Goal: Task Accomplishment & Management: Manage account settings

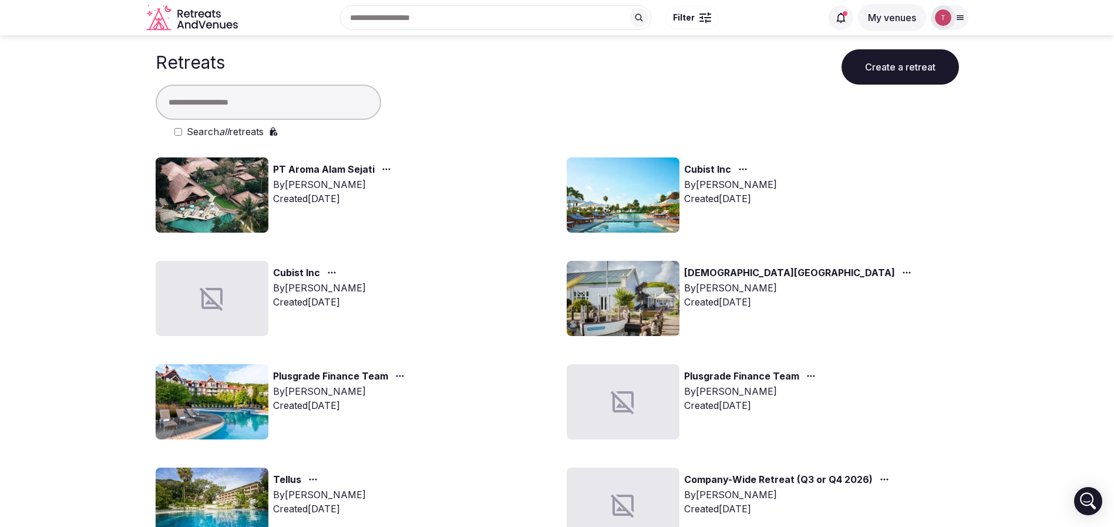
click at [276, 101] on input "text" at bounding box center [268, 102] width 225 height 35
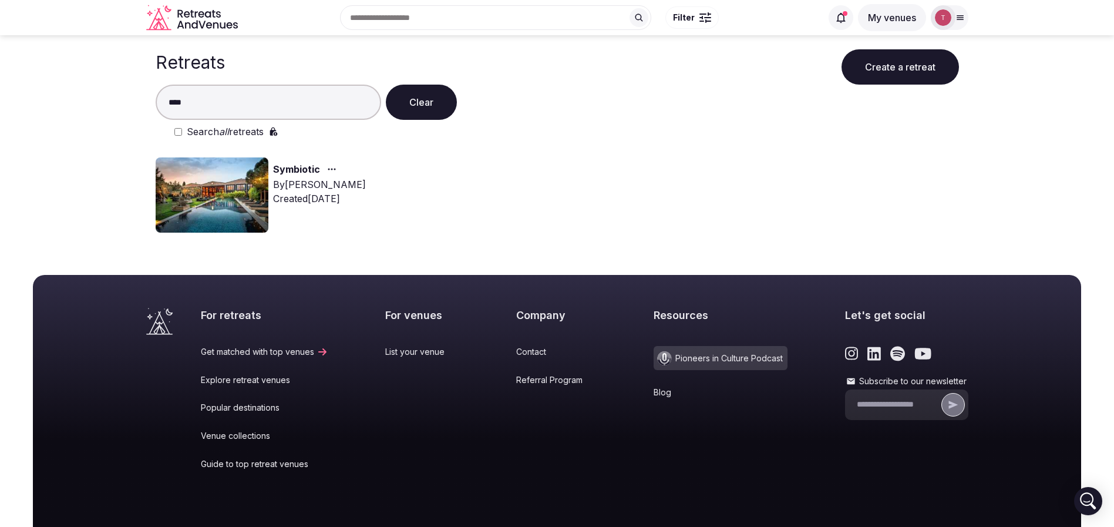
type input "****"
click at [217, 180] on img at bounding box center [212, 194] width 113 height 75
click at [234, 198] on img at bounding box center [212, 194] width 113 height 75
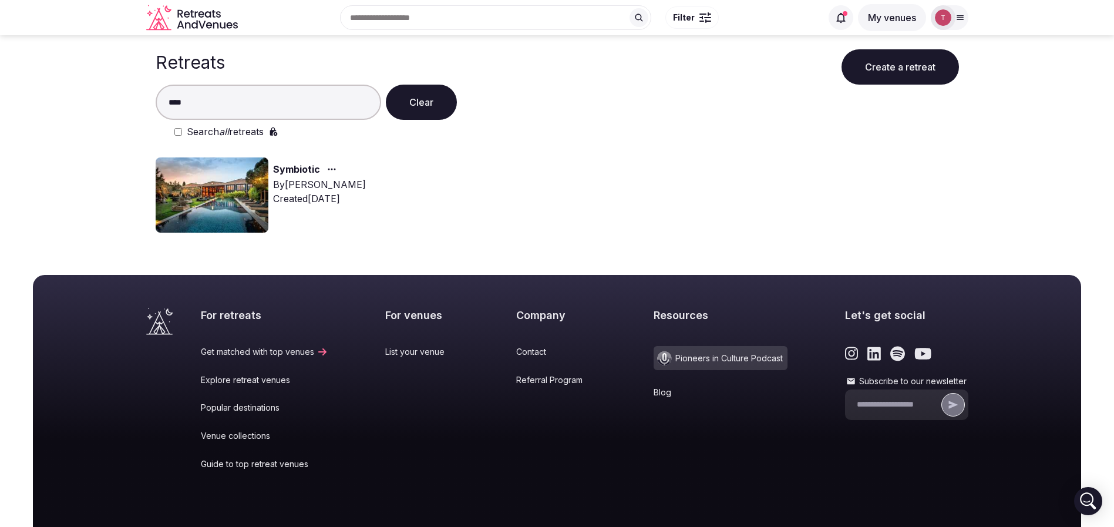
drag, startPoint x: 233, startPoint y: 198, endPoint x: 215, endPoint y: 204, distance: 19.1
click at [232, 198] on img at bounding box center [212, 194] width 113 height 75
click at [304, 171] on link "Symbiotic" at bounding box center [296, 169] width 47 height 15
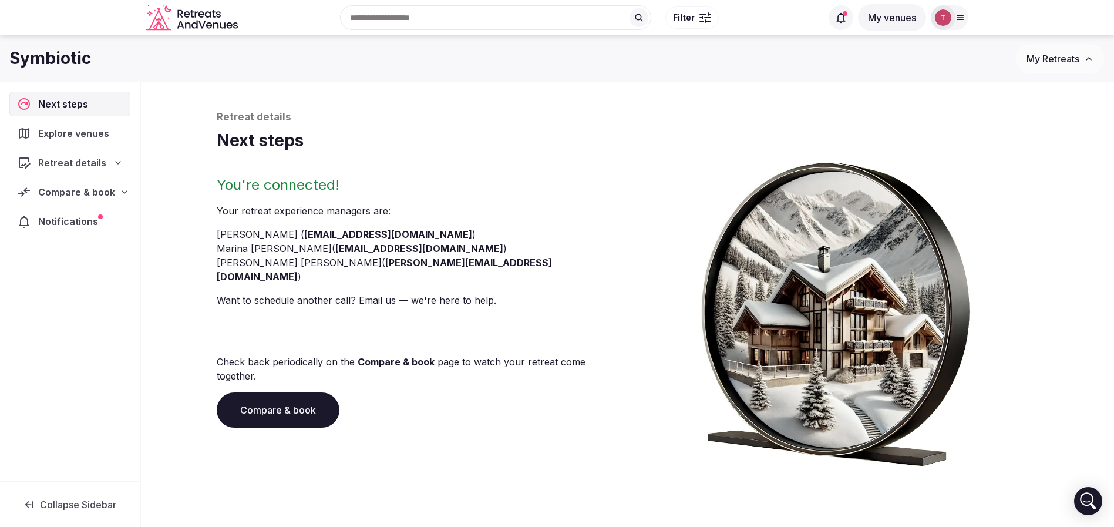
click at [265, 392] on link "Compare & book" at bounding box center [278, 409] width 123 height 35
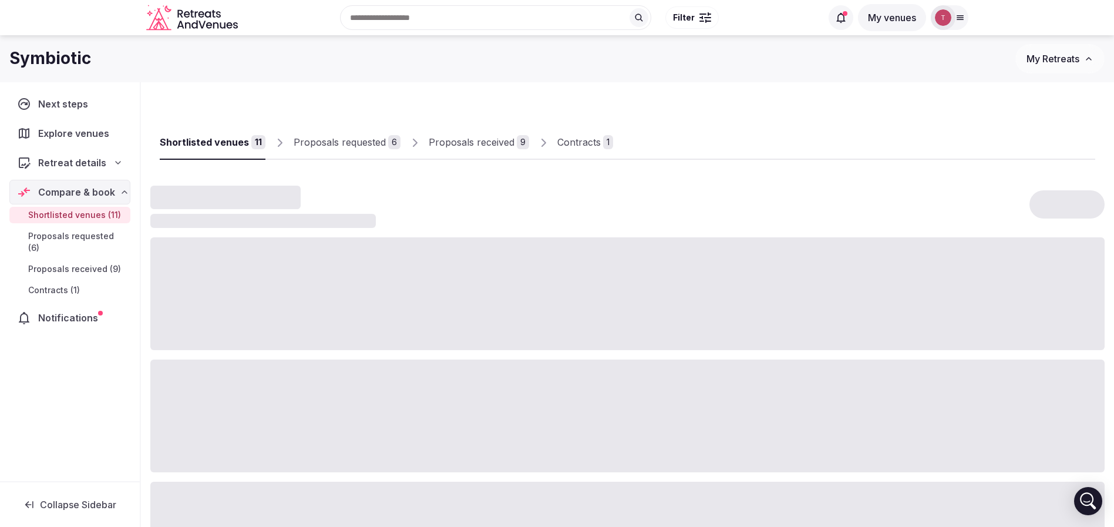
click at [479, 131] on link "Proposals received 9" at bounding box center [479, 143] width 100 height 34
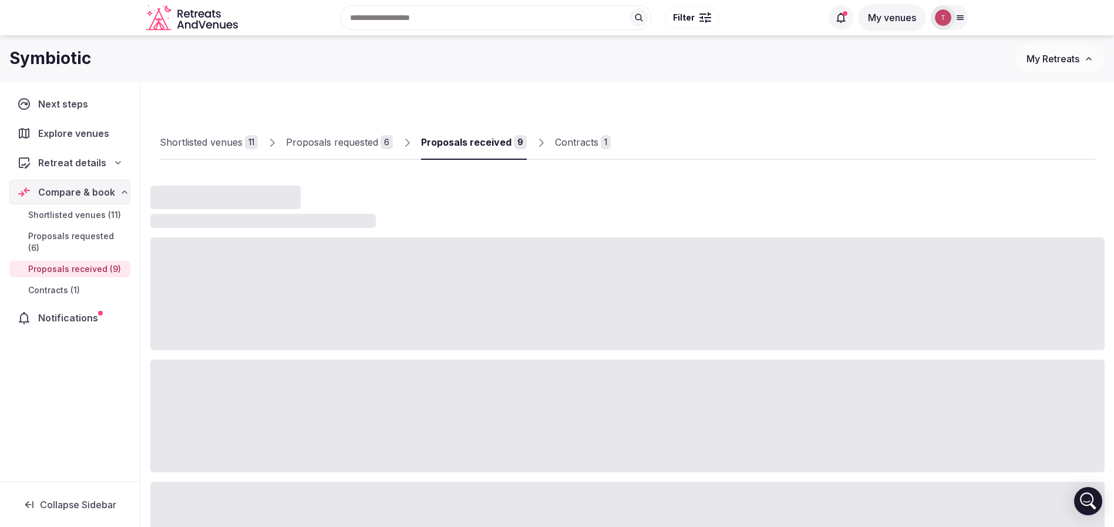
click at [479, 144] on div "Proposals received" at bounding box center [466, 142] width 90 height 14
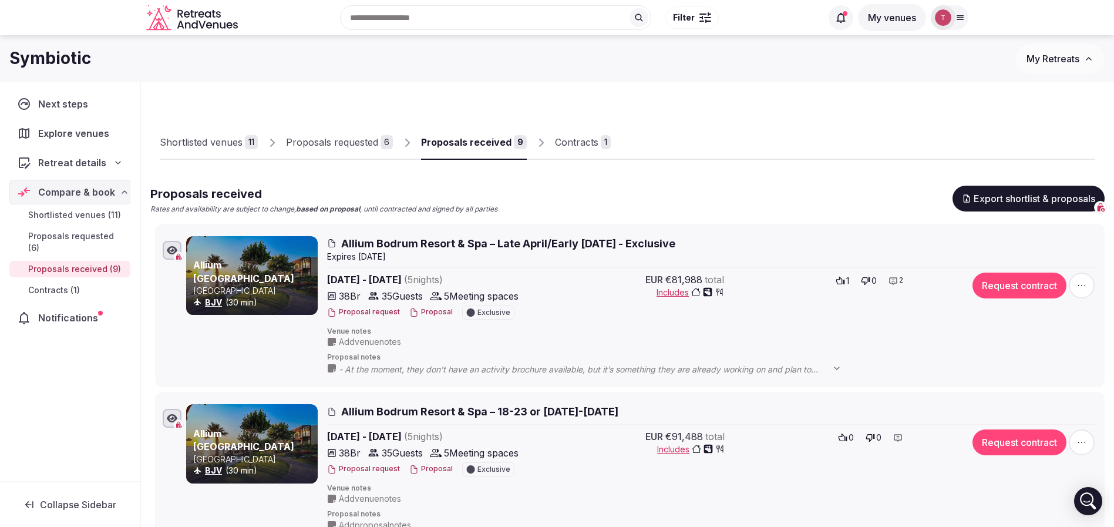
click at [567, 137] on div "Contracts" at bounding box center [576, 142] width 43 height 14
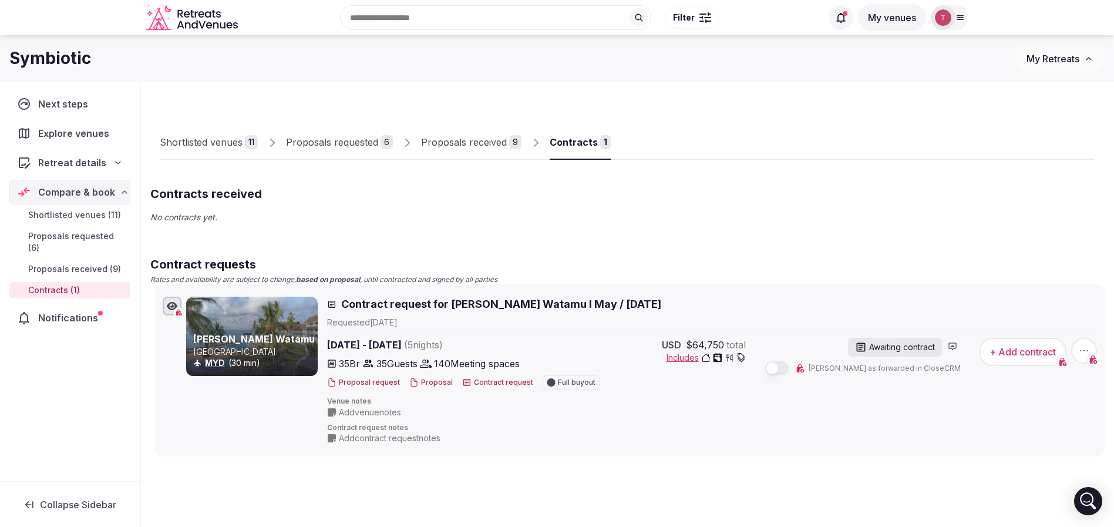
click at [432, 386] on button "Proposal" at bounding box center [430, 383] width 43 height 10
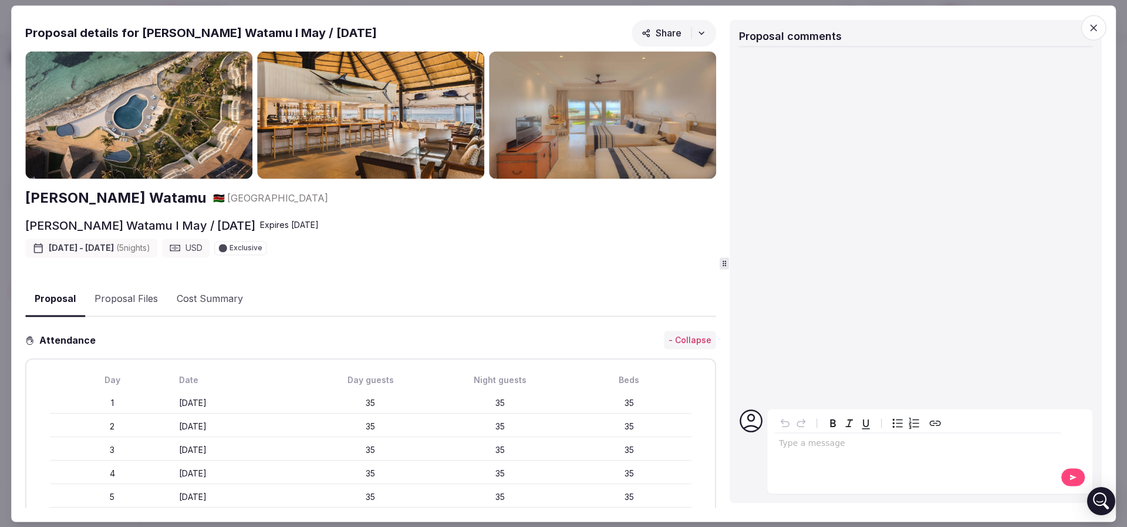
click at [143, 299] on button "Proposal Files" at bounding box center [126, 299] width 82 height 34
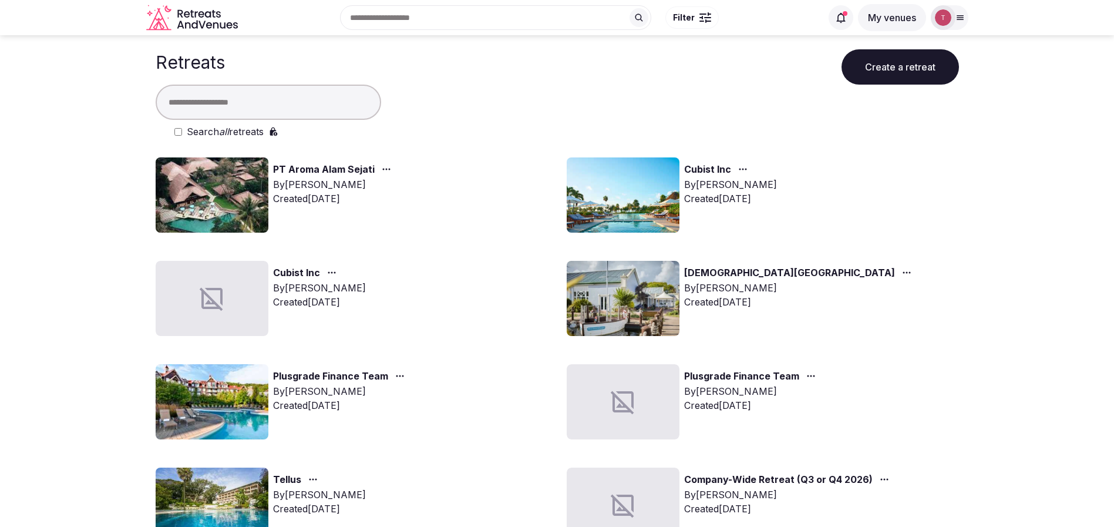
drag, startPoint x: 951, startPoint y: 10, endPoint x: 961, endPoint y: 26, distance: 19.2
click at [951, 10] on div at bounding box center [943, 17] width 25 height 25
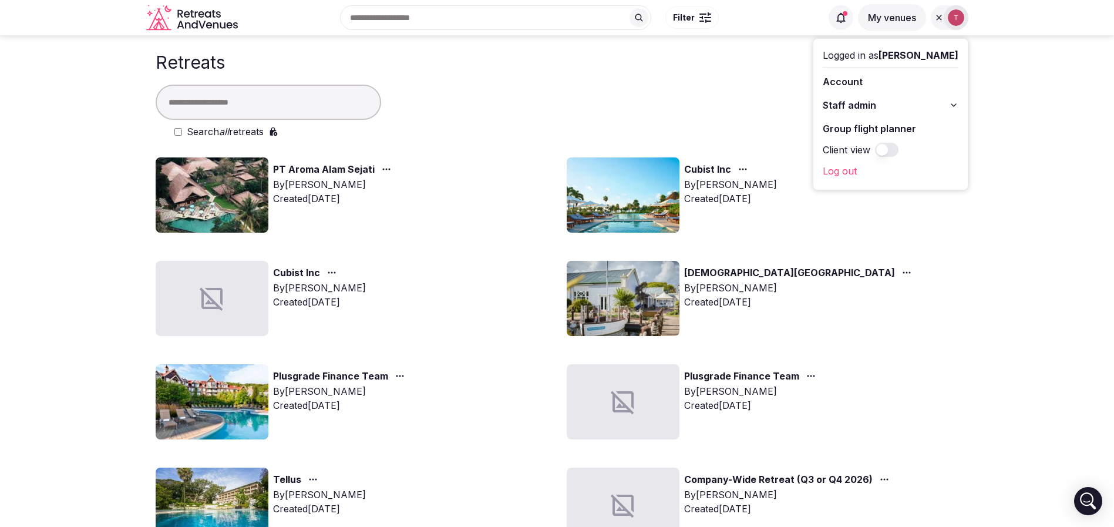
click at [894, 127] on link "Group flight planner" at bounding box center [891, 128] width 136 height 19
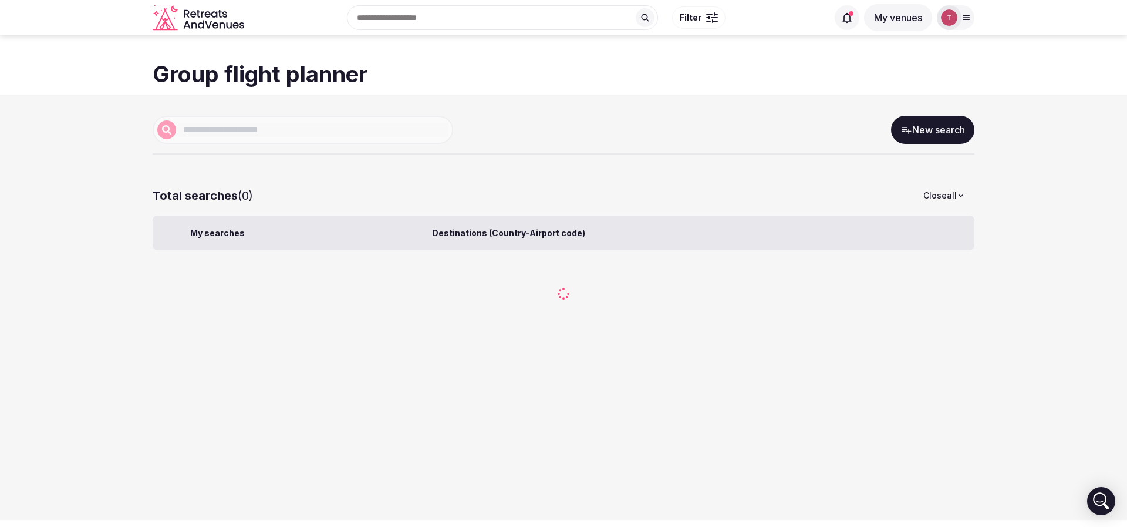
click at [939, 128] on link "New search" at bounding box center [932, 130] width 83 height 28
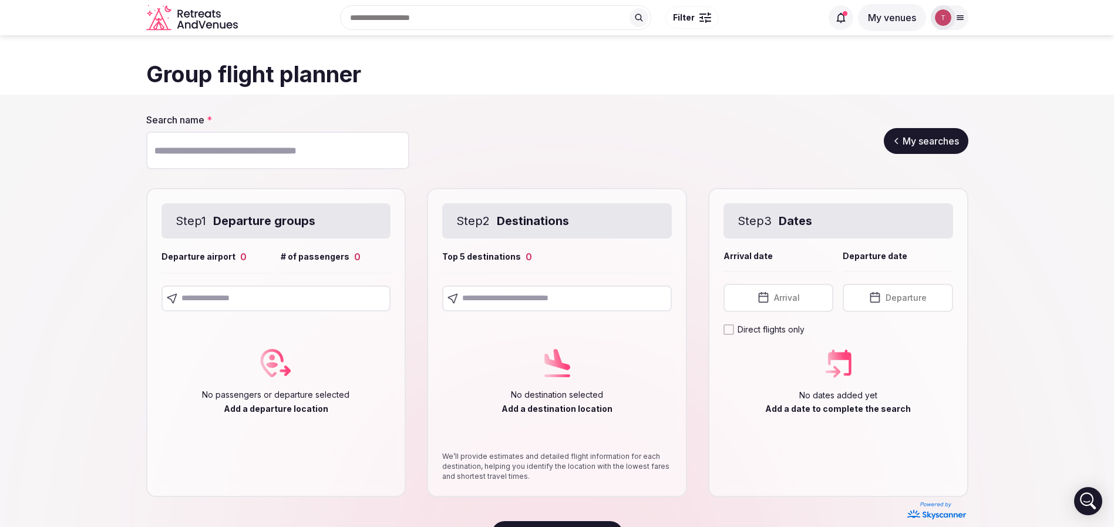
click at [284, 144] on input "Search name *" at bounding box center [277, 151] width 263 height 38
click at [27, 181] on section "Search name * My searches Step 1 Departure groups Departure airport 0 # of pass…" at bounding box center [557, 330] width 1114 height 470
click at [309, 142] on input "Search name *" at bounding box center [277, 151] width 263 height 38
click at [457, 132] on div "Search name * My searches" at bounding box center [557, 140] width 822 height 55
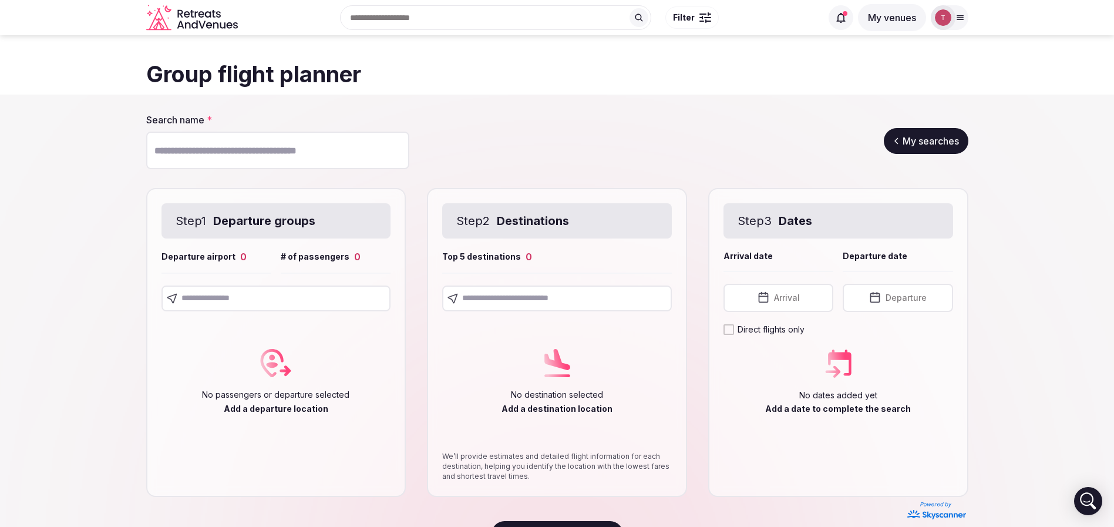
click at [304, 163] on input "Search name *" at bounding box center [277, 151] width 263 height 38
click at [39, 208] on section "Search name * ***** My searches Step 1 Departure groups Departure airport 0 # o…" at bounding box center [557, 330] width 1114 height 470
click at [217, 149] on input "*****" at bounding box center [277, 151] width 263 height 38
type input "******"
click at [561, 133] on div "Search name * ****** My searches" at bounding box center [557, 140] width 822 height 55
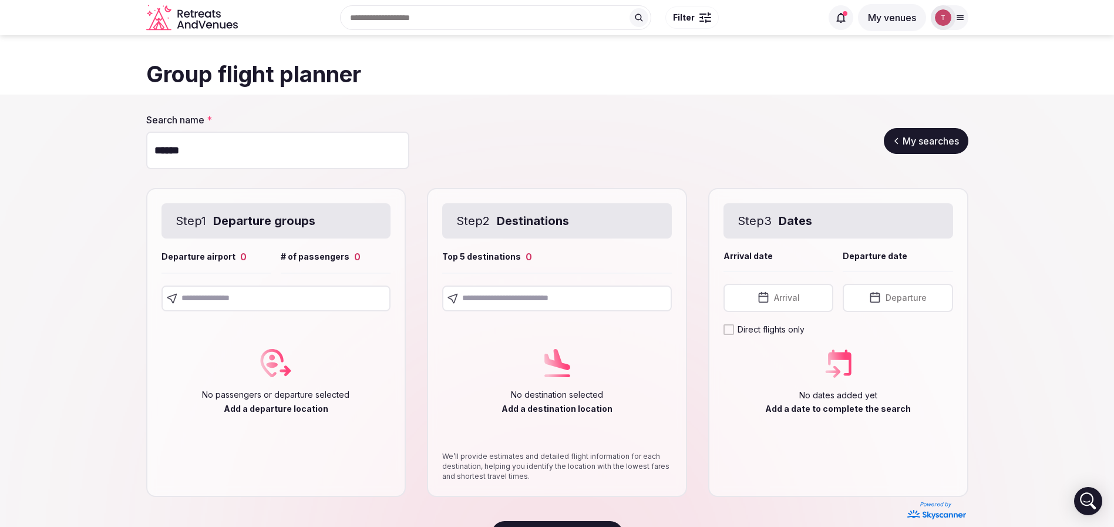
click at [772, 304] on button "Arrival" at bounding box center [778, 298] width 110 height 28
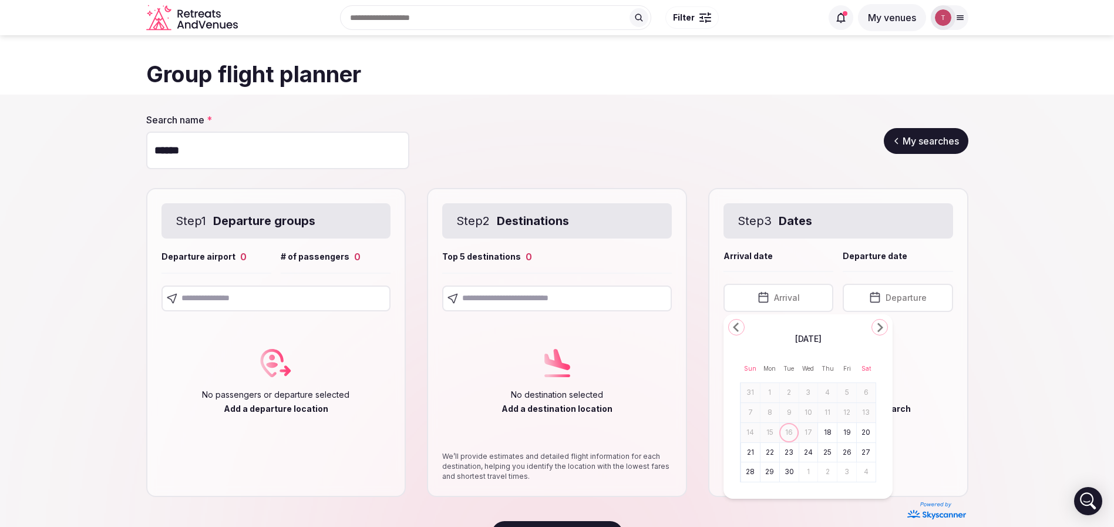
click at [880, 328] on icon "Go to the Next Month" at bounding box center [880, 327] width 14 height 14
click at [772, 472] on button "26" at bounding box center [770, 471] width 16 height 17
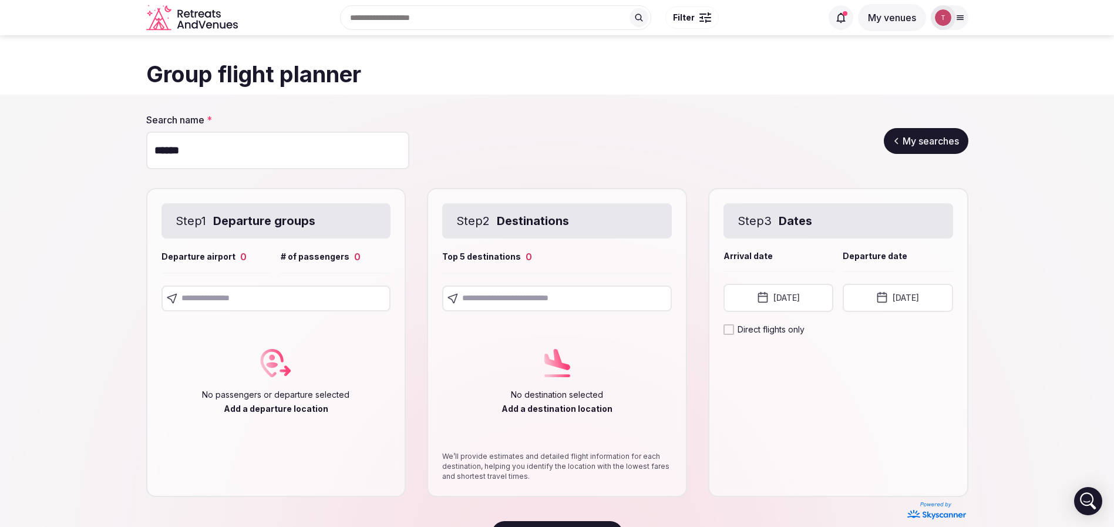
click at [888, 297] on button "January 26th, 2026" at bounding box center [898, 298] width 110 height 28
click at [962, 473] on button "30" at bounding box center [966, 471] width 16 height 17
click at [1047, 284] on section "Search name * ****** My searches Step 1 Departure groups Departure airport 0 # …" at bounding box center [557, 330] width 1114 height 470
click at [28, 277] on section "Search name * ****** My searches Step 1 Departure groups Departure airport 0 # …" at bounding box center [557, 330] width 1114 height 470
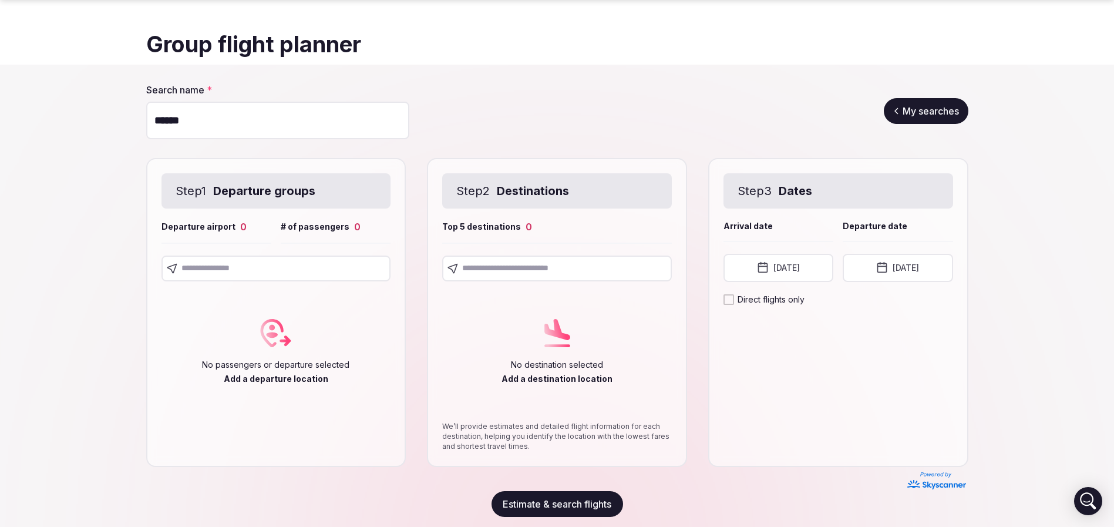
scroll to position [39, 0]
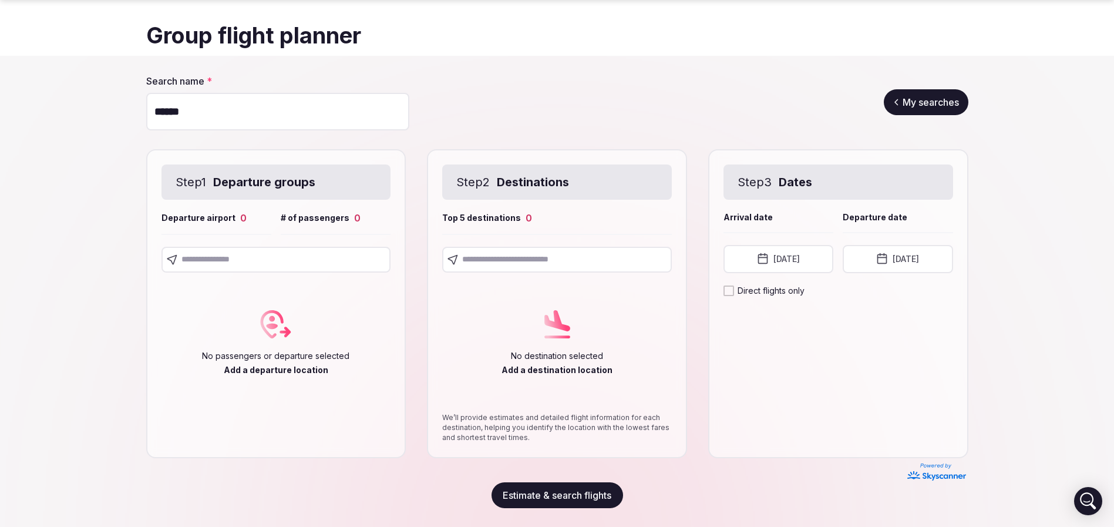
click at [264, 256] on input "text" at bounding box center [276, 260] width 230 height 26
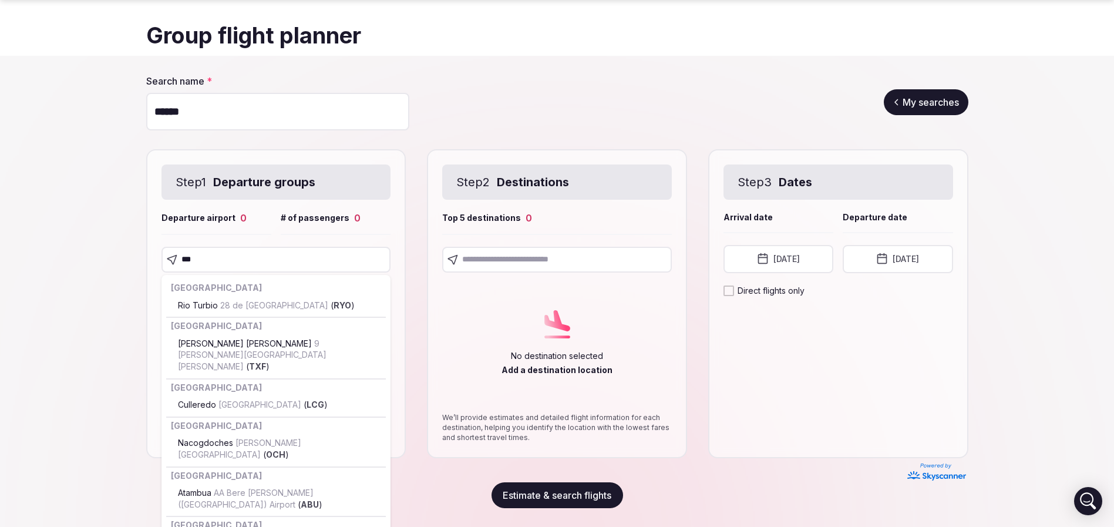
click at [210, 261] on input "***" at bounding box center [276, 260] width 230 height 26
click at [215, 258] on input "***" at bounding box center [276, 260] width 230 height 26
type input "*****"
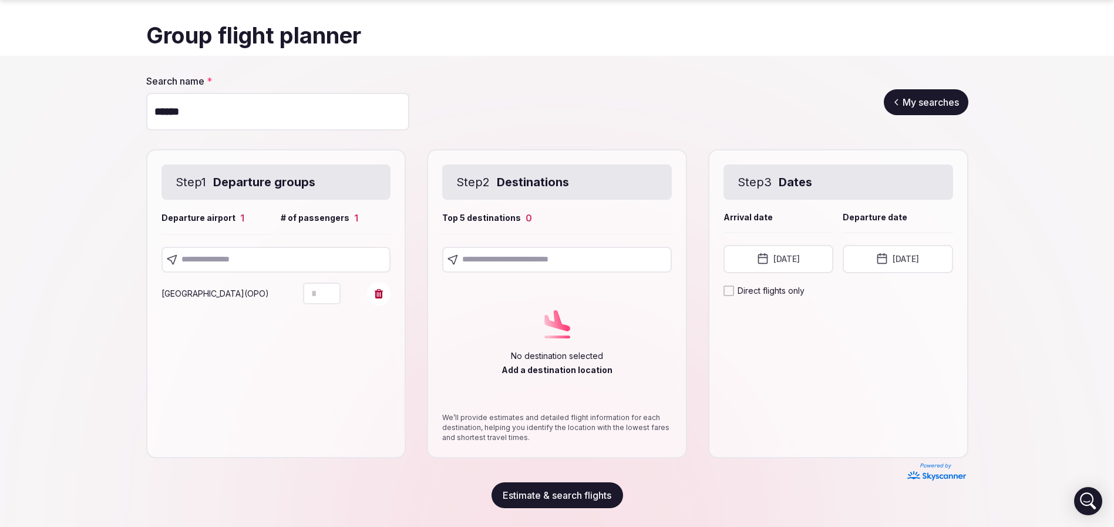
click at [0, 301] on section "Search name * ****** My searches Step 1 Departure groups Departure airport 1 # …" at bounding box center [557, 291] width 1114 height 470
click at [294, 251] on input "text" at bounding box center [276, 260] width 230 height 26
type input "*******"
click at [279, 250] on input "text" at bounding box center [276, 260] width 230 height 26
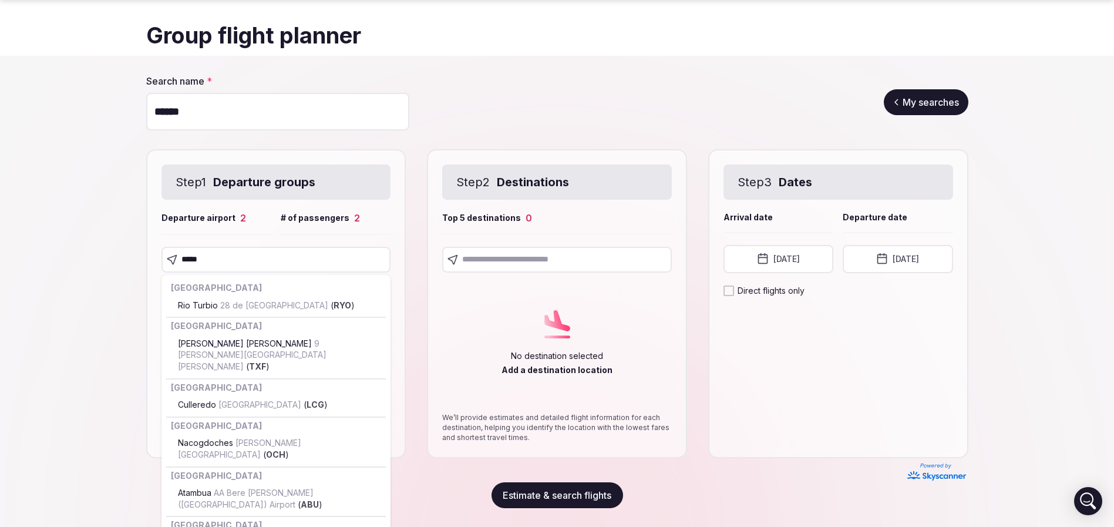
type input "******"
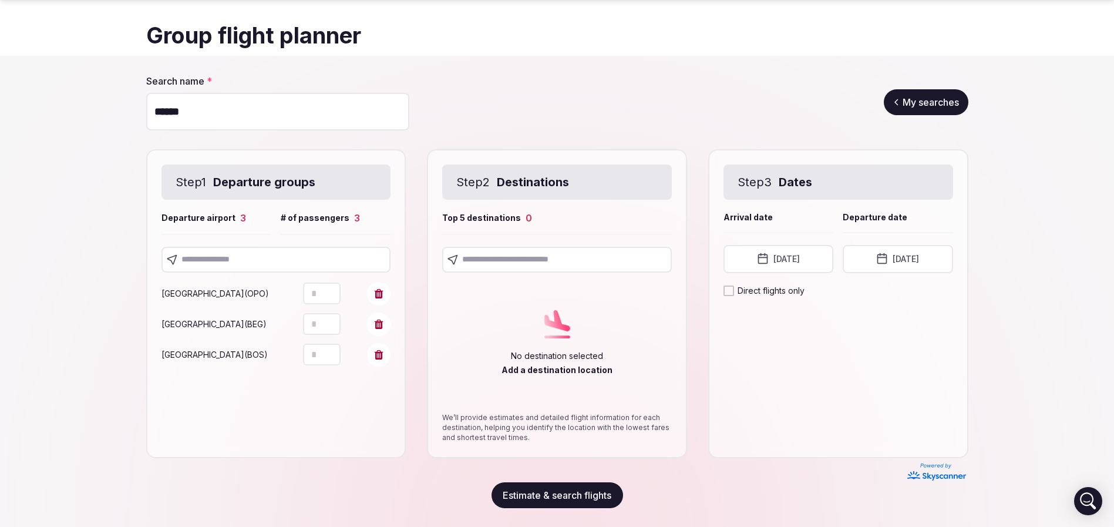
click at [266, 263] on input "text" at bounding box center [276, 260] width 230 height 26
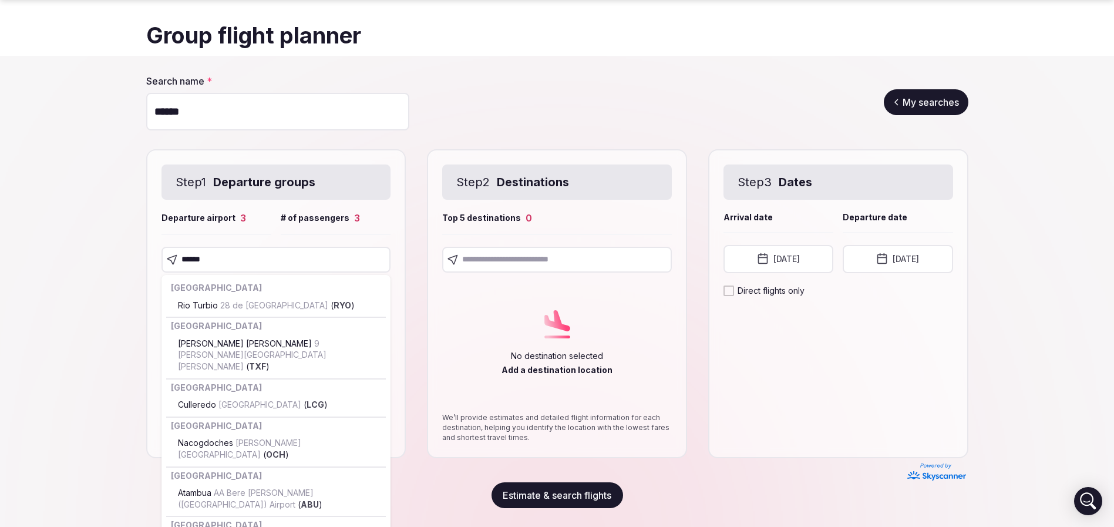
type input "*******"
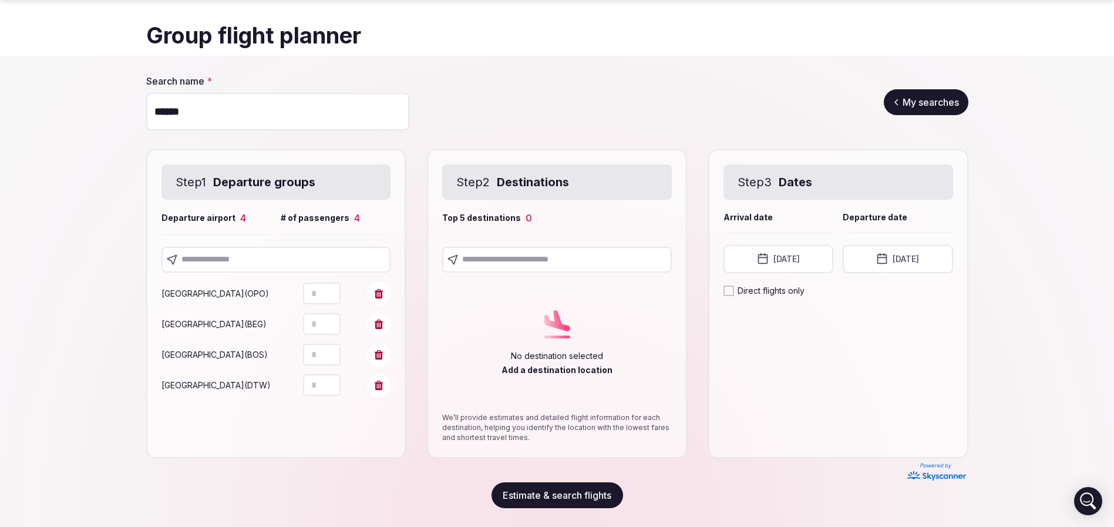
click at [271, 261] on input "text" at bounding box center [276, 260] width 230 height 26
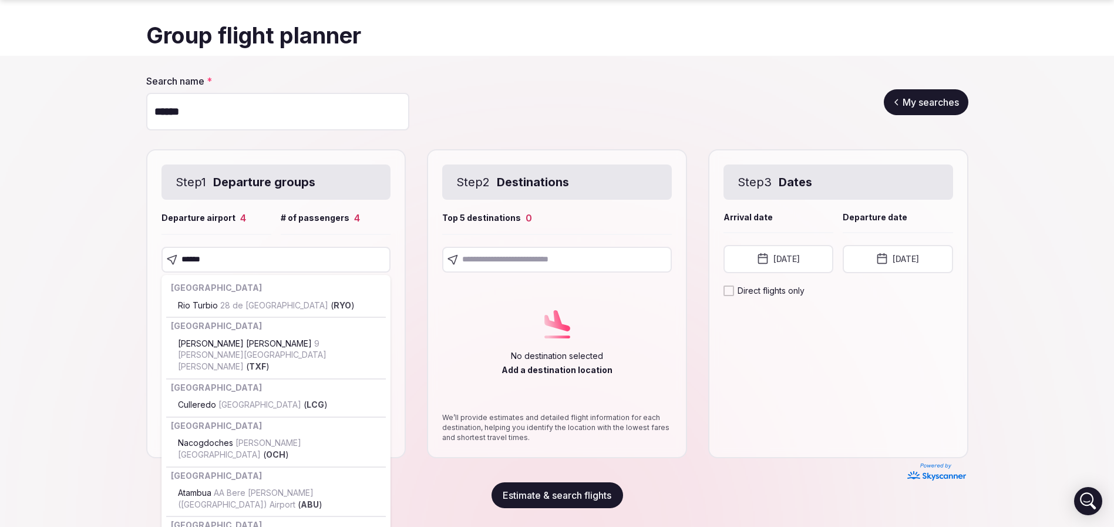
type input "*******"
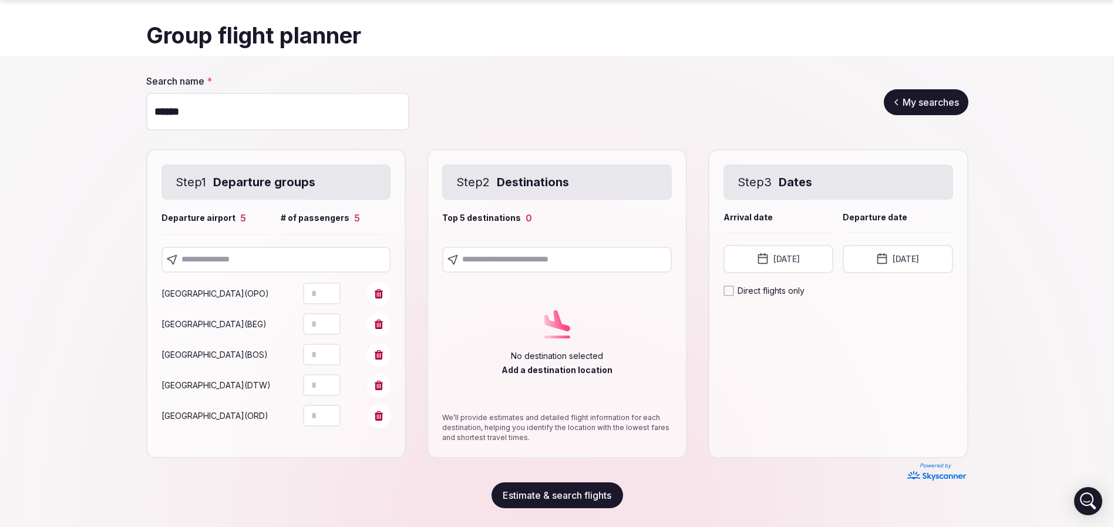
click at [0, 283] on section "Search name * ****** My searches Step 1 Departure groups Departure airport 5 # …" at bounding box center [557, 291] width 1114 height 470
click at [272, 261] on input "text" at bounding box center [276, 260] width 230 height 26
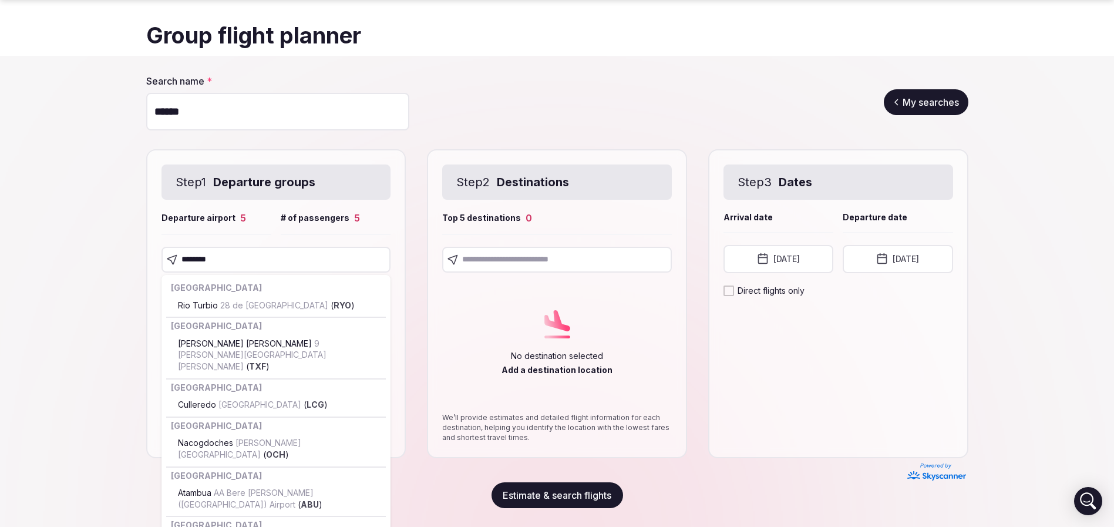
type input "*********"
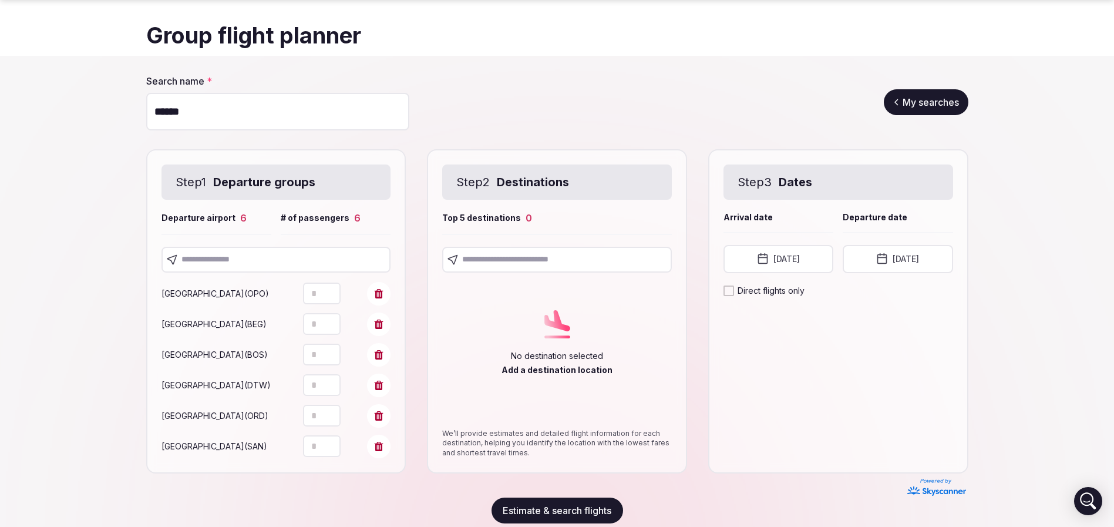
click at [333, 442] on icon "Increment" at bounding box center [330, 440] width 9 height 9
type input "*"
click at [333, 442] on icon "Increment" at bounding box center [330, 440] width 9 height 9
click at [0, 371] on section "Search name * ****** My searches Step 1 Departure groups Departure airport 6 # …" at bounding box center [557, 299] width 1114 height 486
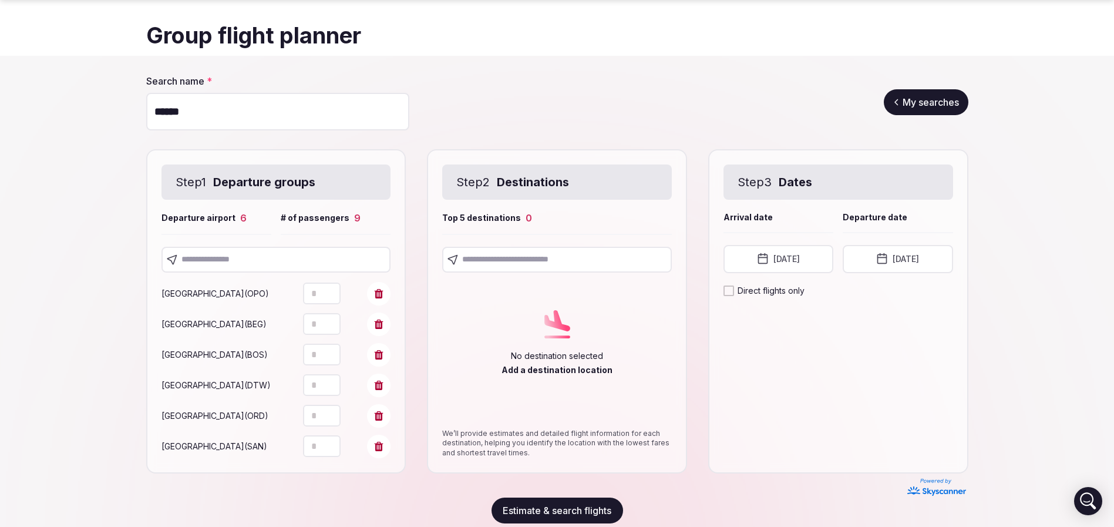
click at [266, 264] on input "text" at bounding box center [276, 260] width 230 height 26
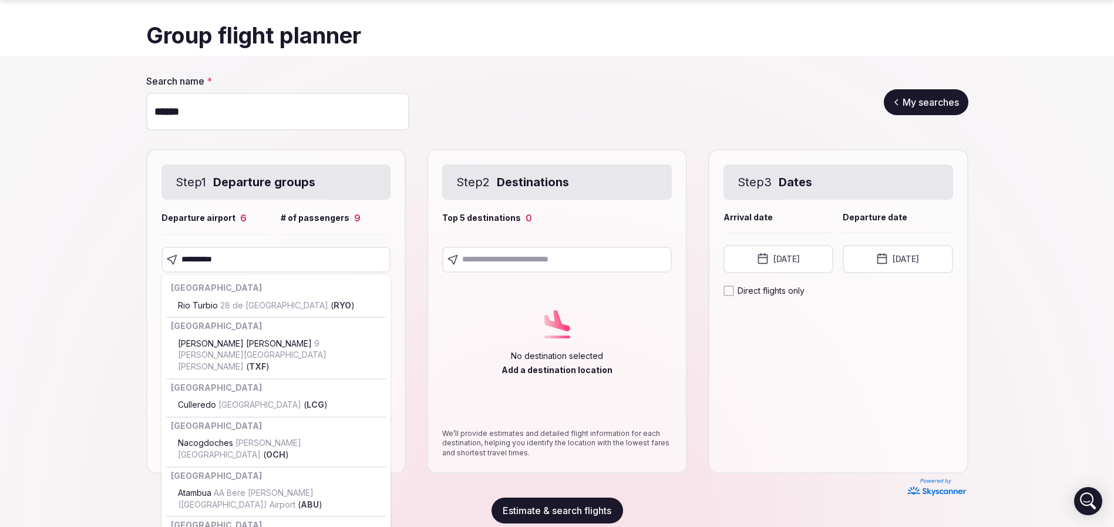
type input "**********"
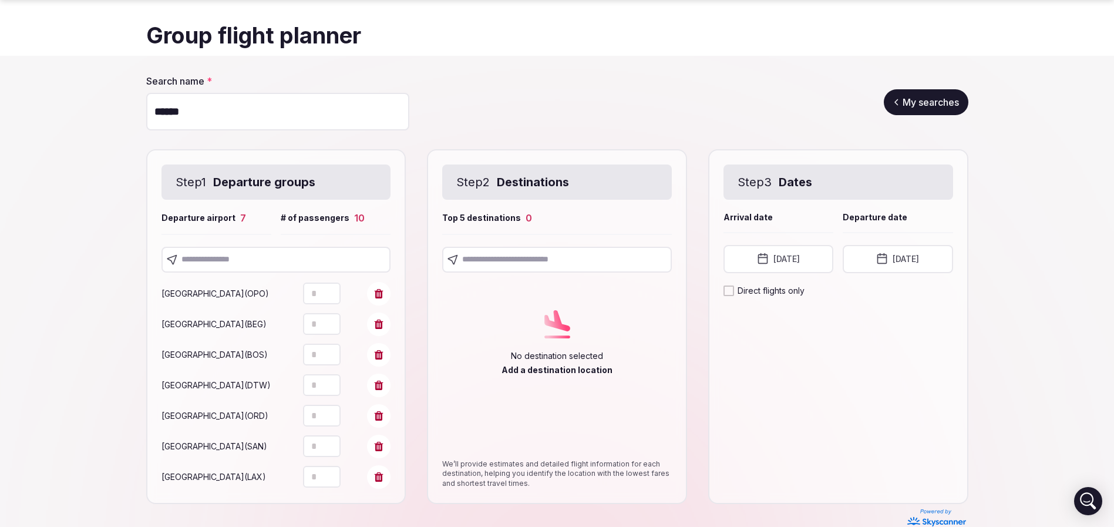
click at [0, 302] on section "Search name * ****** My searches Step 1 Departure groups Departure airport 7 # …" at bounding box center [557, 314] width 1114 height 517
click at [293, 254] on input "text" at bounding box center [276, 260] width 230 height 26
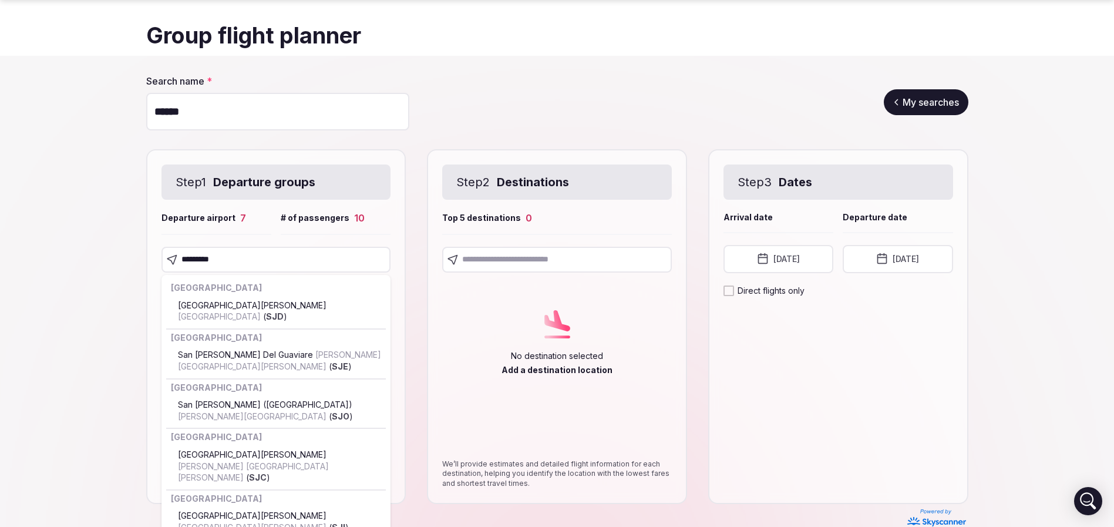
type input "********"
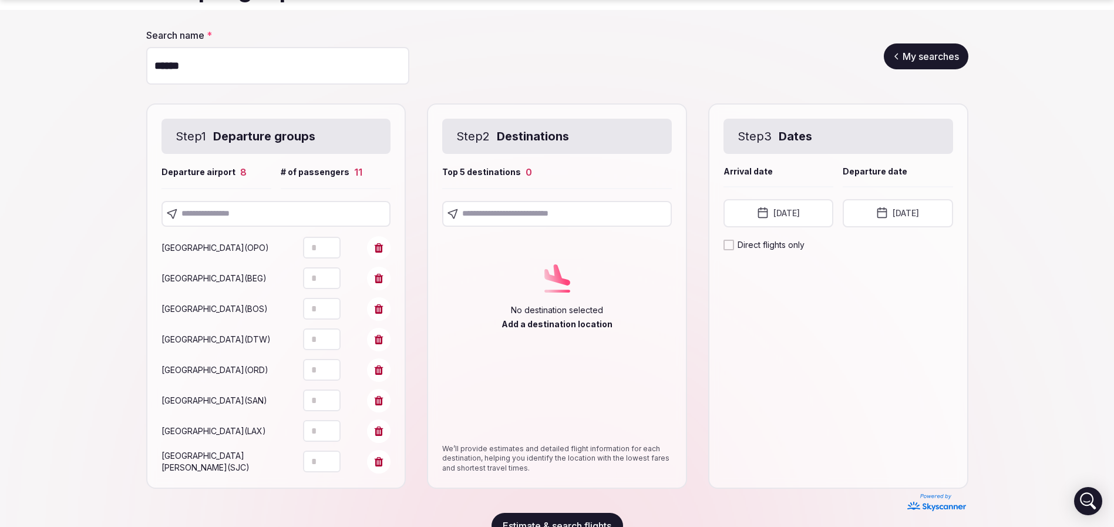
click at [39, 296] on section "Search name * ****** My searches Step 1 Departure groups Departure airport 8 # …" at bounding box center [557, 283] width 1114 height 547
click at [240, 215] on input "text" at bounding box center [276, 214] width 230 height 26
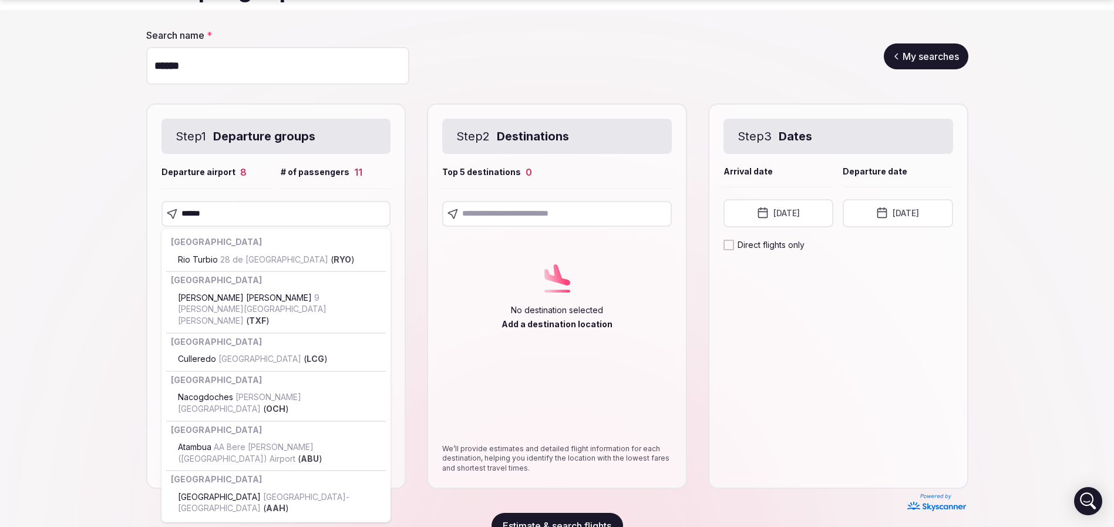
type input "*******"
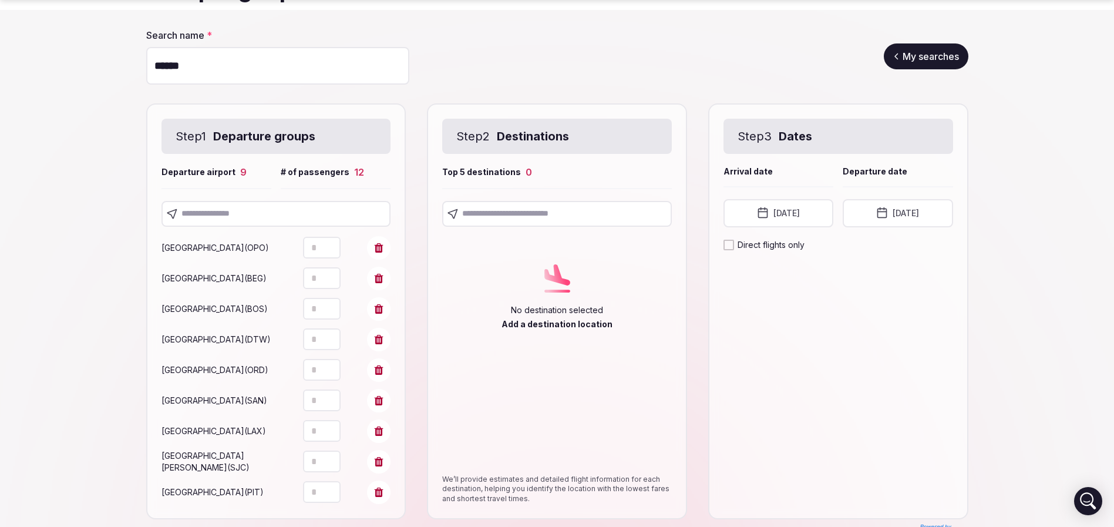
type input "*"
click at [333, 490] on icon "Increment" at bounding box center [330, 486] width 9 height 9
click at [77, 369] on section "Search name * ****** My searches Step 1 Departure groups Departure airport 9 # …" at bounding box center [557, 299] width 1114 height 578
click at [307, 201] on input "text" at bounding box center [276, 214] width 230 height 26
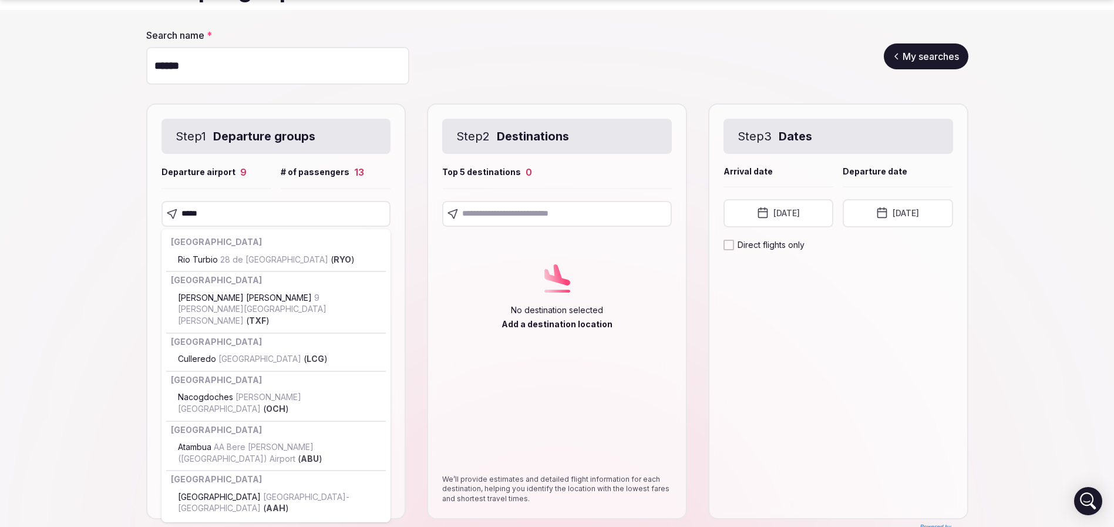
type input "******"
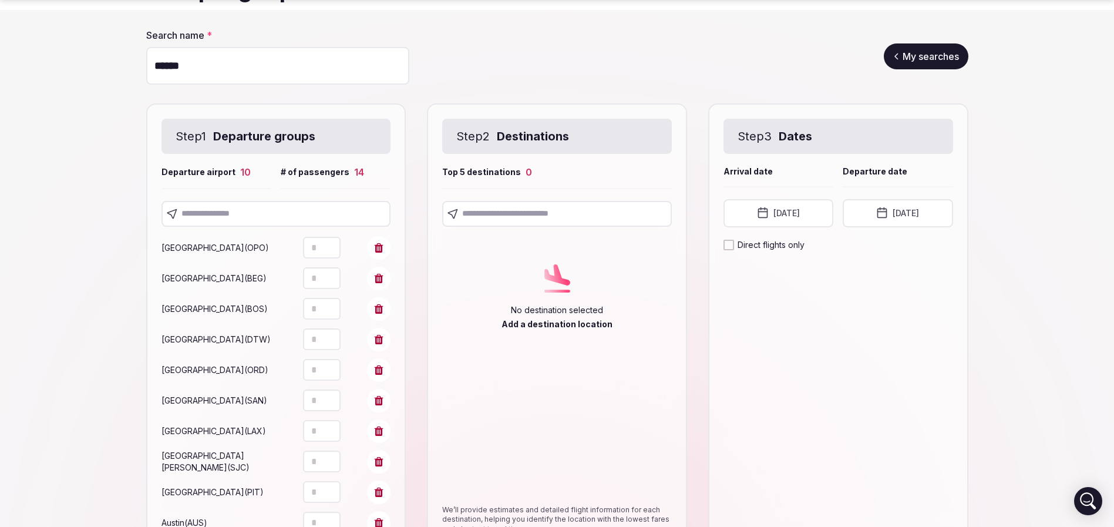
click at [0, 255] on section "Search name * ****** My searches Step 1 Departure groups Departure airport 10 #…" at bounding box center [557, 314] width 1114 height 608
click at [292, 217] on input "text" at bounding box center [276, 214] width 230 height 26
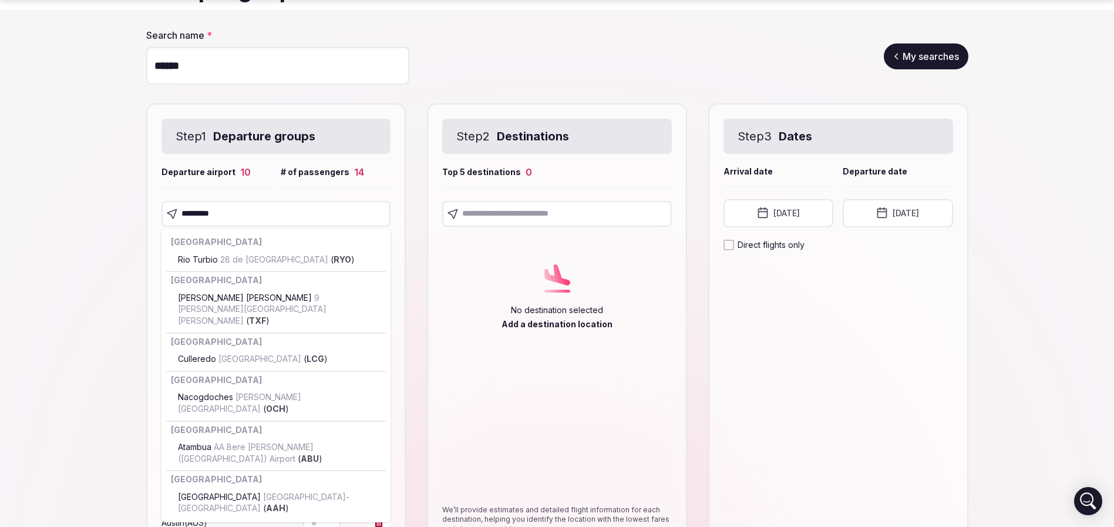
type input "**********"
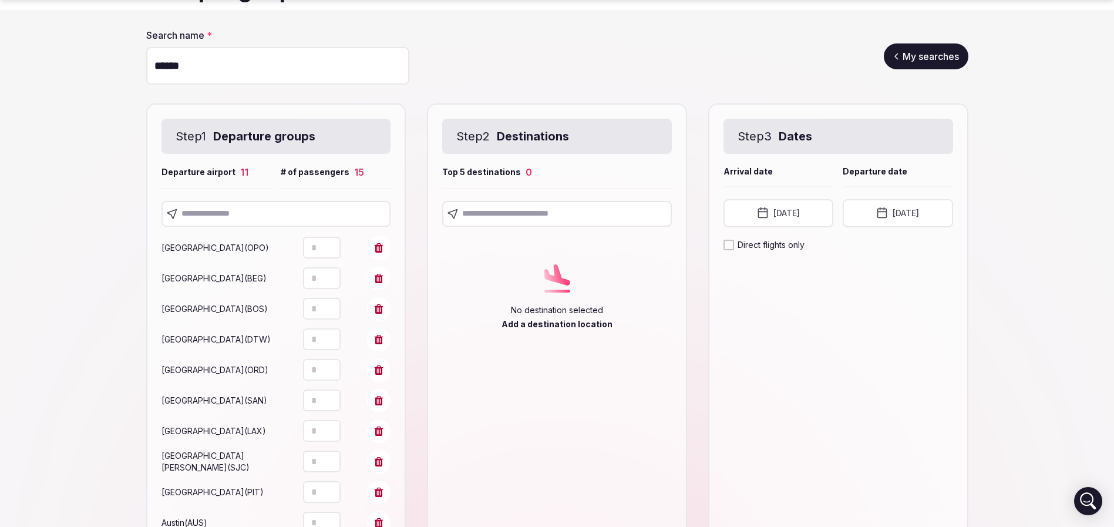
click at [38, 242] on section "Search name * ****** My searches Step 1 Departure groups Departure airport 11 #…" at bounding box center [557, 329] width 1114 height 639
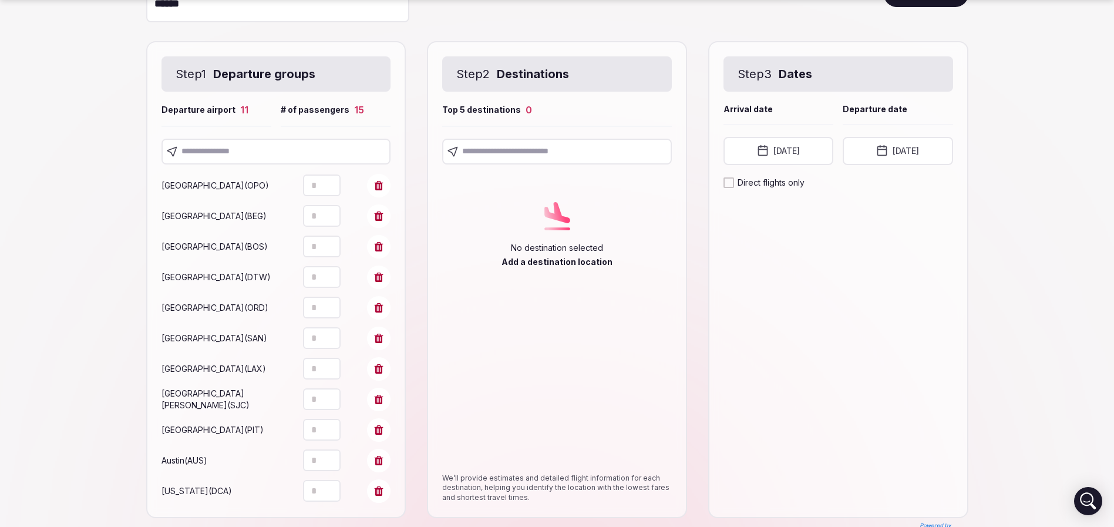
scroll to position [207, 0]
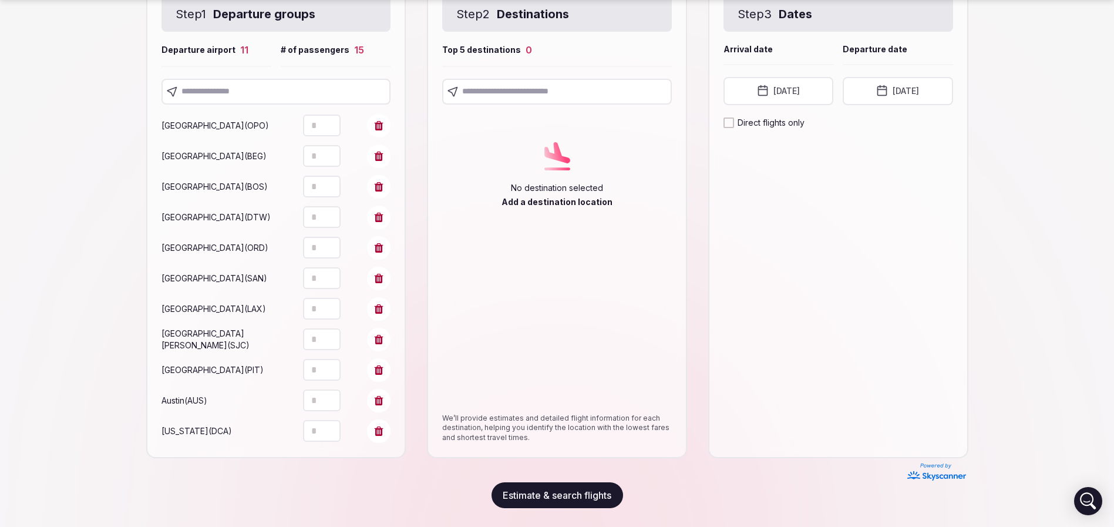
type input "*"
click at [335, 423] on icon "Increment" at bounding box center [330, 425] width 9 height 9
click at [34, 379] on section "Search name * ****** My searches Step 1 Departure groups Departure airport 11 #…" at bounding box center [557, 207] width 1114 height 639
click at [262, 82] on input "text" at bounding box center [276, 92] width 230 height 26
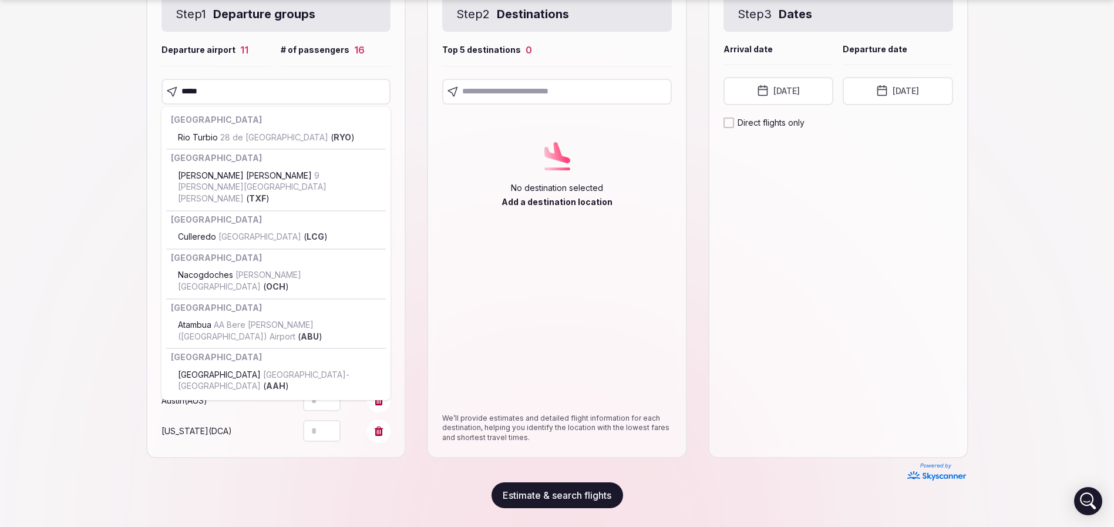
type input "******"
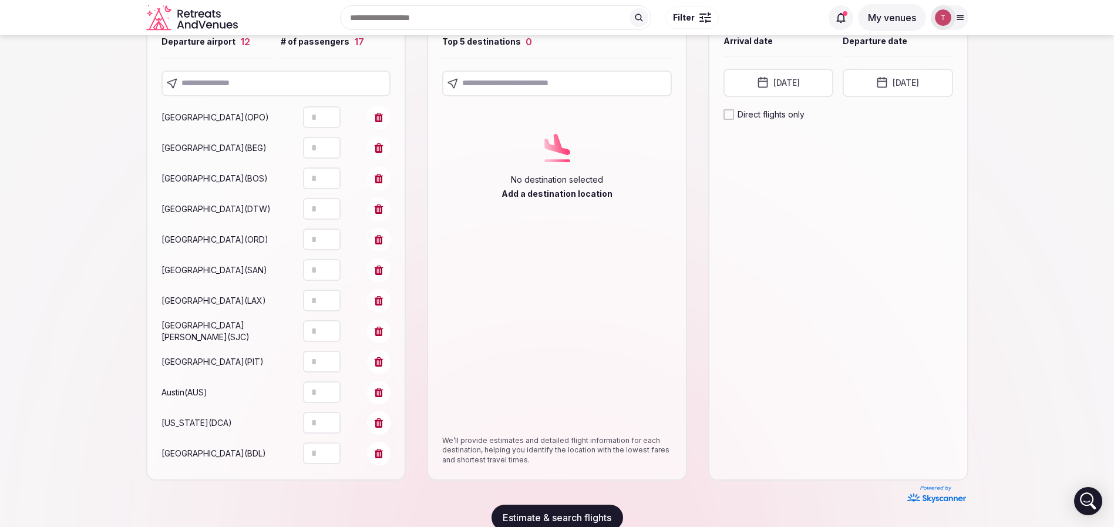
scroll to position [149, 0]
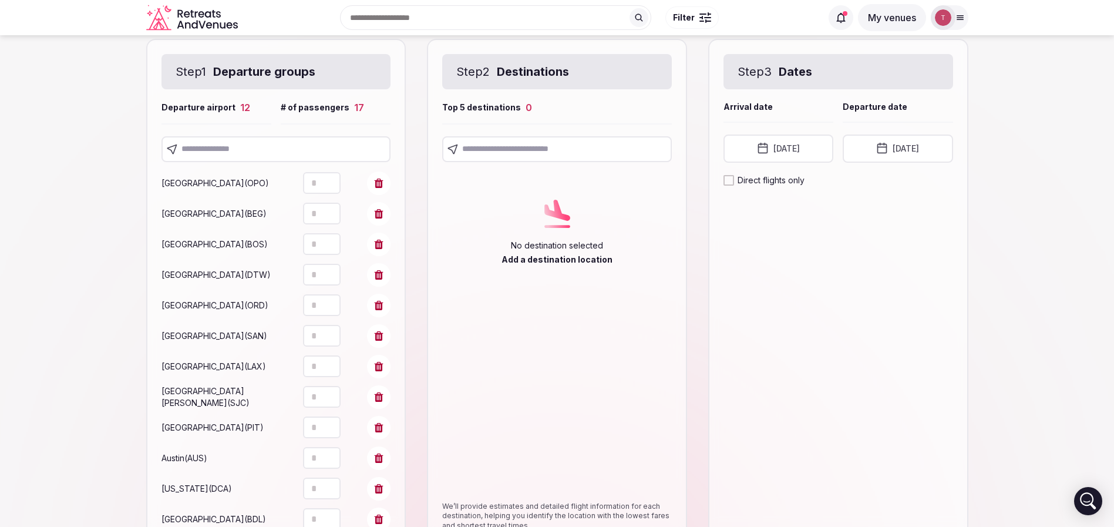
click at [73, 219] on section "Search name * ****** My searches Step 1 Departure groups Departure airport 12 #…" at bounding box center [557, 279] width 1114 height 669
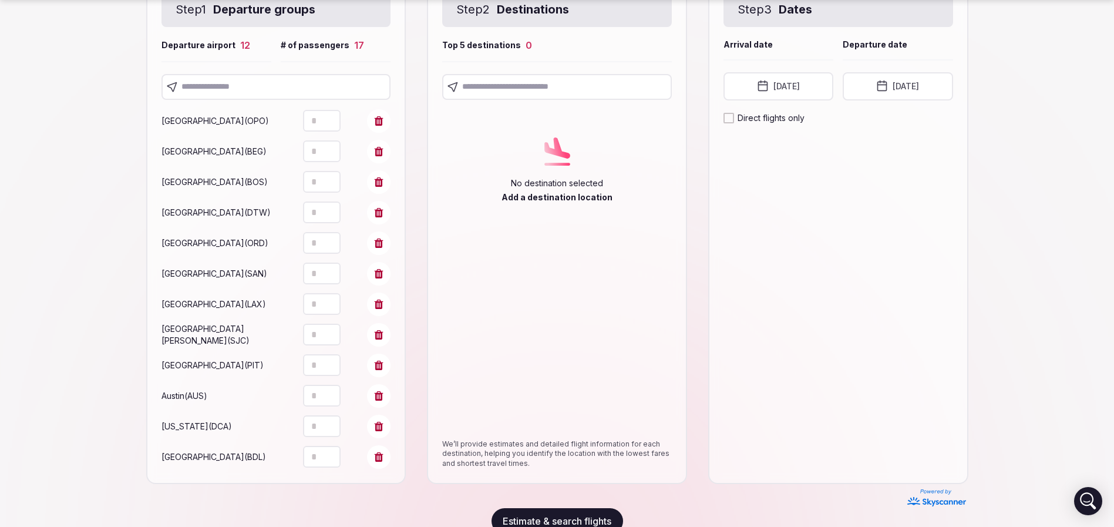
scroll to position [237, 0]
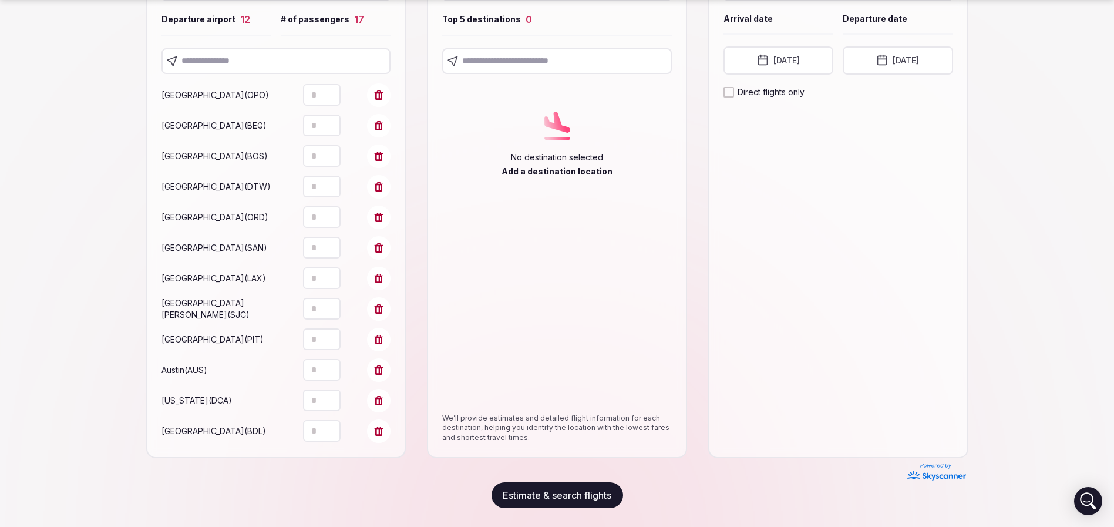
click at [52, 301] on section "Search name * ****** My searches Step 1 Departure groups Departure airport 12 #…" at bounding box center [557, 191] width 1114 height 669
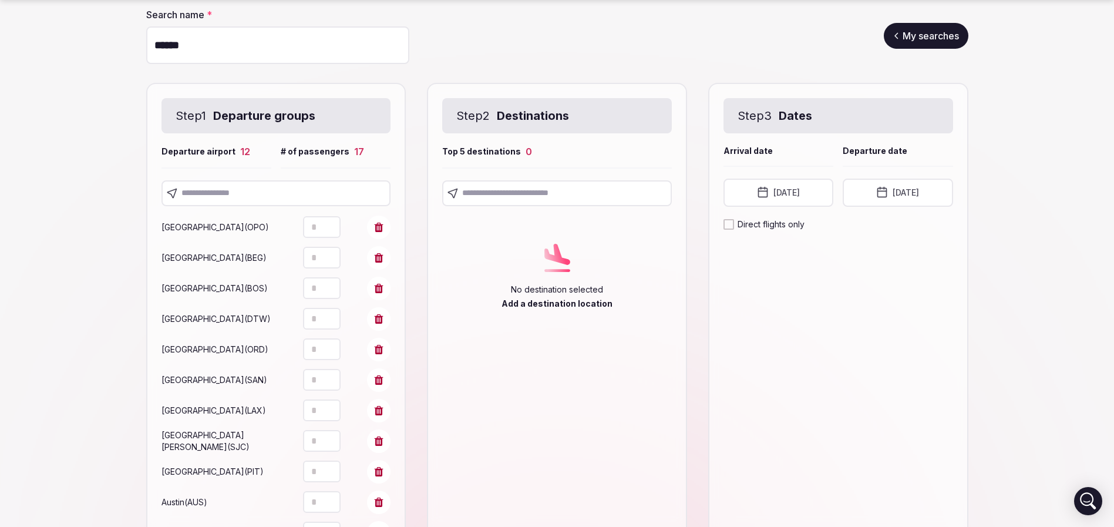
scroll to position [0, 0]
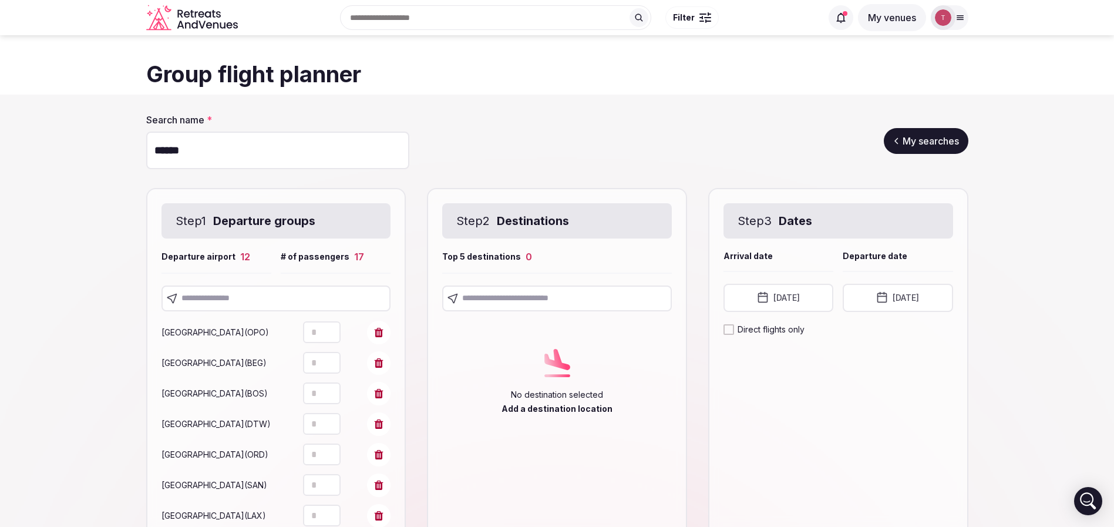
click at [548, 291] on input "text" at bounding box center [557, 298] width 230 height 26
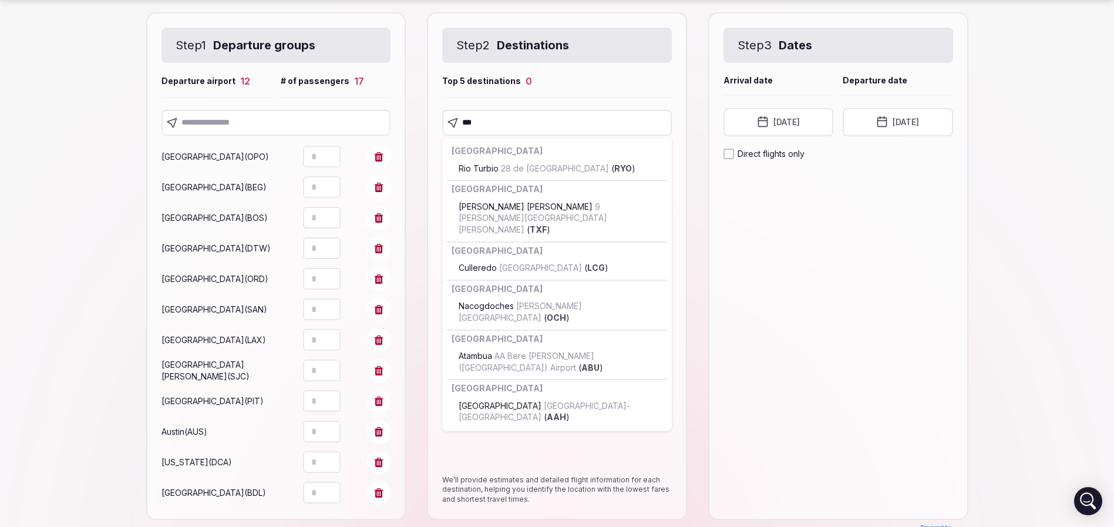
scroll to position [176, 0]
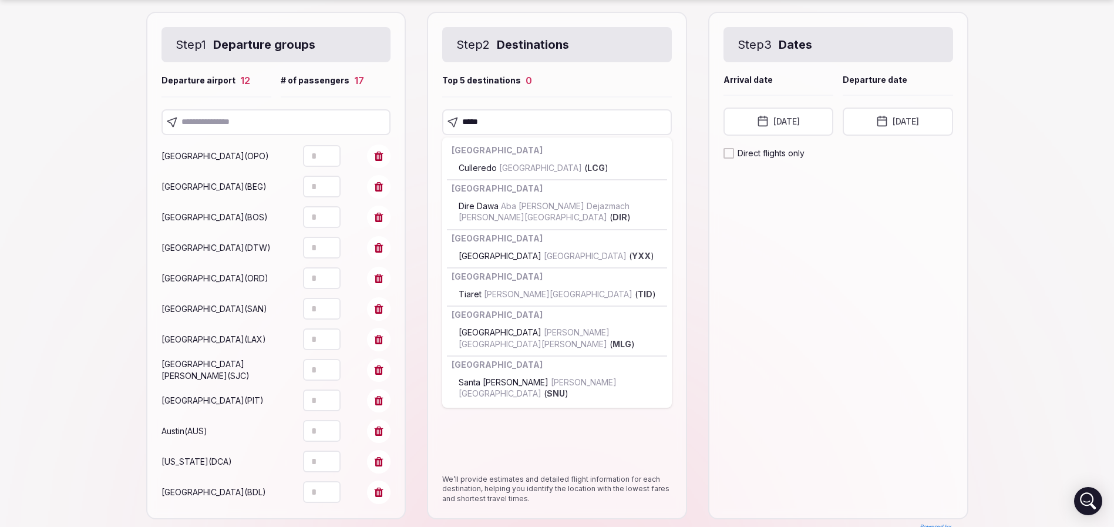
type input "******"
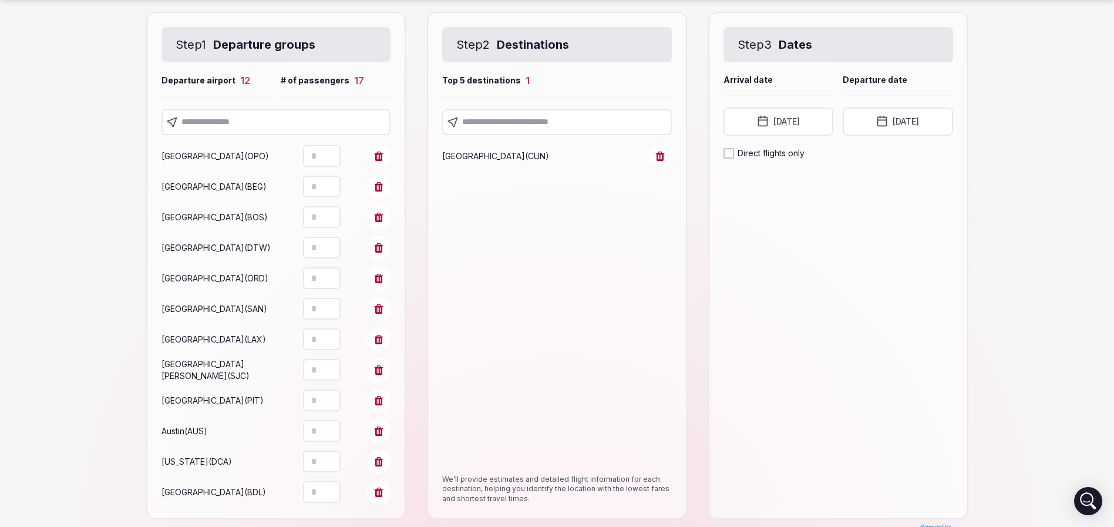
click at [489, 120] on input "text" at bounding box center [557, 122] width 230 height 26
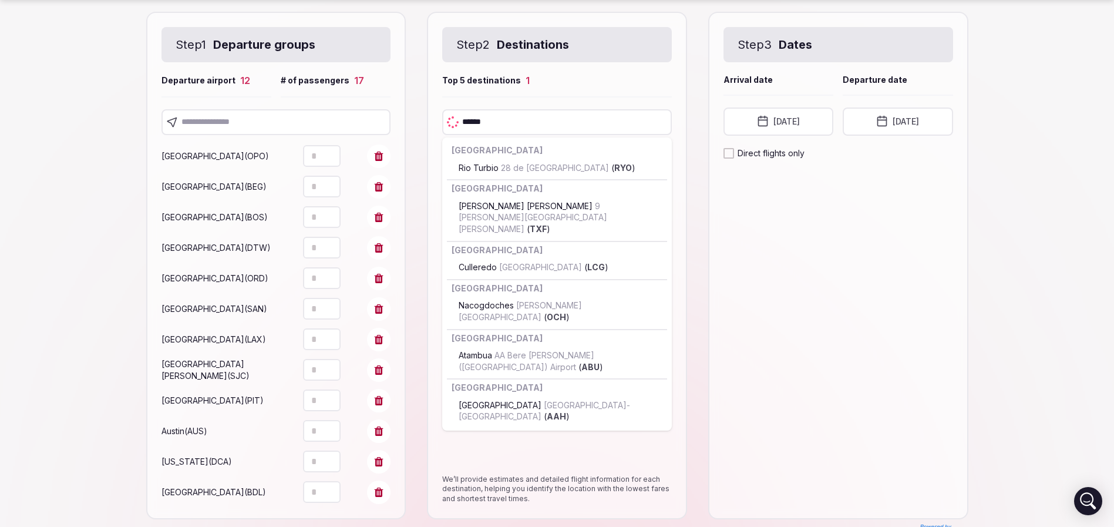
drag, startPoint x: 507, startPoint y: 120, endPoint x: 449, endPoint y: 123, distance: 58.8
click at [449, 123] on div "******" at bounding box center [557, 122] width 230 height 26
drag, startPoint x: 503, startPoint y: 120, endPoint x: 450, endPoint y: 120, distance: 52.8
click at [450, 120] on div "***" at bounding box center [557, 122] width 230 height 26
type input "******"
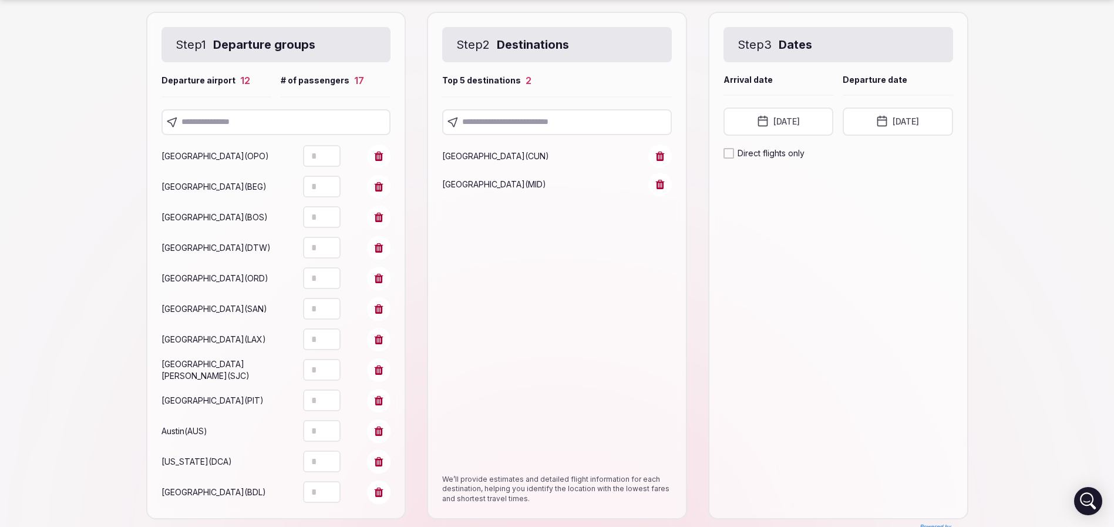
drag, startPoint x: 518, startPoint y: 124, endPoint x: 511, endPoint y: 123, distance: 7.1
click at [517, 124] on input "text" at bounding box center [557, 122] width 230 height 26
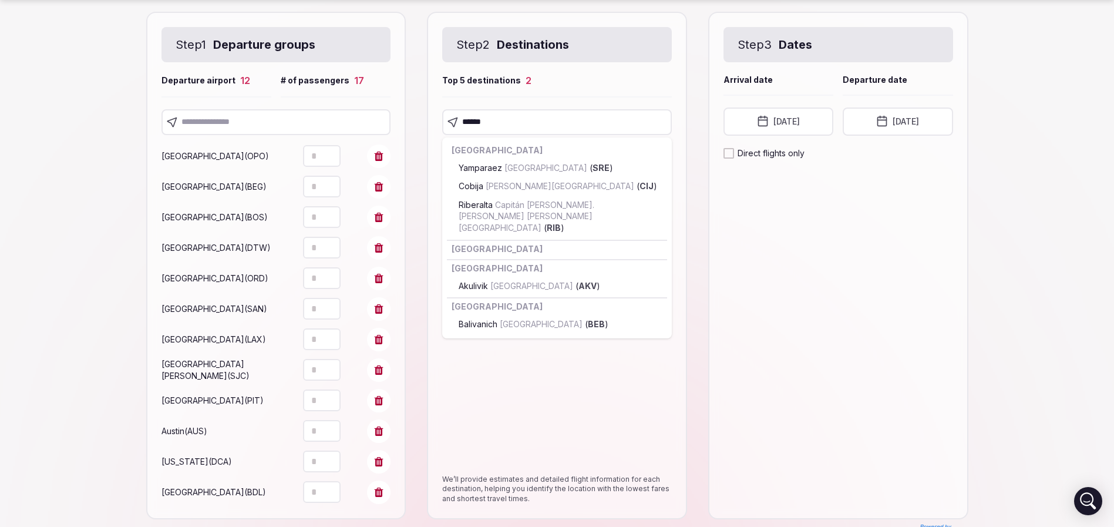
type input "*******"
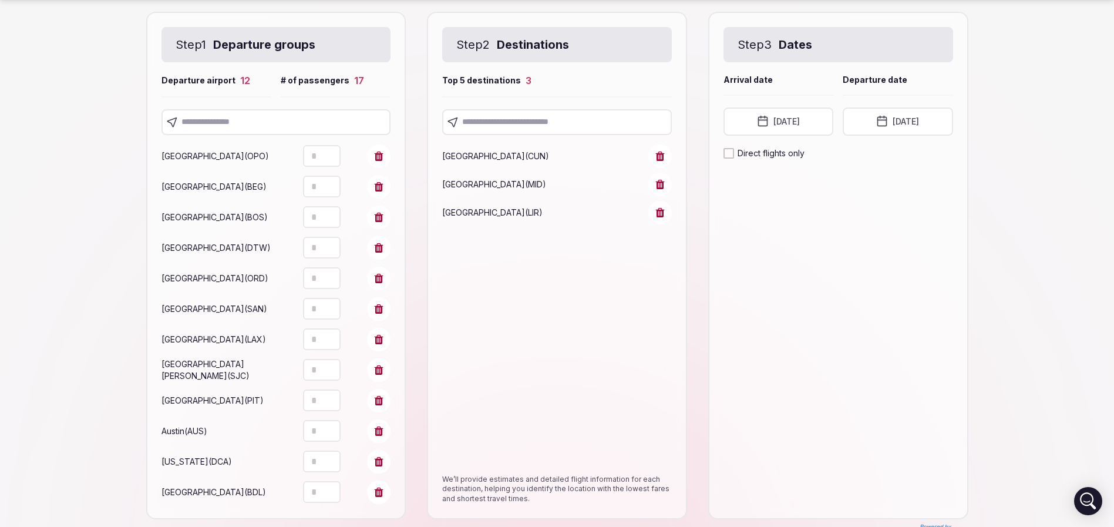
click at [548, 122] on input "text" at bounding box center [557, 122] width 230 height 26
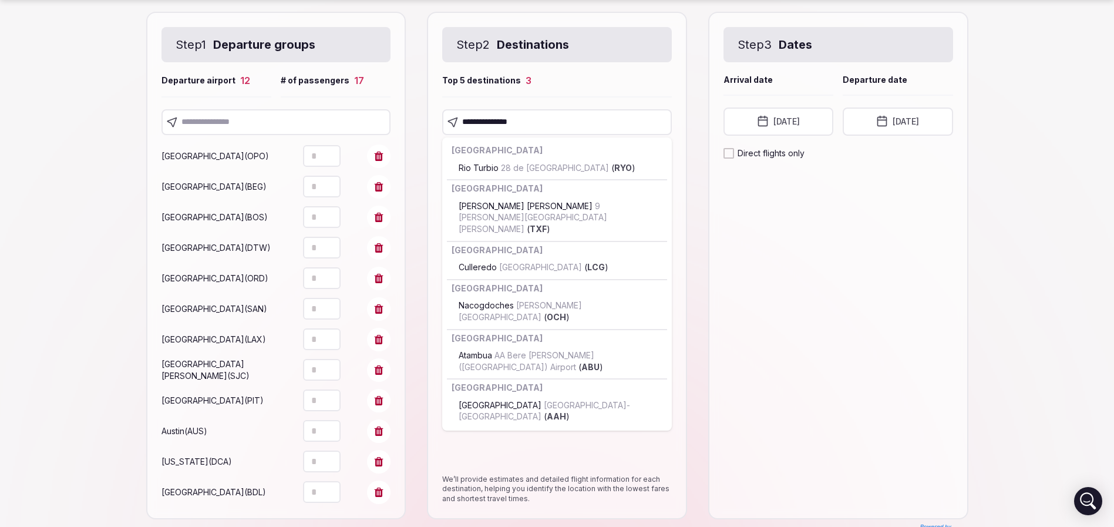
type input "**********"
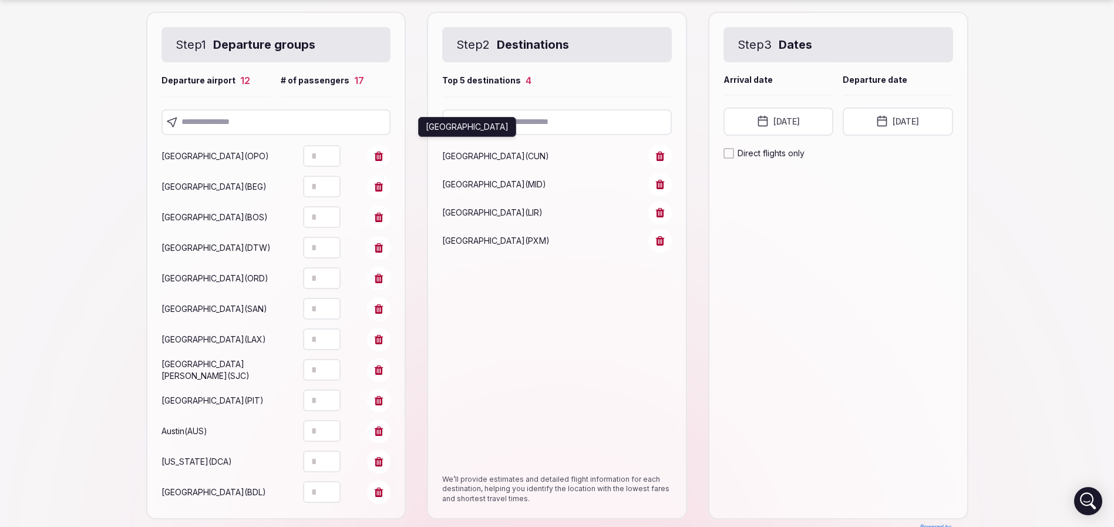
click at [516, 117] on div "Aeropuerto Internacional de Cancún Aeropuerto Internacional de Cancún" at bounding box center [467, 127] width 98 height 20
click at [588, 116] on input "text" at bounding box center [557, 122] width 230 height 26
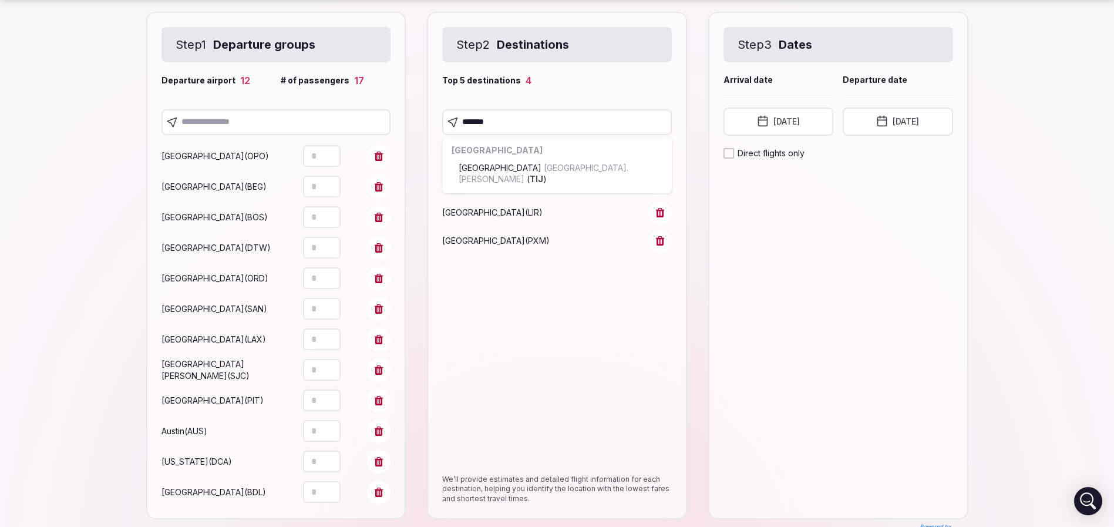
type input "*******"
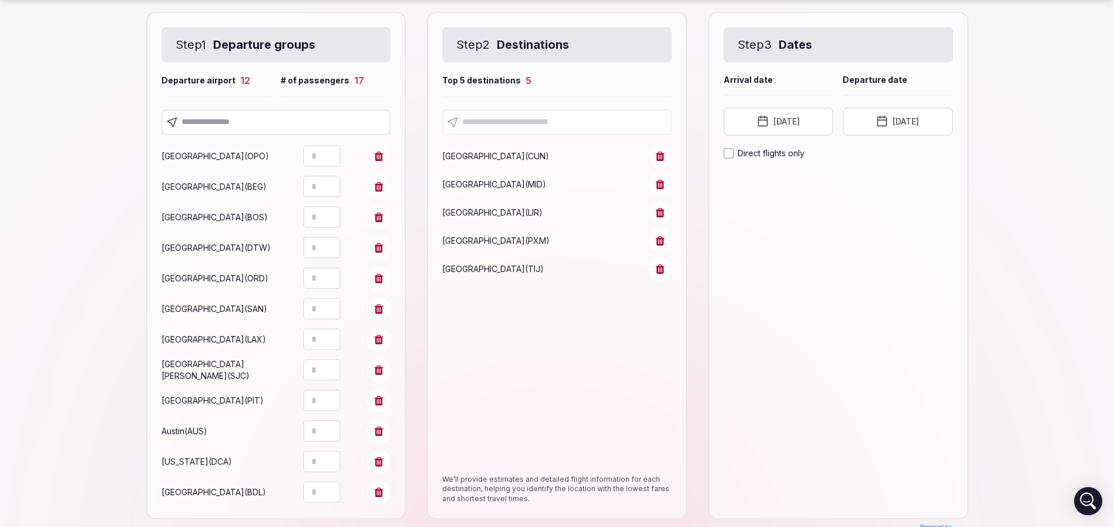
click at [999, 264] on section "Search name * ****** My searches Step 1 Departure groups Departure airport 12 #…" at bounding box center [557, 252] width 1114 height 669
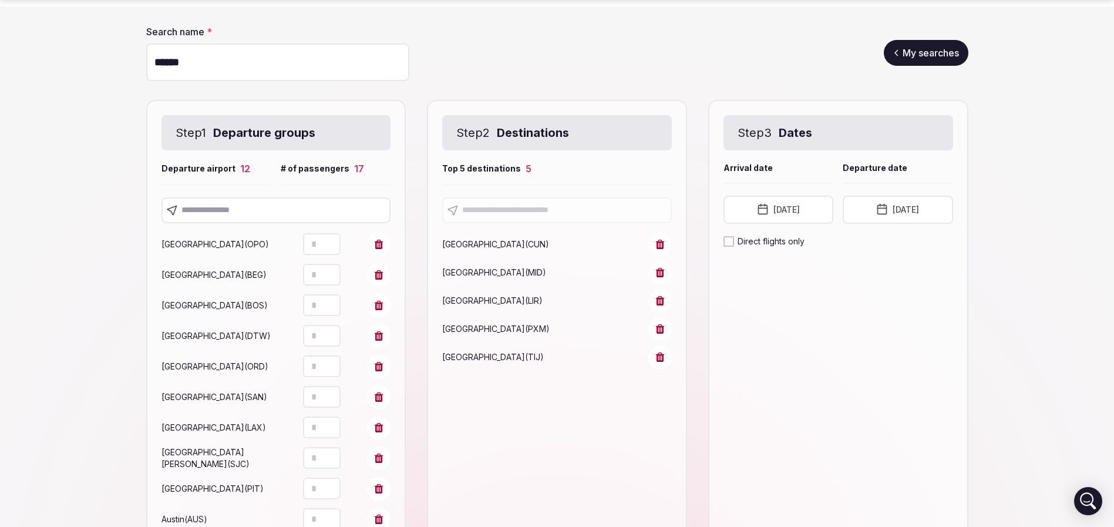
scroll to position [237, 0]
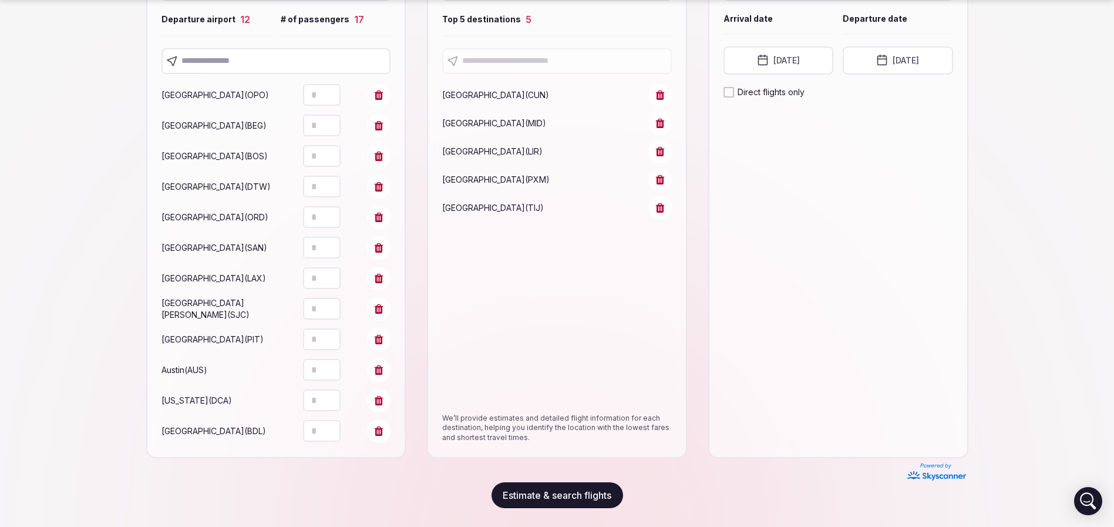
click at [599, 496] on button "Estimate & search flights" at bounding box center [557, 495] width 132 height 26
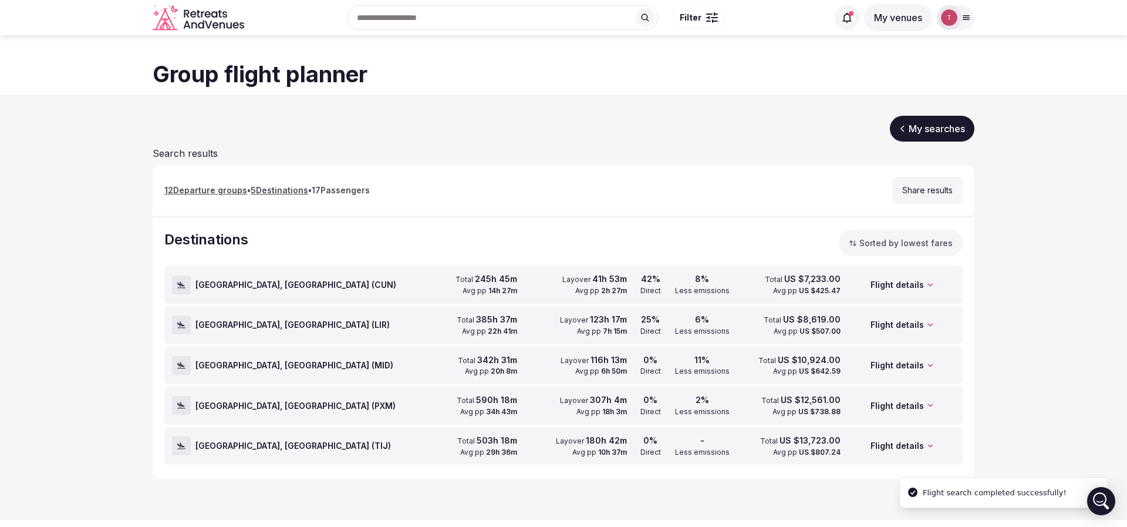
click at [184, 449] on icon at bounding box center [181, 445] width 8 height 6
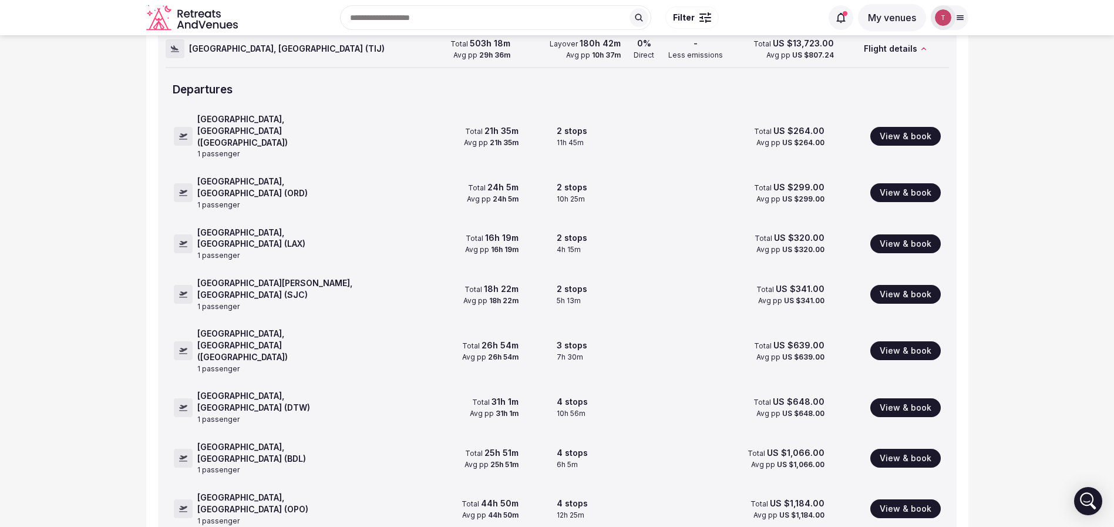
scroll to position [214, 0]
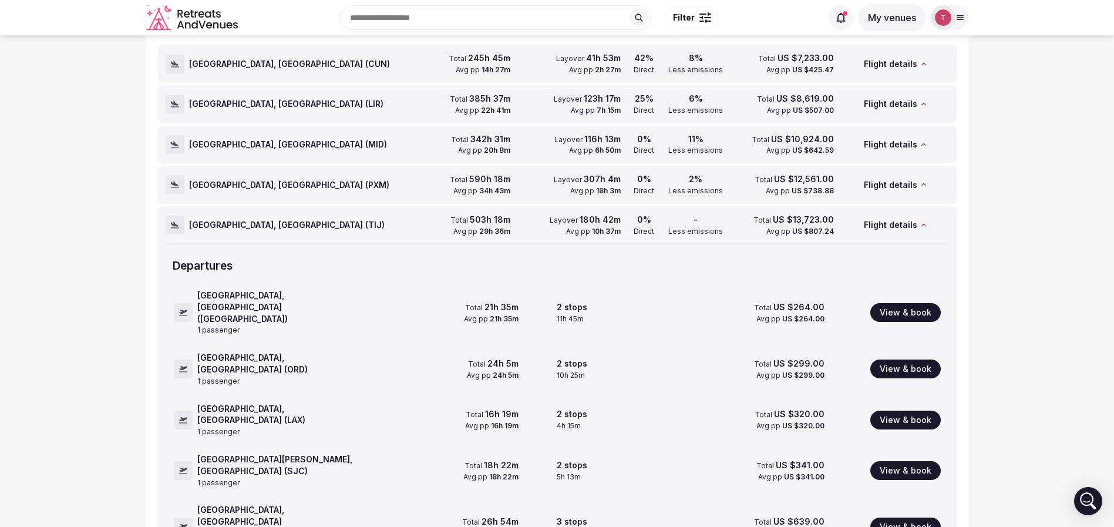
click at [180, 223] on div at bounding box center [175, 224] width 19 height 19
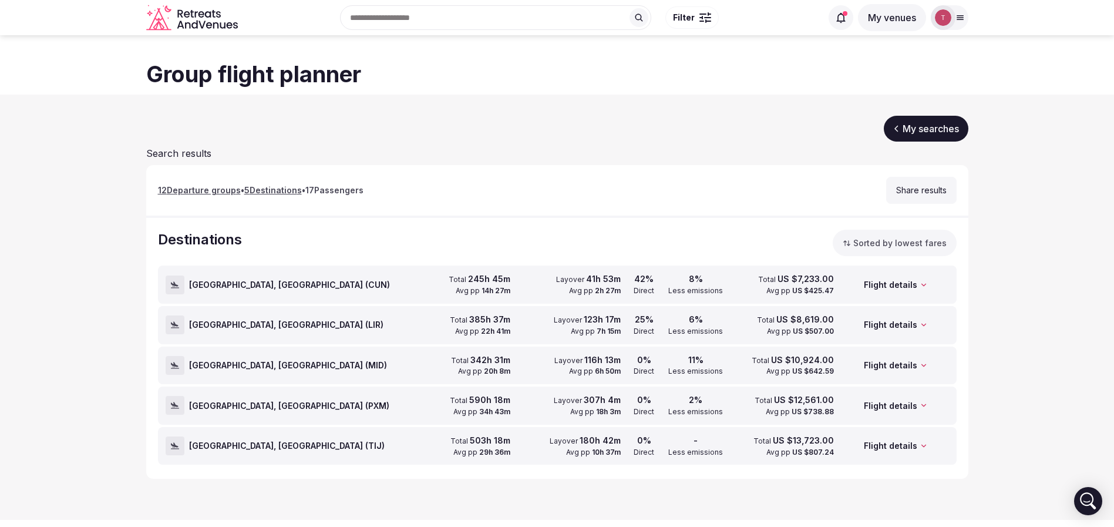
scroll to position [0, 0]
click at [178, 282] on icon at bounding box center [181, 284] width 8 height 6
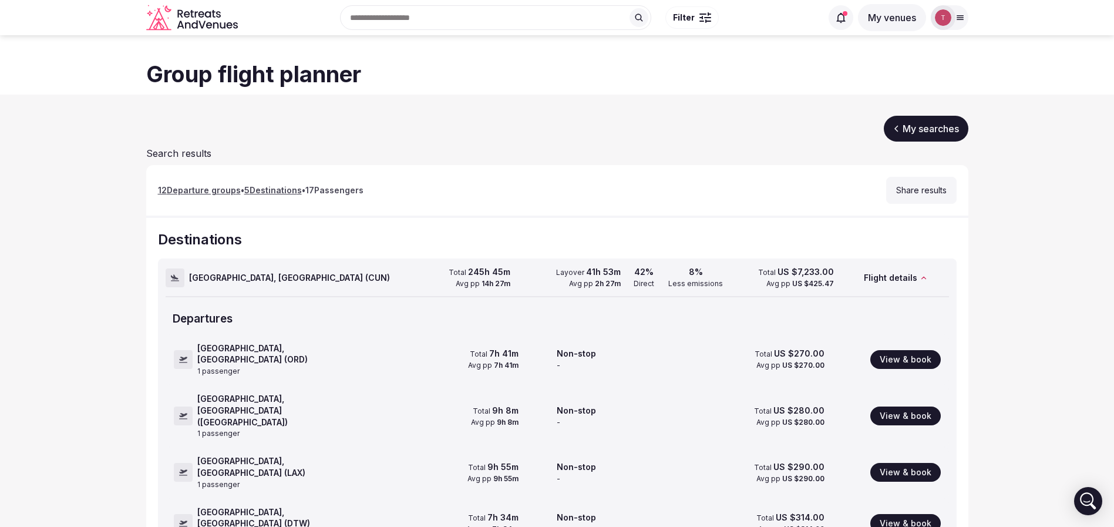
click at [169, 276] on div at bounding box center [175, 277] width 19 height 19
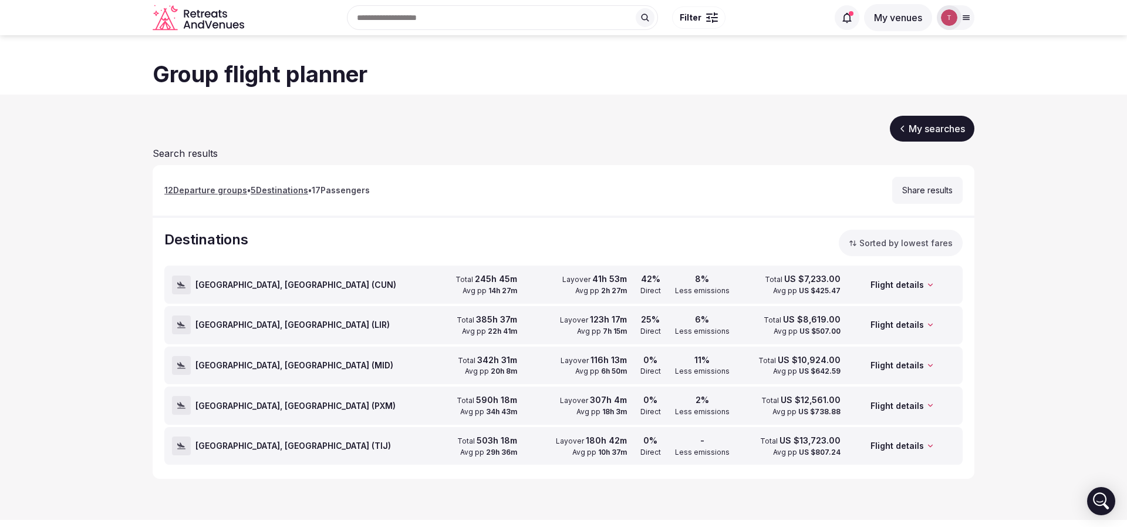
click at [179, 318] on div at bounding box center [181, 324] width 19 height 19
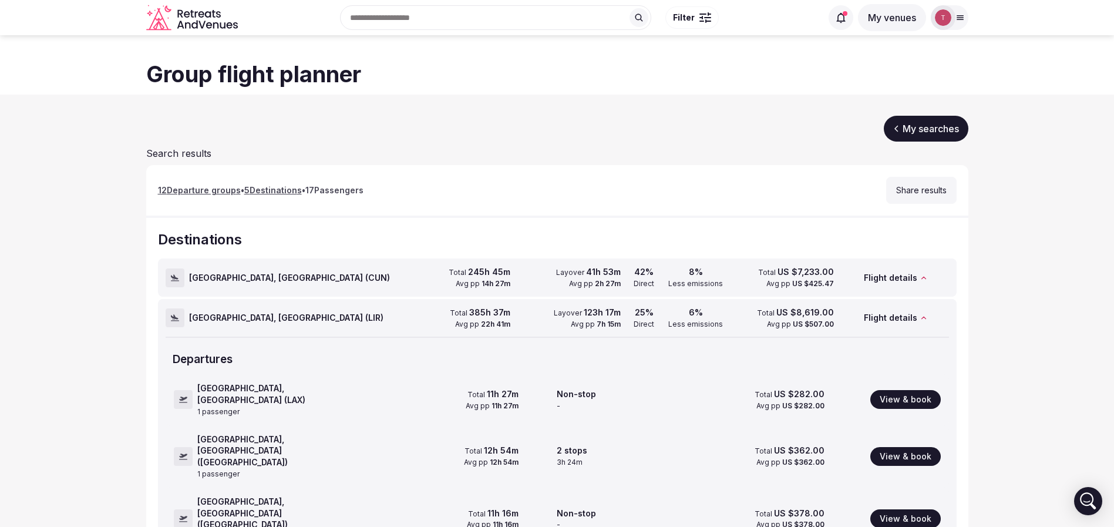
click at [180, 315] on div at bounding box center [175, 317] width 19 height 19
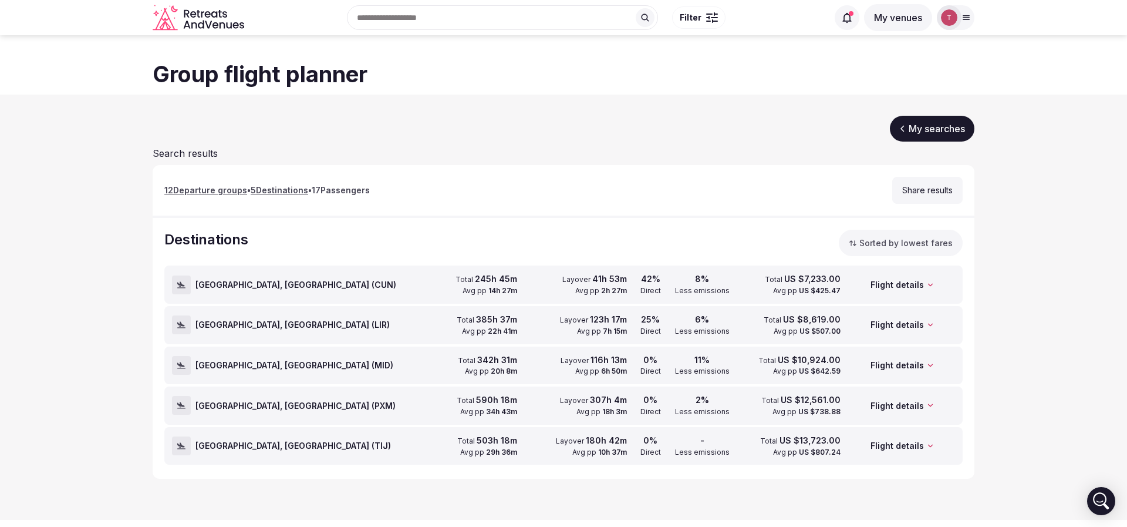
click at [182, 362] on icon at bounding box center [181, 365] width 8 height 9
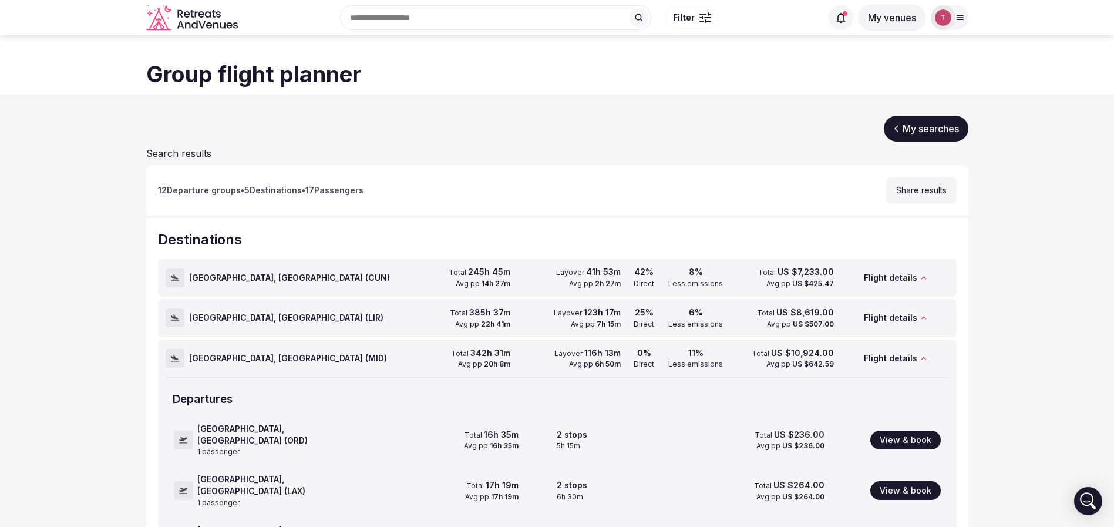
click at [171, 352] on div at bounding box center [175, 358] width 19 height 19
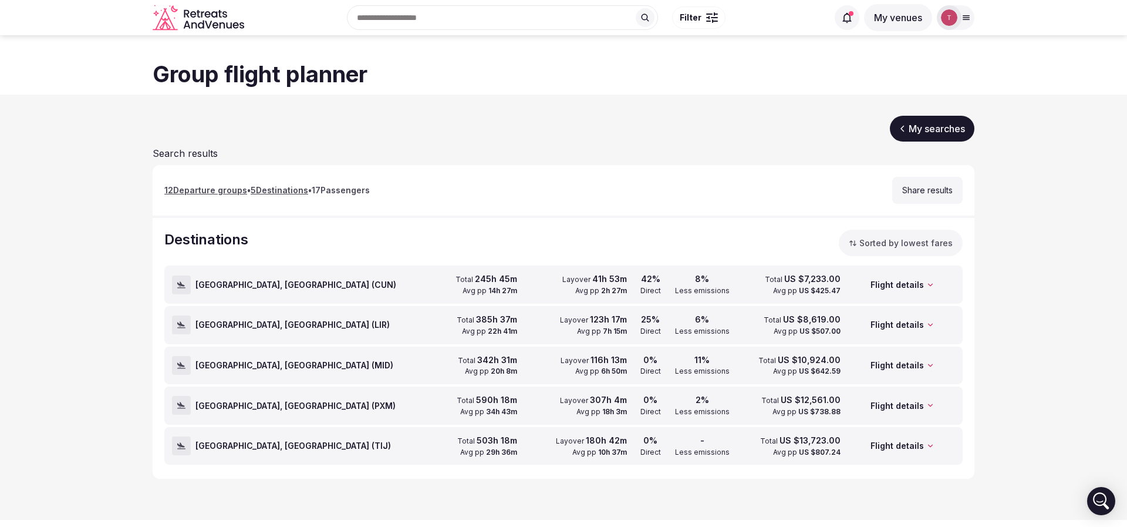
click at [181, 399] on div at bounding box center [181, 405] width 19 height 19
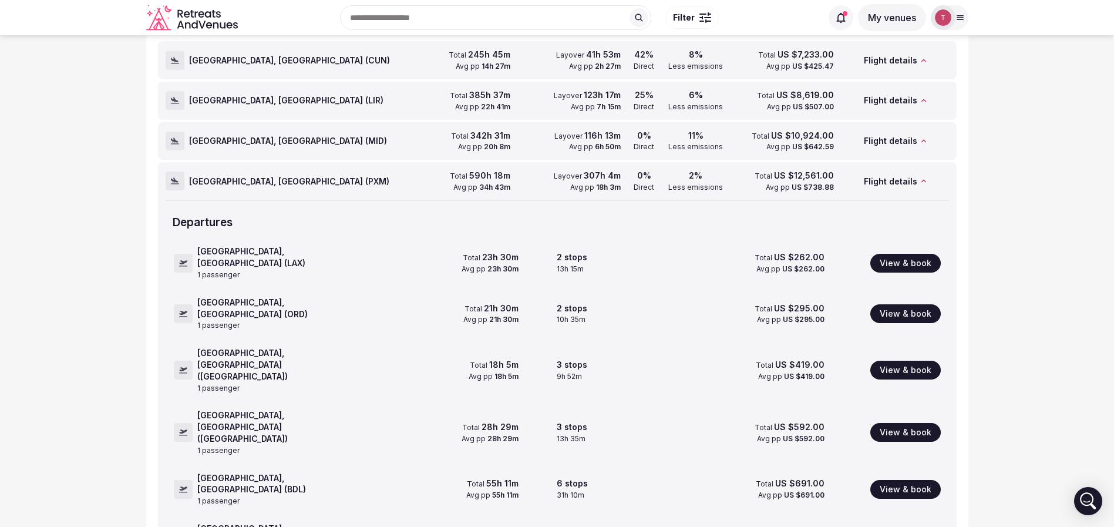
scroll to position [126, 0]
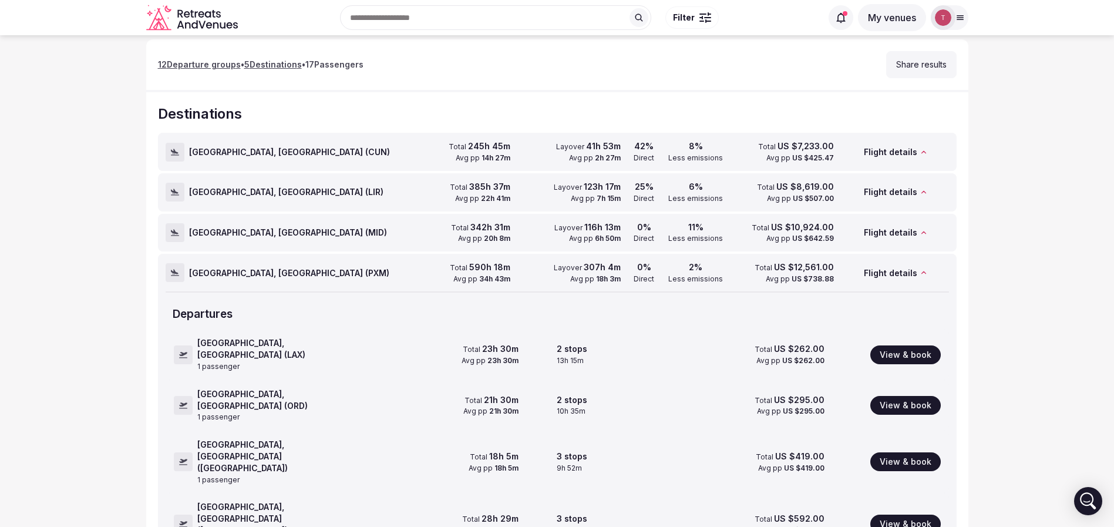
click at [176, 269] on icon at bounding box center [175, 272] width 8 height 9
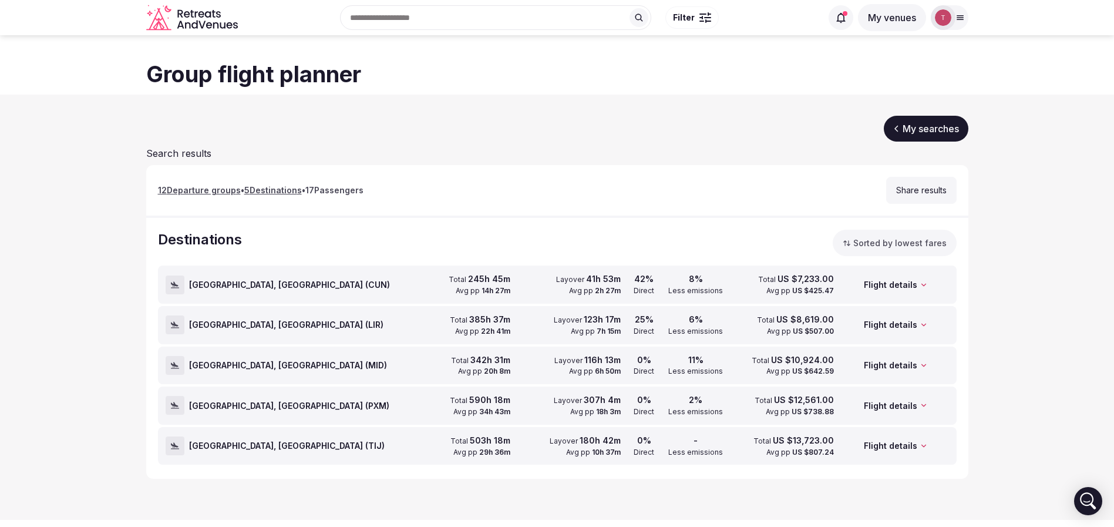
scroll to position [0, 0]
drag, startPoint x: 175, startPoint y: 440, endPoint x: 177, endPoint y: 374, distance: 66.4
click at [175, 441] on div at bounding box center [181, 445] width 19 height 19
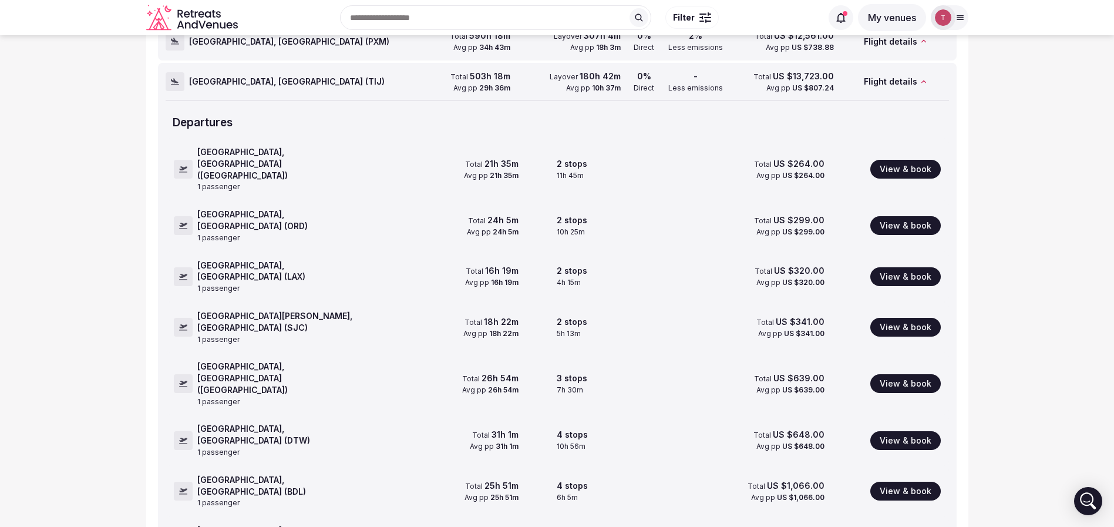
scroll to position [214, 0]
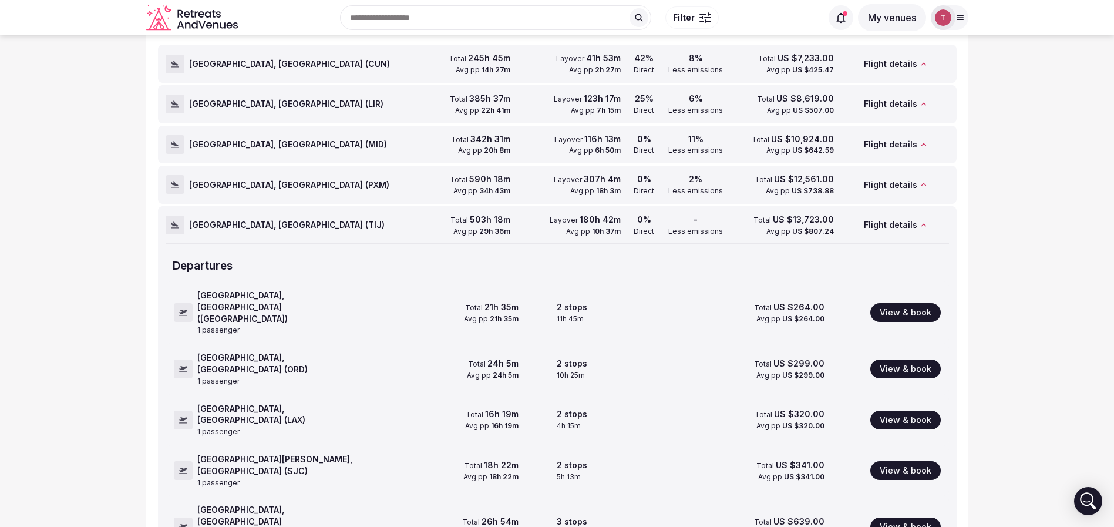
click at [174, 222] on icon at bounding box center [175, 224] width 8 height 9
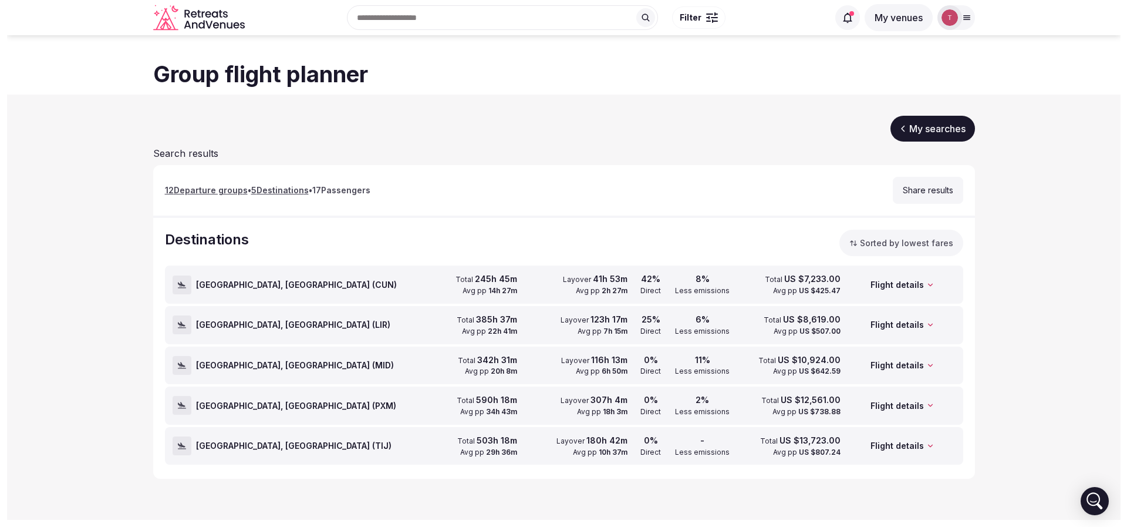
scroll to position [0, 0]
click at [16, 236] on section "My searches Search results 12 Departure group s • 5 Destination s • 17 Passenge…" at bounding box center [563, 296] width 1127 height 403
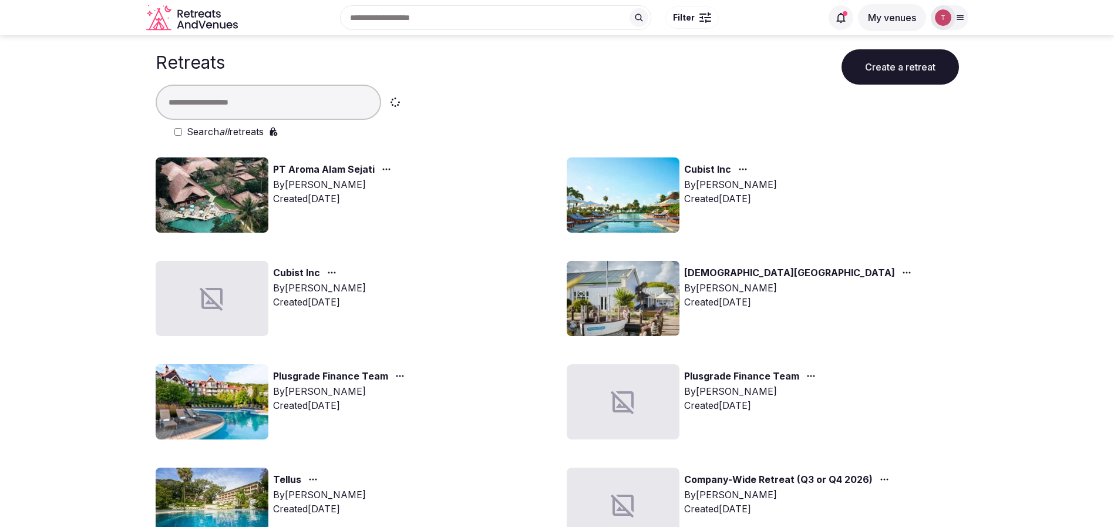
click at [256, 110] on input "text" at bounding box center [268, 102] width 225 height 35
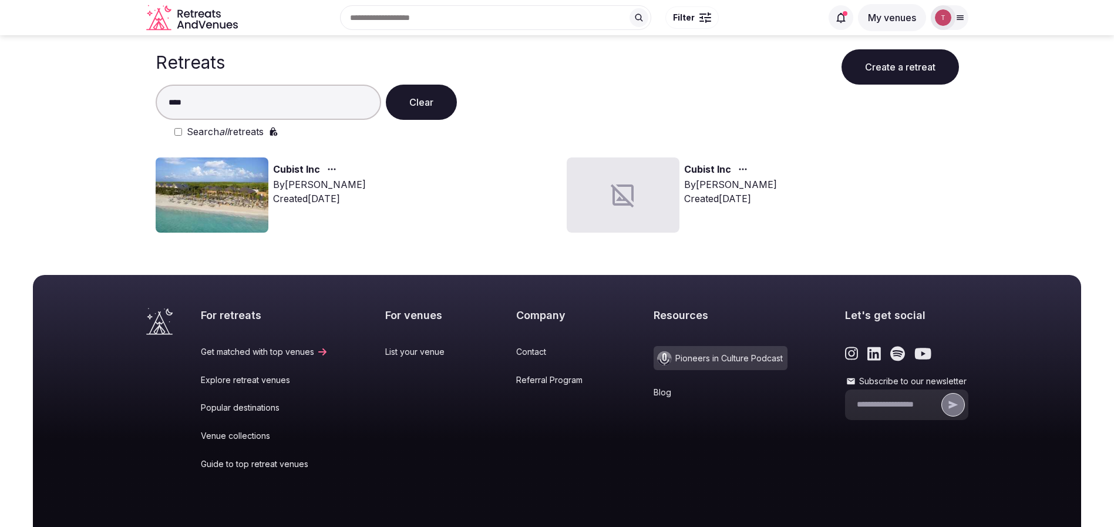
type input "****"
click at [226, 184] on img at bounding box center [212, 194] width 113 height 75
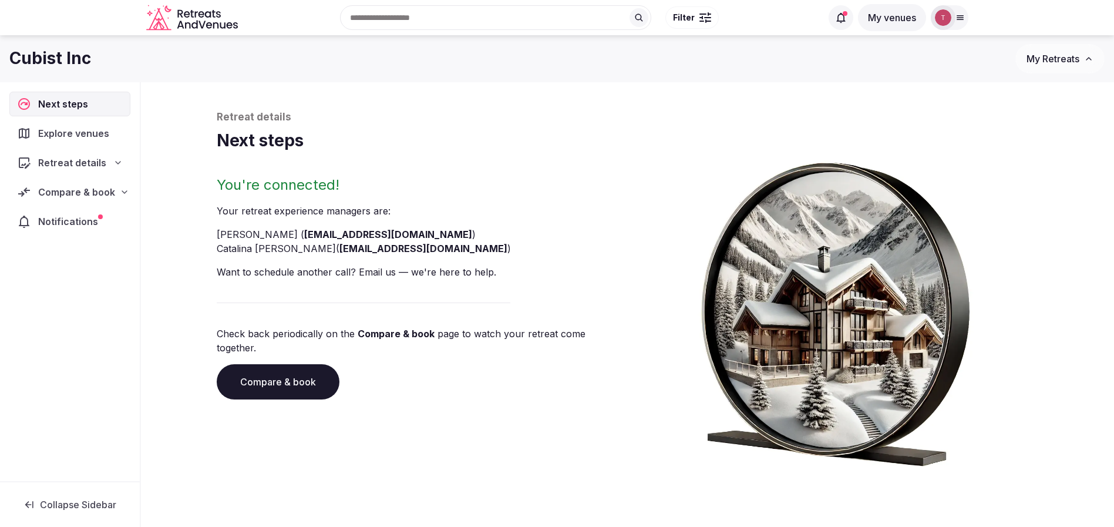
click at [297, 364] on link "Compare & book" at bounding box center [278, 381] width 123 height 35
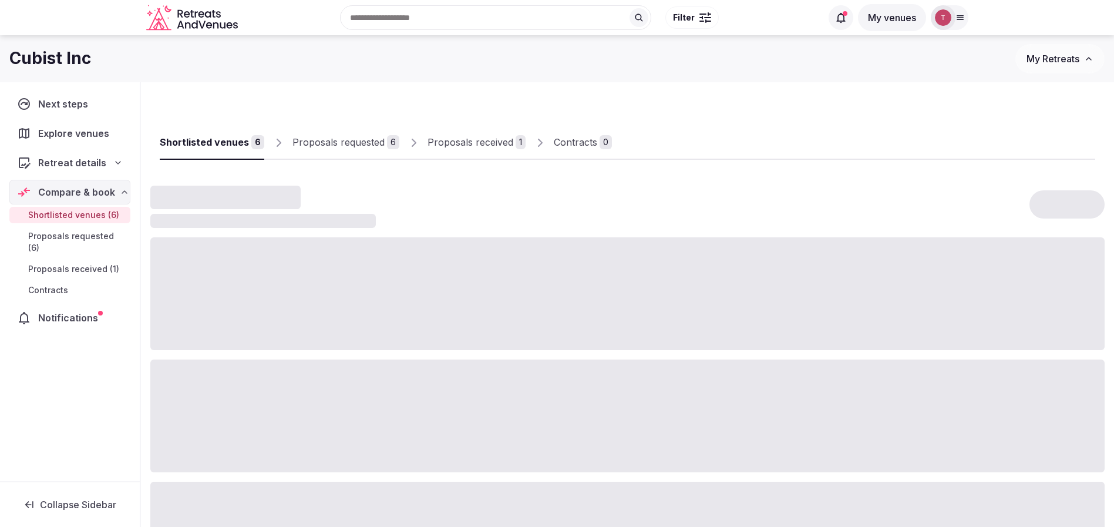
click at [362, 144] on div "Proposals requested" at bounding box center [338, 142] width 92 height 14
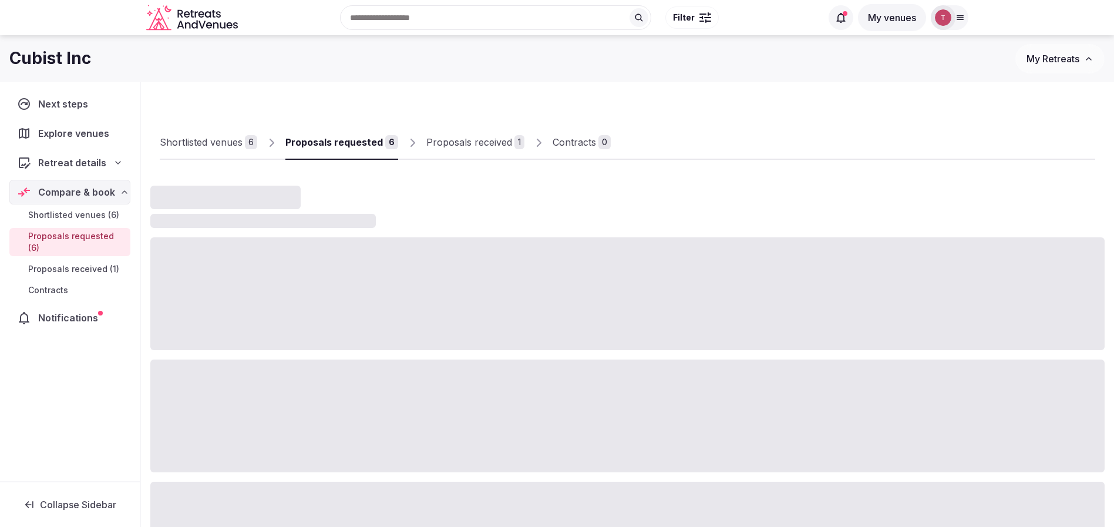
click at [362, 144] on div "Proposals requested" at bounding box center [333, 142] width 97 height 14
click at [321, 143] on div "Proposals requested" at bounding box center [333, 142] width 97 height 14
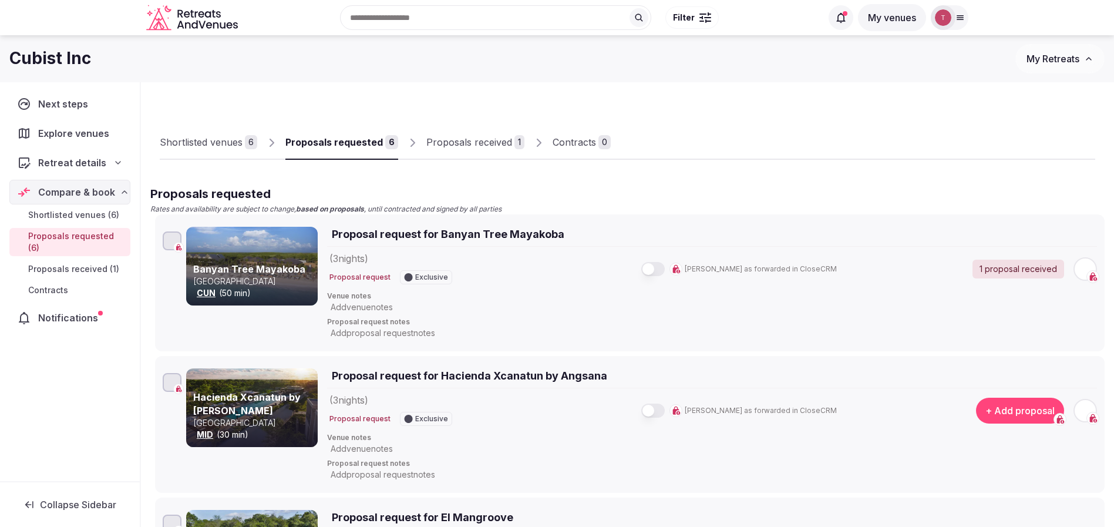
click at [321, 143] on div "Proposals requested" at bounding box center [333, 142] width 97 height 14
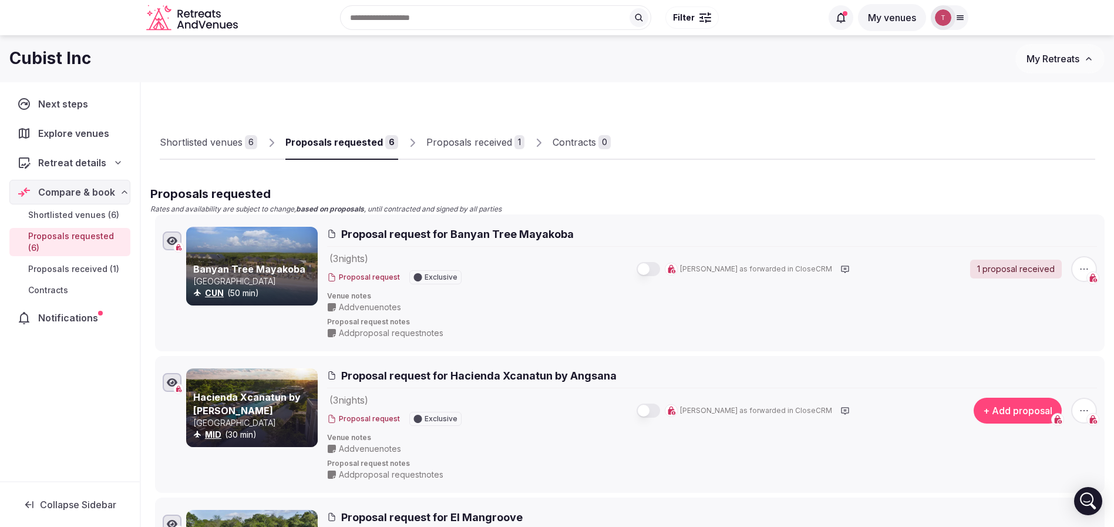
click at [223, 140] on div "Shortlisted venues" at bounding box center [201, 142] width 83 height 14
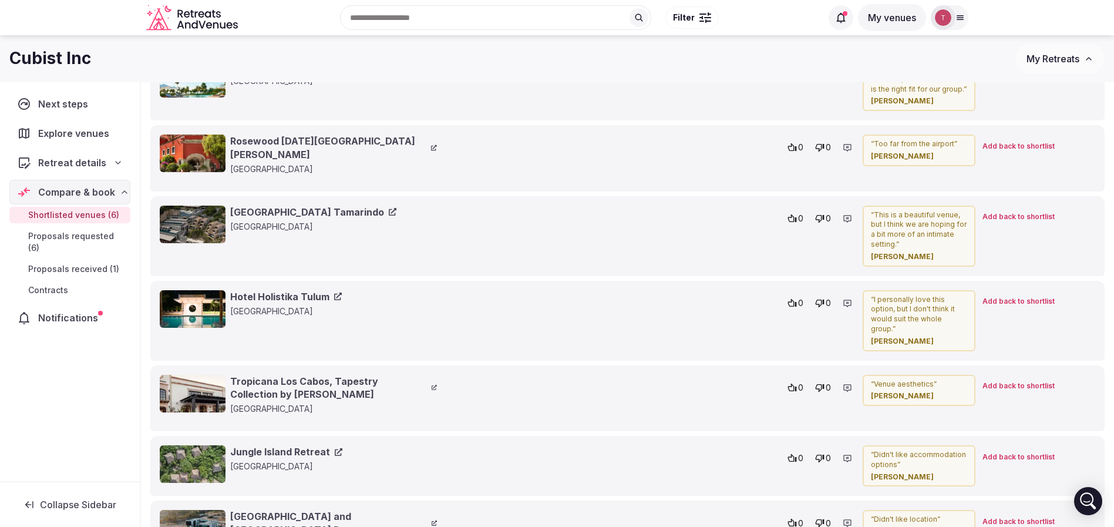
scroll to position [1063, 0]
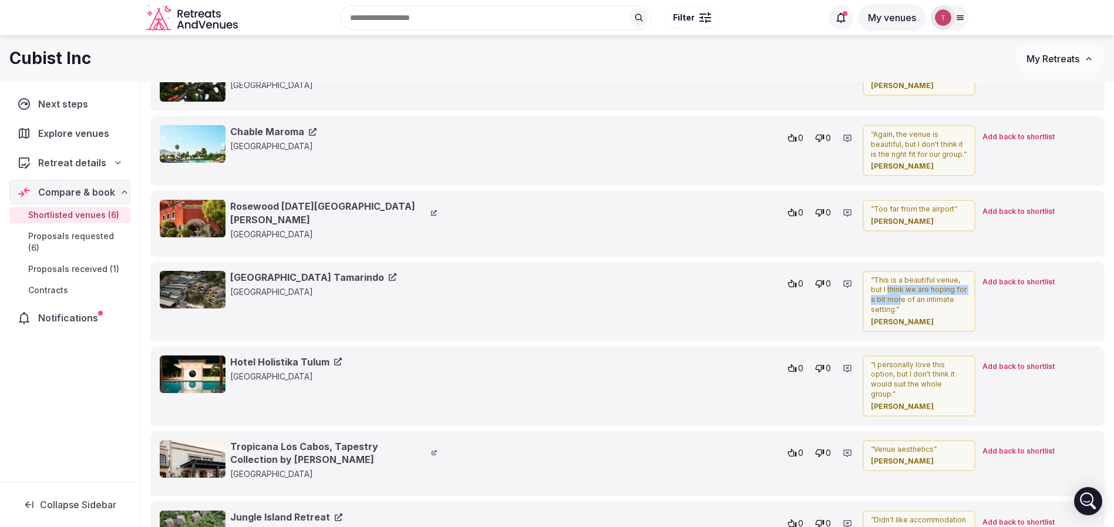
drag, startPoint x: 888, startPoint y: 288, endPoint x: 901, endPoint y: 297, distance: 14.8
click at [901, 297] on p "“ This is a beautiful venue, but I think we are hoping for a bit more of an int…" at bounding box center [919, 294] width 96 height 39
drag, startPoint x: 344, startPoint y: 275, endPoint x: 319, endPoint y: 278, distance: 25.4
click at [319, 278] on link "Four Seasons Resort Tamarindo" at bounding box center [313, 277] width 166 height 13
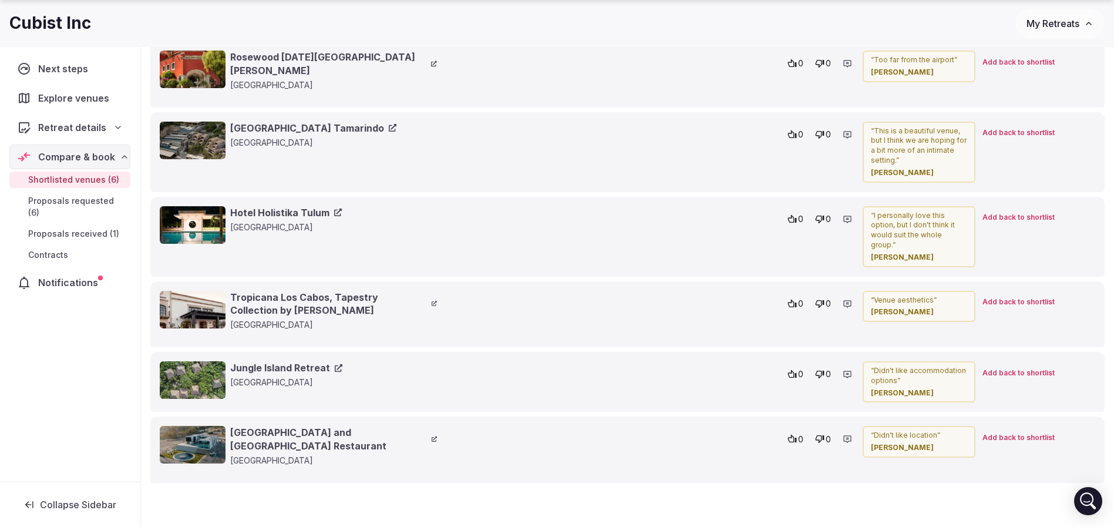
scroll to position [1240, 0]
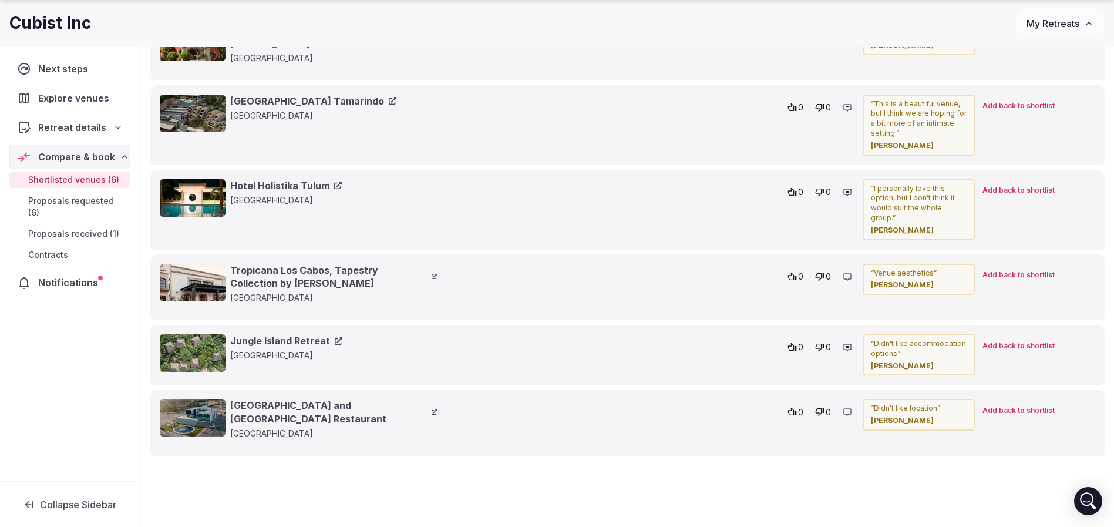
click at [263, 264] on link "Tropicana Los Cabos, Tapestry Collection by Hilton" at bounding box center [333, 277] width 207 height 26
click at [262, 334] on link "Jungle Island Retreat" at bounding box center [286, 340] width 112 height 13
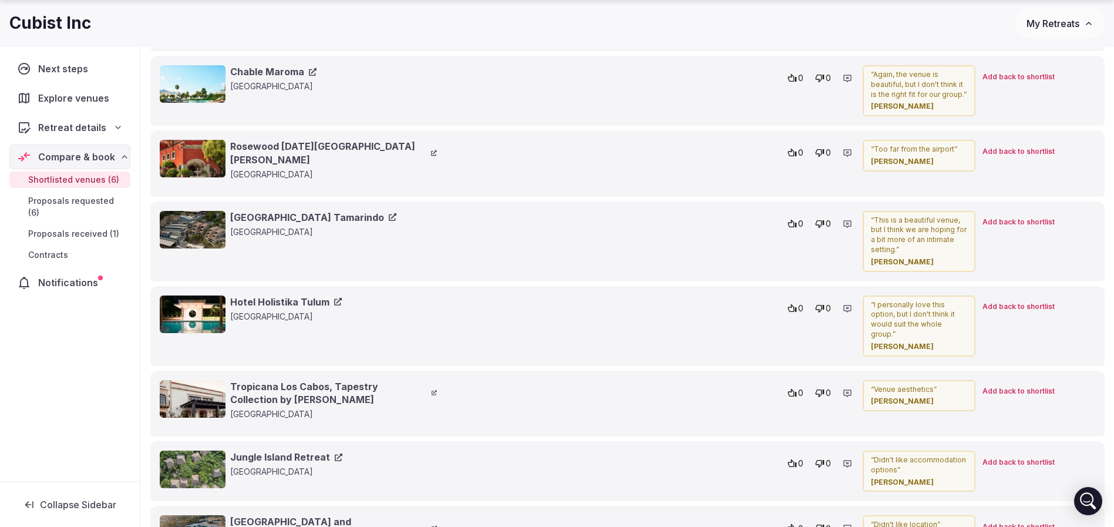
scroll to position [1151, 0]
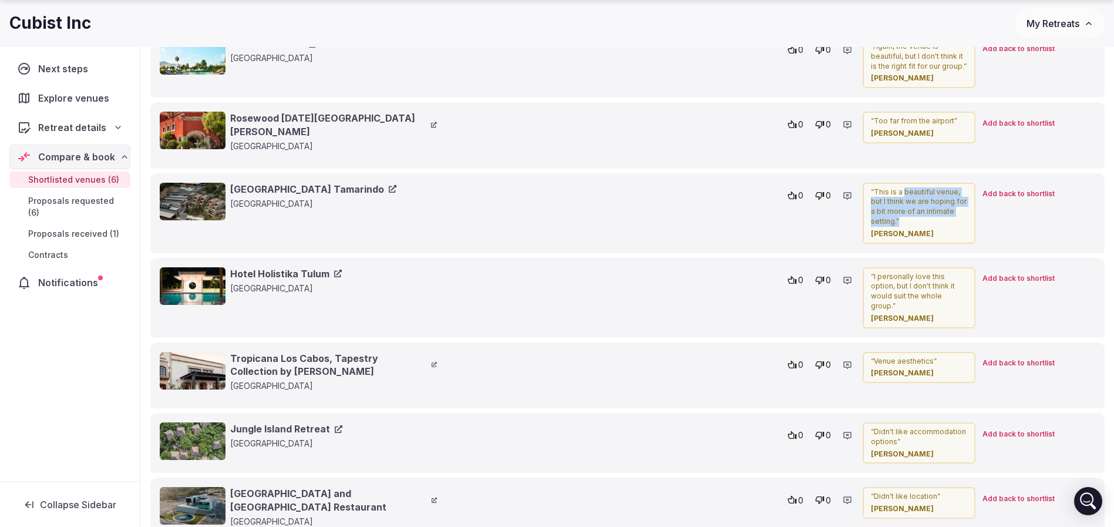
drag, startPoint x: 904, startPoint y: 191, endPoint x: 949, endPoint y: 221, distance: 53.7
click at [949, 221] on p "“ This is a beautiful venue, but I think we are hoping for a bit more of an int…" at bounding box center [919, 206] width 96 height 39
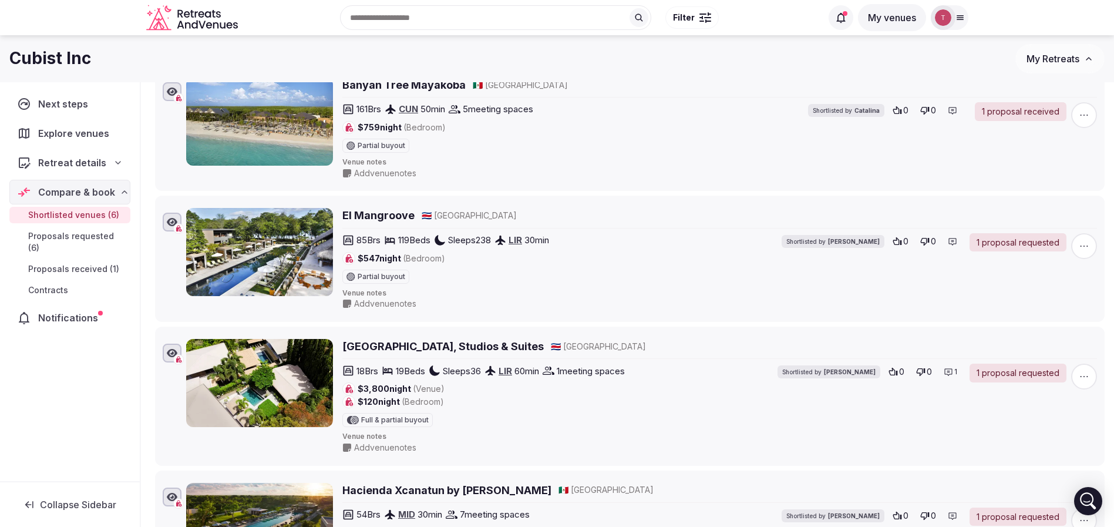
scroll to position [0, 0]
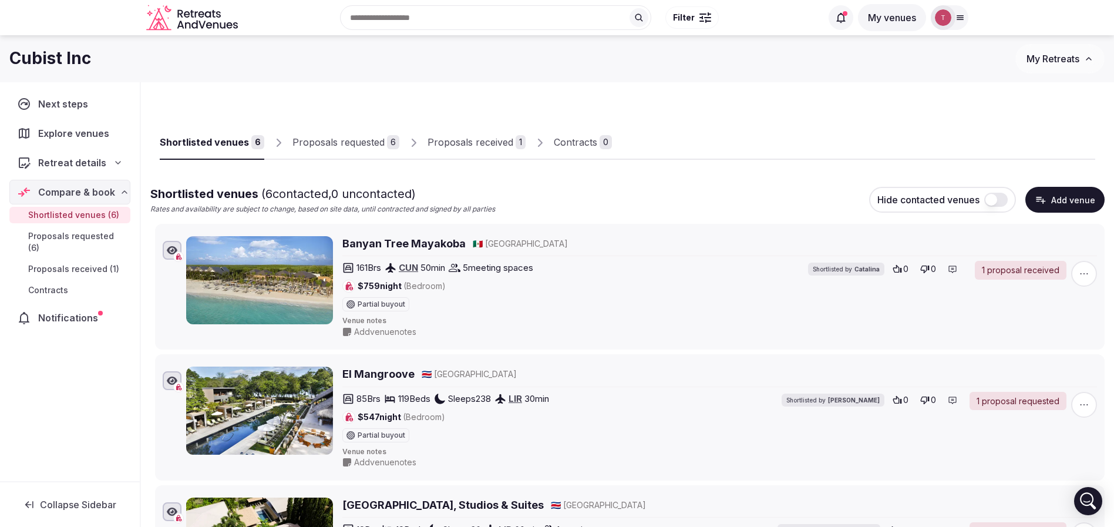
click at [416, 241] on h2 "Banyan Tree Mayakoba" at bounding box center [403, 243] width 123 height 15
drag, startPoint x: 388, startPoint y: 396, endPoint x: 393, endPoint y: 369, distance: 27.5
click at [393, 374] on p "Number of beds" at bounding box center [409, 379] width 63 height 12
click at [368, 371] on h2 "El Mangroove" at bounding box center [378, 373] width 72 height 15
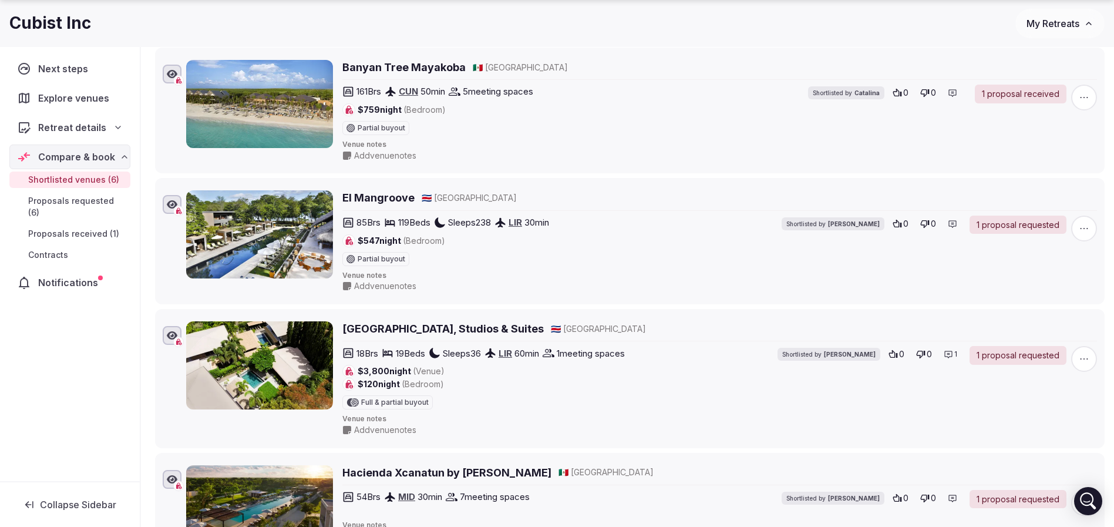
click at [392, 335] on h2 "Tamarindo Bay Boutique Hotel, Studios & Suites" at bounding box center [442, 328] width 201 height 15
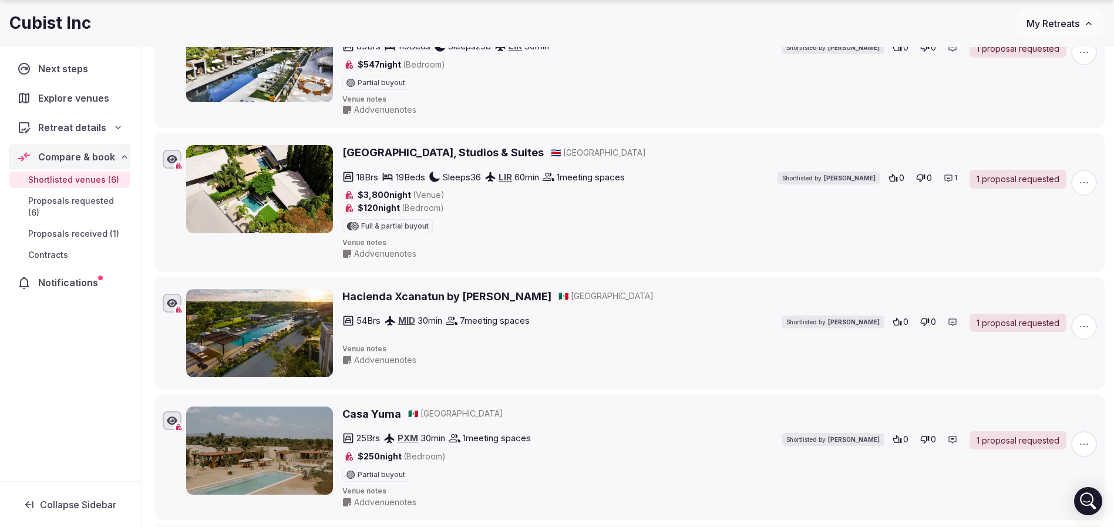
click at [382, 298] on h2 "Hacienda Xcanatun by Angsana" at bounding box center [446, 296] width 209 height 15
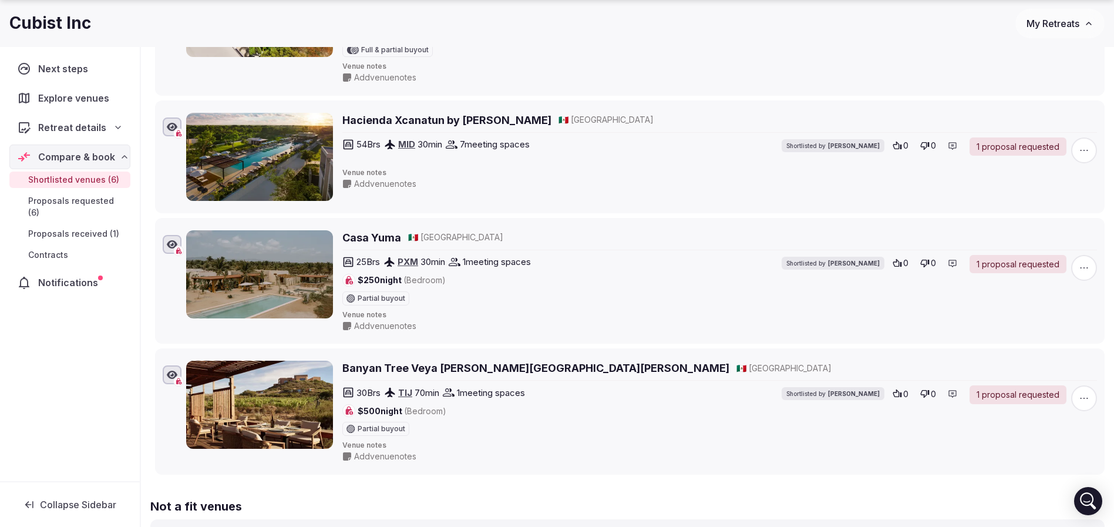
click at [390, 238] on h2 "Casa Yuma" at bounding box center [371, 237] width 59 height 15
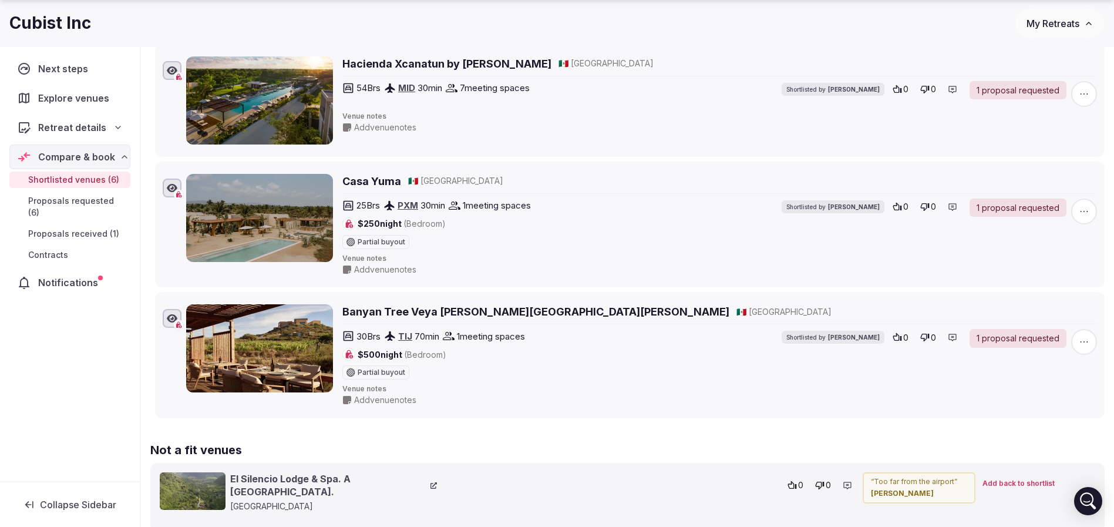
scroll to position [705, 0]
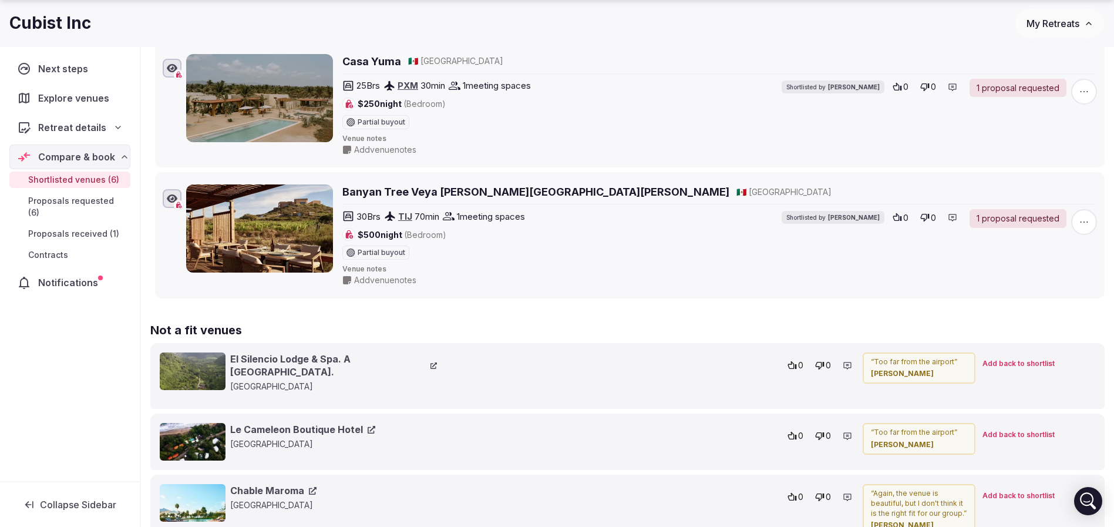
click at [425, 191] on h2 "Banyan Tree Veya Valle de Guadalupe" at bounding box center [535, 191] width 387 height 15
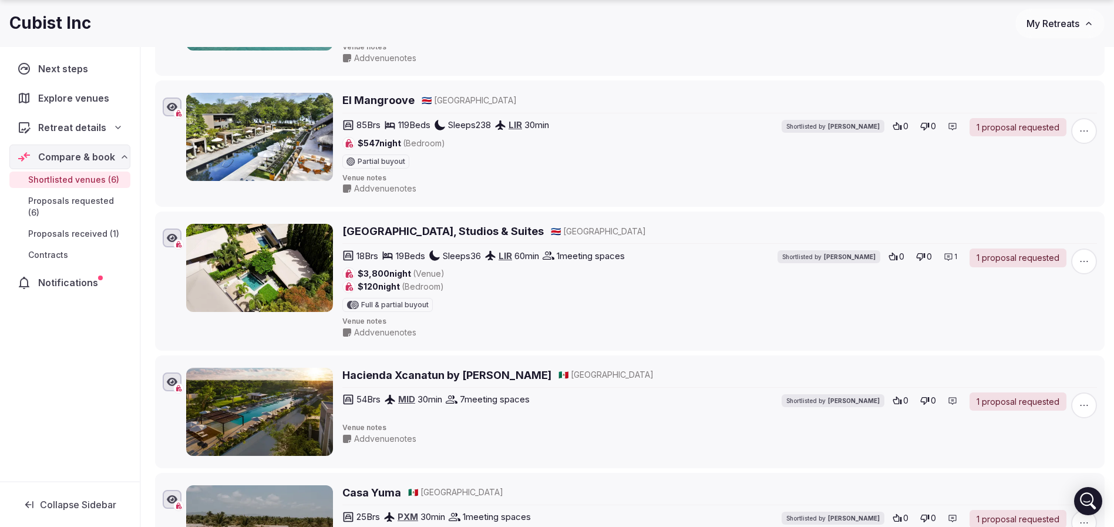
scroll to position [0, 0]
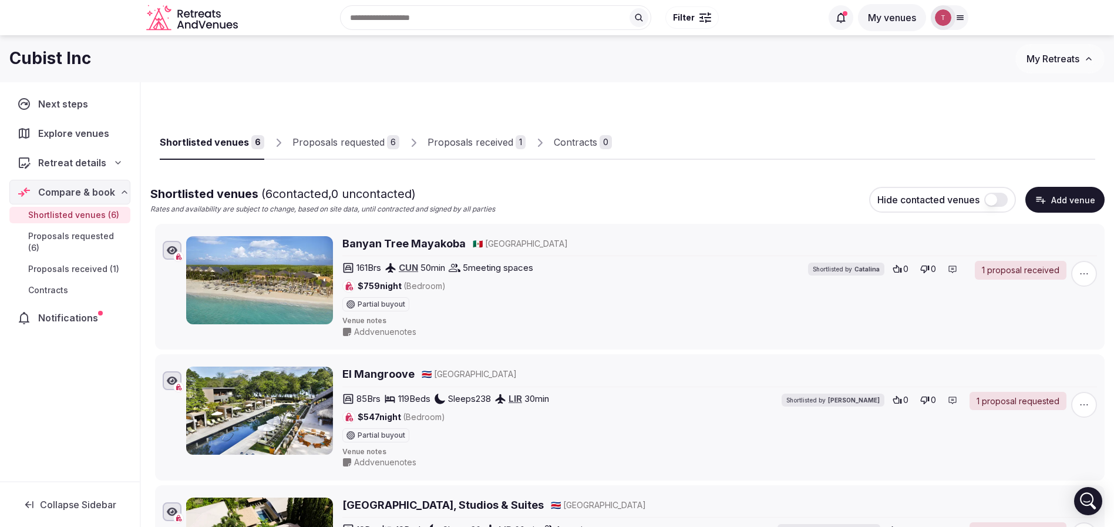
click at [500, 149] on link "Proposals received 1" at bounding box center [476, 143] width 98 height 34
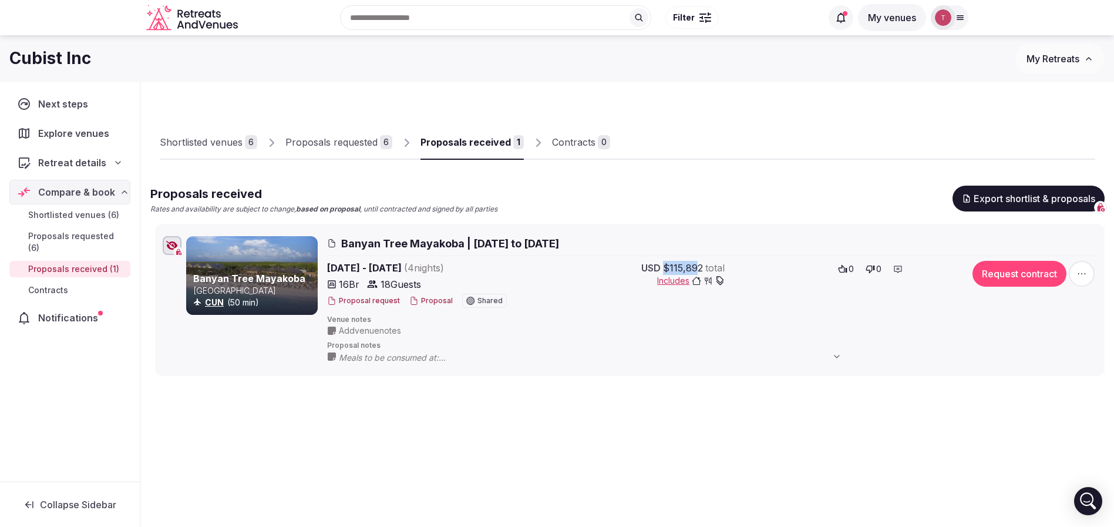
drag, startPoint x: 667, startPoint y: 267, endPoint x: 695, endPoint y: 264, distance: 28.3
click at [695, 264] on span "$115,892" at bounding box center [683, 268] width 40 height 14
click at [704, 158] on div at bounding box center [852, 150] width 485 height 20
drag, startPoint x: 661, startPoint y: 266, endPoint x: 680, endPoint y: 264, distance: 18.9
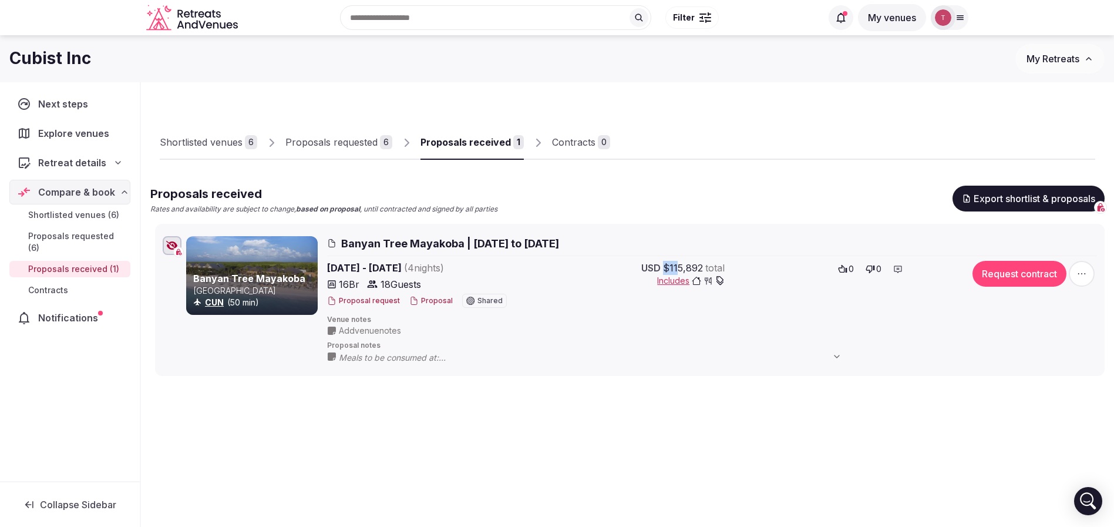
click at [680, 264] on div "USD $115,892 total" at bounding box center [682, 268] width 83 height 14
click at [680, 264] on span "$115,892" at bounding box center [683, 268] width 40 height 14
click at [728, 163] on div "Shortlisted venues 6 Proposals requested 6 Proposals received 1 Contracts 0 Pro…" at bounding box center [627, 234] width 954 height 284
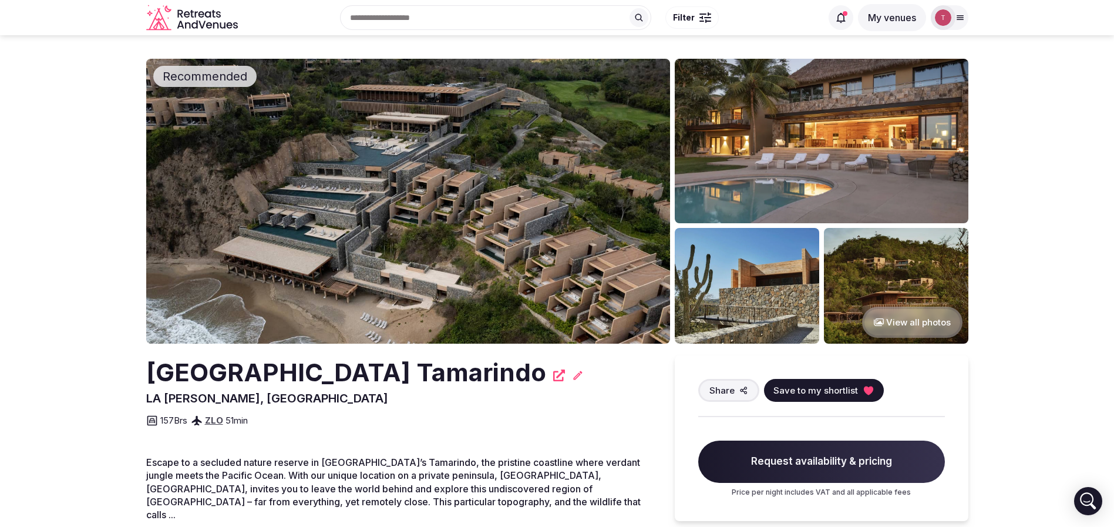
click at [396, 245] on img at bounding box center [408, 201] width 524 height 285
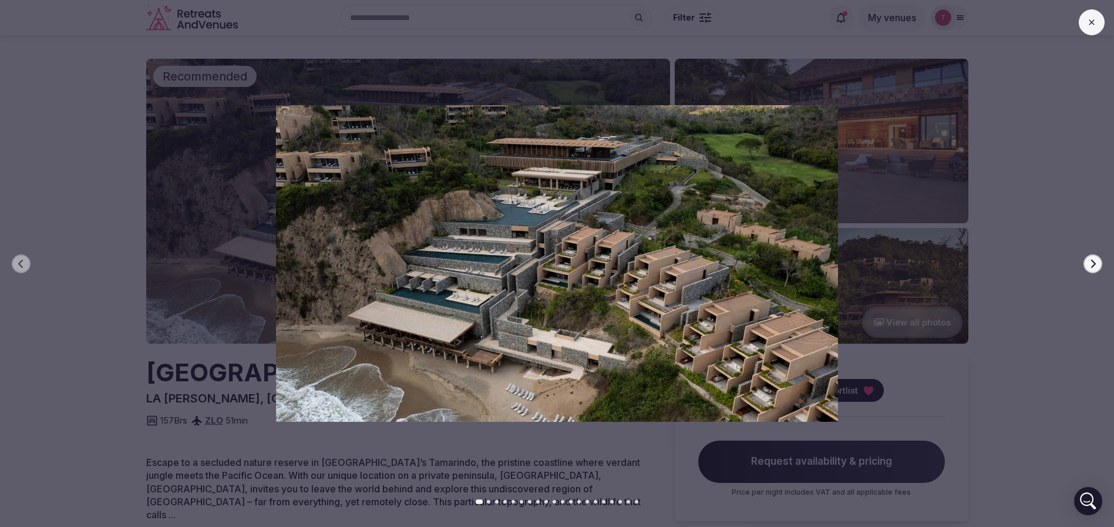
click at [1094, 257] on button "Next slide" at bounding box center [1092, 263] width 19 height 19
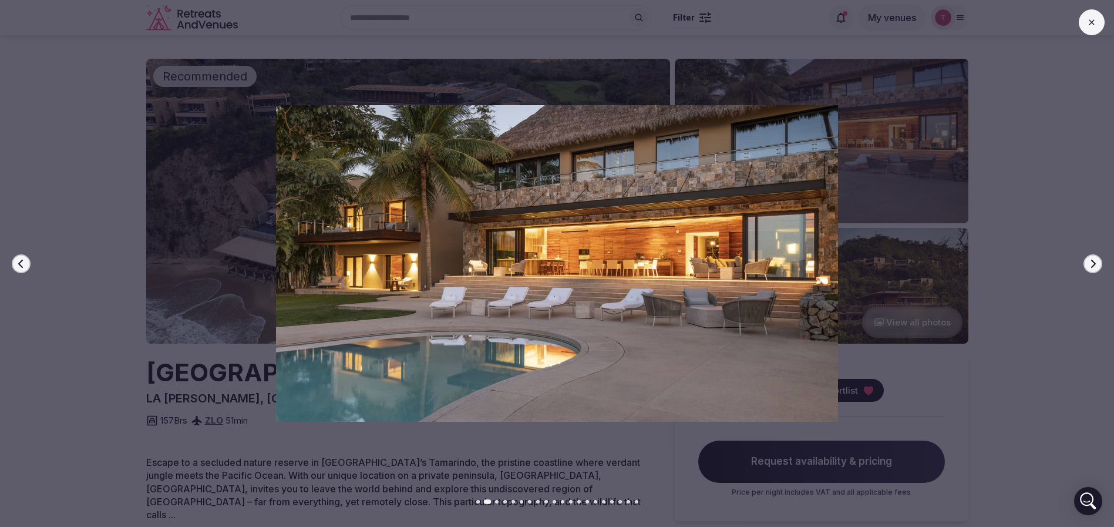
click at [1094, 258] on button "Next slide" at bounding box center [1092, 263] width 19 height 19
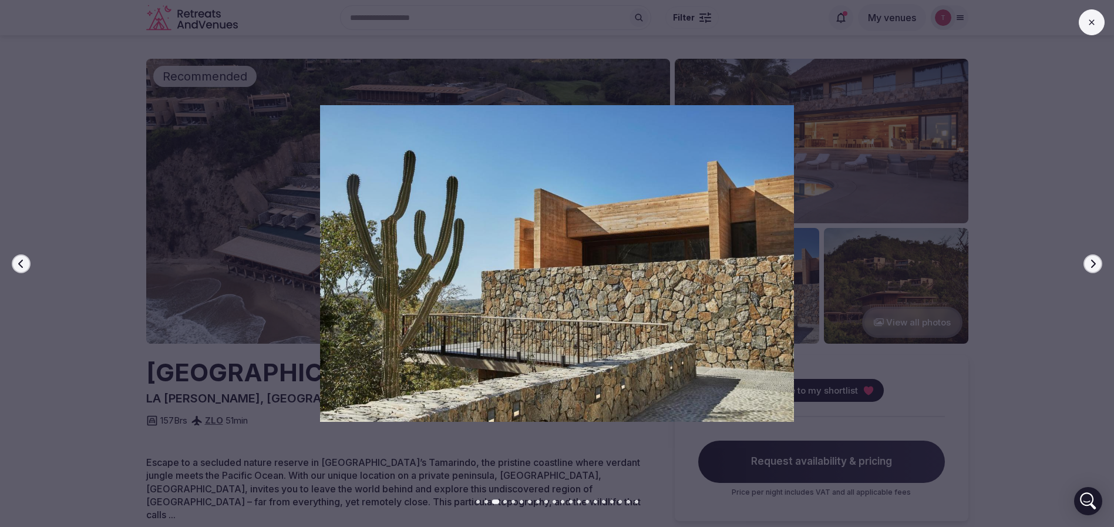
click at [1094, 258] on button "Next slide" at bounding box center [1092, 263] width 19 height 19
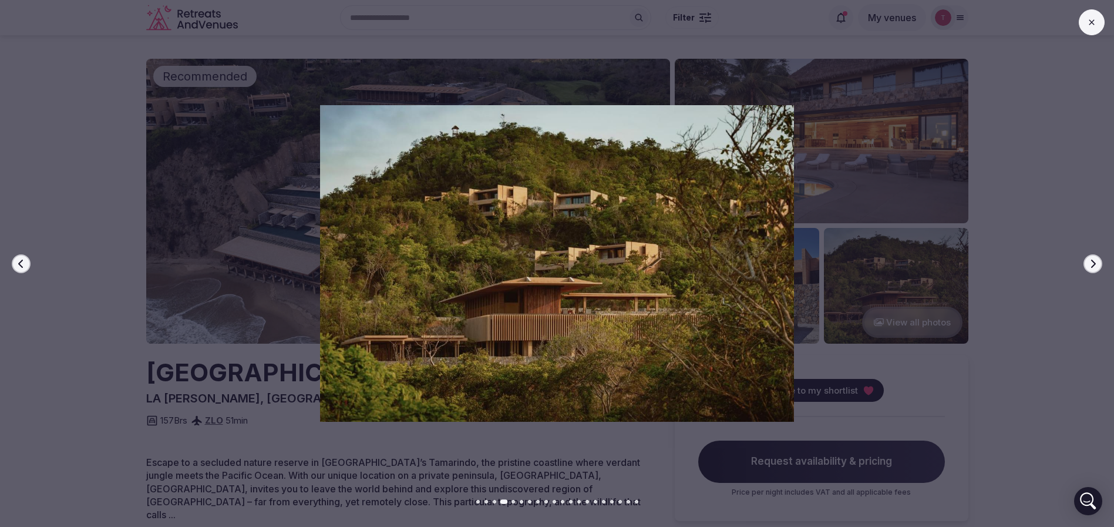
click at [1094, 258] on button "Next slide" at bounding box center [1092, 263] width 19 height 19
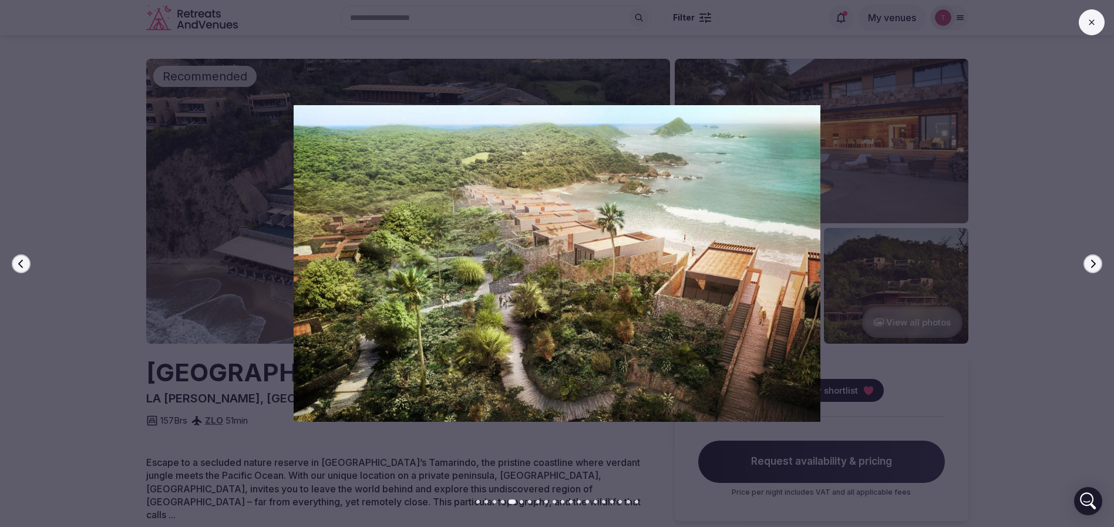
click at [1094, 258] on button "Next slide" at bounding box center [1092, 263] width 19 height 19
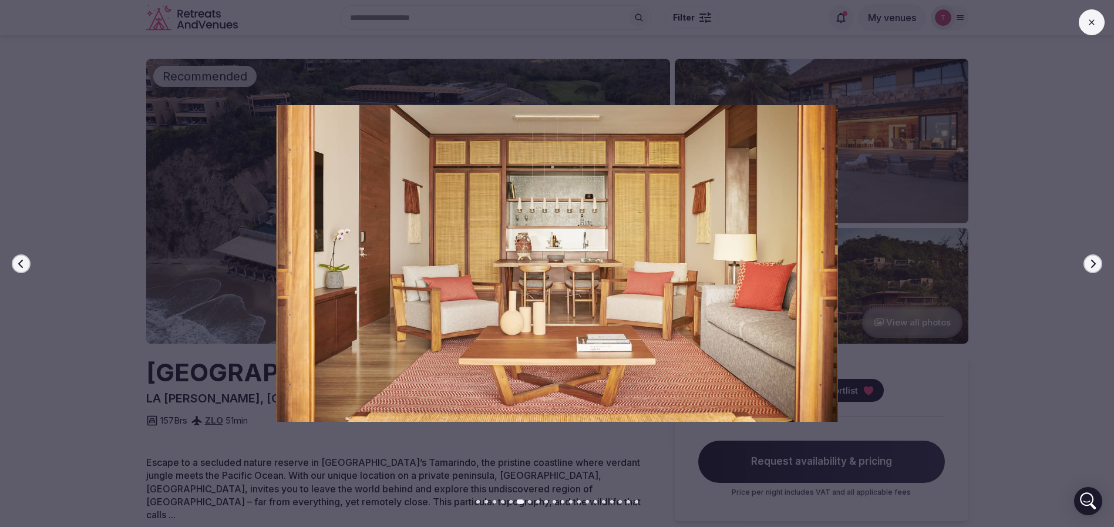
click at [1094, 258] on button "Next slide" at bounding box center [1092, 263] width 19 height 19
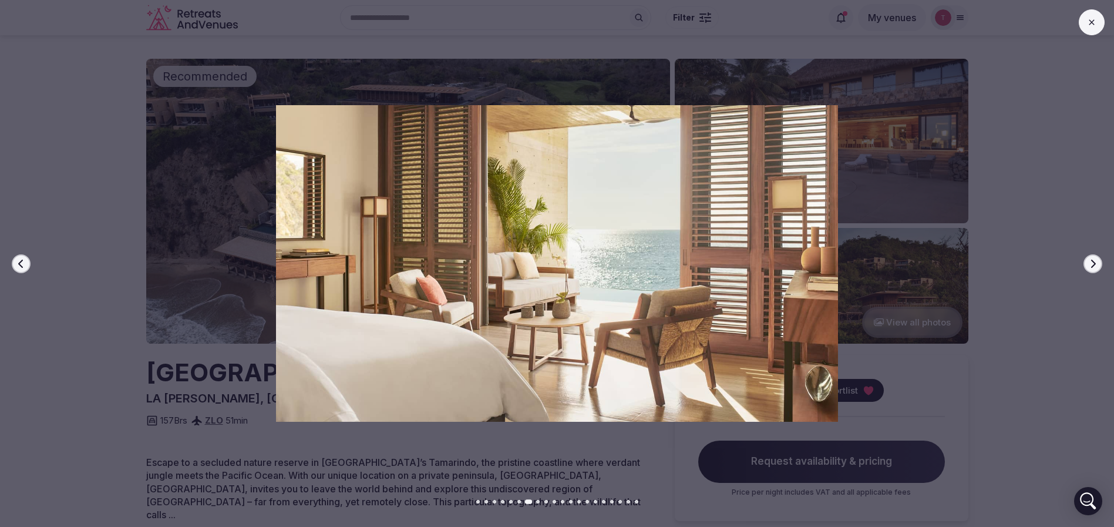
click at [1094, 258] on button "Next slide" at bounding box center [1092, 263] width 19 height 19
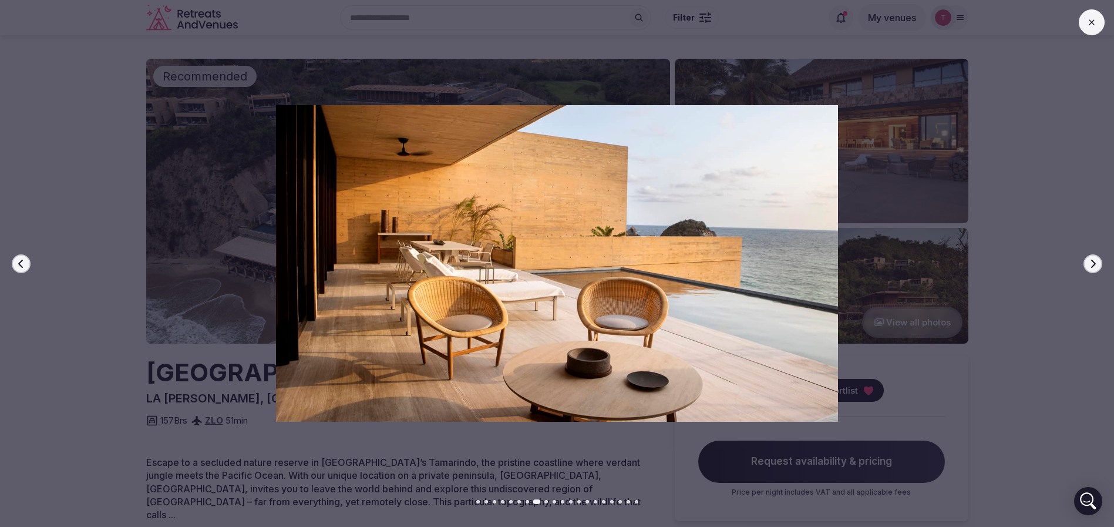
click at [1094, 258] on button "Next slide" at bounding box center [1092, 263] width 19 height 19
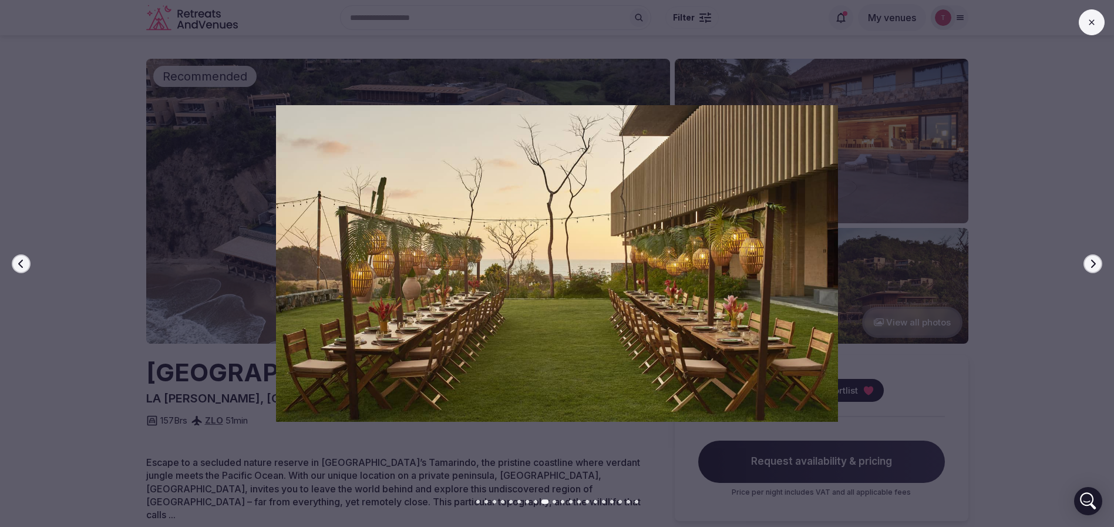
click at [1094, 258] on button "Next slide" at bounding box center [1092, 263] width 19 height 19
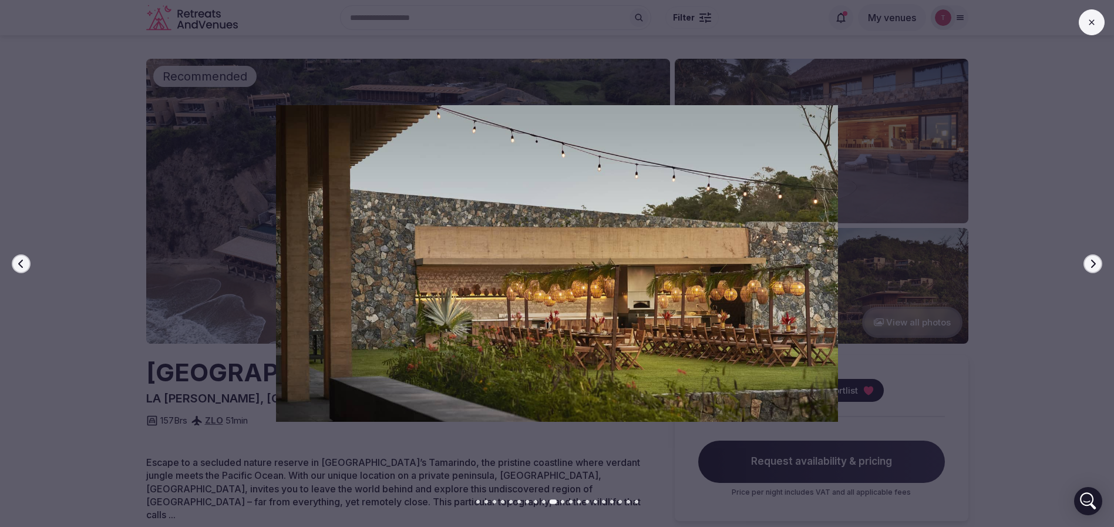
click at [1094, 258] on button "Next slide" at bounding box center [1092, 263] width 19 height 19
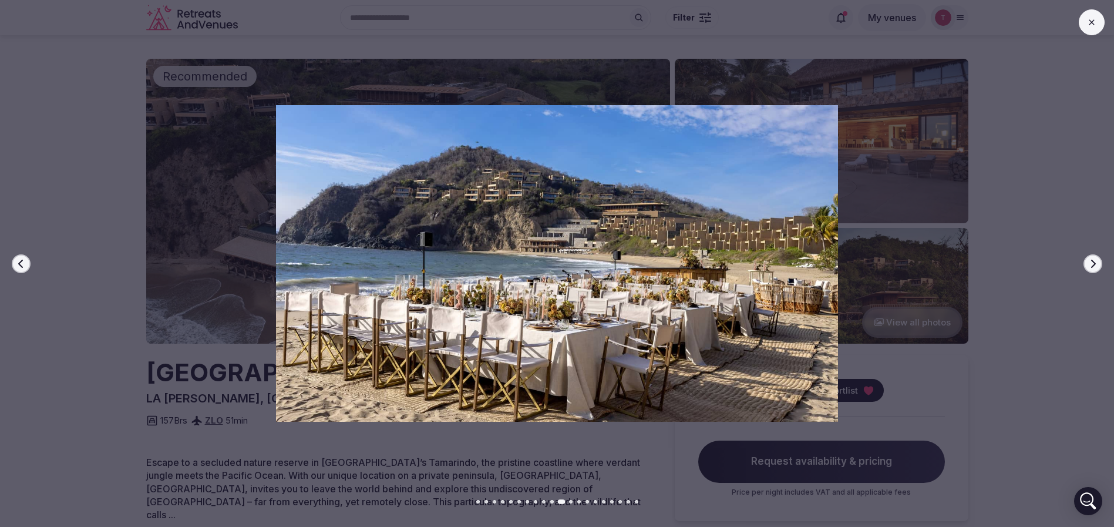
click at [1094, 258] on button "Next slide" at bounding box center [1092, 263] width 19 height 19
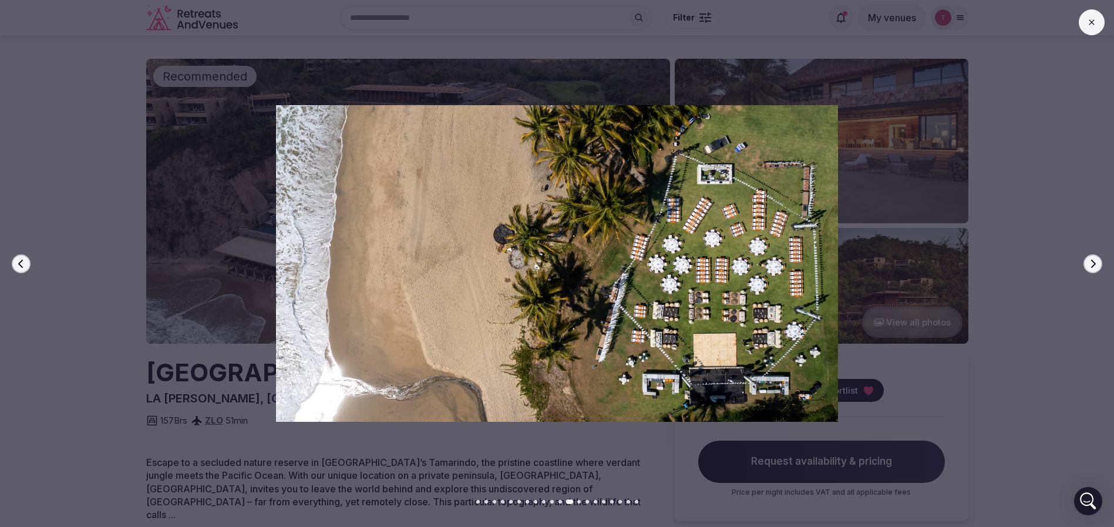
click at [1094, 258] on button "Next slide" at bounding box center [1092, 263] width 19 height 19
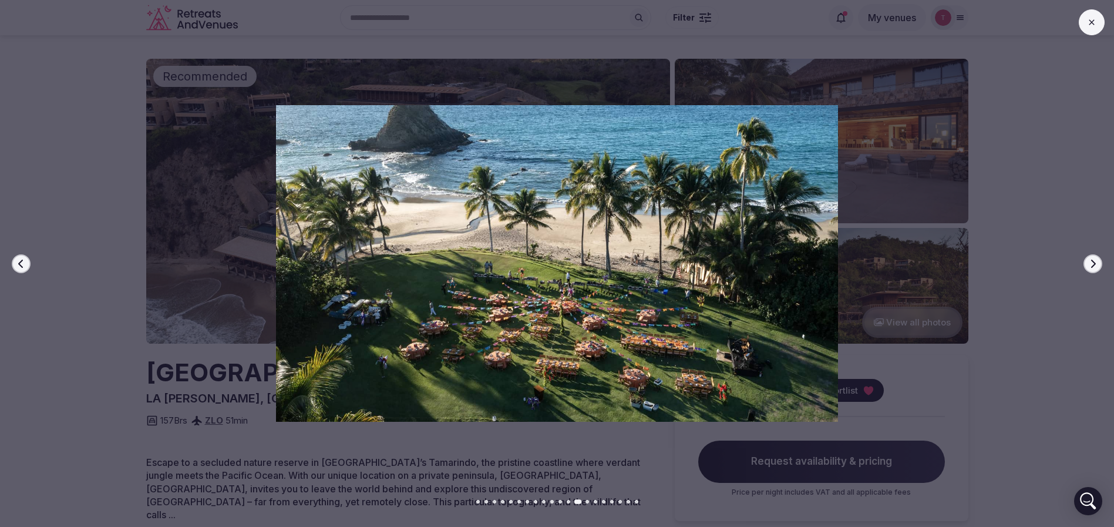
click at [1094, 258] on button "Next slide" at bounding box center [1092, 263] width 19 height 19
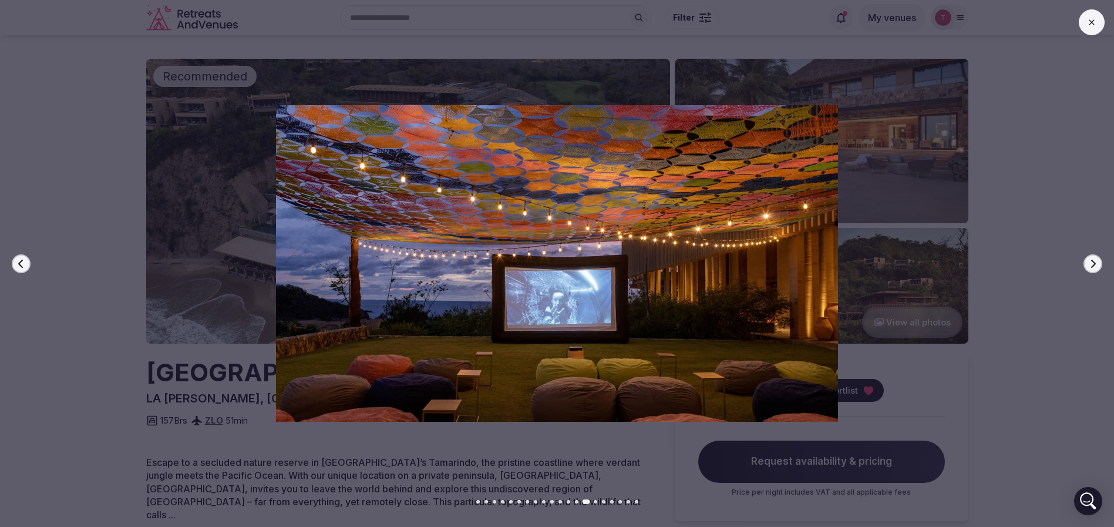
click at [1094, 258] on button "Next slide" at bounding box center [1092, 263] width 19 height 19
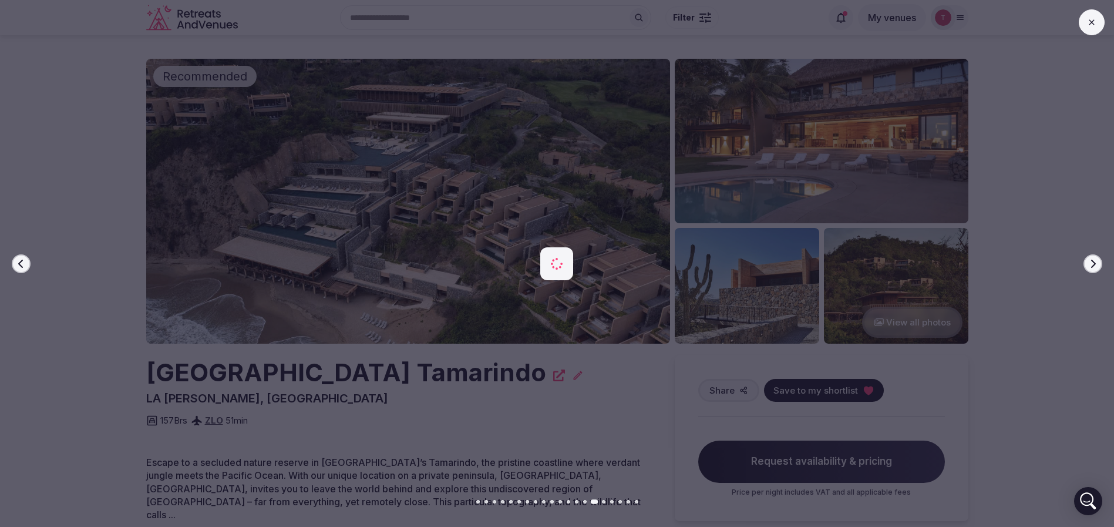
click at [1094, 258] on button "Next slide" at bounding box center [1092, 263] width 19 height 19
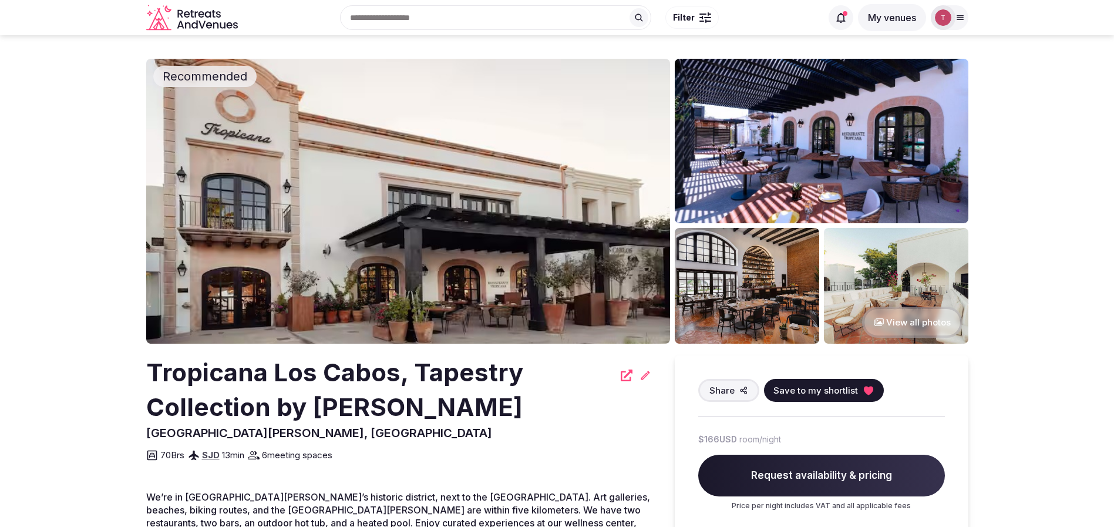
click at [454, 221] on img at bounding box center [408, 201] width 524 height 285
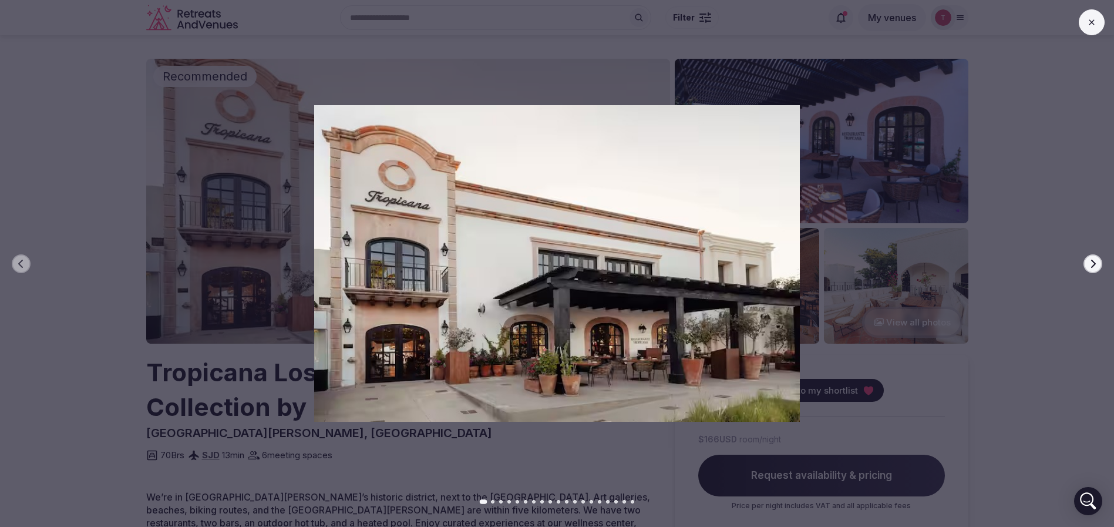
click at [1094, 260] on icon "button" at bounding box center [1092, 263] width 9 height 9
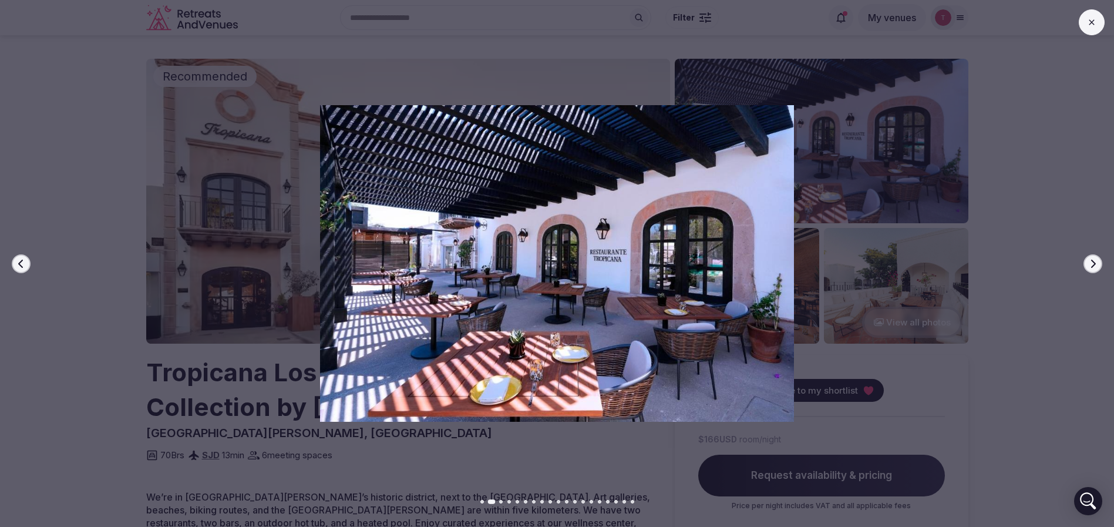
click at [1094, 260] on icon "button" at bounding box center [1092, 263] width 9 height 9
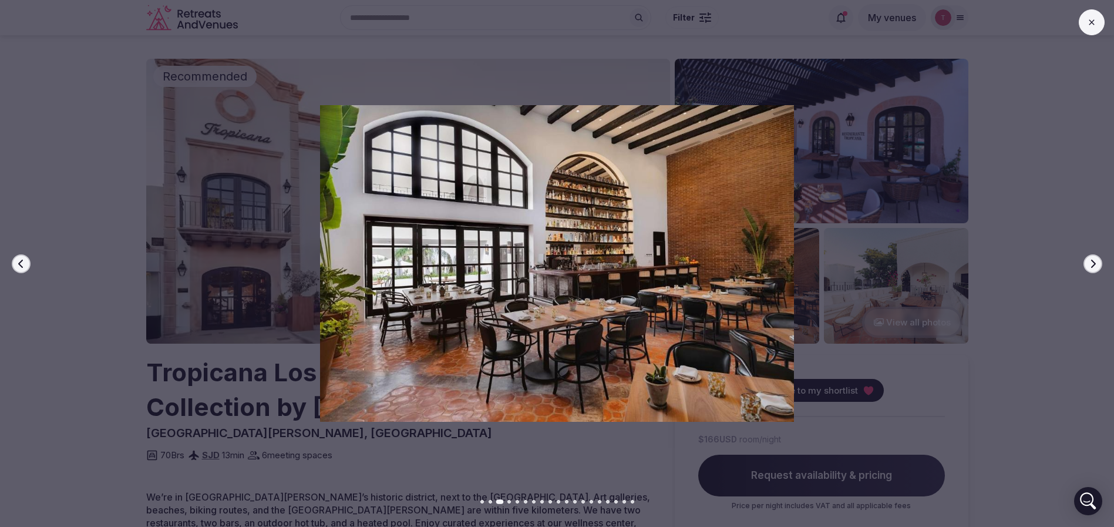
click at [1094, 260] on icon "button" at bounding box center [1092, 263] width 9 height 9
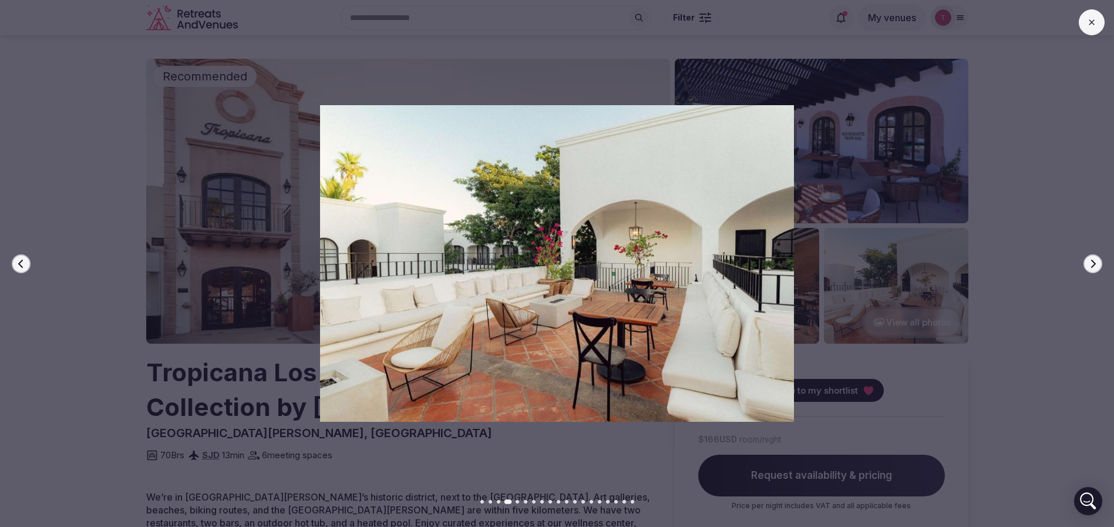
click at [1094, 260] on icon "button" at bounding box center [1092, 263] width 9 height 9
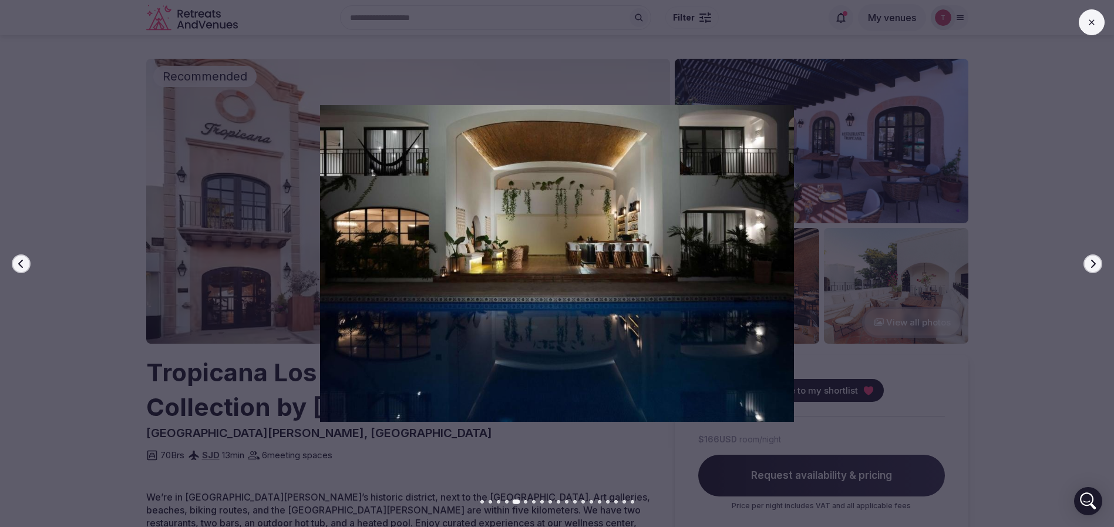
click at [1094, 260] on icon "button" at bounding box center [1092, 263] width 9 height 9
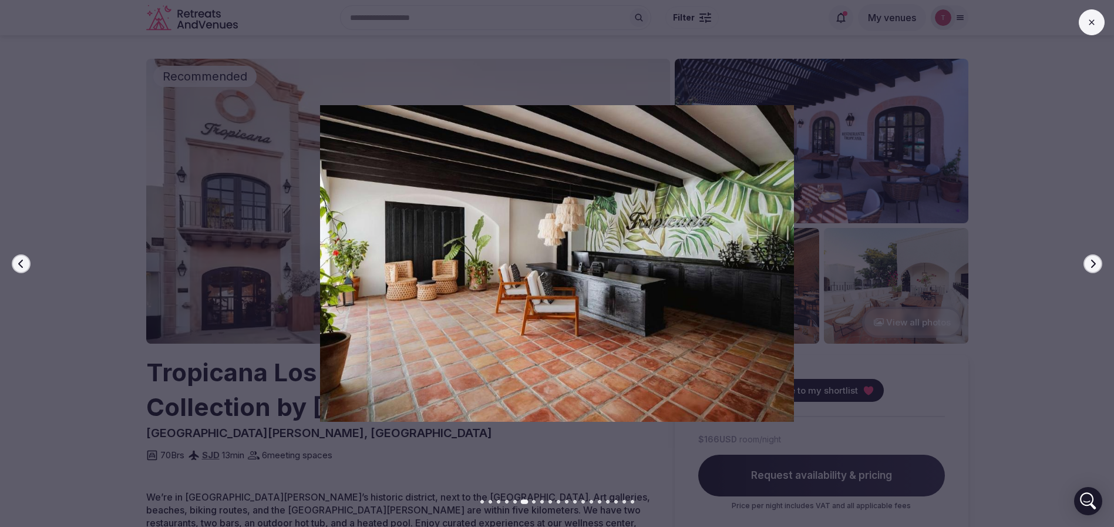
click at [1094, 260] on icon "button" at bounding box center [1092, 263] width 9 height 9
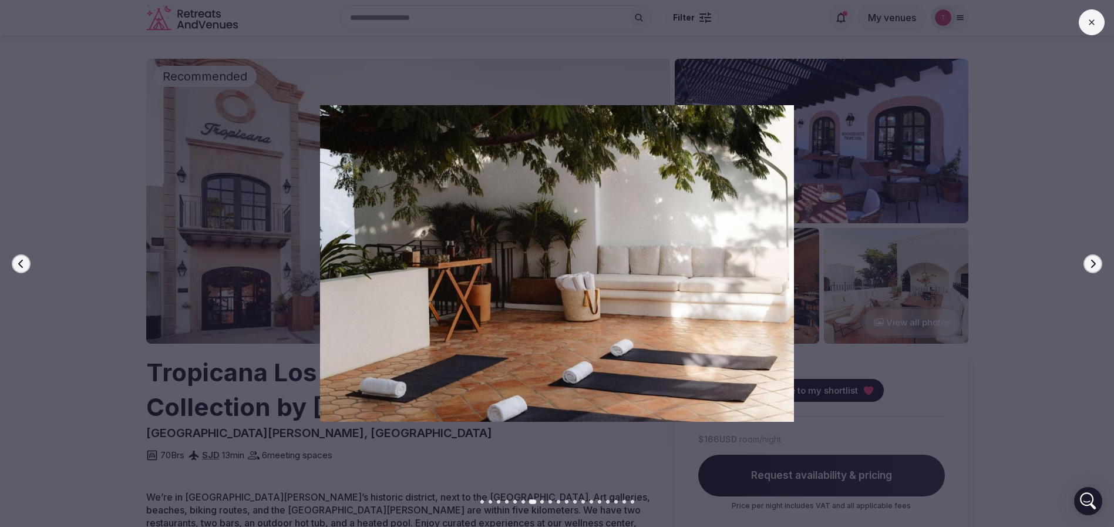
click at [1094, 260] on icon "button" at bounding box center [1092, 263] width 9 height 9
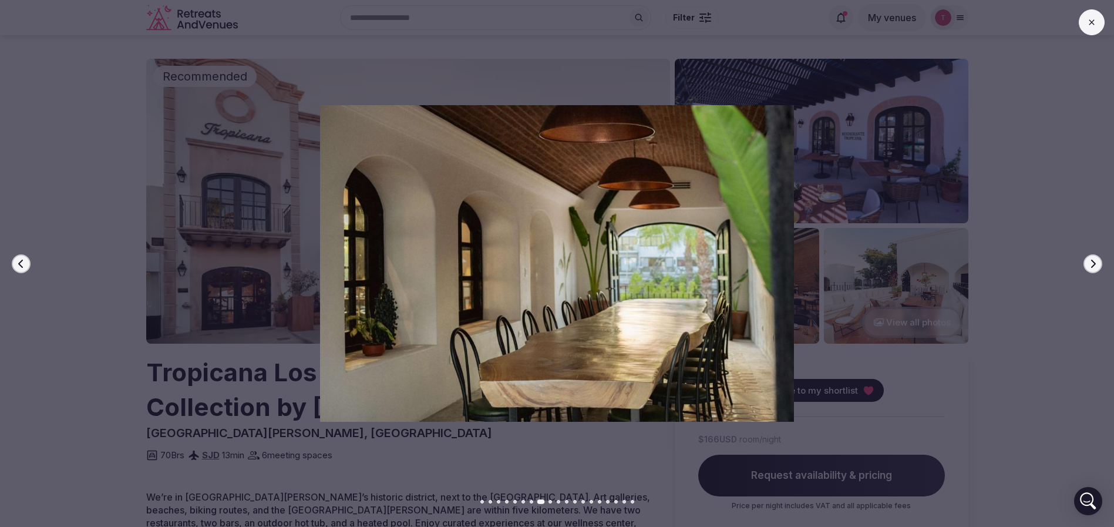
click at [1094, 260] on icon "button" at bounding box center [1092, 263] width 9 height 9
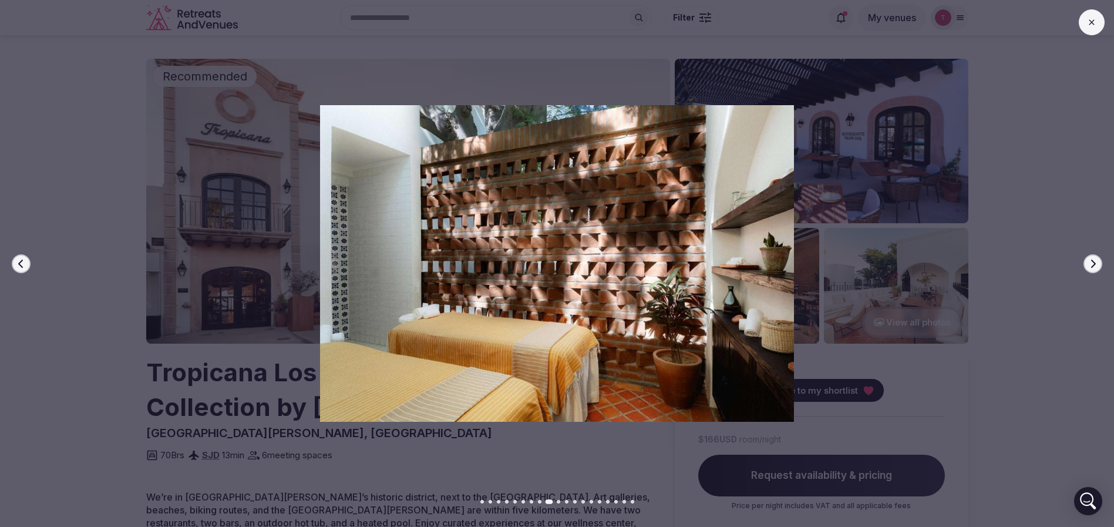
click at [1094, 260] on icon "button" at bounding box center [1092, 263] width 9 height 9
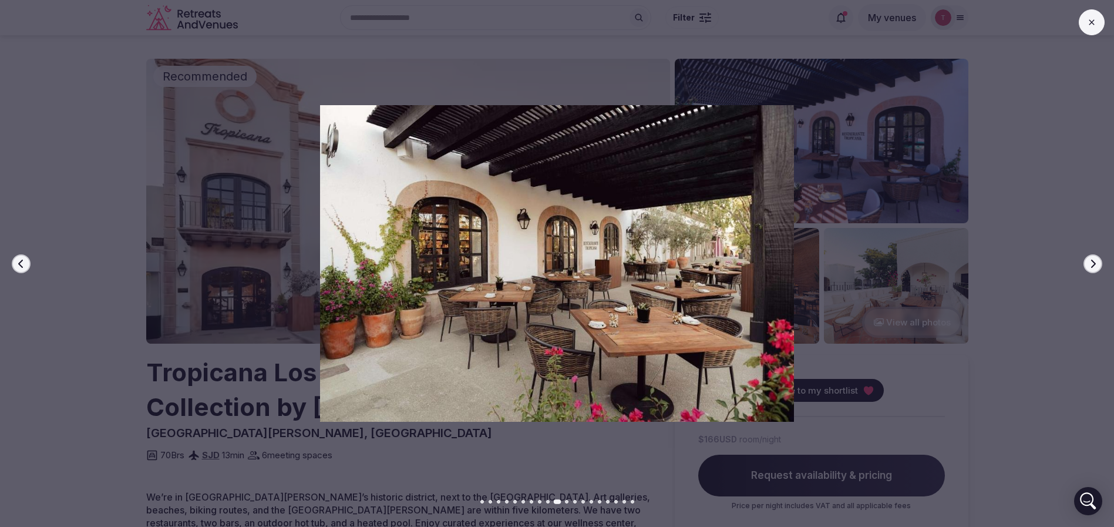
click at [1094, 260] on icon "button" at bounding box center [1092, 263] width 9 height 9
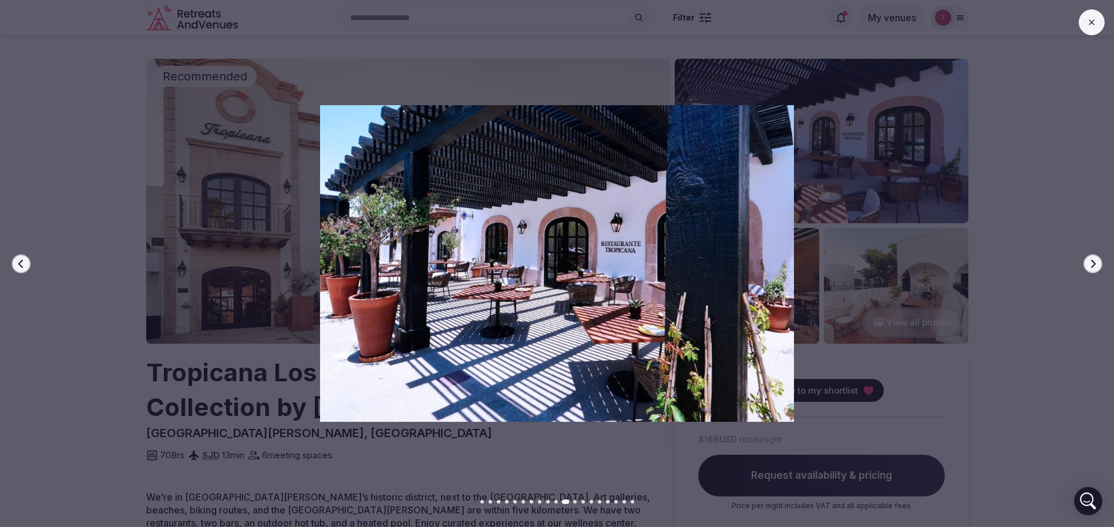
click at [1094, 260] on icon "button" at bounding box center [1092, 263] width 9 height 9
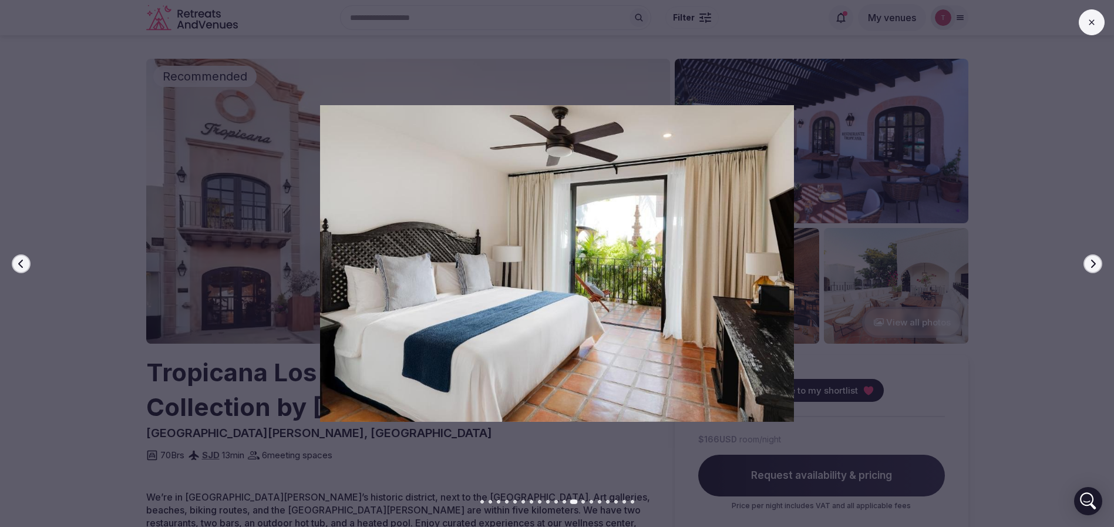
click at [1094, 260] on icon "button" at bounding box center [1092, 263] width 9 height 9
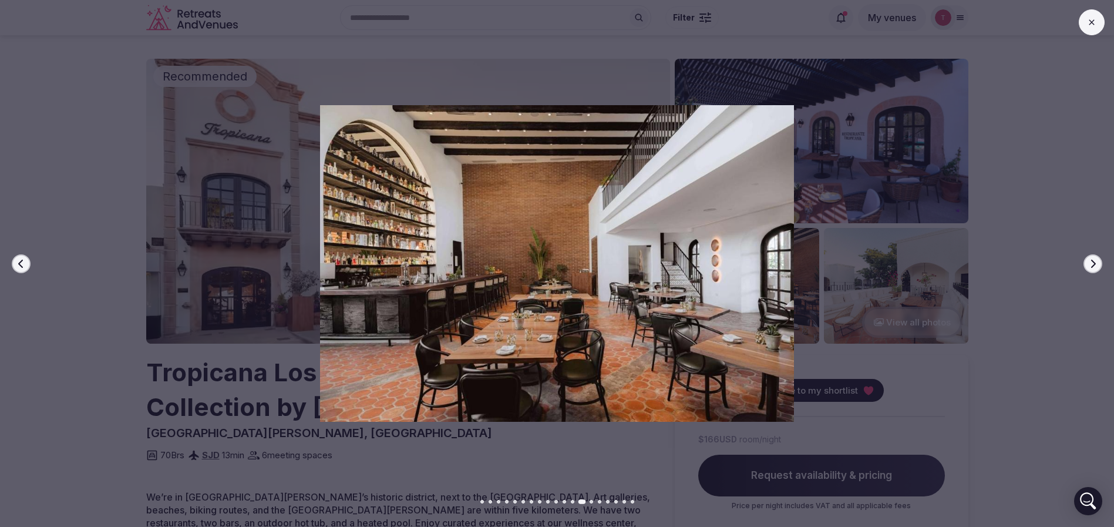
click at [1097, 260] on icon "button" at bounding box center [1092, 263] width 9 height 9
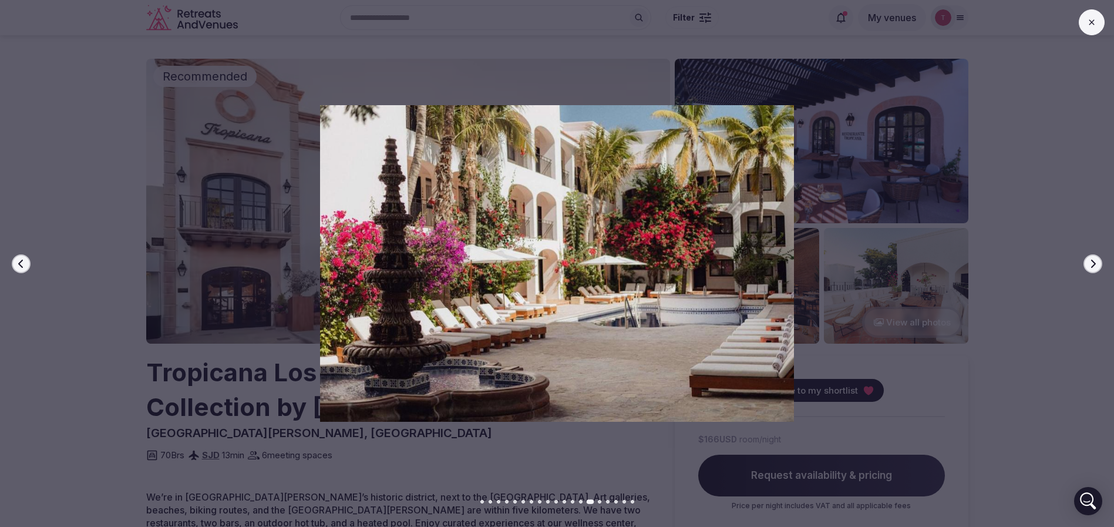
click at [1097, 260] on icon "button" at bounding box center [1092, 263] width 9 height 9
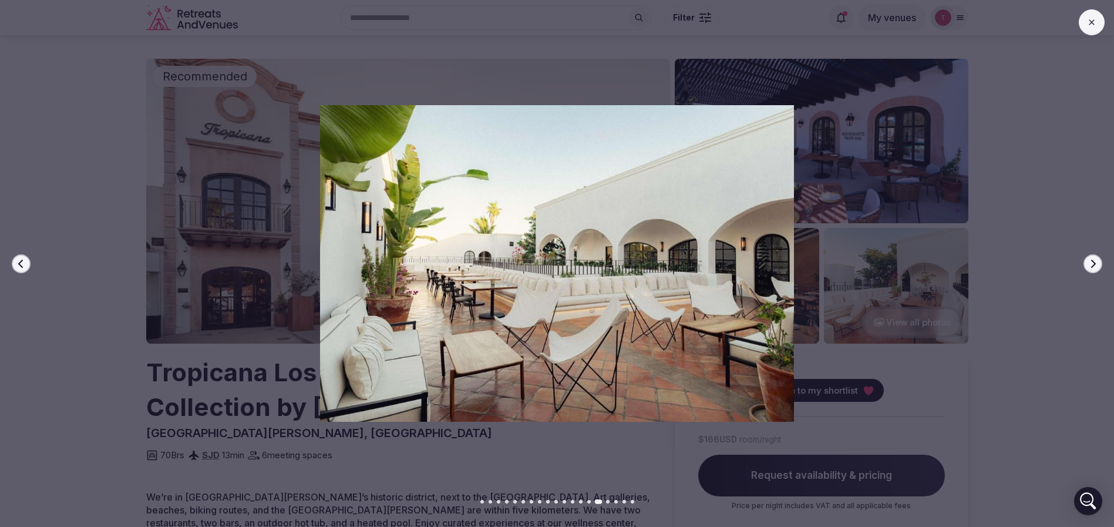
click at [1097, 260] on icon "button" at bounding box center [1092, 263] width 9 height 9
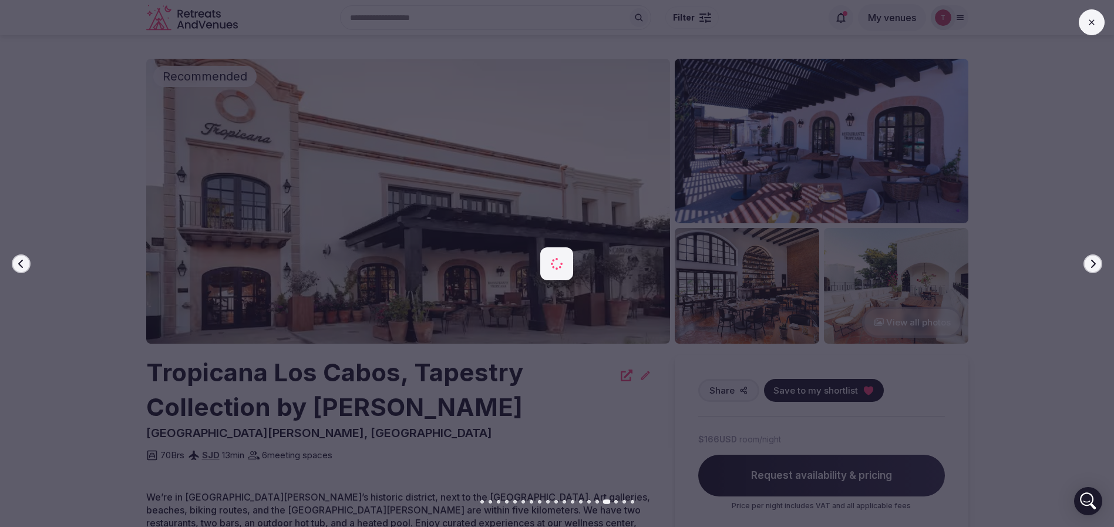
click at [1097, 260] on icon "button" at bounding box center [1092, 263] width 9 height 9
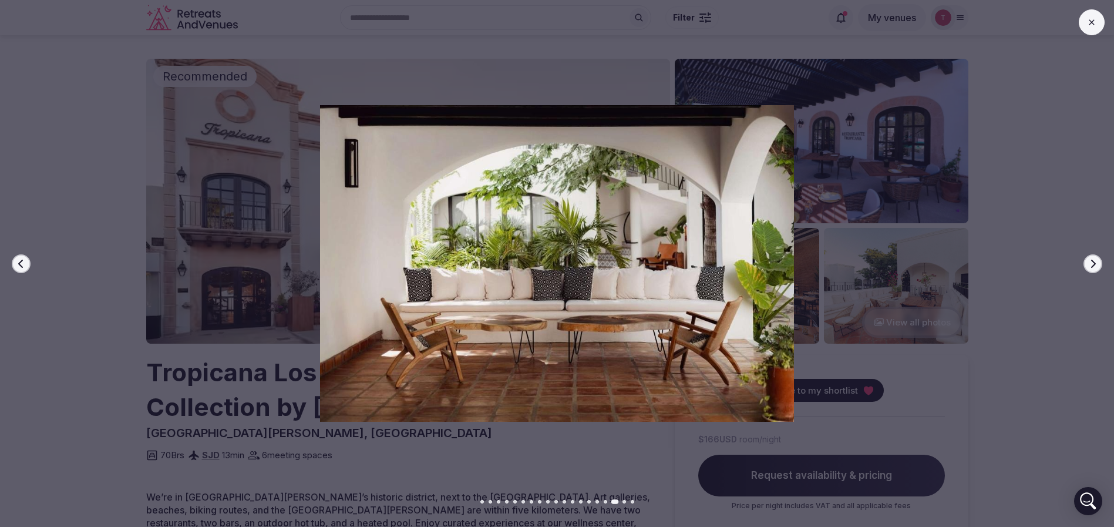
click at [1097, 260] on icon "button" at bounding box center [1092, 263] width 9 height 9
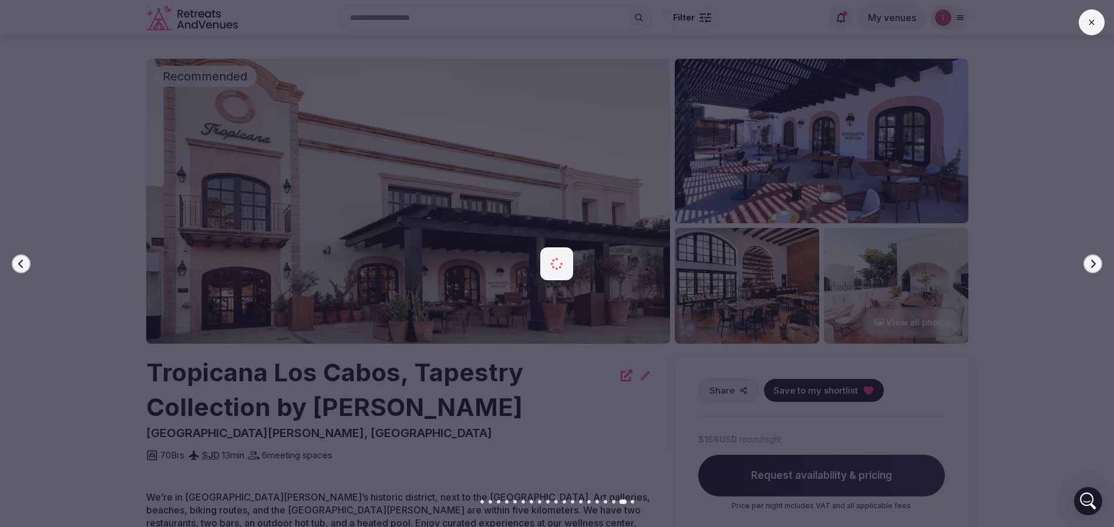
click at [1097, 260] on icon "button" at bounding box center [1092, 263] width 9 height 9
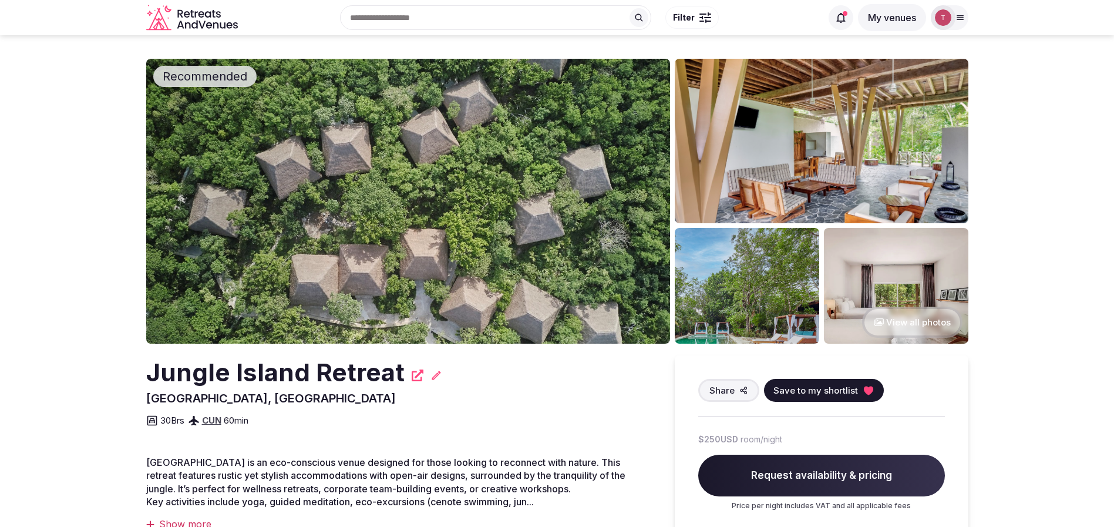
click at [388, 200] on img at bounding box center [408, 201] width 524 height 285
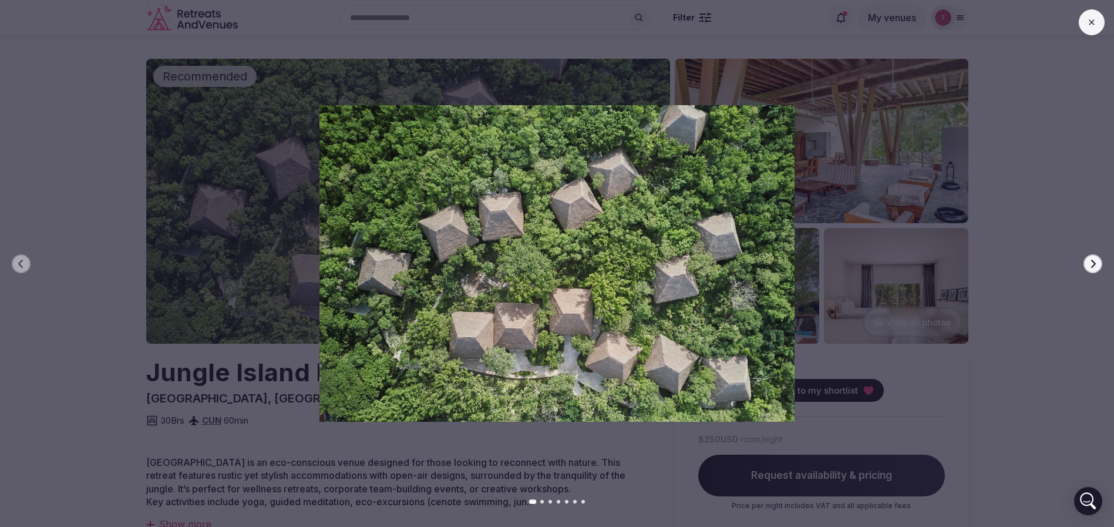
click at [1096, 256] on button "Next slide" at bounding box center [1092, 263] width 19 height 19
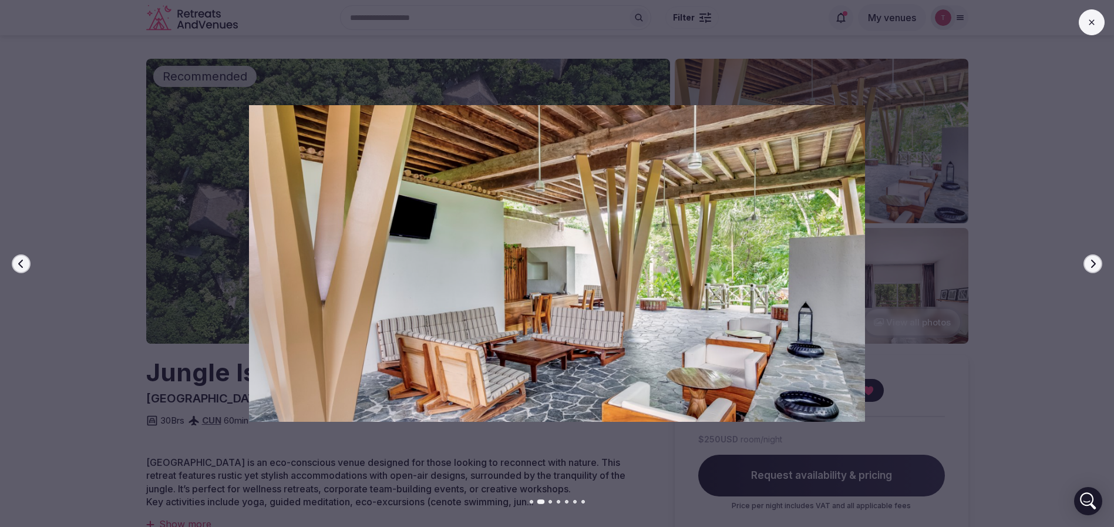
click at [1096, 256] on button "Next slide" at bounding box center [1092, 263] width 19 height 19
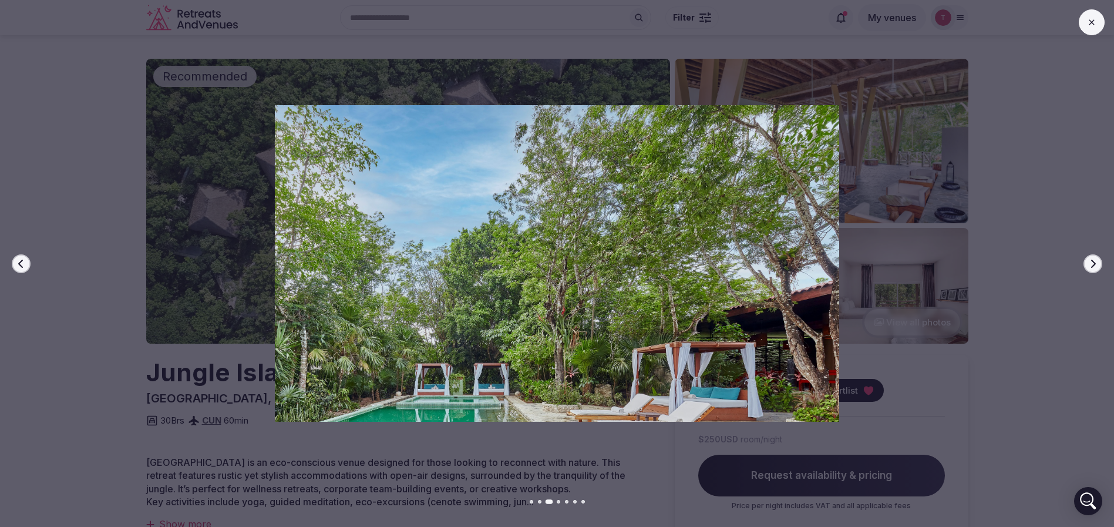
click at [1096, 256] on button "Next slide" at bounding box center [1092, 263] width 19 height 19
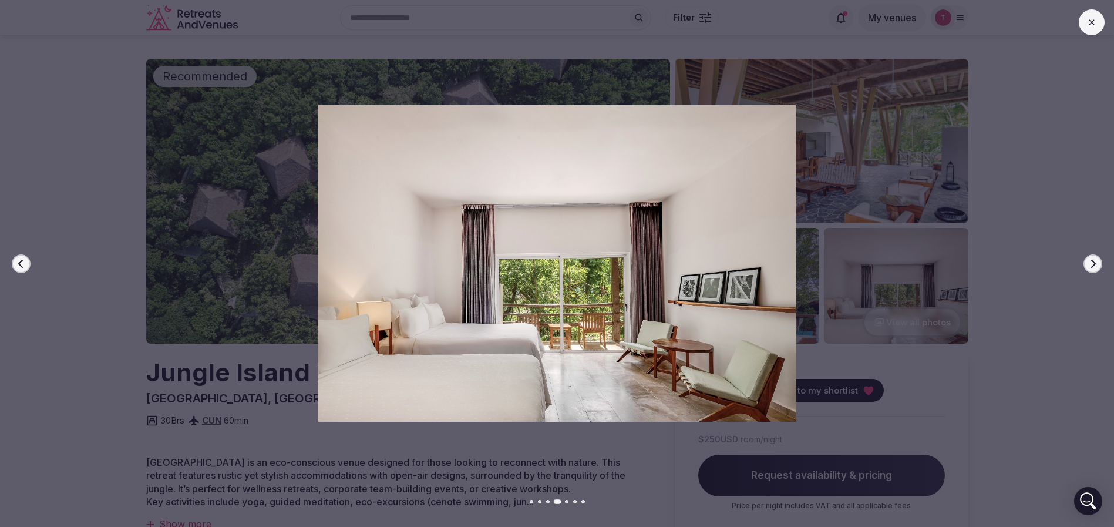
click at [1096, 256] on button "Next slide" at bounding box center [1092, 263] width 19 height 19
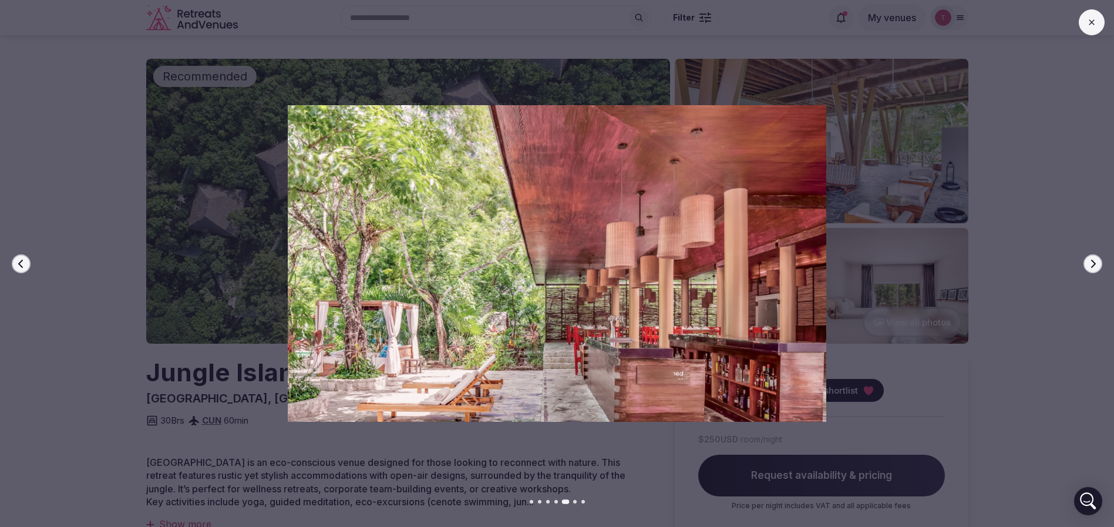
click at [1096, 256] on button "Next slide" at bounding box center [1092, 263] width 19 height 19
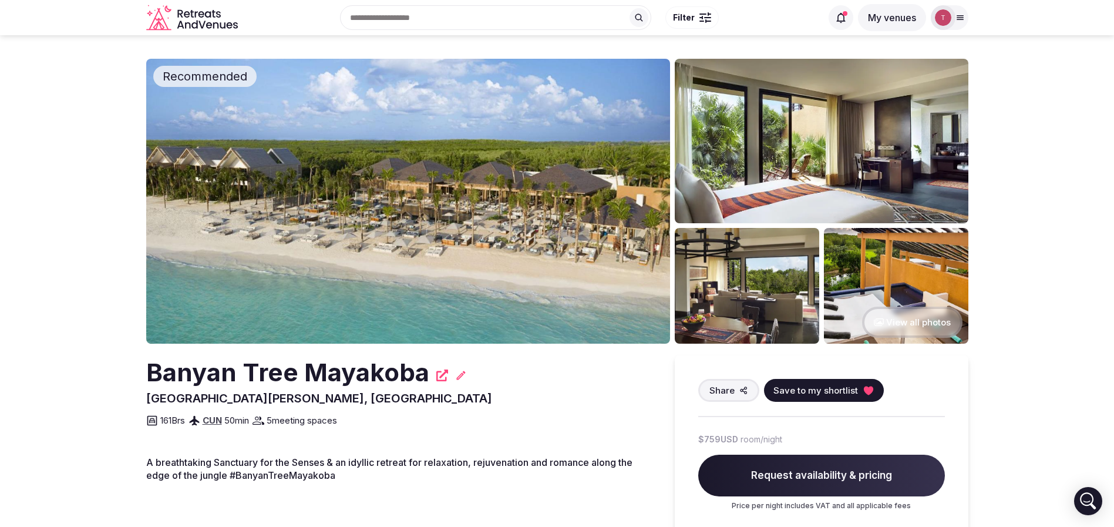
click at [535, 173] on img at bounding box center [408, 201] width 524 height 285
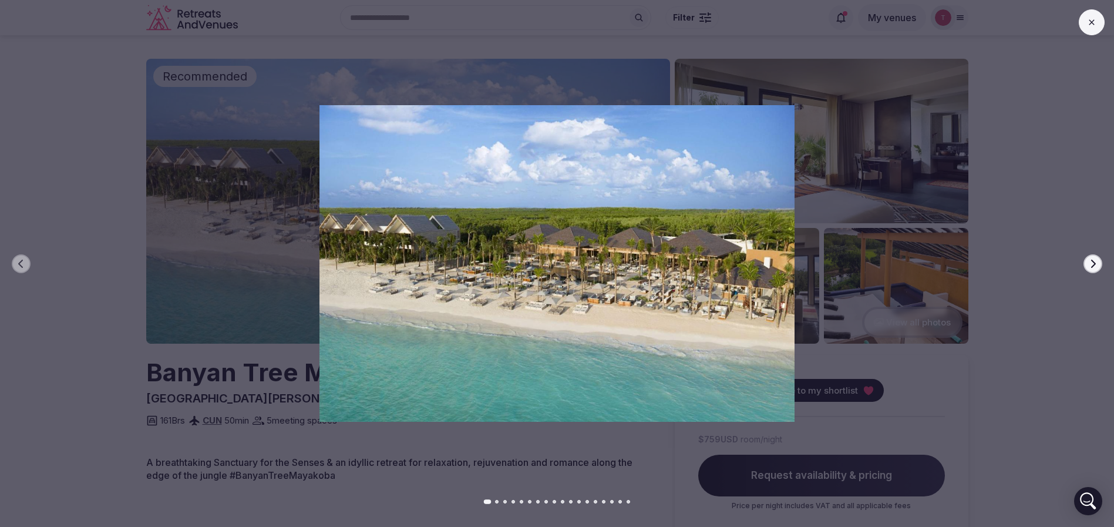
click at [1092, 262] on icon "button" at bounding box center [1092, 263] width 9 height 9
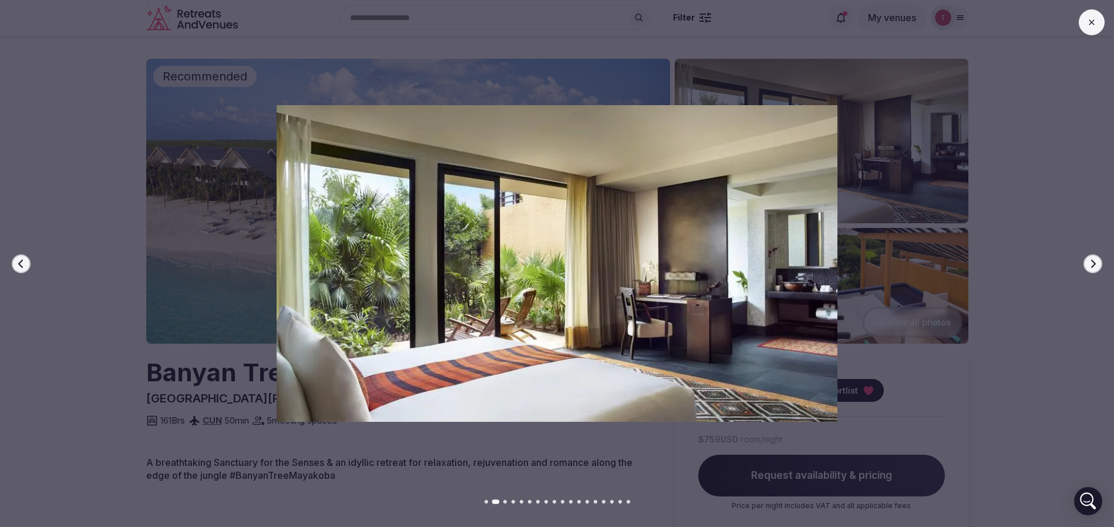
click at [1099, 264] on button "Next slide" at bounding box center [1092, 263] width 19 height 19
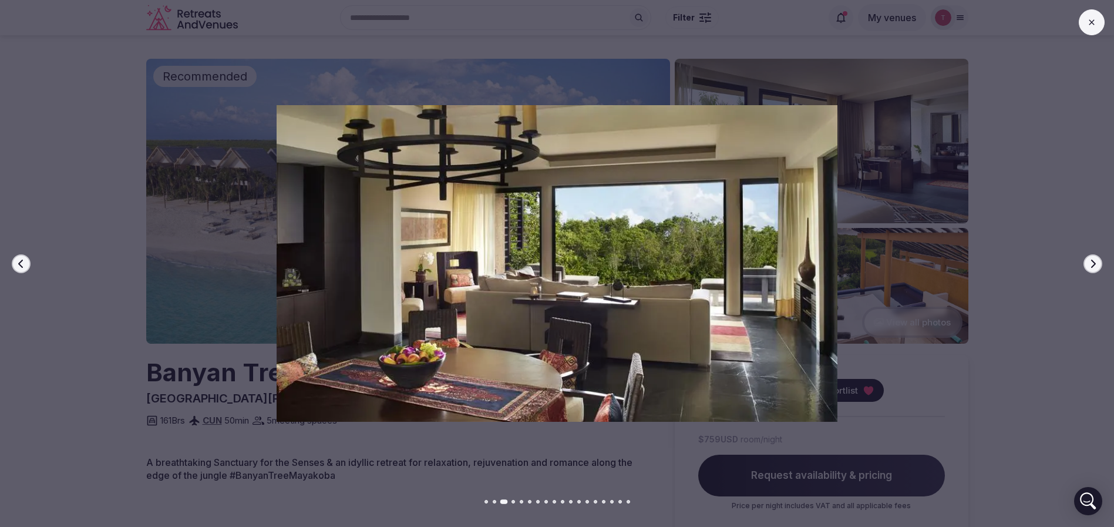
click at [1099, 264] on button "Next slide" at bounding box center [1092, 263] width 19 height 19
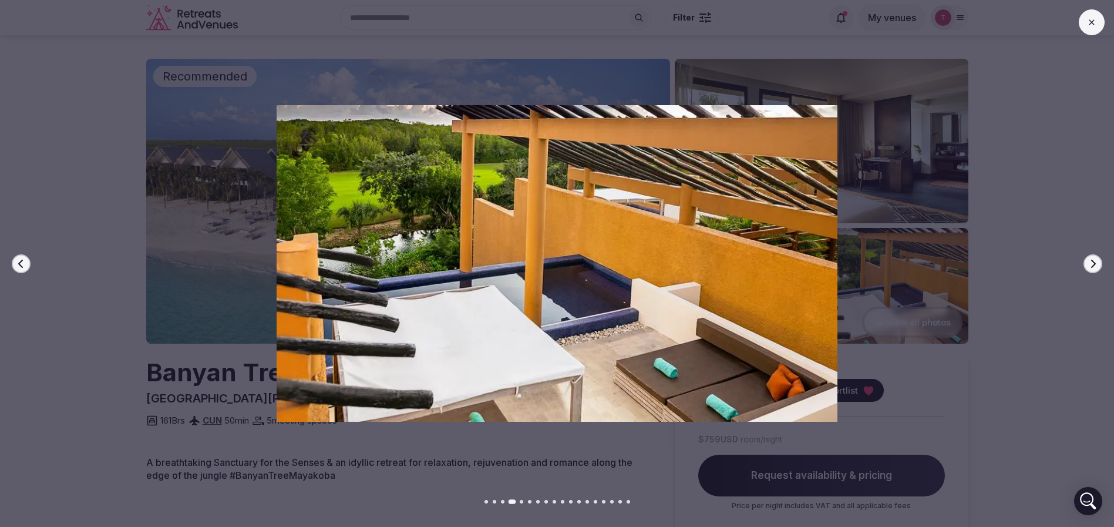
click at [1099, 264] on button "Next slide" at bounding box center [1092, 263] width 19 height 19
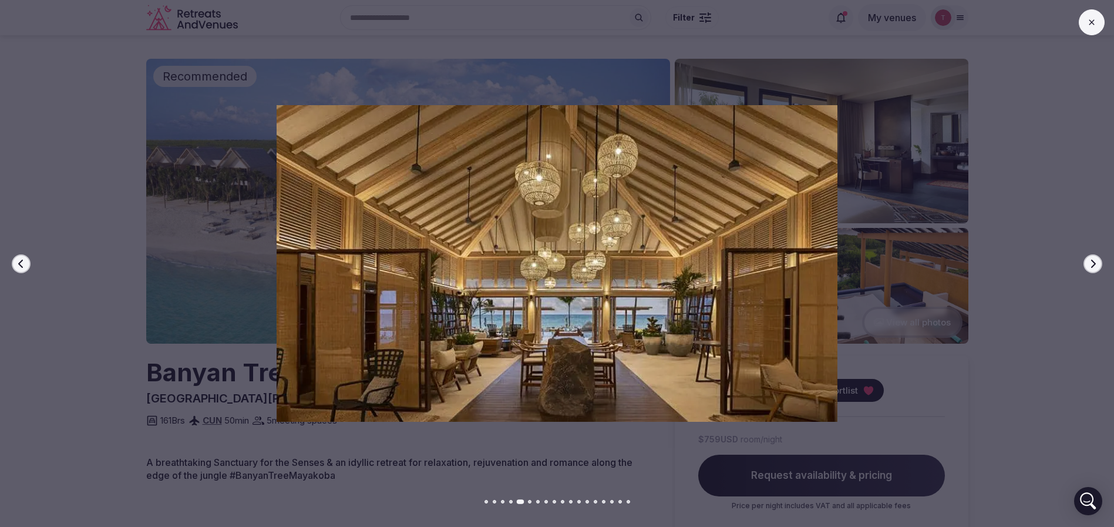
click at [1099, 264] on button "Next slide" at bounding box center [1092, 263] width 19 height 19
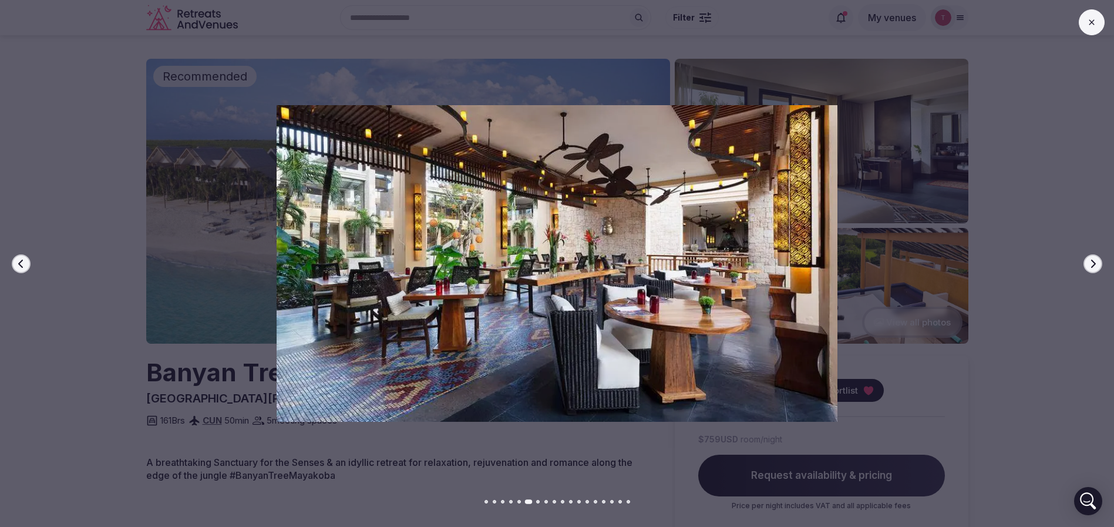
click at [1099, 264] on button "Next slide" at bounding box center [1092, 263] width 19 height 19
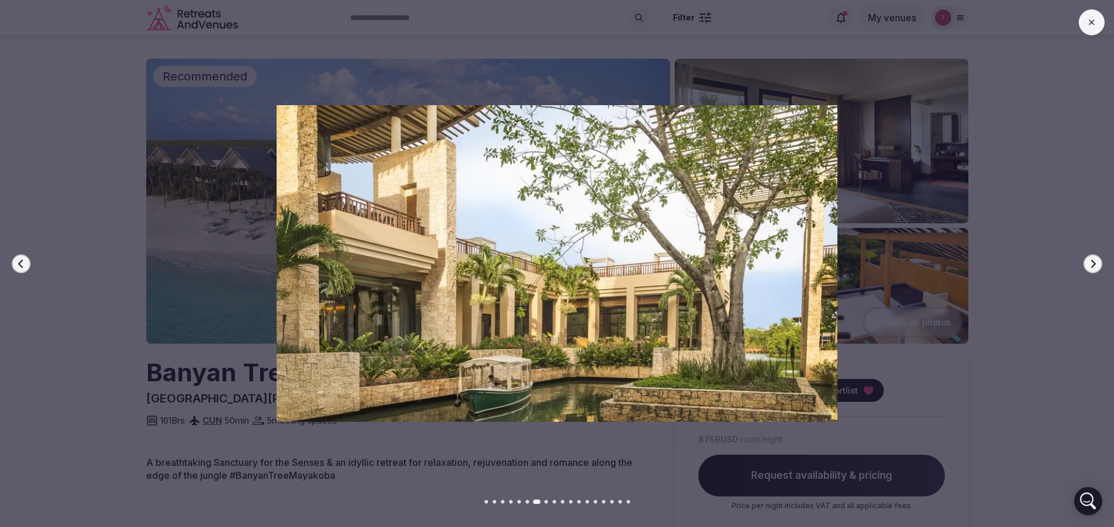
click at [1099, 264] on button "Next slide" at bounding box center [1092, 263] width 19 height 19
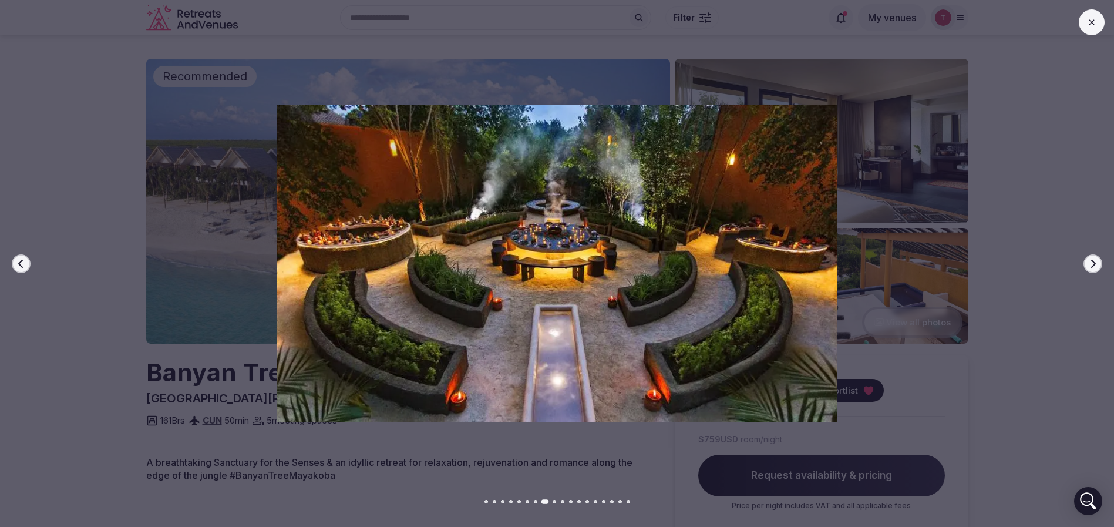
click at [1099, 264] on button "Next slide" at bounding box center [1092, 263] width 19 height 19
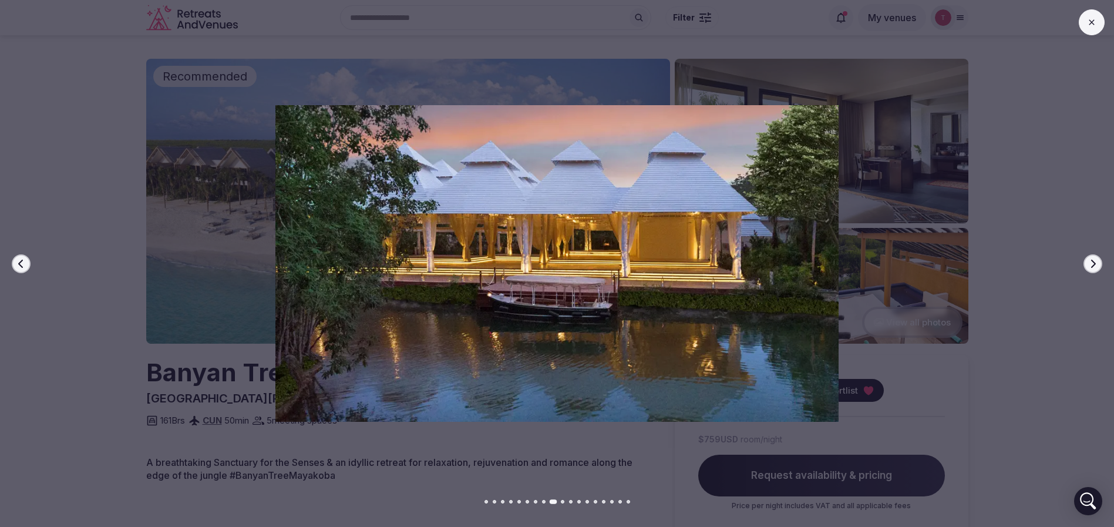
click at [1099, 264] on button "Next slide" at bounding box center [1092, 263] width 19 height 19
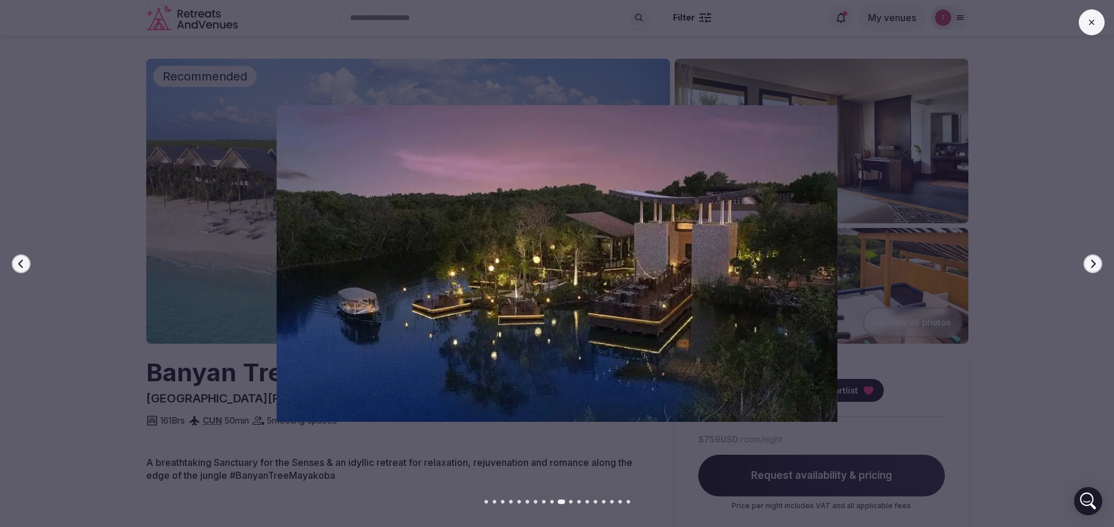
click at [1099, 264] on button "Next slide" at bounding box center [1092, 263] width 19 height 19
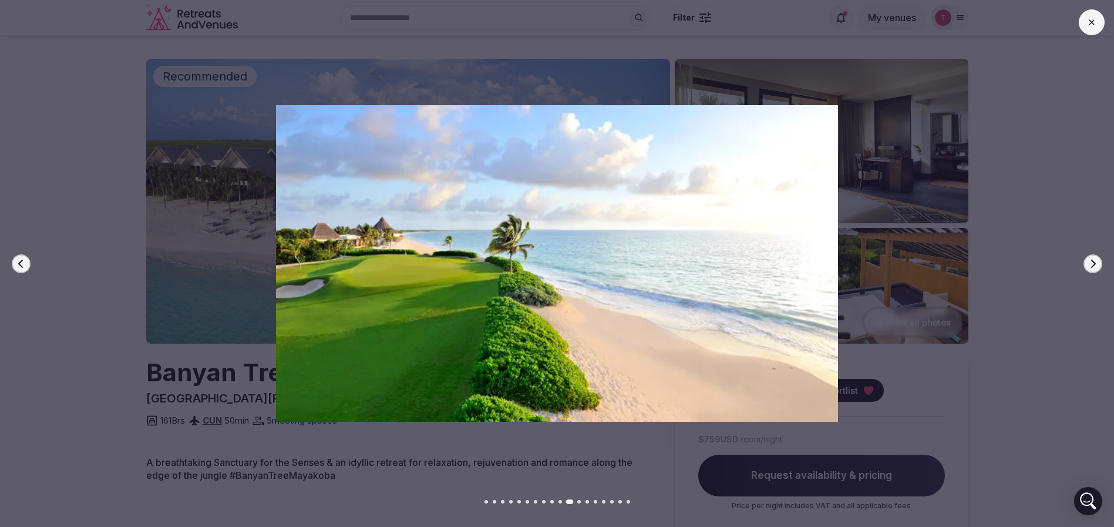
click at [1099, 264] on button "Next slide" at bounding box center [1092, 263] width 19 height 19
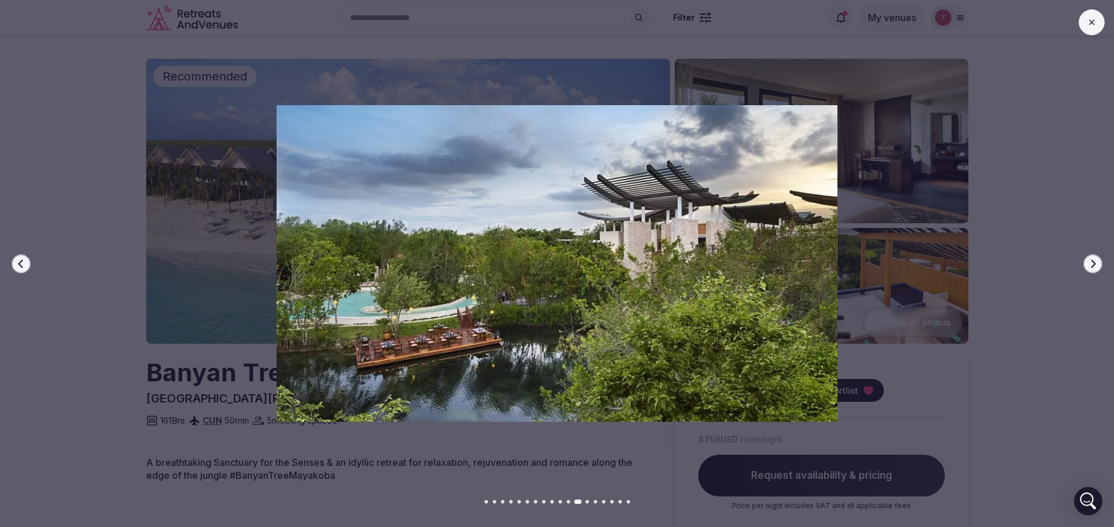
click at [1099, 264] on button "Next slide" at bounding box center [1092, 263] width 19 height 19
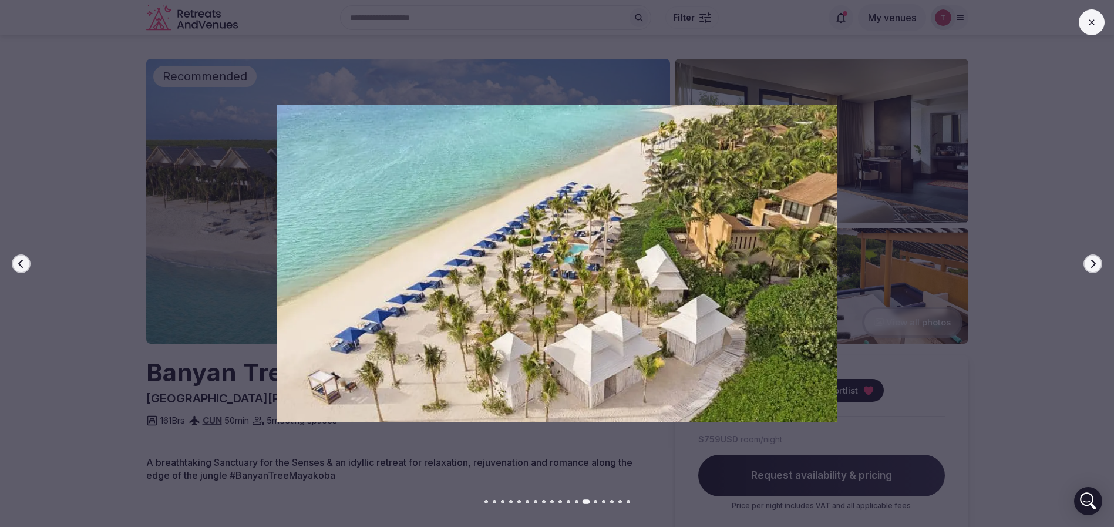
click at [1099, 264] on button "Next slide" at bounding box center [1092, 263] width 19 height 19
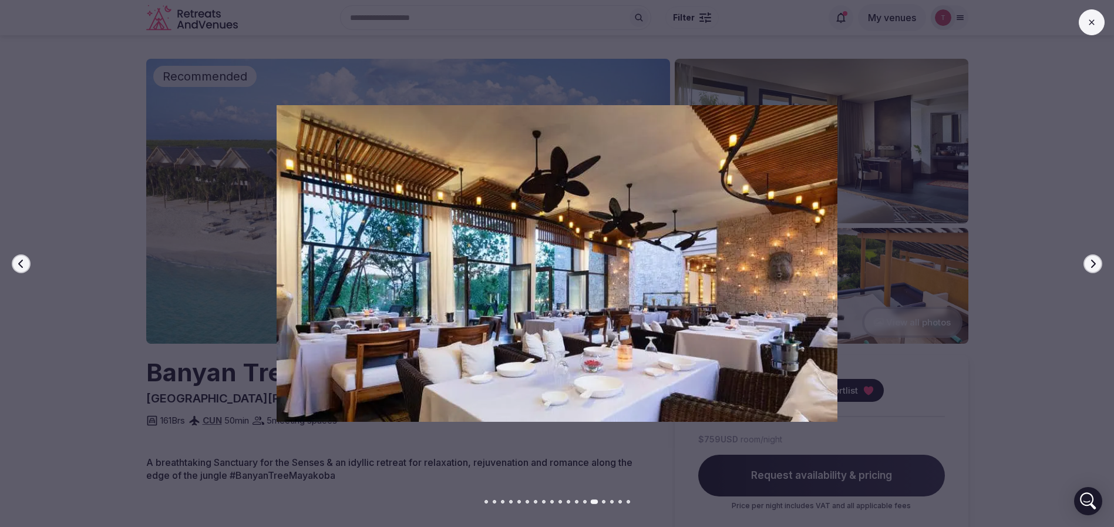
click at [1099, 264] on button "Next slide" at bounding box center [1092, 263] width 19 height 19
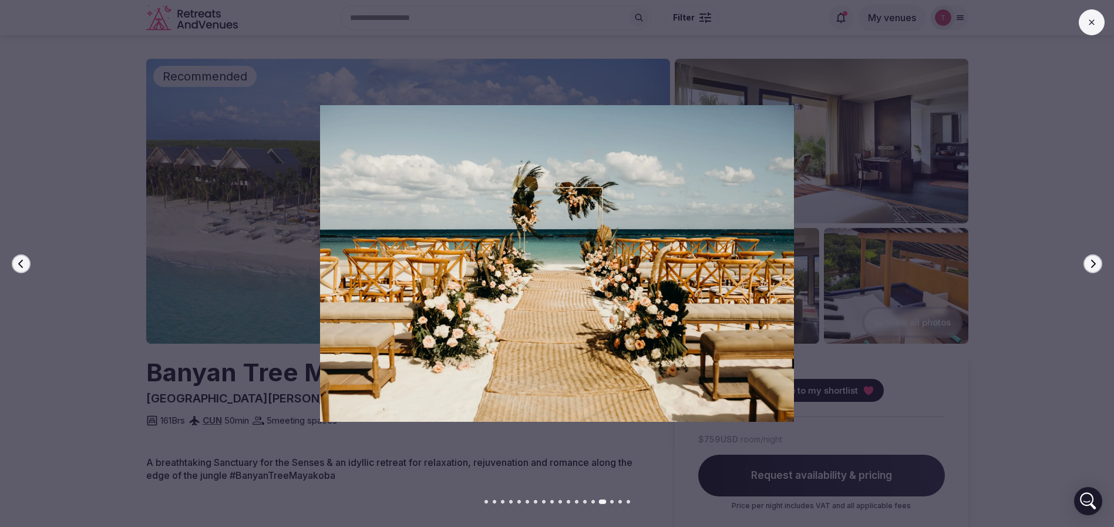
click at [1099, 264] on button "Next slide" at bounding box center [1092, 263] width 19 height 19
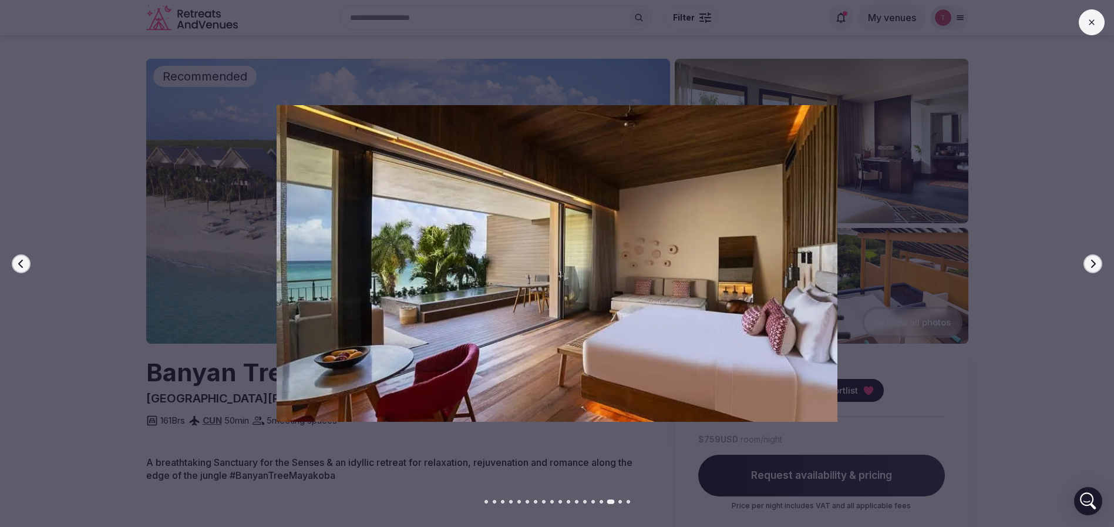
click at [1099, 264] on button "Next slide" at bounding box center [1092, 263] width 19 height 19
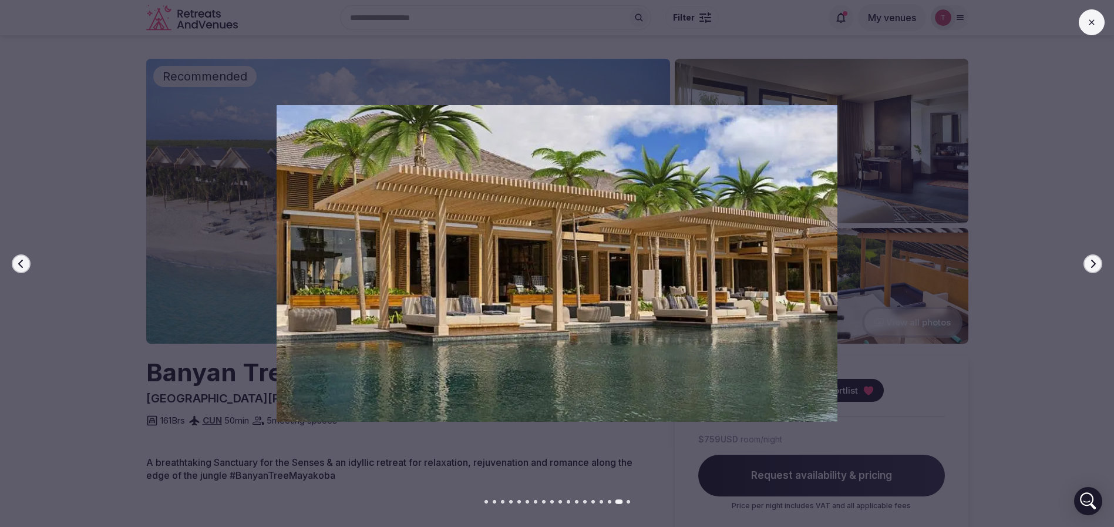
click at [1099, 264] on button "Next slide" at bounding box center [1092, 263] width 19 height 19
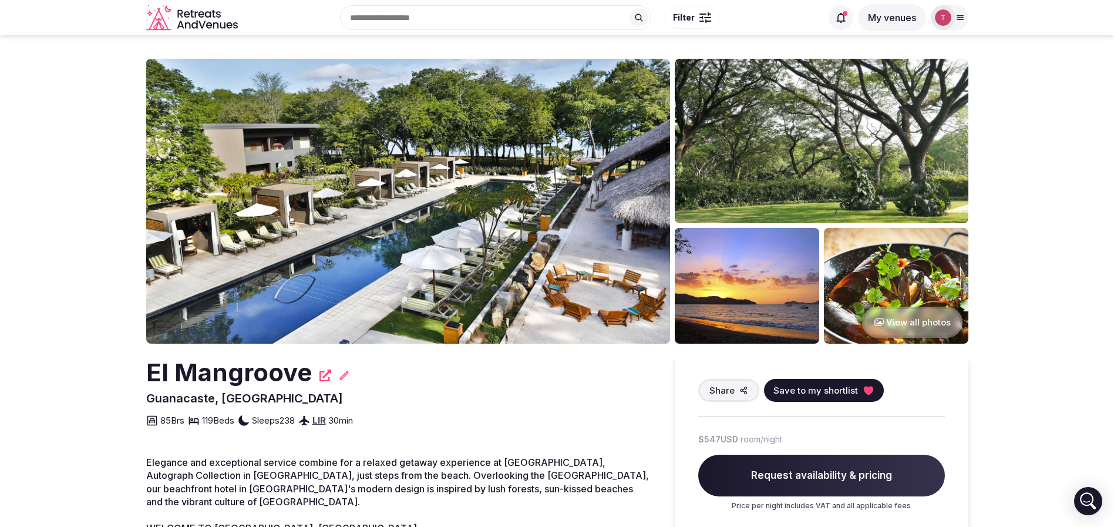
click at [516, 166] on img at bounding box center [408, 201] width 524 height 285
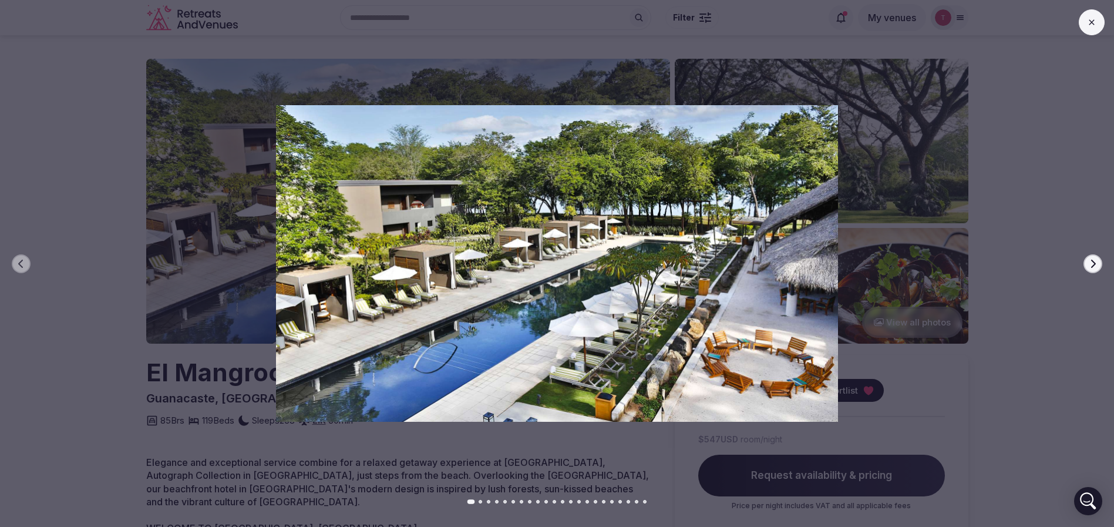
click at [1093, 263] on icon "button" at bounding box center [1092, 263] width 9 height 9
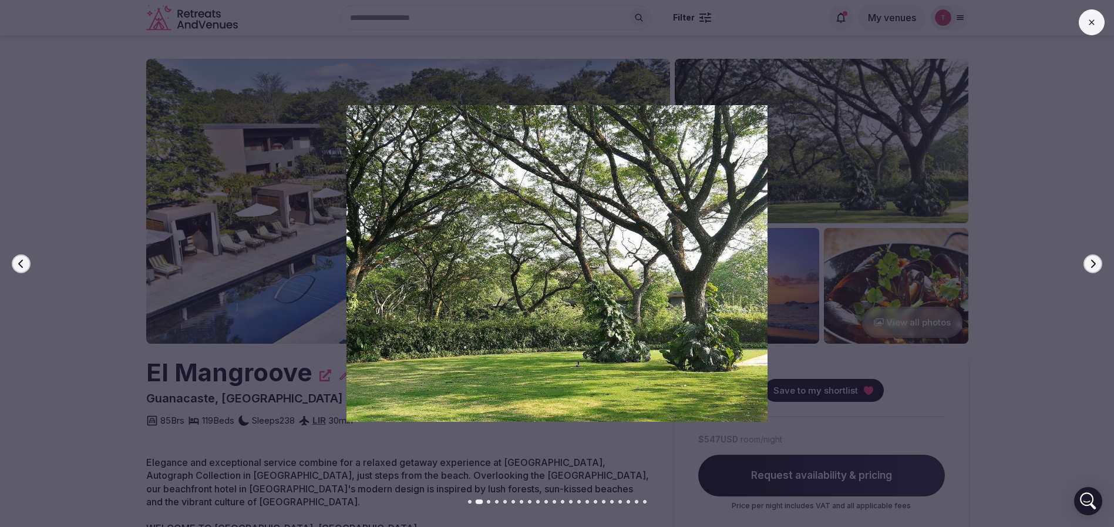
click at [1093, 263] on icon "button" at bounding box center [1092, 263] width 9 height 9
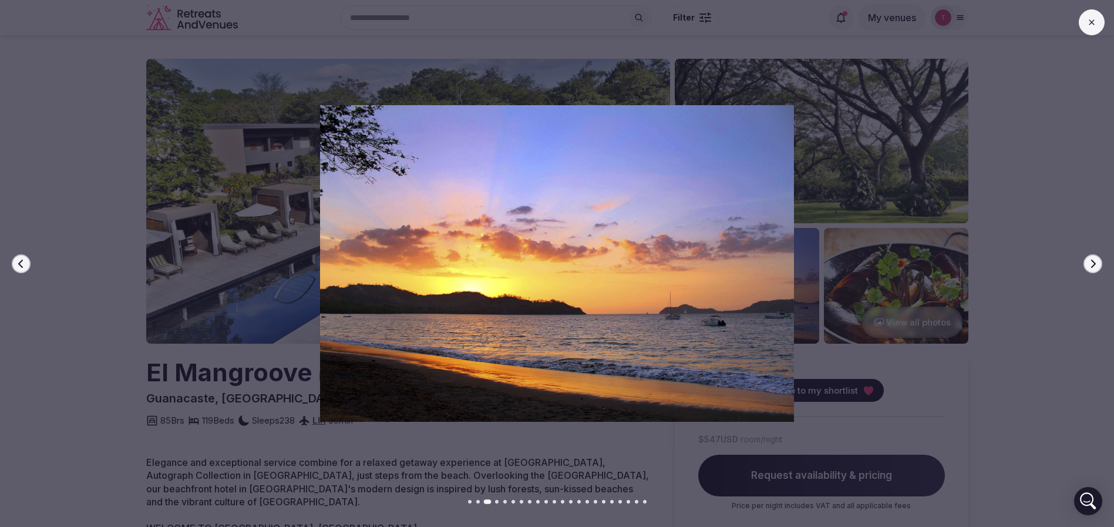
click at [1093, 263] on icon "button" at bounding box center [1092, 263] width 9 height 9
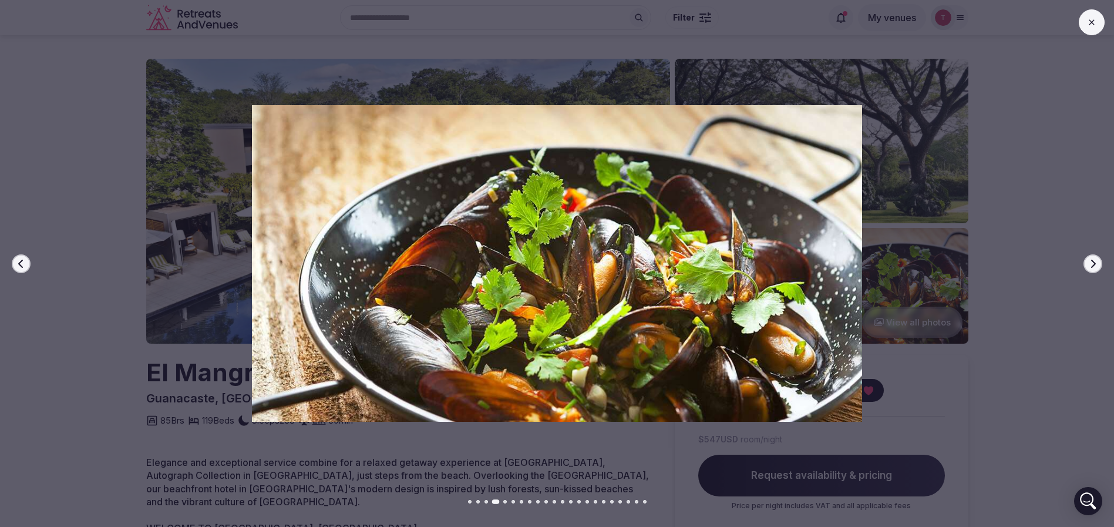
click at [1093, 263] on icon "button" at bounding box center [1092, 263] width 9 height 9
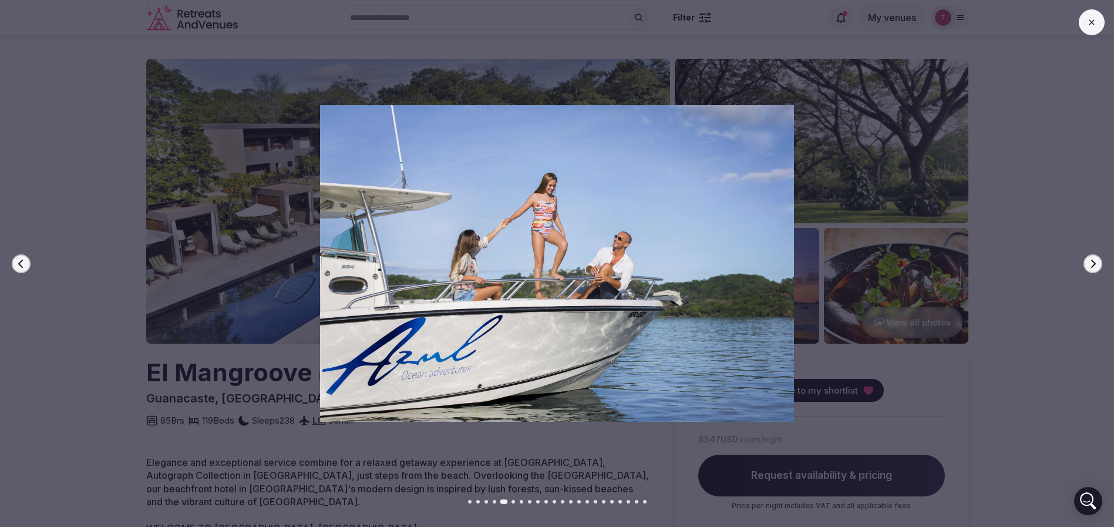
click at [1093, 263] on icon "button" at bounding box center [1092, 263] width 9 height 9
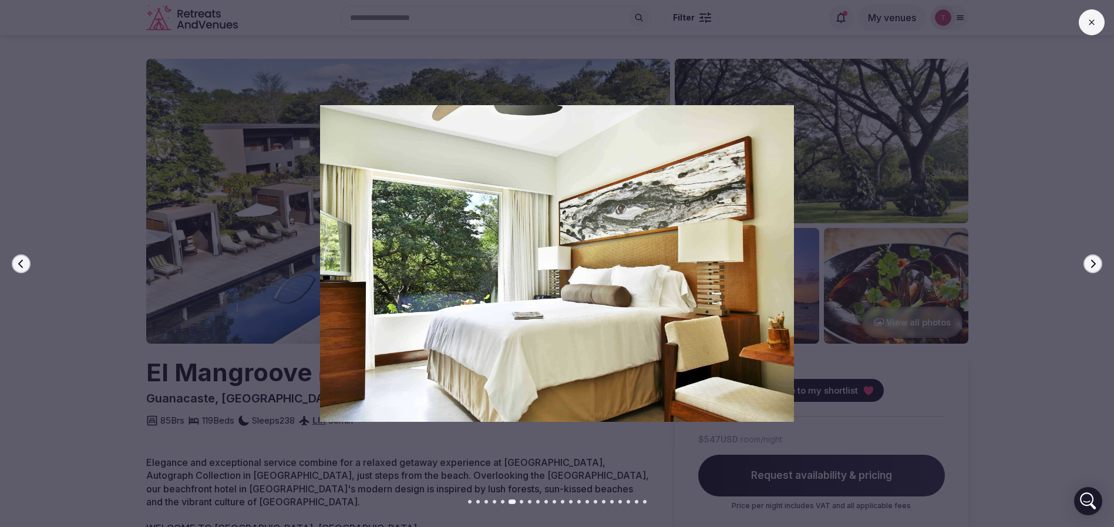
click at [1093, 263] on icon "button" at bounding box center [1092, 263] width 9 height 9
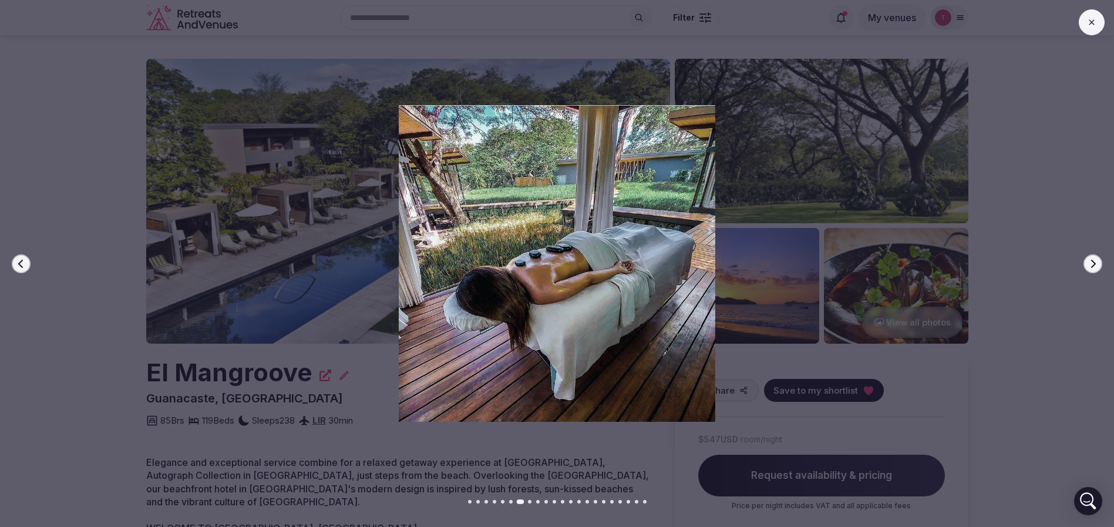
click at [1093, 263] on icon "button" at bounding box center [1092, 263] width 9 height 9
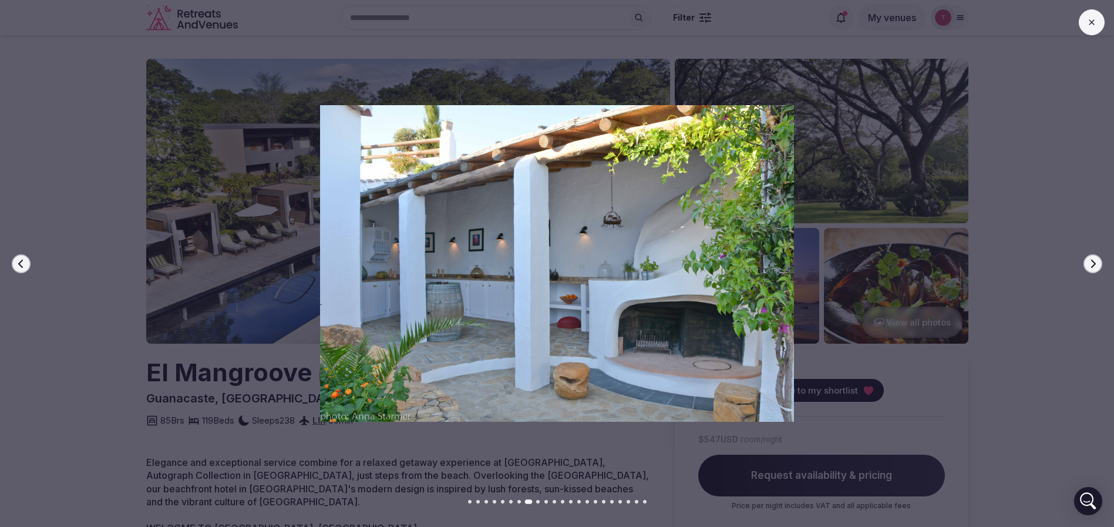
click at [1093, 263] on icon "button" at bounding box center [1092, 263] width 9 height 9
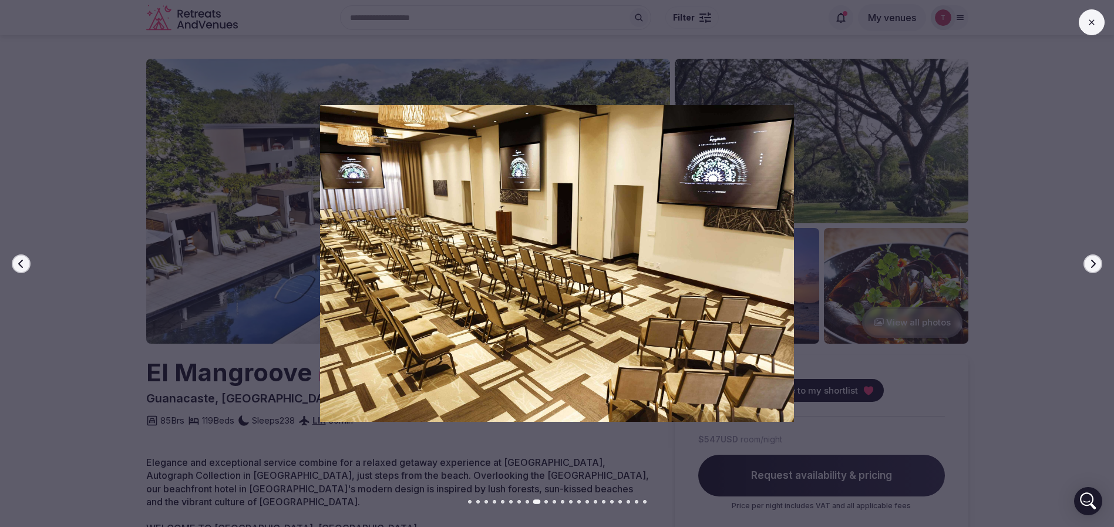
click at [1093, 263] on icon "button" at bounding box center [1092, 263] width 9 height 9
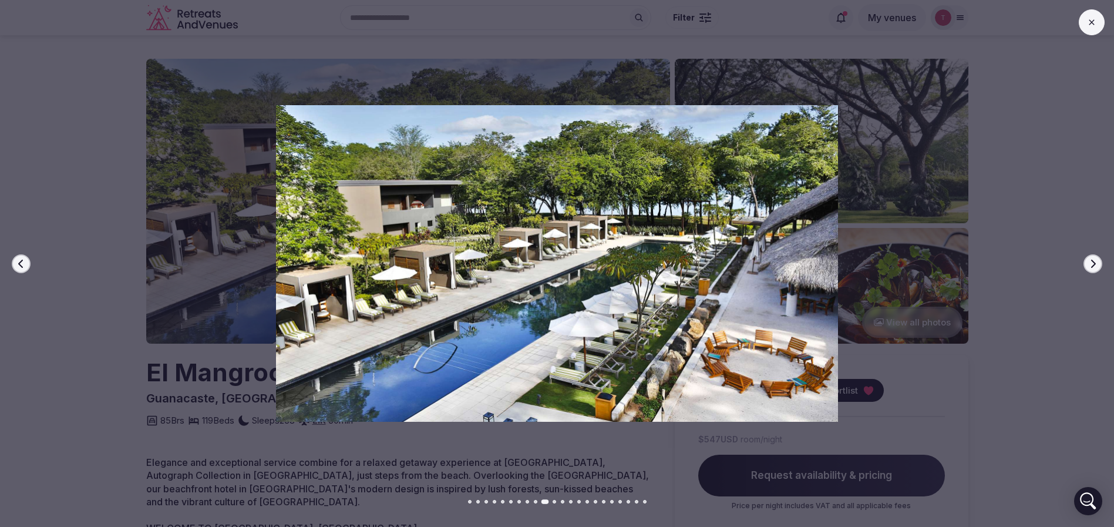
click at [1093, 263] on icon "button" at bounding box center [1092, 263] width 9 height 9
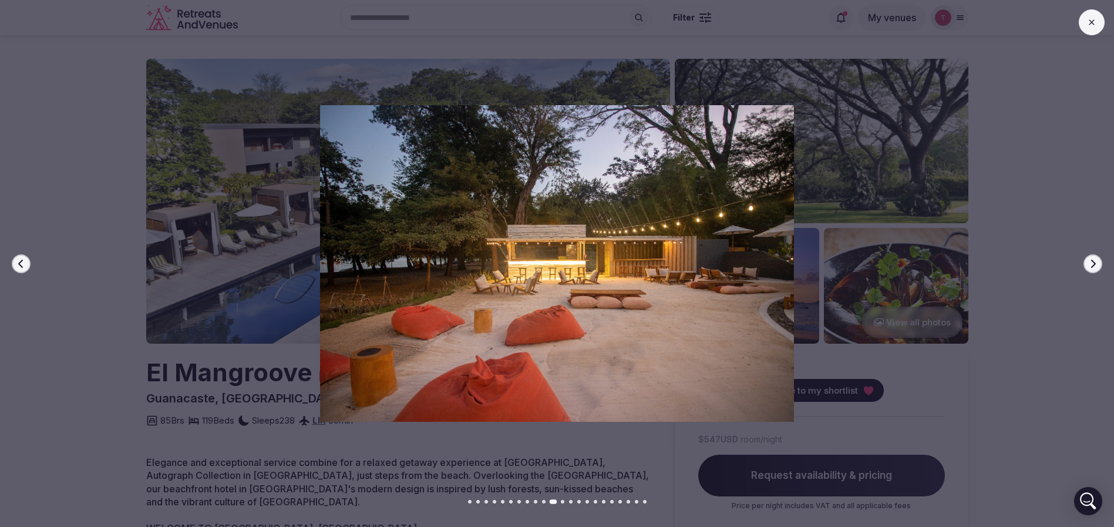
click at [1093, 263] on icon "button" at bounding box center [1092, 263] width 9 height 9
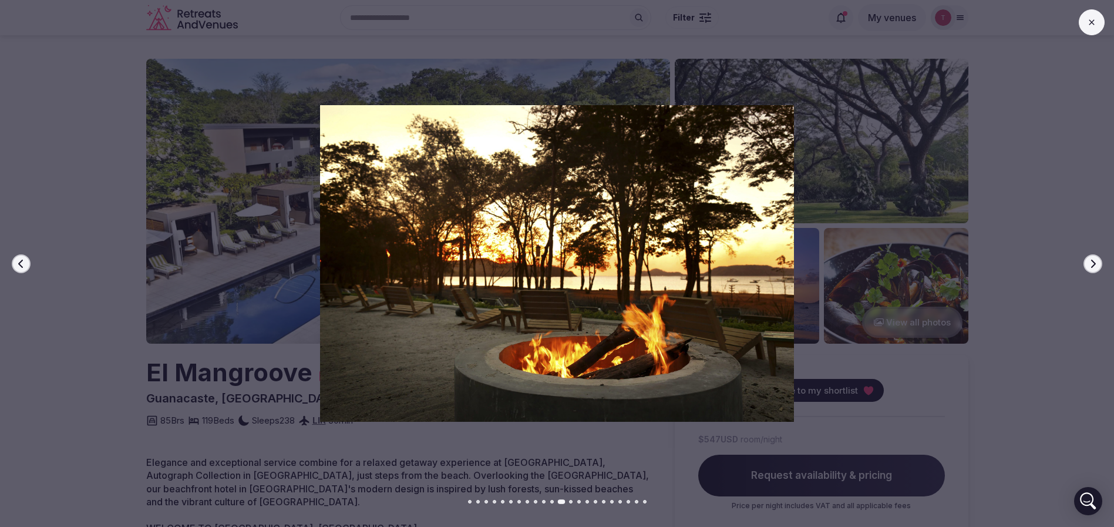
click at [1093, 263] on icon "button" at bounding box center [1092, 263] width 9 height 9
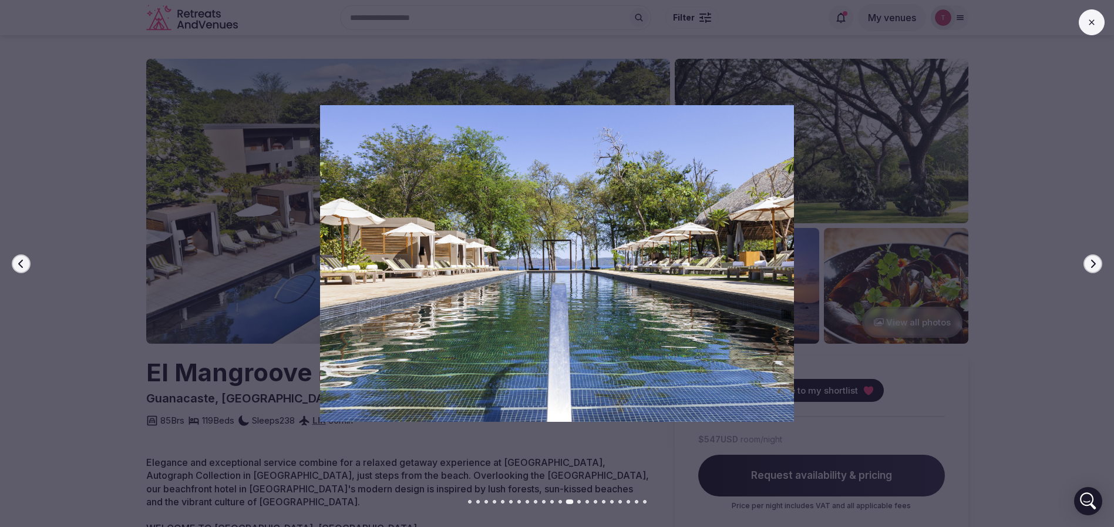
click at [1093, 263] on icon "button" at bounding box center [1092, 263] width 9 height 9
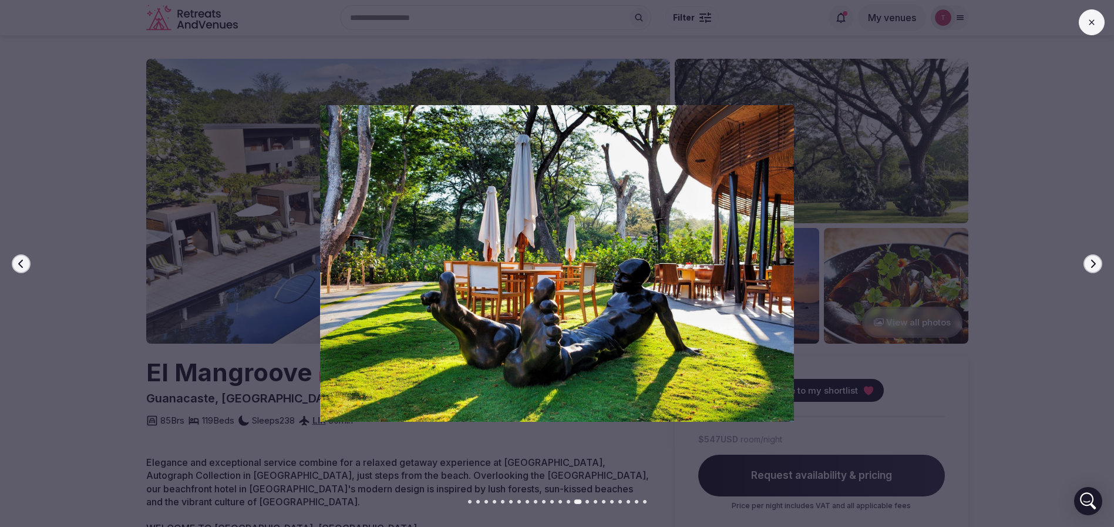
click at [1093, 263] on icon "button" at bounding box center [1092, 263] width 9 height 9
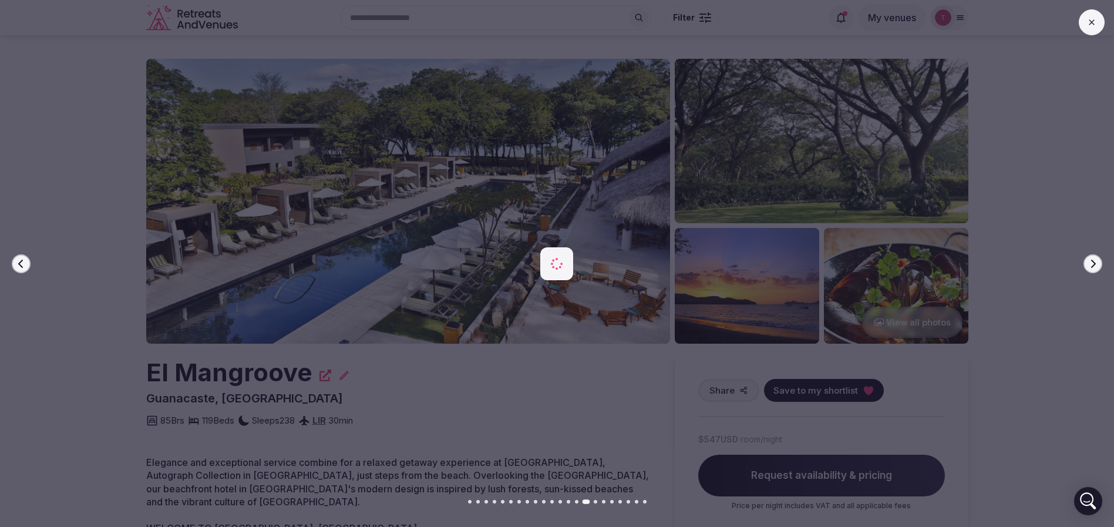
click at [1093, 263] on icon "button" at bounding box center [1092, 263] width 9 height 9
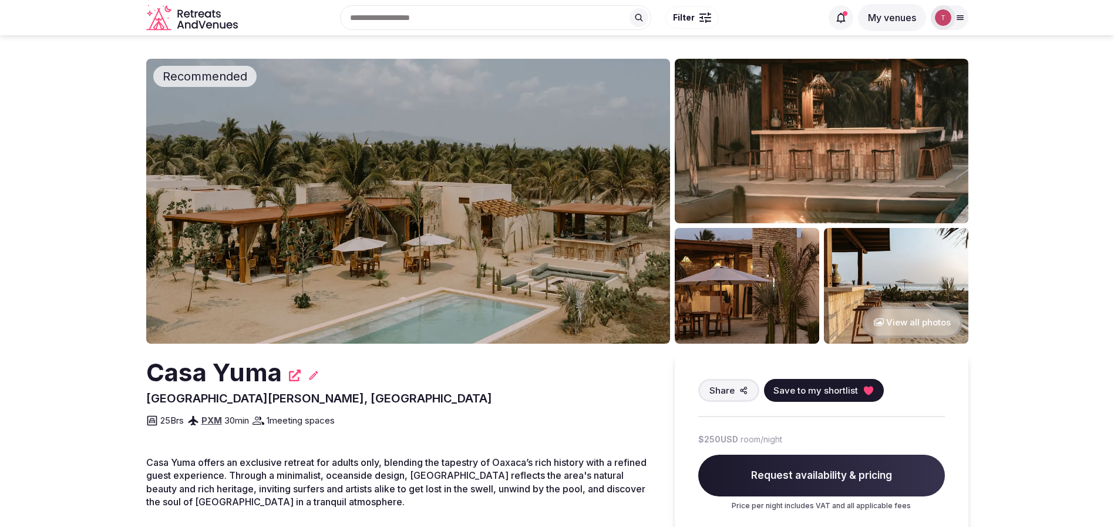
click at [361, 208] on img at bounding box center [408, 201] width 524 height 285
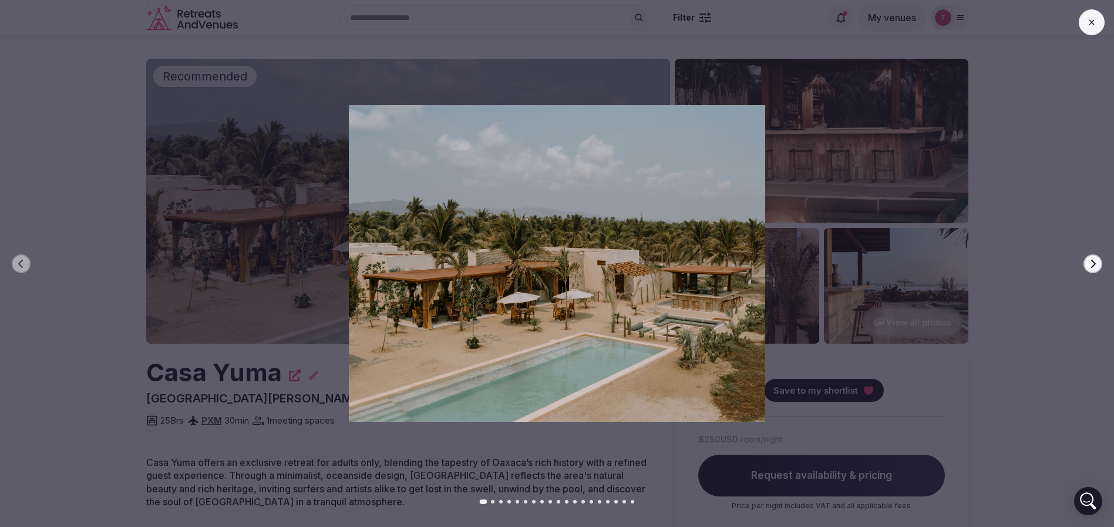
click at [1090, 262] on icon "button" at bounding box center [1092, 263] width 9 height 9
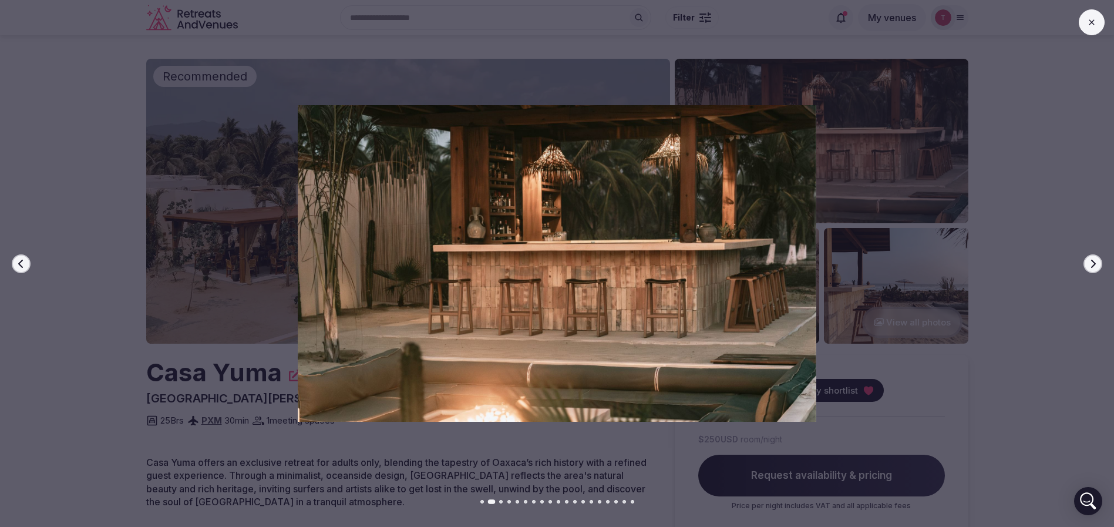
click at [1102, 263] on div at bounding box center [552, 263] width 1123 height 316
click at [1099, 261] on button "Next slide" at bounding box center [1092, 263] width 19 height 19
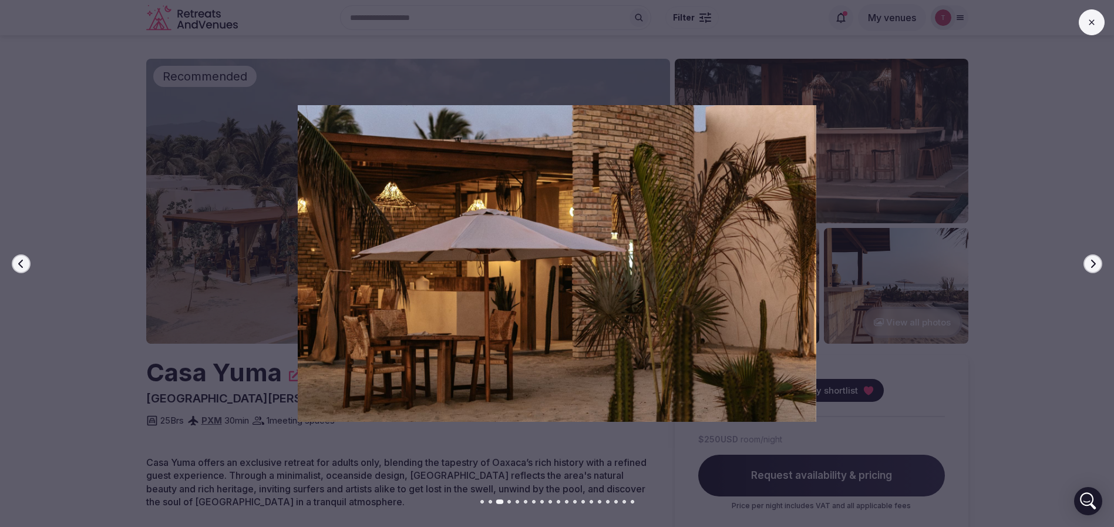
click at [1109, 270] on div at bounding box center [552, 263] width 1123 height 316
click at [1110, 270] on div at bounding box center [552, 263] width 1123 height 316
click at [1100, 263] on button "Next slide" at bounding box center [1092, 263] width 19 height 19
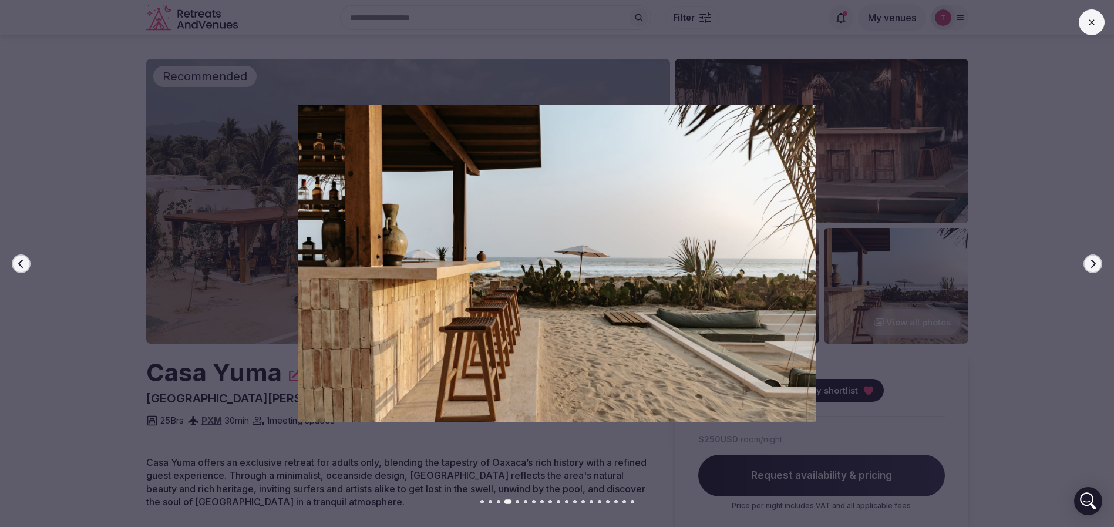
click at [1097, 263] on icon "button" at bounding box center [1092, 263] width 9 height 9
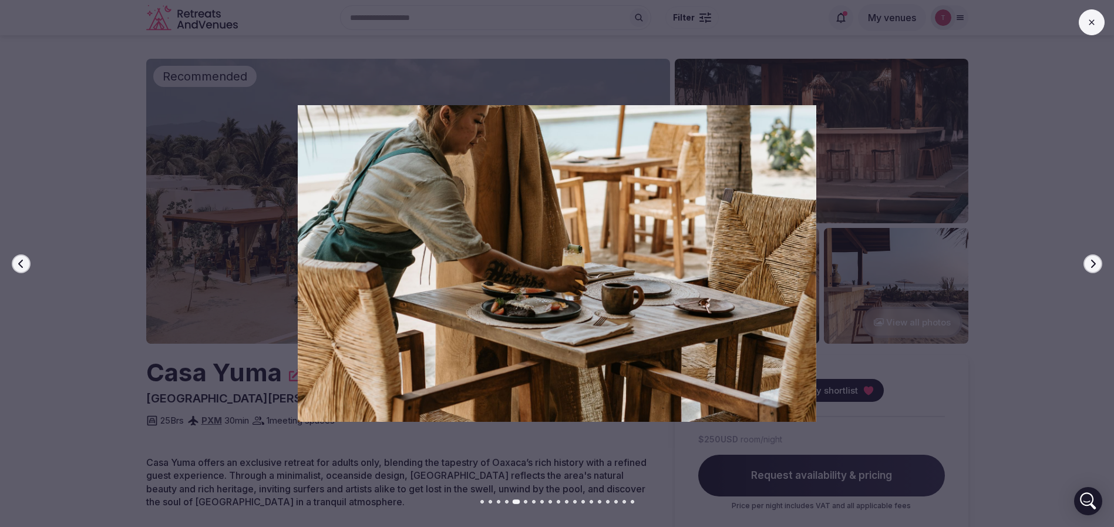
click at [1097, 263] on icon "button" at bounding box center [1092, 263] width 9 height 9
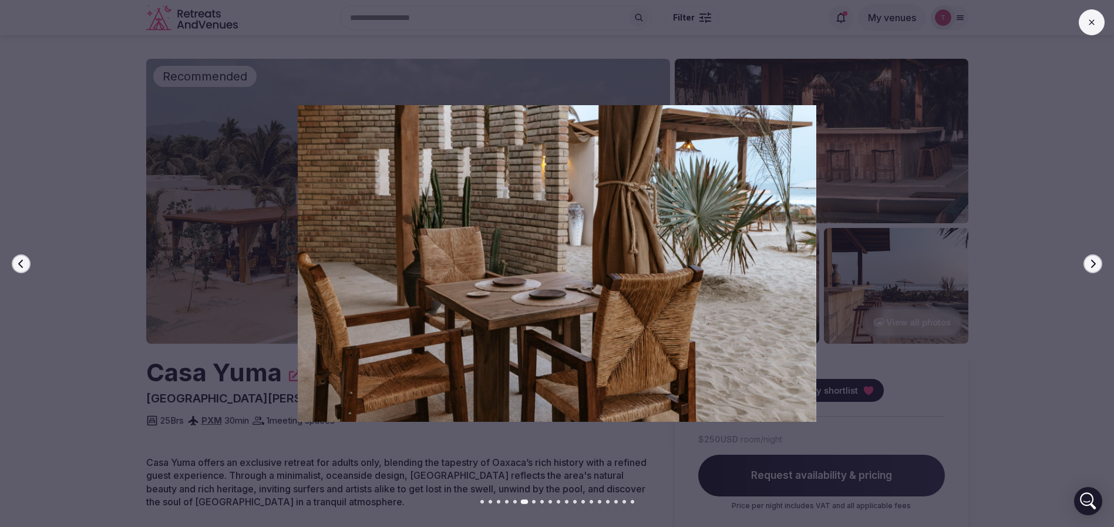
click at [1097, 263] on icon "button" at bounding box center [1092, 263] width 9 height 9
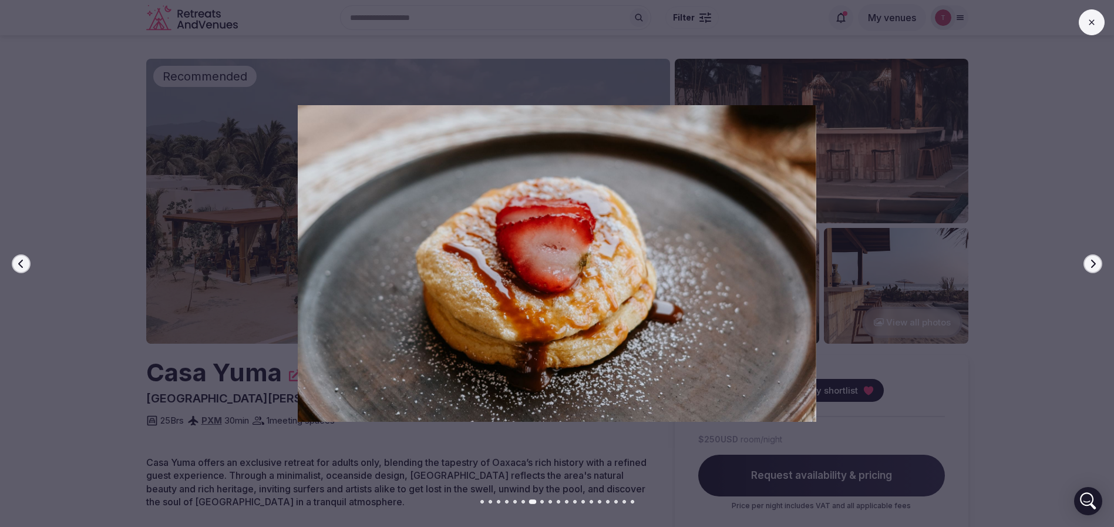
click at [1097, 263] on icon "button" at bounding box center [1092, 263] width 9 height 9
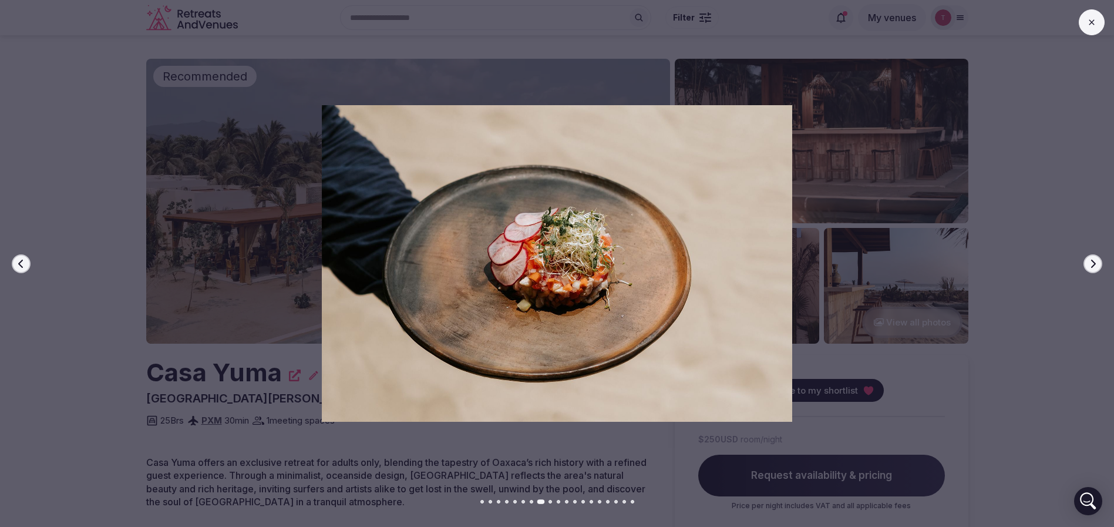
click at [1097, 263] on icon "button" at bounding box center [1092, 263] width 9 height 9
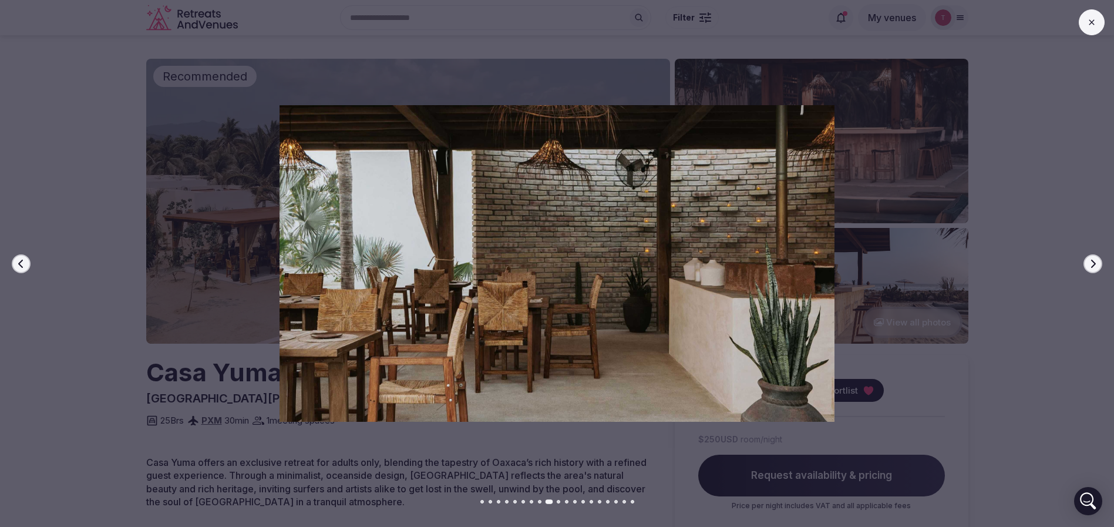
click at [1097, 263] on icon "button" at bounding box center [1092, 263] width 9 height 9
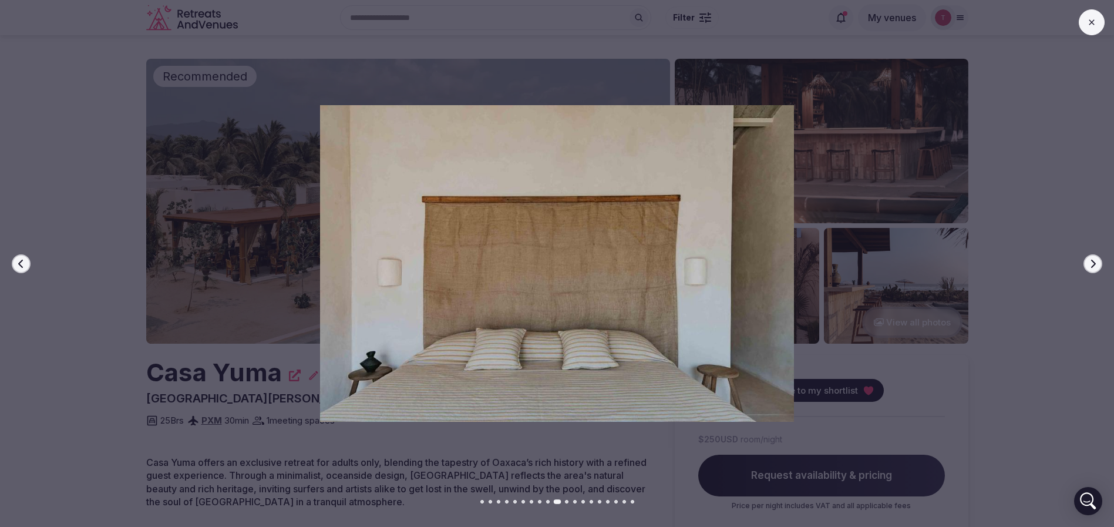
click at [1097, 263] on icon "button" at bounding box center [1092, 263] width 9 height 9
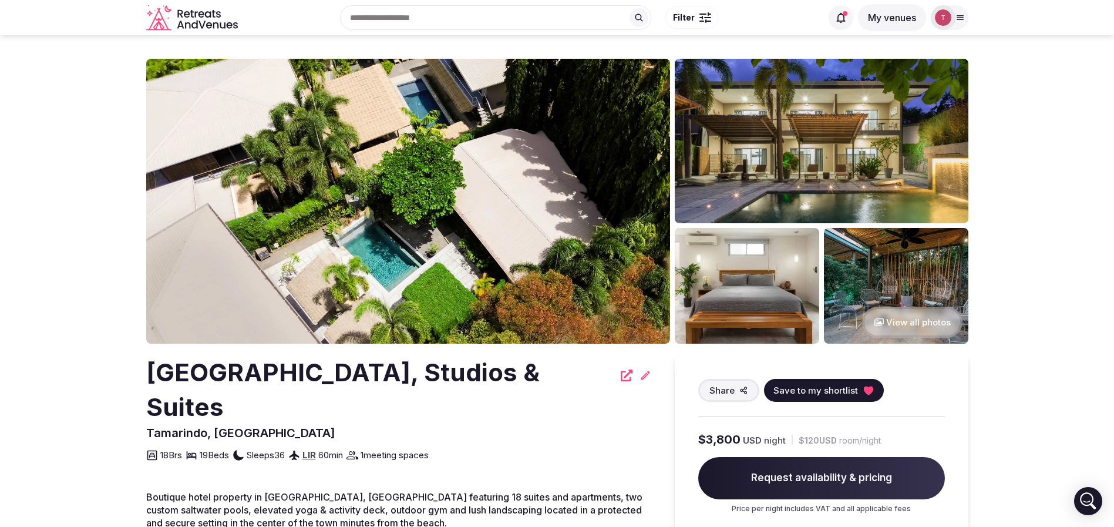
click at [463, 242] on img at bounding box center [408, 201] width 524 height 285
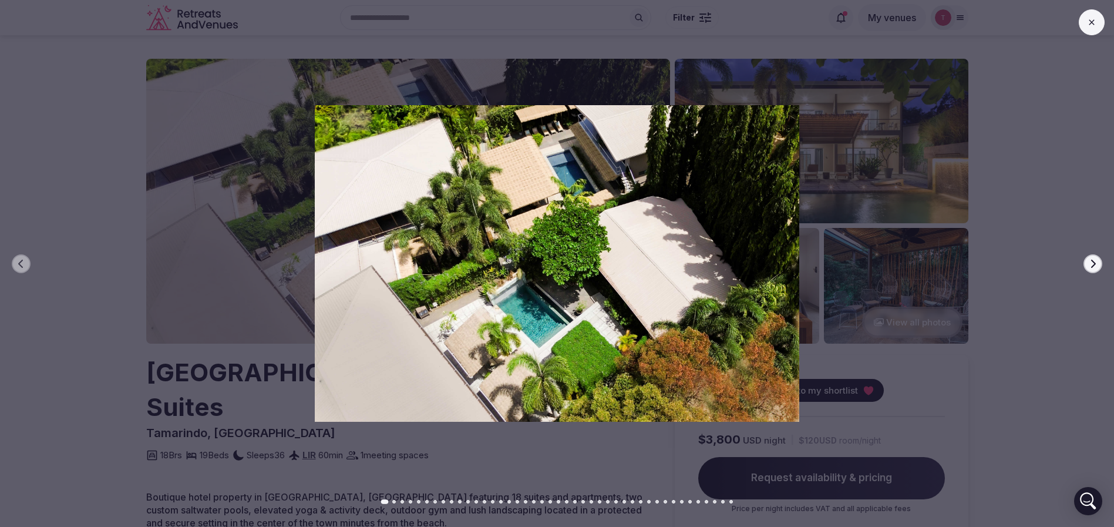
click at [1096, 265] on icon "button" at bounding box center [1092, 263] width 9 height 9
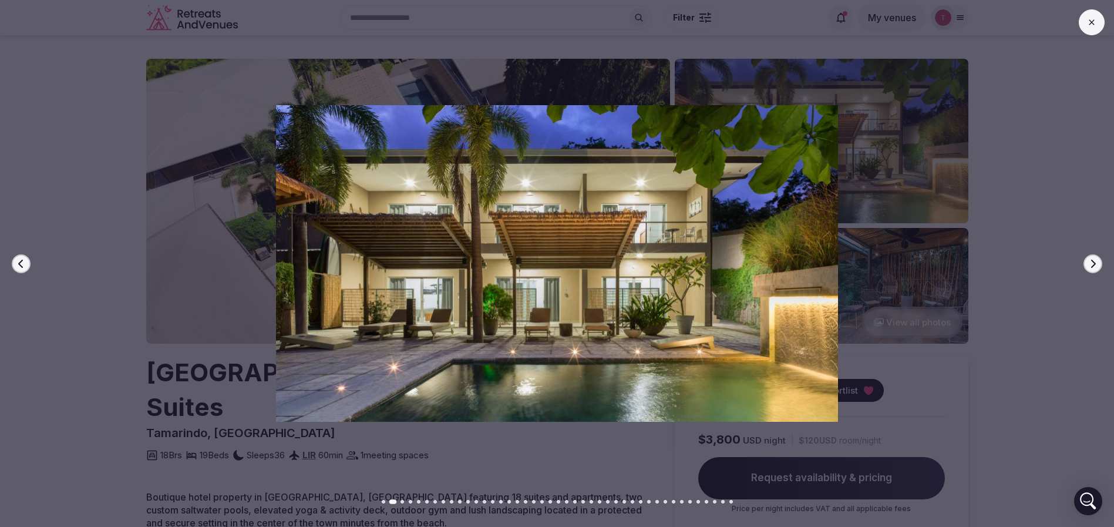
click at [1096, 265] on icon "button" at bounding box center [1092, 263] width 9 height 9
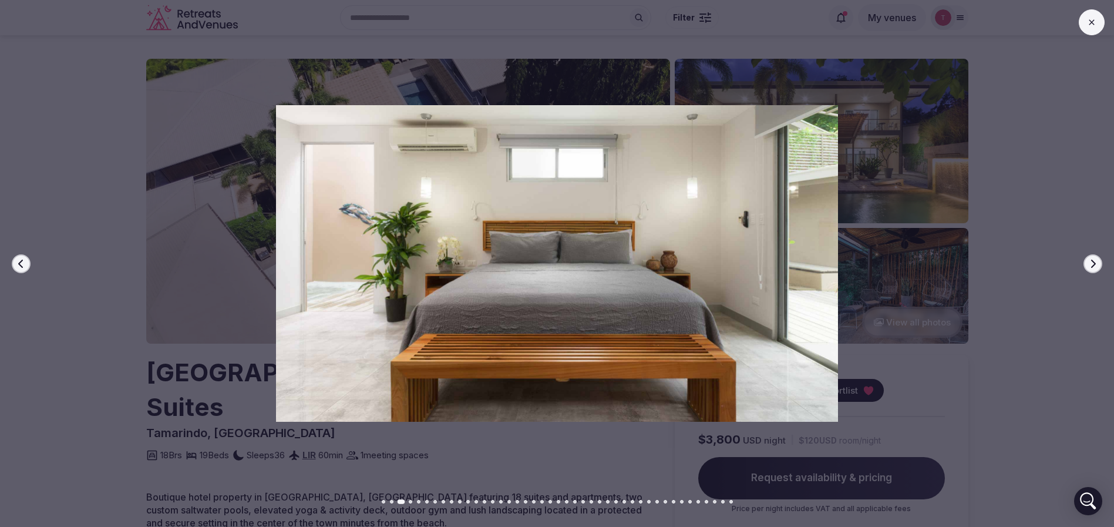
click at [1096, 265] on icon "button" at bounding box center [1092, 263] width 9 height 9
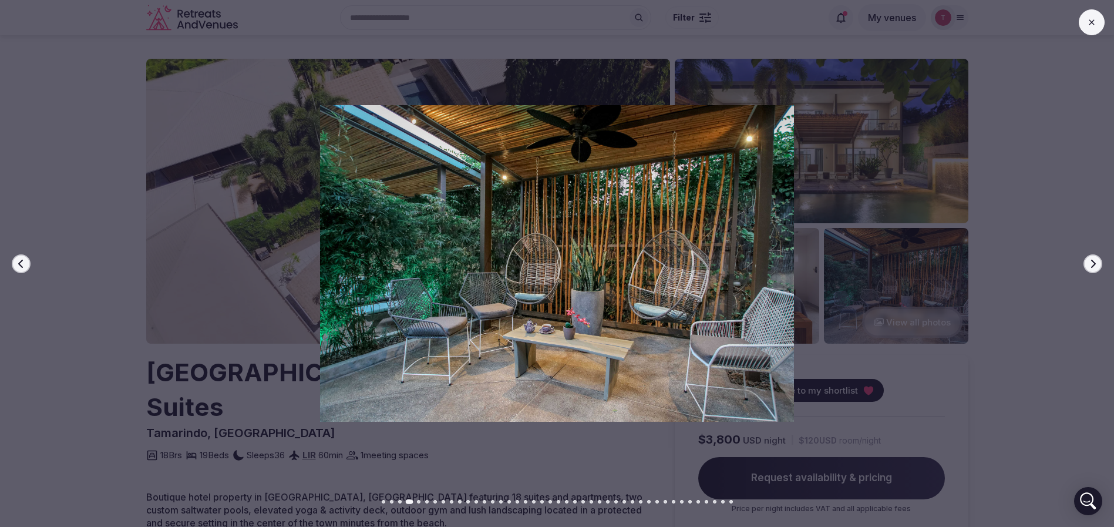
click at [1096, 265] on icon "button" at bounding box center [1092, 263] width 9 height 9
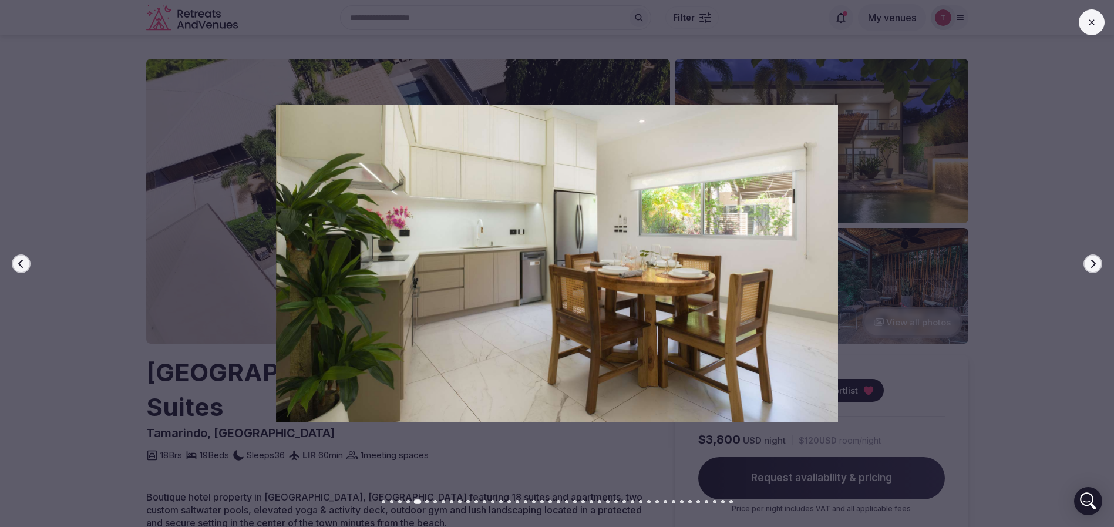
click at [1096, 265] on icon "button" at bounding box center [1092, 263] width 9 height 9
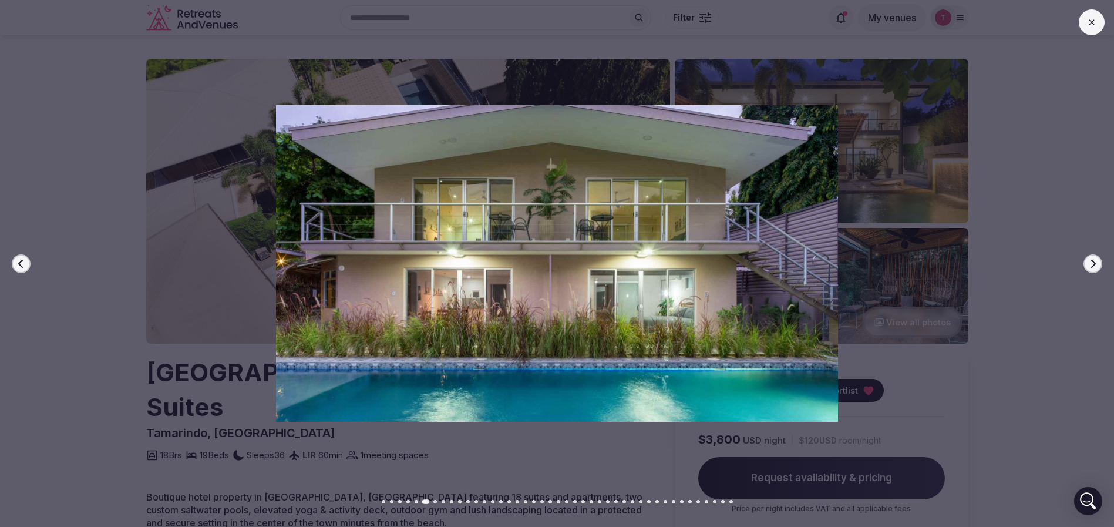
click at [1096, 265] on icon "button" at bounding box center [1092, 263] width 9 height 9
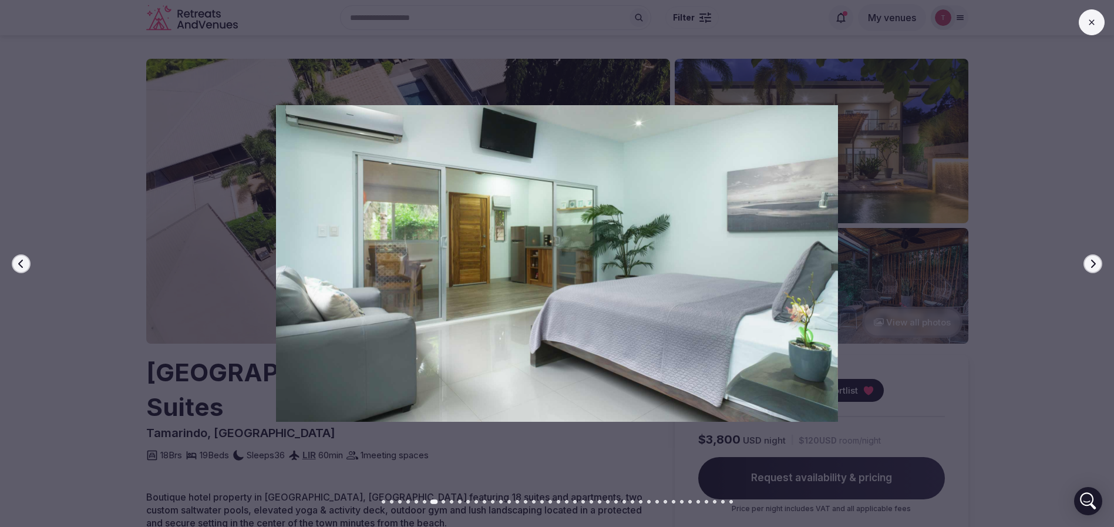
click at [1096, 265] on icon "button" at bounding box center [1092, 263] width 9 height 9
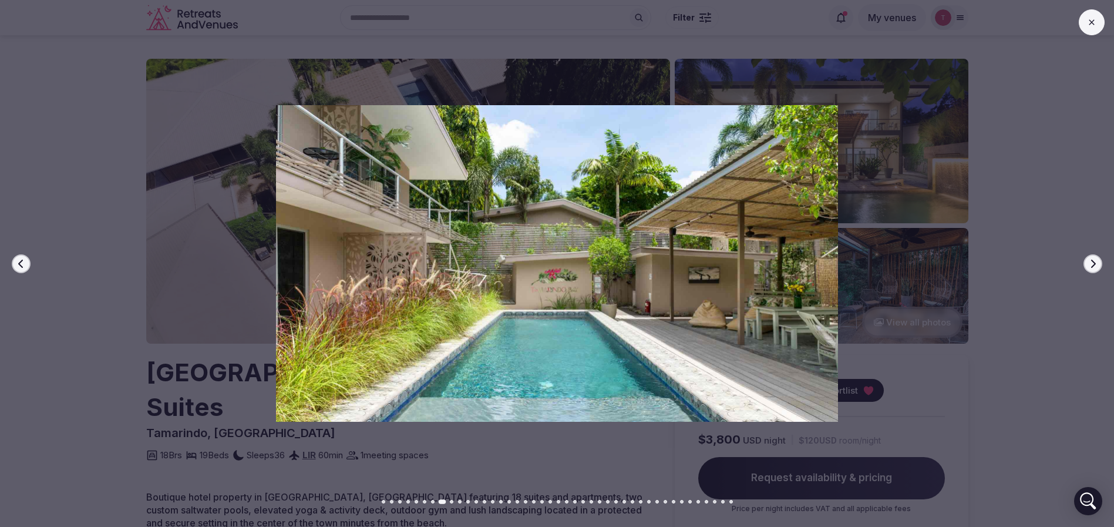
click at [1096, 265] on icon "button" at bounding box center [1092, 263] width 9 height 9
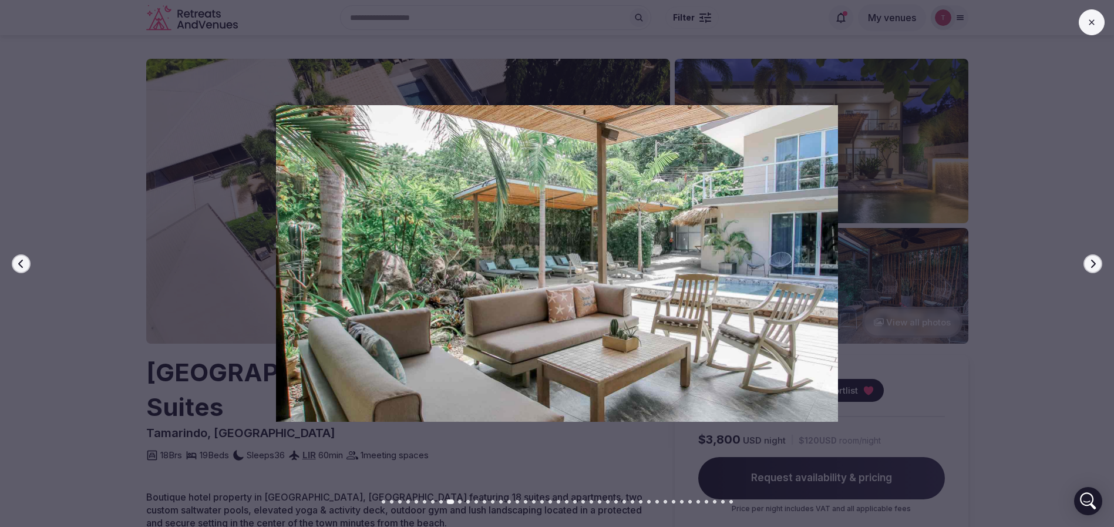
click at [1096, 265] on icon "button" at bounding box center [1092, 263] width 9 height 9
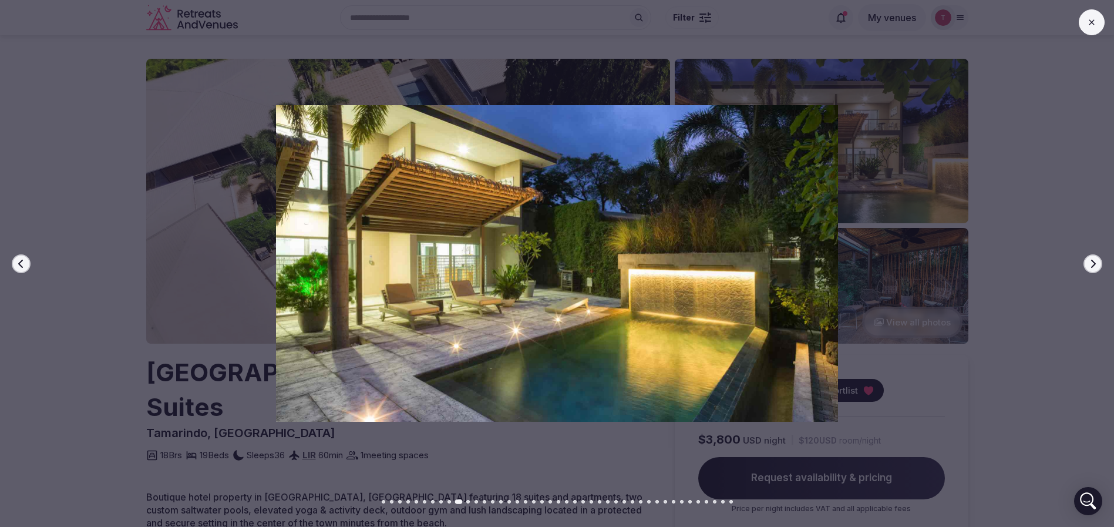
click at [1096, 265] on icon "button" at bounding box center [1092, 263] width 9 height 9
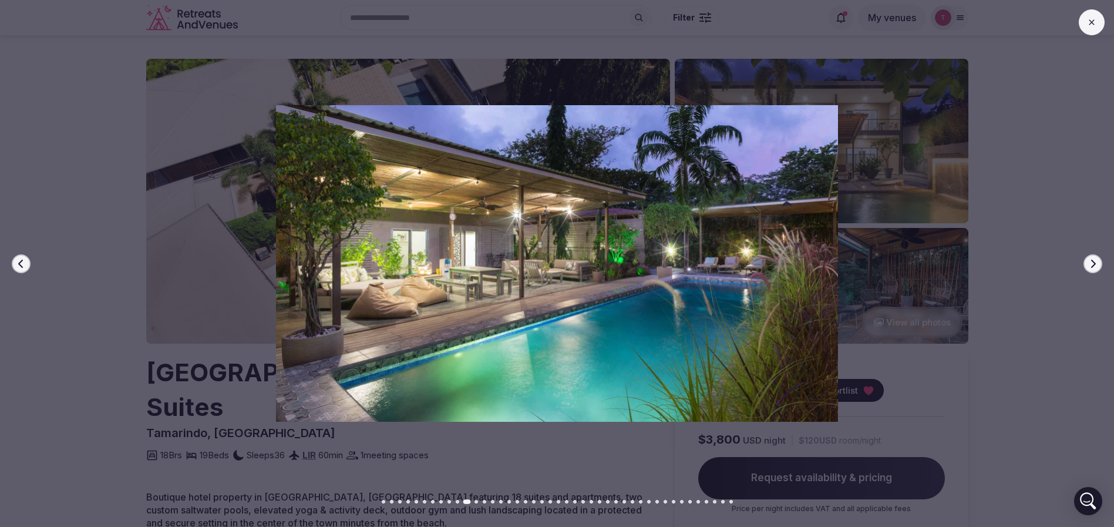
click at [1096, 265] on icon "button" at bounding box center [1092, 263] width 9 height 9
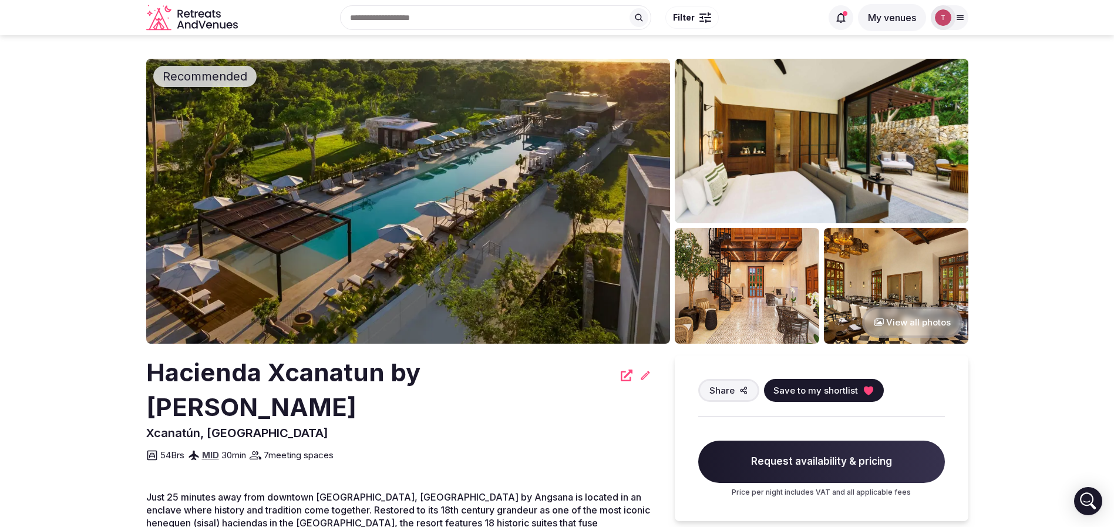
click at [367, 174] on img at bounding box center [408, 201] width 524 height 285
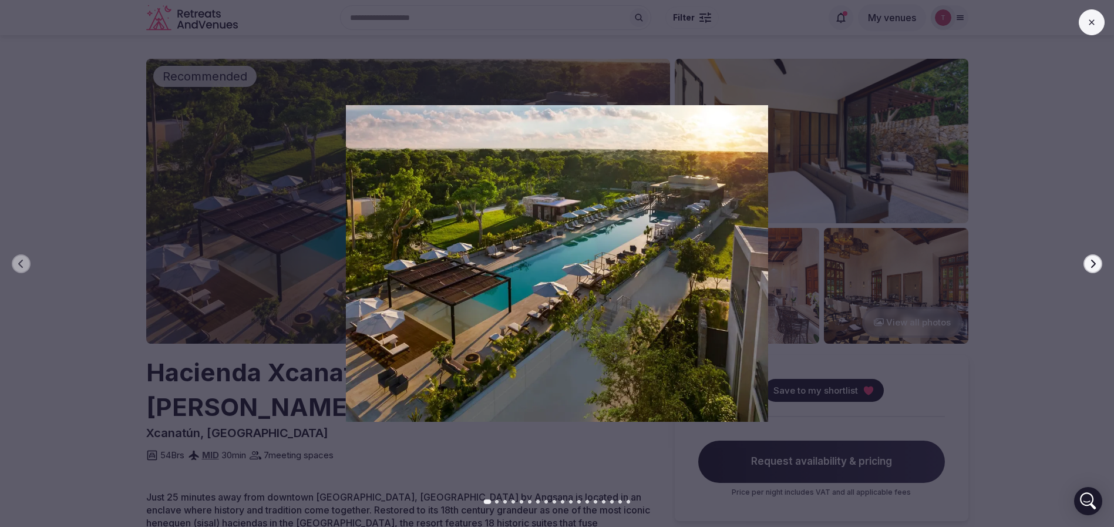
click at [1094, 262] on icon "button" at bounding box center [1093, 263] width 5 height 8
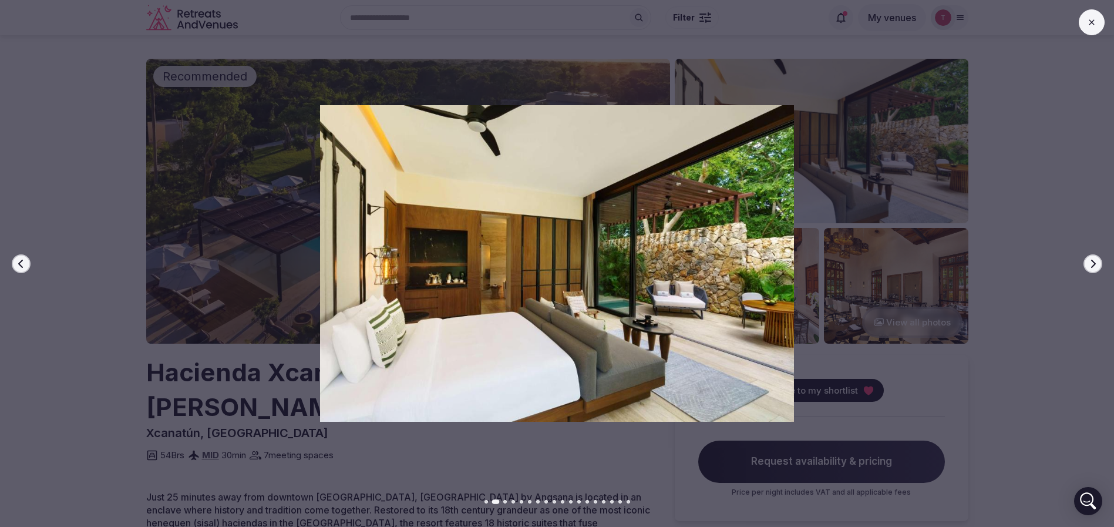
click at [1094, 262] on icon "button" at bounding box center [1093, 263] width 5 height 8
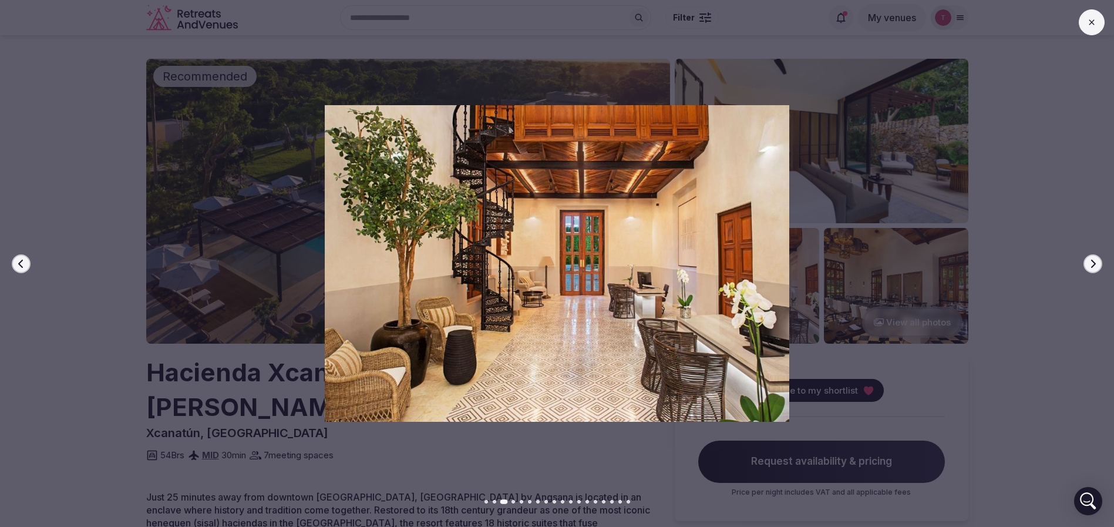
click at [1094, 262] on icon "button" at bounding box center [1093, 263] width 5 height 8
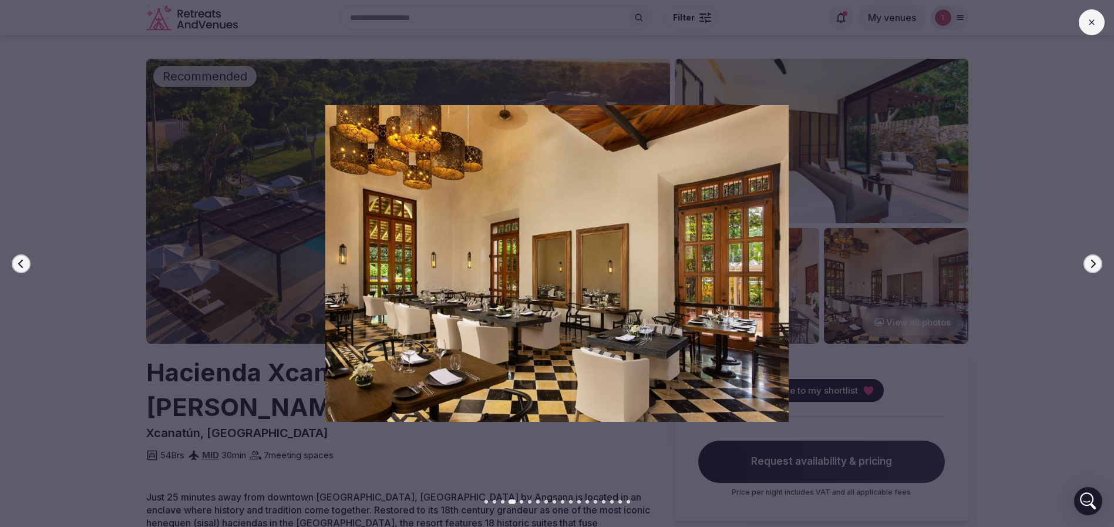
click at [1094, 262] on icon "button" at bounding box center [1093, 263] width 5 height 8
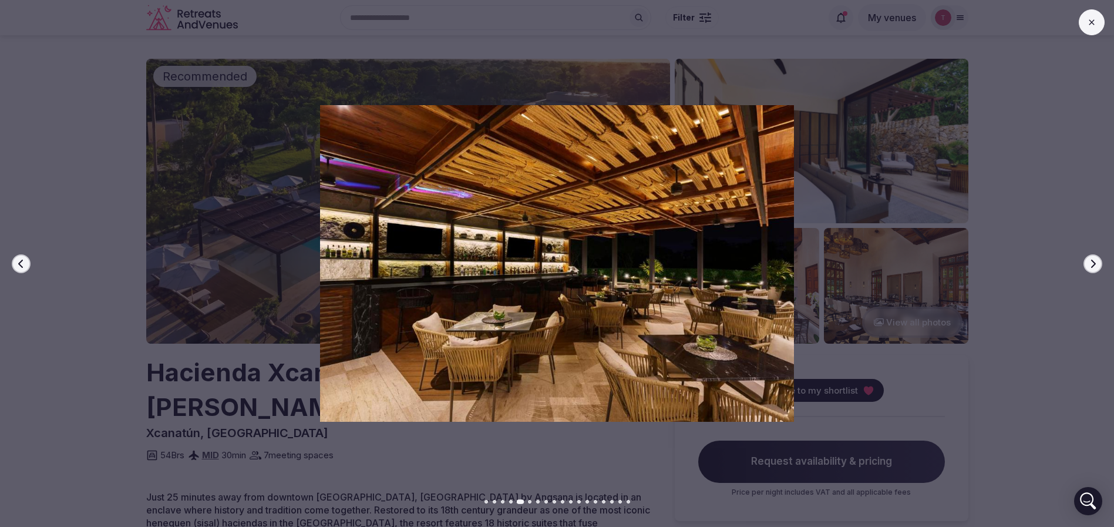
click at [1094, 262] on icon "button" at bounding box center [1093, 263] width 5 height 8
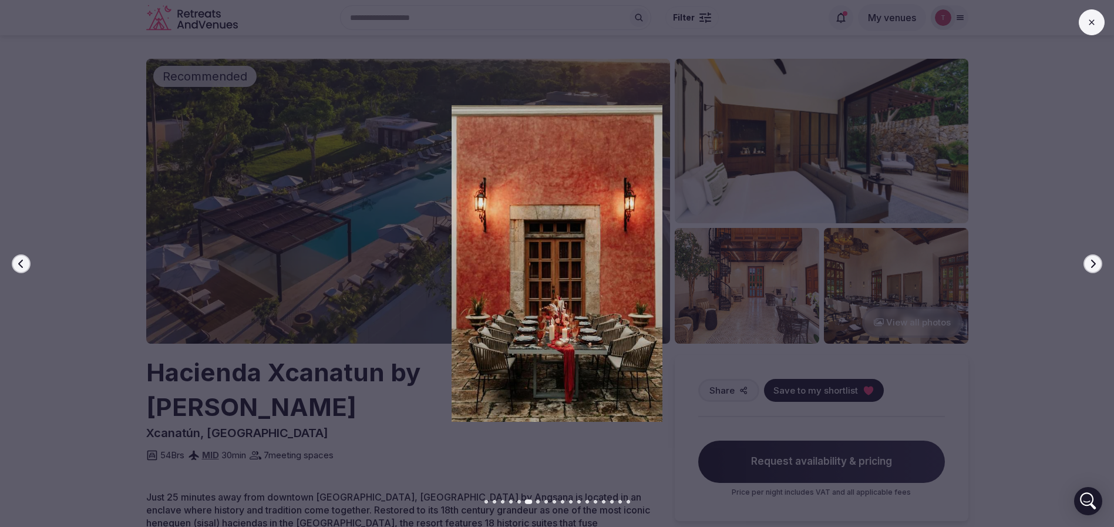
click at [1094, 262] on icon "button" at bounding box center [1093, 263] width 5 height 8
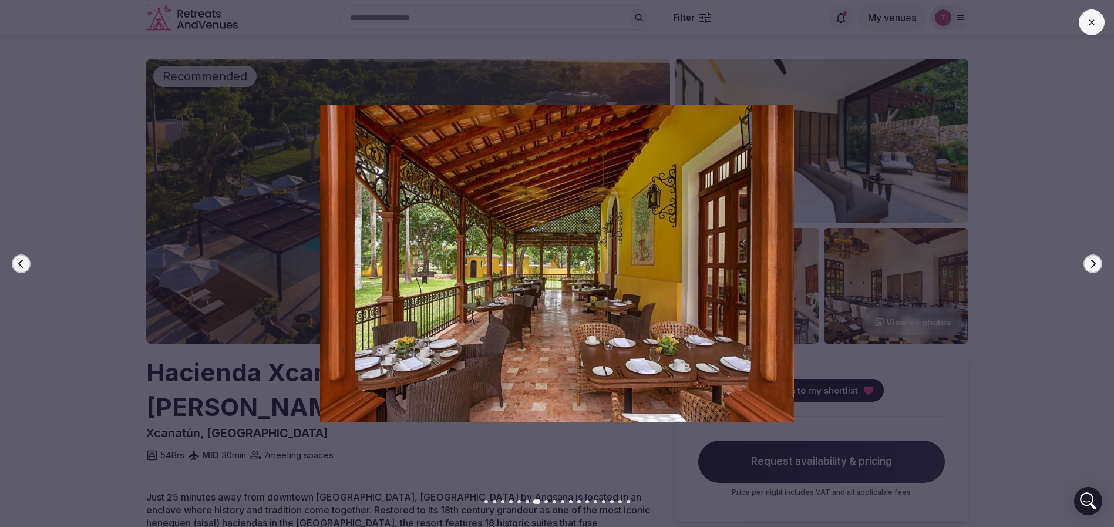
click at [1094, 262] on icon "button" at bounding box center [1093, 263] width 5 height 8
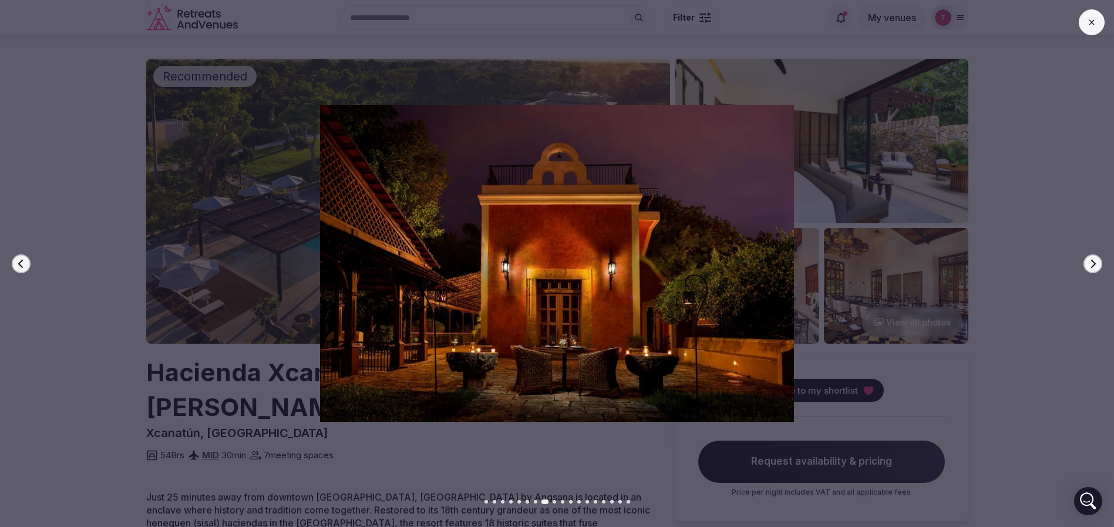
click at [1094, 262] on icon "button" at bounding box center [1093, 263] width 5 height 8
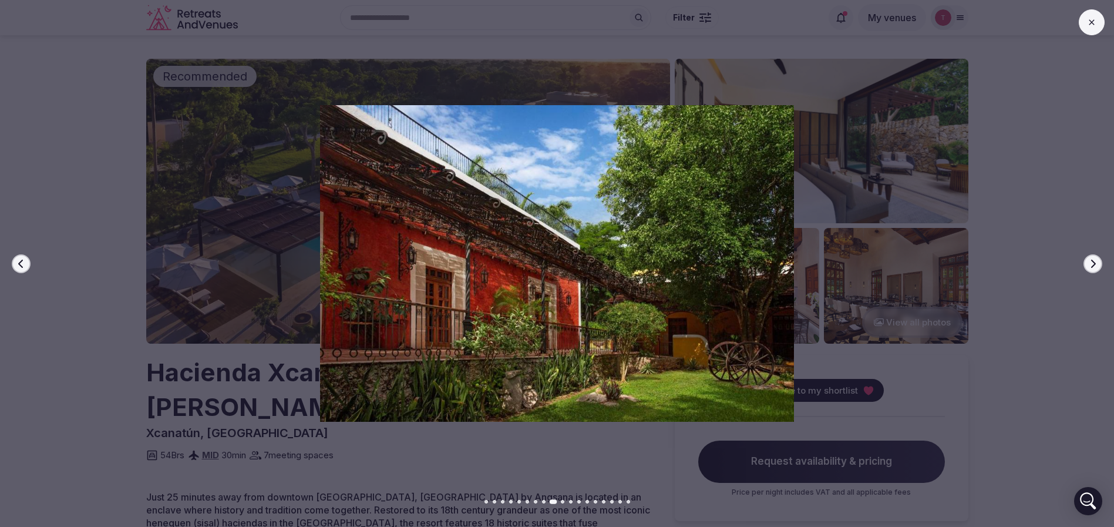
click at [1094, 262] on icon "button" at bounding box center [1093, 263] width 5 height 8
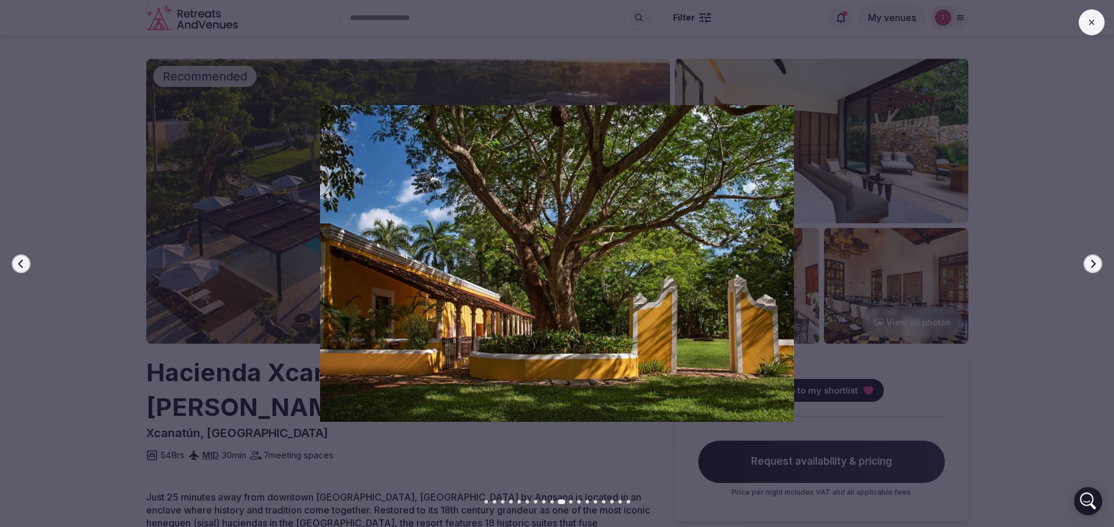
click at [1094, 262] on icon "button" at bounding box center [1093, 263] width 5 height 8
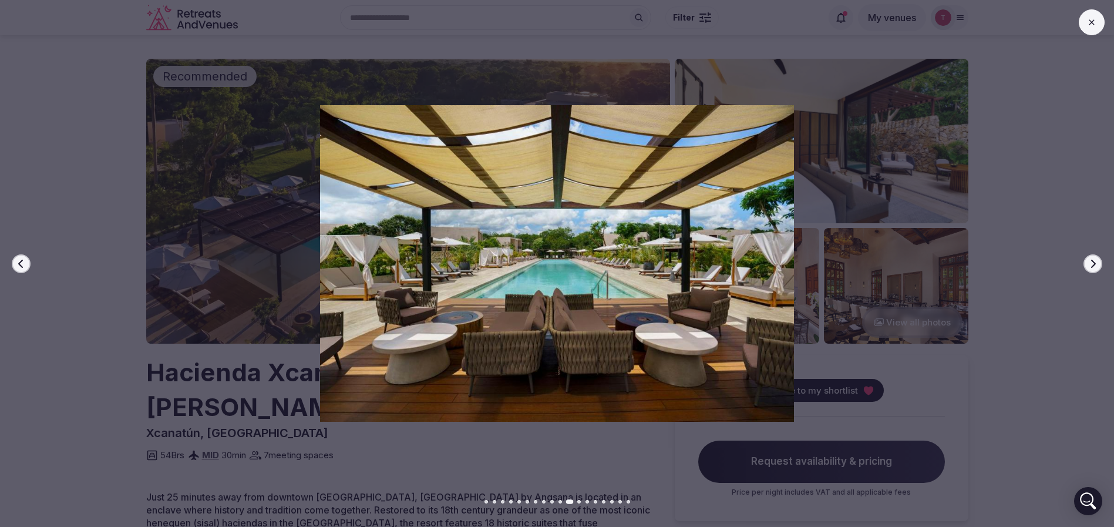
click at [1094, 262] on icon "button" at bounding box center [1093, 263] width 5 height 8
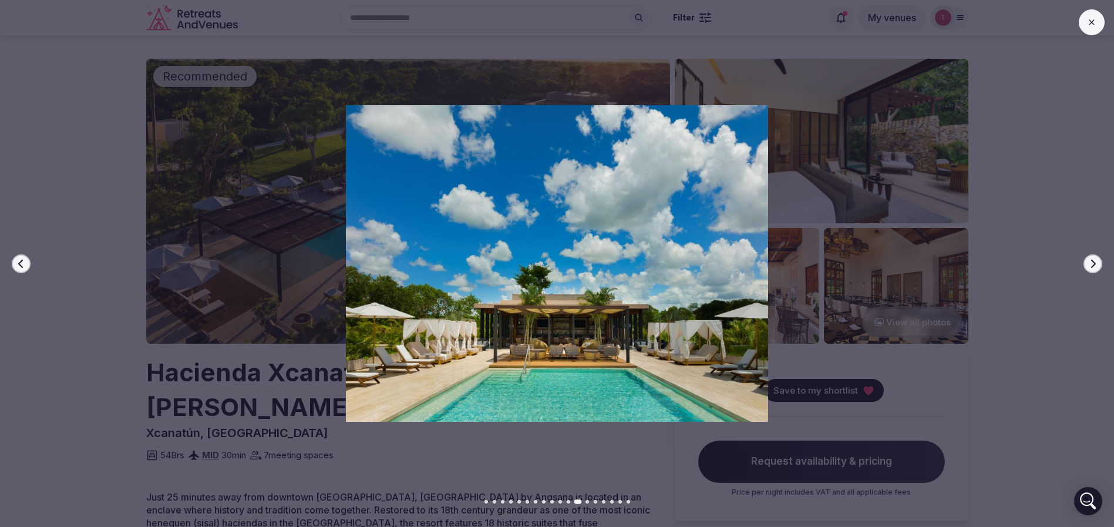
click at [1094, 262] on icon "button" at bounding box center [1093, 263] width 5 height 8
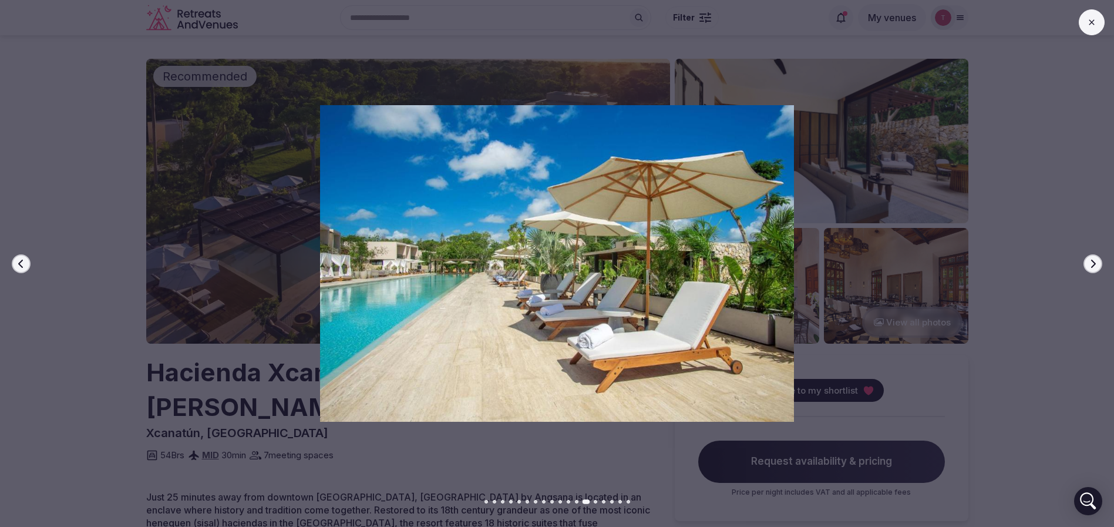
click at [1094, 262] on icon "button" at bounding box center [1093, 263] width 5 height 8
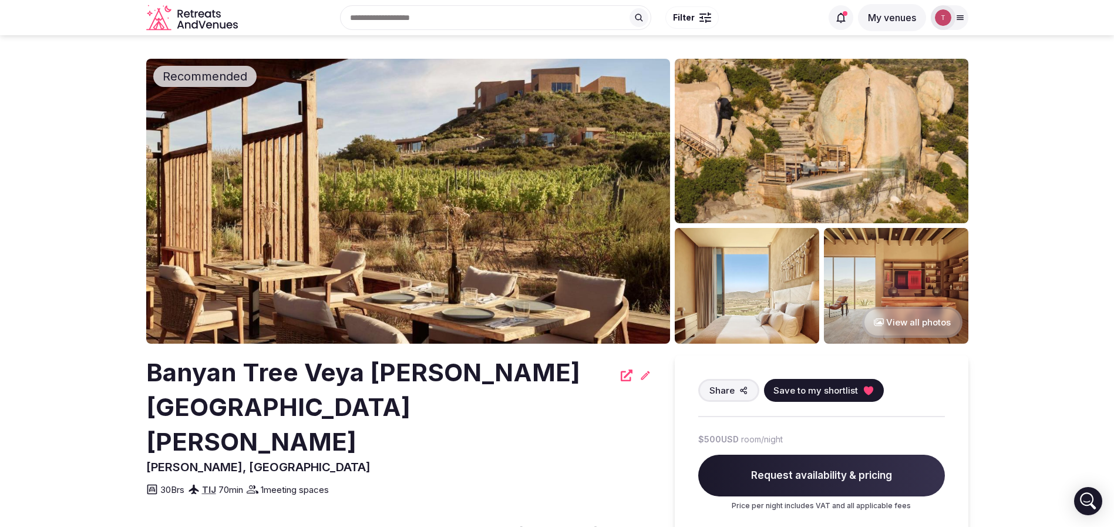
click at [397, 238] on img at bounding box center [408, 201] width 524 height 285
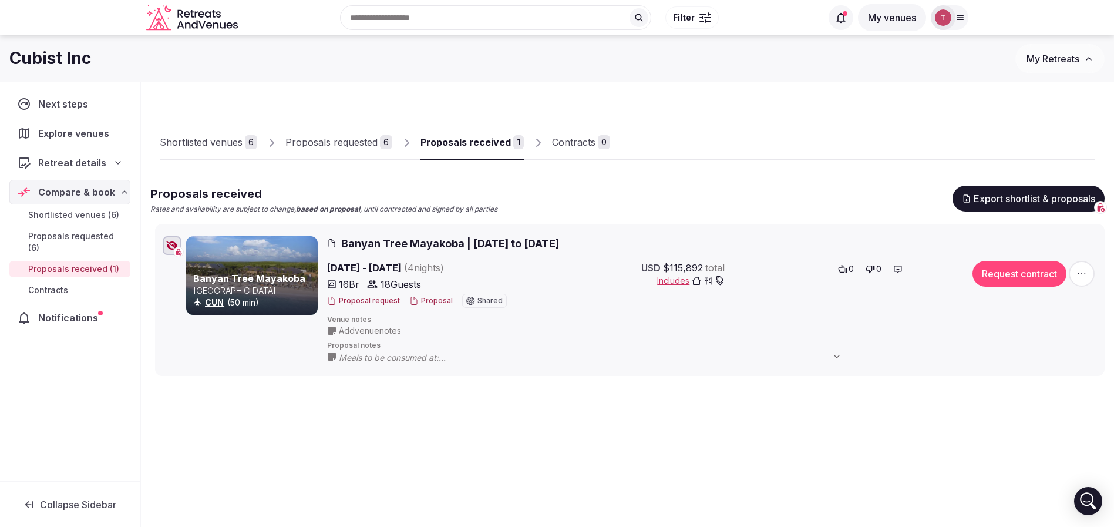
click at [466, 78] on div "Cubist Inc My Retreats" at bounding box center [557, 58] width 1114 height 47
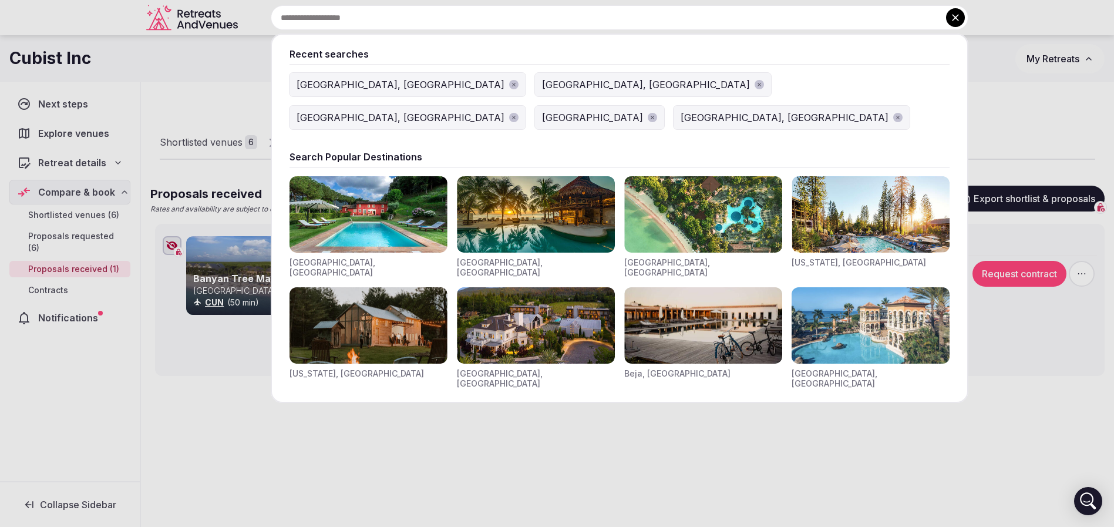
click at [466, 20] on input "text" at bounding box center [620, 17] width 698 height 25
click at [1043, 169] on div at bounding box center [557, 263] width 1114 height 527
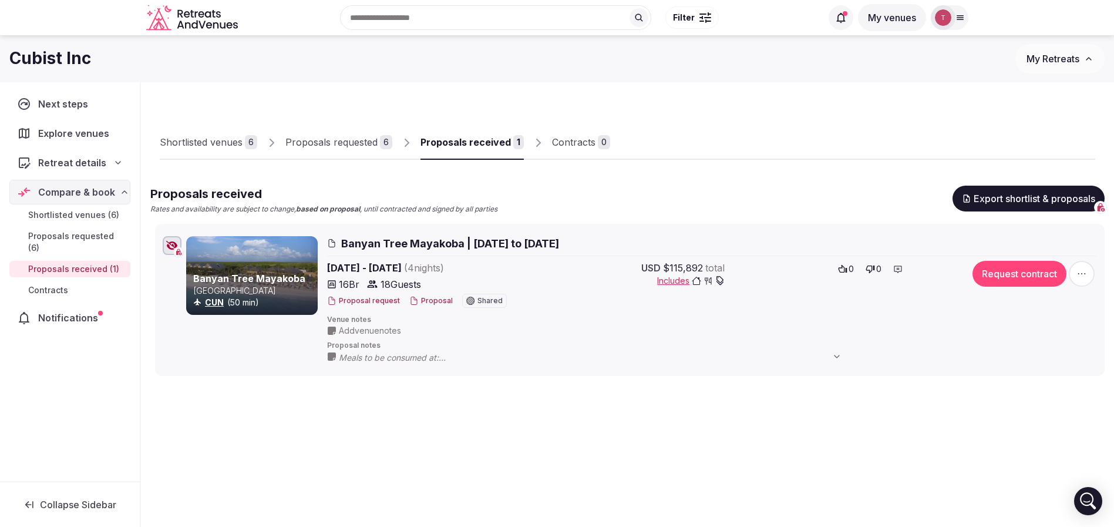
click at [409, 18] on input "text" at bounding box center [495, 17] width 311 height 25
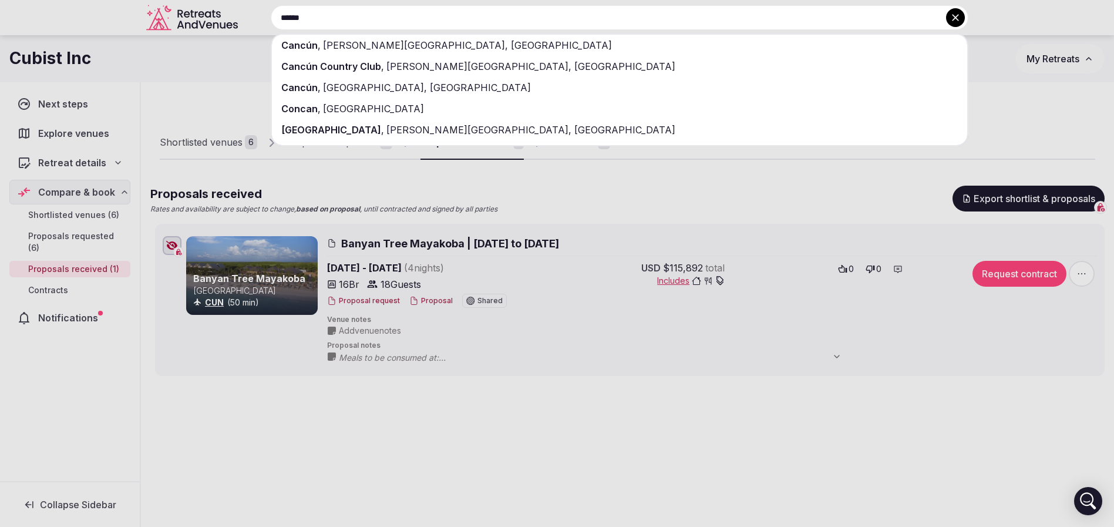
type input "******"
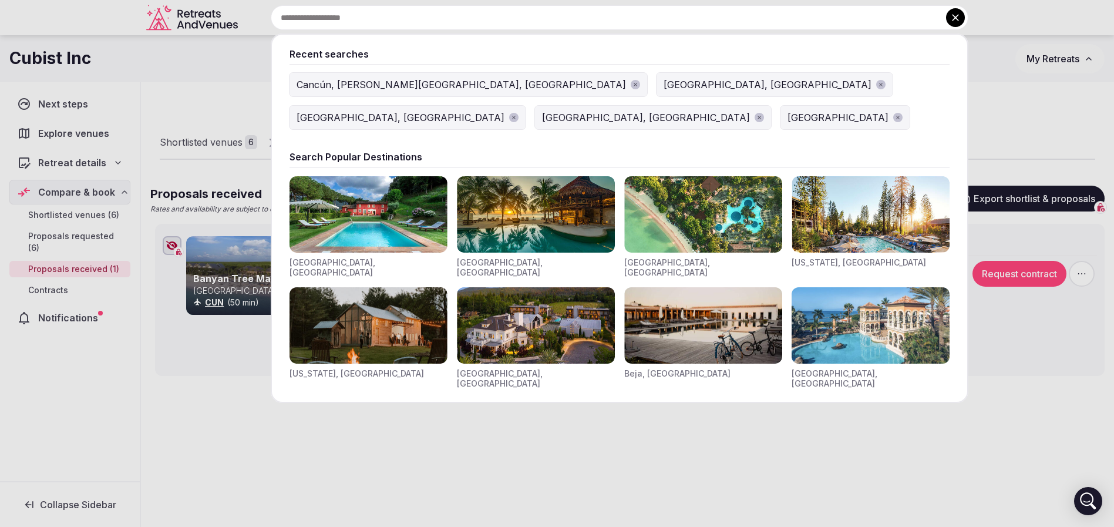
click at [496, 22] on input "text" at bounding box center [620, 17] width 698 height 25
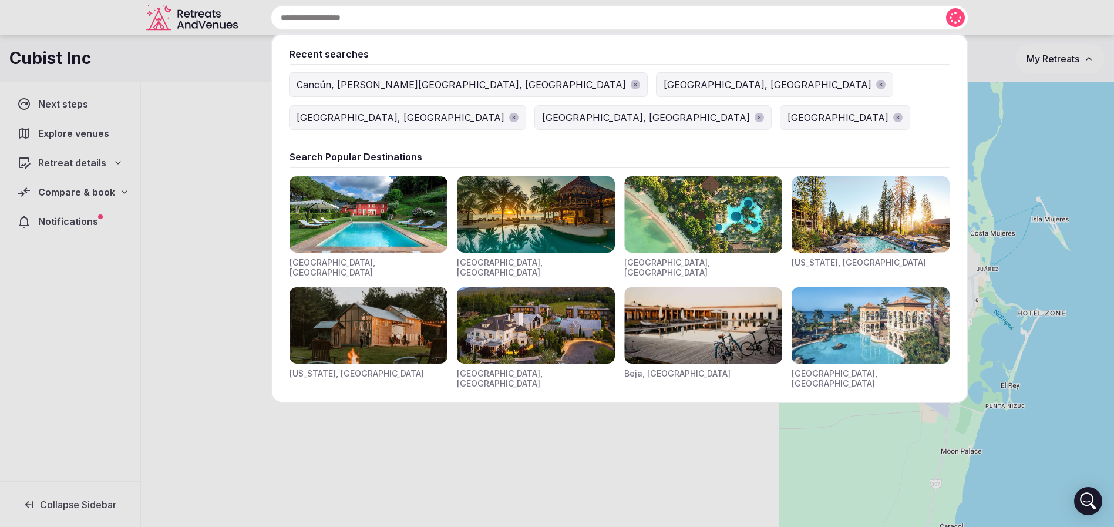
click at [213, 43] on div at bounding box center [557, 263] width 1114 height 527
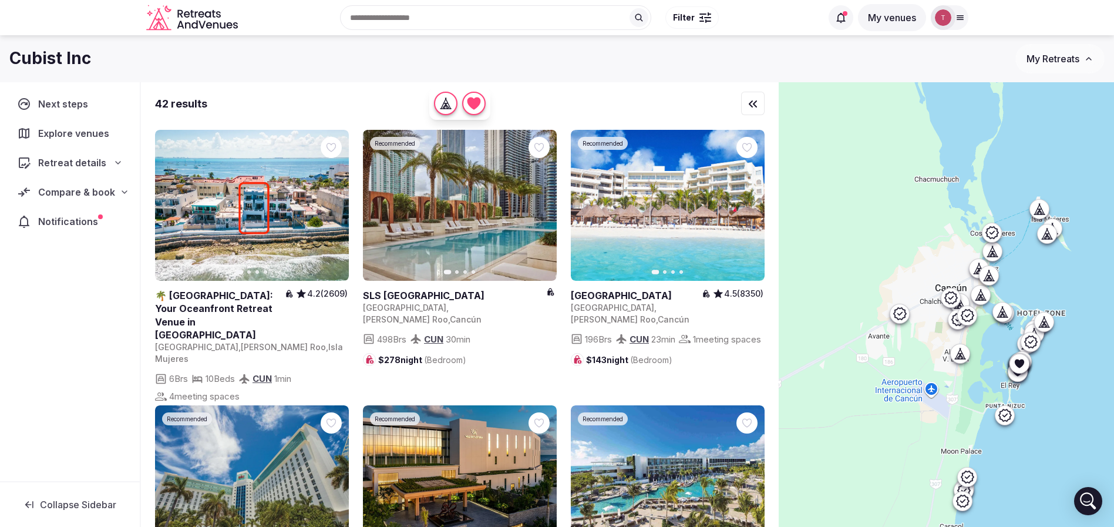
click at [691, 16] on span "Filter" at bounding box center [684, 18] width 22 height 12
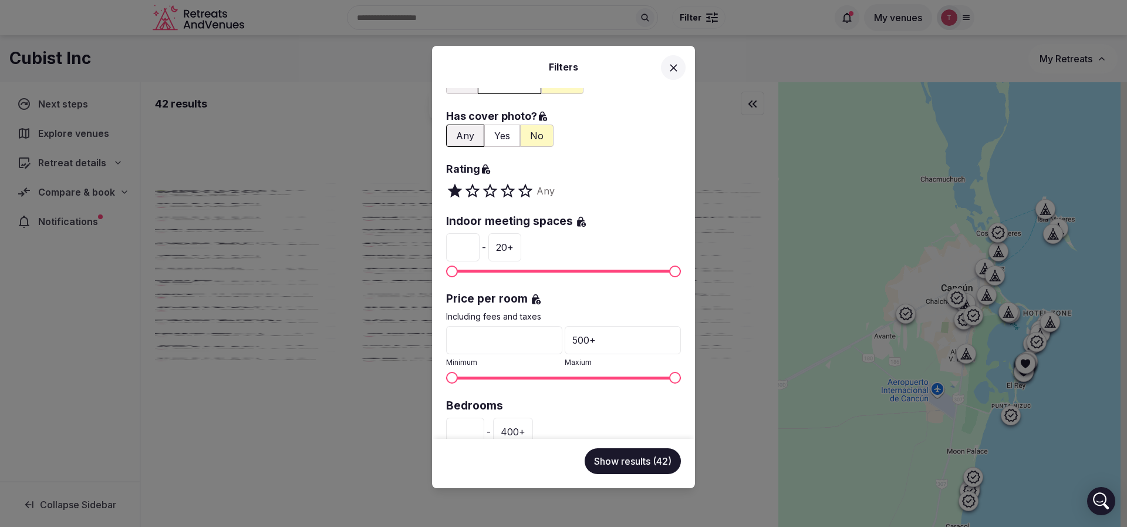
scroll to position [176, 0]
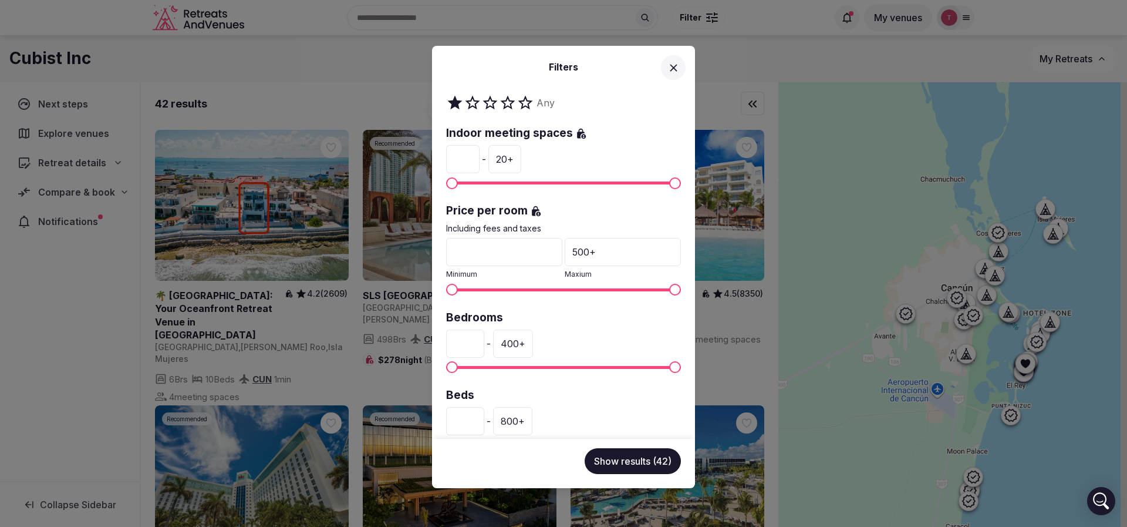
drag, startPoint x: 509, startPoint y: 257, endPoint x: 464, endPoint y: 259, distance: 45.3
click at [464, 259] on input "*" at bounding box center [504, 252] width 116 height 28
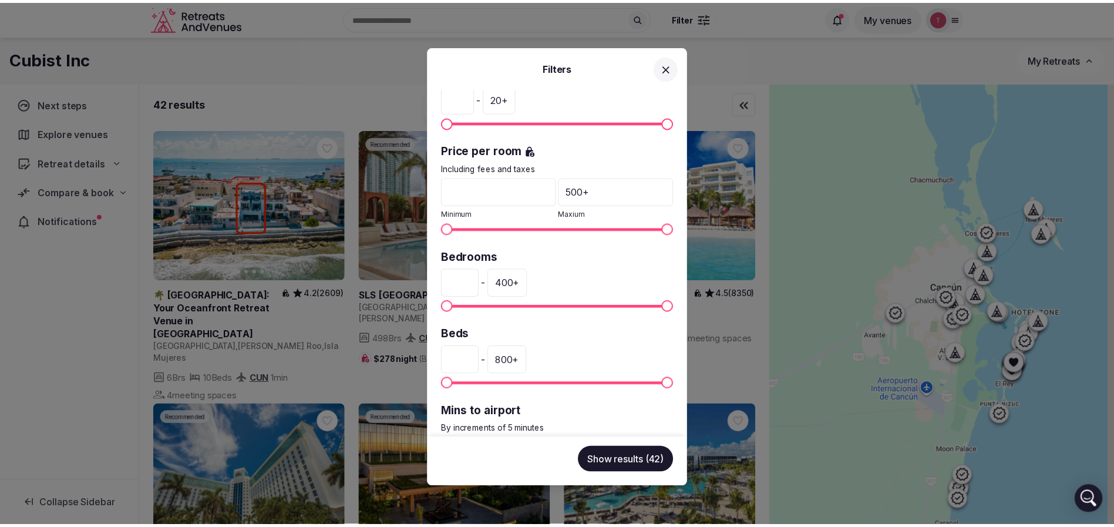
scroll to position [264, 0]
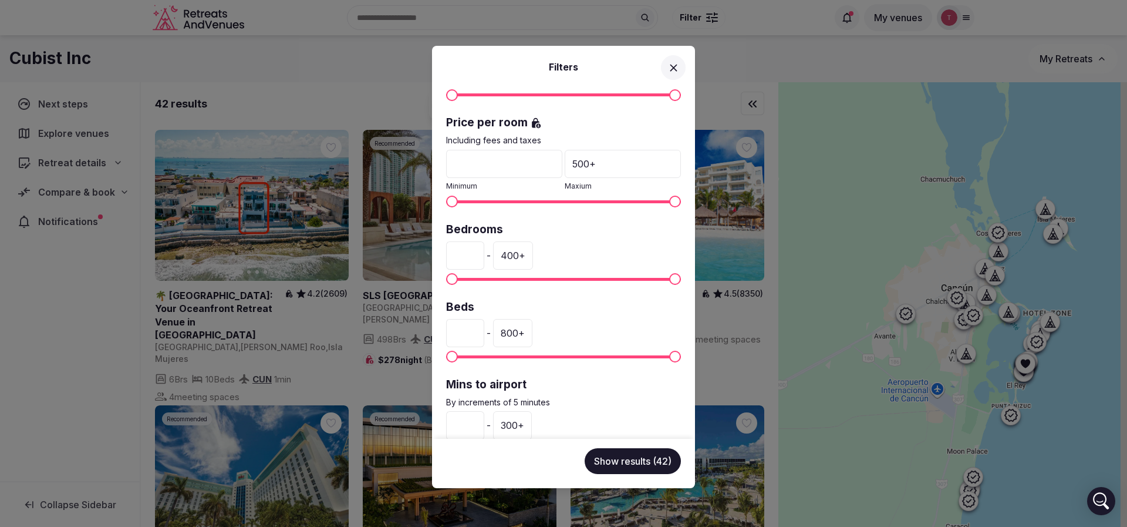
drag, startPoint x: 474, startPoint y: 260, endPoint x: 449, endPoint y: 262, distance: 26.0
click at [449, 262] on input "*" at bounding box center [465, 255] width 38 height 28
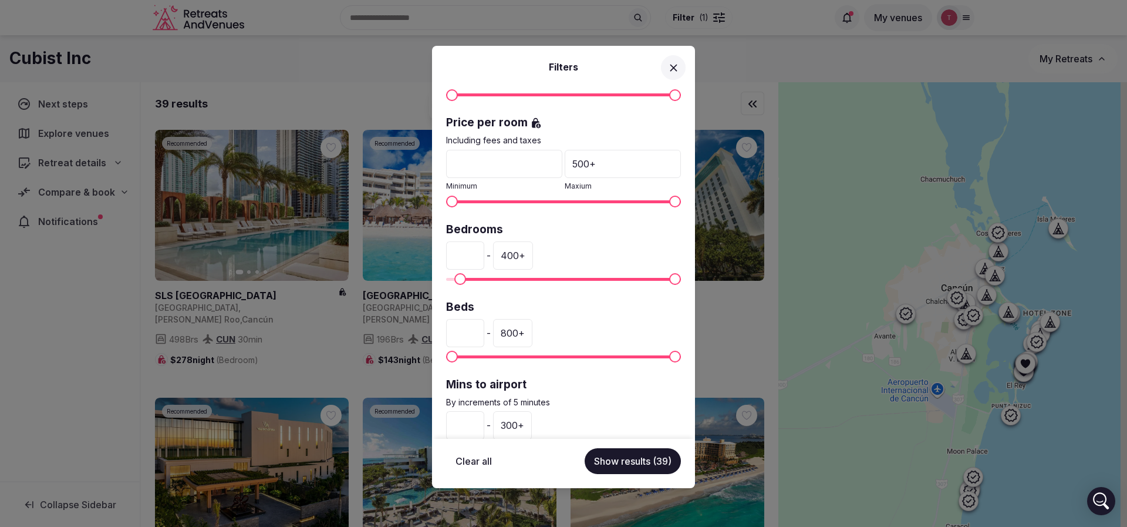
type input "**"
click at [611, 455] on button "Show results (39)" at bounding box center [633, 461] width 96 height 26
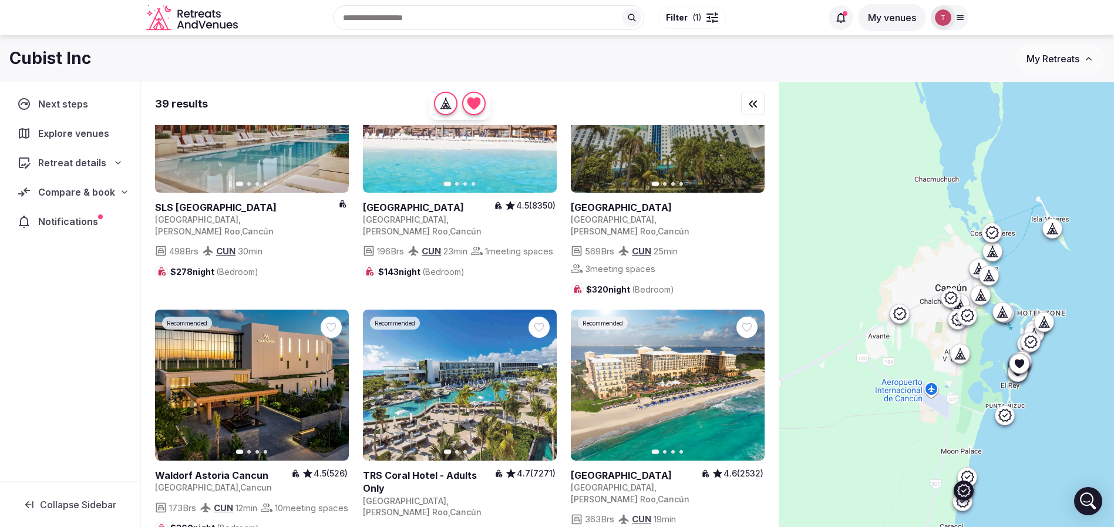
scroll to position [176, 0]
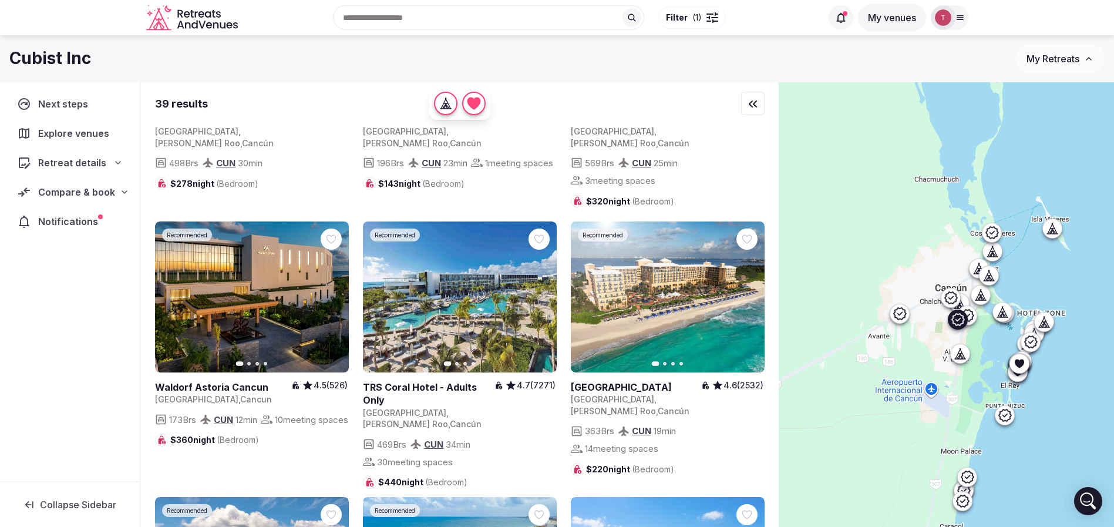
click at [543, 292] on icon "button" at bounding box center [540, 296] width 9 height 9
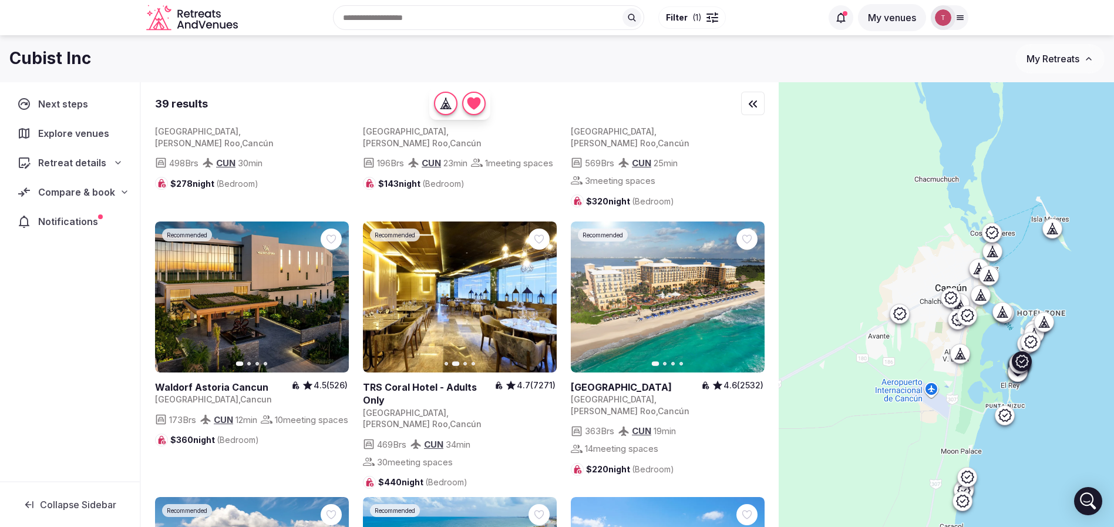
click at [743, 288] on button "Next slide" at bounding box center [748, 297] width 19 height 19
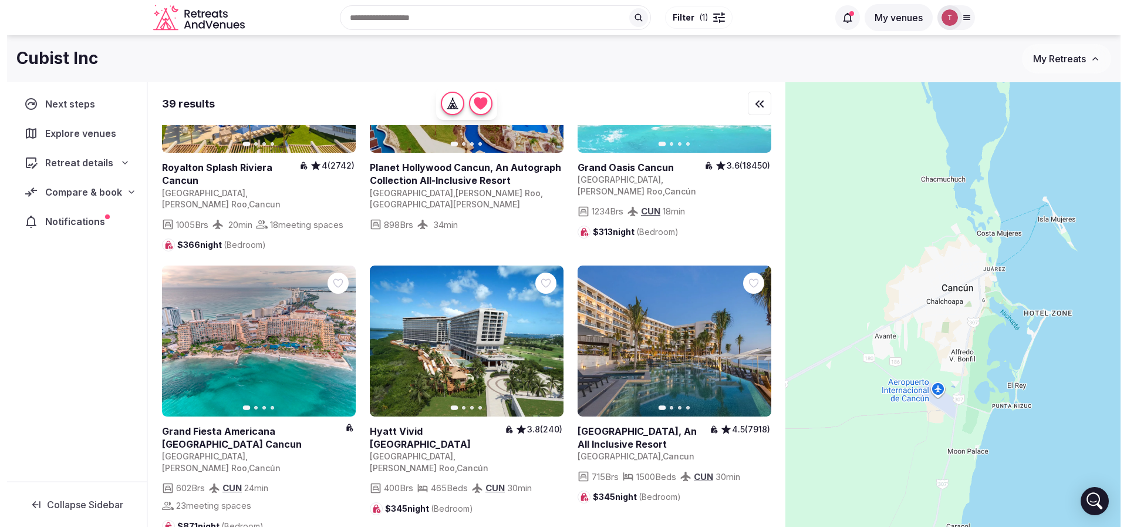
scroll to position [352, 0]
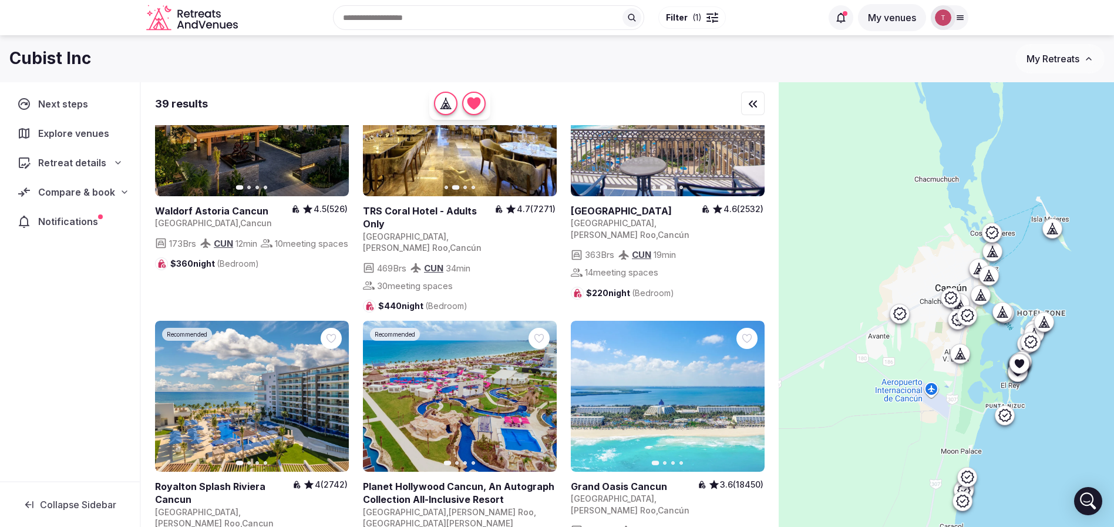
click at [694, 19] on span "( 1 )" at bounding box center [696, 18] width 9 height 12
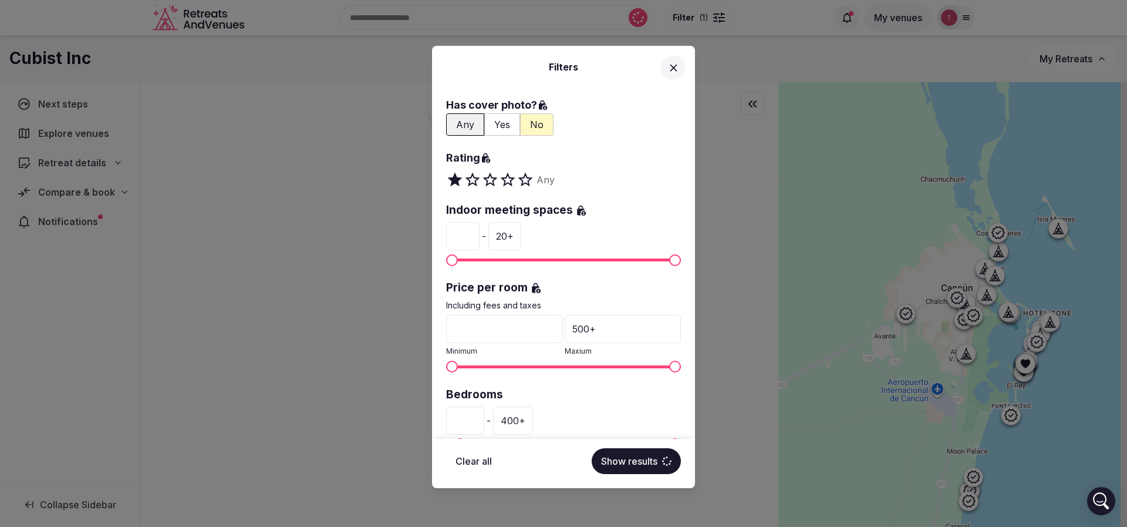
scroll to position [176, 0]
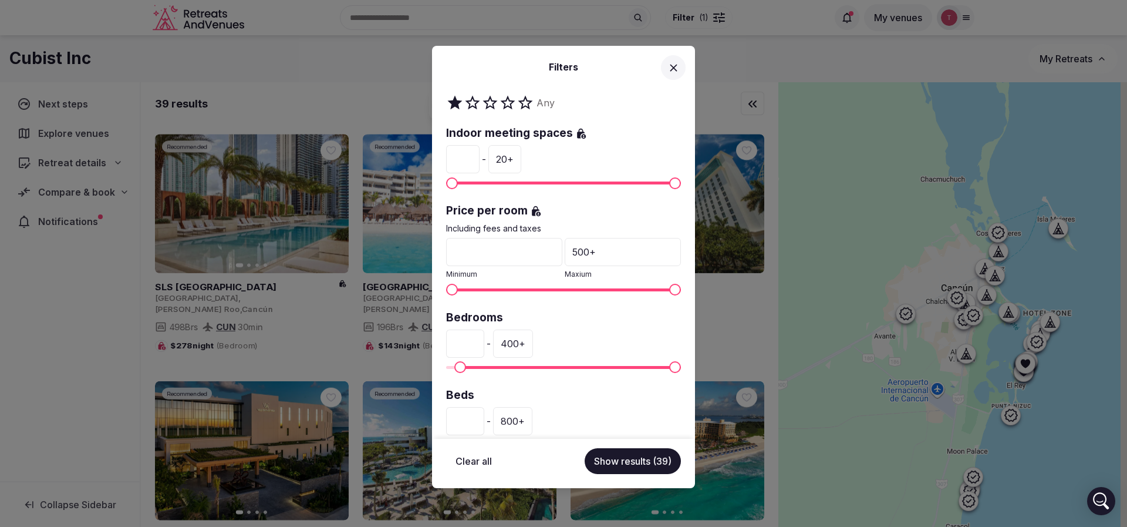
click at [533, 342] on div "400 +" at bounding box center [513, 343] width 40 height 28
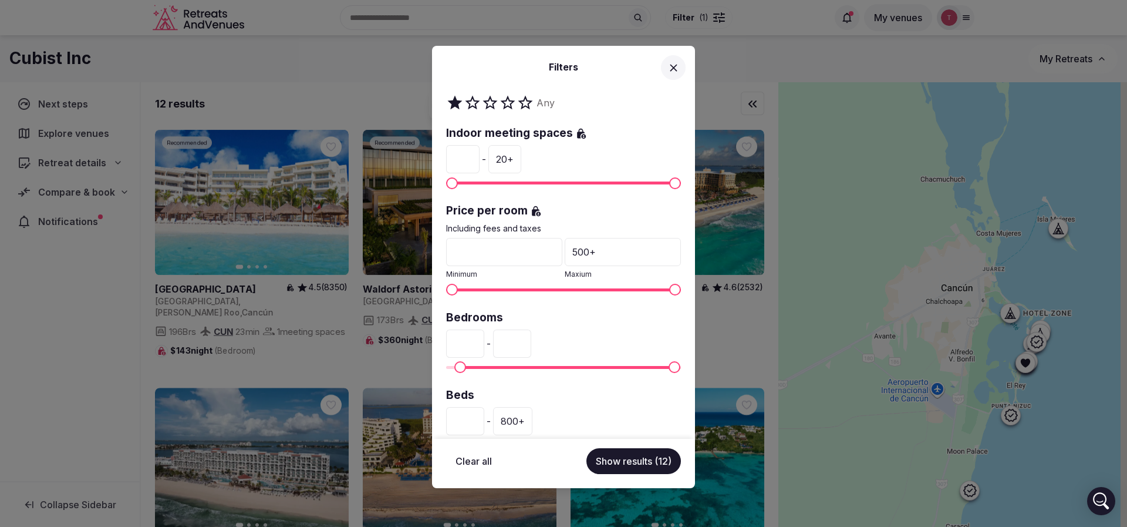
drag, startPoint x: 545, startPoint y: 342, endPoint x: 511, endPoint y: 342, distance: 34.1
click at [511, 342] on div "** - ***" at bounding box center [563, 343] width 235 height 28
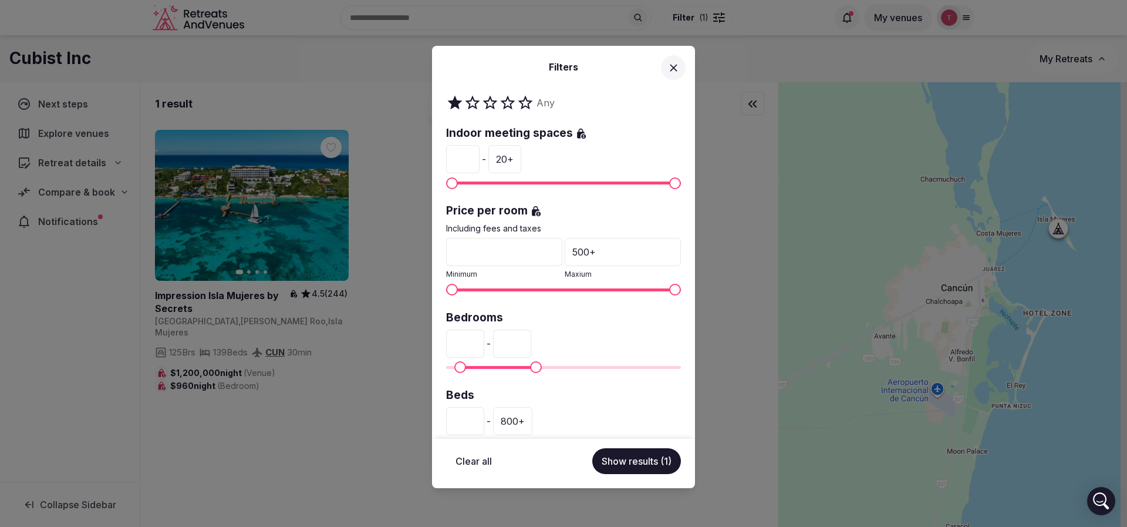
type input "***"
click at [651, 463] on button "Show results (1)" at bounding box center [636, 461] width 89 height 26
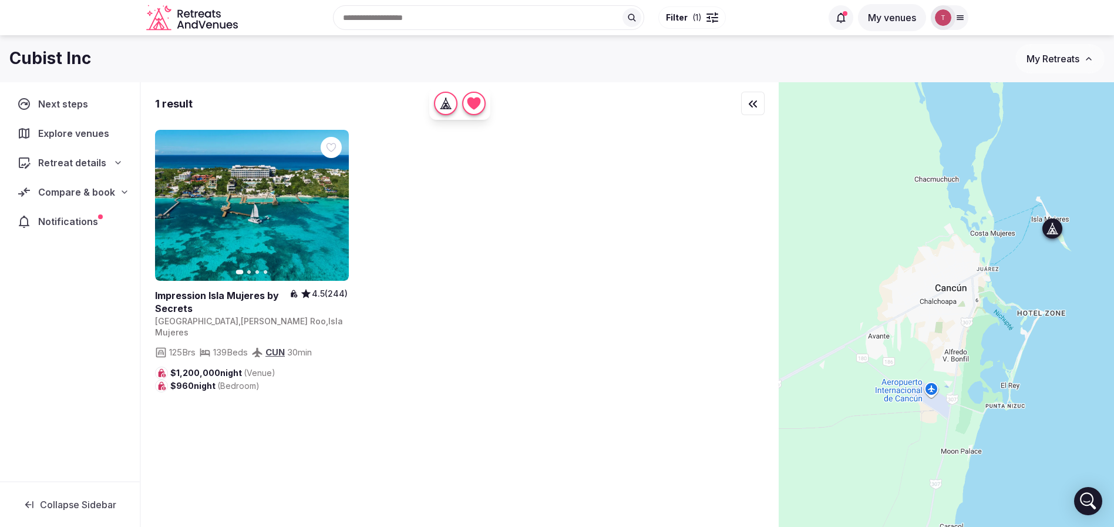
click at [332, 204] on icon "button" at bounding box center [332, 205] width 9 height 9
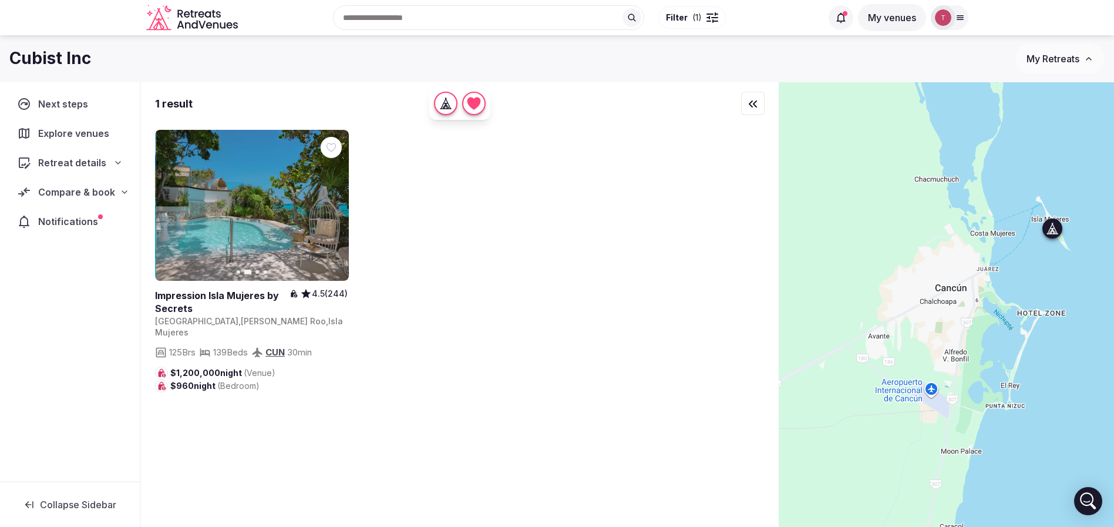
click at [332, 204] on icon "button" at bounding box center [332, 205] width 9 height 9
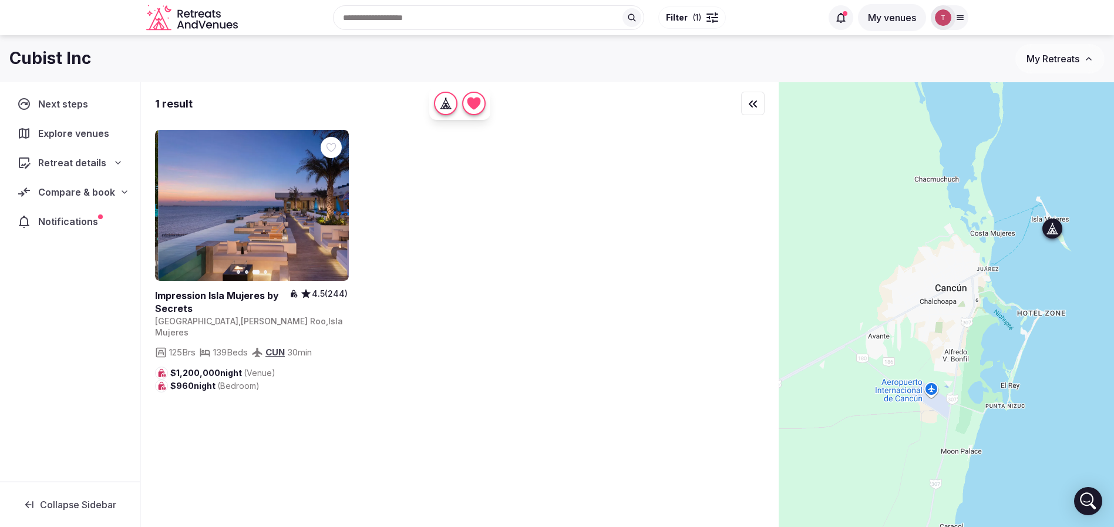
click at [332, 204] on icon "button" at bounding box center [332, 205] width 9 height 9
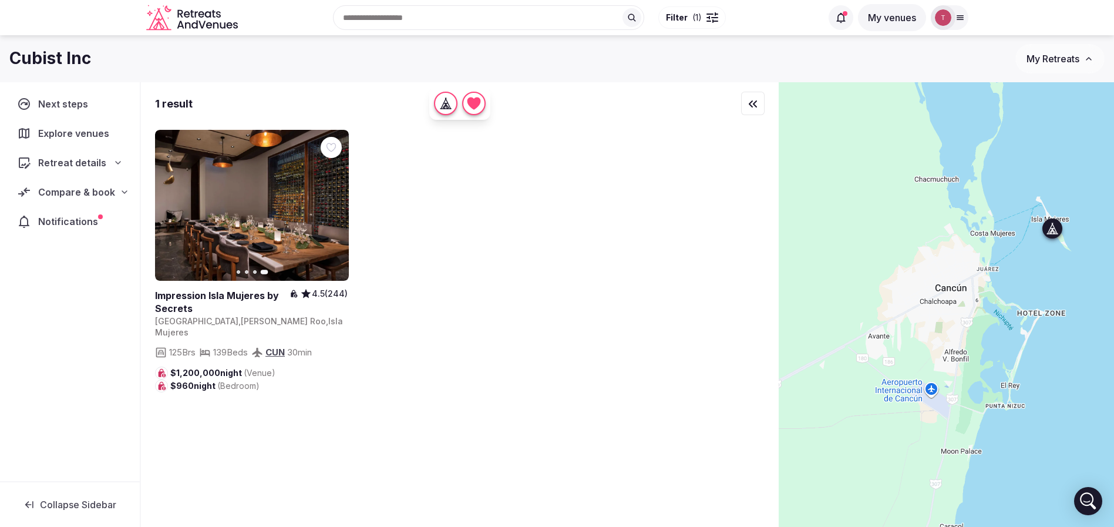
click at [169, 204] on icon "button" at bounding box center [171, 205] width 9 height 9
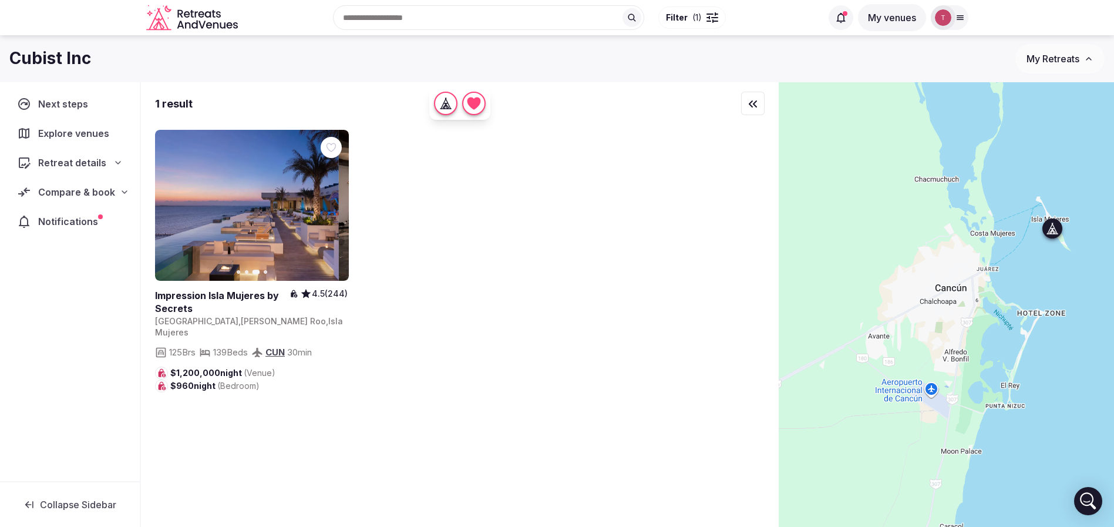
click at [170, 204] on icon "button" at bounding box center [171, 205] width 5 height 8
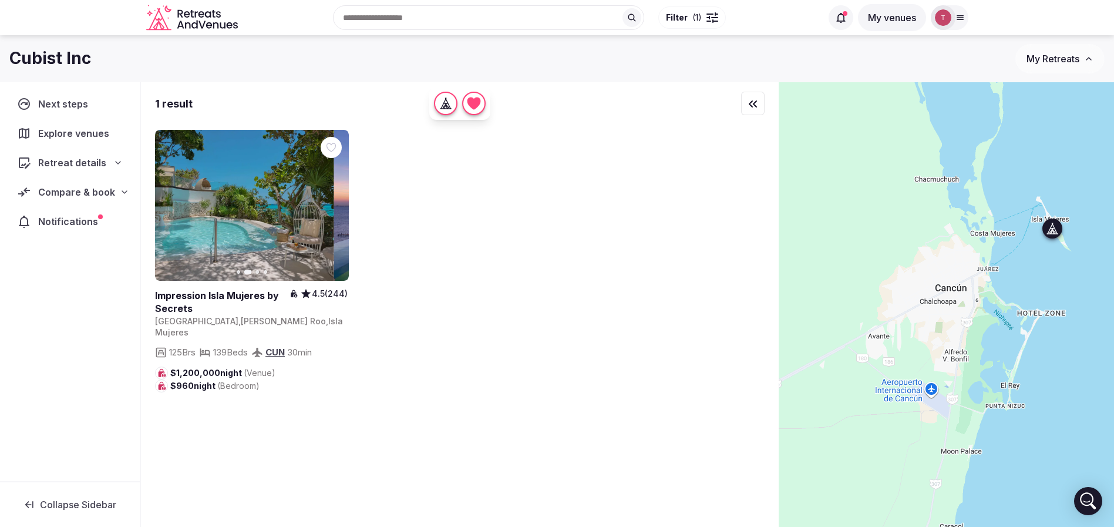
click at [170, 204] on icon "button" at bounding box center [171, 205] width 5 height 8
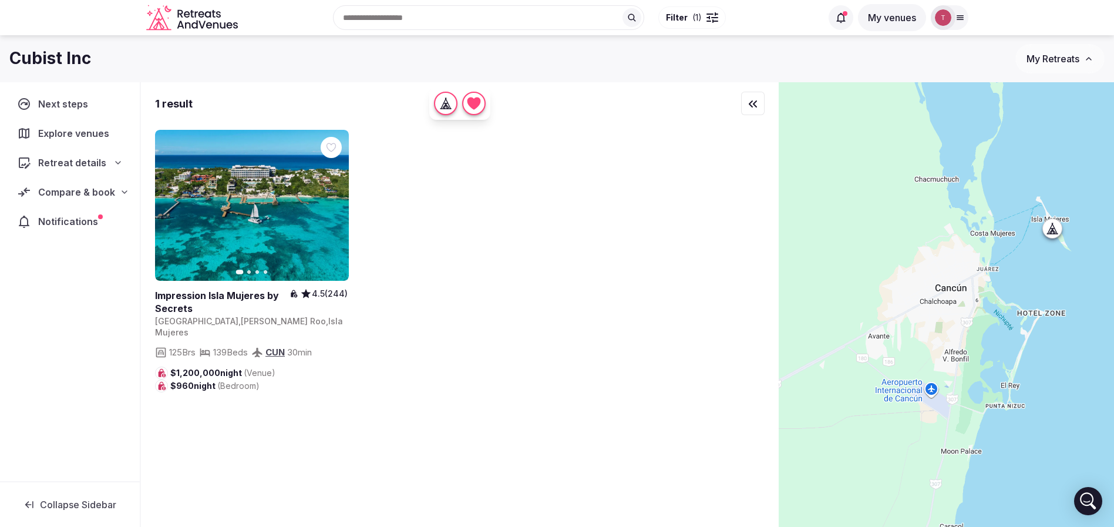
click at [699, 21] on span "( 1 )" at bounding box center [696, 18] width 9 height 12
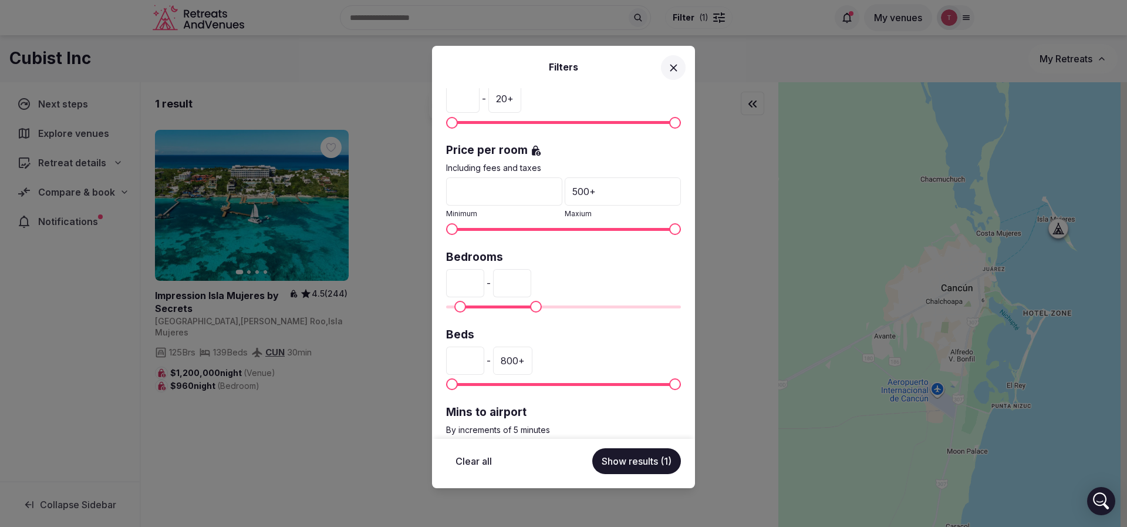
scroll to position [264, 0]
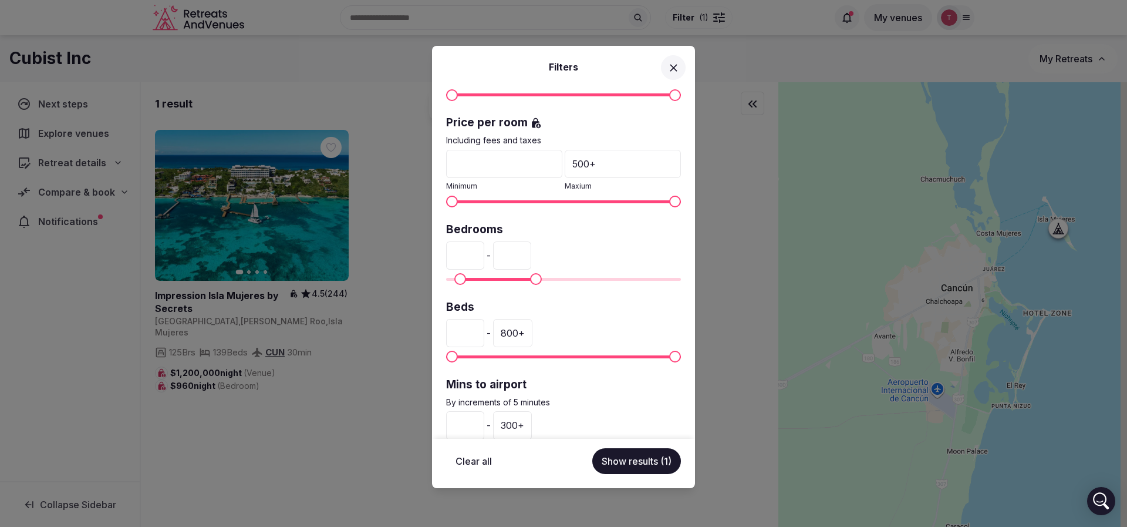
click at [476, 256] on input "**" at bounding box center [465, 255] width 38 height 28
drag, startPoint x: 476, startPoint y: 258, endPoint x: 410, endPoint y: 258, distance: 65.2
click at [410, 258] on div "Filters Venue name Status All Published Draft Has cover photo? Any Yes No Ratin…" at bounding box center [563, 263] width 1127 height 527
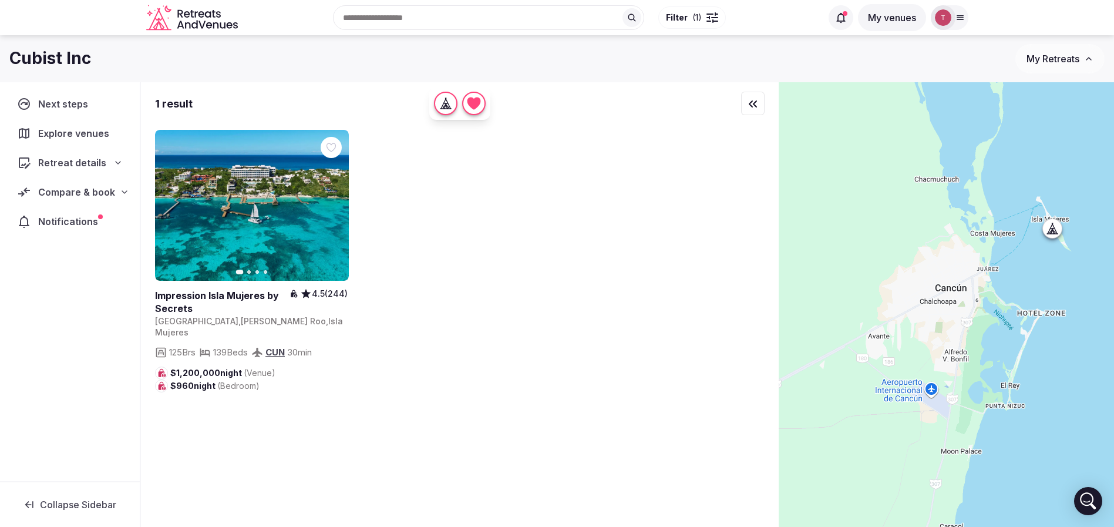
click at [684, 15] on span "Filter" at bounding box center [677, 18] width 22 height 12
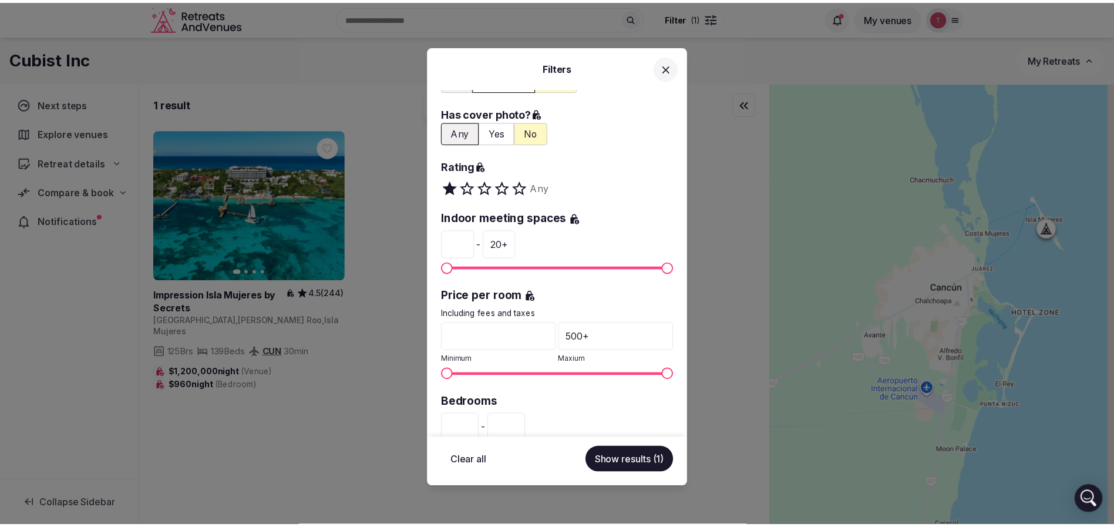
scroll to position [176, 0]
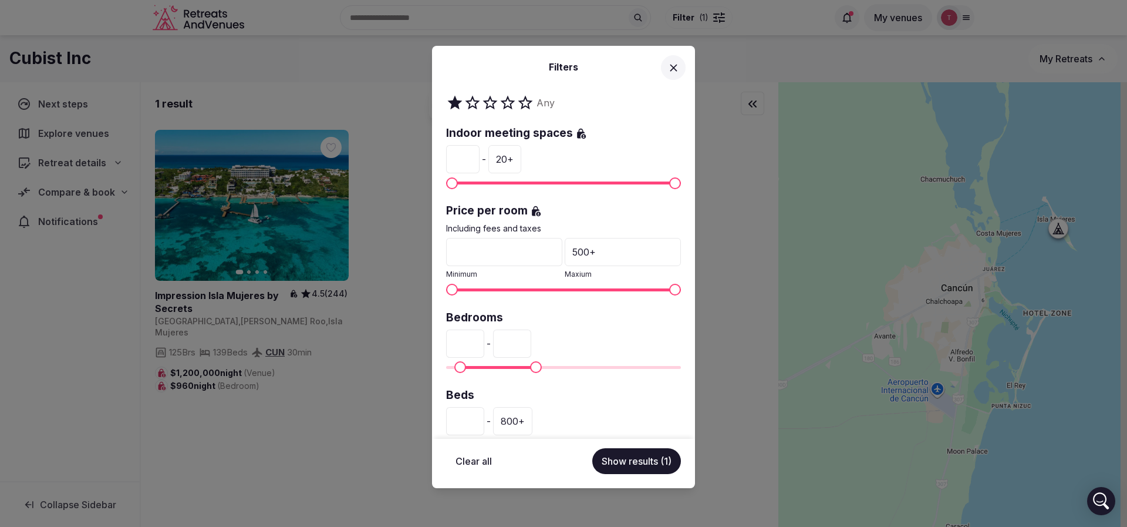
click at [459, 375] on div "Venue name Status All Published Draft Has cover photo? Any Yes No Rating Any In…" at bounding box center [563, 263] width 263 height 351
type input "*"
click at [446, 369] on span "Minimum" at bounding box center [452, 367] width 12 height 12
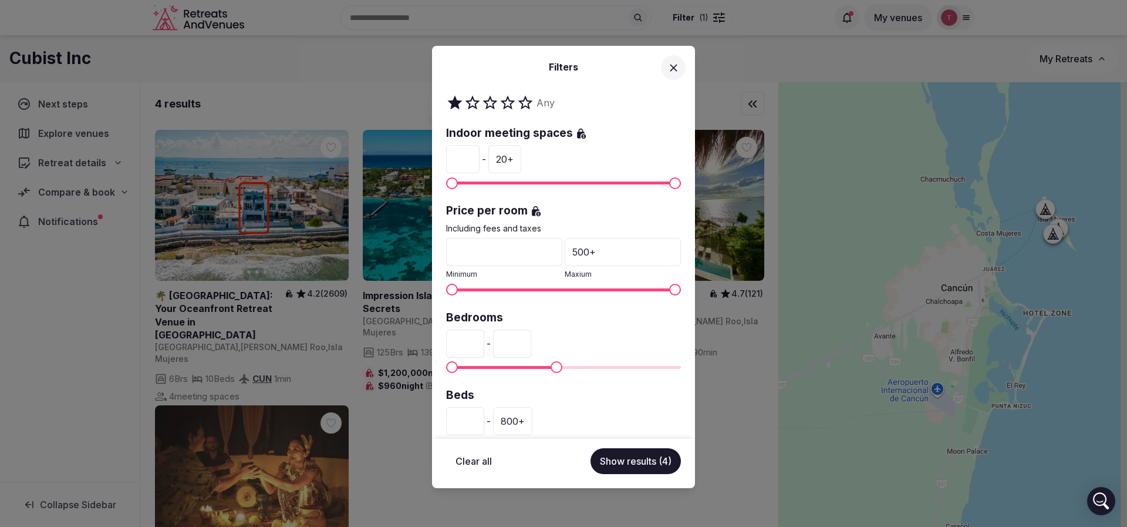
click at [551, 362] on span "Maximum" at bounding box center [557, 367] width 12 height 12
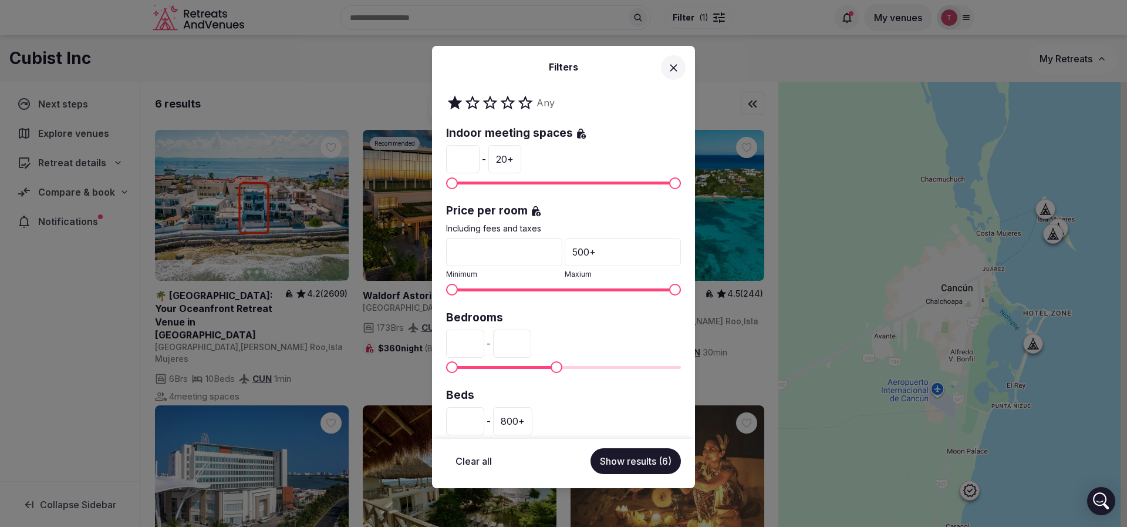
type input "***"
click at [565, 366] on span at bounding box center [563, 367] width 235 height 3
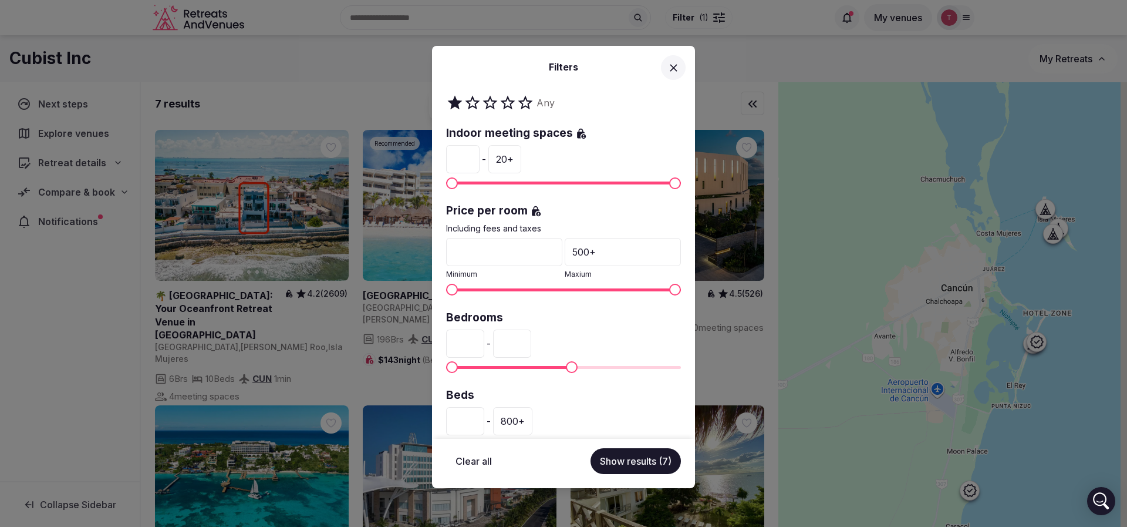
click at [629, 463] on button "Show results (7)" at bounding box center [636, 461] width 90 height 26
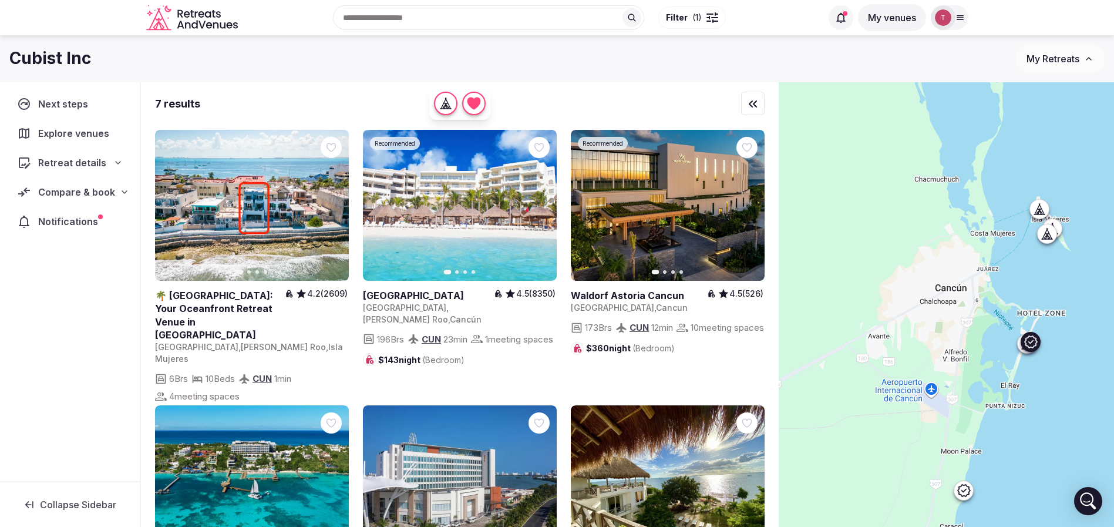
click at [538, 206] on icon "button" at bounding box center [540, 205] width 9 height 9
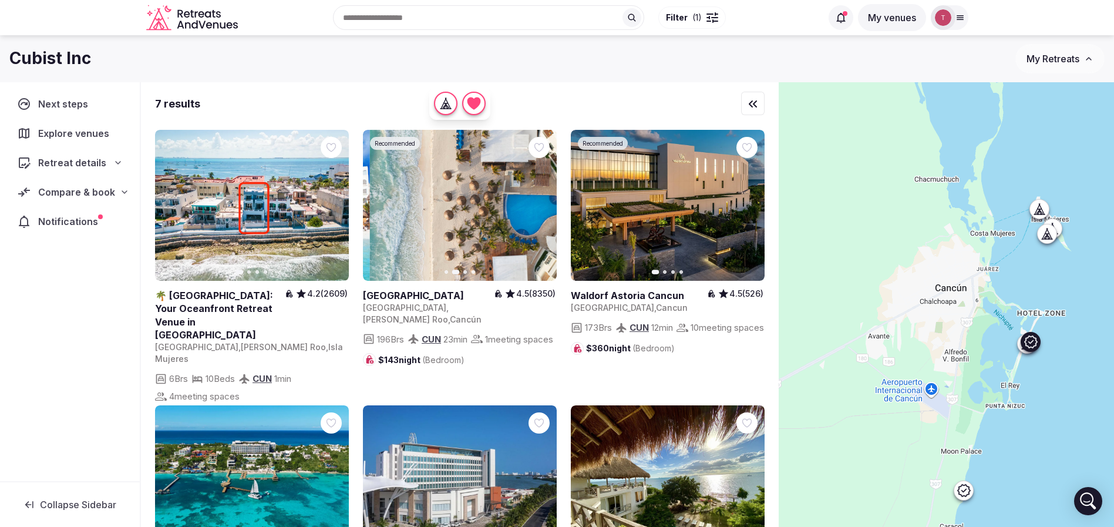
click at [538, 206] on icon "button" at bounding box center [540, 205] width 9 height 9
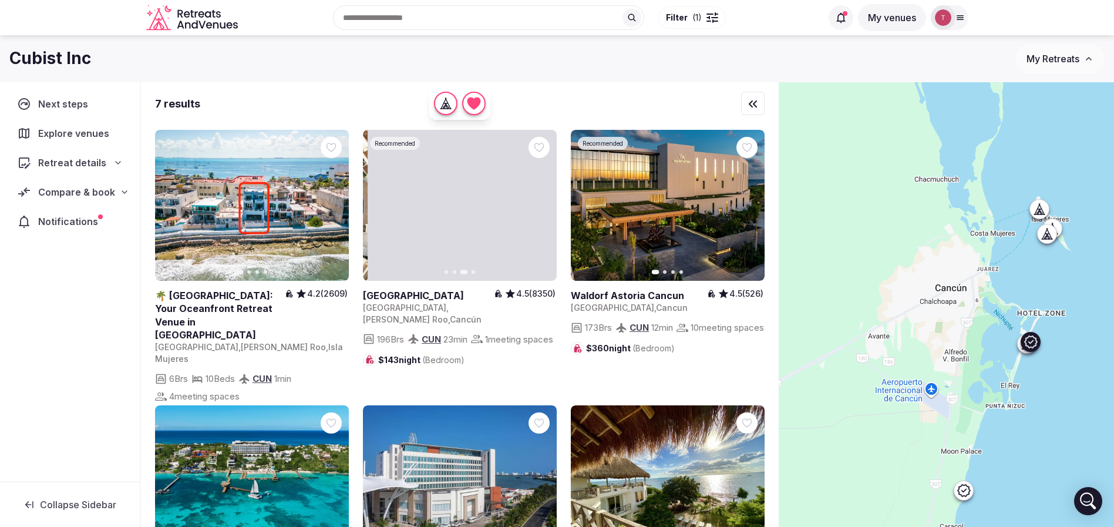
click at [538, 206] on icon "button" at bounding box center [540, 205] width 9 height 9
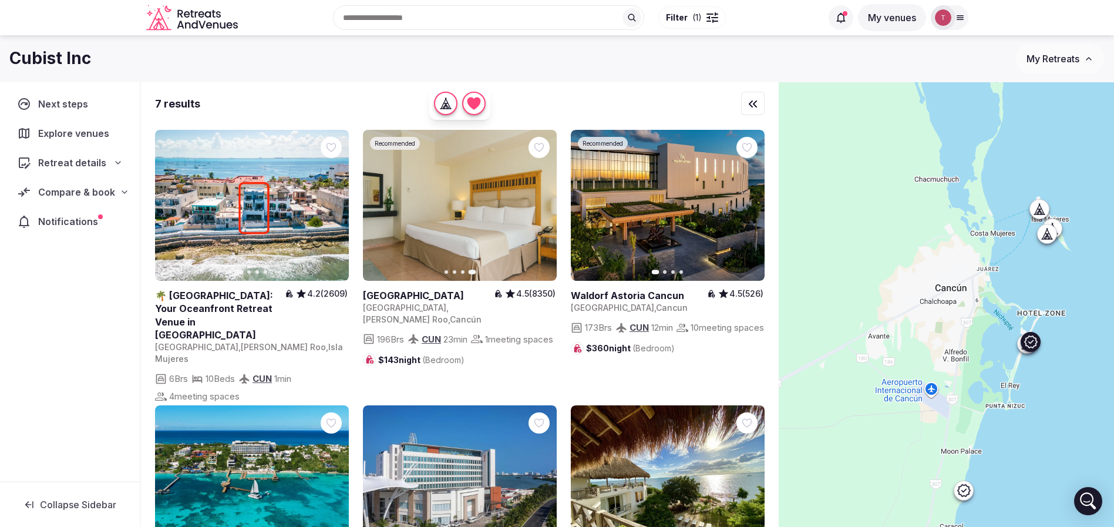
click at [380, 206] on icon "button" at bounding box center [379, 205] width 9 height 9
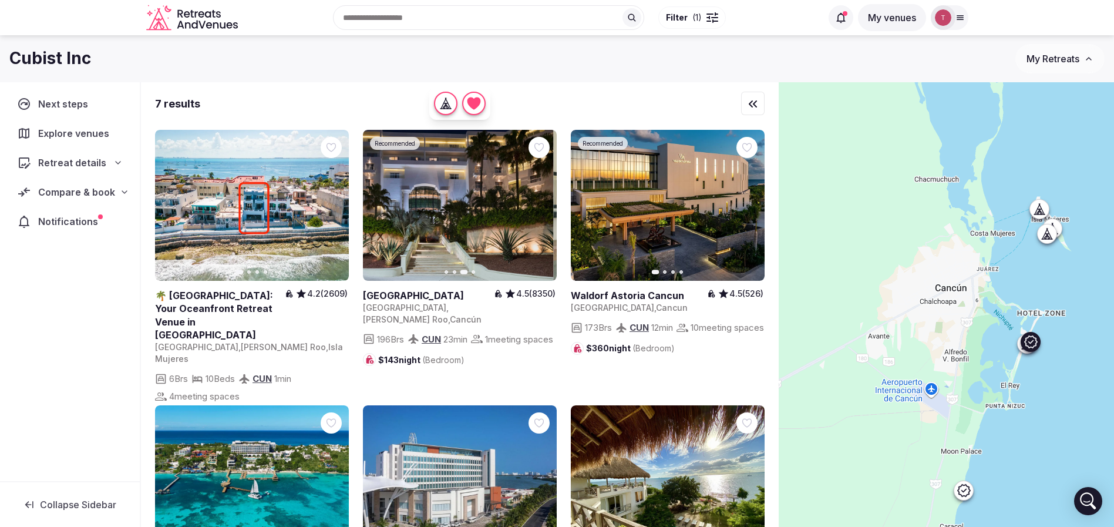
click at [380, 206] on icon "button" at bounding box center [379, 205] width 9 height 9
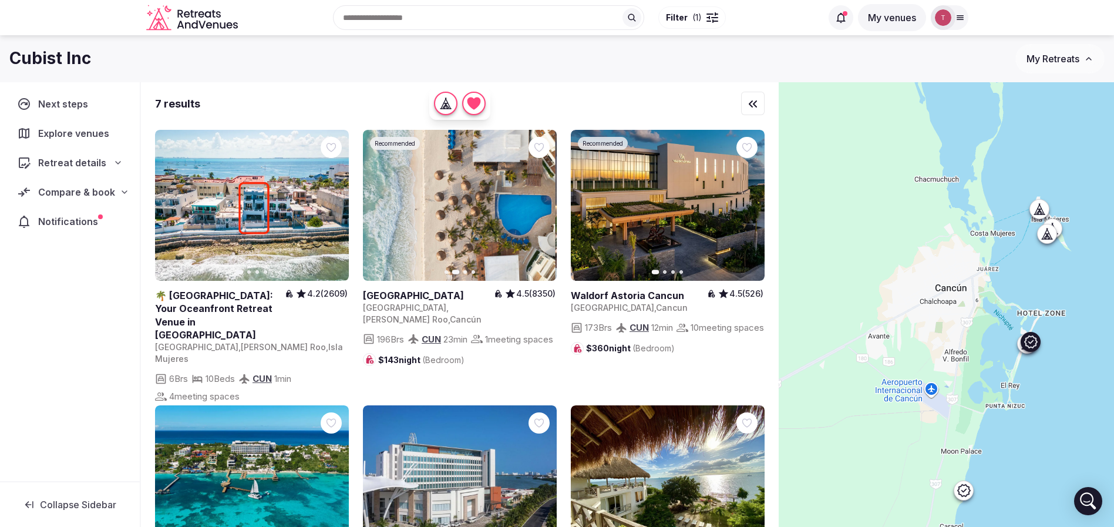
click at [380, 206] on icon "button" at bounding box center [379, 205] width 9 height 9
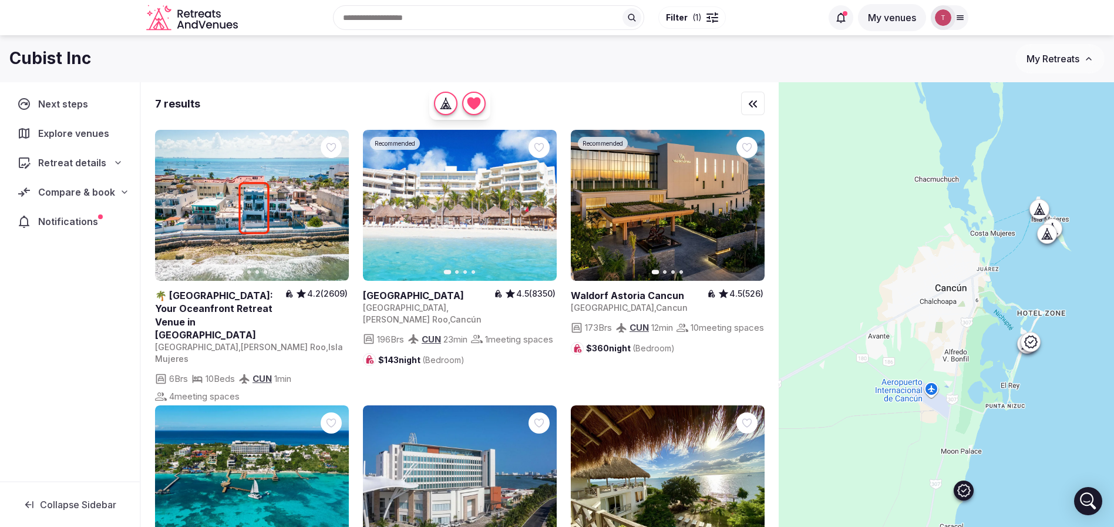
click at [752, 201] on icon "button" at bounding box center [747, 205] width 9 height 9
click at [751, 204] on icon "button" at bounding box center [747, 205] width 9 height 9
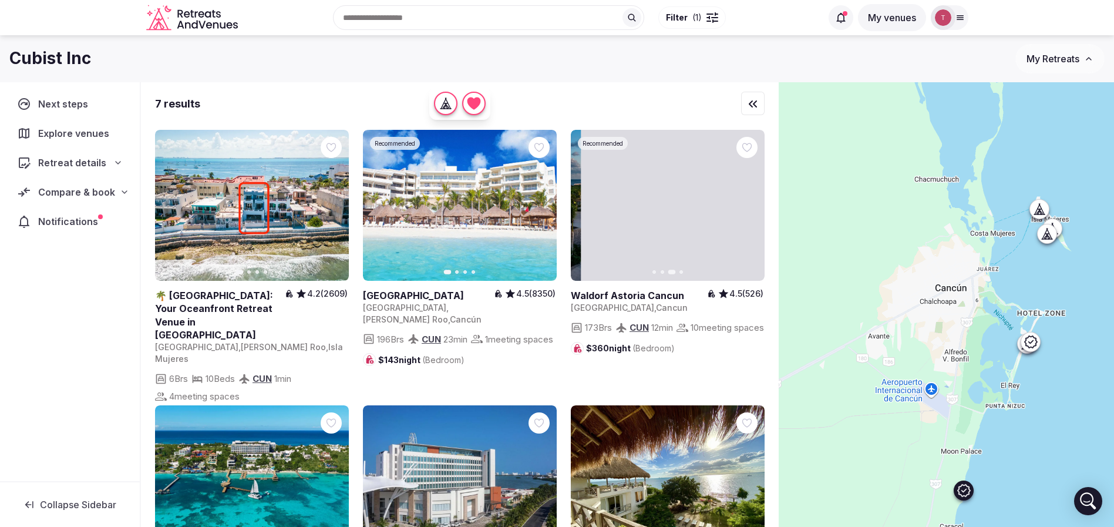
click at [751, 204] on icon "button" at bounding box center [747, 205] width 9 height 9
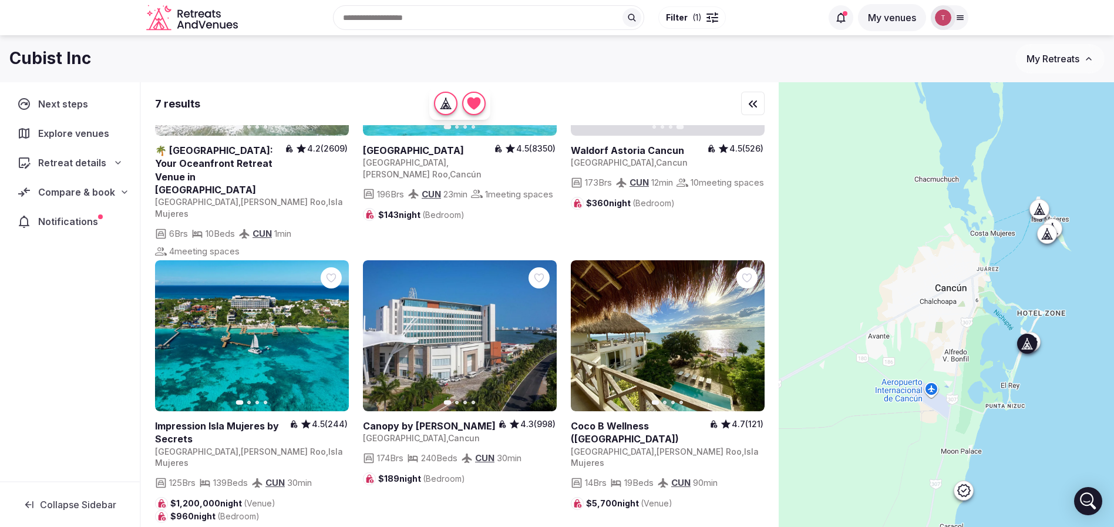
scroll to position [264, 0]
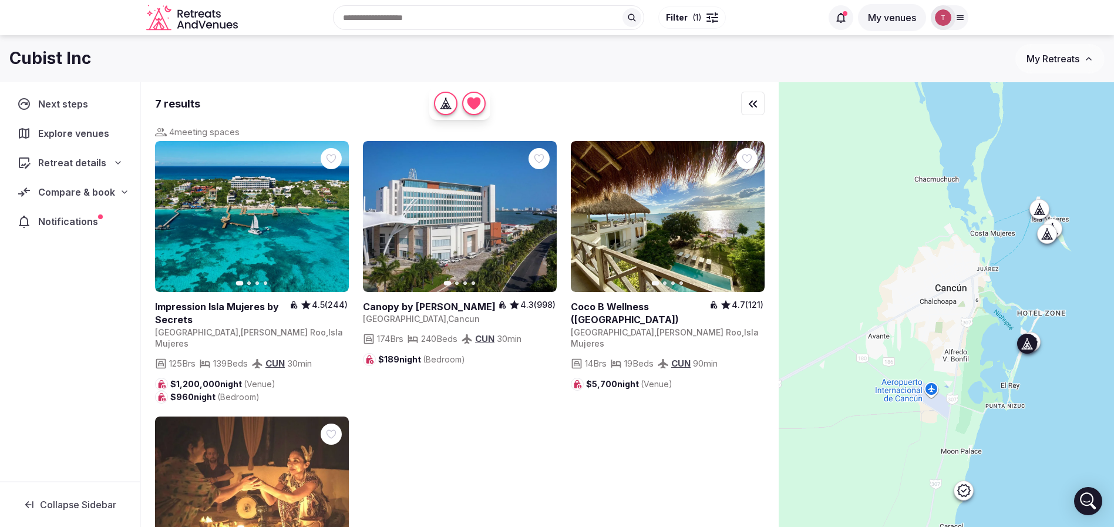
click at [535, 214] on button "Next slide" at bounding box center [540, 216] width 19 height 19
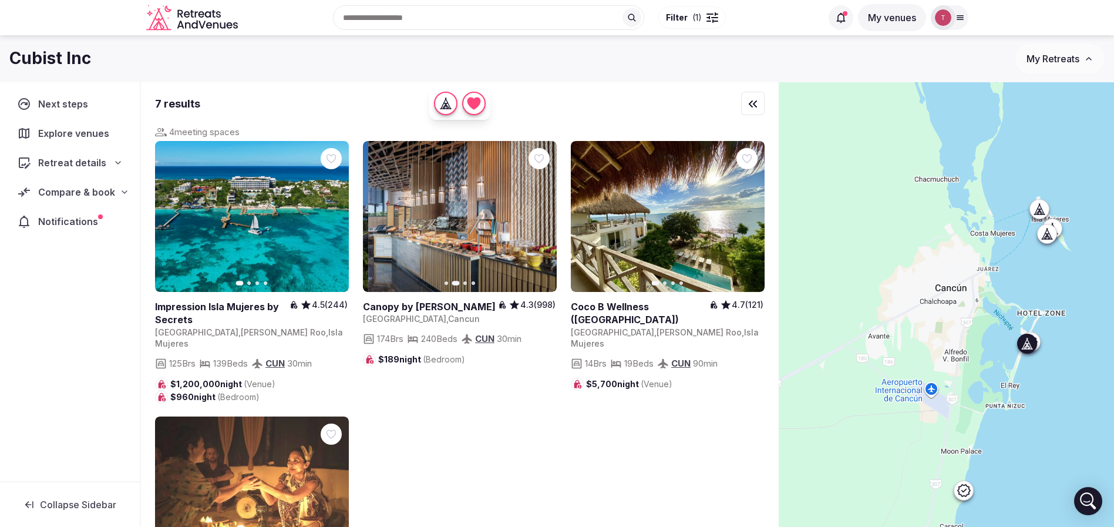
click at [535, 214] on button "Next slide" at bounding box center [540, 216] width 19 height 19
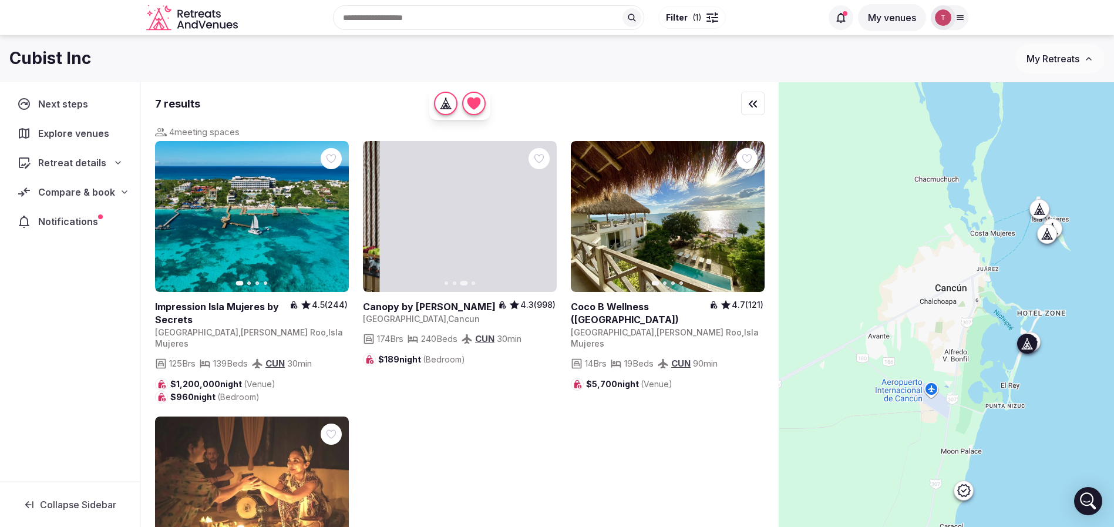
click at [537, 214] on icon "button" at bounding box center [540, 216] width 9 height 9
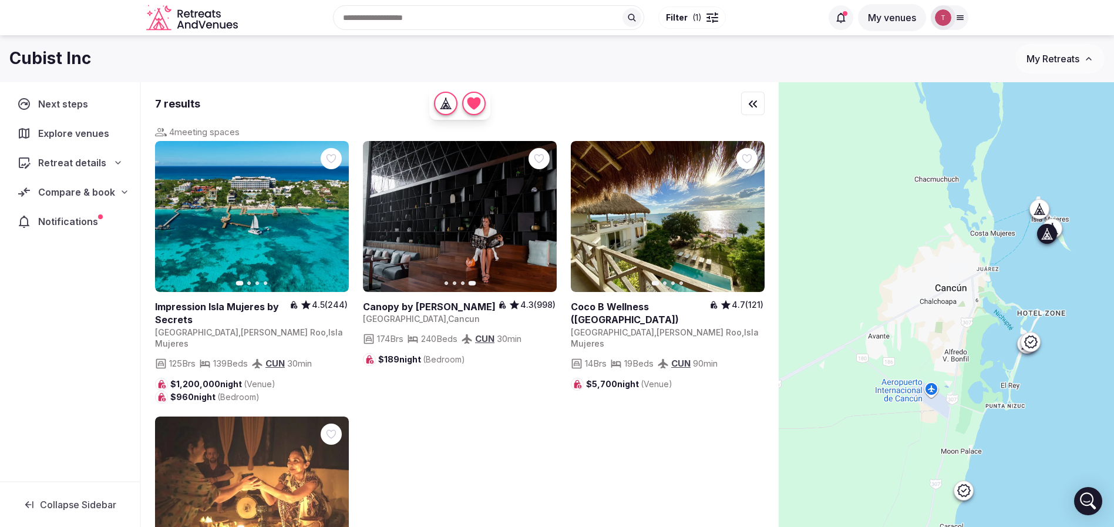
click at [752, 217] on icon "button" at bounding box center [747, 216] width 9 height 9
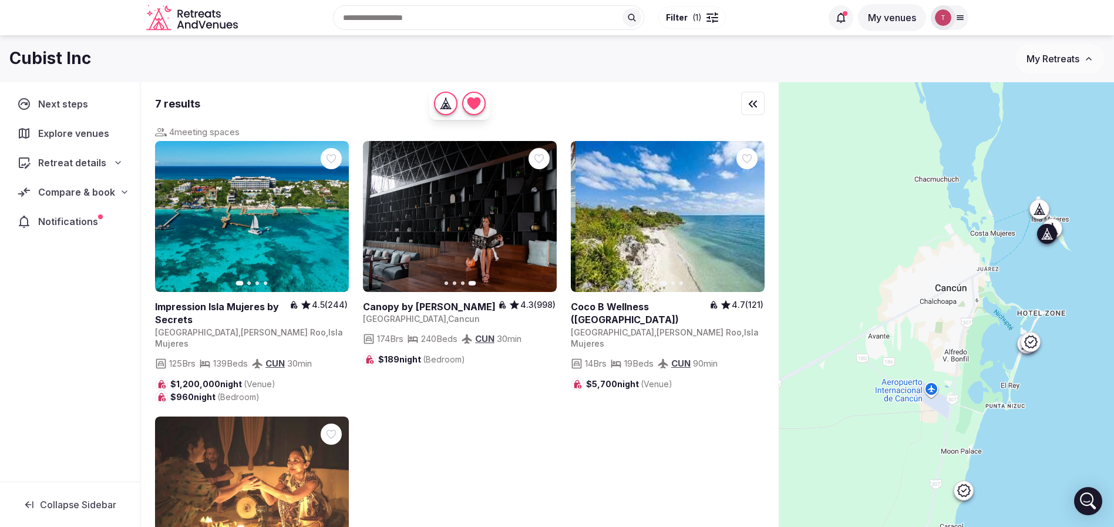
click at [752, 217] on icon "button" at bounding box center [747, 216] width 9 height 9
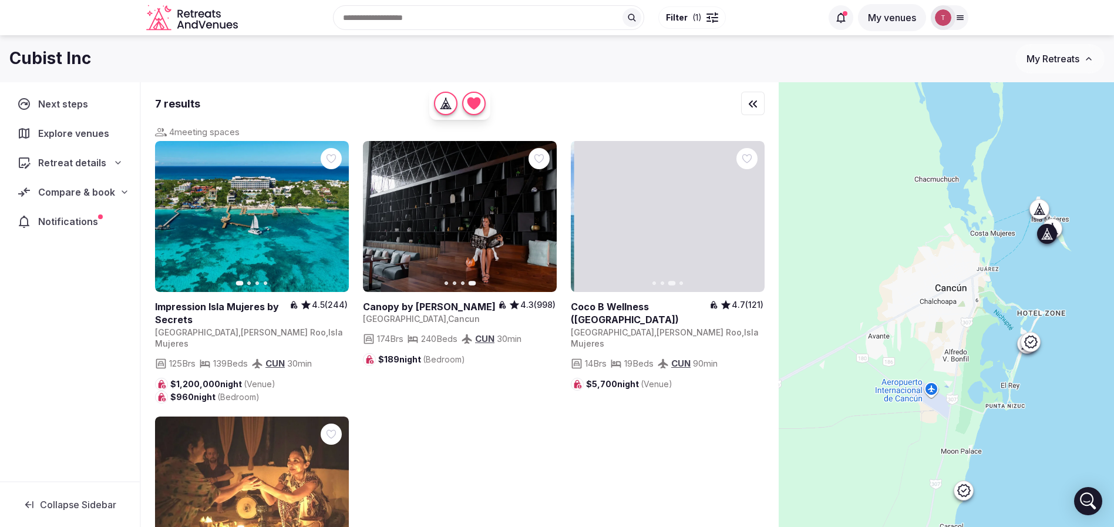
click at [752, 217] on icon "button" at bounding box center [747, 216] width 9 height 9
click at [0, 0] on icon at bounding box center [0, 0] width 0 height 0
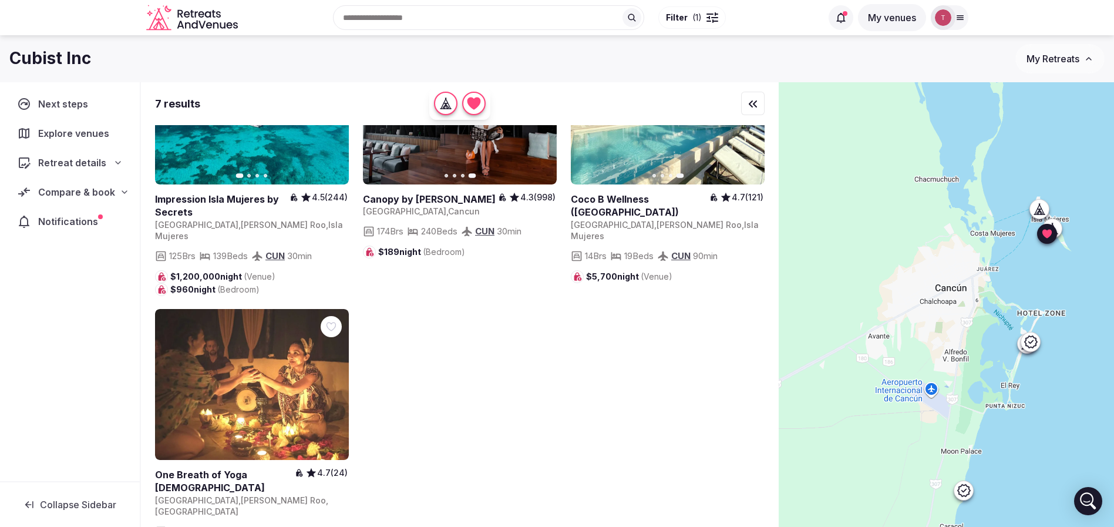
scroll to position [0, 0]
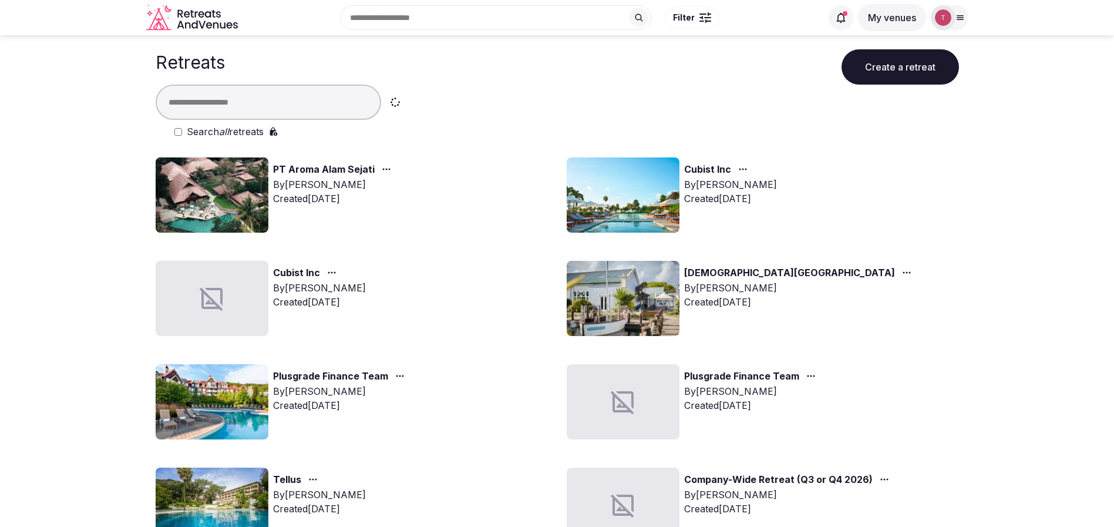
click at [957, 14] on icon at bounding box center [959, 17] width 9 height 9
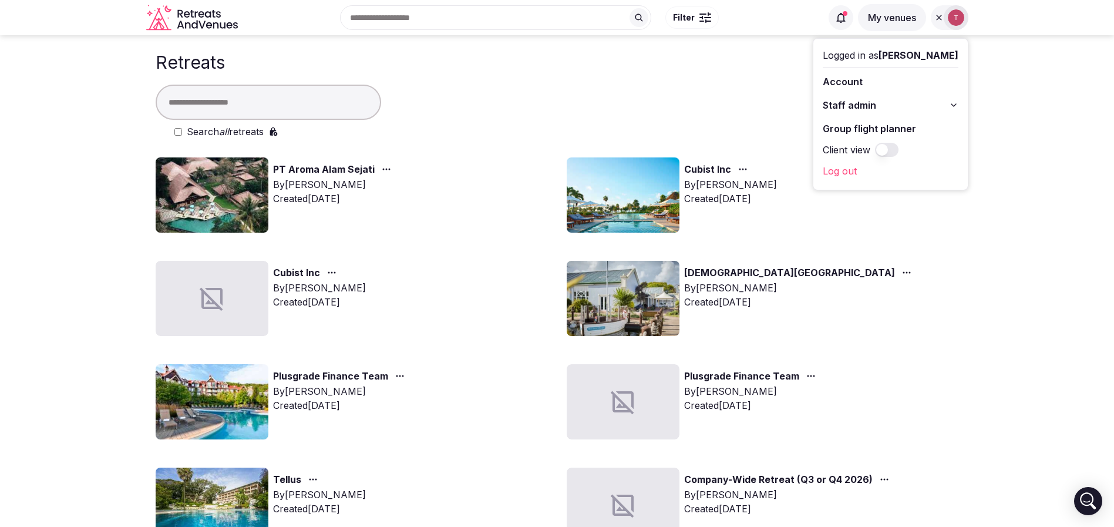
click at [858, 124] on link "Group flight planner" at bounding box center [891, 128] width 136 height 19
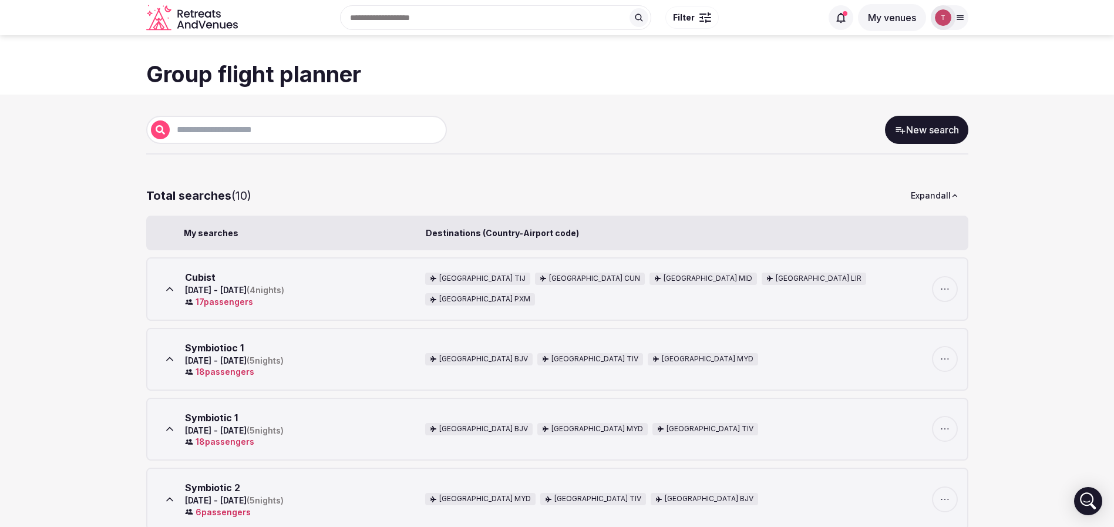
click at [169, 290] on icon at bounding box center [170, 289] width 12 height 12
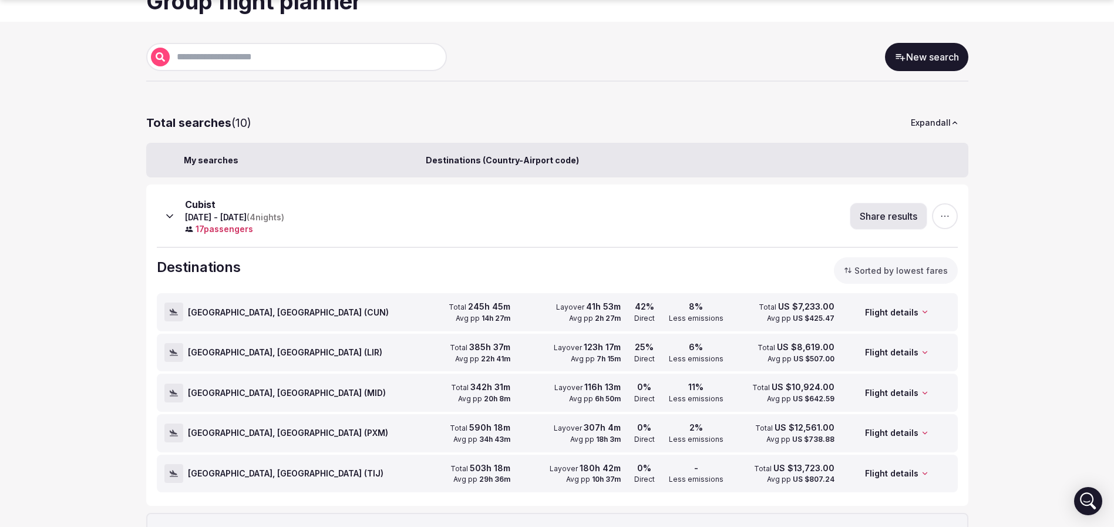
scroll to position [88, 0]
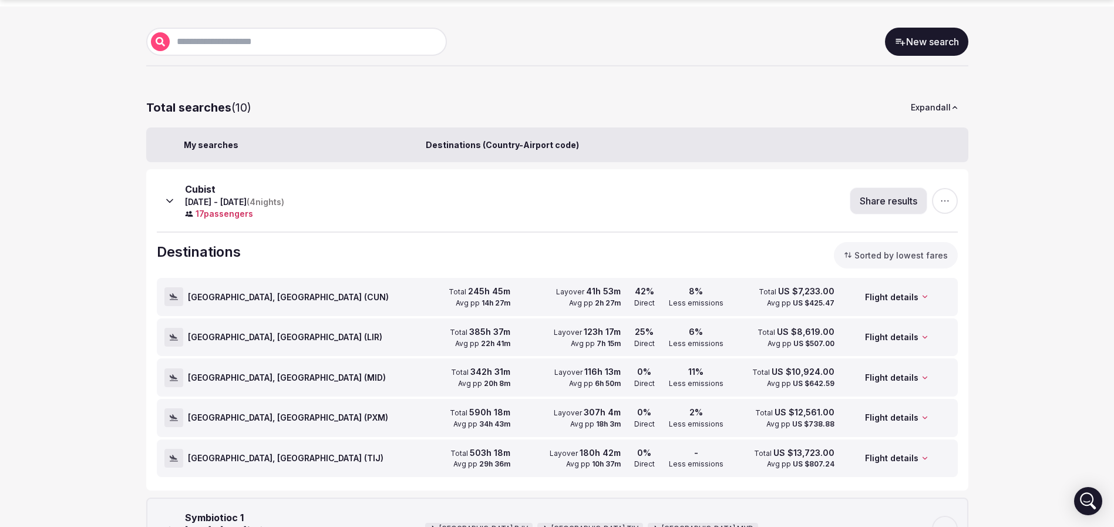
click at [949, 201] on icon "button" at bounding box center [945, 201] width 12 height 12
click at [888, 197] on button "Share results" at bounding box center [889, 200] width 78 height 27
click at [910, 142] on icon at bounding box center [907, 139] width 9 height 11
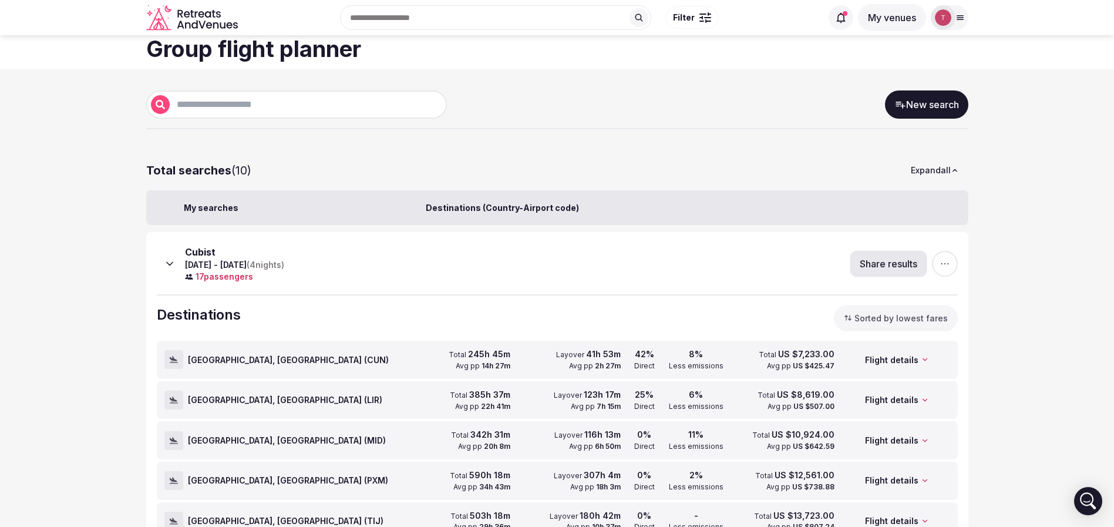
scroll to position [0, 0]
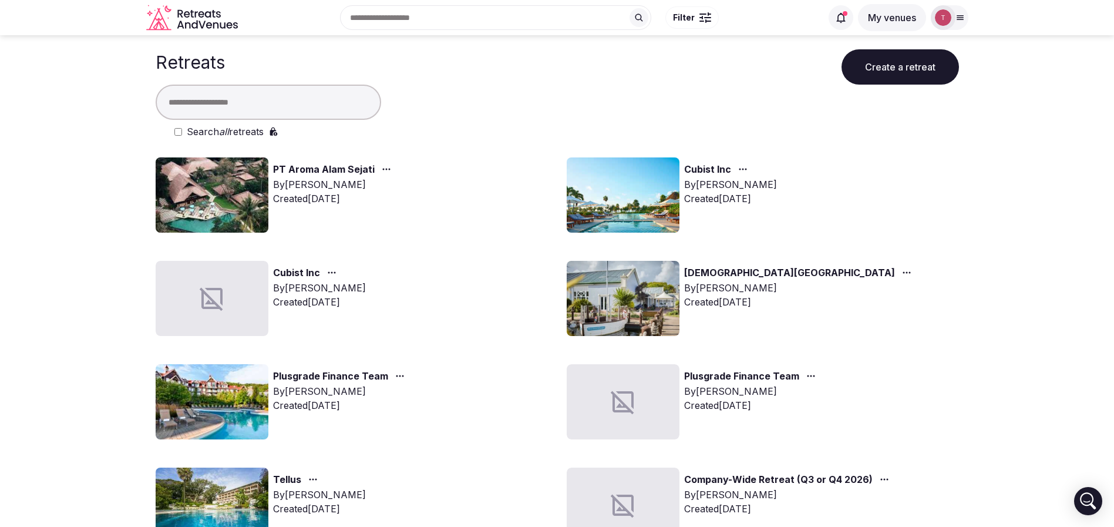
click at [675, 185] on img at bounding box center [623, 194] width 113 height 75
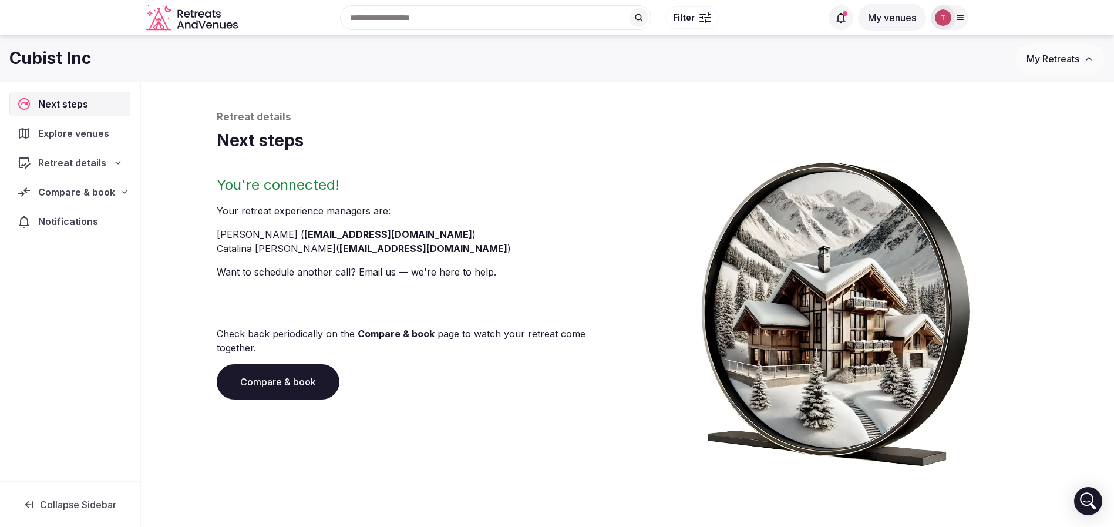
click at [624, 188] on div "You're connected! Your retreat experience manager s are : Thiago Martins ( thia…" at bounding box center [628, 321] width 822 height 291
click at [315, 371] on link "Compare & book" at bounding box center [278, 381] width 123 height 35
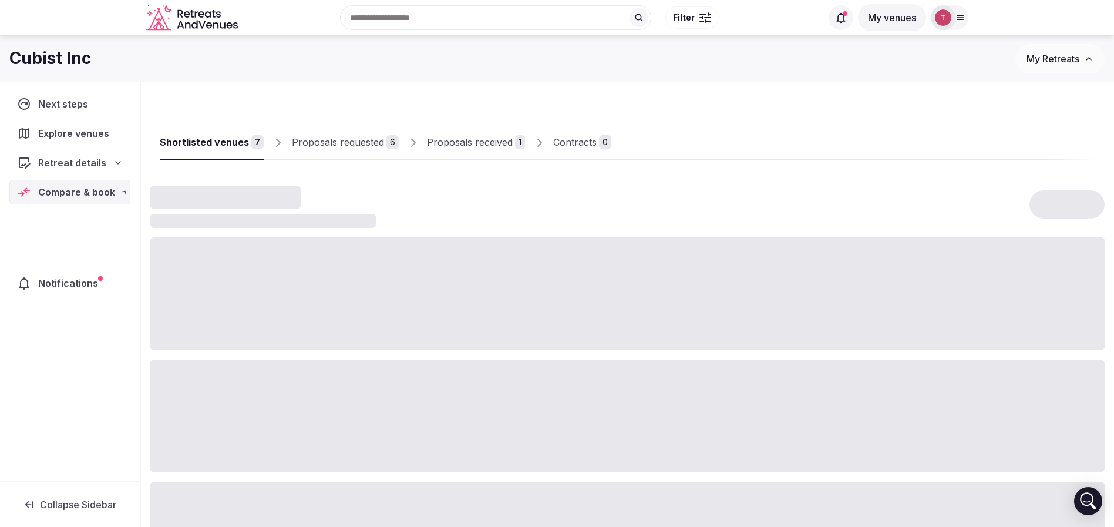
click at [315, 371] on div at bounding box center [627, 415] width 954 height 113
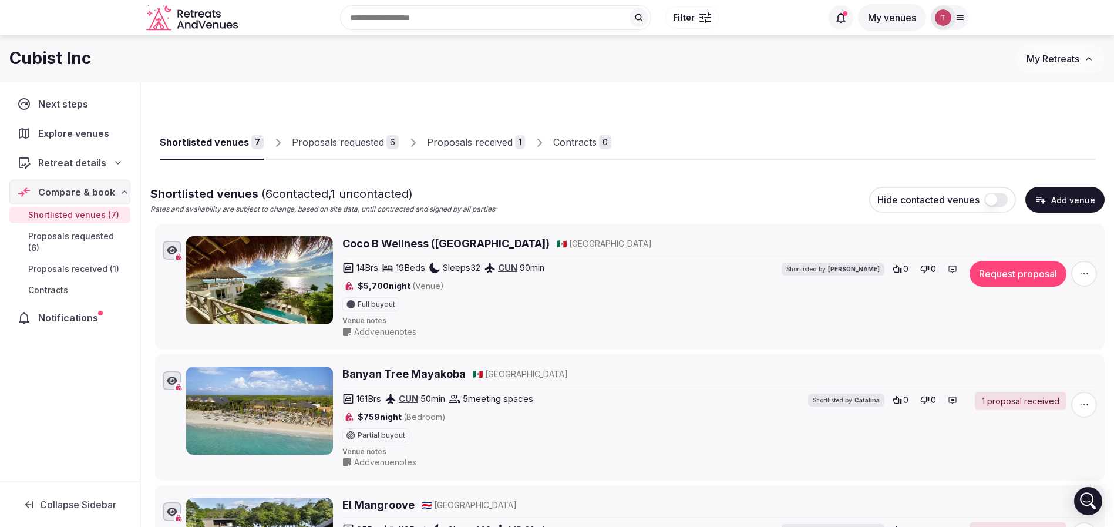
click at [412, 242] on h2 "Coco B Wellness (Coco B Isla)" at bounding box center [445, 243] width 207 height 15
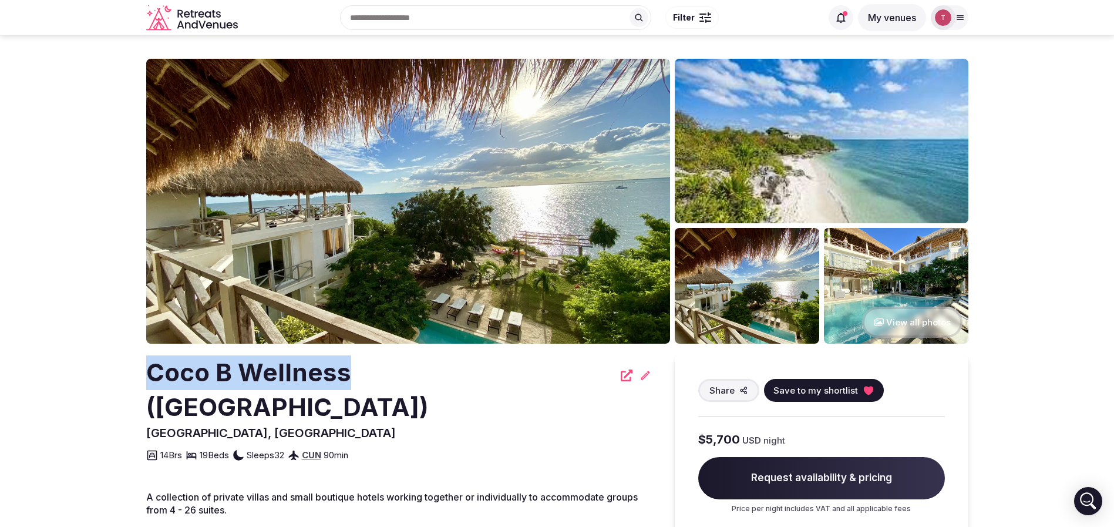
drag, startPoint x: 112, startPoint y: 379, endPoint x: 346, endPoint y: 373, distance: 234.9
click at [372, 262] on img at bounding box center [408, 201] width 524 height 285
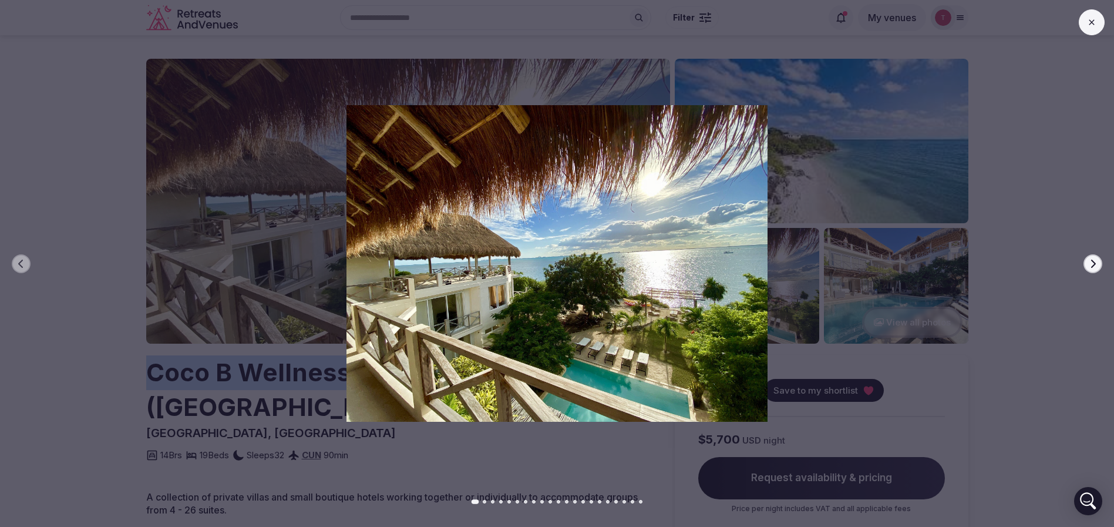
click at [1090, 259] on icon "button" at bounding box center [1092, 263] width 9 height 9
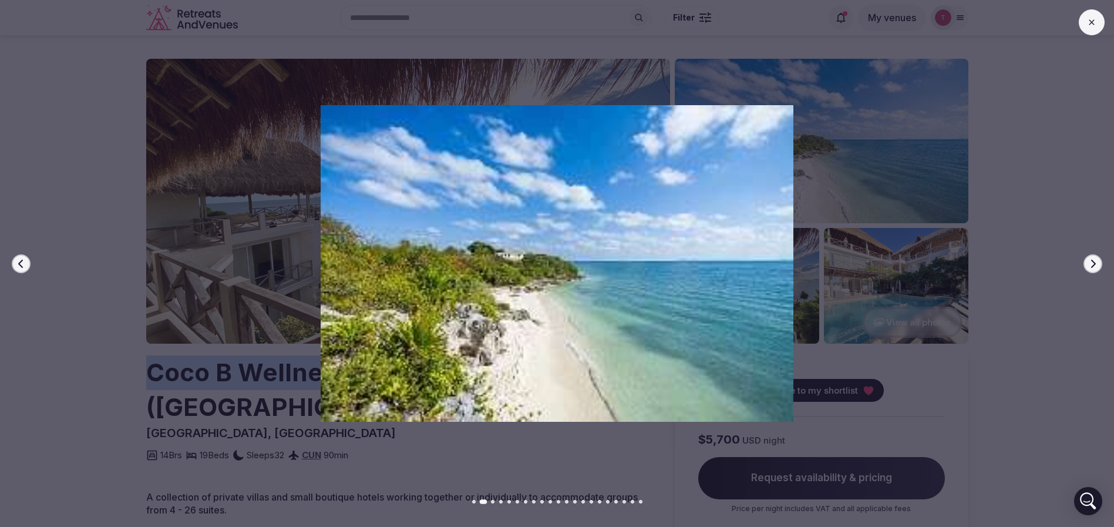
click at [1090, 264] on icon "button" at bounding box center [1092, 263] width 9 height 9
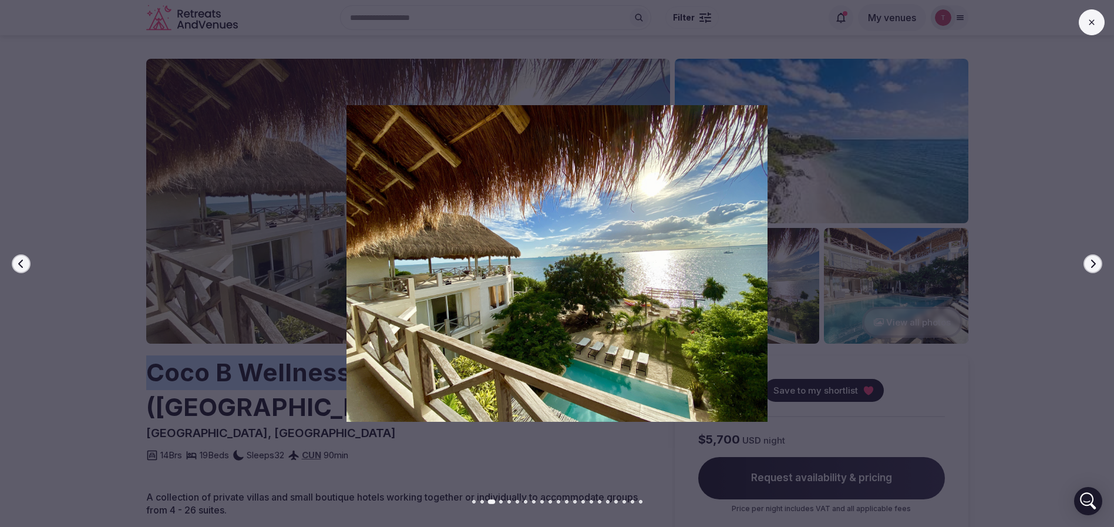
click at [1090, 264] on icon "button" at bounding box center [1092, 263] width 9 height 9
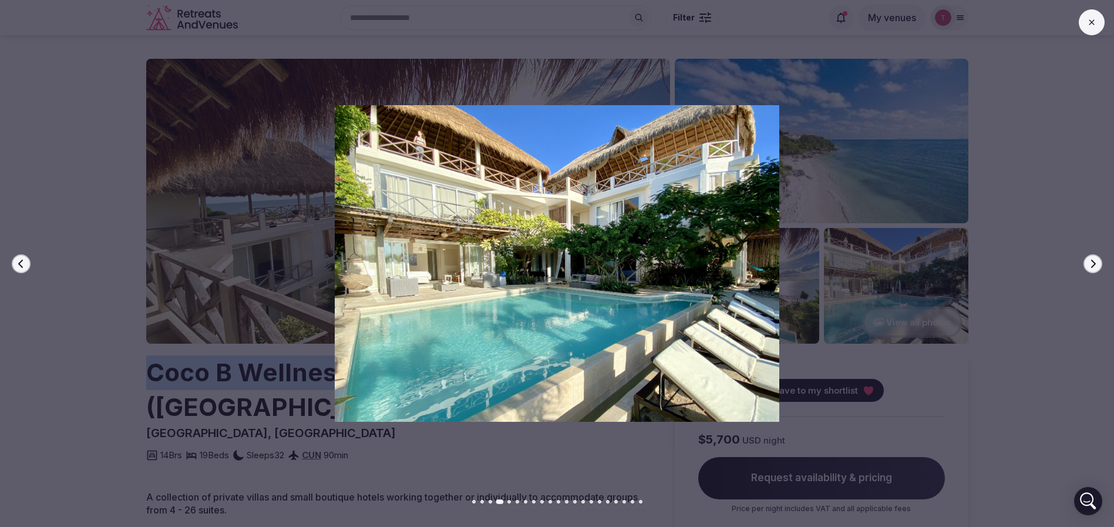
click at [1090, 264] on icon "button" at bounding box center [1092, 263] width 9 height 9
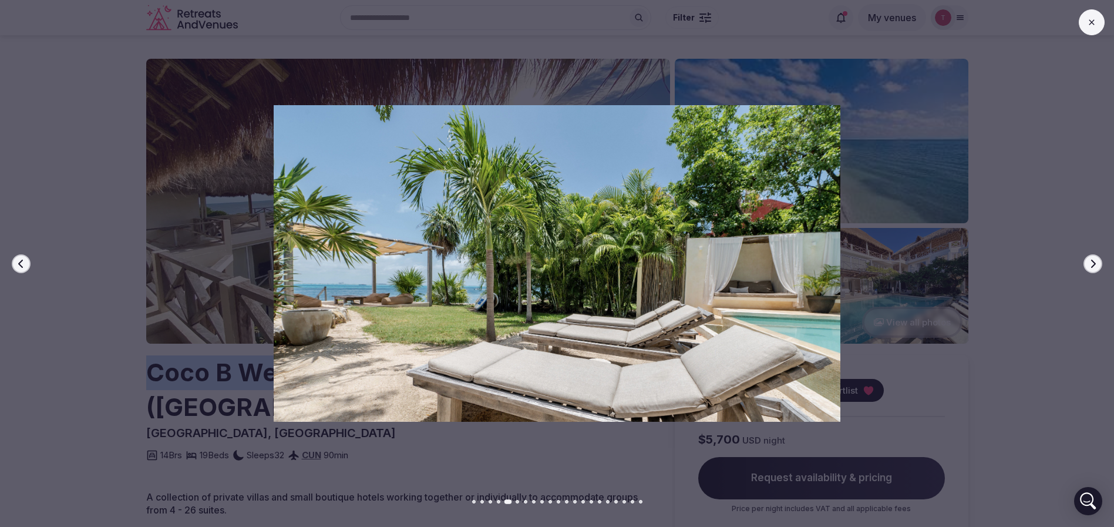
click at [1090, 264] on icon "button" at bounding box center [1092, 263] width 9 height 9
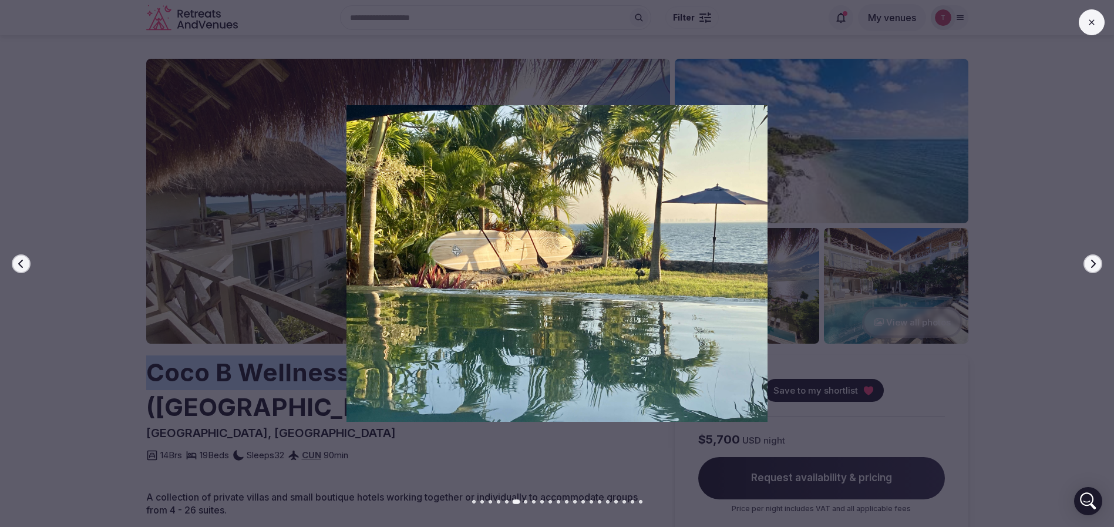
click at [1090, 264] on icon "button" at bounding box center [1092, 263] width 9 height 9
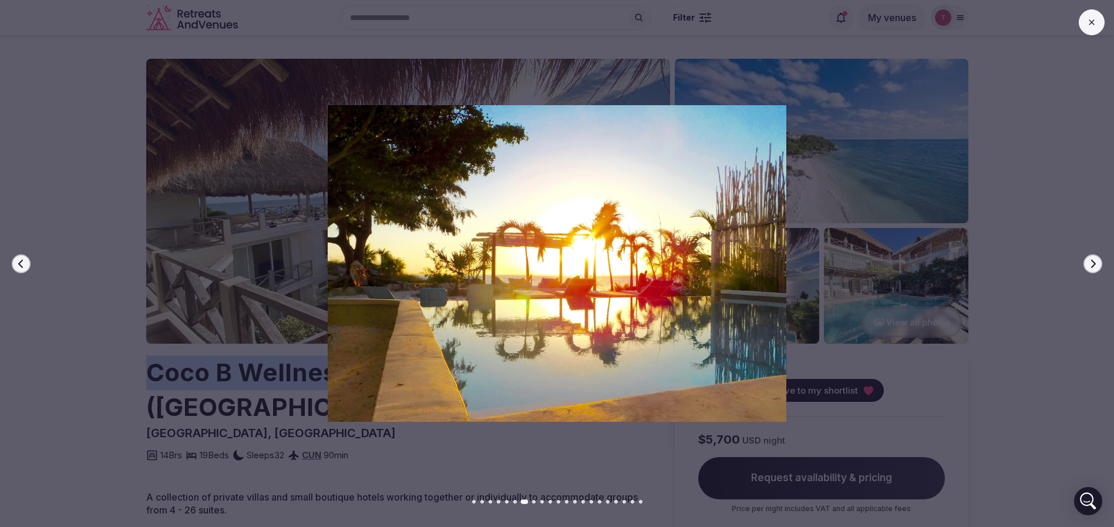
click at [1090, 264] on icon "button" at bounding box center [1092, 263] width 9 height 9
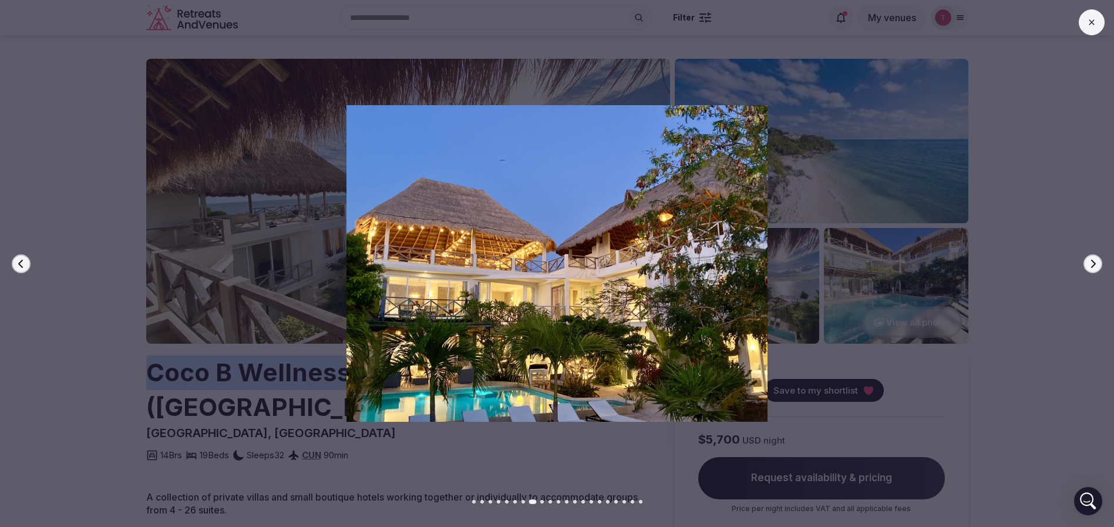
click at [1090, 264] on icon "button" at bounding box center [1092, 263] width 9 height 9
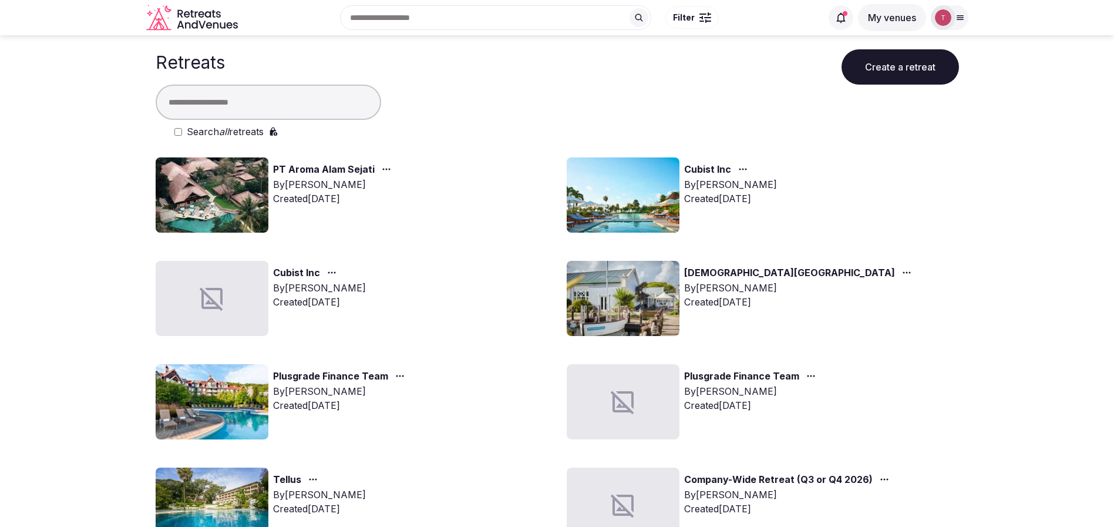
click at [906, 72] on button "Create a retreat" at bounding box center [899, 66] width 117 height 35
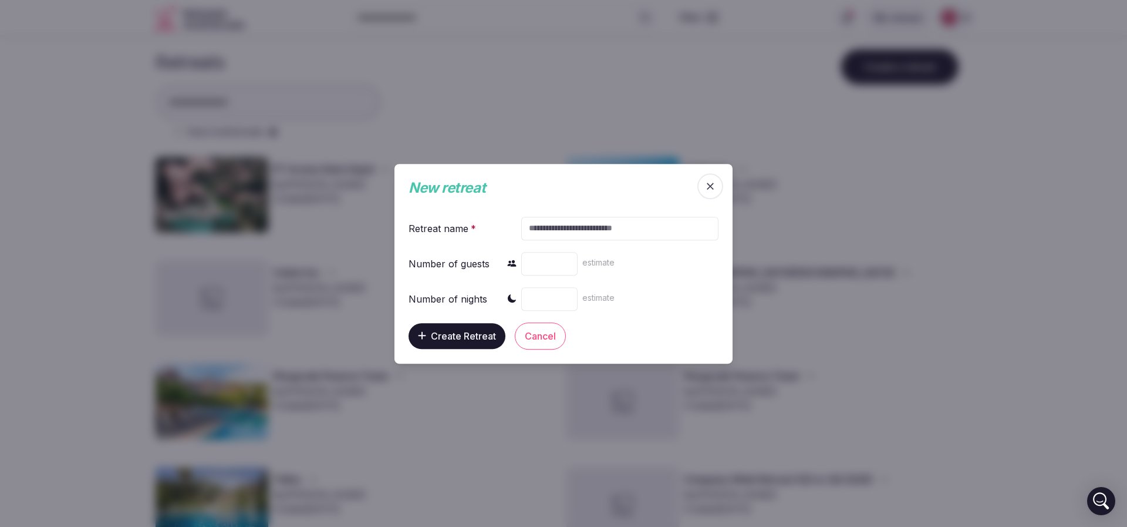
click at [607, 231] on input "text" at bounding box center [619, 227] width 197 height 23
paste input "**********"
drag, startPoint x: 533, startPoint y: 223, endPoint x: 536, endPoint y: 192, distance: 31.3
click at [533, 223] on input "**********" at bounding box center [619, 227] width 197 height 23
type input "**********"
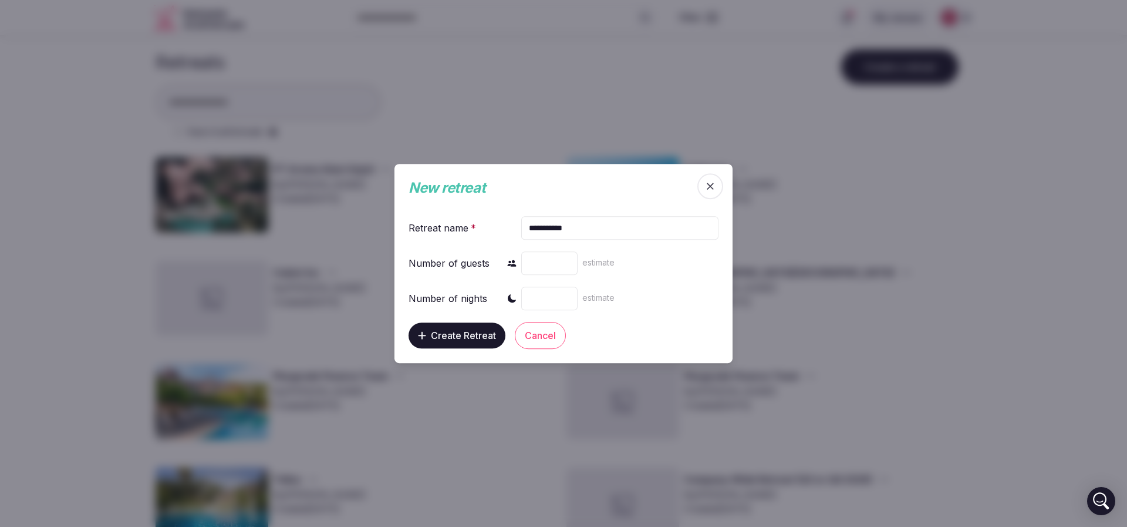
click at [540, 266] on input "number" at bounding box center [549, 262] width 56 height 23
click at [537, 253] on input "number" at bounding box center [549, 262] width 56 height 23
type input "**"
click at [537, 297] on input "number" at bounding box center [549, 298] width 56 height 23
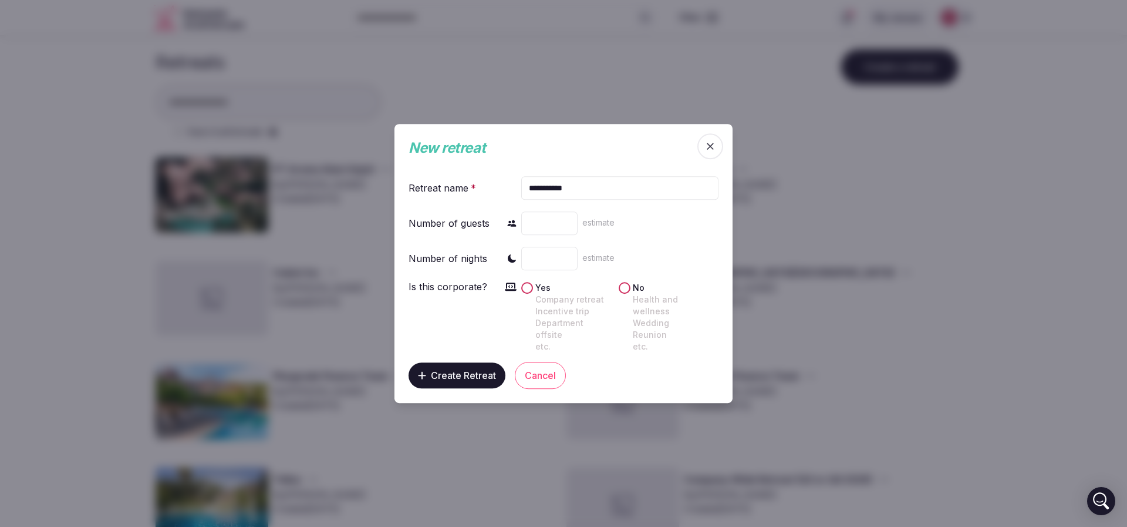
type input "*"
click at [551, 301] on div "Company retreat" at bounding box center [574, 300] width 76 height 12
click at [533, 294] on button "Yes Company retreat Incentive trip Department offsite etc." at bounding box center [527, 288] width 12 height 12
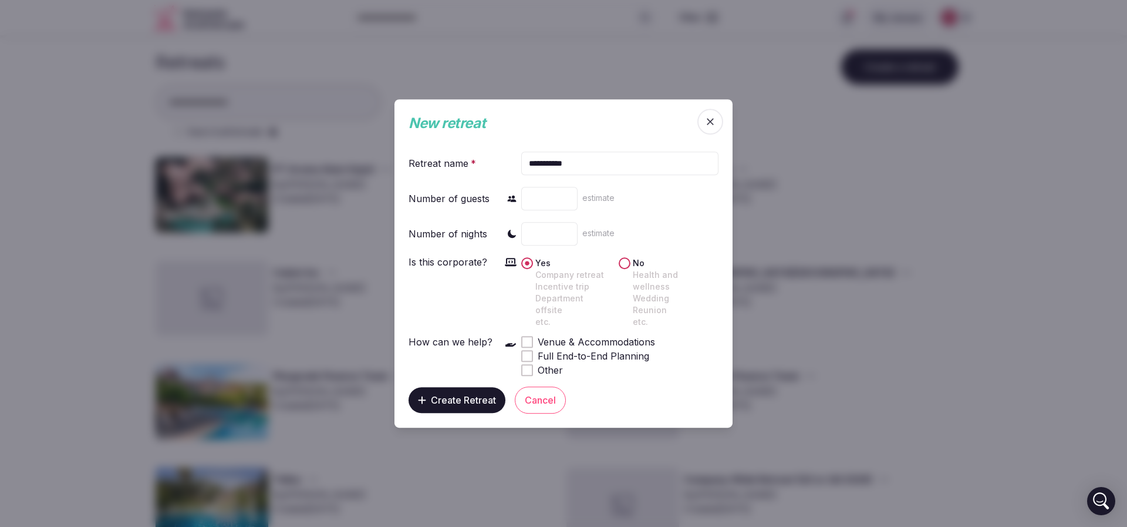
click at [450, 394] on span "Create Retreat" at bounding box center [463, 400] width 65 height 12
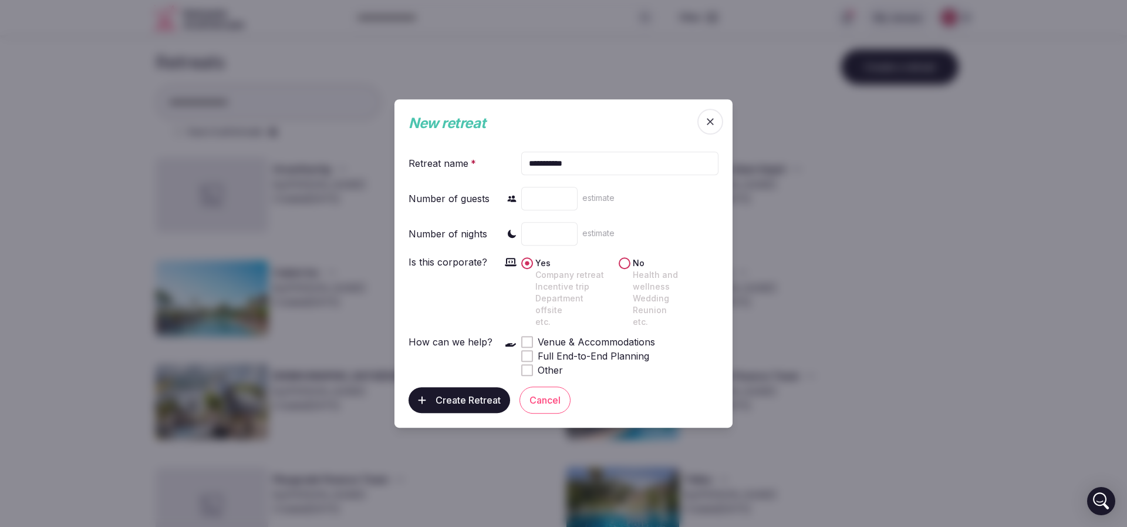
click at [2, 251] on div at bounding box center [563, 263] width 1127 height 527
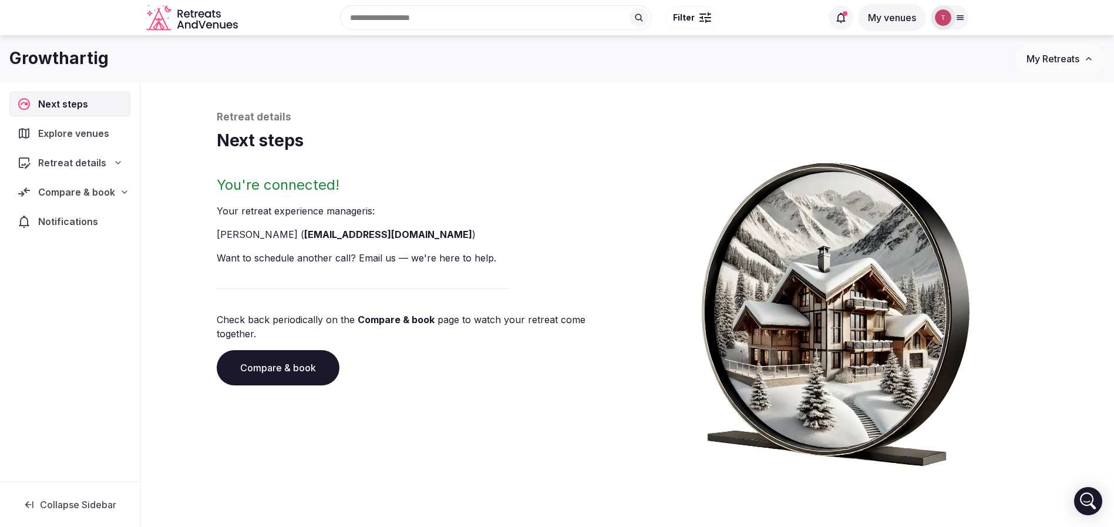
click at [305, 354] on link "Compare & book" at bounding box center [278, 367] width 123 height 35
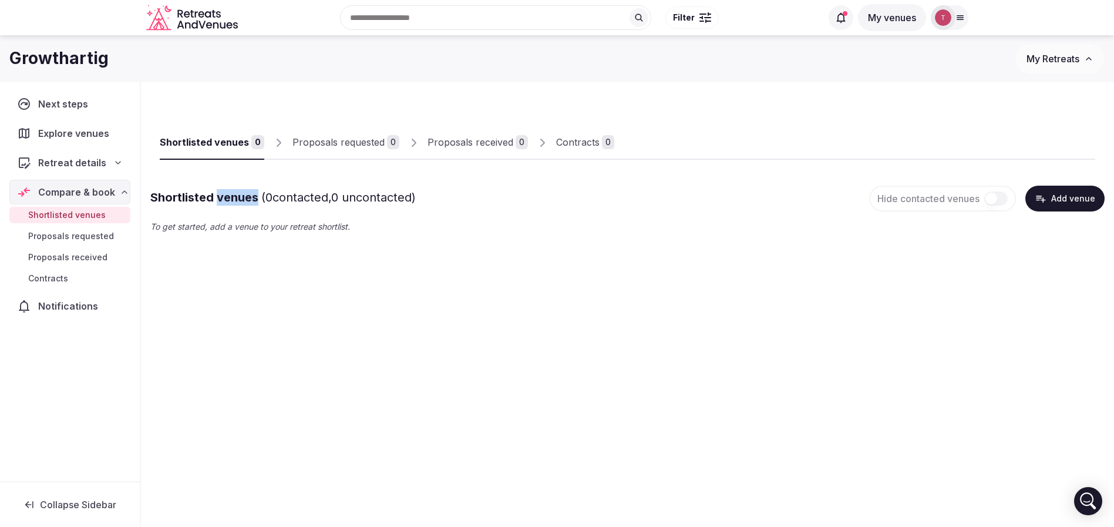
drag, startPoint x: 216, startPoint y: 195, endPoint x: 260, endPoint y: 198, distance: 44.1
click at [260, 198] on span "Shortlisted venues ( 0 contacted, 0 uncontacted)" at bounding box center [282, 197] width 265 height 14
click at [437, 16] on div "Recent searches Cancún, Quintana Roo, Mexico Nashville, TN San Antonio, TX Aust…" at bounding box center [532, 17] width 579 height 50
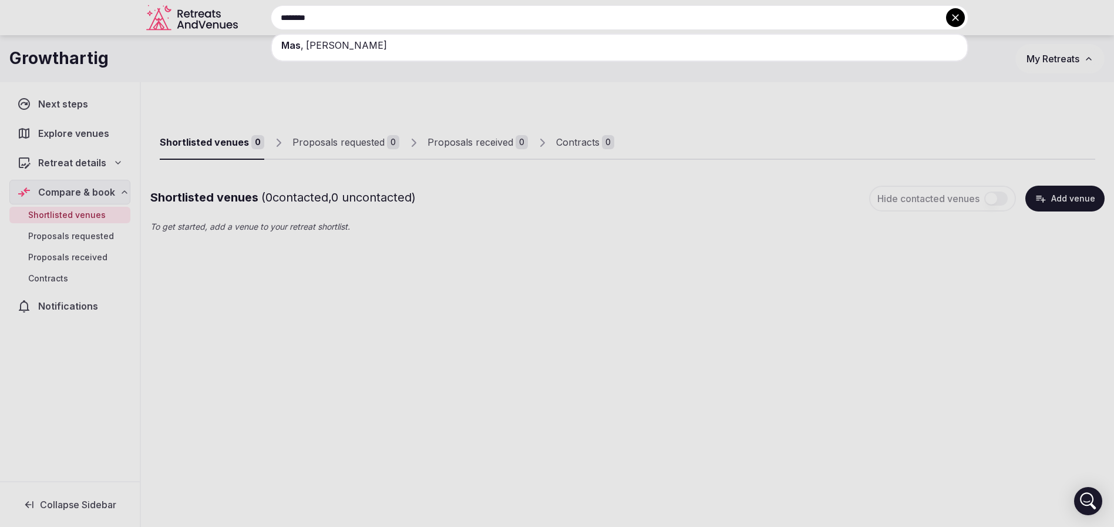
type input "********"
click at [566, 331] on div at bounding box center [557, 263] width 1114 height 527
click at [451, 14] on input "********" at bounding box center [620, 17] width 698 height 25
click at [954, 20] on icon at bounding box center [955, 18] width 12 height 12
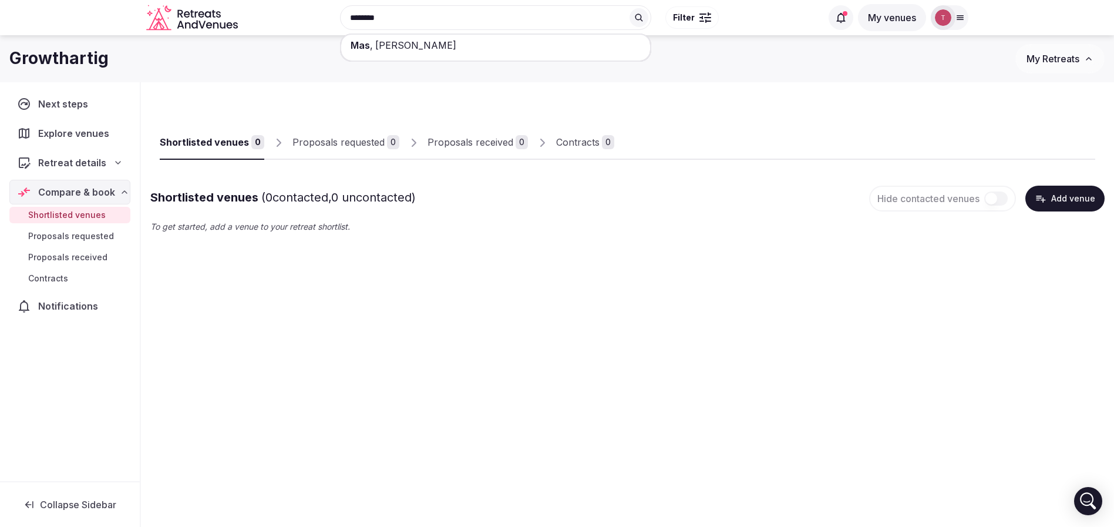
click at [1080, 187] on button "Add venue" at bounding box center [1064, 199] width 79 height 26
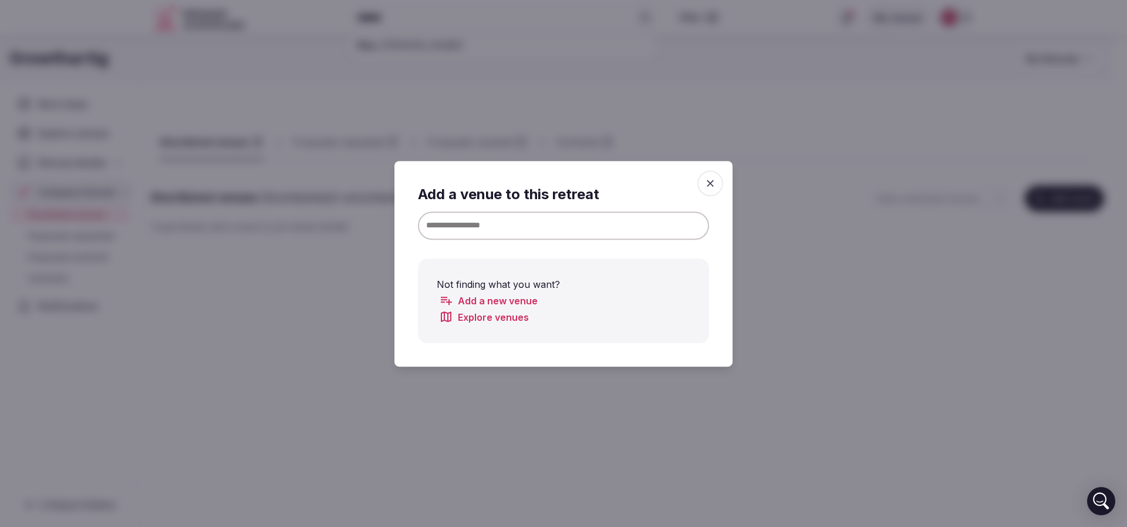
click at [499, 226] on input at bounding box center [563, 225] width 291 height 28
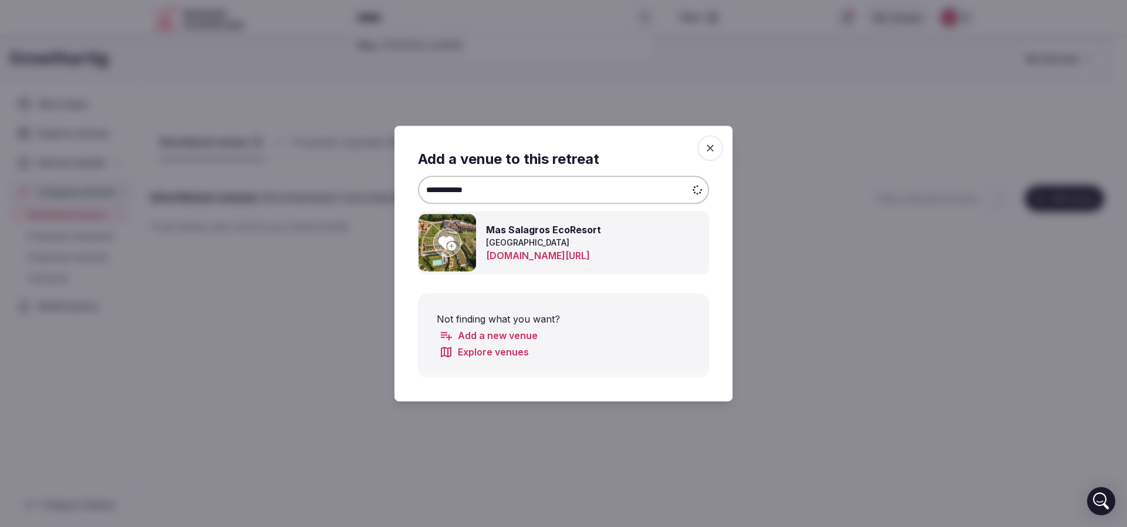
type input "**********"
click at [452, 146] on div "**********" at bounding box center [564, 264] width 310 height 248
click at [449, 235] on icon at bounding box center [448, 242] width 18 height 23
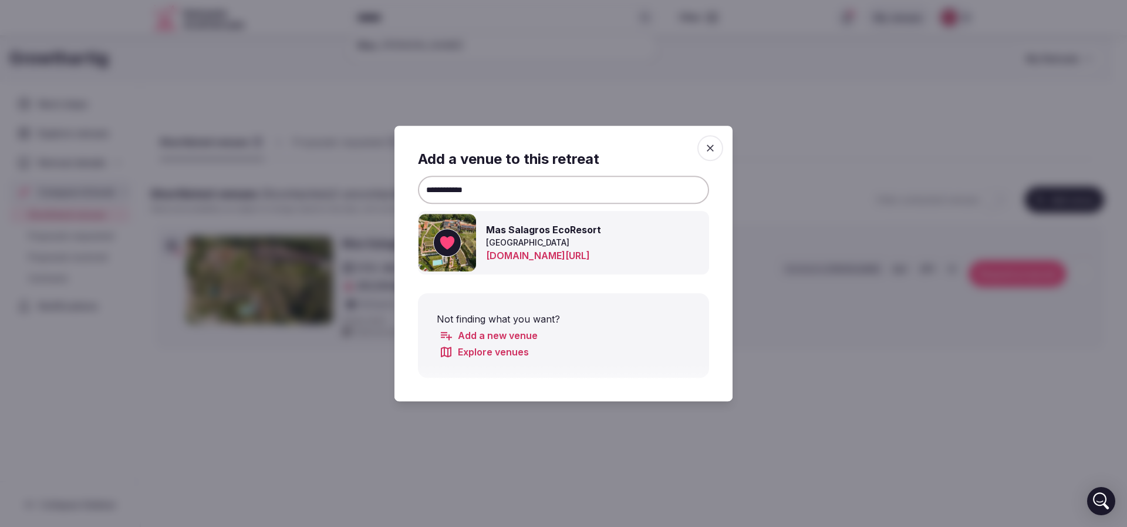
click at [813, 120] on div at bounding box center [563, 263] width 1127 height 527
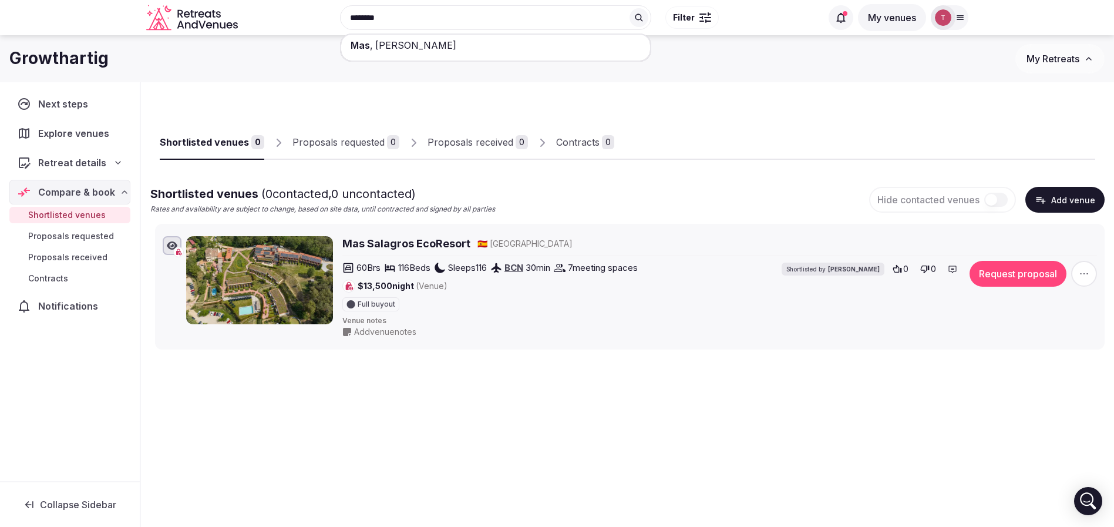
click at [784, 122] on div "Shortlisted venues 0 Proposals requested 0 Proposals received 0 Contracts 0" at bounding box center [627, 133] width 935 height 54
click at [1079, 203] on button "Add venue" at bounding box center [1064, 200] width 79 height 26
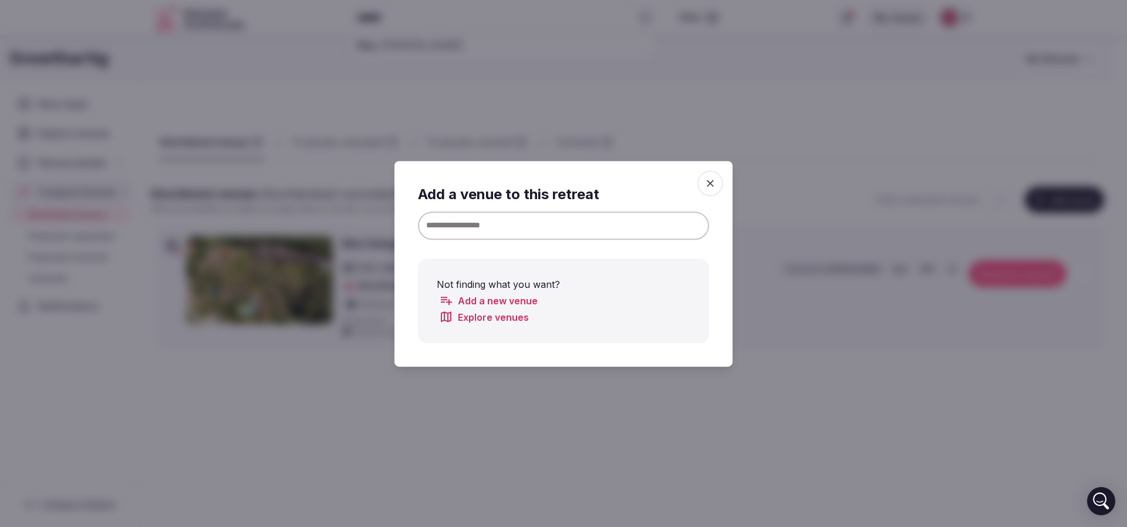
click at [547, 223] on input at bounding box center [563, 225] width 291 height 28
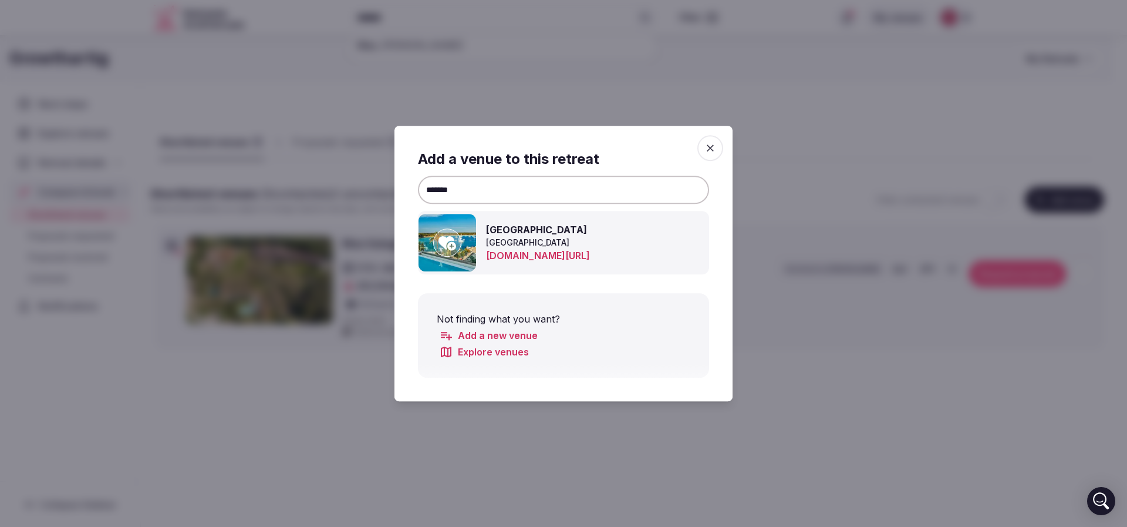
type input "*******"
click at [450, 249] on icon at bounding box center [448, 243] width 18 height 14
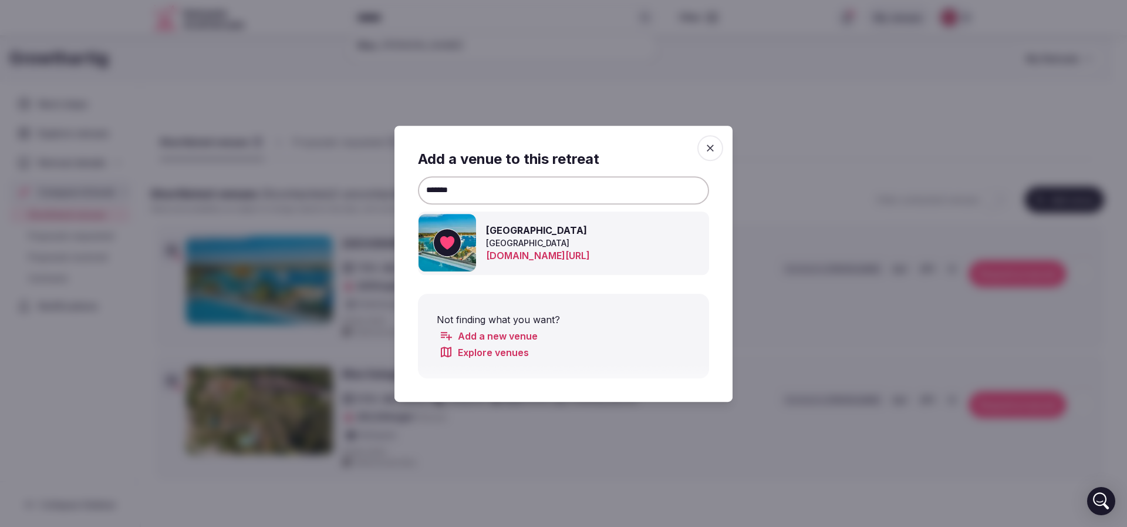
click at [819, 137] on div at bounding box center [563, 263] width 1127 height 527
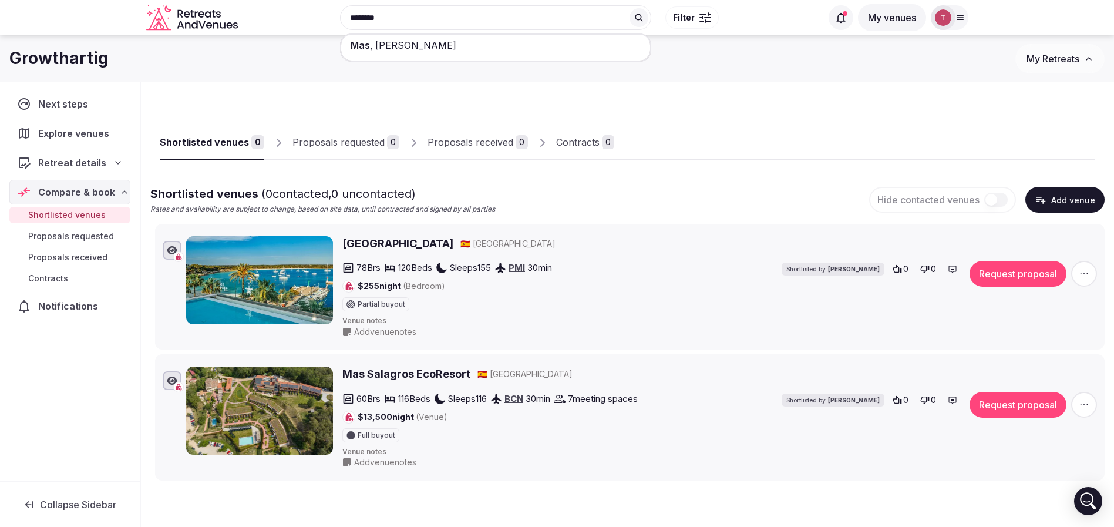
click at [679, 201] on div "Shortlisted venues ( 0 contacted, 0 uncontacted) Rates and availability are sub…" at bounding box center [627, 200] width 954 height 29
click at [459, 14] on input "********" at bounding box center [495, 17] width 311 height 25
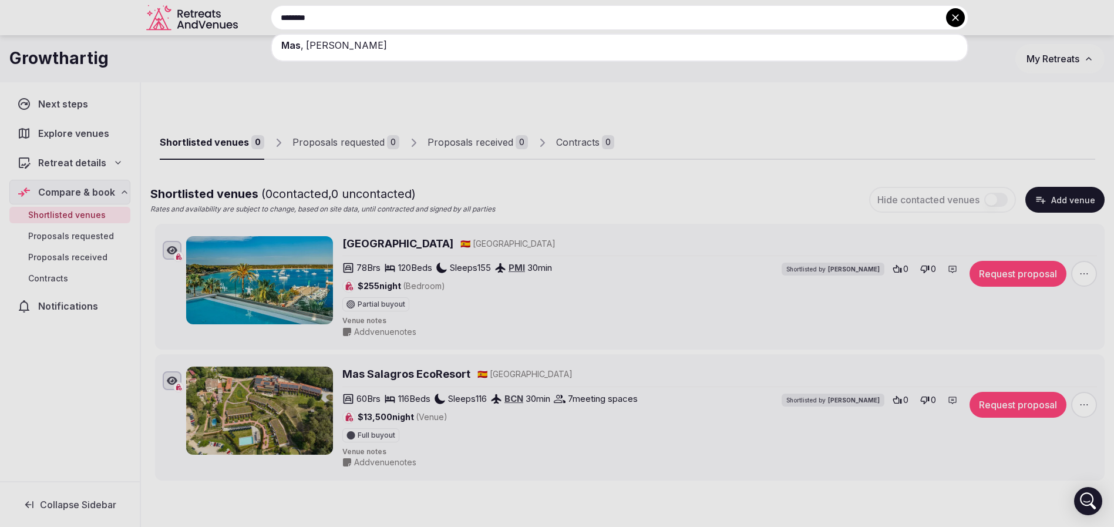
click at [956, 19] on icon at bounding box center [955, 18] width 12 height 12
drag, startPoint x: 421, startPoint y: 17, endPoint x: 254, endPoint y: 12, distance: 167.4
click at [254, 12] on div "******** Mas , Chad" at bounding box center [606, 17] width 726 height 25
click at [336, 12] on input "********" at bounding box center [620, 17] width 698 height 25
type input "*"
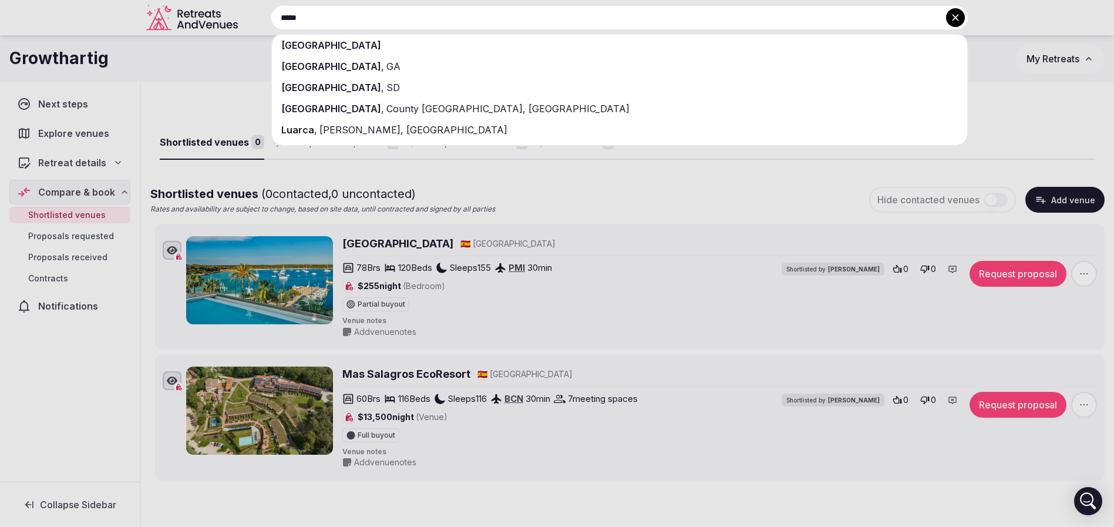
type input "*****"
click at [343, 47] on div "[GEOGRAPHIC_DATA]" at bounding box center [619, 45] width 695 height 21
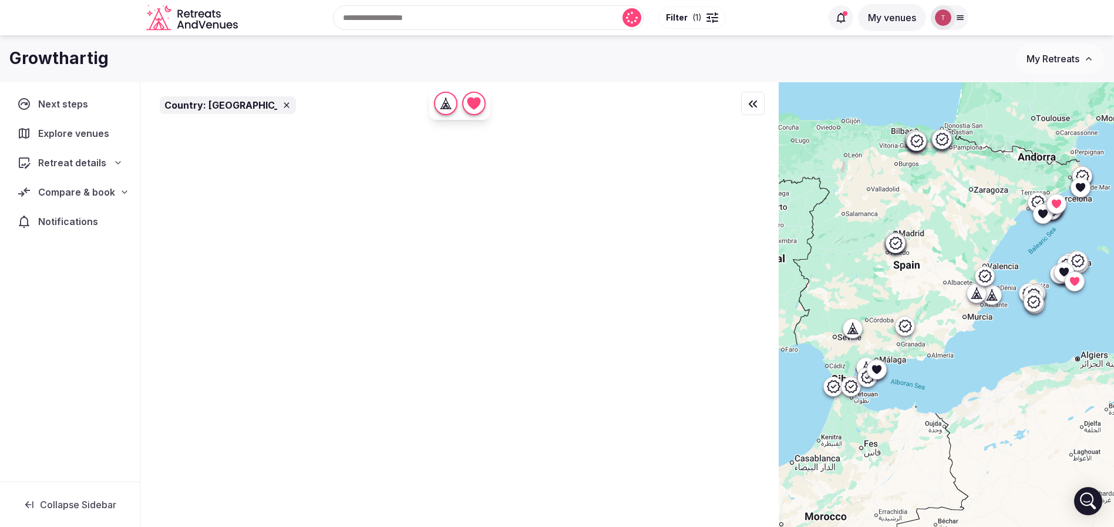
drag, startPoint x: 959, startPoint y: 340, endPoint x: 988, endPoint y: 366, distance: 38.7
click at [988, 366] on div at bounding box center [946, 324] width 335 height 484
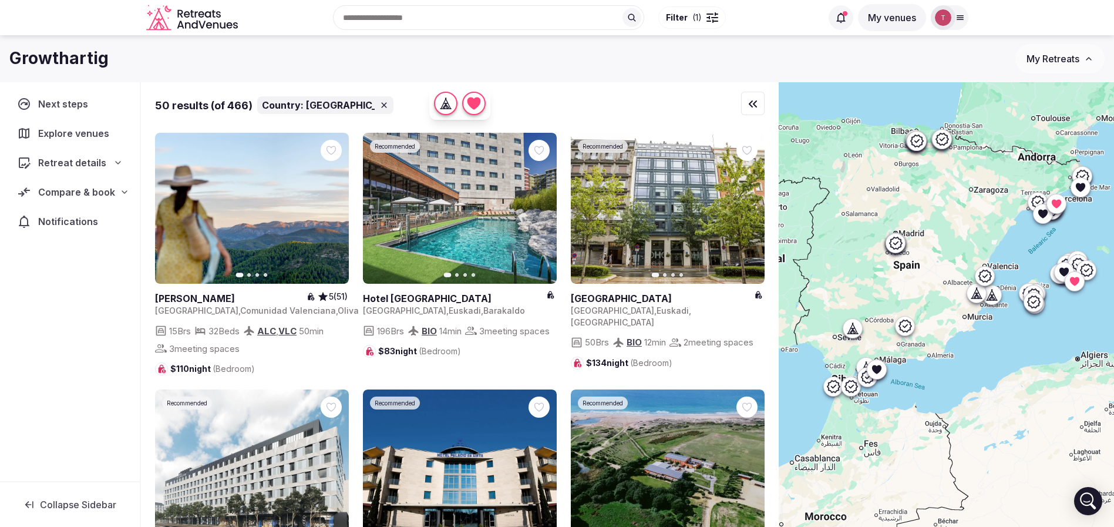
click at [1085, 188] on icon at bounding box center [1079, 187] width 9 height 9
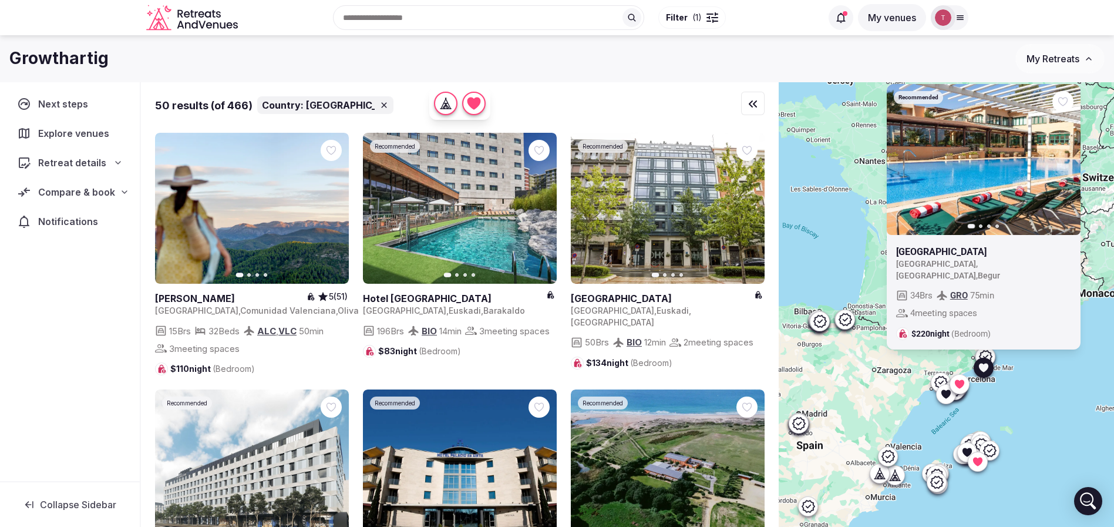
drag, startPoint x: 1038, startPoint y: 227, endPoint x: 937, endPoint y: 412, distance: 210.7
click at [938, 412] on div "Recommended Previous slide Next slide Hotel Sa Punta Spain , Catalunya , Begur …" at bounding box center [946, 324] width 335 height 484
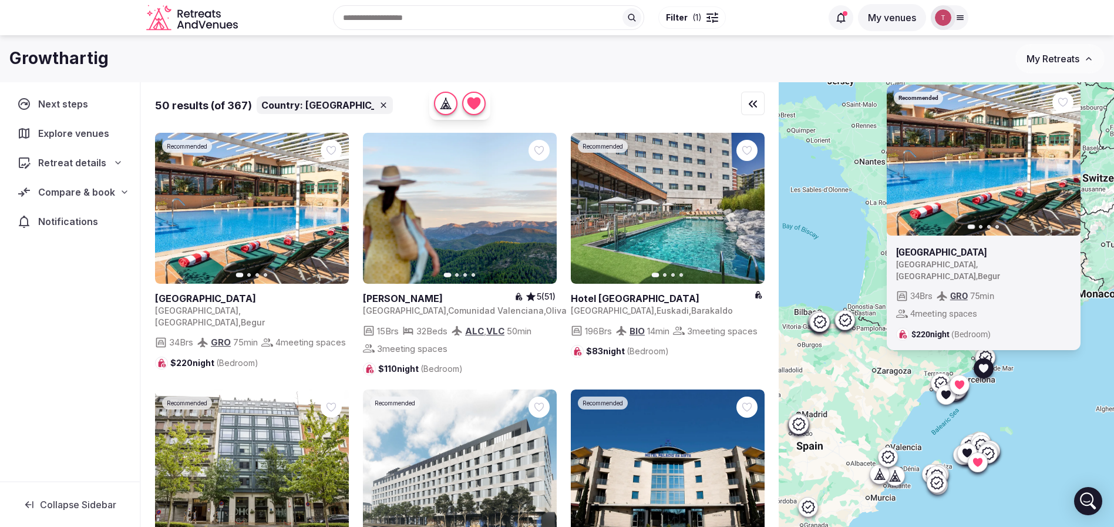
click at [1068, 164] on icon "button" at bounding box center [1063, 159] width 9 height 9
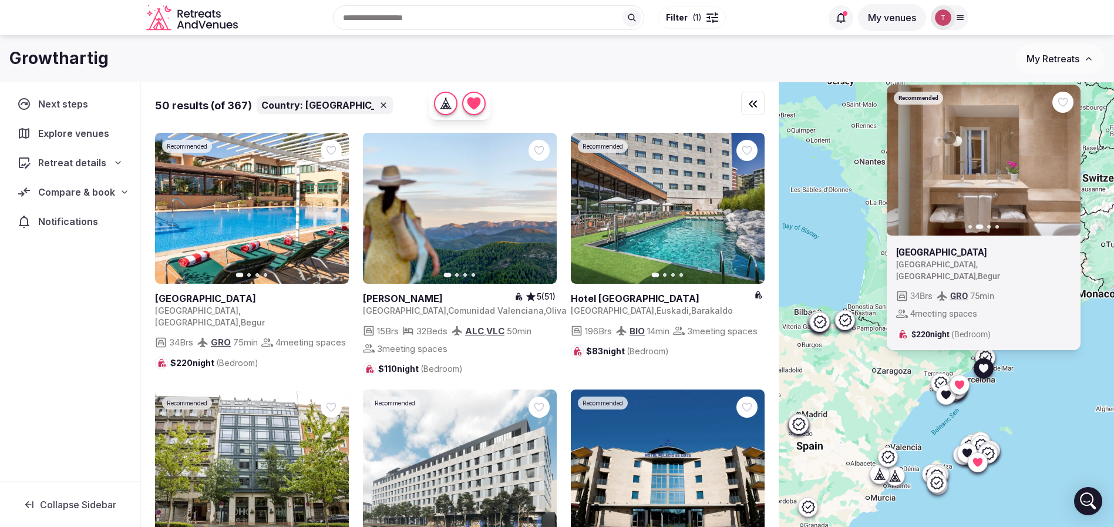
click at [1068, 164] on icon "button" at bounding box center [1063, 159] width 9 height 9
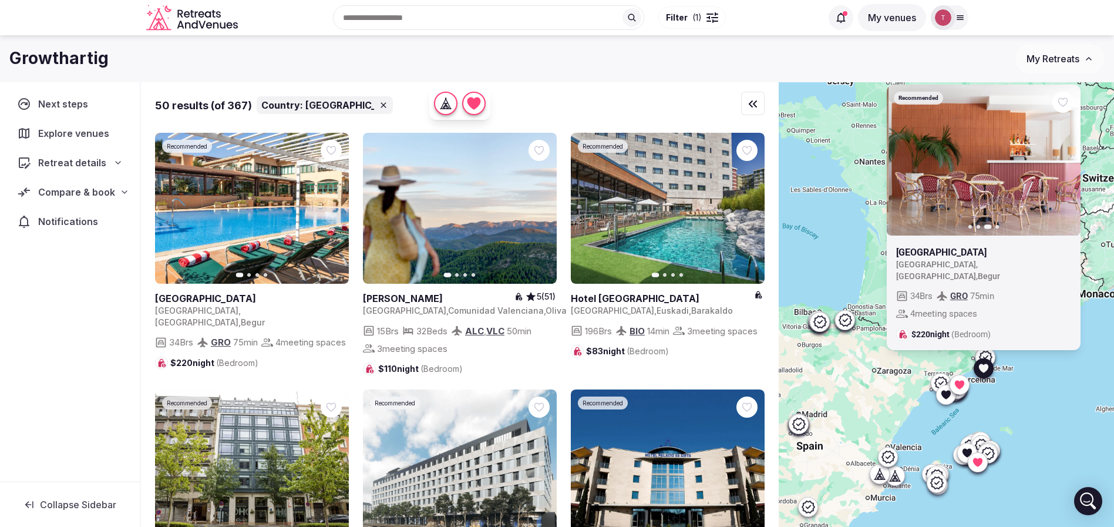
click at [1068, 164] on icon "button" at bounding box center [1063, 159] width 9 height 9
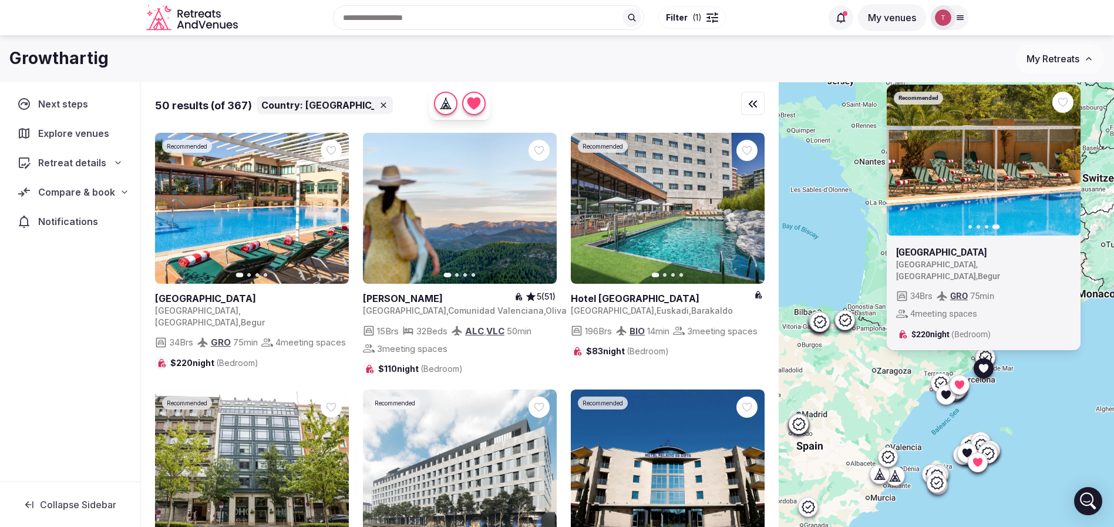
click at [0, 0] on icon at bounding box center [0, 0] width 0 height 0
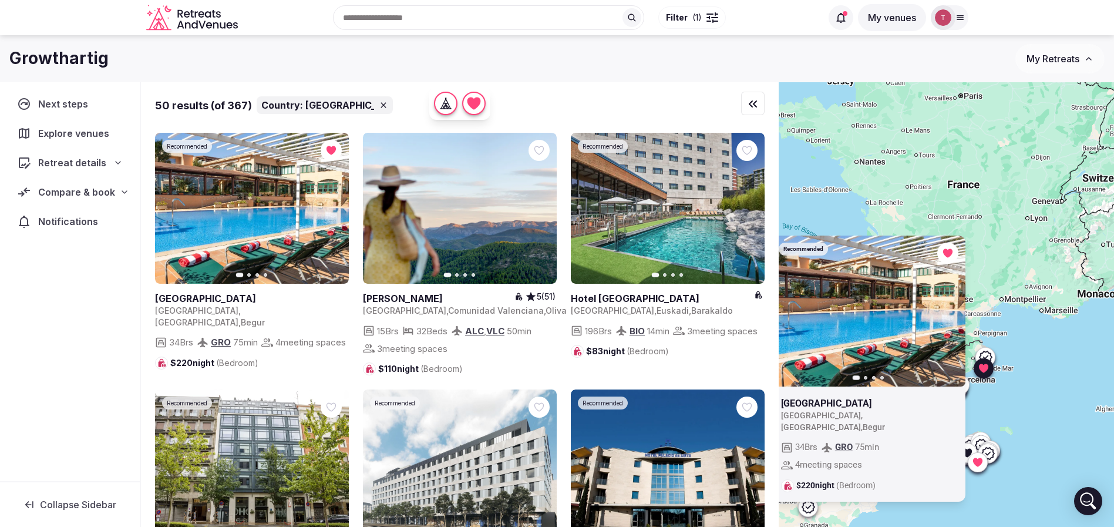
click at [1030, 405] on div "Recommended Previous slide Next slide Hotel Sa Punta Spain , Catalunya , Begur …" at bounding box center [946, 324] width 335 height 484
click at [989, 372] on icon at bounding box center [983, 368] width 12 height 12
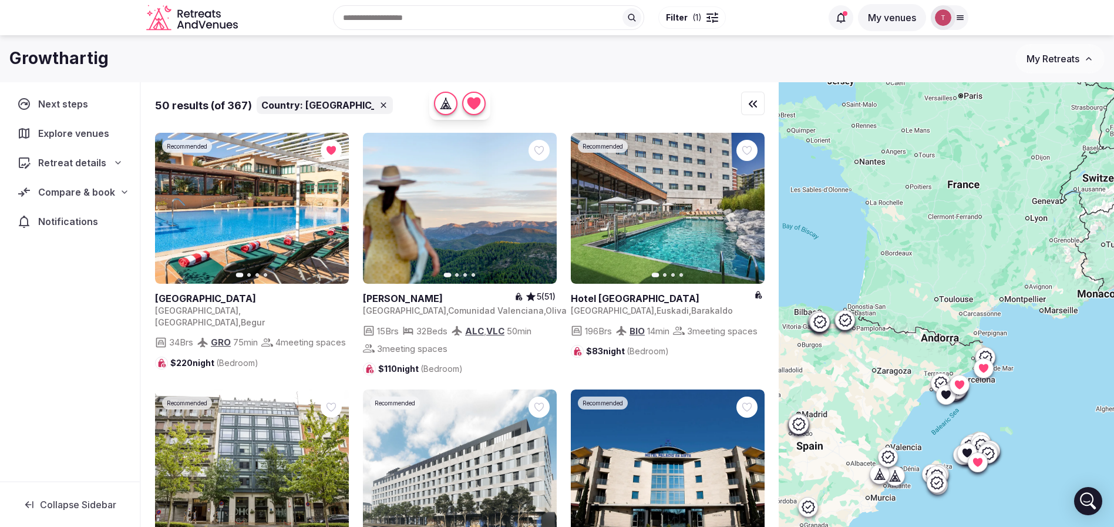
click at [950, 395] on icon at bounding box center [945, 394] width 9 height 9
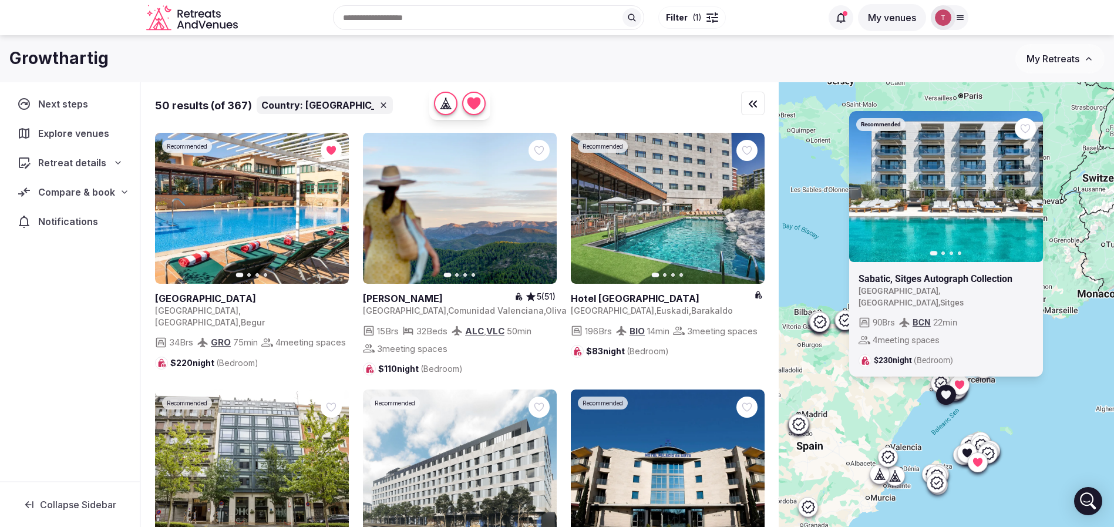
click at [0, 0] on icon at bounding box center [0, 0] width 0 height 0
click at [982, 459] on icon at bounding box center [977, 461] width 9 height 9
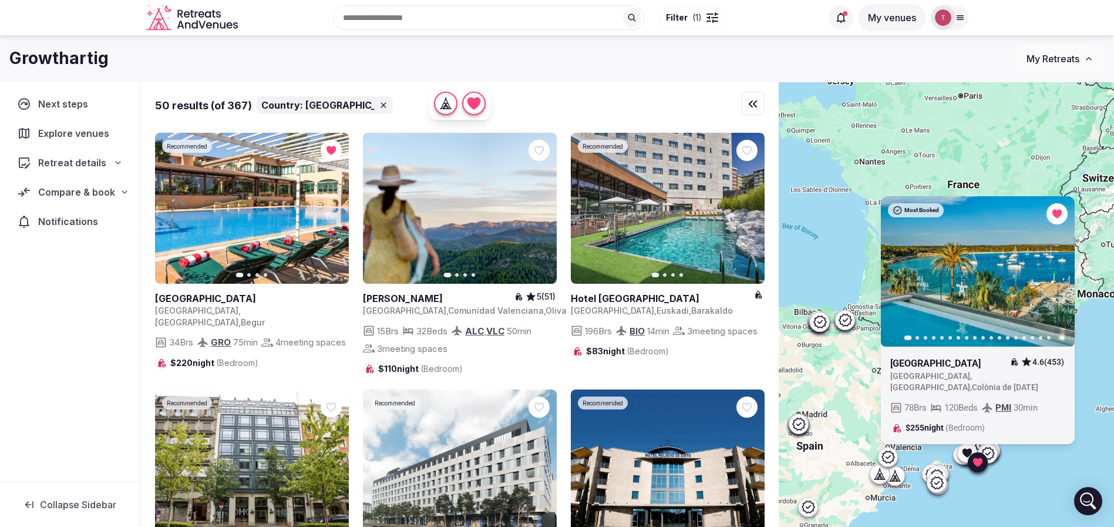
click at [958, 477] on div at bounding box center [948, 484] width 20 height 20
click at [972, 452] on icon at bounding box center [966, 452] width 9 height 9
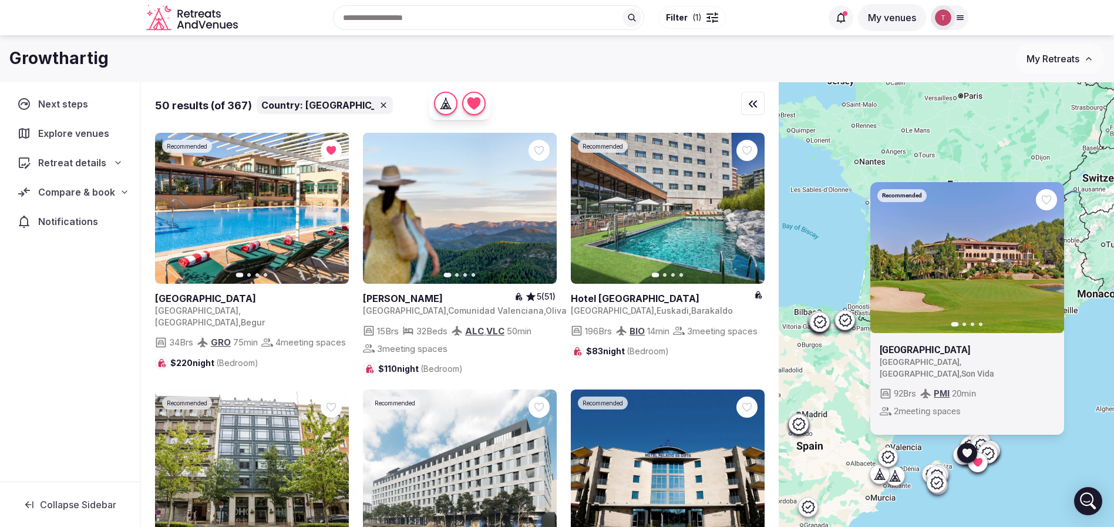
drag, startPoint x: 1052, startPoint y: 208, endPoint x: 1043, endPoint y: 228, distance: 21.3
click at [0, 0] on icon at bounding box center [0, 0] width 0 height 0
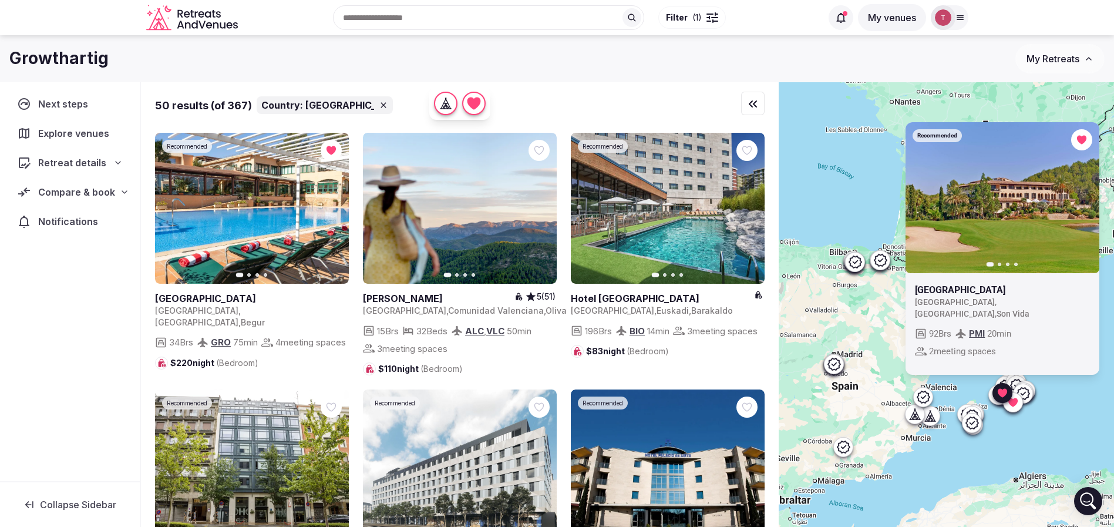
drag, startPoint x: 930, startPoint y: 488, endPoint x: 965, endPoint y: 428, distance: 69.5
click at [965, 428] on div "Recommended Previous slide Next slide Sheraton Mallorca Arabella Golf Hotel Spa…" at bounding box center [946, 324] width 335 height 484
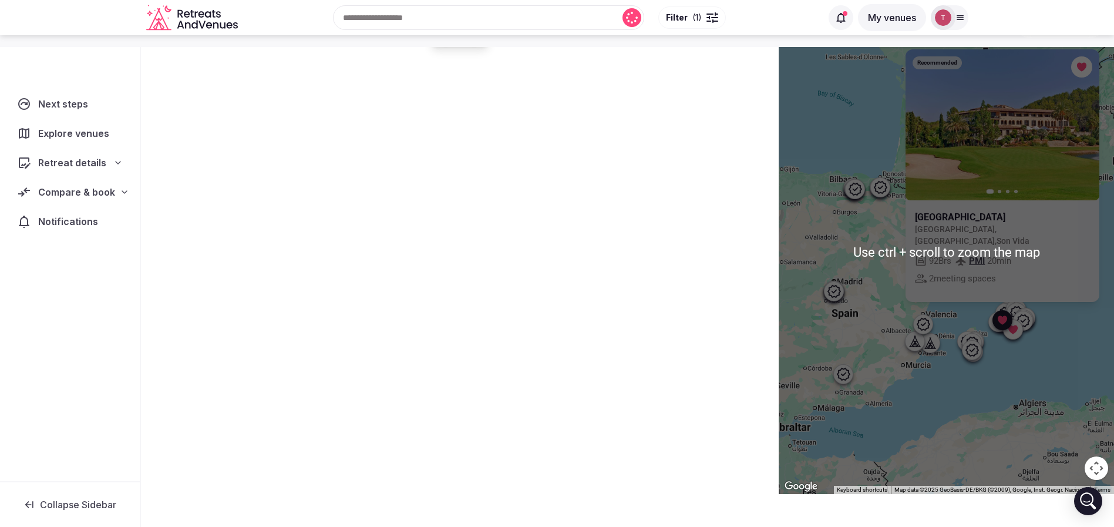
scroll to position [87, 0]
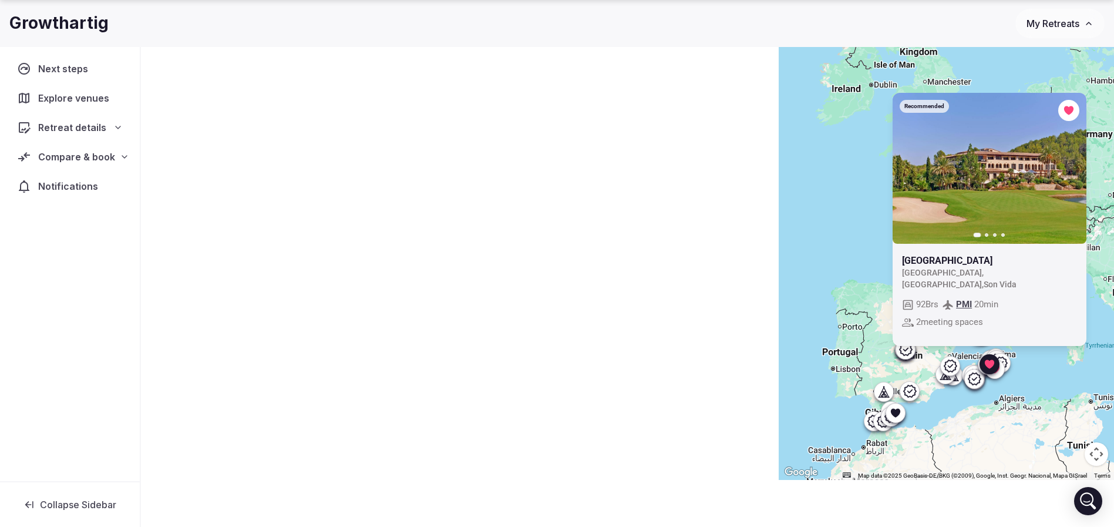
click at [901, 415] on icon at bounding box center [896, 412] width 12 height 12
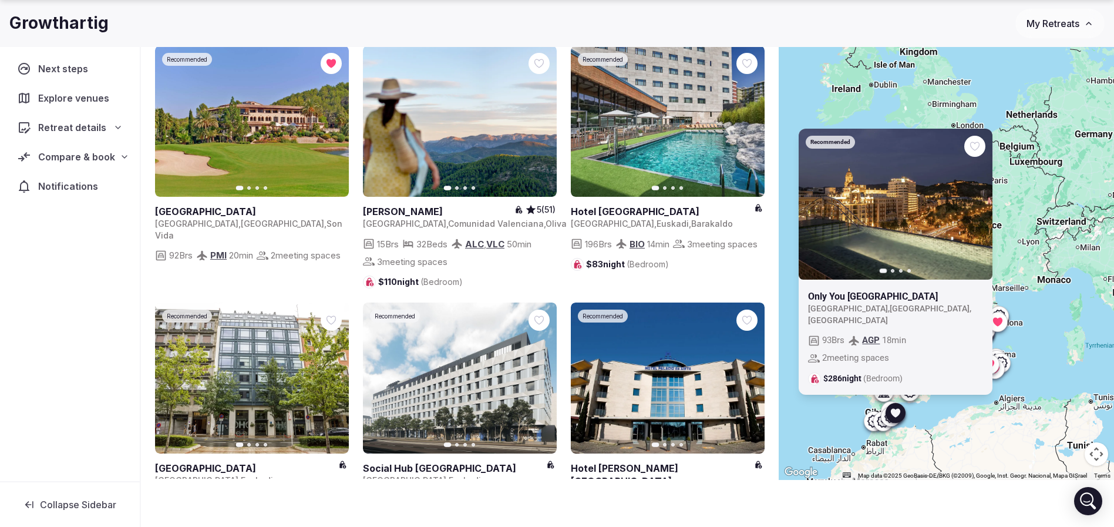
click at [981, 208] on icon "button" at bounding box center [975, 203] width 9 height 9
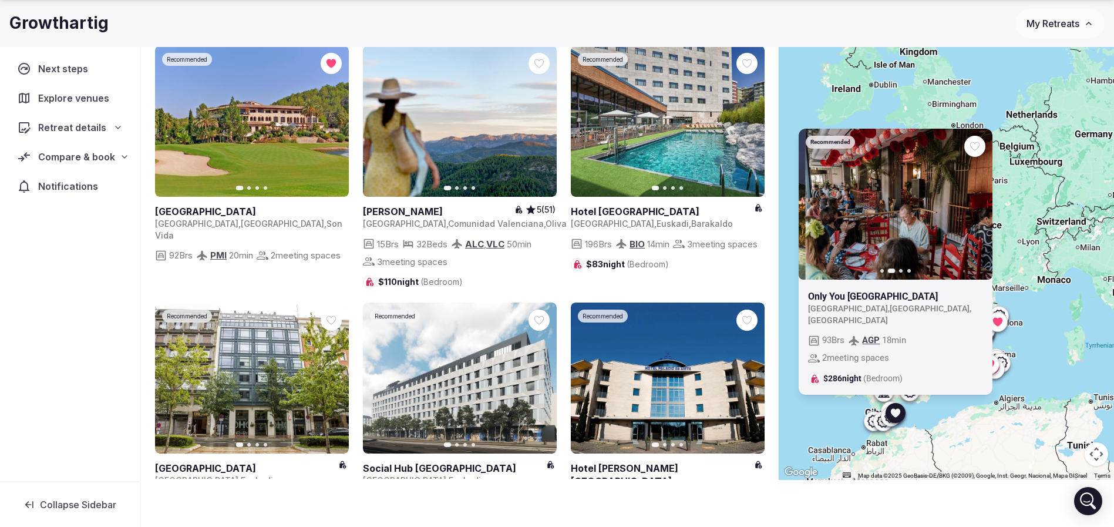
click at [981, 208] on icon "button" at bounding box center [975, 203] width 9 height 9
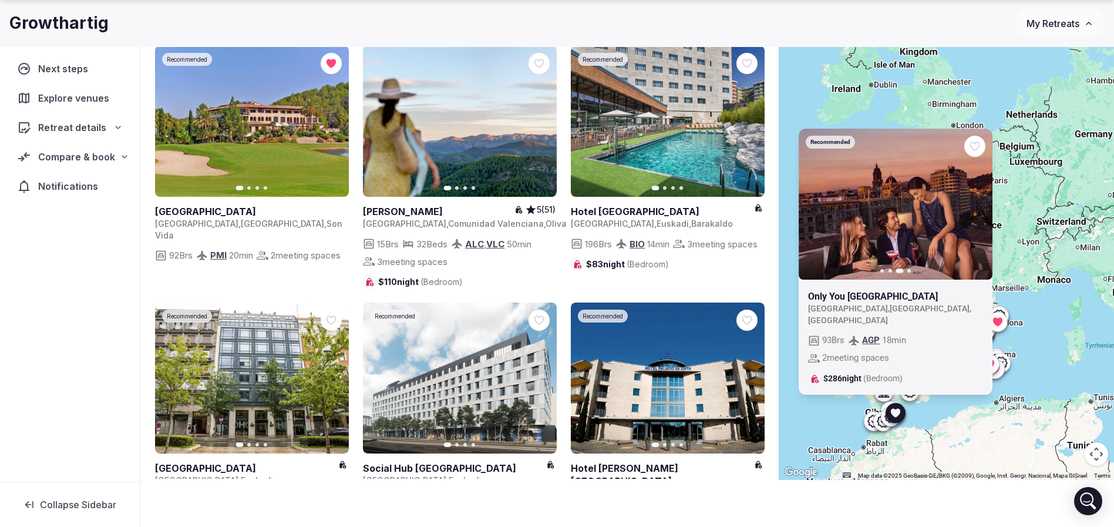
click at [0, 0] on icon at bounding box center [0, 0] width 0 height 0
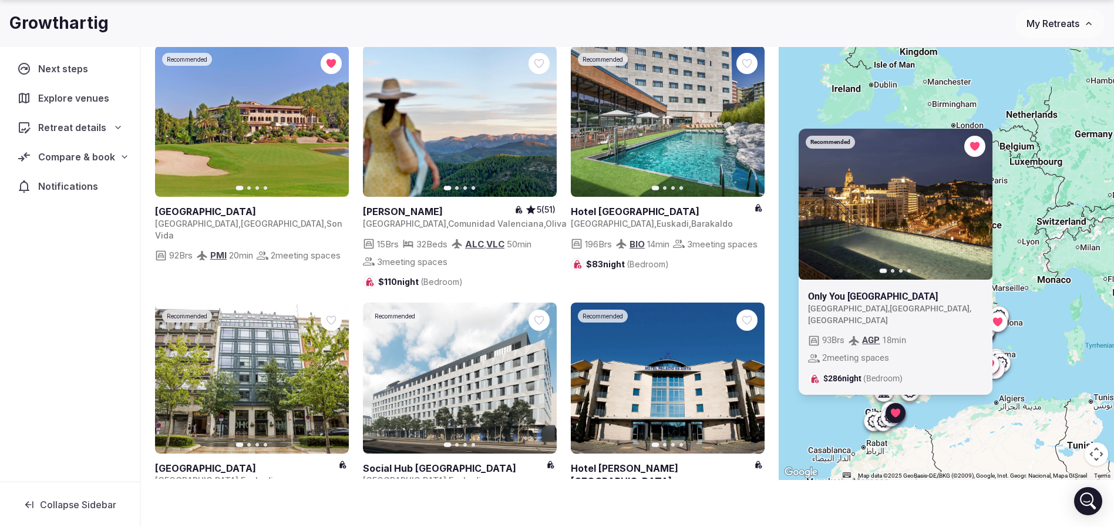
click at [1032, 352] on div "Recommended Previous slide Next slide Only You Hotel Málaga Spain , Andalucía ,…" at bounding box center [946, 237] width 335 height 484
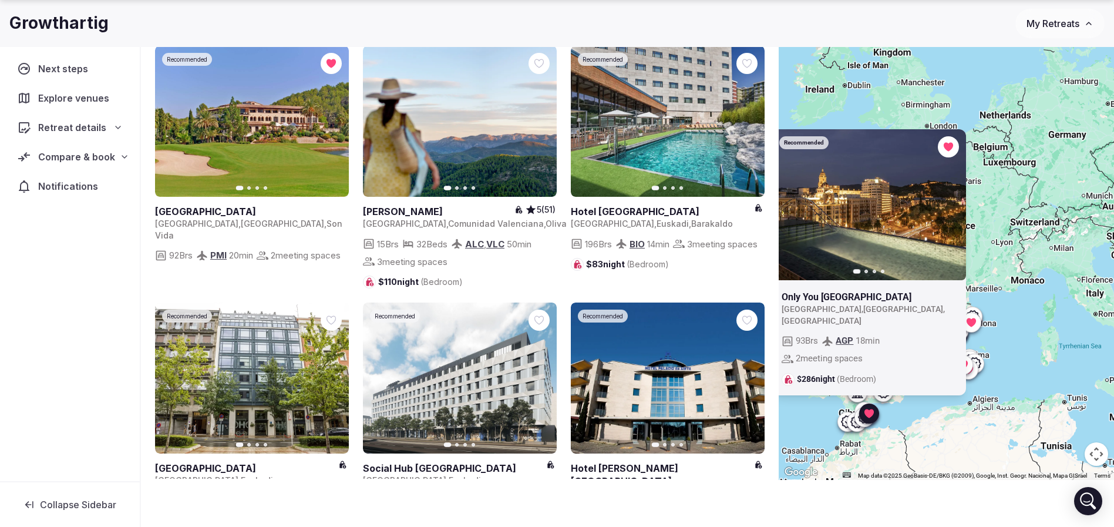
drag, startPoint x: 1073, startPoint y: 318, endPoint x: 1045, endPoint y: 318, distance: 28.8
click at [1045, 318] on div "Recommended Previous slide Next slide Only You Hotel Málaga Spain , Andalucía ,…" at bounding box center [946, 237] width 335 height 484
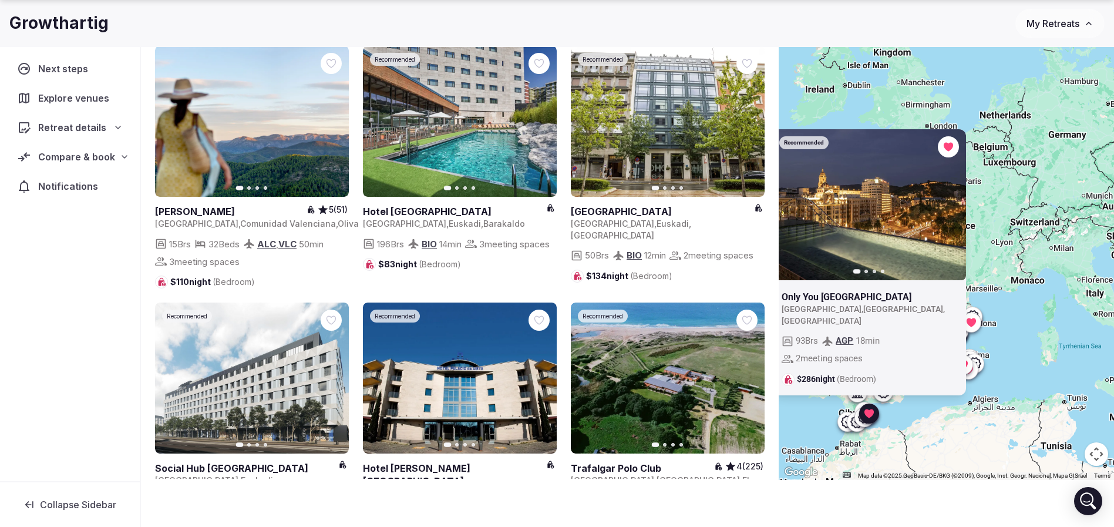
click at [874, 413] on icon at bounding box center [868, 413] width 9 height 9
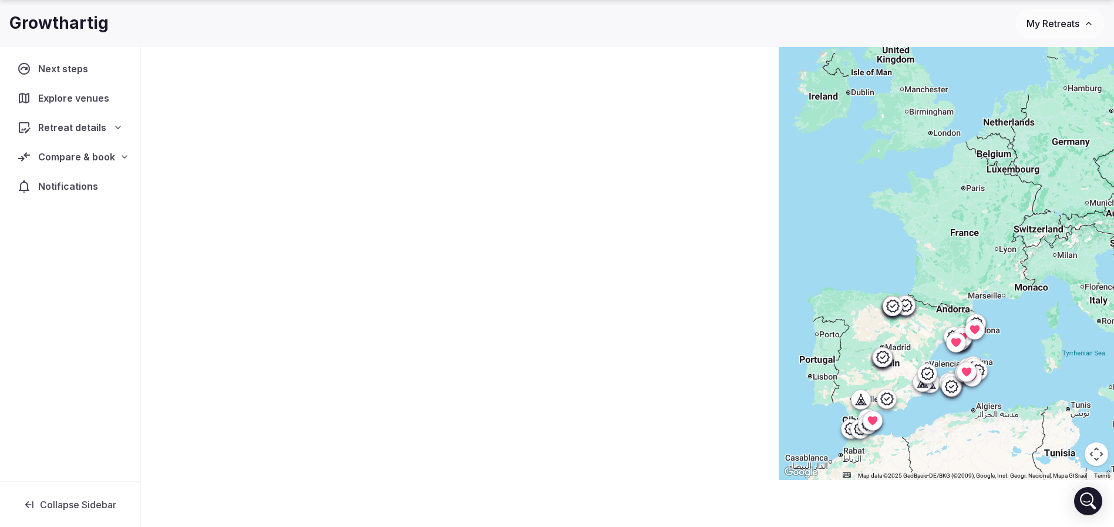
drag, startPoint x: 1024, startPoint y: 331, endPoint x: 1028, endPoint y: 339, distance: 8.9
click at [1028, 339] on div at bounding box center [946, 237] width 335 height 484
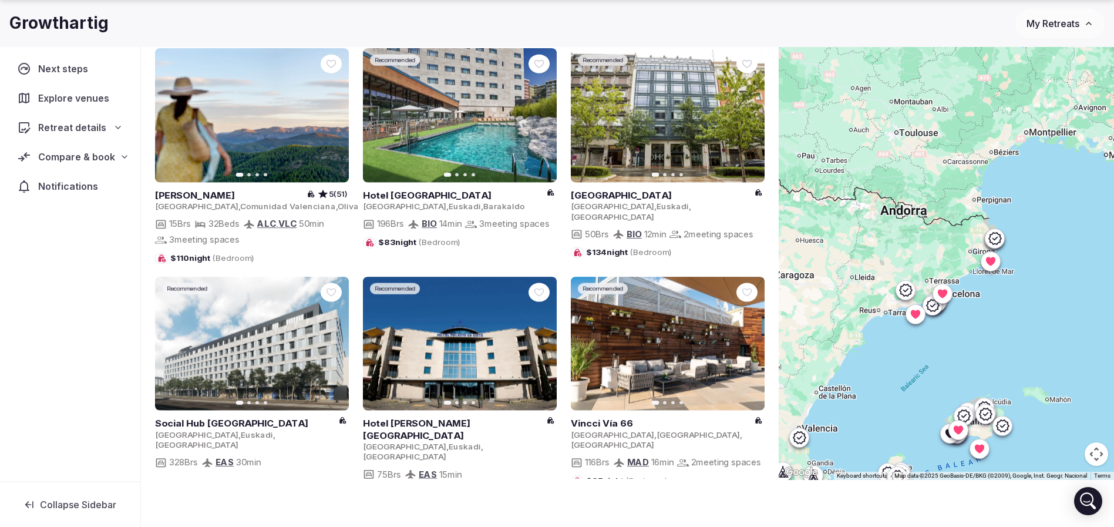
click at [998, 334] on div at bounding box center [946, 237] width 335 height 484
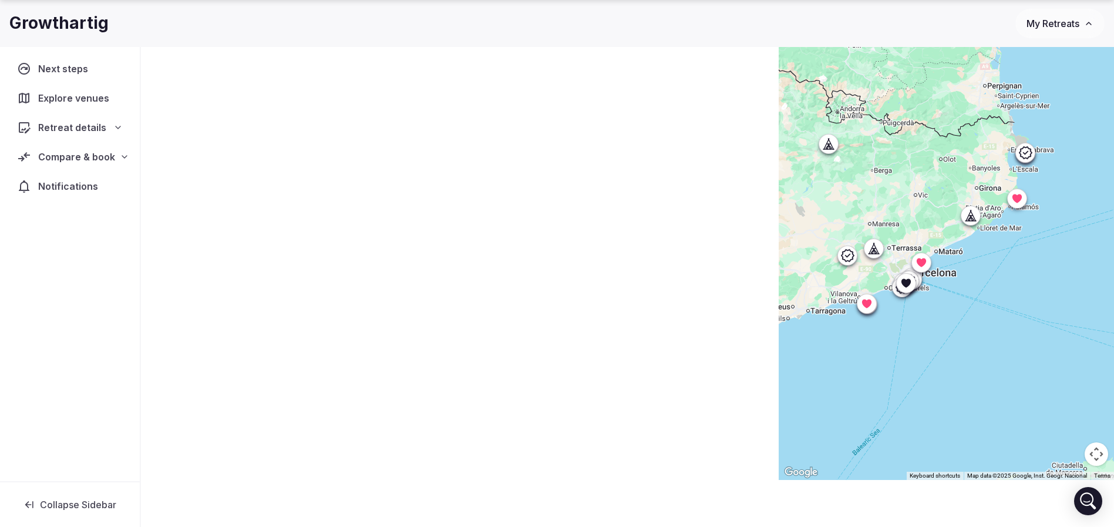
drag, startPoint x: 971, startPoint y: 301, endPoint x: 983, endPoint y: 328, distance: 29.7
click at [983, 328] on div at bounding box center [946, 237] width 335 height 484
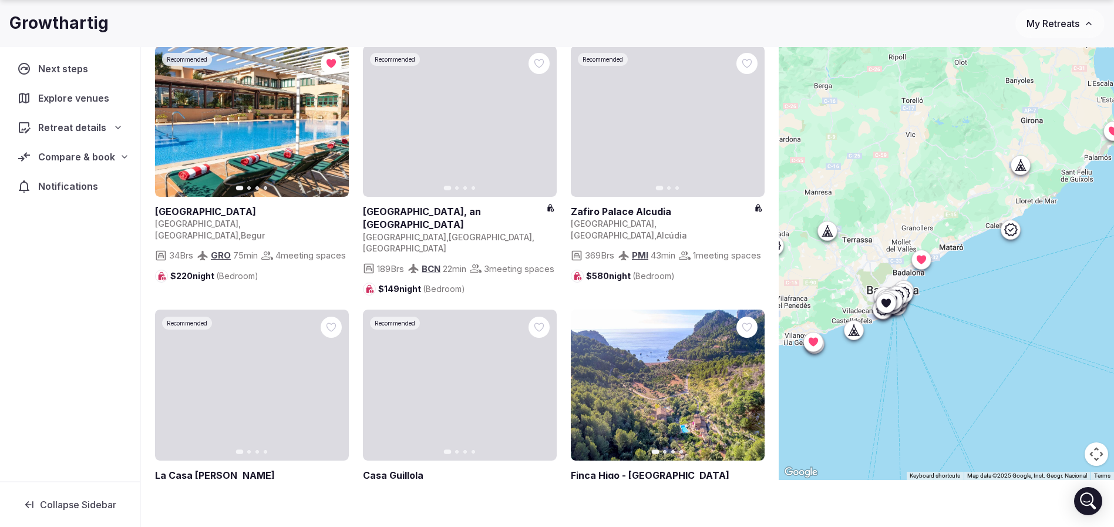
drag, startPoint x: 963, startPoint y: 311, endPoint x: 982, endPoint y: 343, distance: 38.2
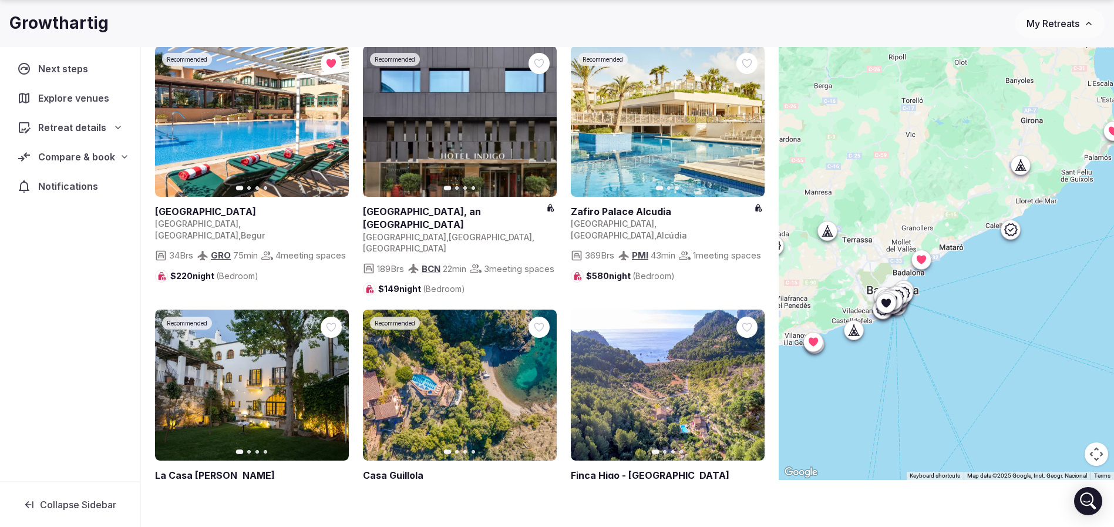
click at [1006, 364] on div at bounding box center [946, 237] width 335 height 484
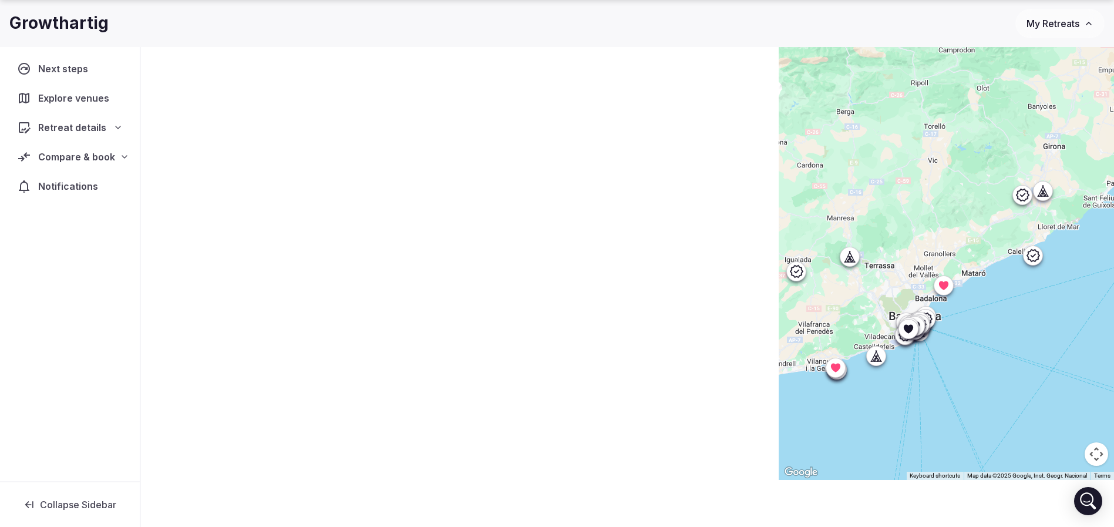
click at [914, 332] on icon at bounding box center [908, 328] width 12 height 12
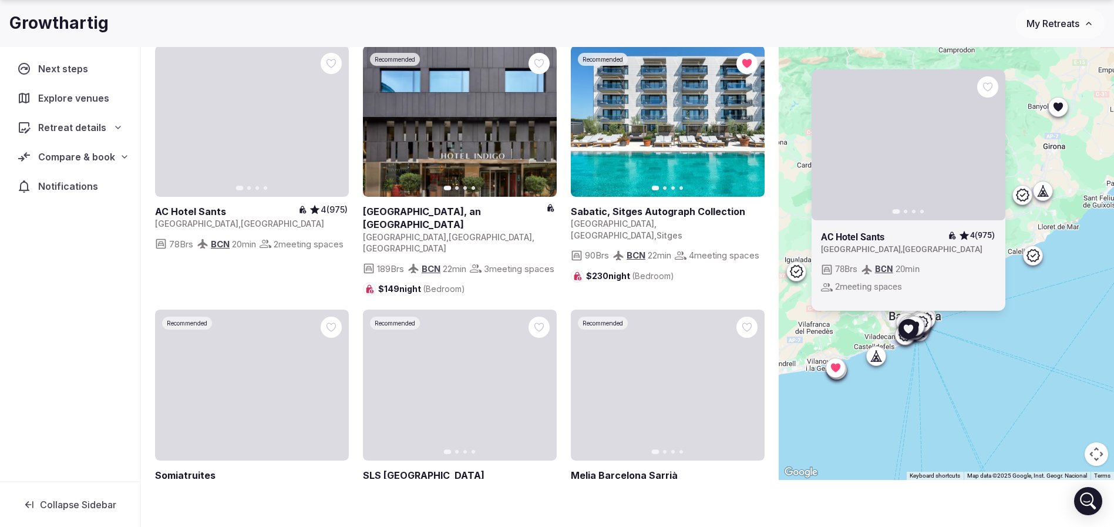
click at [974, 377] on div "Previous slide Next slide AC Hotel Sants 4 (975) Spain , Barcelona 78 Brs BCN 2…" at bounding box center [946, 237] width 335 height 484
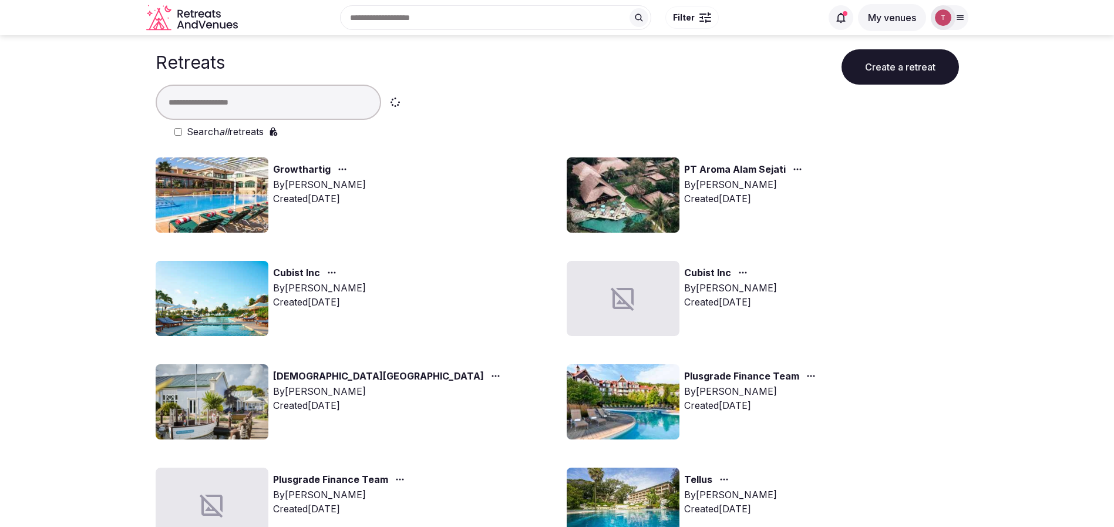
click at [312, 106] on input "text" at bounding box center [268, 102] width 225 height 35
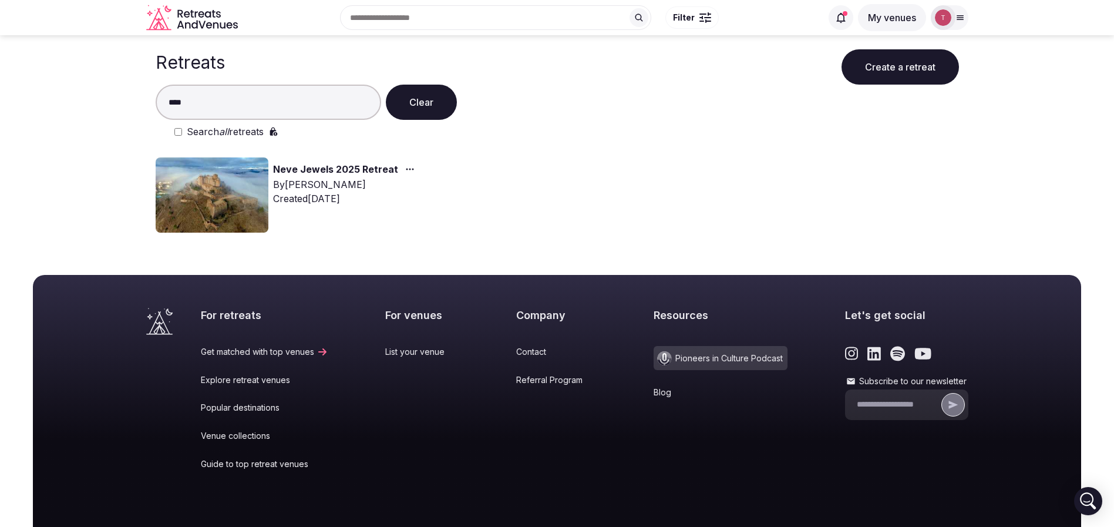
type input "****"
click at [217, 203] on img at bounding box center [212, 194] width 113 height 75
click at [234, 190] on img at bounding box center [212, 194] width 113 height 75
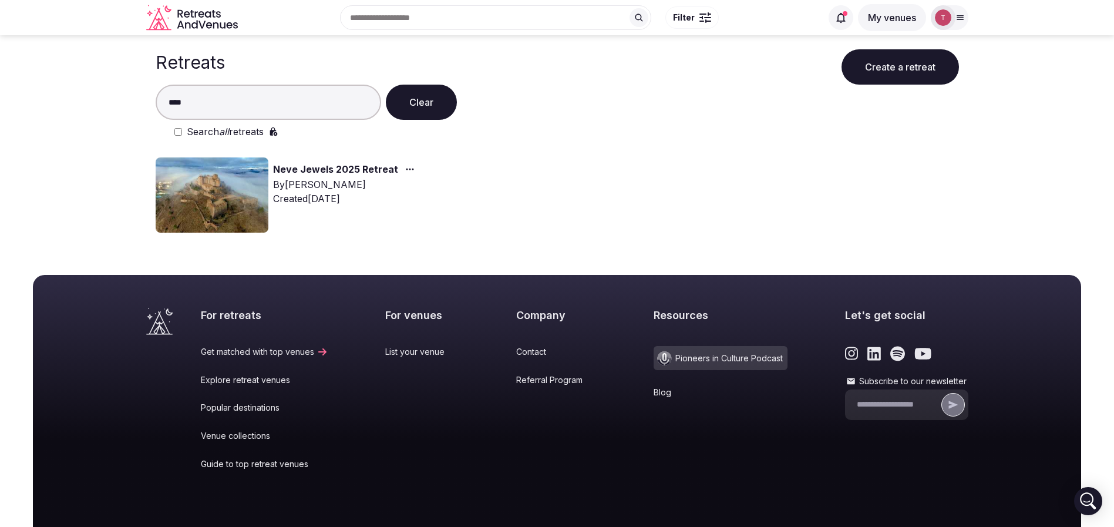
click at [325, 170] on link "Neve Jewels 2025 Retreat" at bounding box center [335, 169] width 125 height 15
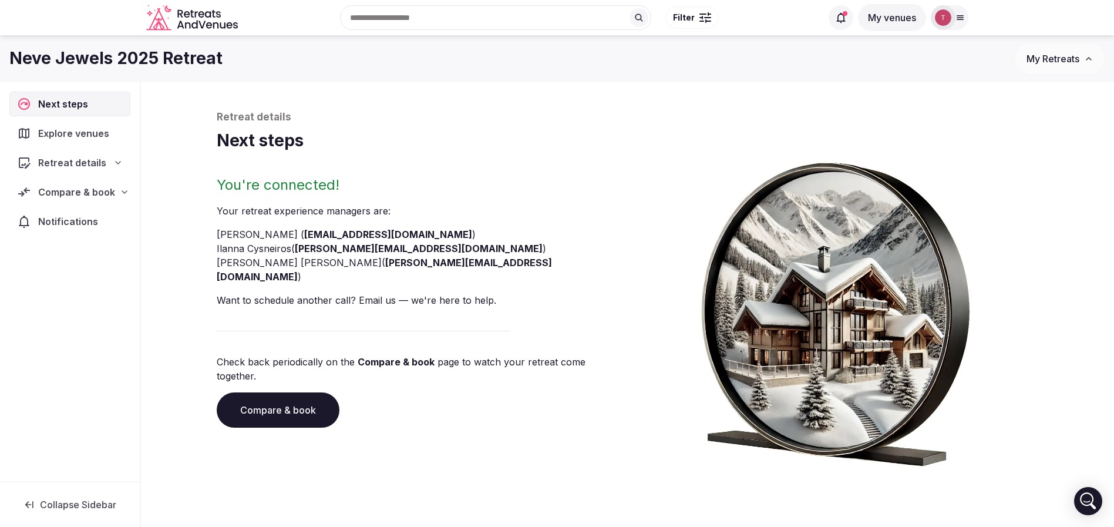
click at [278, 392] on link "Compare & book" at bounding box center [278, 409] width 123 height 35
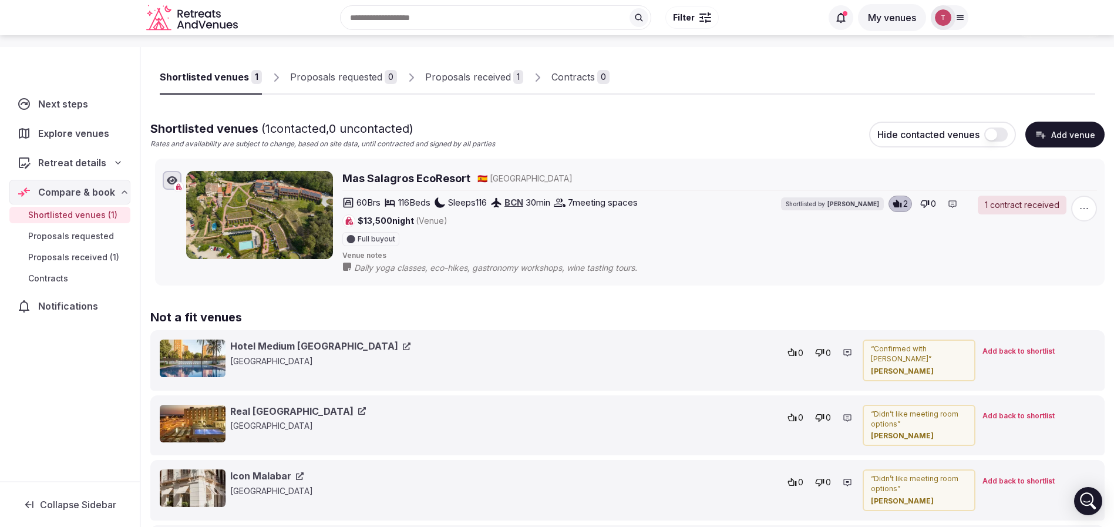
scroll to position [88, 0]
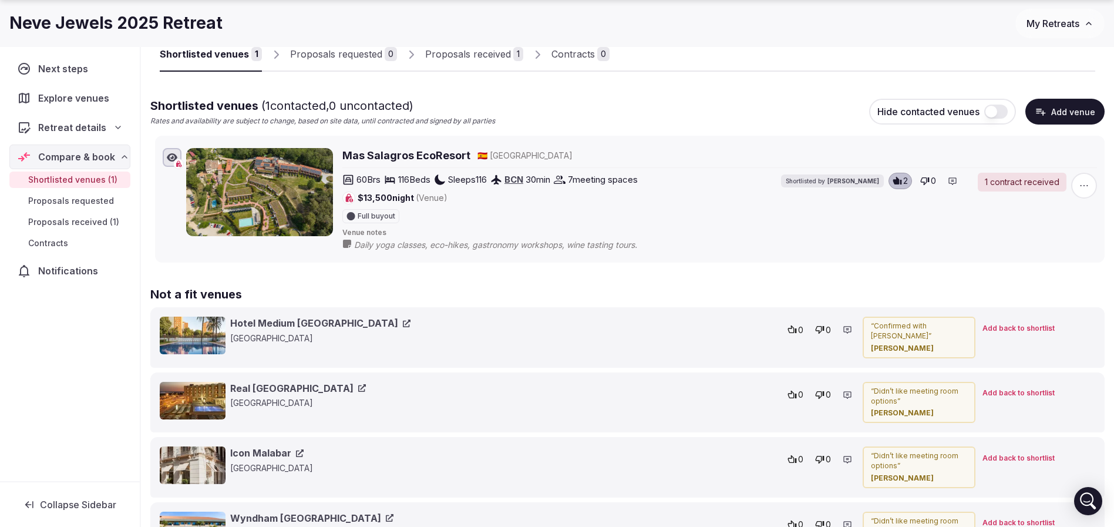
click at [368, 55] on div "Proposals requested" at bounding box center [336, 54] width 92 height 14
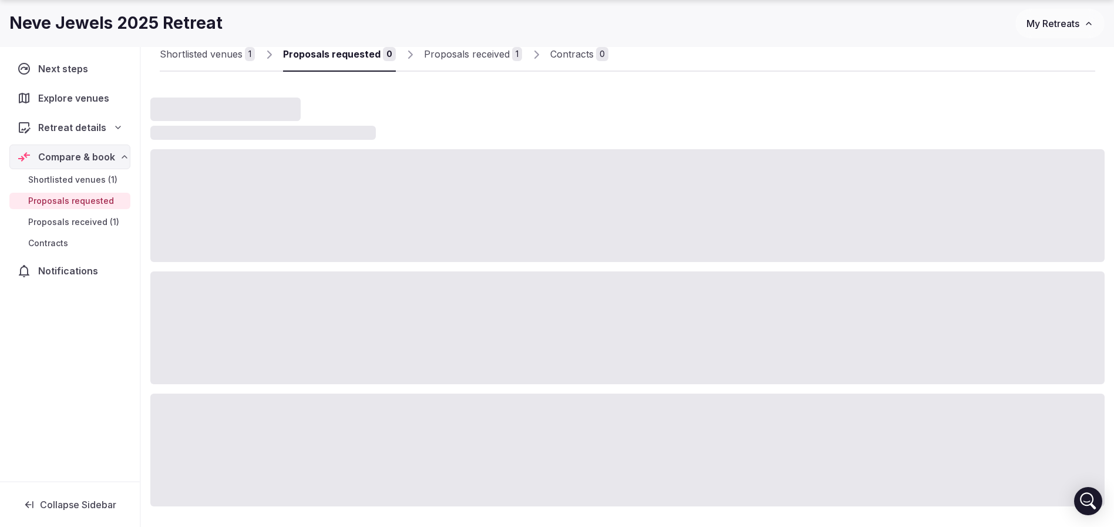
scroll to position [40, 0]
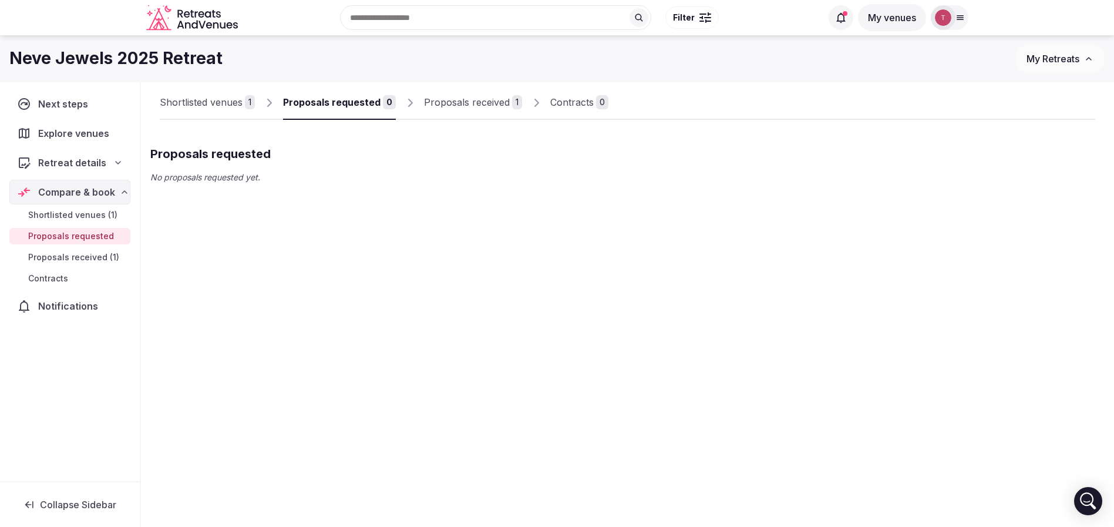
click at [463, 96] on div "Proposals received" at bounding box center [467, 102] width 86 height 14
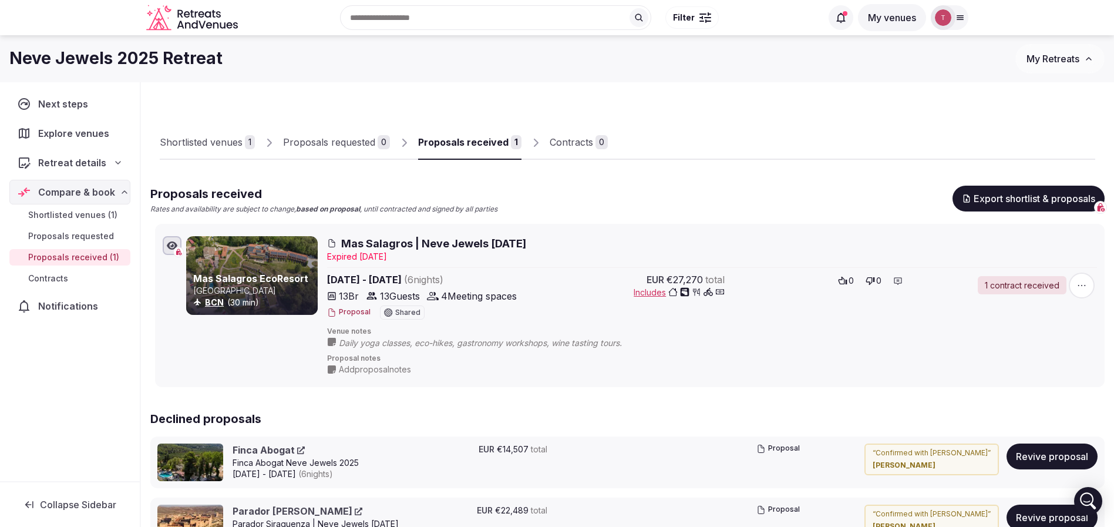
click at [208, 137] on div "Shortlisted venues" at bounding box center [201, 142] width 83 height 14
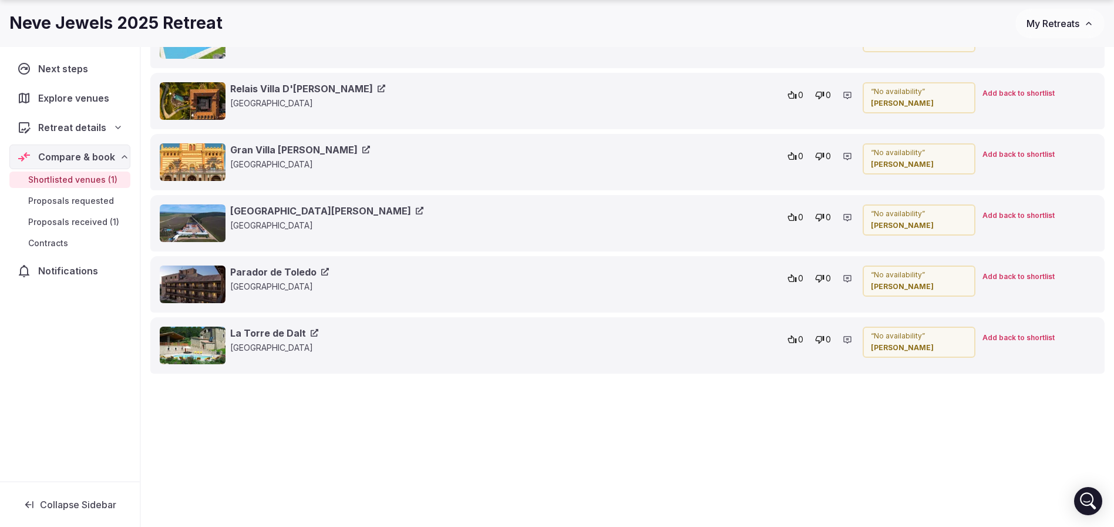
scroll to position [1661, 0]
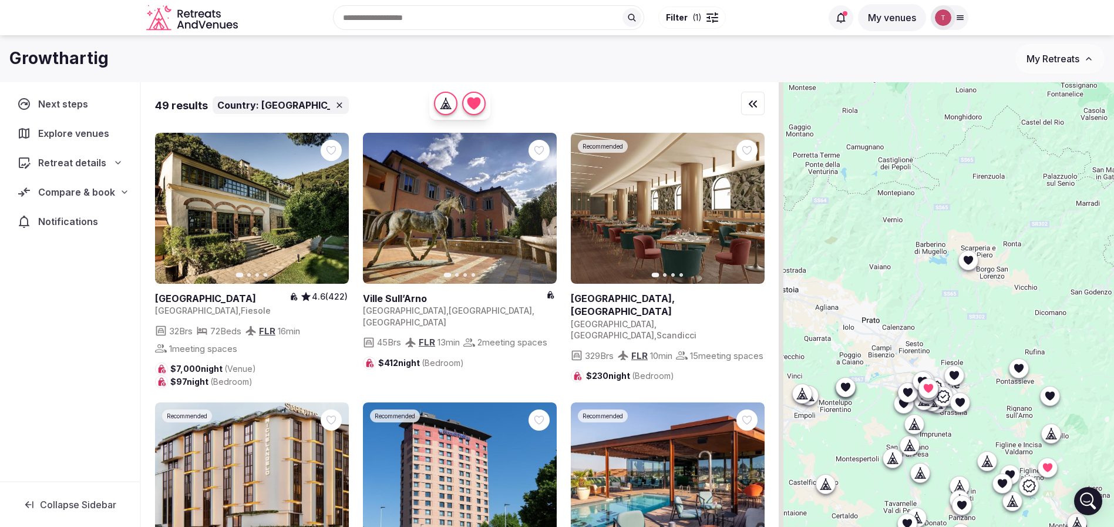
click at [113, 162] on div "Retreat details" at bounding box center [70, 163] width 106 height 14
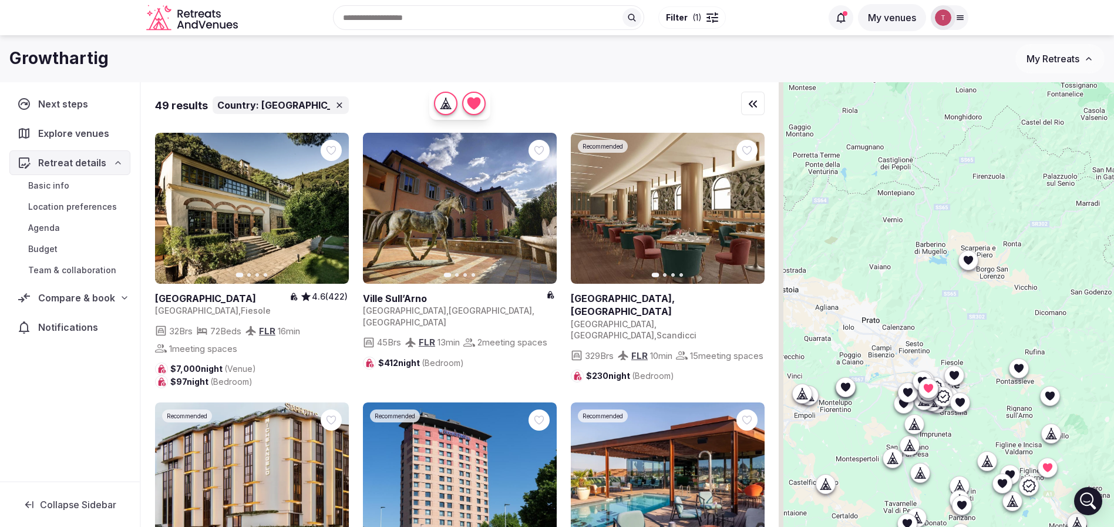
click at [75, 299] on span "Compare & book" at bounding box center [76, 298] width 77 height 14
click at [87, 315] on span "Shortlisted venues" at bounding box center [67, 321] width 78 height 12
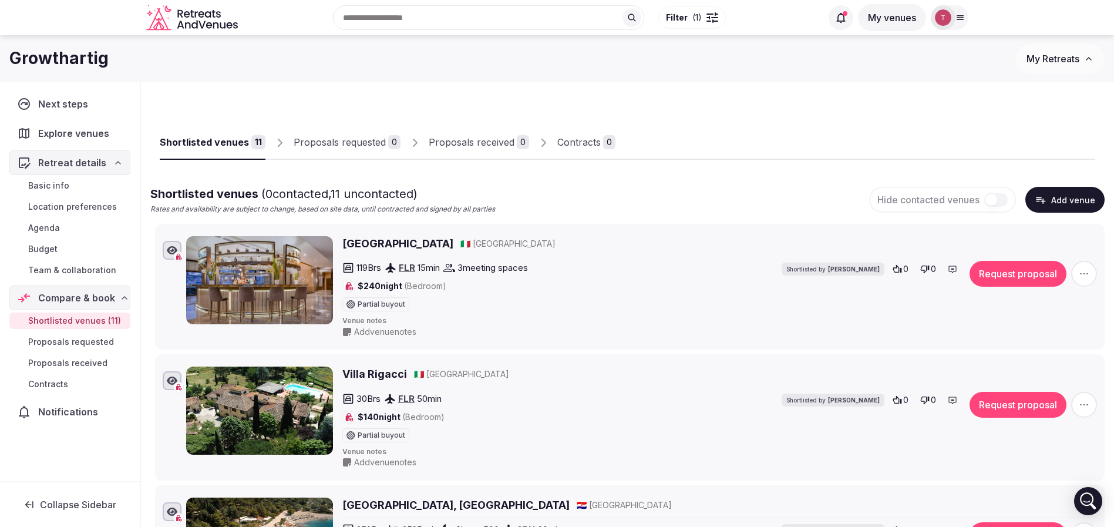
click at [1073, 204] on button "Add venue" at bounding box center [1064, 200] width 79 height 26
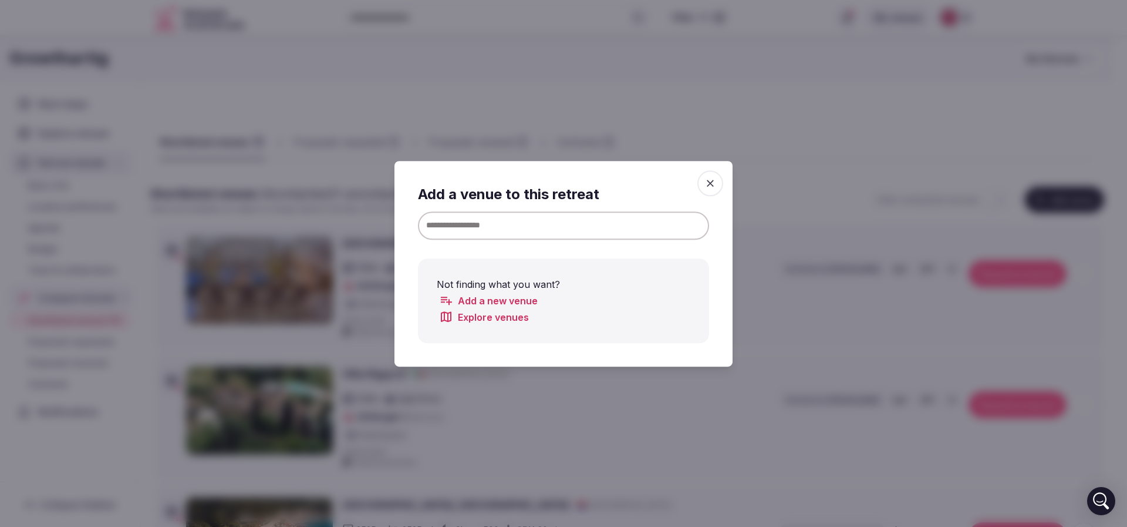
click at [534, 221] on input at bounding box center [563, 225] width 291 height 28
type input "*****"
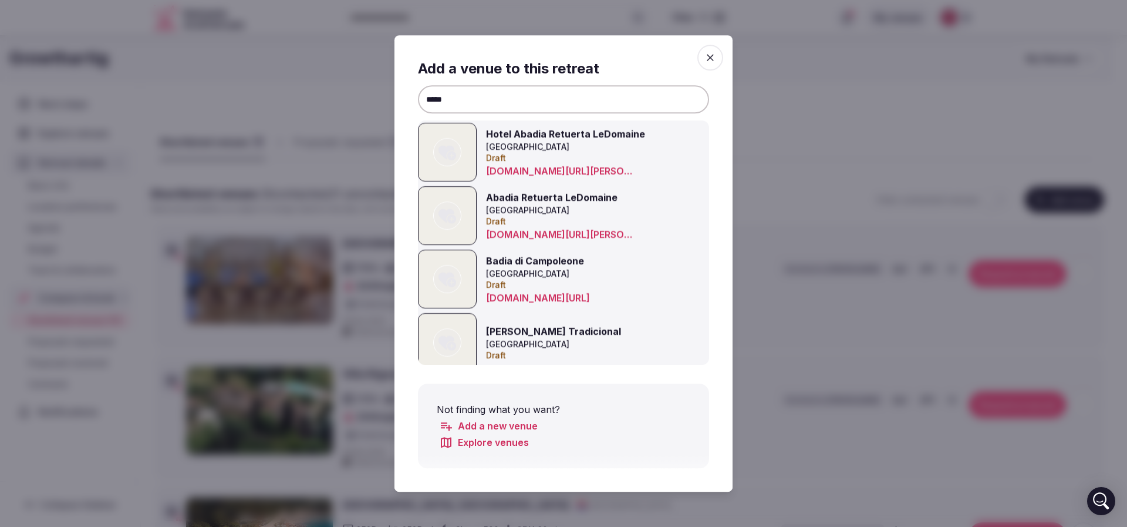
drag, startPoint x: 713, startPoint y: 170, endPoint x: 706, endPoint y: 204, distance: 35.2
click at [706, 207] on div "Add a venue to this retreat ***** Hotel Abadia Retuerta LeDomaine Spain Draft w…" at bounding box center [564, 263] width 310 height 429
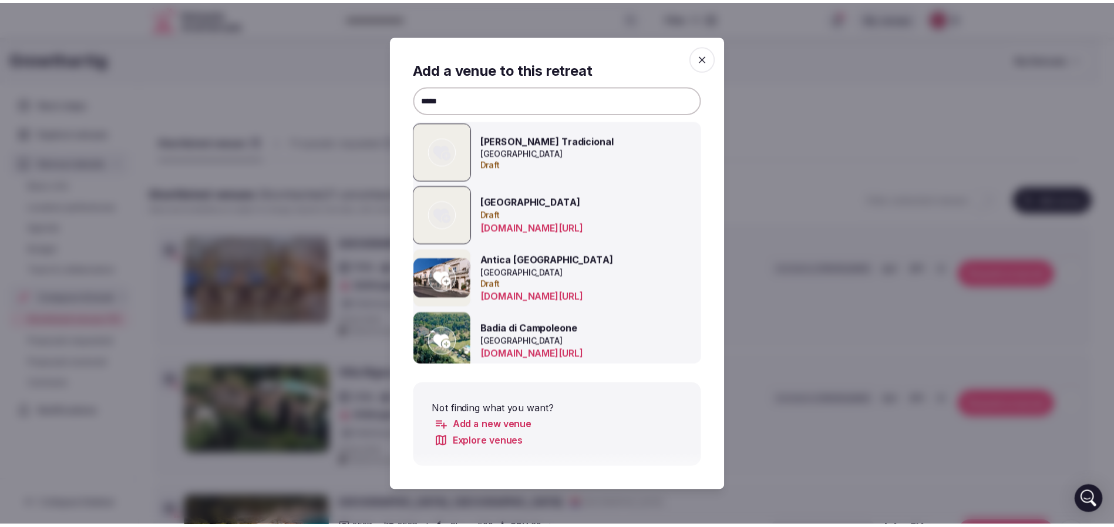
scroll to position [366, 0]
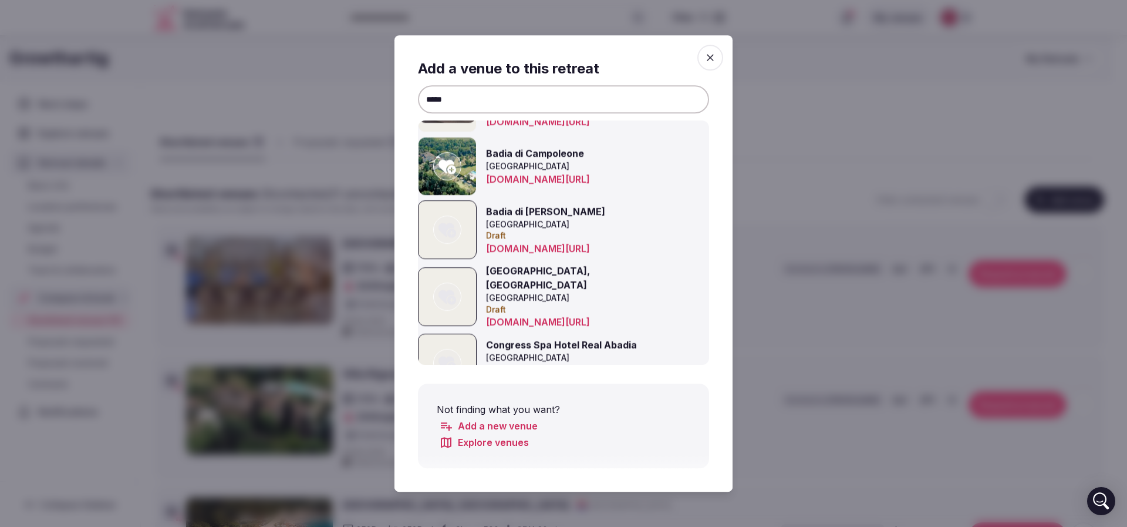
click at [444, 167] on icon at bounding box center [448, 167] width 18 height 14
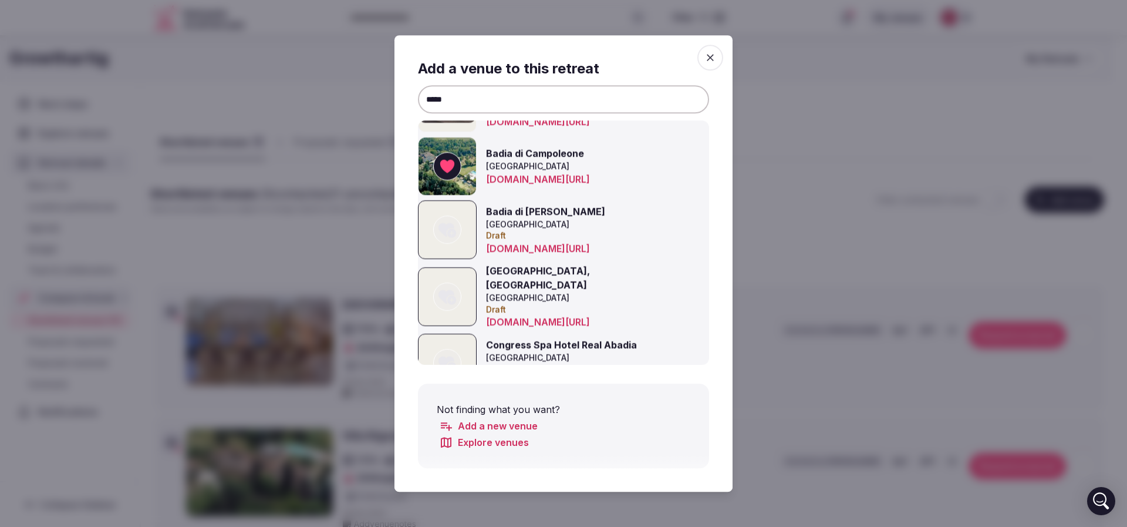
click at [793, 125] on div at bounding box center [563, 263] width 1127 height 527
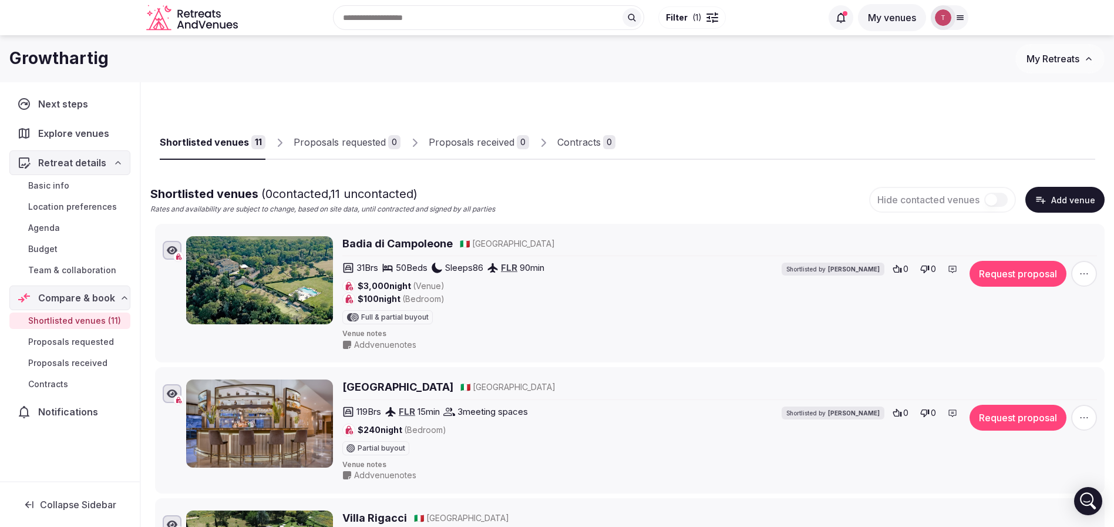
scroll to position [88, 0]
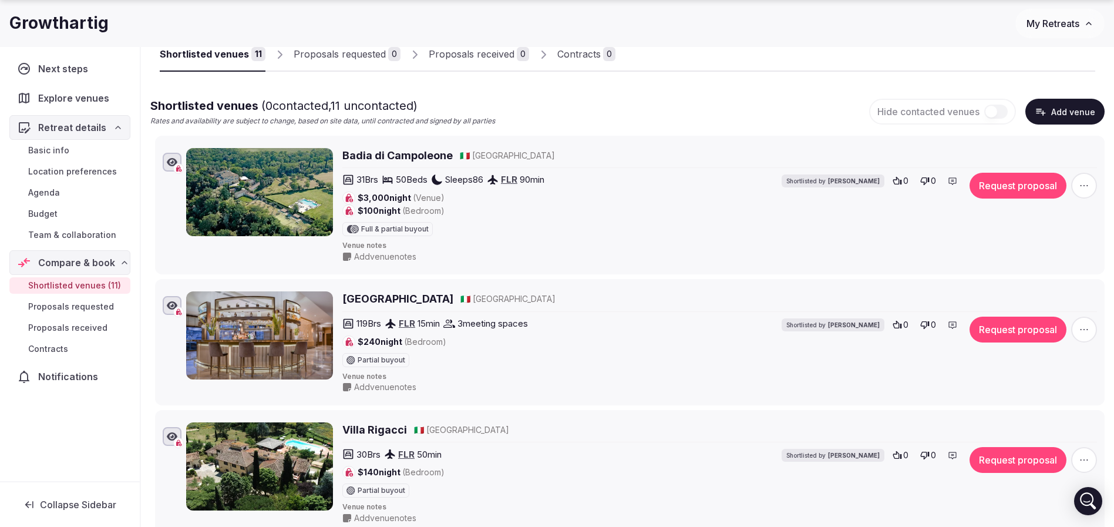
click at [362, 302] on h2 "AC Hotel Firenze" at bounding box center [397, 298] width 111 height 15
drag, startPoint x: 275, startPoint y: 490, endPoint x: 277, endPoint y: 480, distance: 10.1
click at [274, 490] on img at bounding box center [259, 466] width 147 height 88
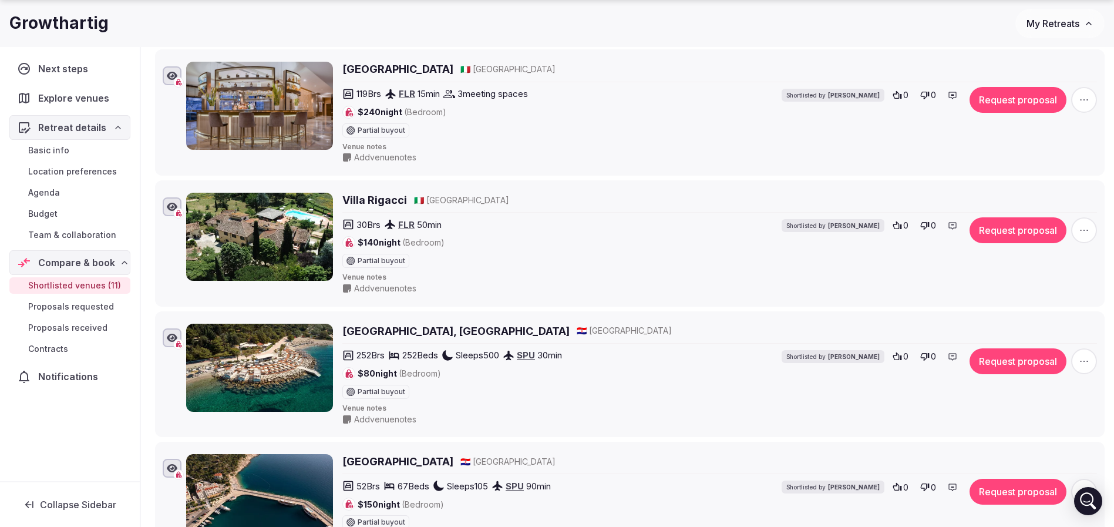
scroll to position [352, 0]
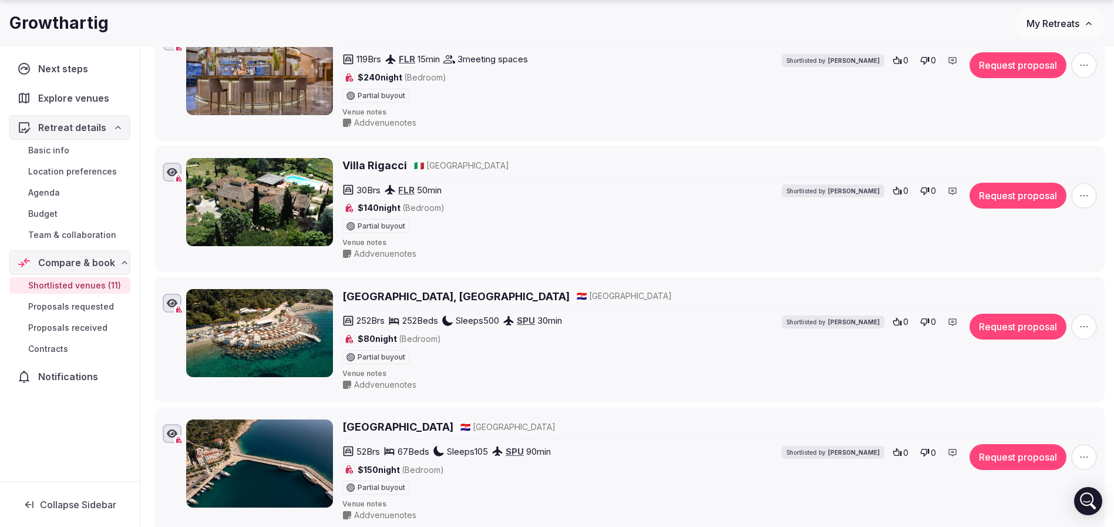
click at [370, 169] on h2 "Villa Rigacci" at bounding box center [374, 165] width 65 height 15
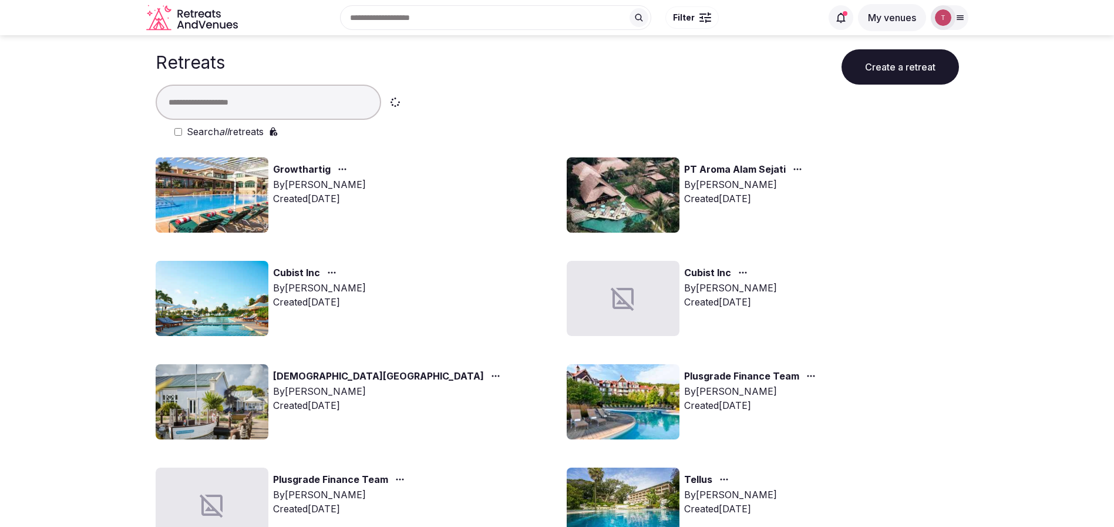
click at [208, 192] on img at bounding box center [212, 194] width 113 height 75
click at [228, 196] on img at bounding box center [212, 194] width 113 height 75
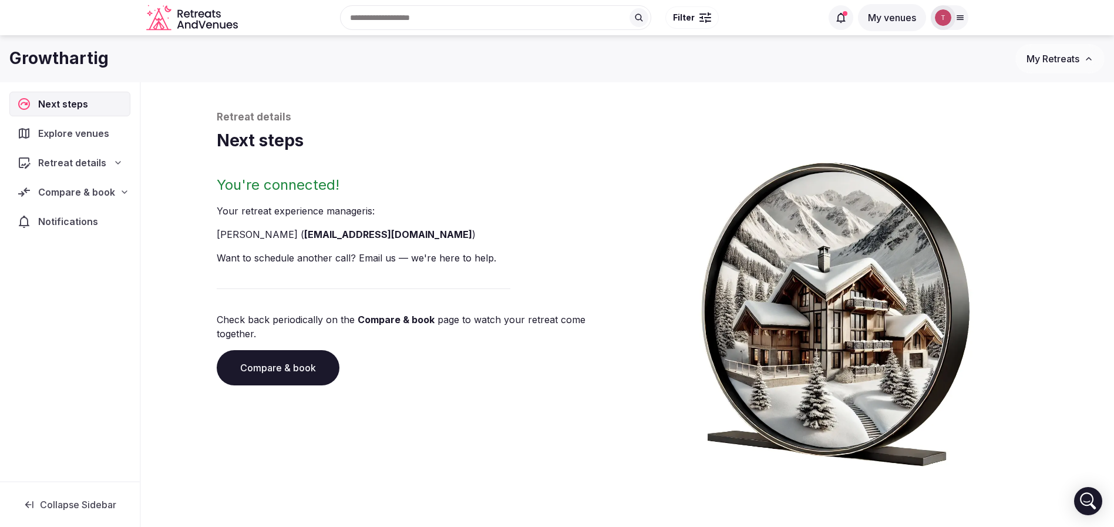
click at [312, 355] on link "Compare & book" at bounding box center [278, 367] width 123 height 35
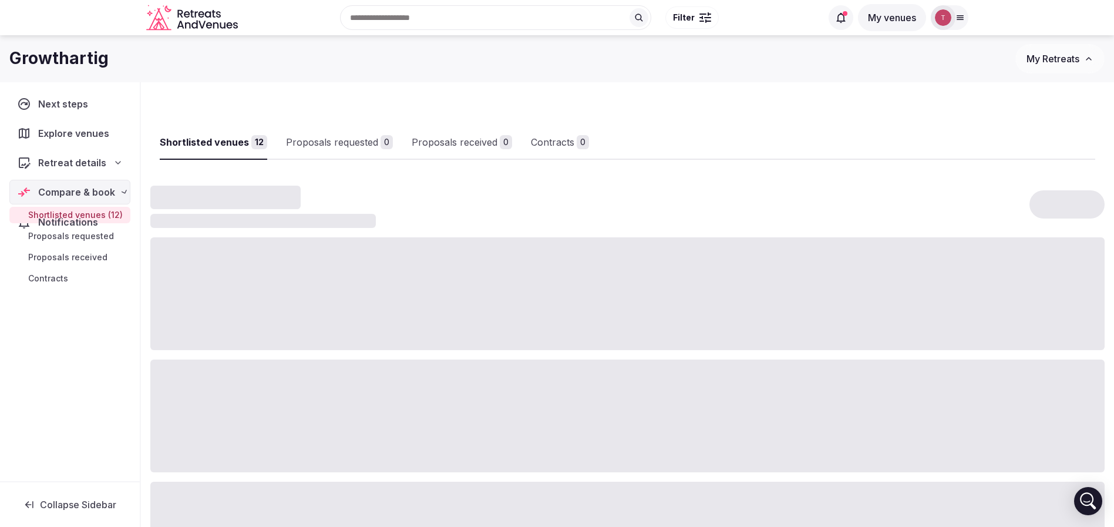
click at [312, 355] on div at bounding box center [627, 472] width 954 height 573
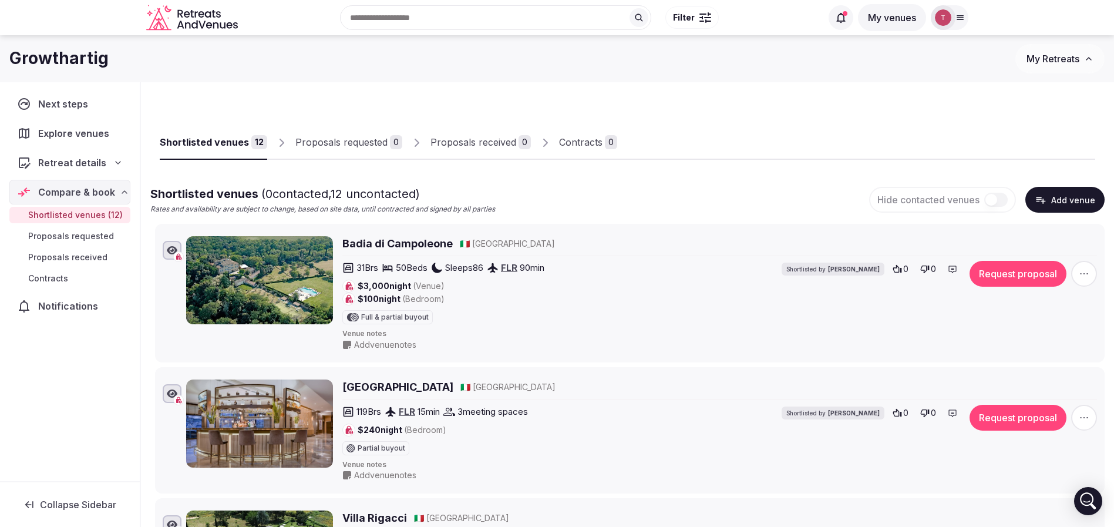
click at [379, 244] on h2 "Badia di Campoleone" at bounding box center [397, 243] width 110 height 15
click at [365, 386] on h2 "AC Hotel Firenze" at bounding box center [397, 386] width 111 height 15
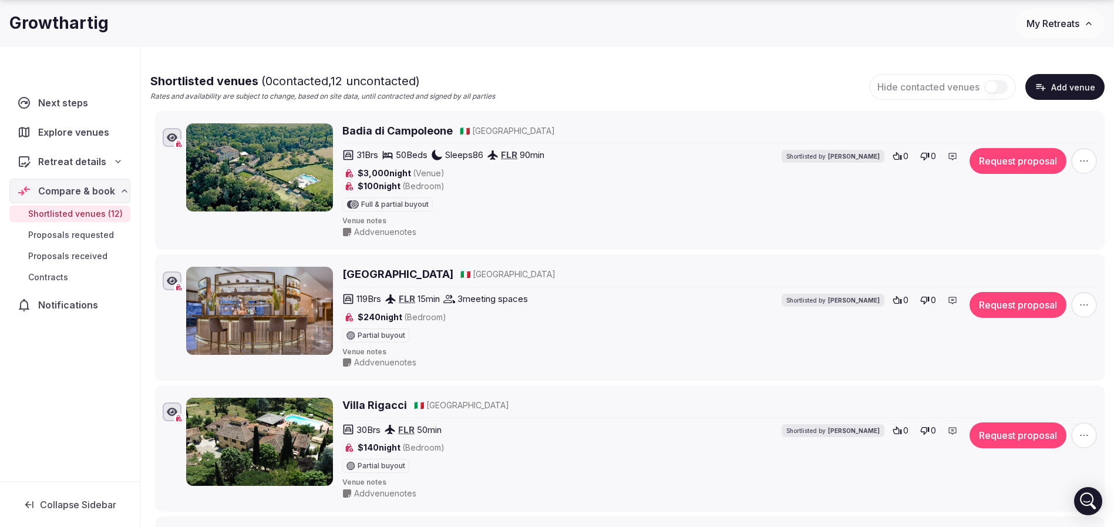
scroll to position [176, 0]
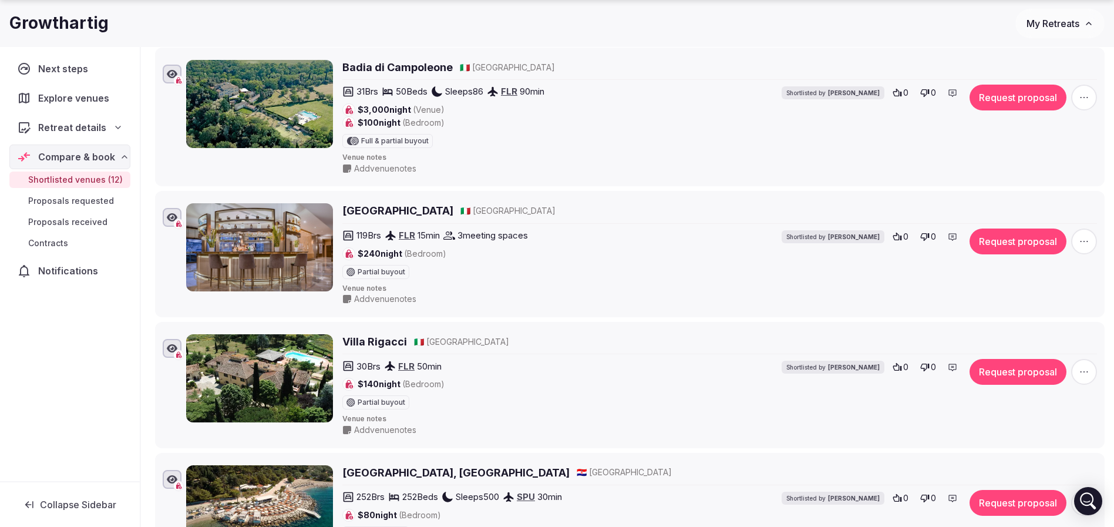
click at [387, 339] on h2 "Villa Rigacci" at bounding box center [374, 341] width 65 height 15
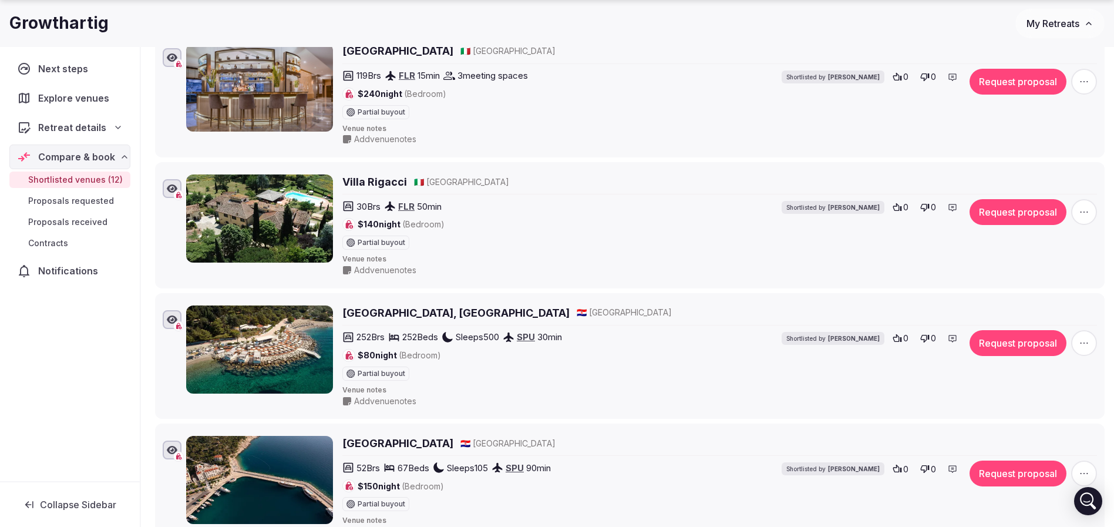
scroll to position [352, 0]
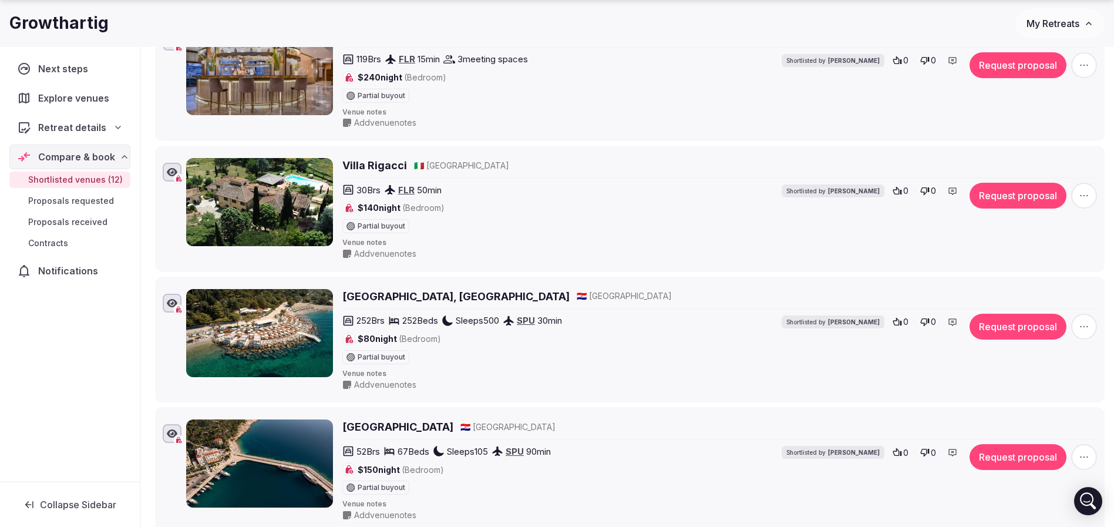
click at [387, 295] on h2 "Radisson Blu Resort & Spa, Split" at bounding box center [455, 296] width 227 height 15
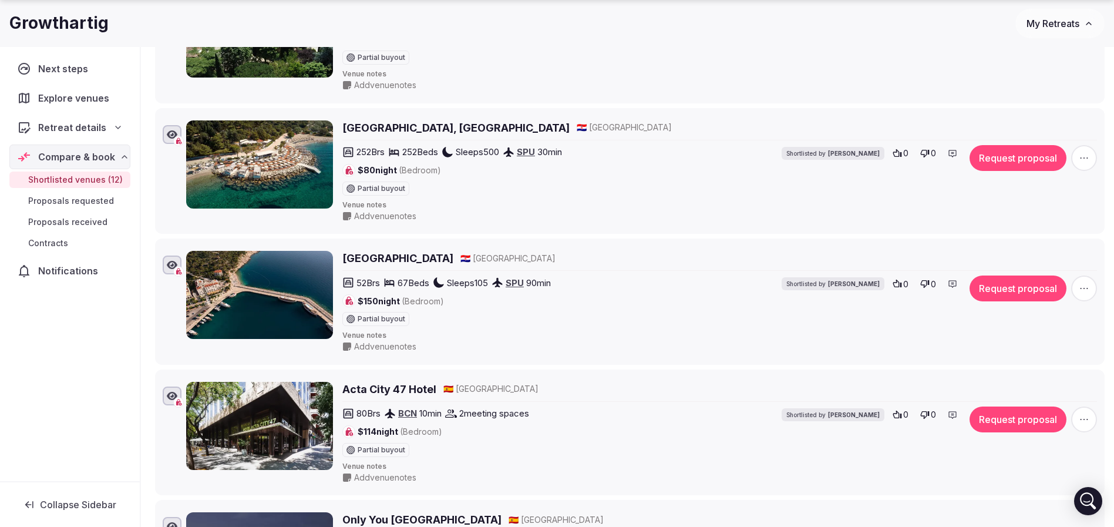
scroll to position [528, 0]
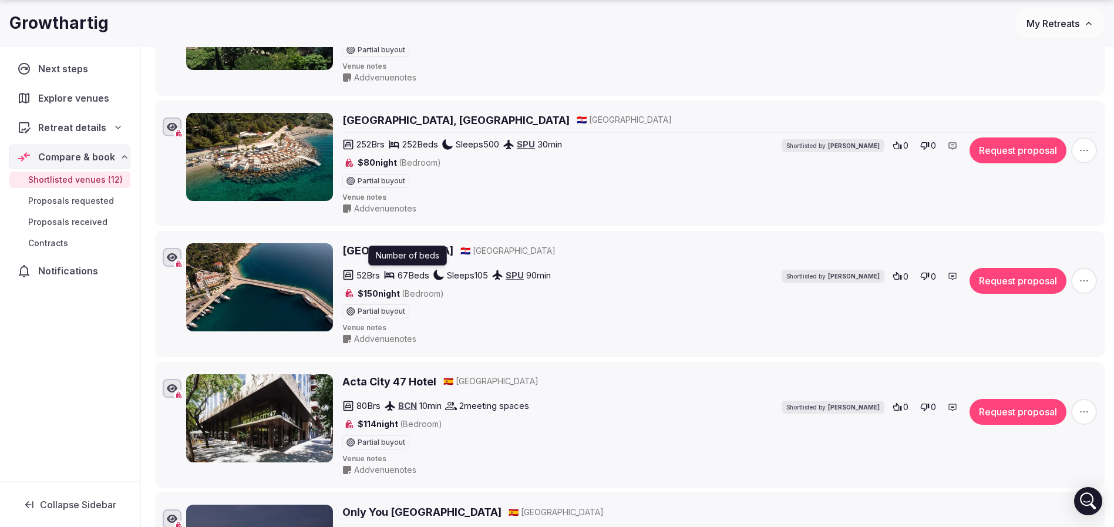
click at [397, 259] on p "Number of beds" at bounding box center [407, 256] width 63 height 12
click at [361, 252] on h2 "Hotel Osejava" at bounding box center [397, 250] width 111 height 15
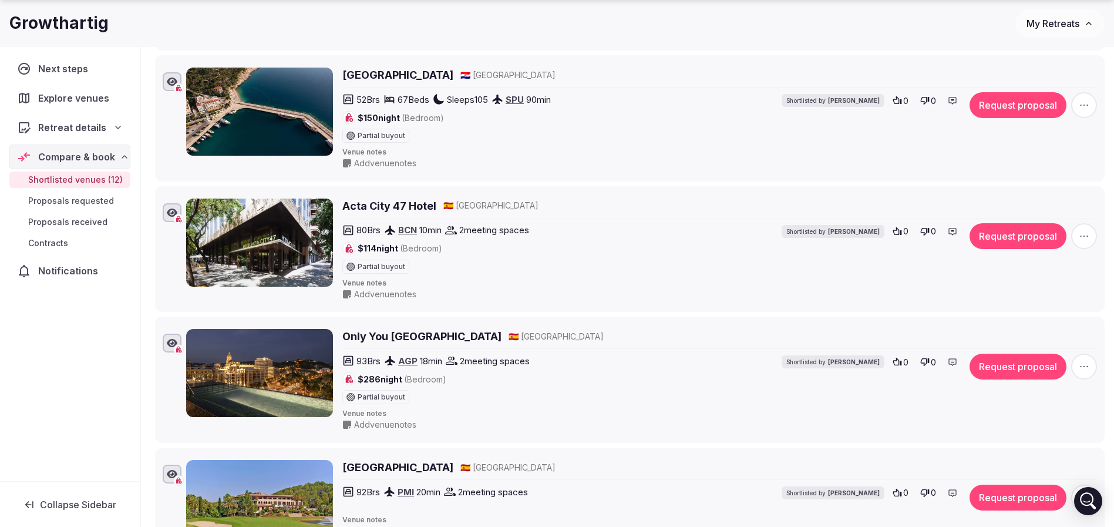
scroll to position [705, 0]
click at [397, 206] on h2 "Acta City 47 Hotel" at bounding box center [389, 205] width 94 height 15
click at [420, 335] on h2 "Only You Hotel Málaga" at bounding box center [421, 335] width 159 height 15
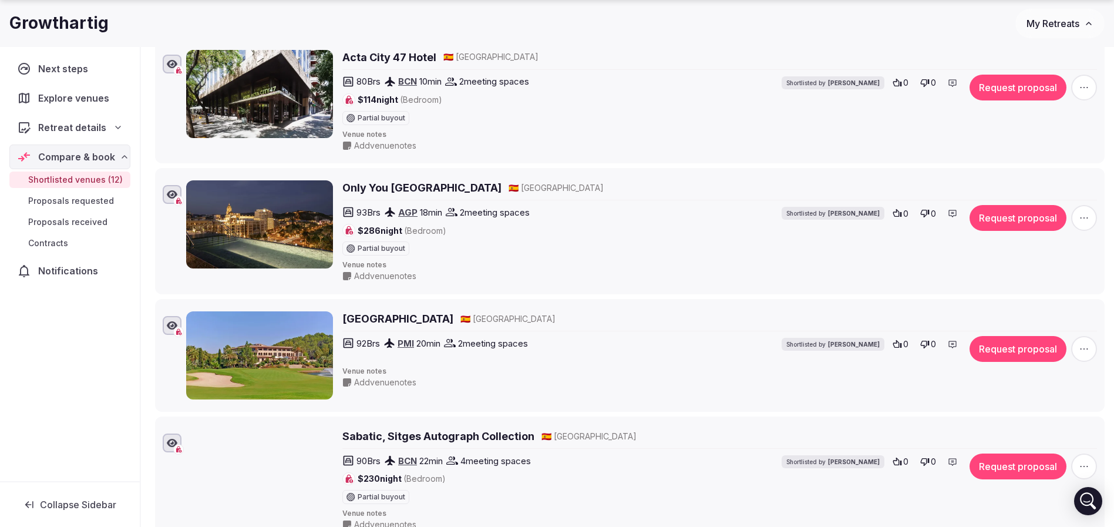
scroll to position [881, 0]
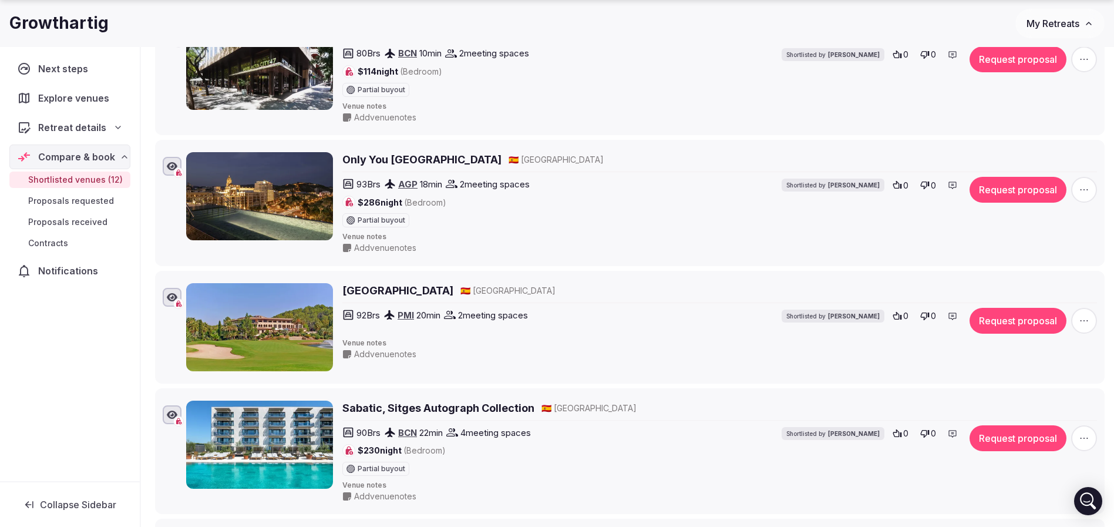
click at [417, 289] on h2 "[GEOGRAPHIC_DATA]" at bounding box center [397, 290] width 111 height 15
click at [453, 413] on h2 "Sabatic, Sitges Autograph Collection" at bounding box center [438, 407] width 192 height 15
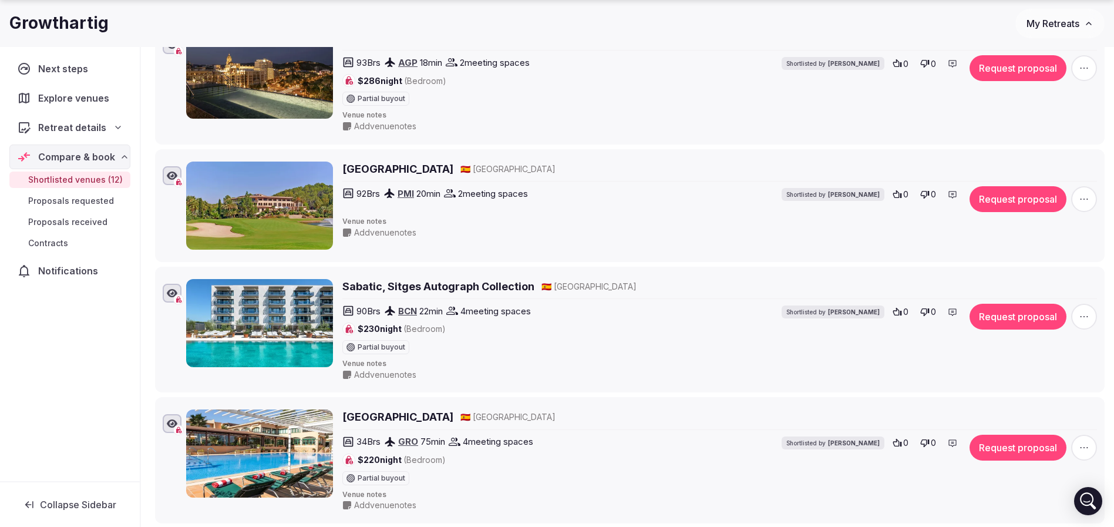
scroll to position [1057, 0]
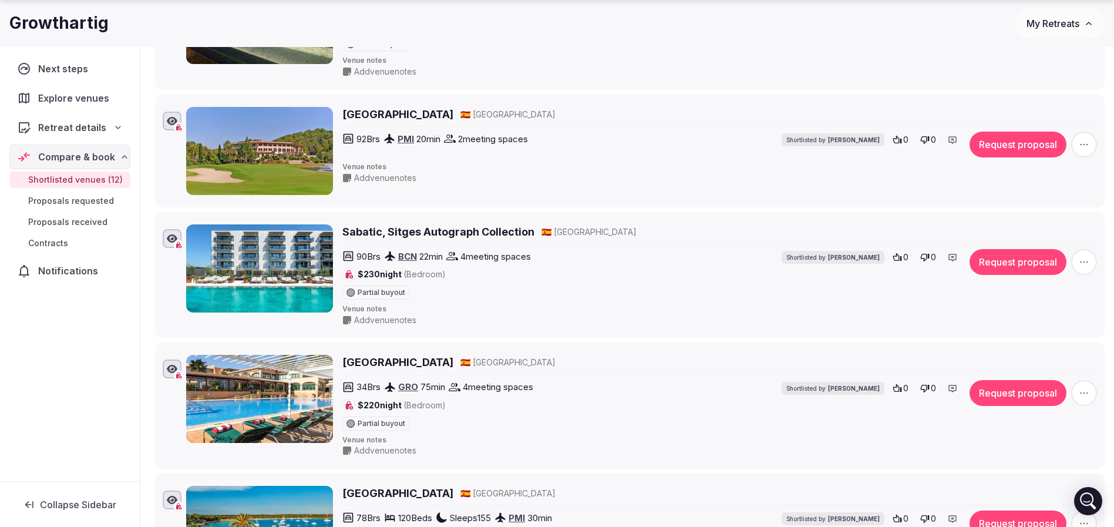
click at [385, 361] on h2 "[GEOGRAPHIC_DATA]" at bounding box center [397, 362] width 111 height 15
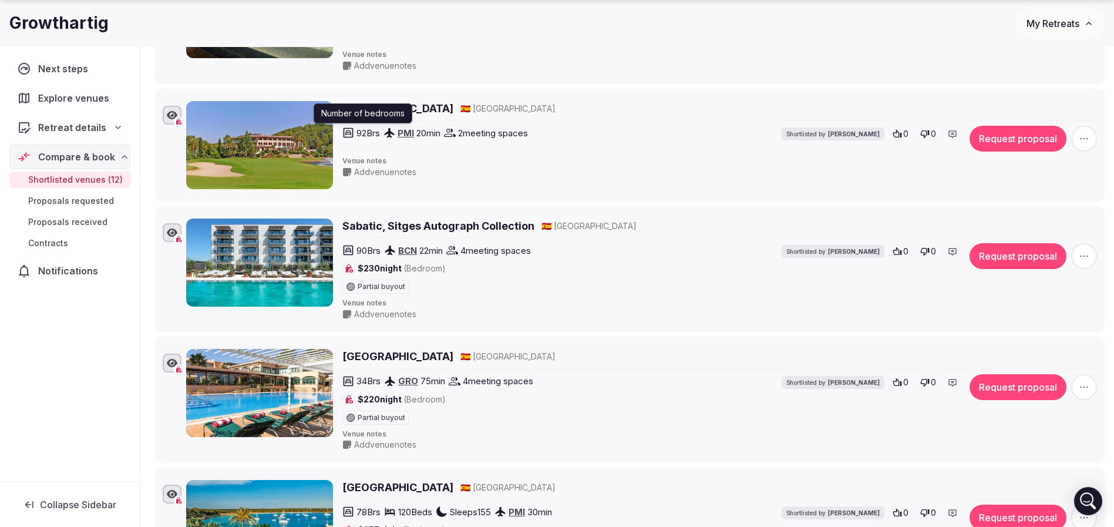
scroll to position [1233, 0]
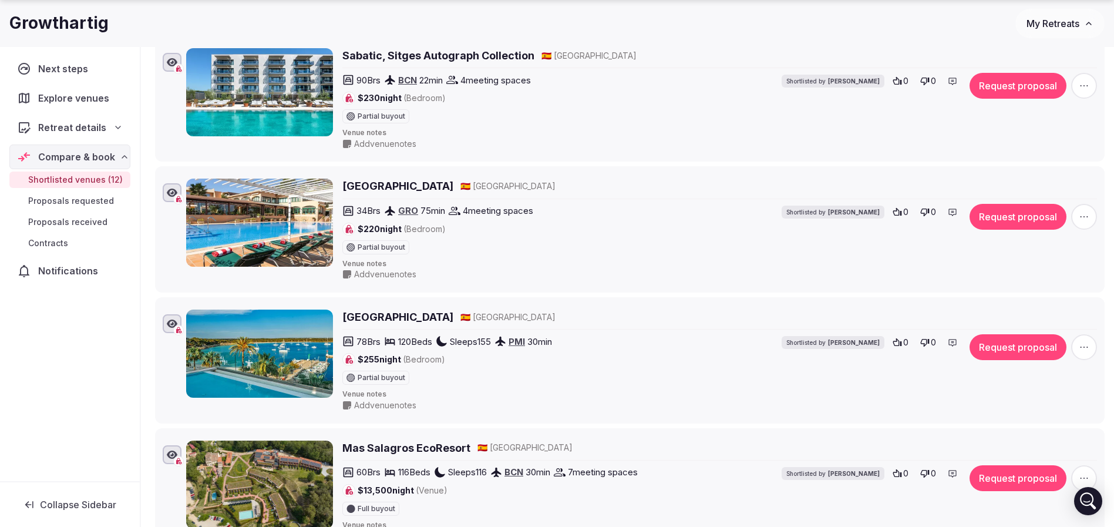
click at [393, 319] on h2 "[GEOGRAPHIC_DATA]" at bounding box center [397, 316] width 111 height 15
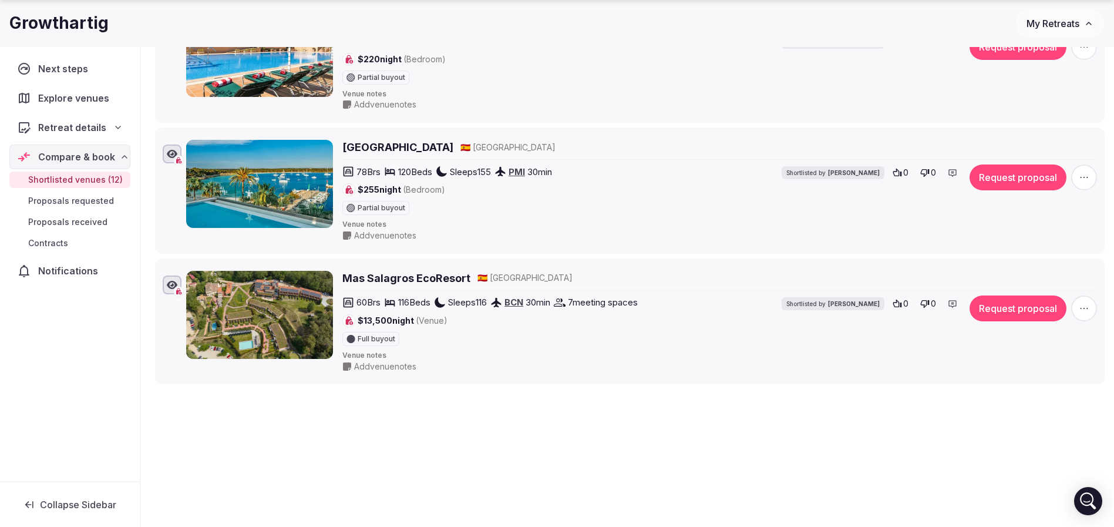
scroll to position [1409, 0]
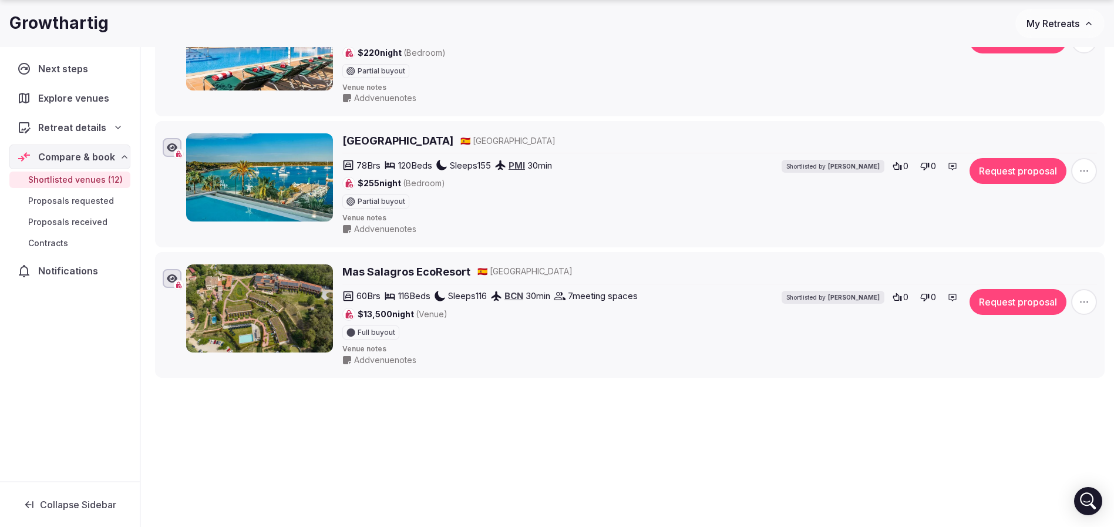
click at [409, 274] on h2 "Mas Salagros EcoResort" at bounding box center [406, 271] width 128 height 15
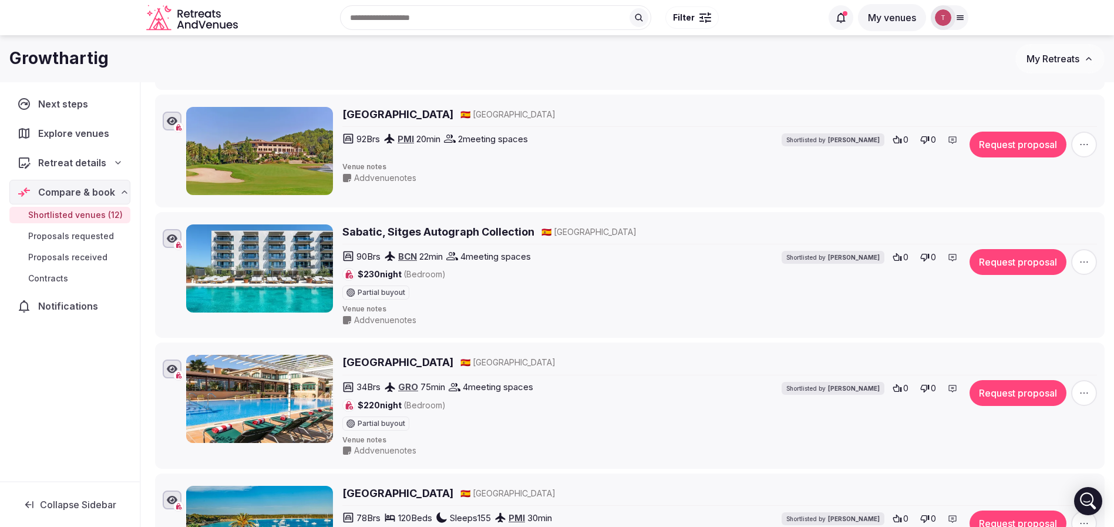
scroll to position [969, 0]
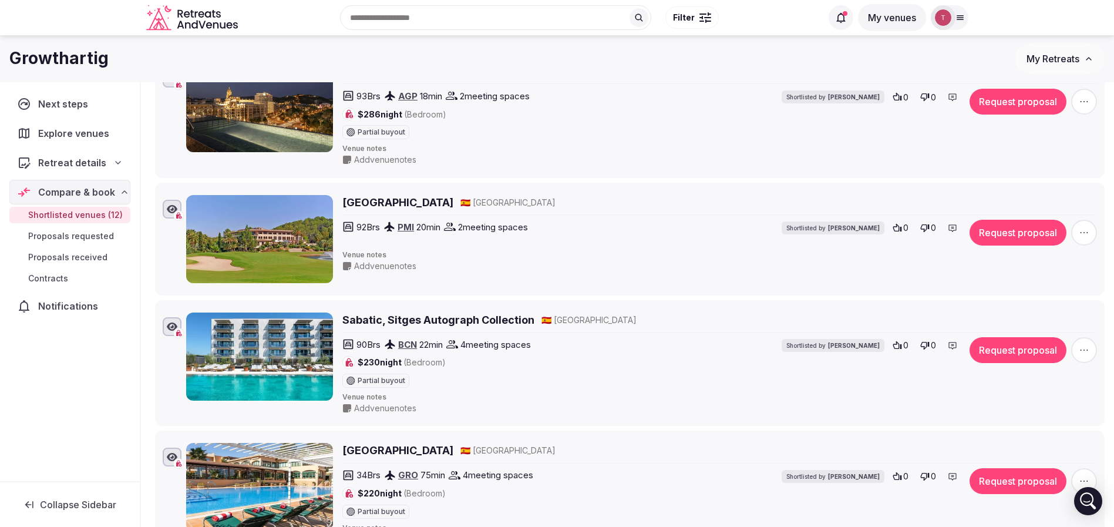
drag, startPoint x: 1080, startPoint y: 348, endPoint x: 1059, endPoint y: 345, distance: 21.3
click at [1080, 348] on icon "button" at bounding box center [1084, 350] width 12 height 12
click at [1032, 311] on button "Remove Venue" at bounding box center [1052, 309] width 98 height 19
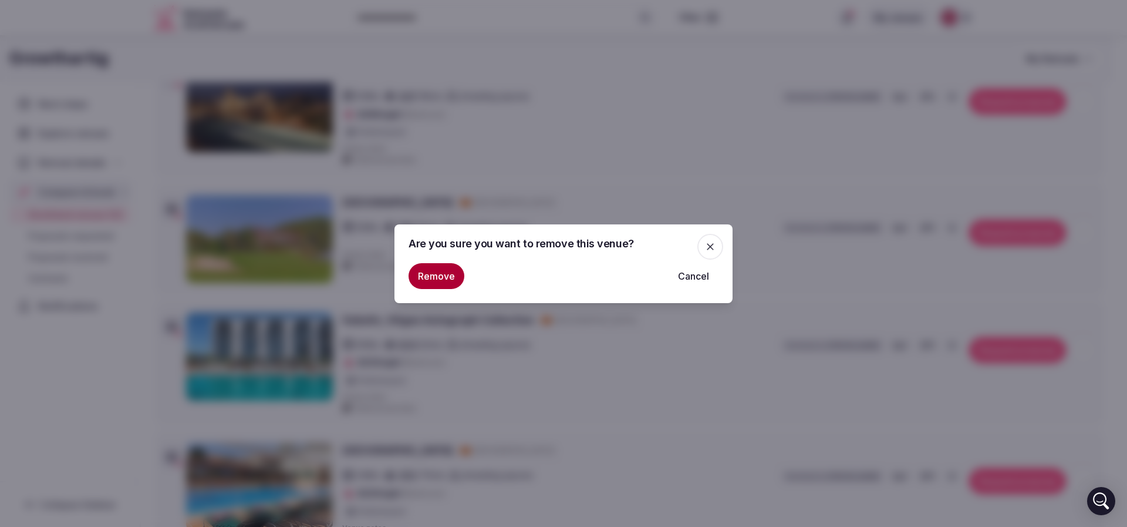
click at [426, 274] on button "Remove" at bounding box center [437, 276] width 56 height 26
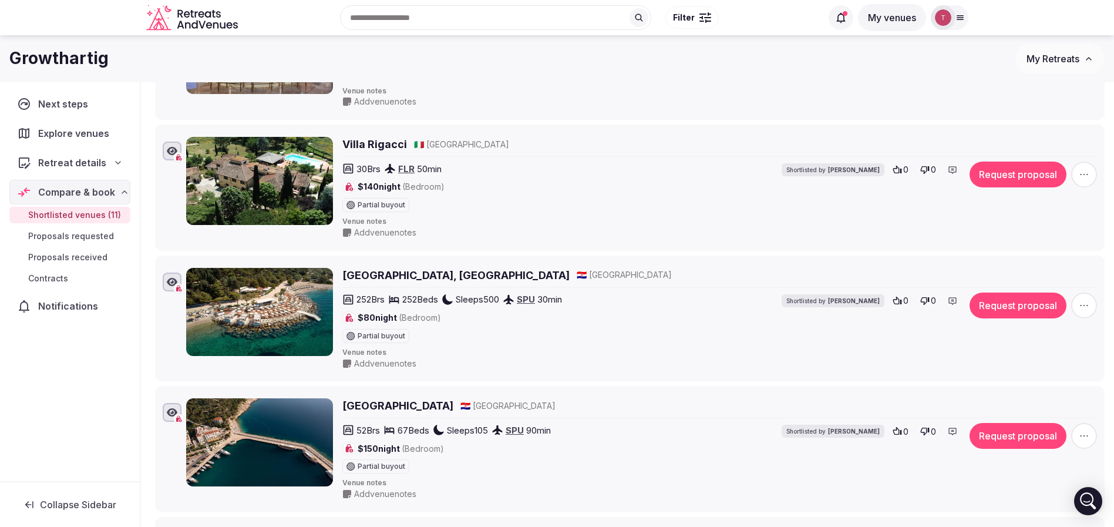
scroll to position [0, 0]
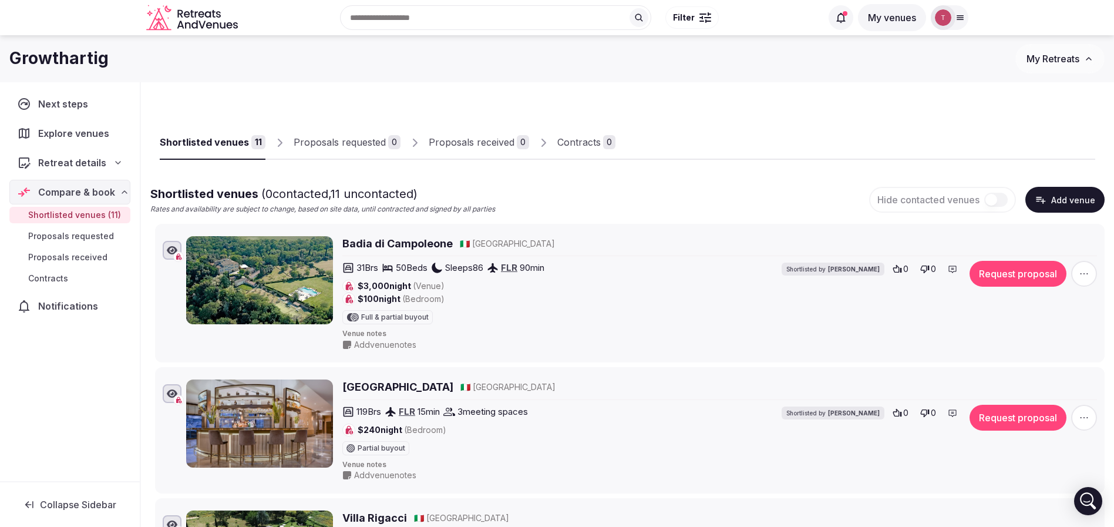
click at [420, 23] on div "Recent searches Italy Croatia Spain Cancún, Quintana Roo, Mexico Nashville, TN …" at bounding box center [532, 17] width 579 height 50
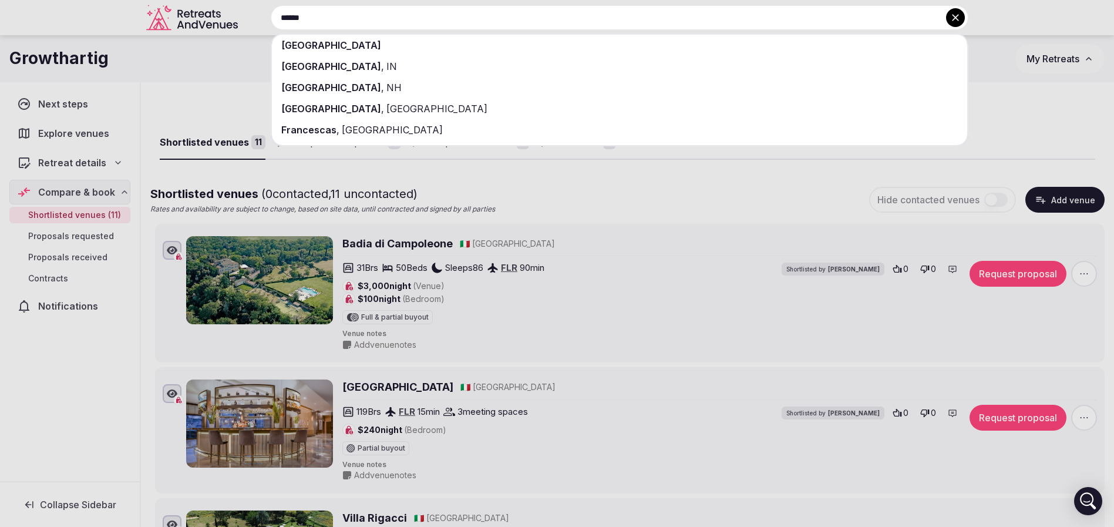
type input "******"
click at [410, 41] on div "[GEOGRAPHIC_DATA]" at bounding box center [619, 45] width 695 height 21
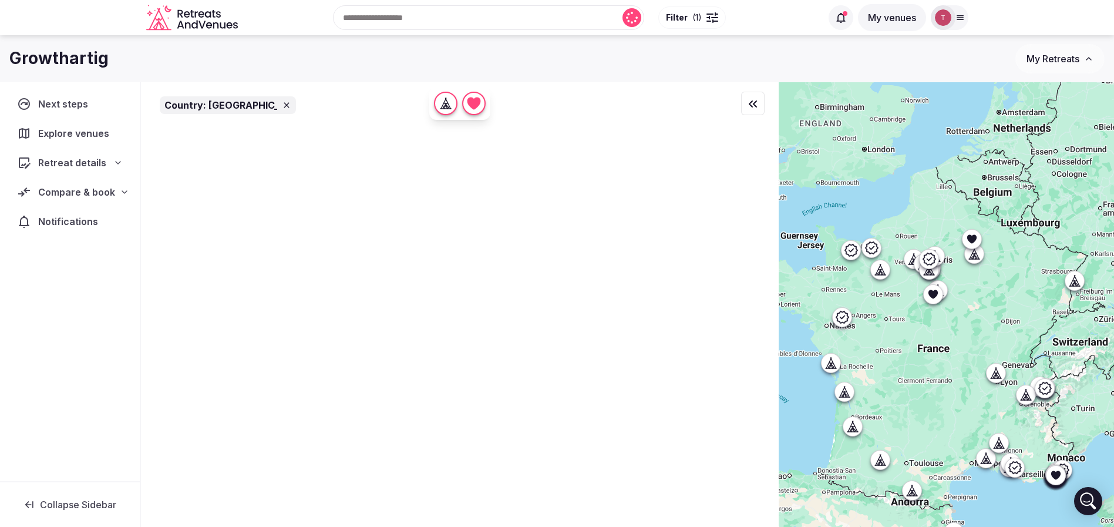
drag, startPoint x: 969, startPoint y: 282, endPoint x: 978, endPoint y: 297, distance: 16.9
click at [978, 297] on div at bounding box center [946, 324] width 335 height 484
click at [976, 236] on icon at bounding box center [970, 238] width 9 height 9
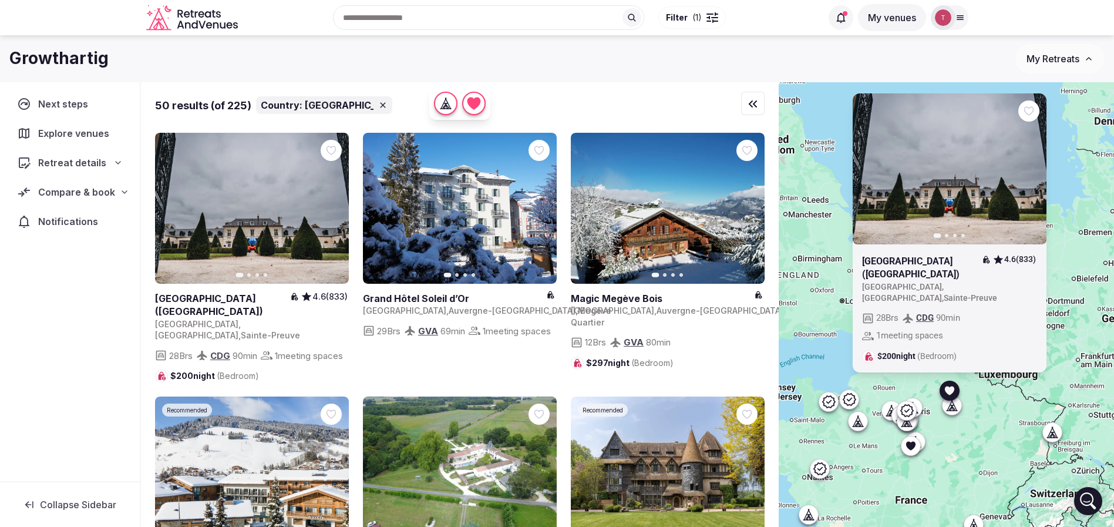
drag, startPoint x: 1009, startPoint y: 362, endPoint x: 1001, endPoint y: 446, distance: 85.0
click at [1001, 446] on div "Previous slide Next slide Domaine de Barive (Château De Barive) 4.6 (833) Franc…" at bounding box center [946, 324] width 335 height 484
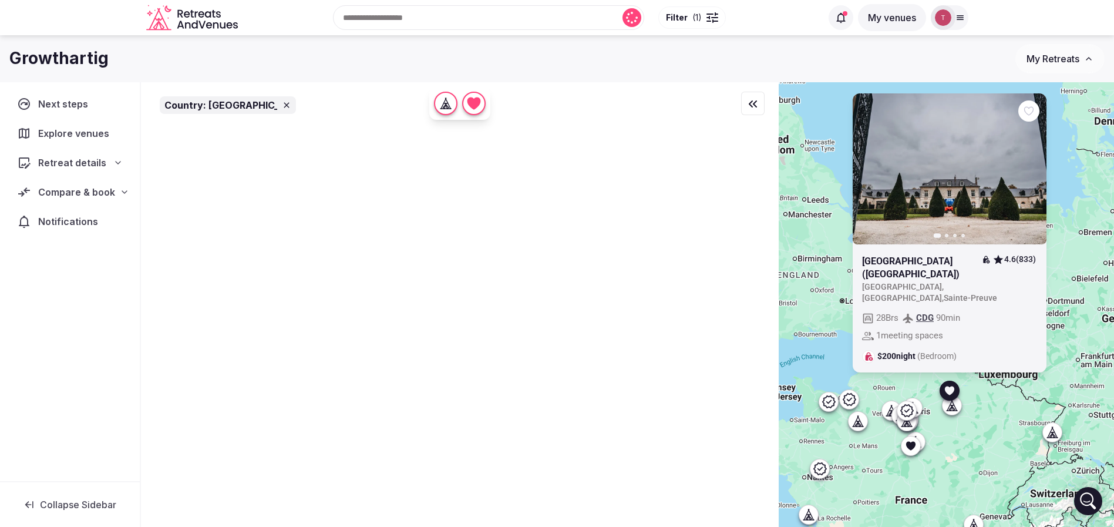
click at [1034, 173] on icon "button" at bounding box center [1029, 168] width 9 height 9
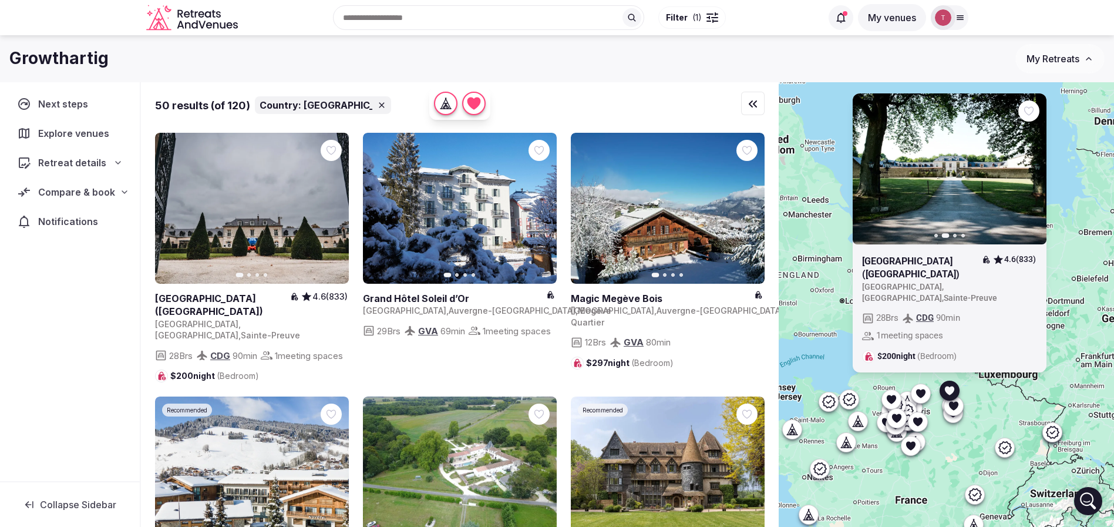
click at [1039, 174] on button "Next slide" at bounding box center [1029, 168] width 19 height 19
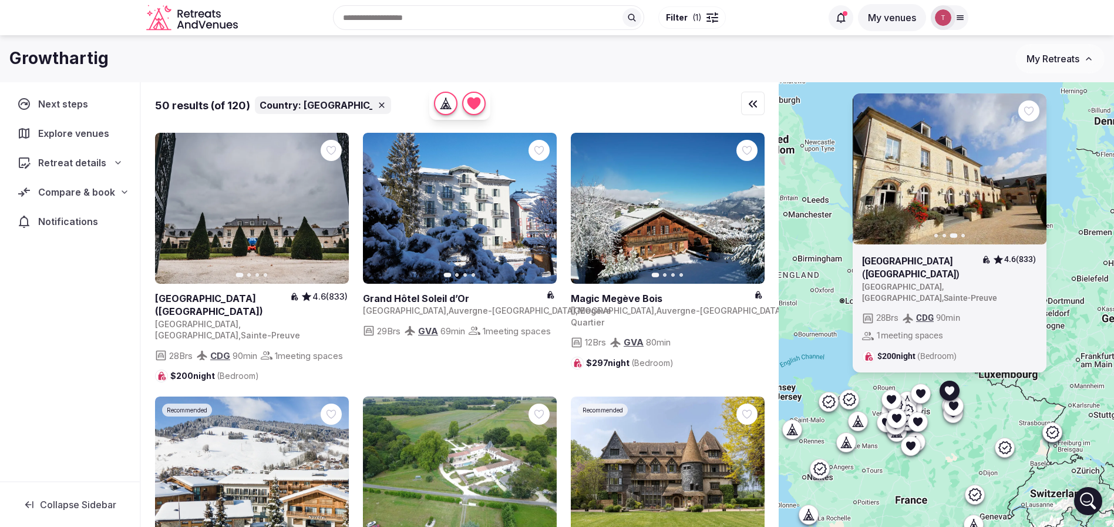
click at [1034, 173] on icon "button" at bounding box center [1029, 168] width 9 height 9
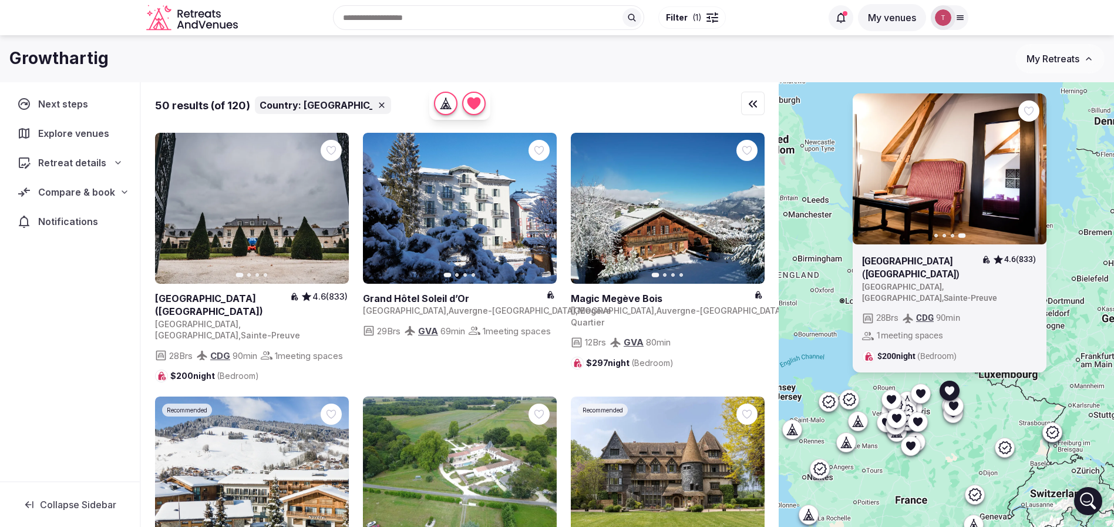
click at [1008, 407] on div "Previous slide Next slide Domaine de Barive (Château De Barive) 4.6 (833) Franc…" at bounding box center [946, 324] width 335 height 484
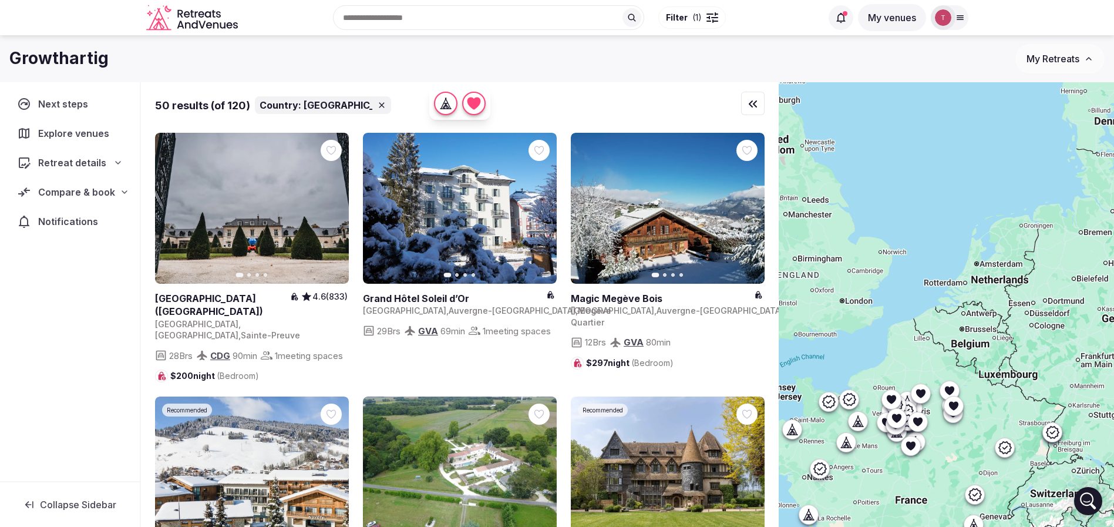
click at [927, 398] on icon at bounding box center [921, 394] width 12 height 12
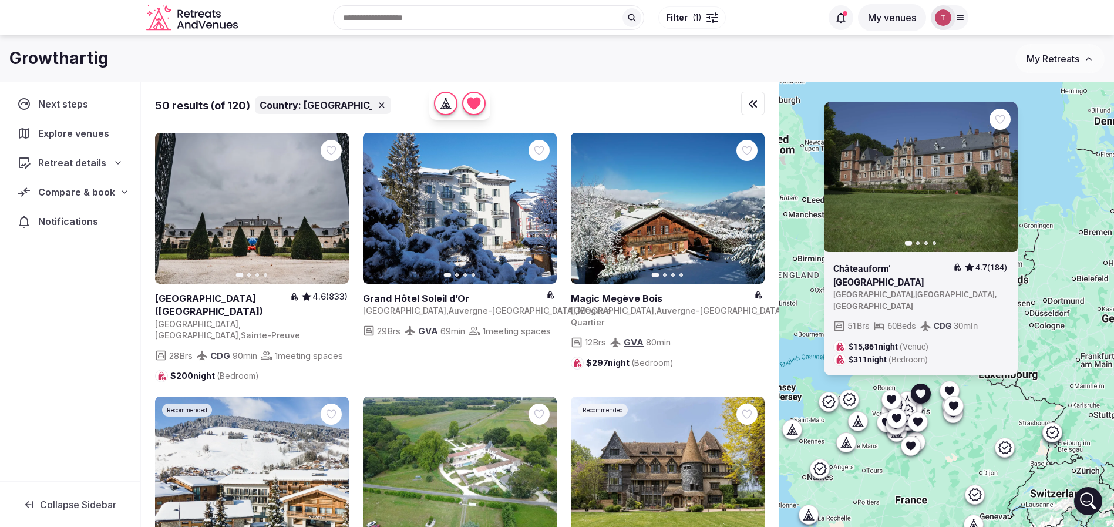
click at [922, 419] on icon at bounding box center [916, 421] width 9 height 9
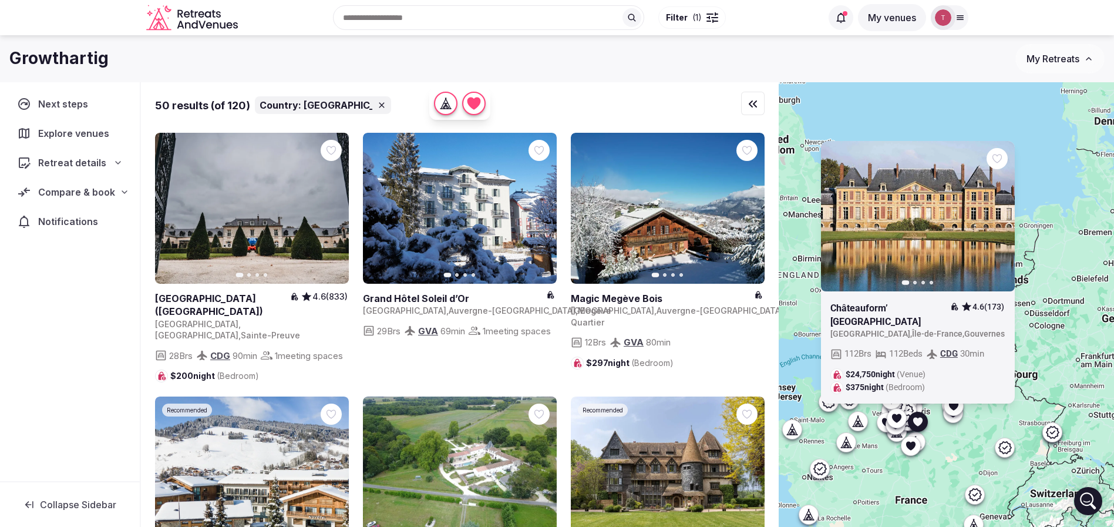
click at [901, 416] on icon at bounding box center [896, 417] width 9 height 9
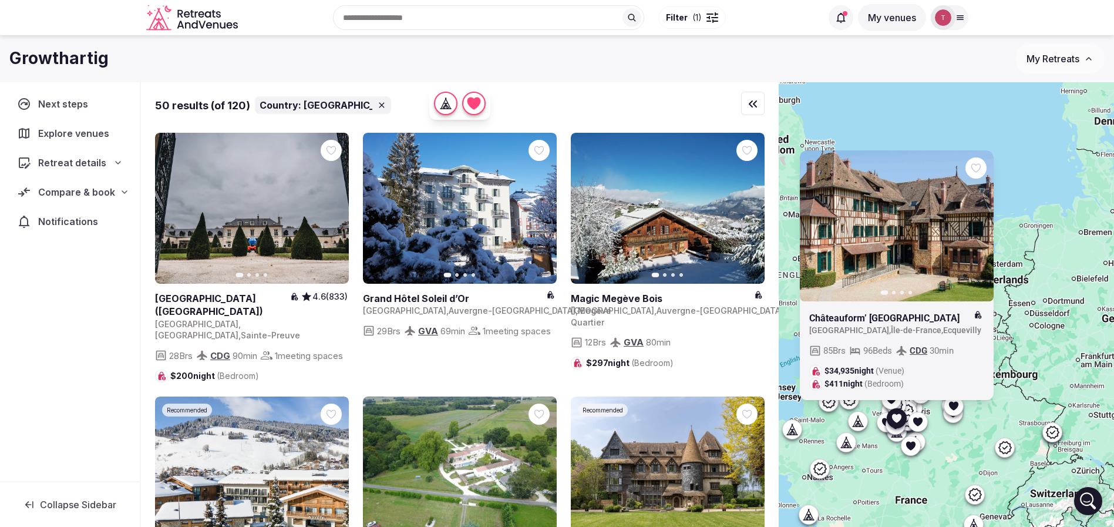
click at [890, 420] on icon at bounding box center [886, 421] width 9 height 9
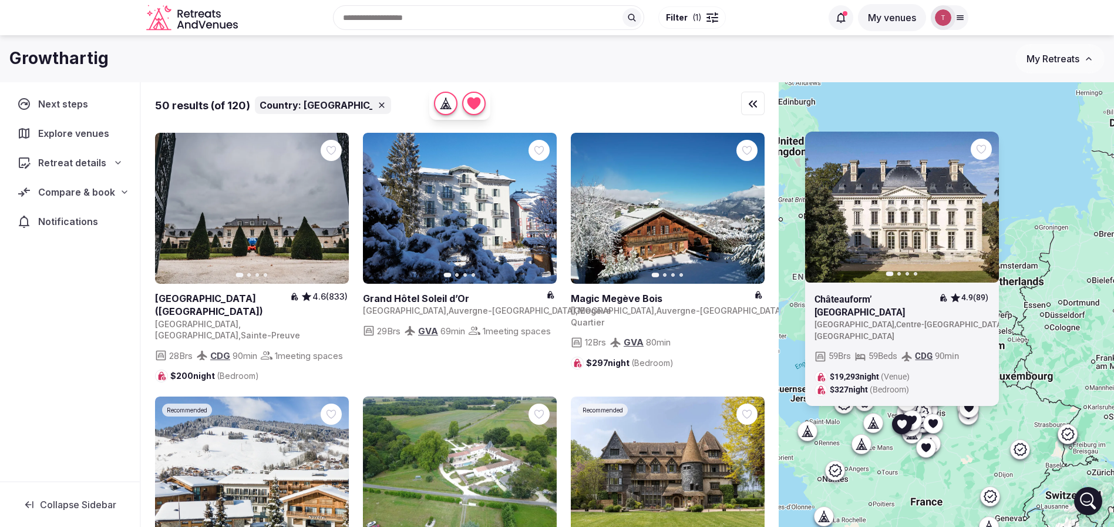
drag, startPoint x: 858, startPoint y: 430, endPoint x: 874, endPoint y: 430, distance: 15.9
click at [874, 430] on div "Previous slide Next slide Châteauform’ Chateau de Herces 4.9 (89) France , Cent…" at bounding box center [946, 324] width 335 height 484
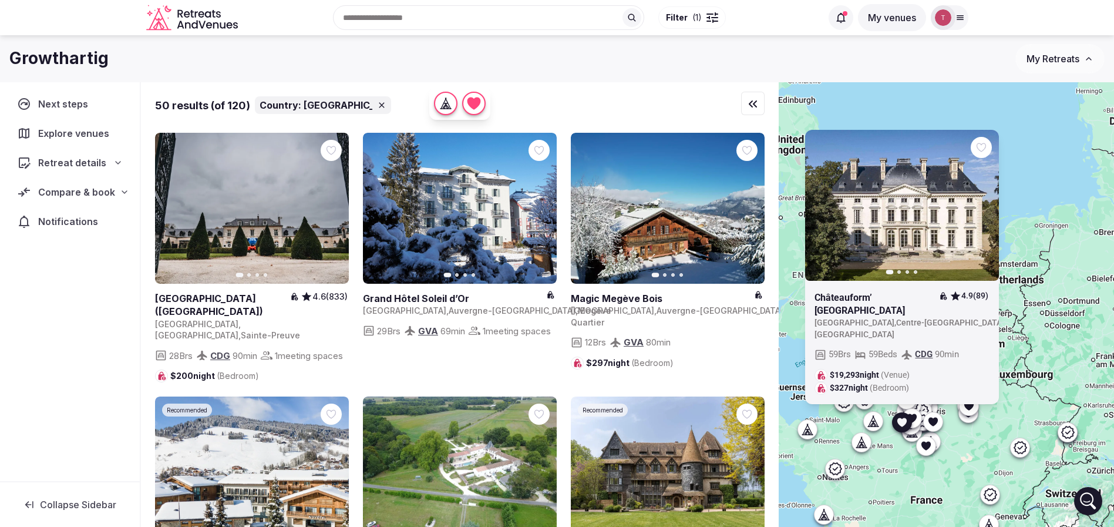
click at [962, 442] on div "Previous slide Next slide Châteauform’ Chateau de Herces 4.9 (89) France , Cent…" at bounding box center [946, 324] width 335 height 484
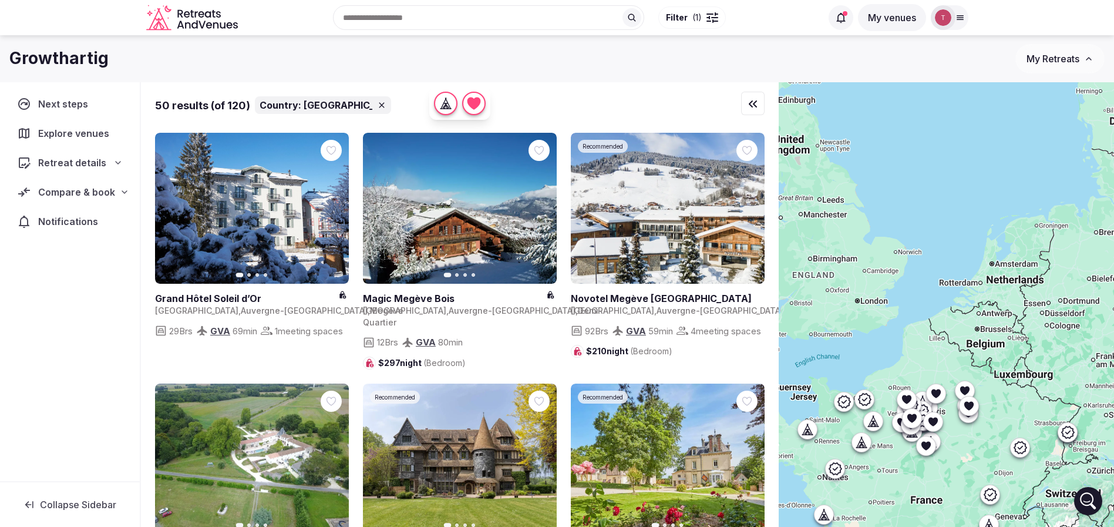
click at [969, 388] on icon at bounding box center [963, 390] width 9 height 9
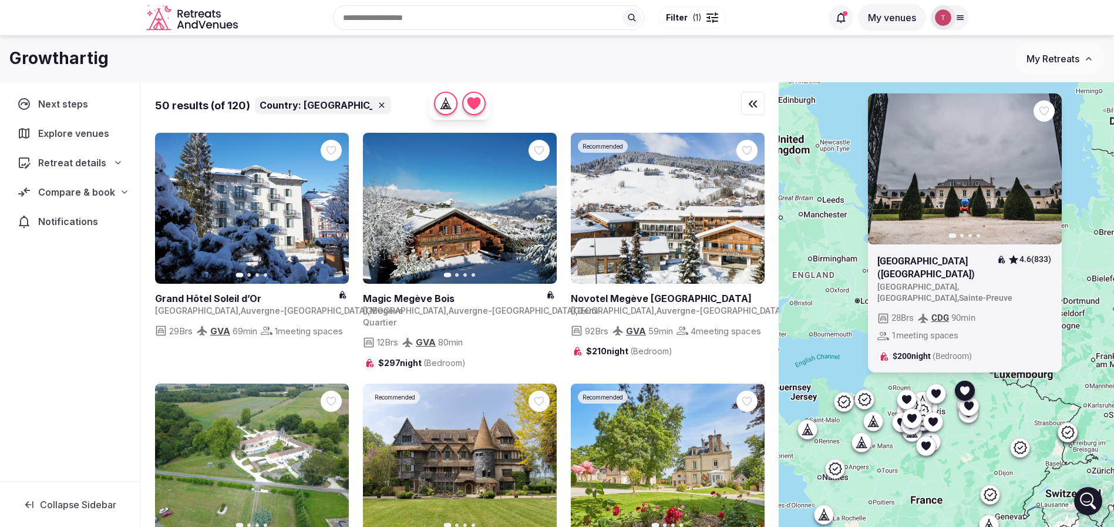
click at [972, 403] on icon at bounding box center [968, 405] width 9 height 9
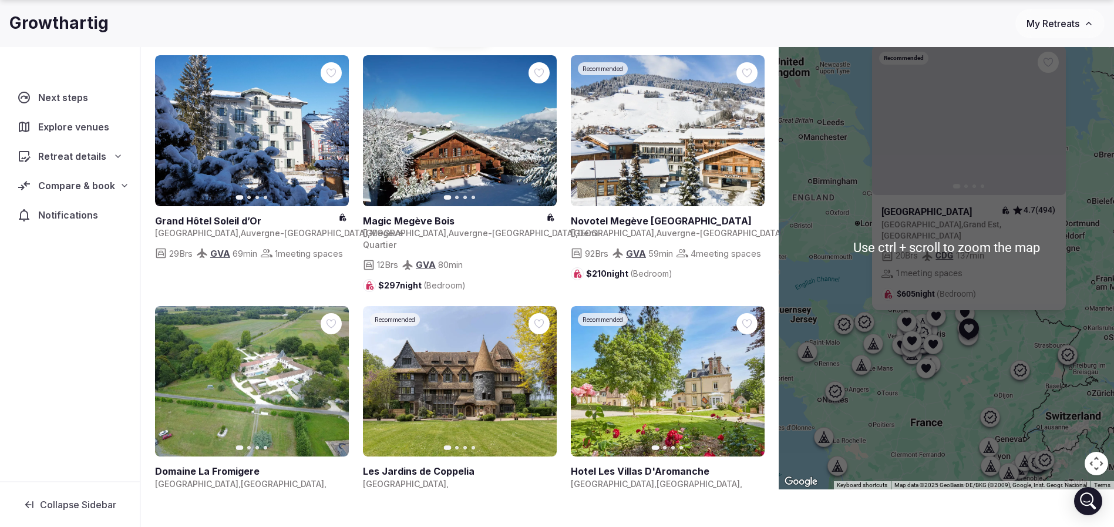
scroll to position [87, 0]
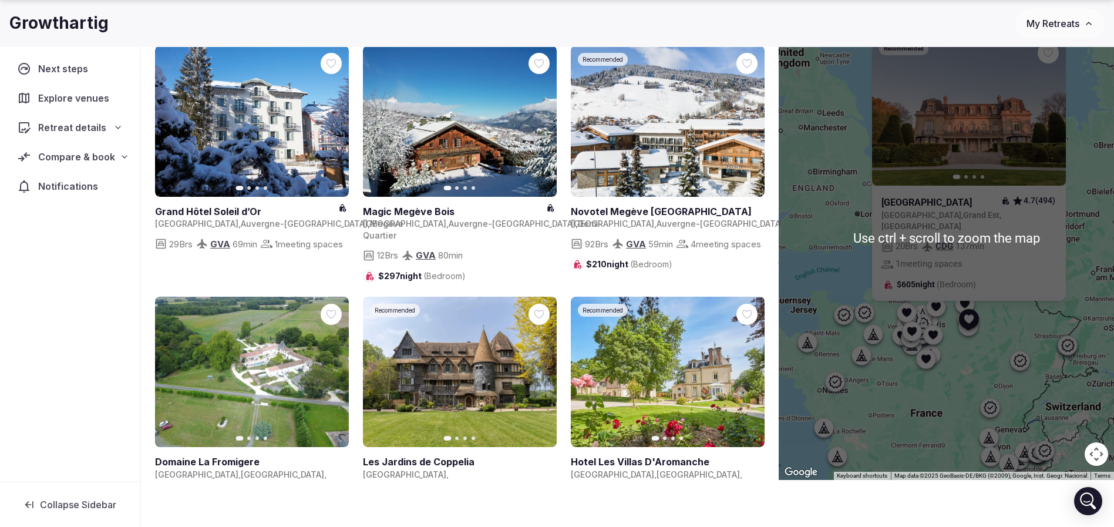
click at [930, 362] on icon at bounding box center [925, 358] width 9 height 9
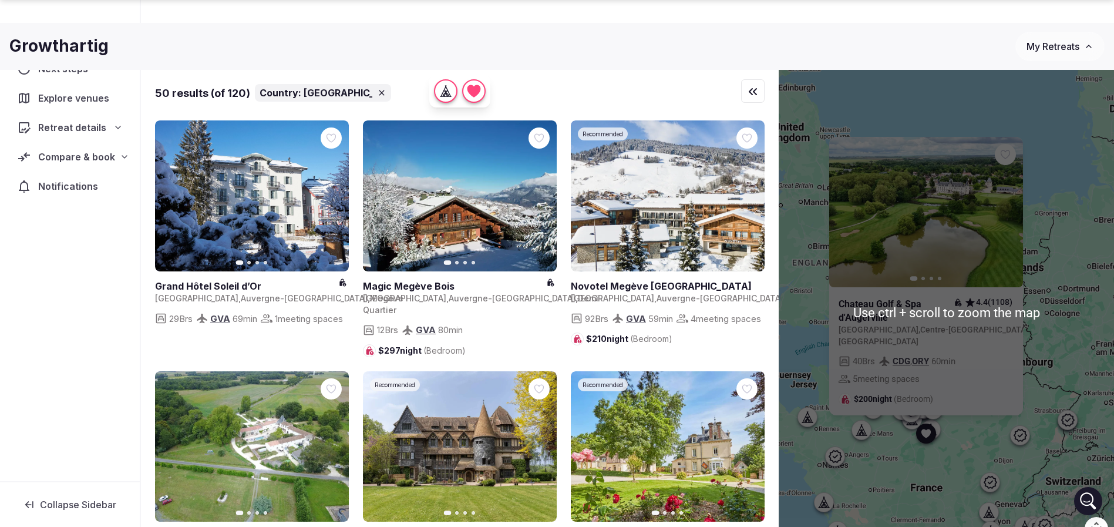
scroll to position [0, 0]
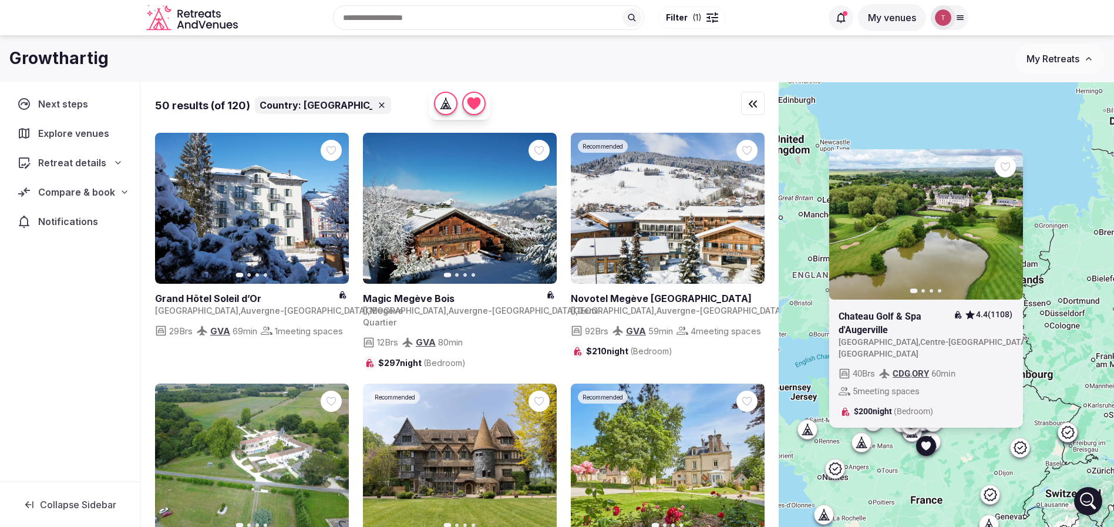
click at [0, 0] on icon at bounding box center [0, 0] width 0 height 0
click at [881, 318] on link at bounding box center [895, 323] width 115 height 26
click at [1072, 371] on div "Previous slide Next slide Chateau Golf & Spa d'Augerville 4.4 (1108) France , C…" at bounding box center [946, 324] width 335 height 484
click at [931, 440] on icon at bounding box center [926, 446] width 12 height 12
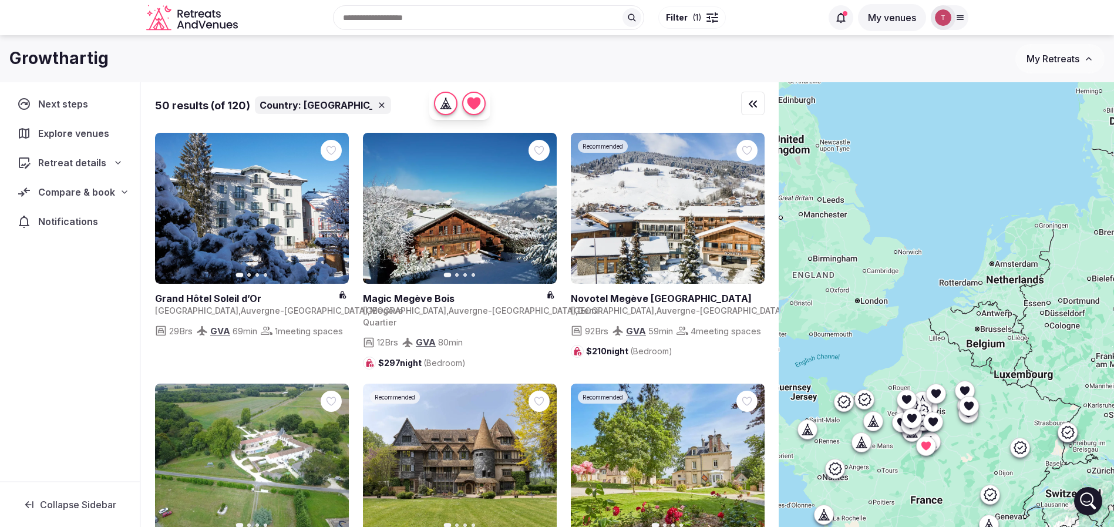
click at [937, 419] on icon at bounding box center [932, 421] width 9 height 9
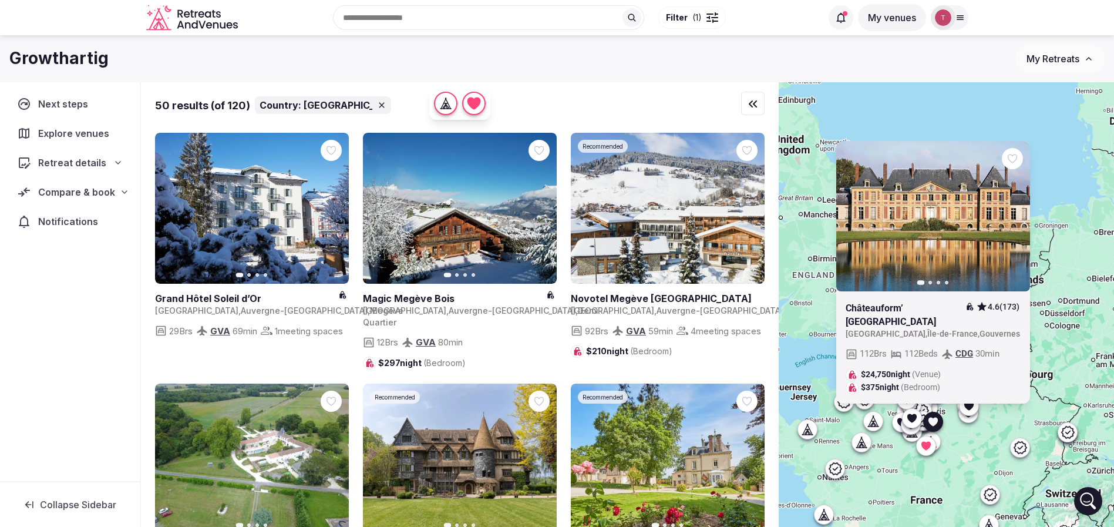
click at [974, 404] on icon at bounding box center [968, 405] width 9 height 9
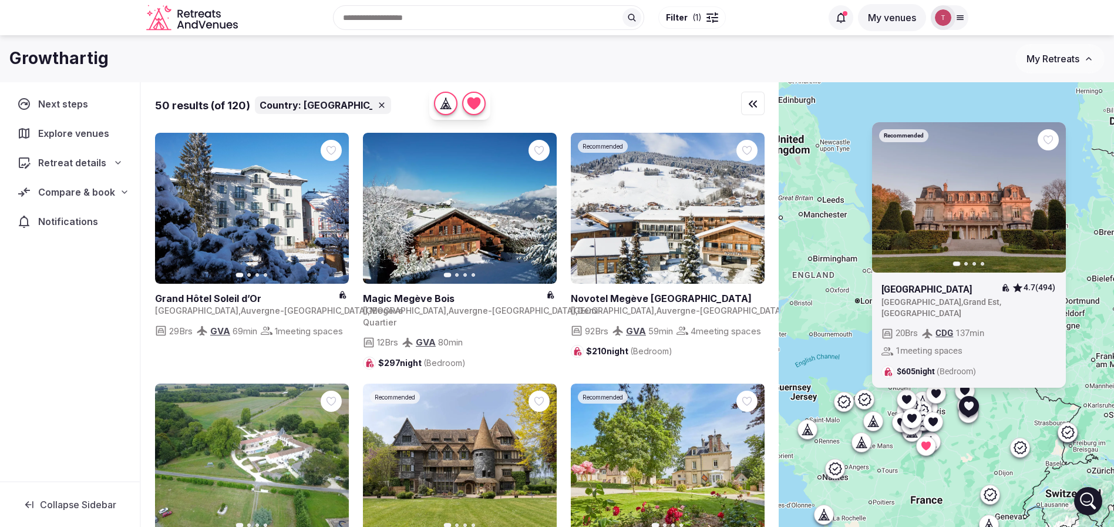
click at [937, 417] on icon at bounding box center [932, 421] width 9 height 9
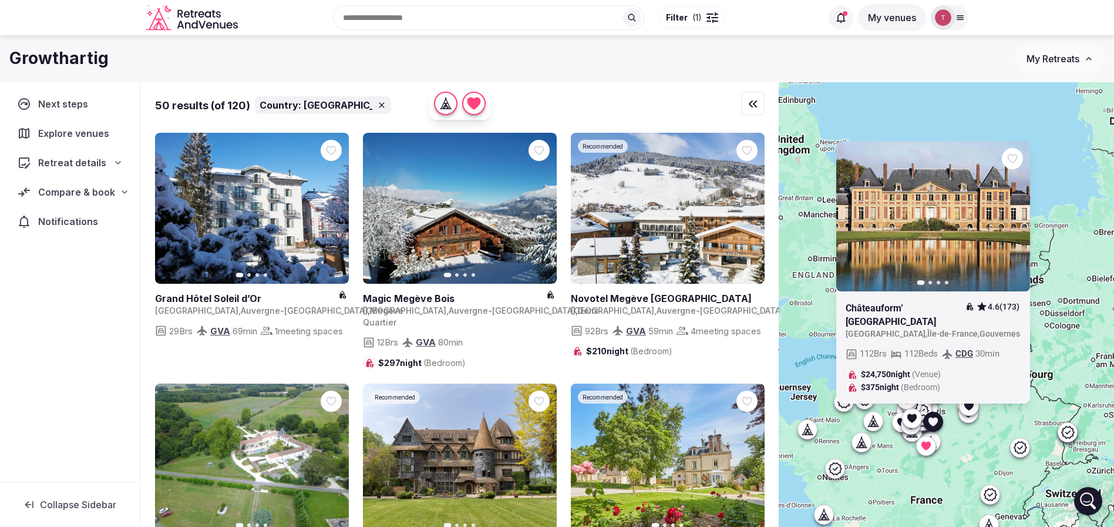
click at [917, 416] on icon at bounding box center [911, 417] width 9 height 9
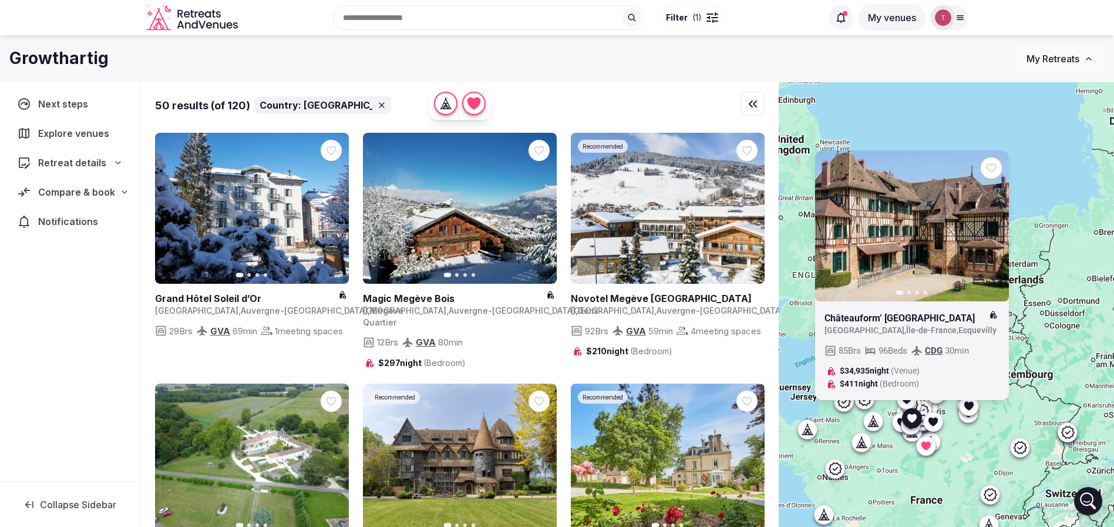
click at [937, 419] on icon at bounding box center [932, 421] width 9 height 9
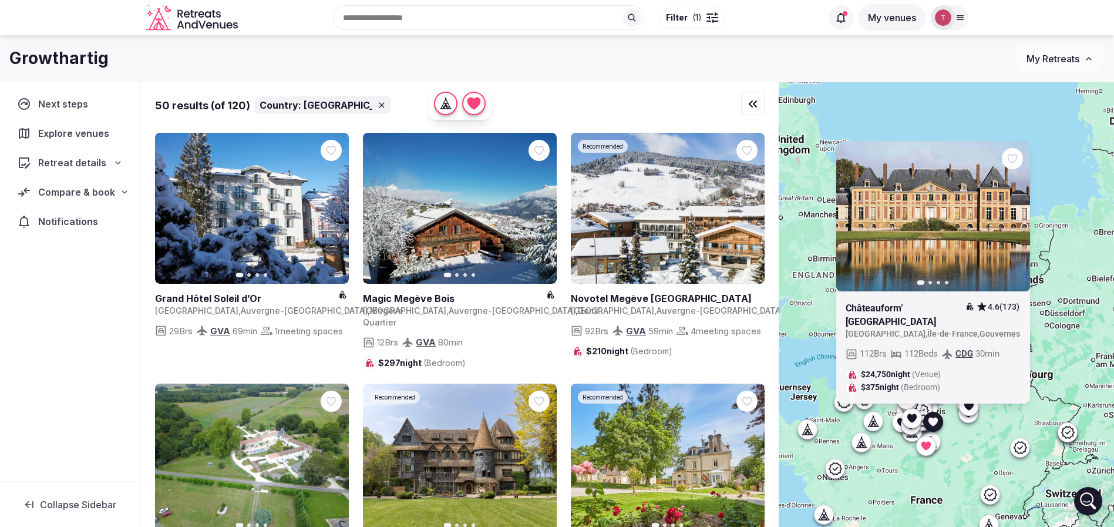
click at [907, 420] on div at bounding box center [911, 425] width 20 height 20
click at [905, 419] on icon at bounding box center [901, 421] width 9 height 9
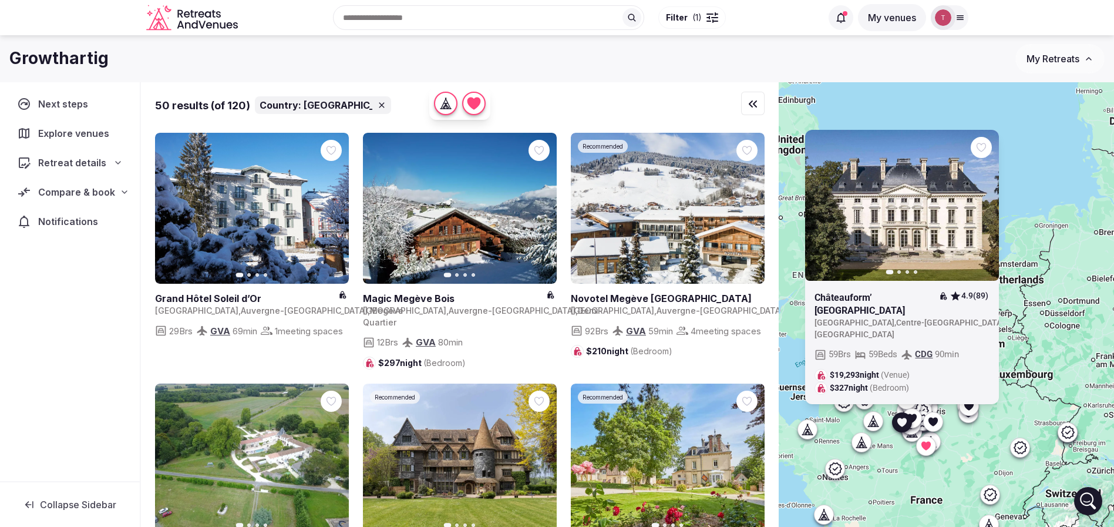
click at [986, 419] on div at bounding box center [978, 412] width 20 height 20
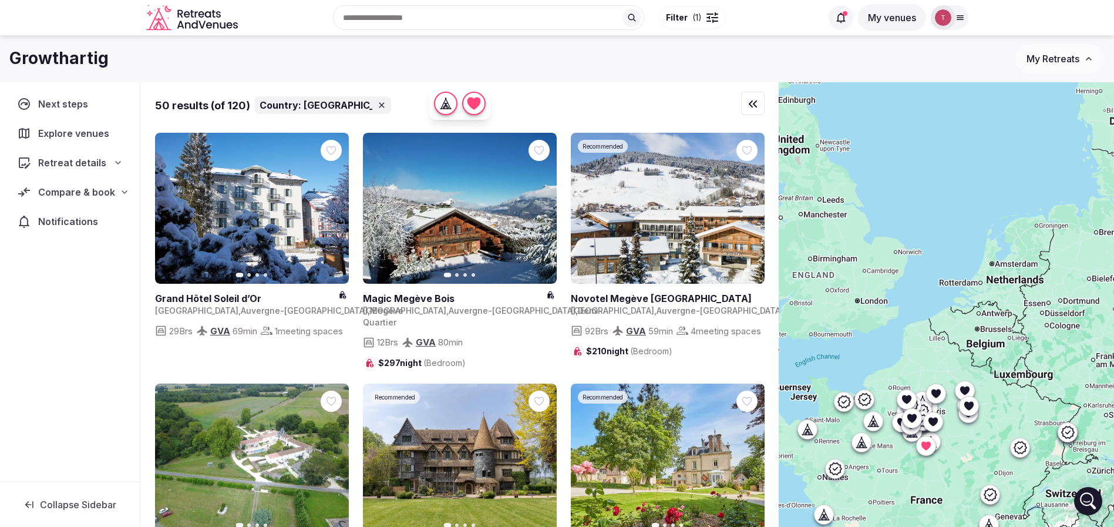
click at [969, 391] on icon at bounding box center [963, 390] width 9 height 9
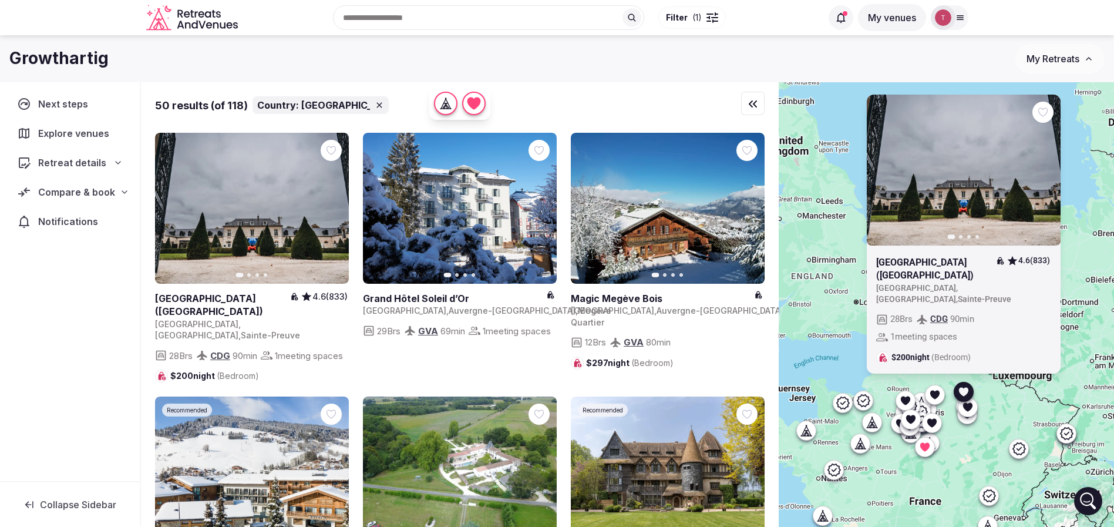
click at [1052, 116] on div at bounding box center [1042, 112] width 21 height 21
click at [0, 0] on icon at bounding box center [0, 0] width 0 height 0
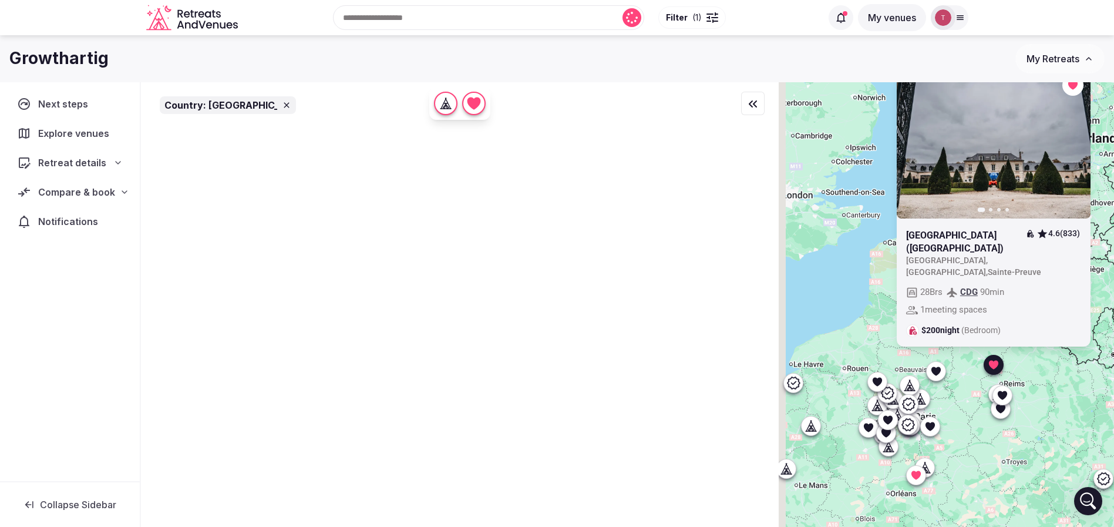
drag, startPoint x: 936, startPoint y: 409, endPoint x: 955, endPoint y: 416, distance: 20.6
click at [955, 416] on div "Previous slide Next slide Domaine de Barive (Château De Barive) 4.6 (833) Franc…" at bounding box center [946, 324] width 335 height 484
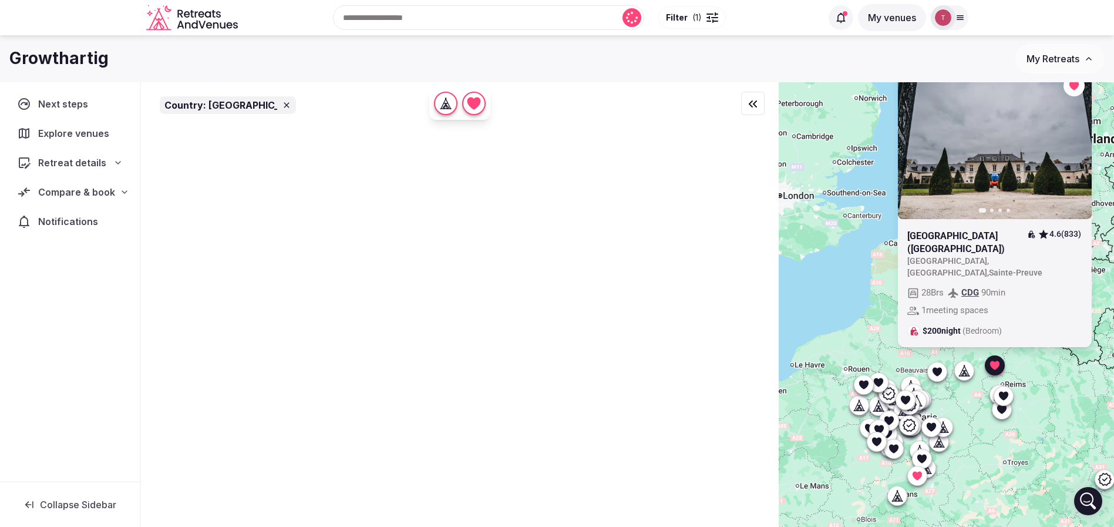
click at [883, 383] on icon at bounding box center [878, 382] width 9 height 9
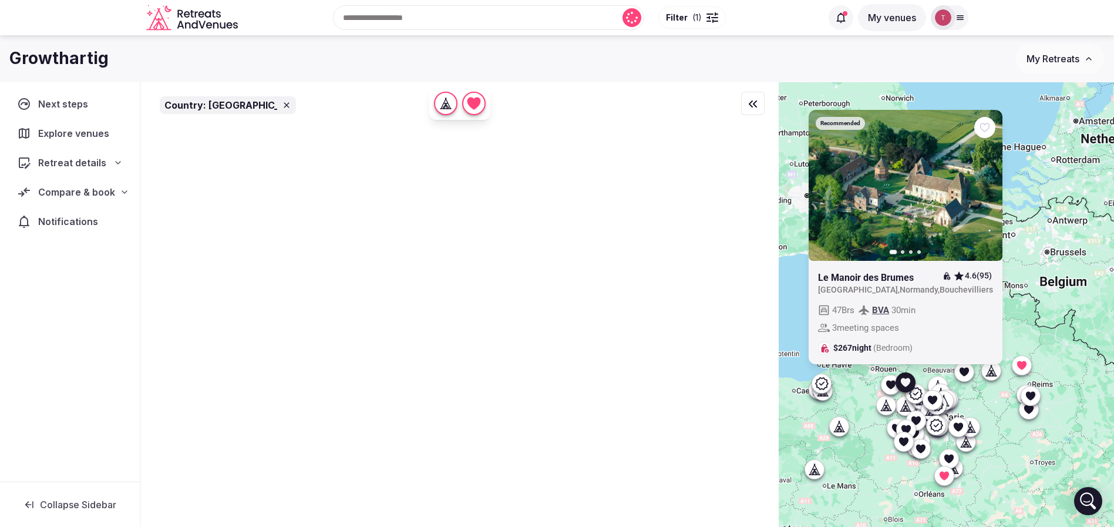
drag, startPoint x: 900, startPoint y: 412, endPoint x: 928, endPoint y: 412, distance: 28.8
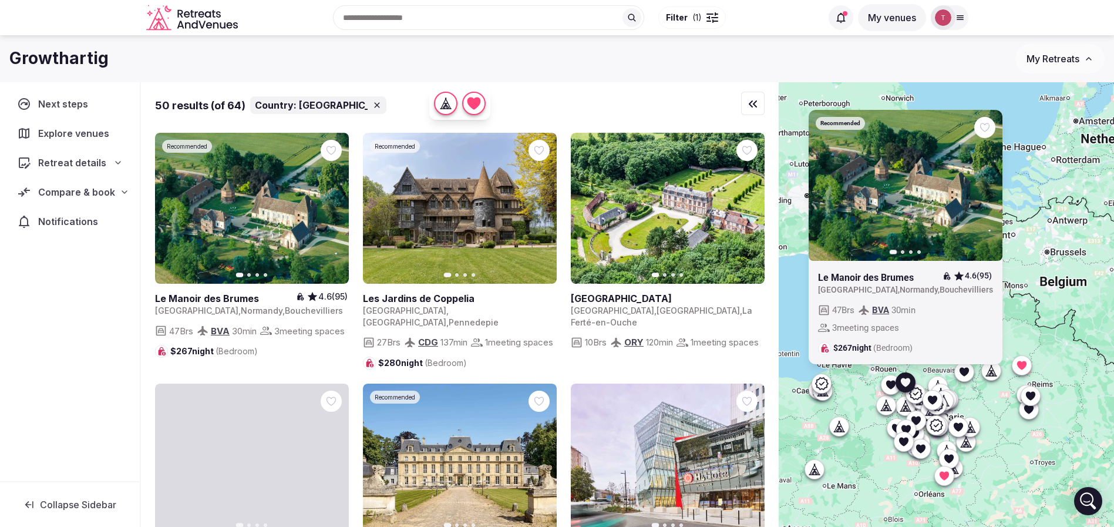
click at [0, 0] on icon at bounding box center [0, 0] width 0 height 0
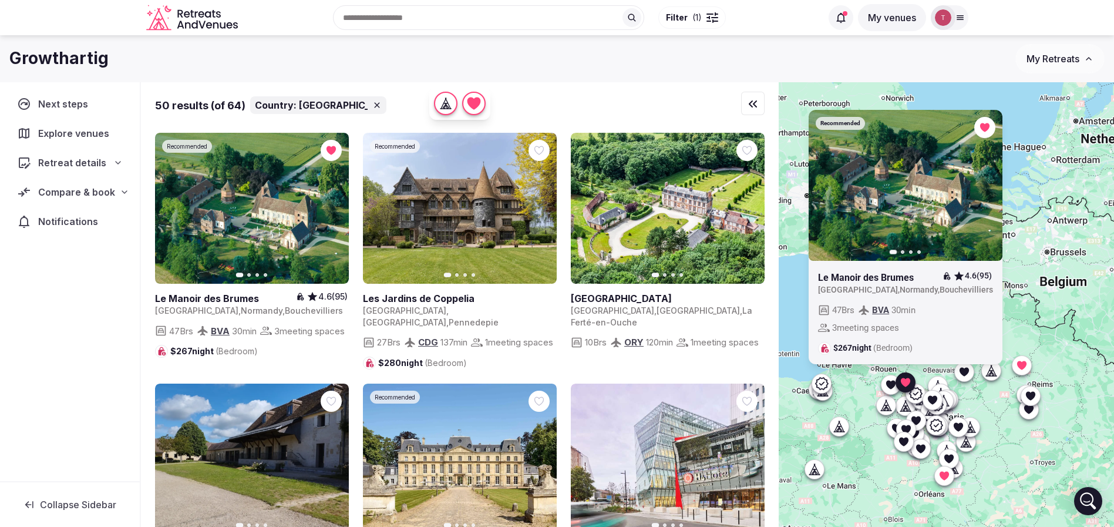
click at [893, 386] on icon at bounding box center [891, 384] width 12 height 12
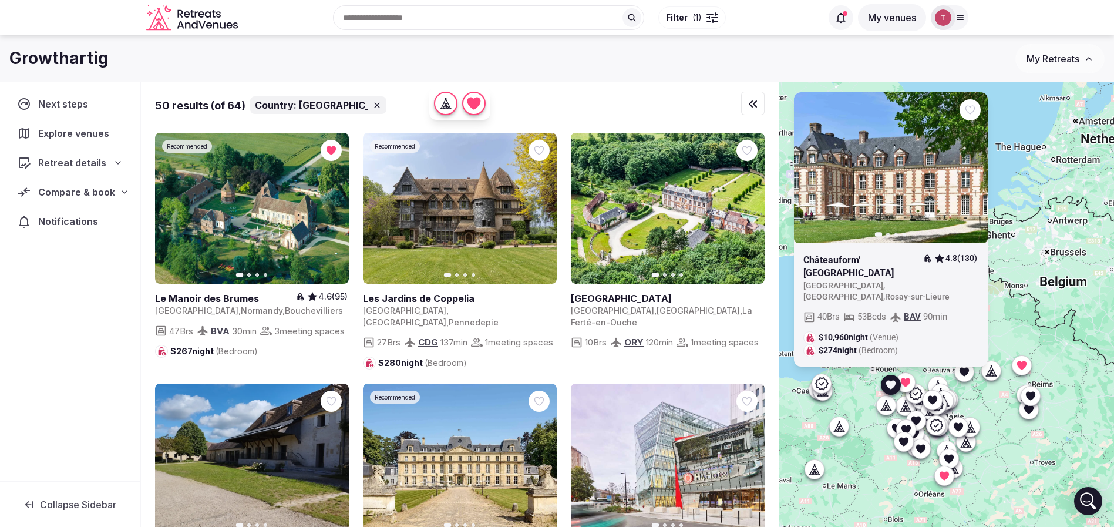
click at [0, 0] on icon at bounding box center [0, 0] width 0 height 0
click at [97, 194] on span "Compare & book" at bounding box center [76, 192] width 77 height 14
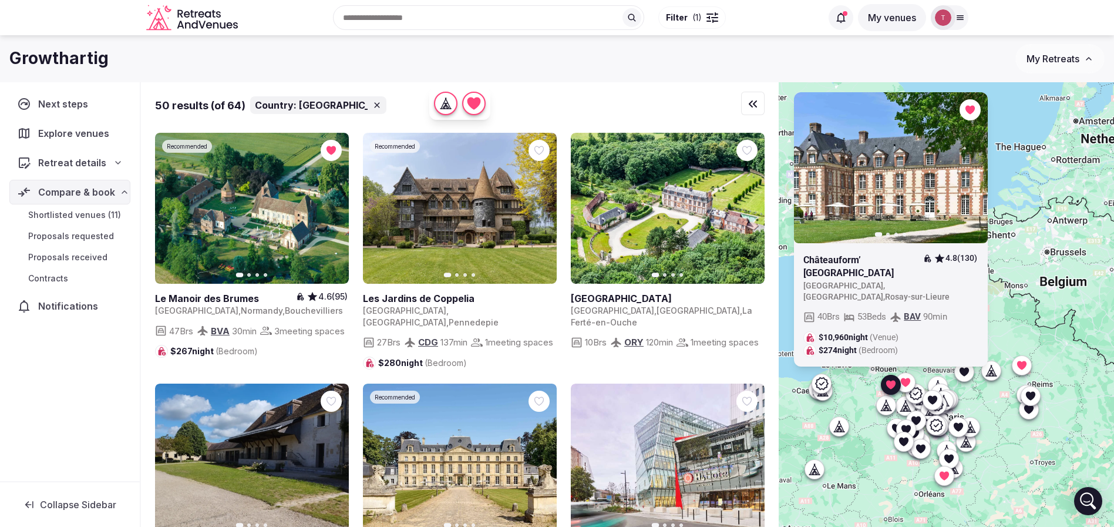
click at [99, 213] on span "Shortlisted venues (11)" at bounding box center [74, 215] width 93 height 12
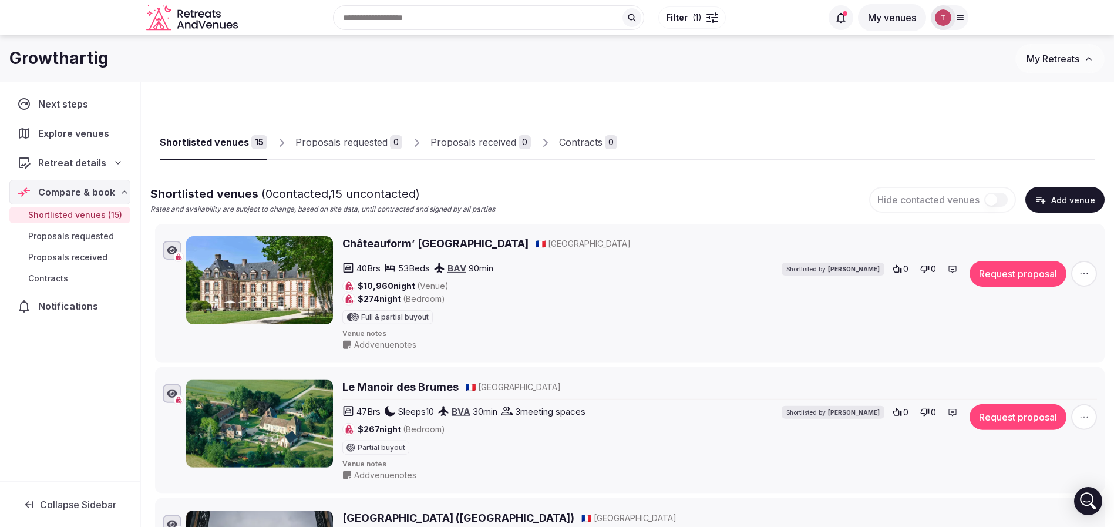
click at [99, 213] on span "Shortlisted venues (15)" at bounding box center [75, 215] width 94 height 12
click at [463, 240] on h2 "Châteauform’ Chateau de Rosay" at bounding box center [435, 243] width 186 height 15
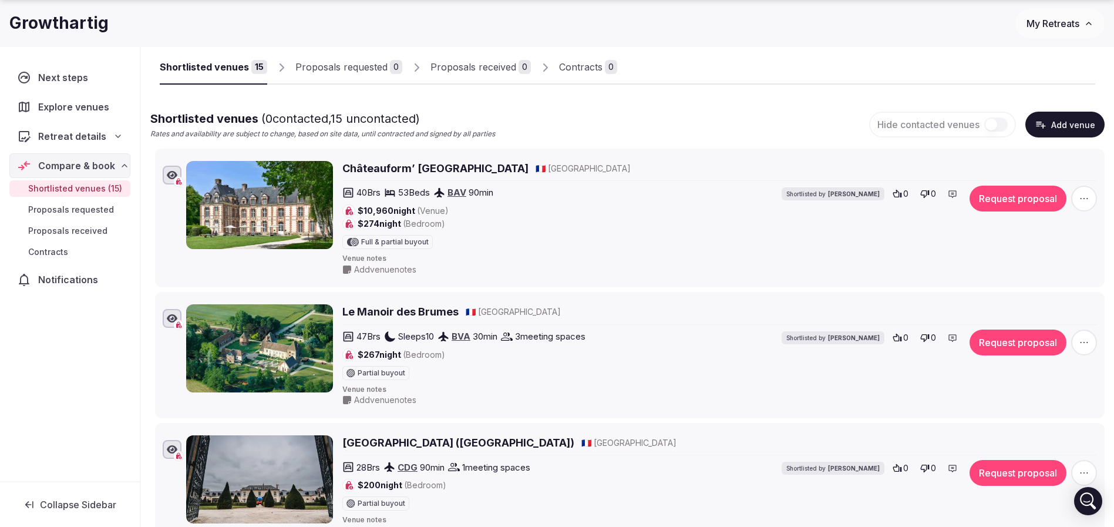
scroll to position [176, 0]
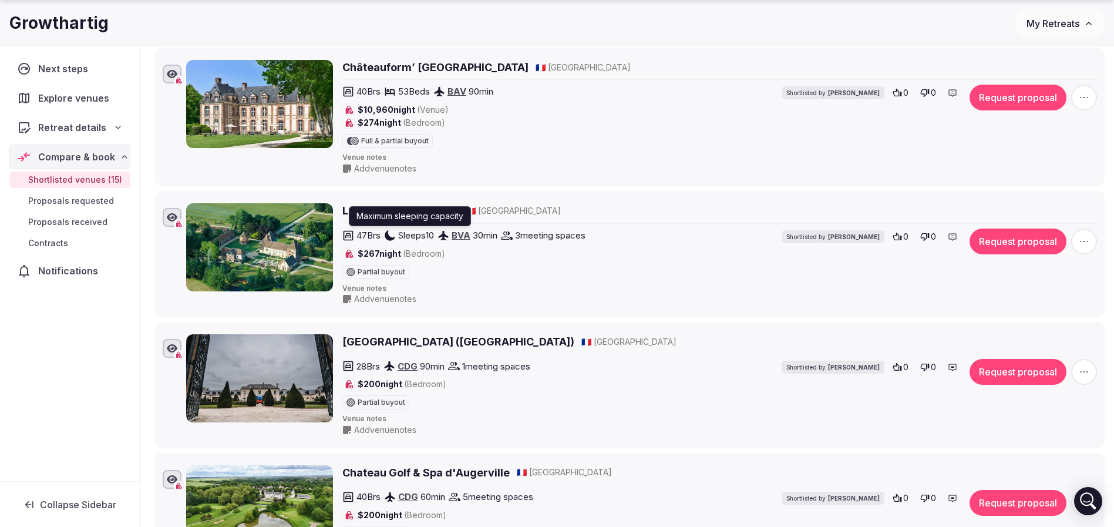
click at [414, 220] on p "Maximum sleeping capacity" at bounding box center [409, 216] width 107 height 12
click at [348, 211] on h2 "Le Manoir des Brumes" at bounding box center [400, 210] width 116 height 15
click at [400, 338] on h2 "Domaine de Barive (Château De Barive)" at bounding box center [458, 341] width 232 height 15
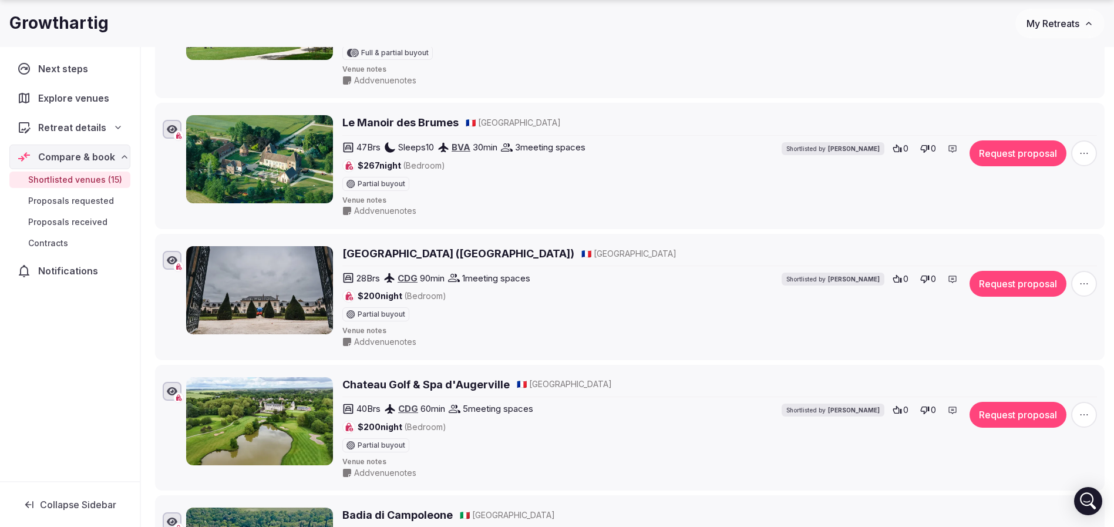
click at [427, 380] on h2 "Chateau Golf & Spa d'Augerville" at bounding box center [425, 384] width 167 height 15
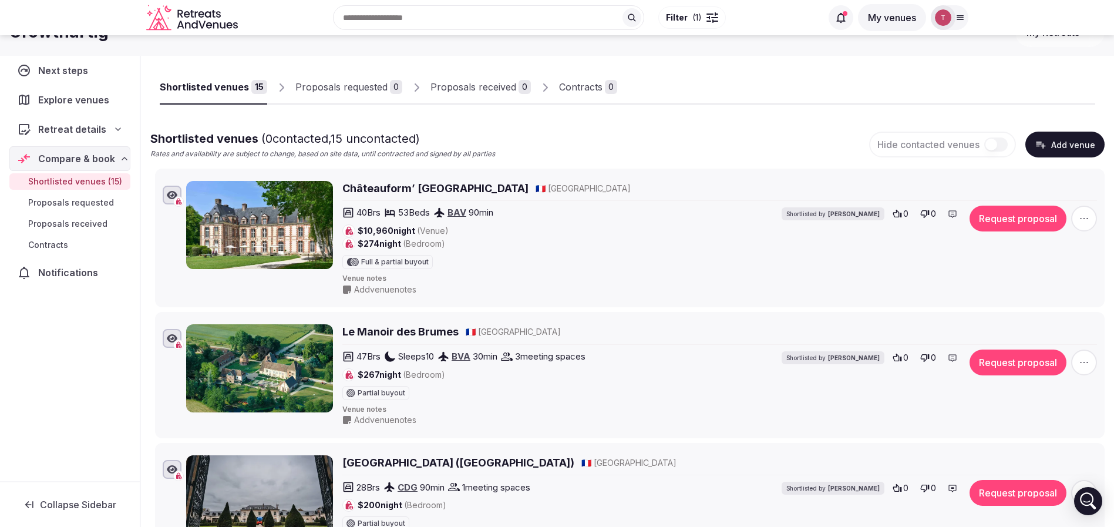
scroll to position [0, 0]
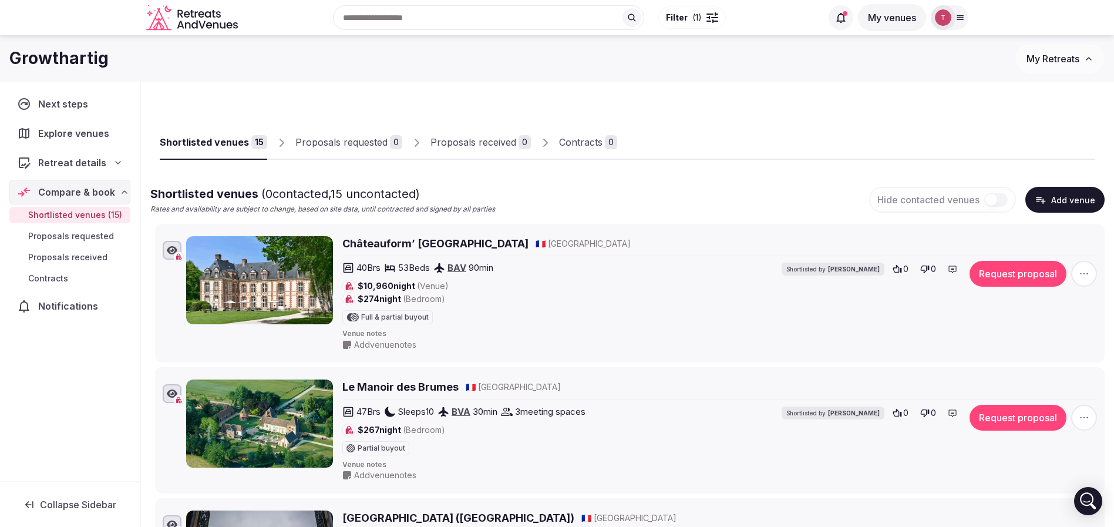
drag, startPoint x: 1085, startPoint y: 271, endPoint x: 1073, endPoint y: 271, distance: 12.3
click at [1086, 271] on icon "button" at bounding box center [1084, 274] width 12 height 12
click at [1033, 236] on button "Remove Venue" at bounding box center [1052, 233] width 98 height 19
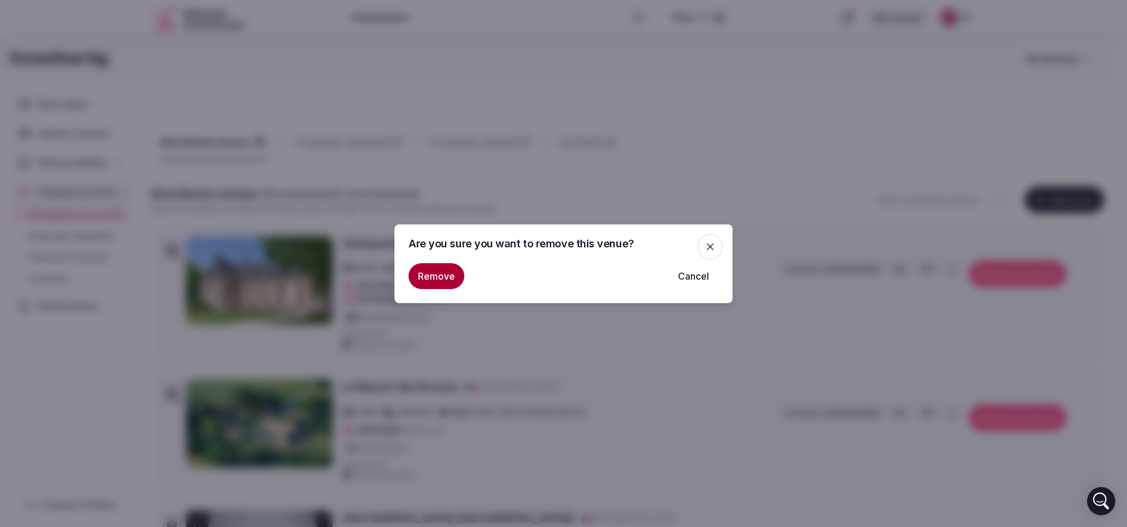
click at [427, 270] on button "Remove" at bounding box center [437, 276] width 56 height 26
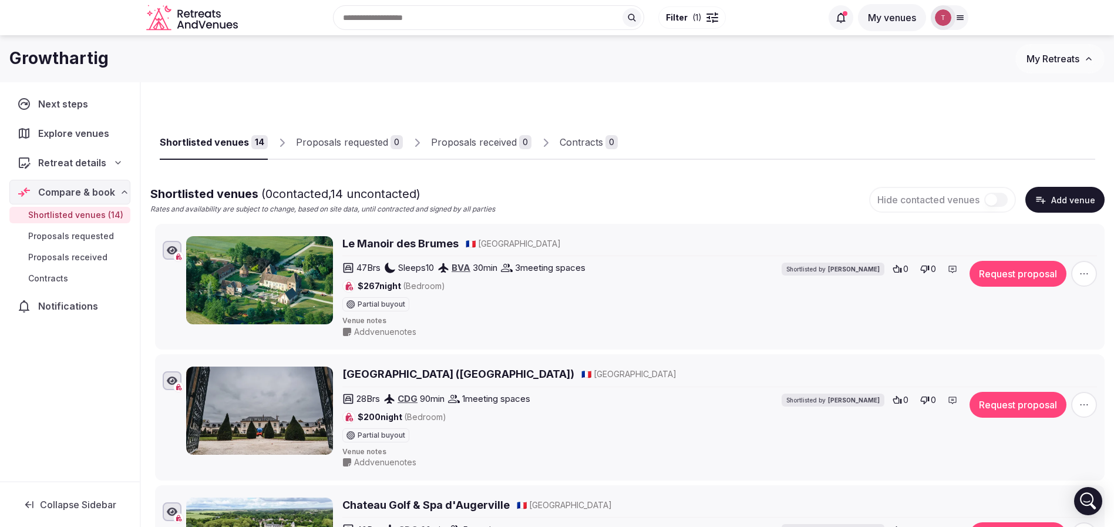
click at [1083, 275] on icon "button" at bounding box center [1084, 274] width 12 height 12
click at [1066, 235] on button "Remove Venue" at bounding box center [1052, 233] width 98 height 19
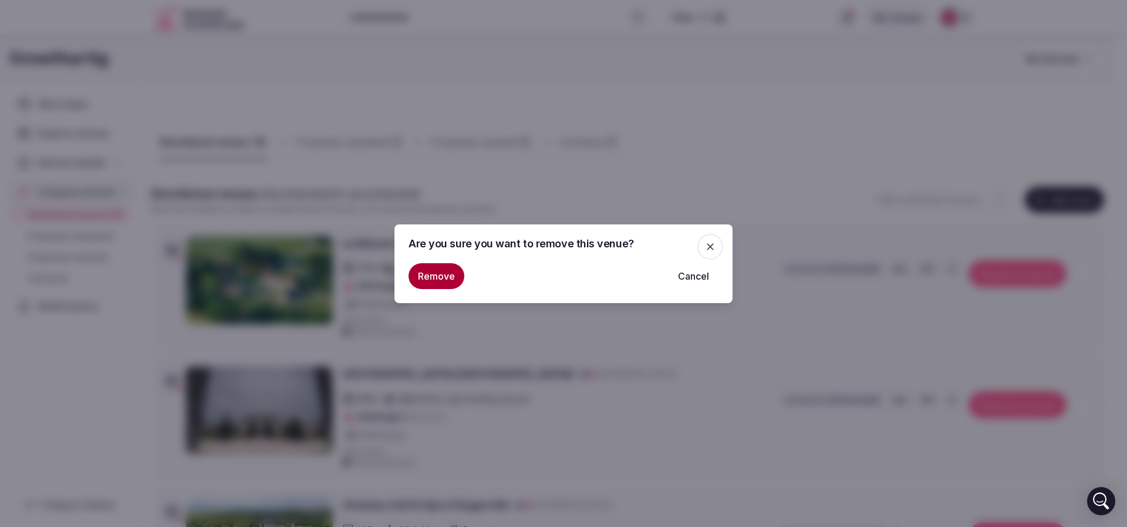
click at [427, 268] on button "Remove" at bounding box center [437, 276] width 56 height 26
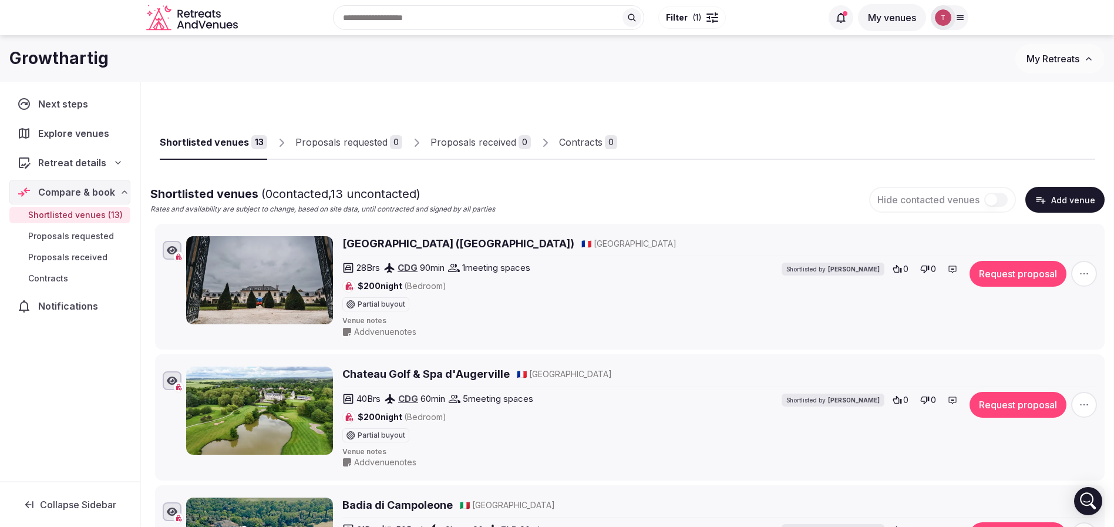
click at [1079, 272] on icon "button" at bounding box center [1084, 274] width 12 height 12
click at [1038, 239] on button "Remove Venue" at bounding box center [1052, 233] width 98 height 19
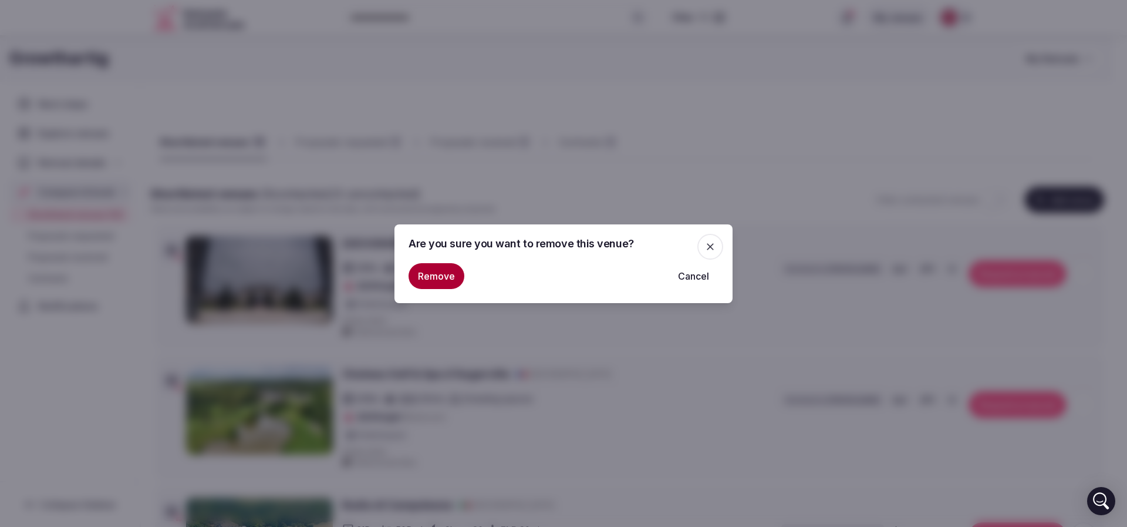
click at [441, 281] on button "Remove" at bounding box center [437, 276] width 56 height 26
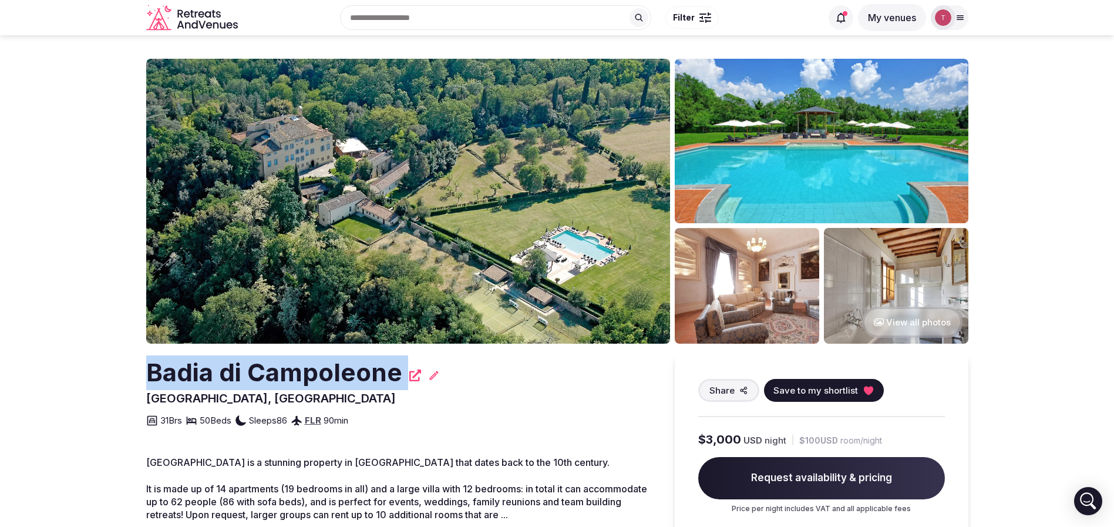
drag, startPoint x: 91, startPoint y: 376, endPoint x: 412, endPoint y: 385, distance: 320.7
copy div "Badia di Campoleone"
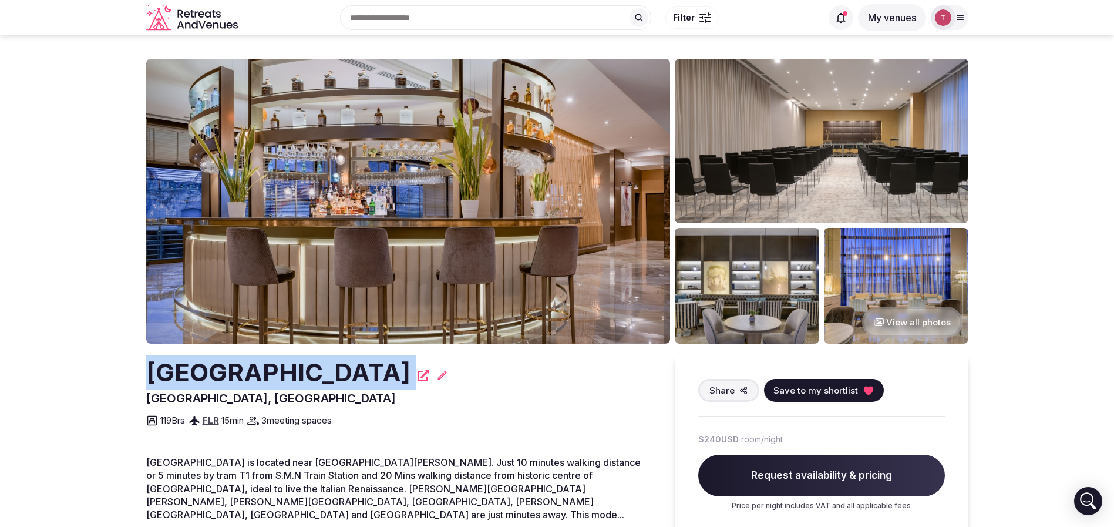
drag, startPoint x: 75, startPoint y: 392, endPoint x: 123, endPoint y: 382, distance: 49.7
copy div "[GEOGRAPHIC_DATA]"
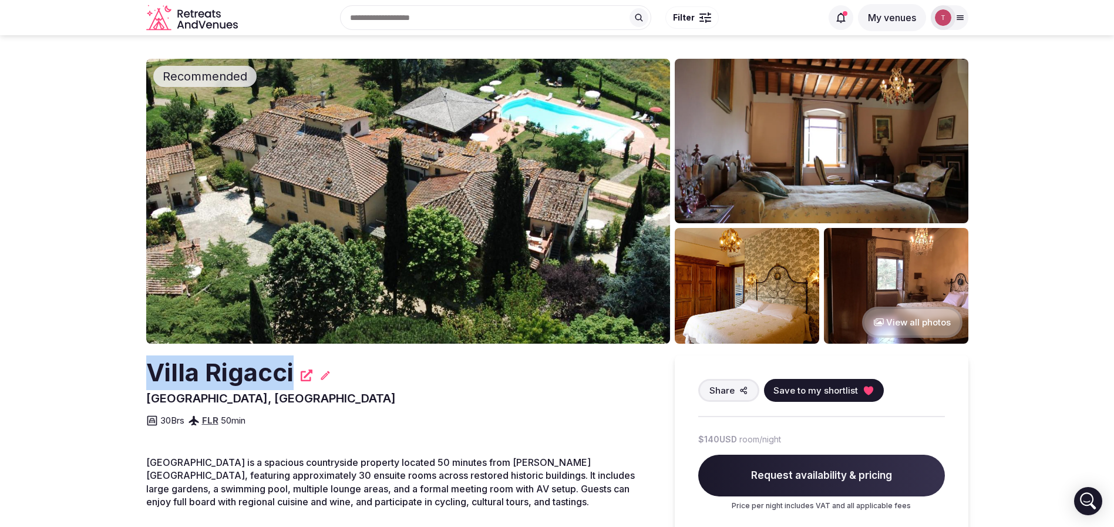
drag, startPoint x: 139, startPoint y: 371, endPoint x: 291, endPoint y: 367, distance: 152.7
copy h2 "Villa Rigacci"
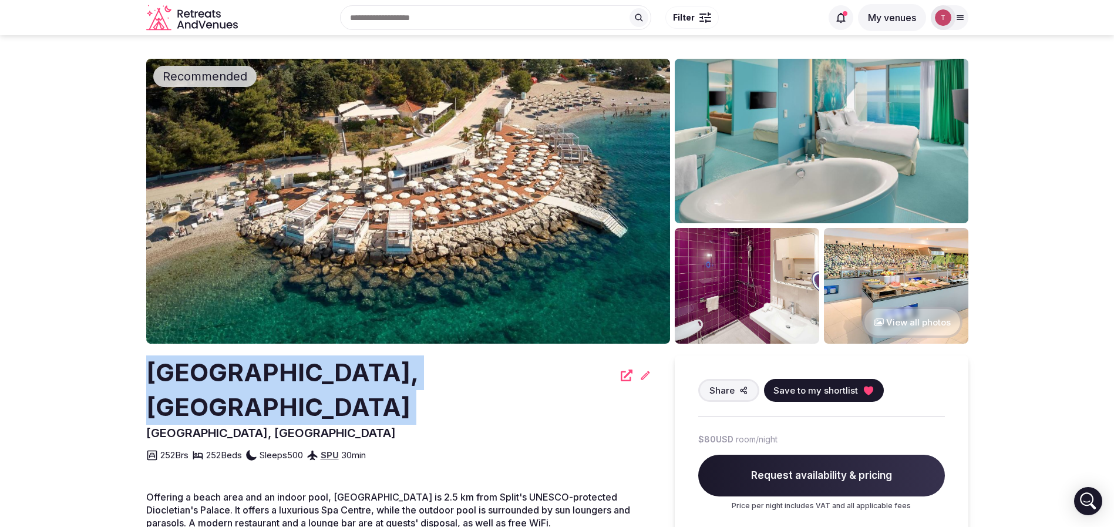
drag, startPoint x: 124, startPoint y: 384, endPoint x: 545, endPoint y: 381, distance: 420.4
copy div "[GEOGRAPHIC_DATA], [GEOGRAPHIC_DATA]"
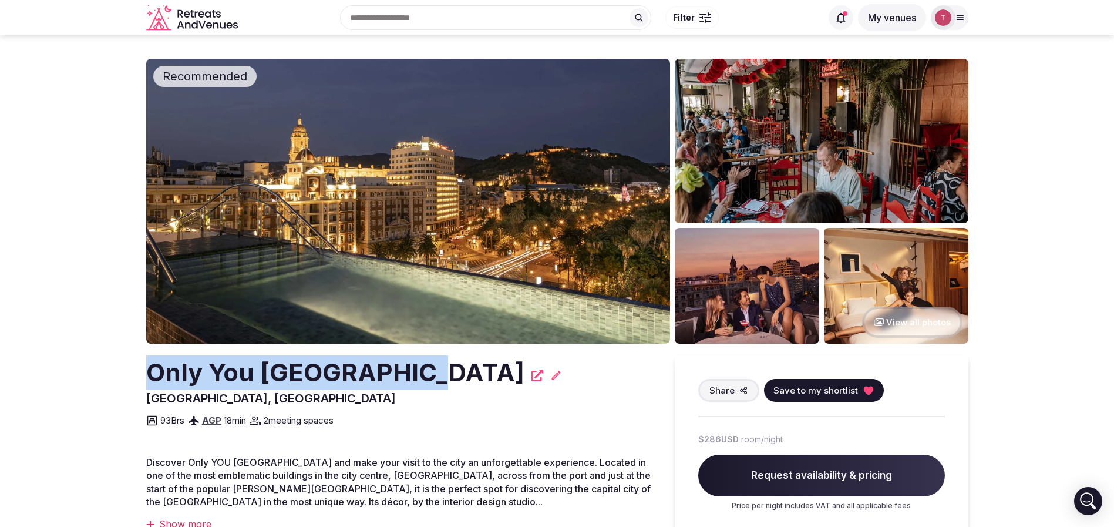
drag, startPoint x: 143, startPoint y: 376, endPoint x: 416, endPoint y: 379, distance: 273.1
copy h2 "Only You [GEOGRAPHIC_DATA]"
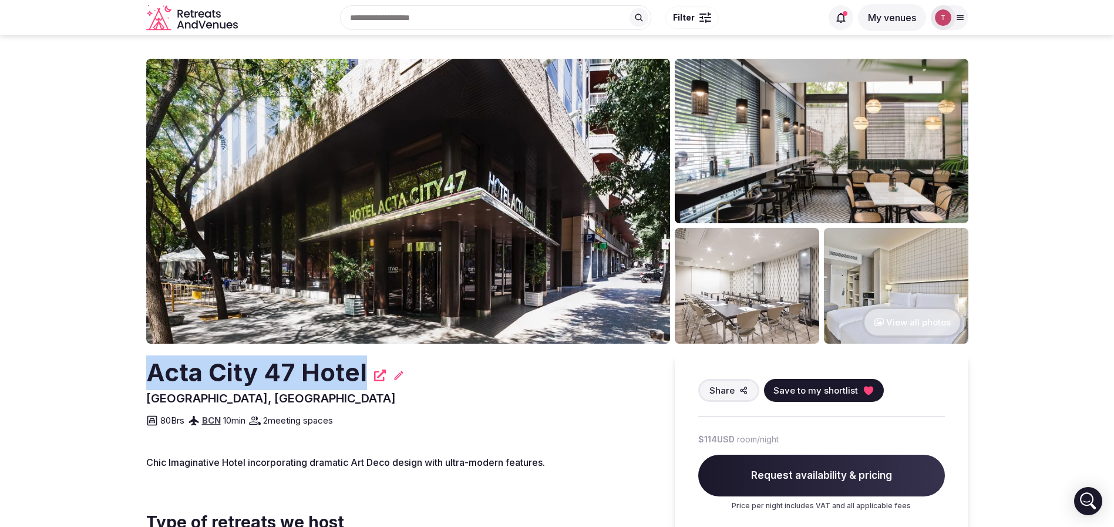
drag, startPoint x: 146, startPoint y: 359, endPoint x: 362, endPoint y: 363, distance: 216.7
click at [362, 363] on section "View all photos Acta City [GEOGRAPHIC_DATA], [GEOGRAPHIC_DATA] Share Save to my…" at bounding box center [557, 387] width 1114 height 705
copy h2 "Acta City 47 Hotel"
click at [445, 237] on img at bounding box center [408, 201] width 524 height 285
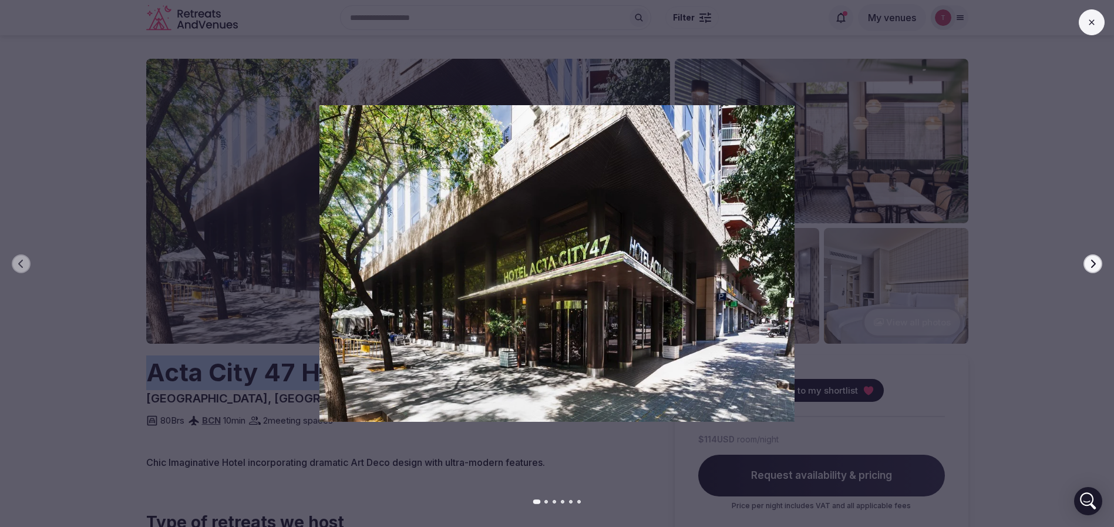
click at [1092, 264] on icon "button" at bounding box center [1092, 263] width 9 height 9
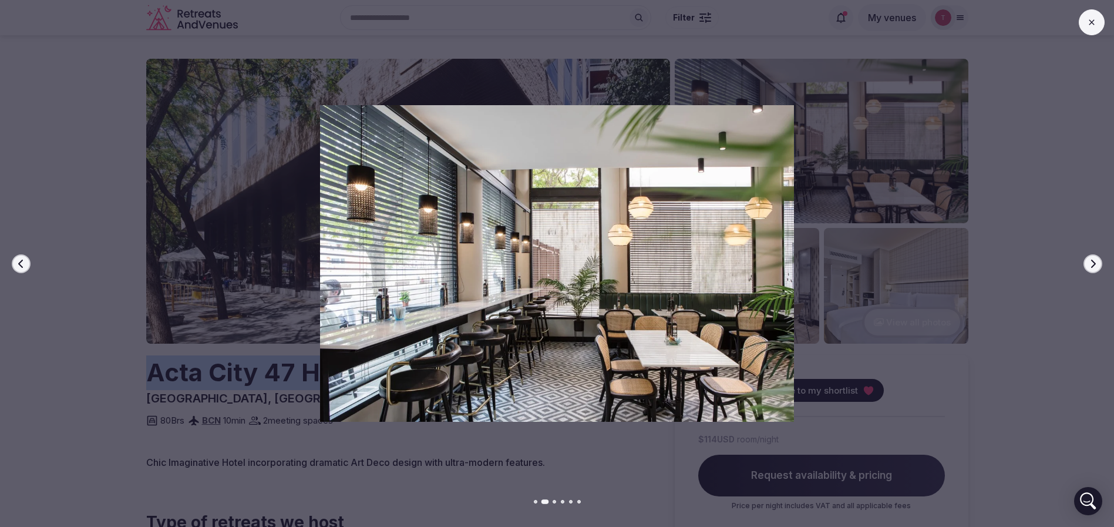
click at [1092, 264] on icon "button" at bounding box center [1092, 263] width 9 height 9
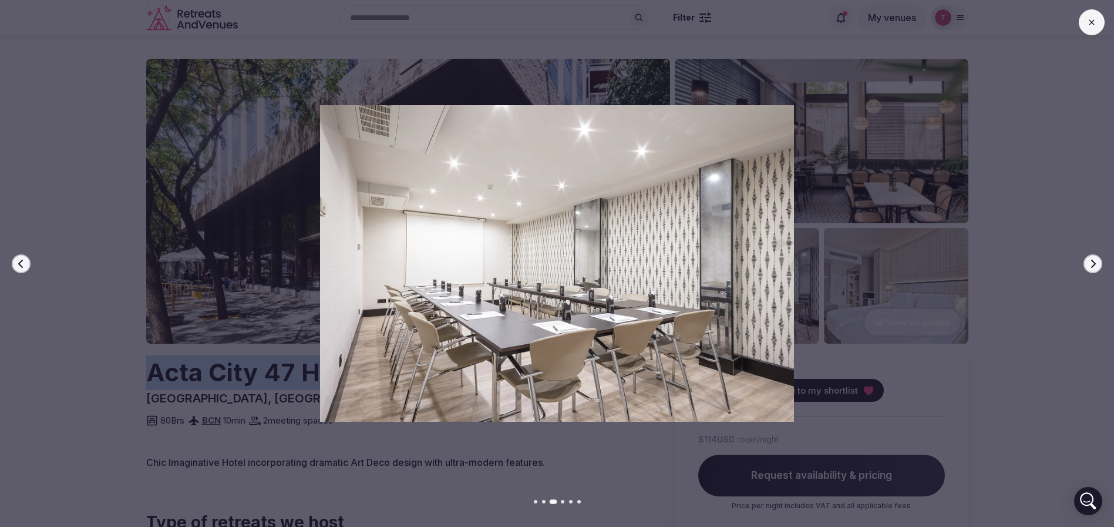
click at [1092, 264] on icon "button" at bounding box center [1092, 263] width 9 height 9
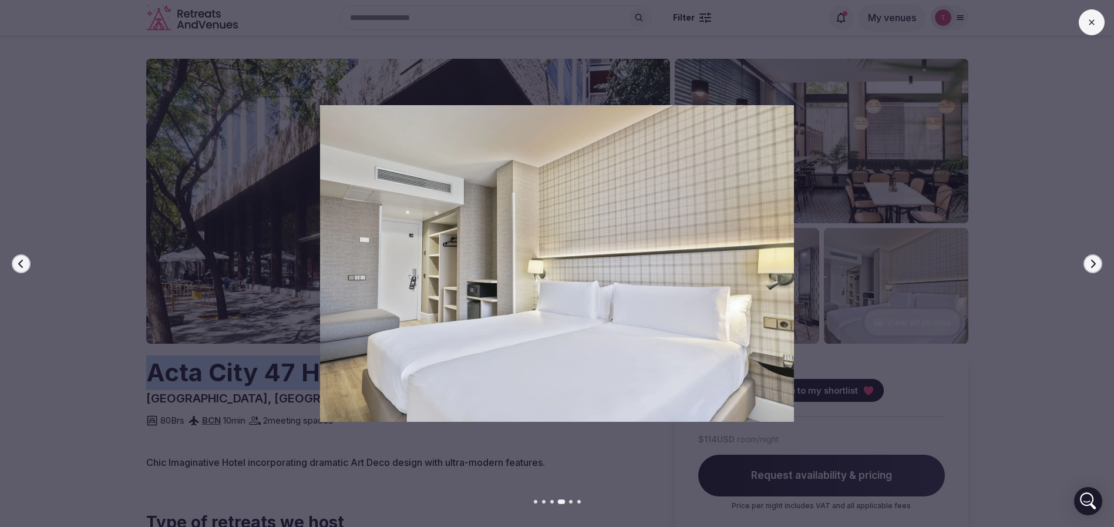
click at [1092, 264] on icon "button" at bounding box center [1092, 263] width 9 height 9
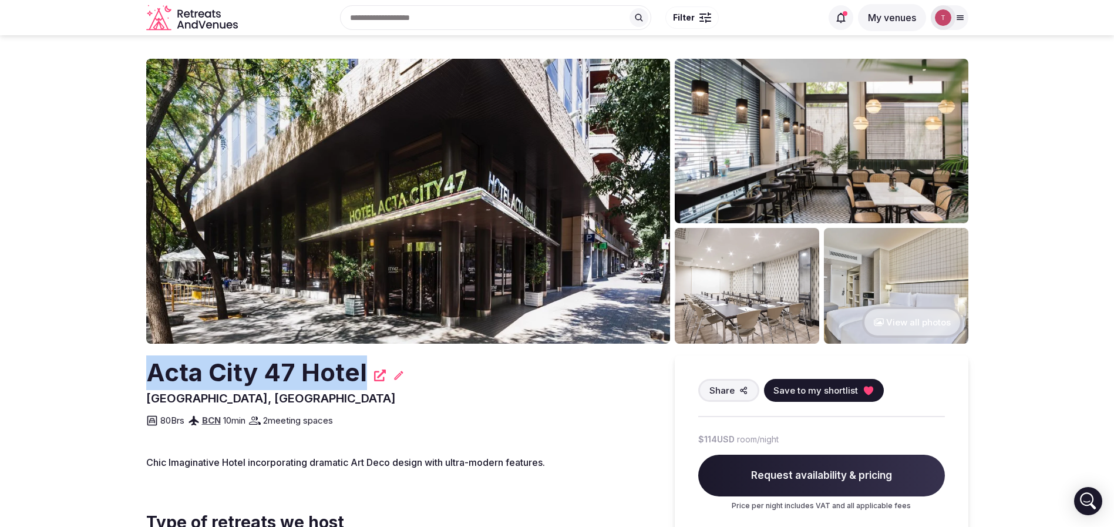
click at [458, 203] on img at bounding box center [408, 201] width 524 height 285
click at [591, 196] on img at bounding box center [408, 201] width 524 height 285
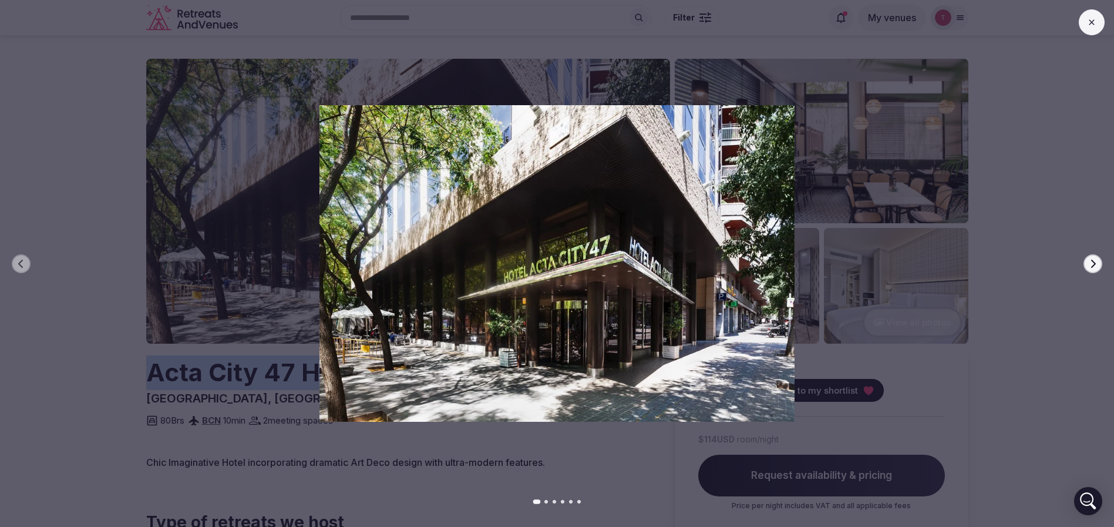
click at [1097, 258] on button "Next slide" at bounding box center [1092, 263] width 19 height 19
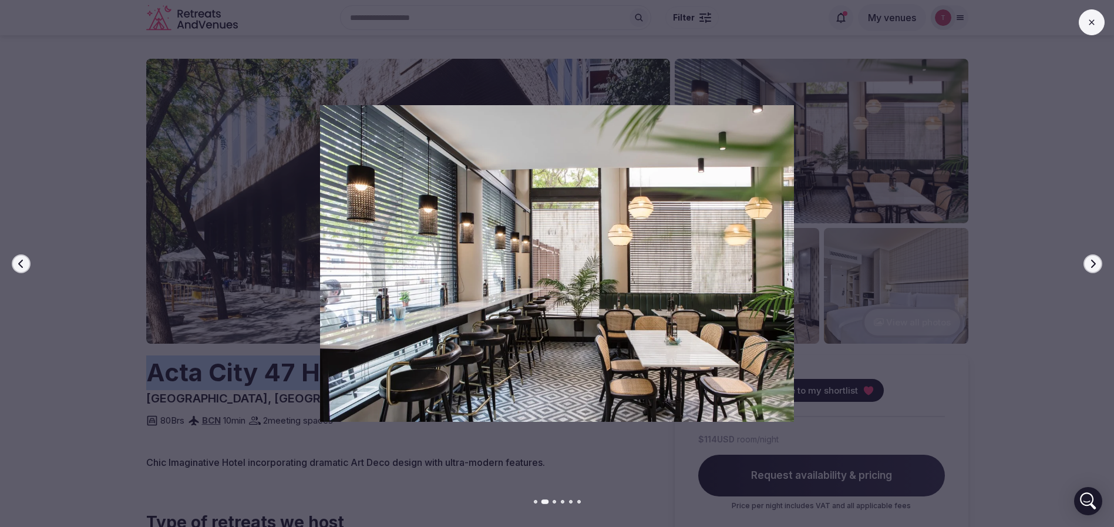
click at [1097, 259] on icon "button" at bounding box center [1092, 263] width 9 height 9
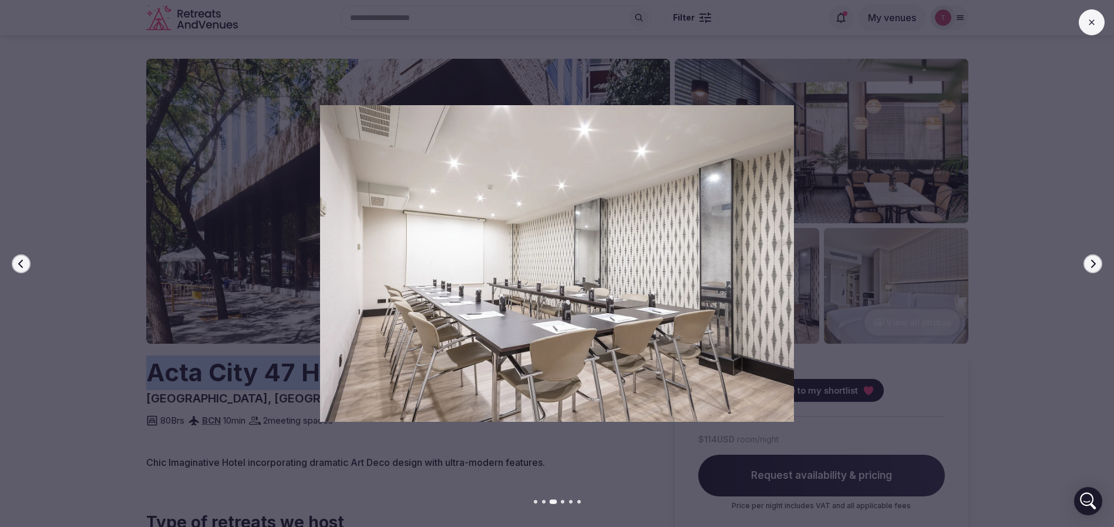
click at [1097, 259] on icon "button" at bounding box center [1092, 263] width 9 height 9
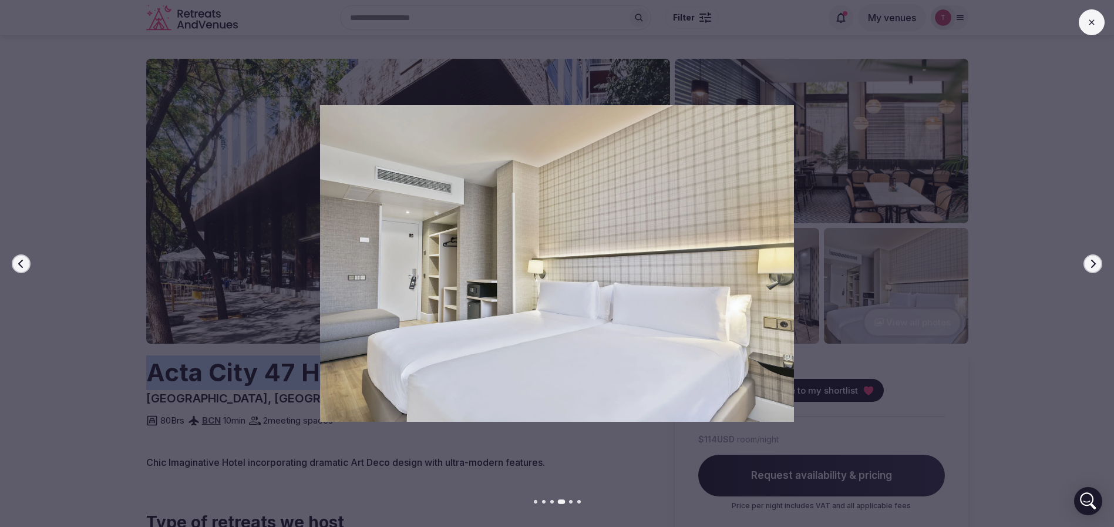
click at [1097, 259] on icon "button" at bounding box center [1092, 263] width 9 height 9
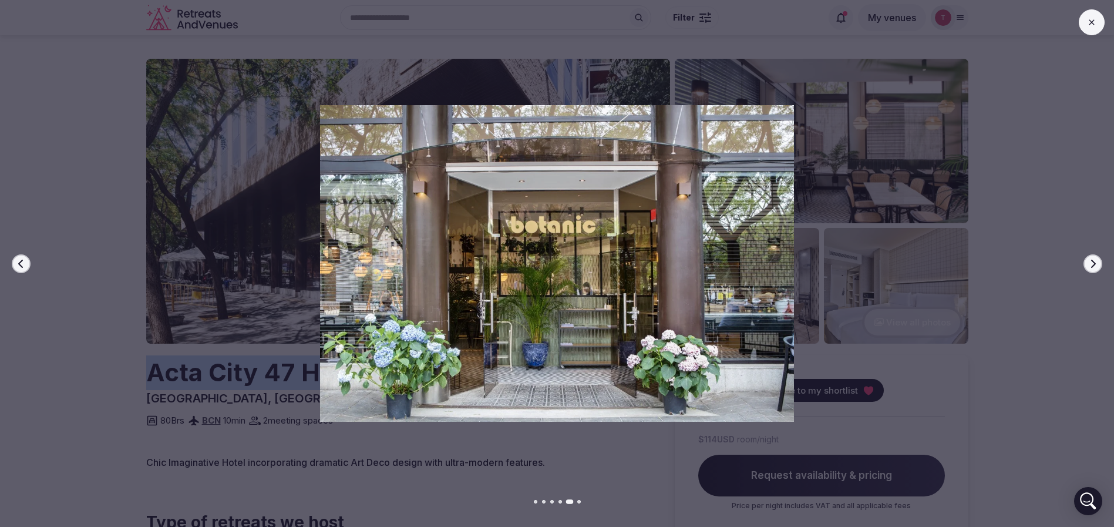
click at [1097, 259] on icon "button" at bounding box center [1092, 263] width 9 height 9
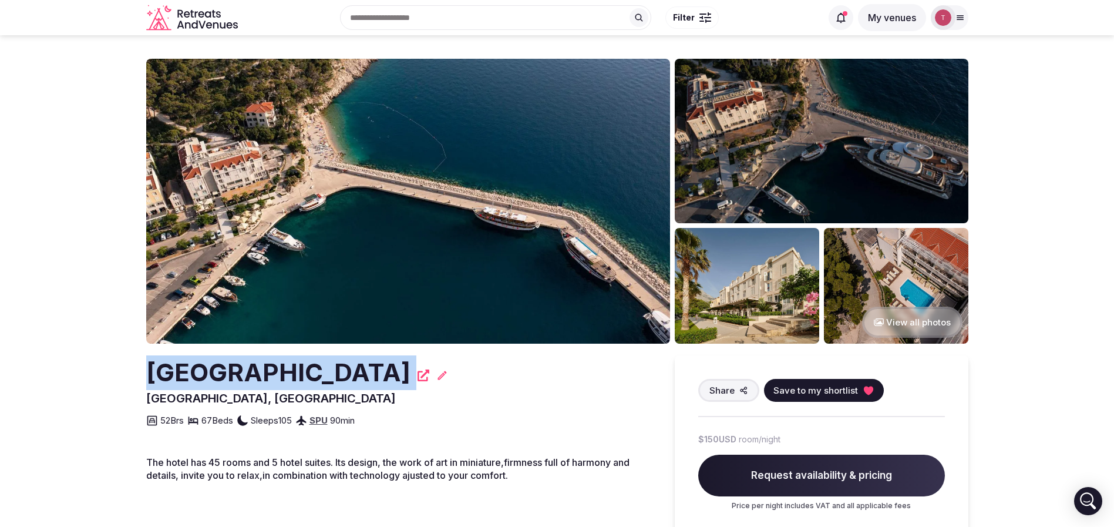
drag, startPoint x: 126, startPoint y: 361, endPoint x: 319, endPoint y: 368, distance: 193.9
copy div "[GEOGRAPHIC_DATA]"
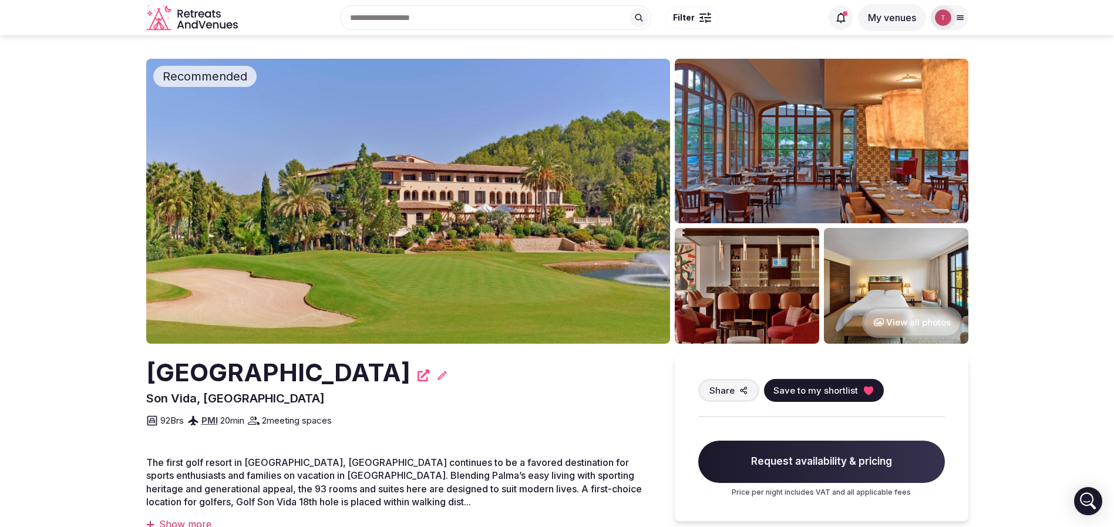
drag, startPoint x: 140, startPoint y: 377, endPoint x: 599, endPoint y: 385, distance: 459.2
click at [599, 385] on section "Recommended View all photos [GEOGRAPHIC_DATA], [GEOGRAPHIC_DATA] Share Save to …" at bounding box center [557, 425] width 1114 height 780
copy h2 "[GEOGRAPHIC_DATA]"
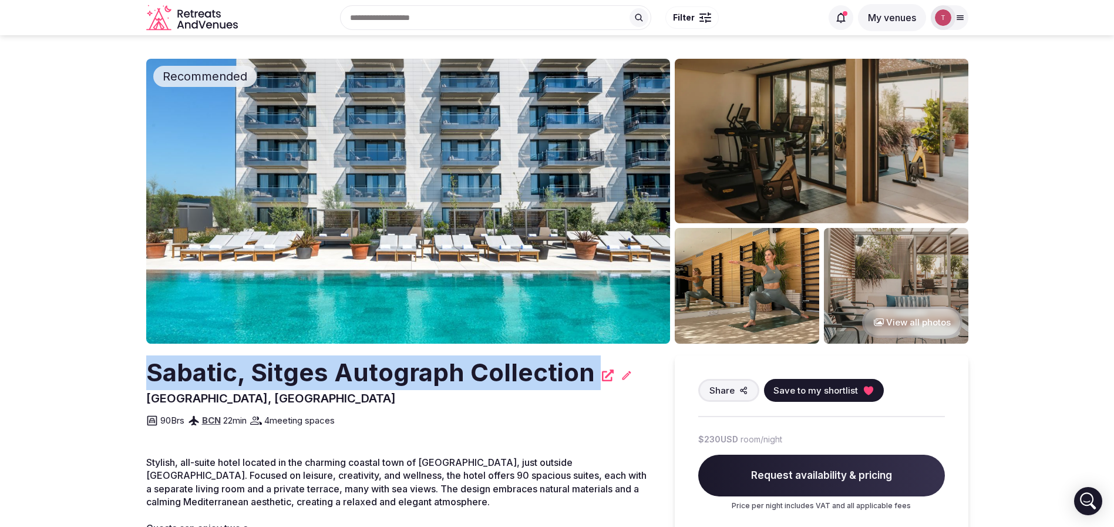
drag, startPoint x: 115, startPoint y: 392, endPoint x: 137, endPoint y: 363, distance: 36.1
copy div "Sabatic, Sitges Autograph Collection"
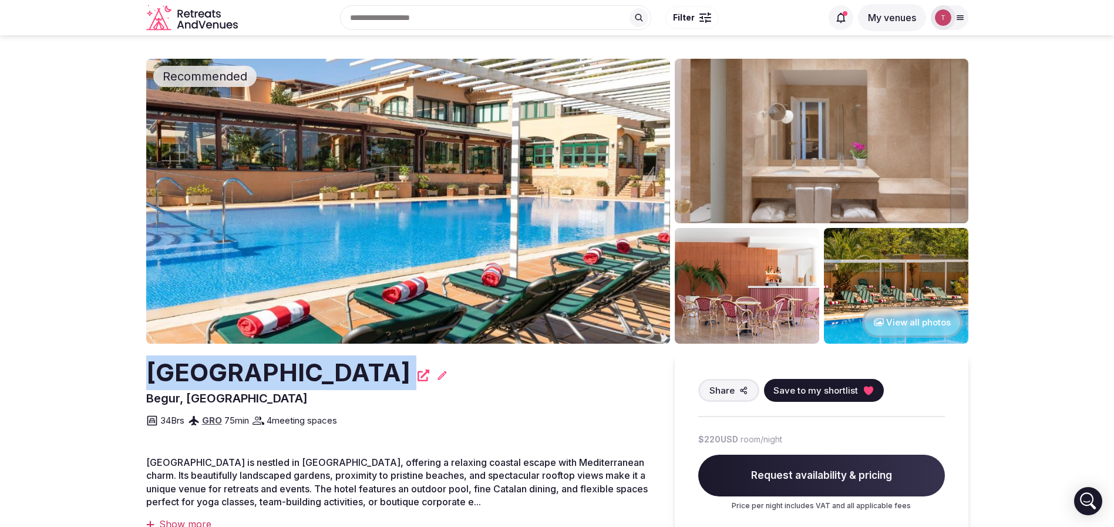
drag, startPoint x: 123, startPoint y: 385, endPoint x: 137, endPoint y: 379, distance: 15.0
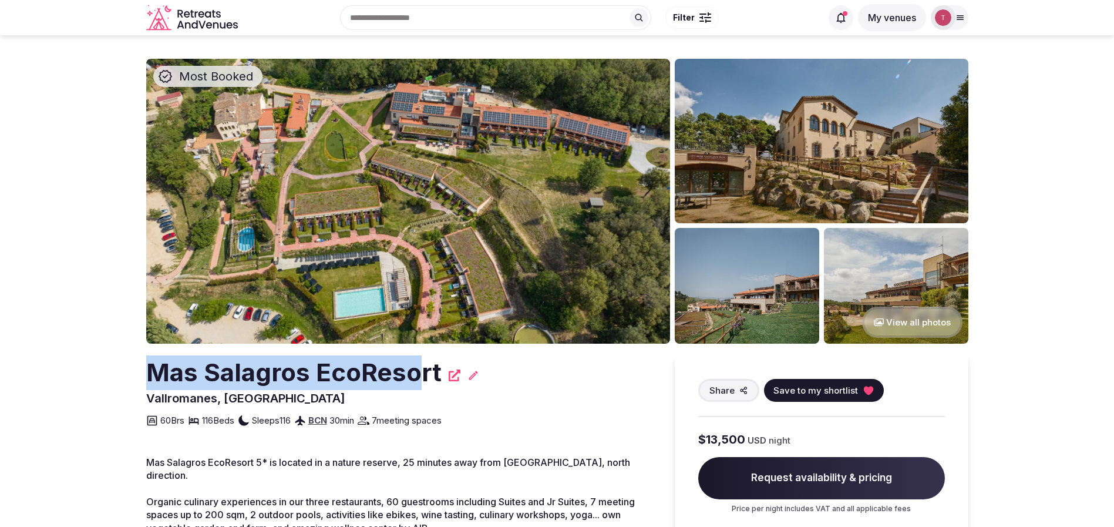
drag, startPoint x: 133, startPoint y: 373, endPoint x: 423, endPoint y: 363, distance: 289.6
copy h2 "Mas Salagros EcoReso"
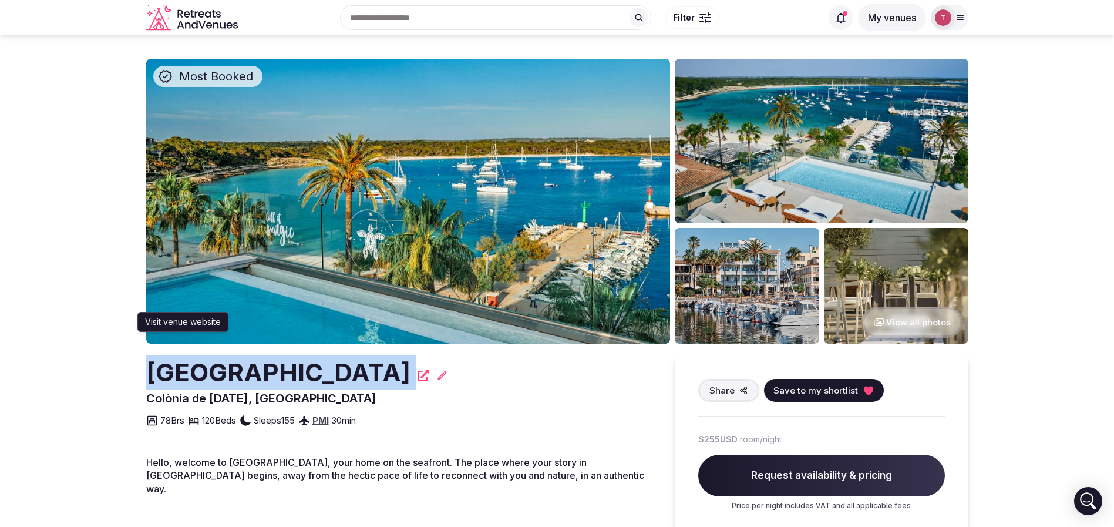
drag, startPoint x: 134, startPoint y: 373, endPoint x: 322, endPoint y: 372, distance: 187.9
copy div "[GEOGRAPHIC_DATA]"
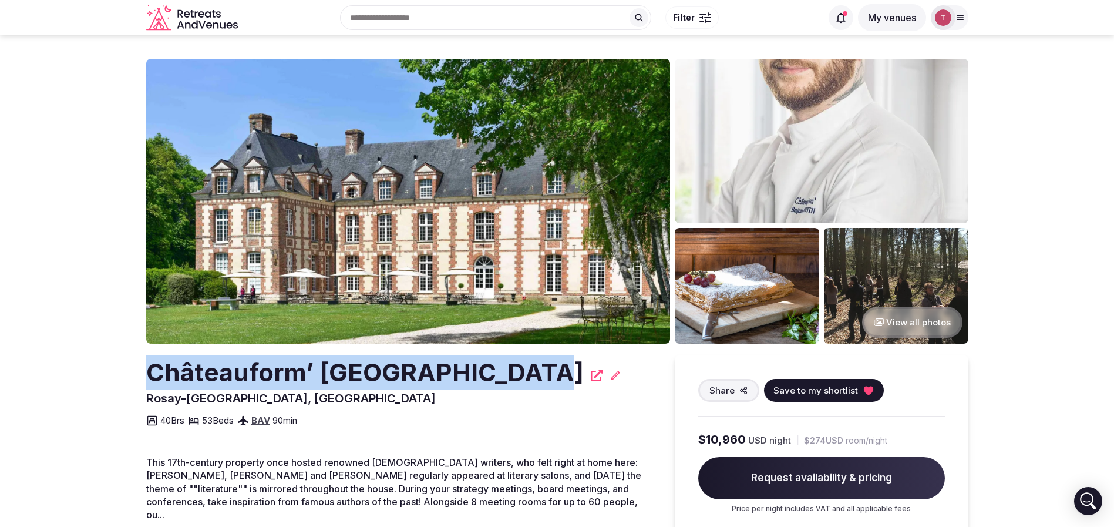
drag, startPoint x: 132, startPoint y: 362, endPoint x: 514, endPoint y: 371, distance: 382.4
copy h2 "Châteauform’ [GEOGRAPHIC_DATA]"
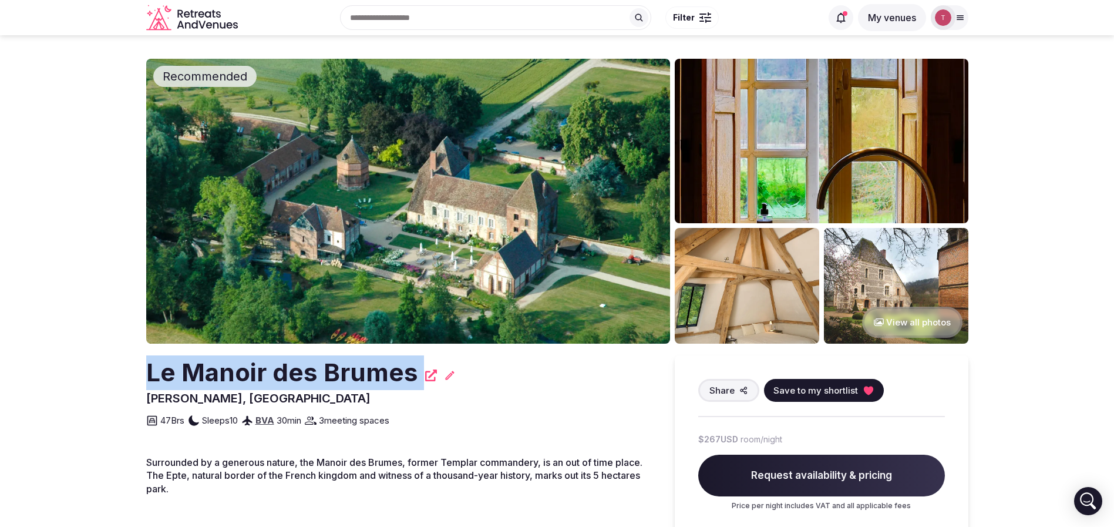
drag, startPoint x: 118, startPoint y: 377, endPoint x: 417, endPoint y: 375, distance: 299.5
copy div "Le Manoir des Brumes"
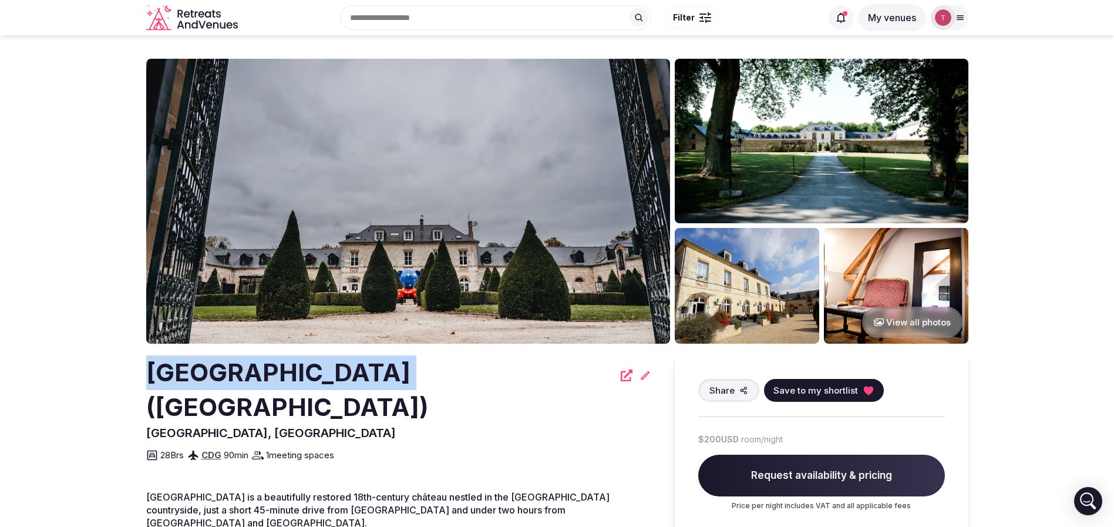
drag, startPoint x: 96, startPoint y: 366, endPoint x: 375, endPoint y: 379, distance: 278.6
copy h2 "Domaine de Barive"
click at [443, 169] on img at bounding box center [408, 201] width 524 height 285
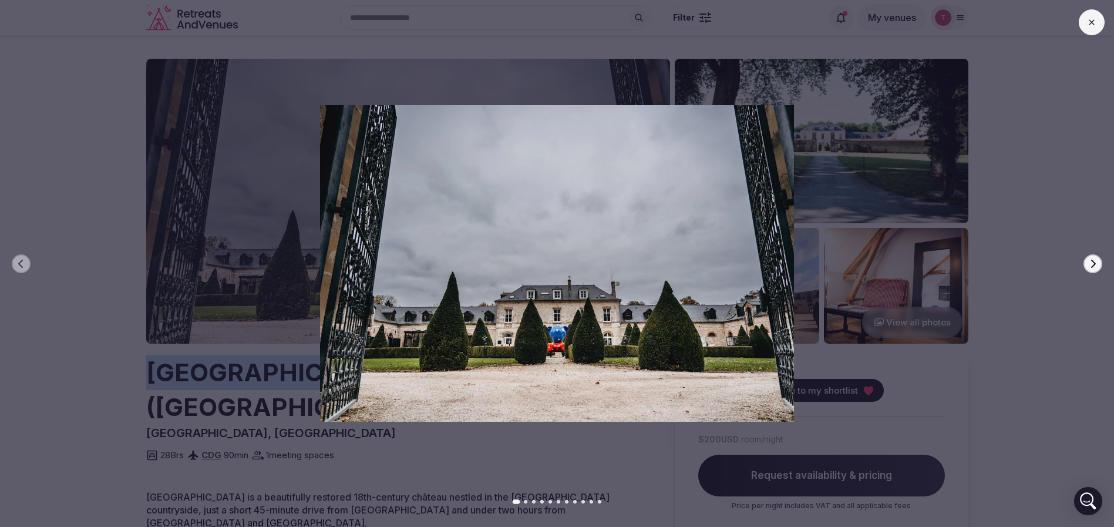
click at [1096, 260] on icon "button" at bounding box center [1092, 263] width 9 height 9
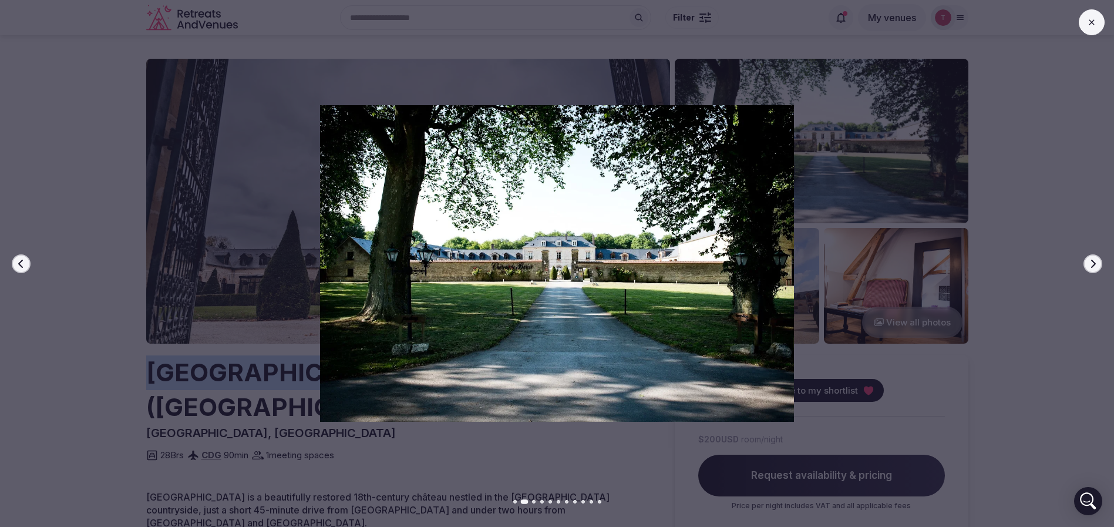
click at [1094, 260] on icon "button" at bounding box center [1092, 263] width 9 height 9
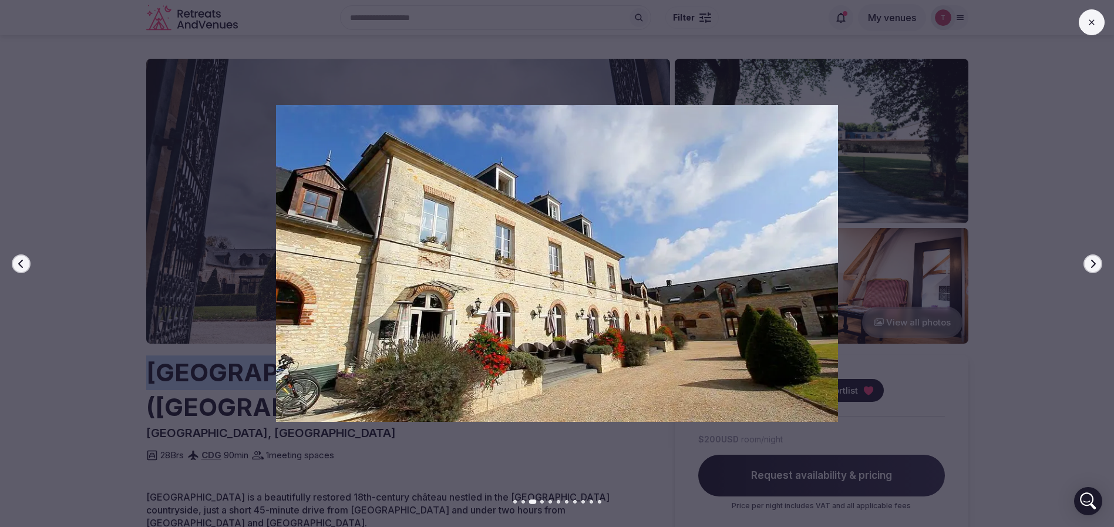
click at [1094, 260] on icon "button" at bounding box center [1092, 263] width 9 height 9
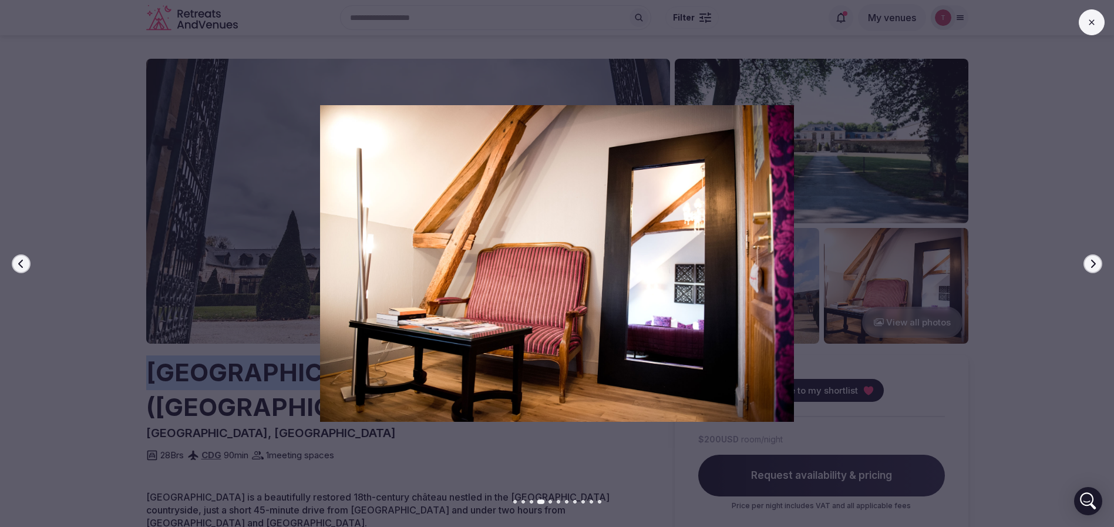
click at [1094, 259] on icon "button" at bounding box center [1092, 263] width 9 height 9
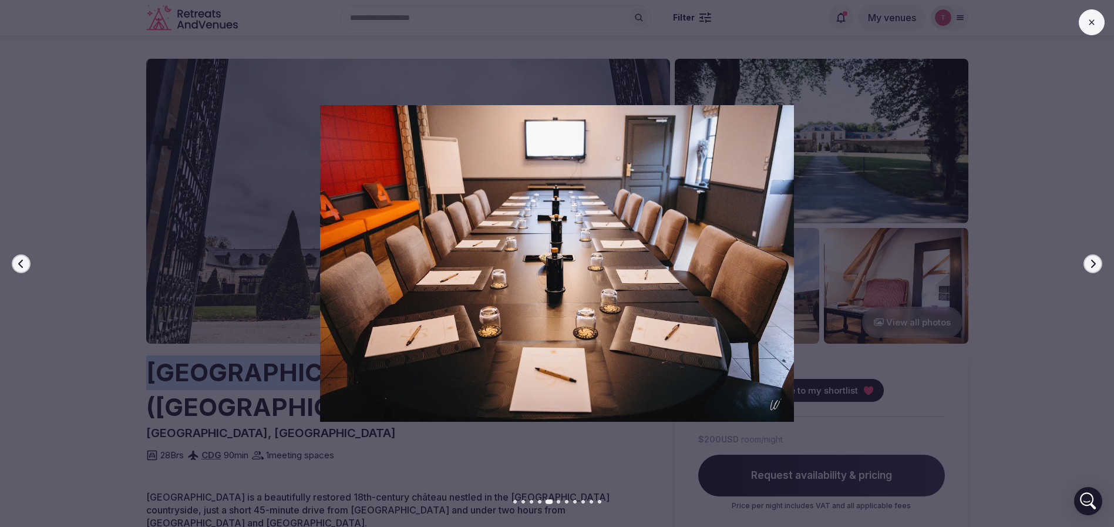
click at [1094, 259] on icon "button" at bounding box center [1092, 263] width 9 height 9
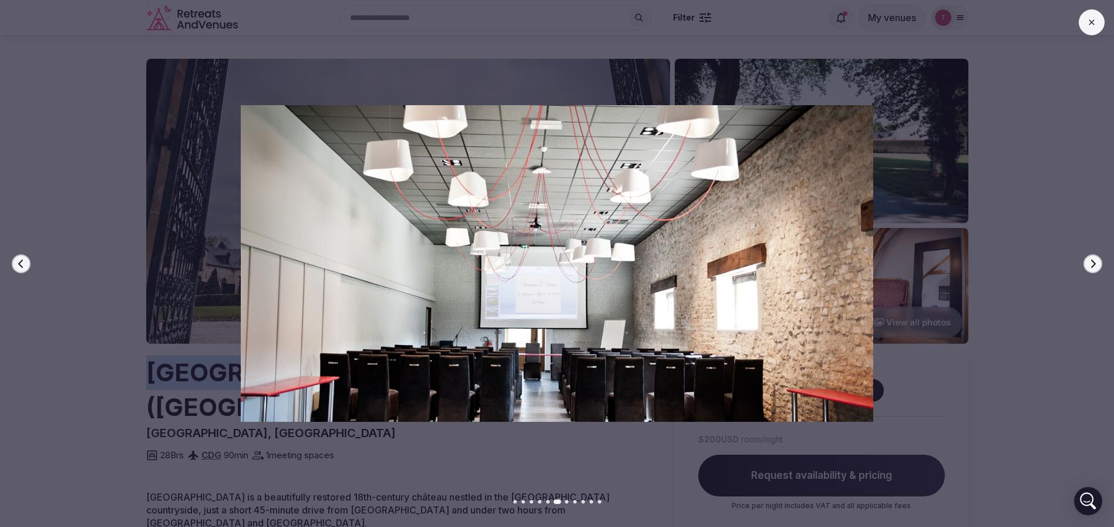
click at [1094, 259] on icon "button" at bounding box center [1092, 263] width 9 height 9
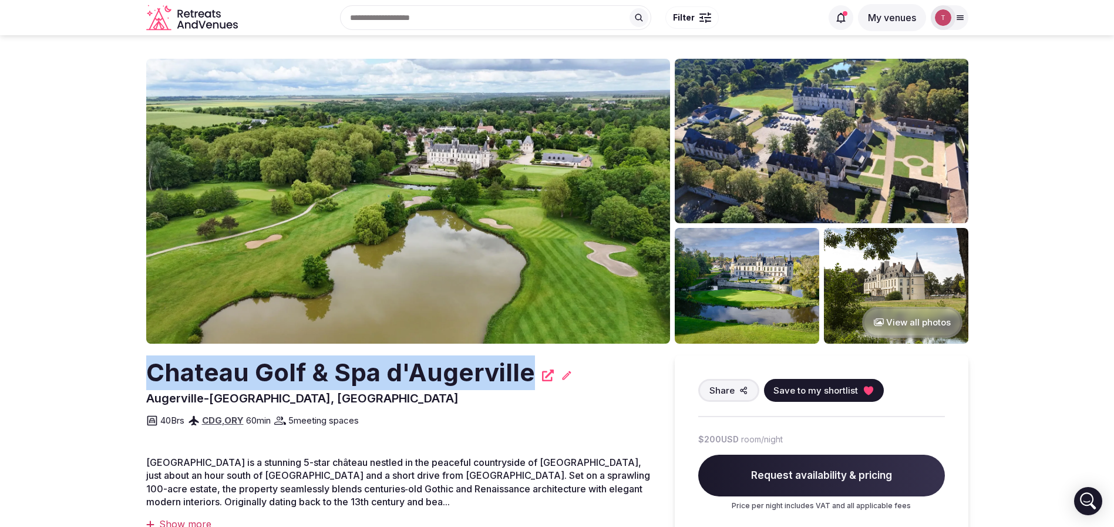
drag, startPoint x: 137, startPoint y: 372, endPoint x: 524, endPoint y: 375, distance: 387.0
copy h2 "Chateau Golf & Spa d'Augerville"
click at [507, 210] on img at bounding box center [408, 201] width 524 height 285
click at [462, 188] on img at bounding box center [408, 201] width 524 height 285
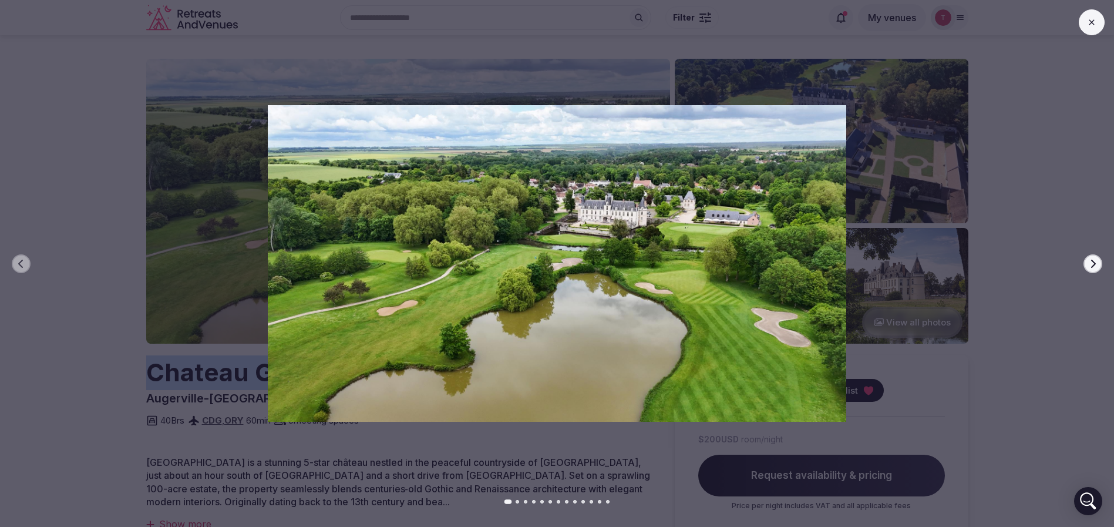
click at [1092, 264] on icon "button" at bounding box center [1092, 263] width 9 height 9
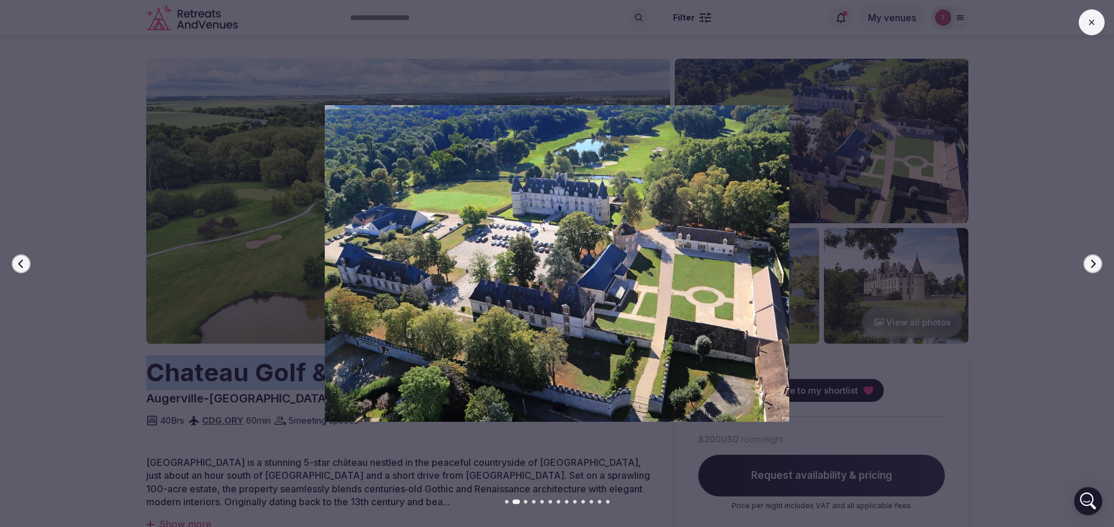
click at [1092, 264] on icon "button" at bounding box center [1092, 263] width 9 height 9
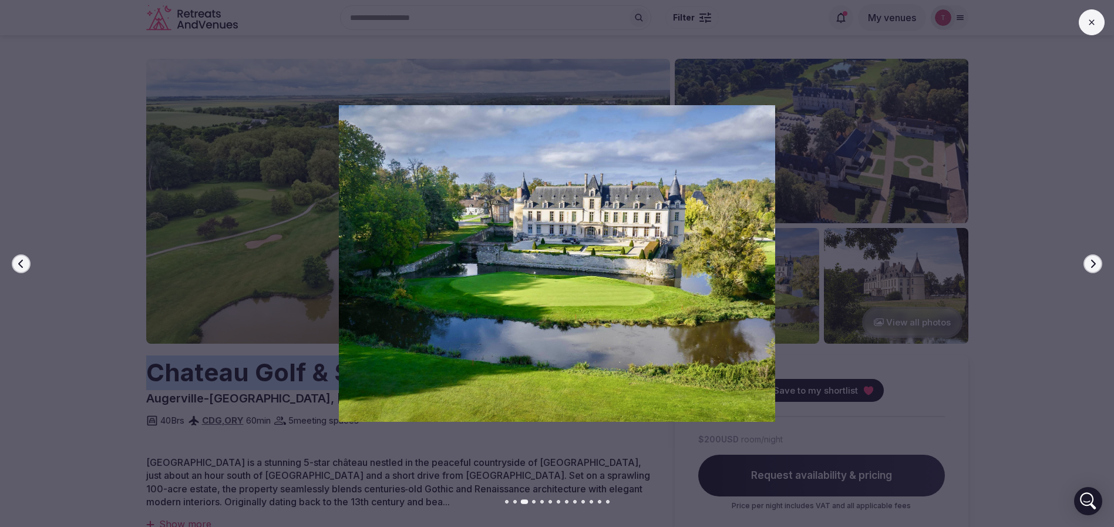
click at [1092, 264] on icon "button" at bounding box center [1092, 263] width 9 height 9
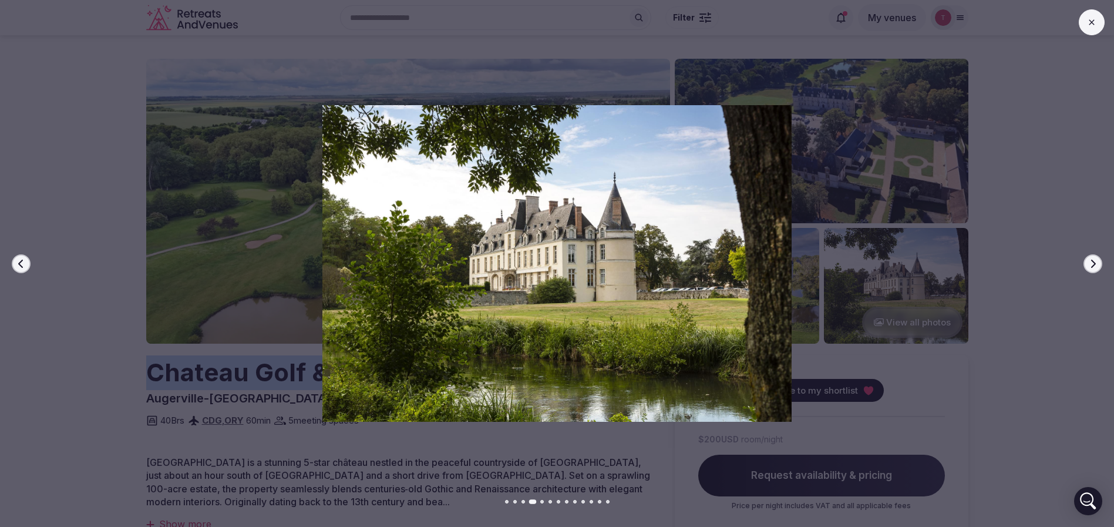
click at [1091, 264] on icon "button" at bounding box center [1092, 263] width 9 height 9
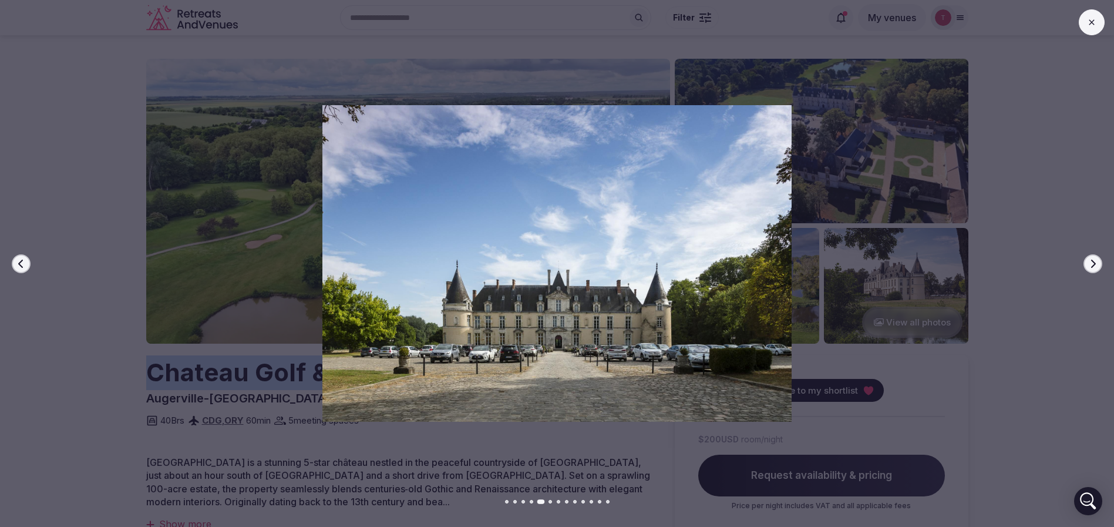
click at [1089, 264] on icon "button" at bounding box center [1092, 263] width 9 height 9
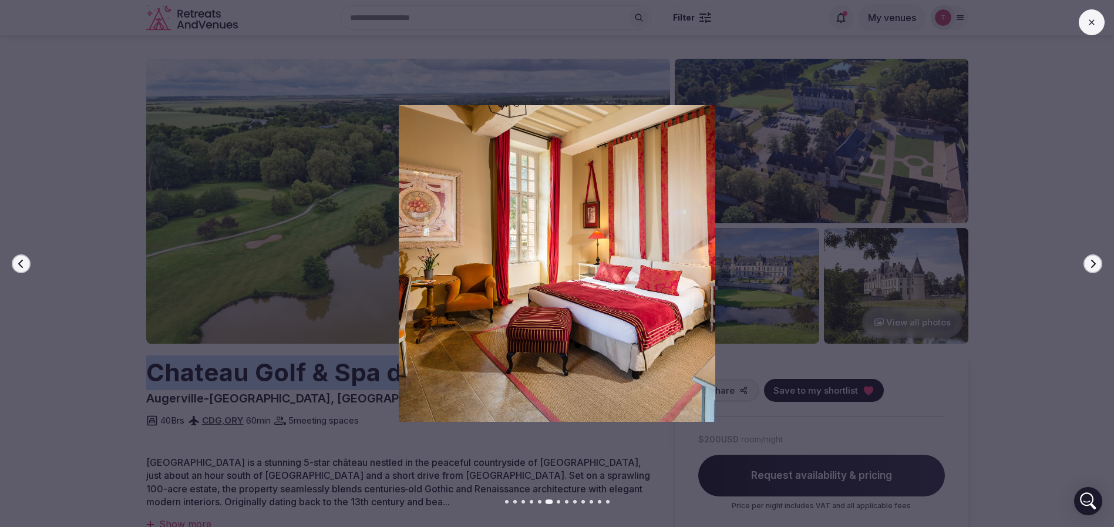
click at [1089, 264] on icon "button" at bounding box center [1092, 263] width 9 height 9
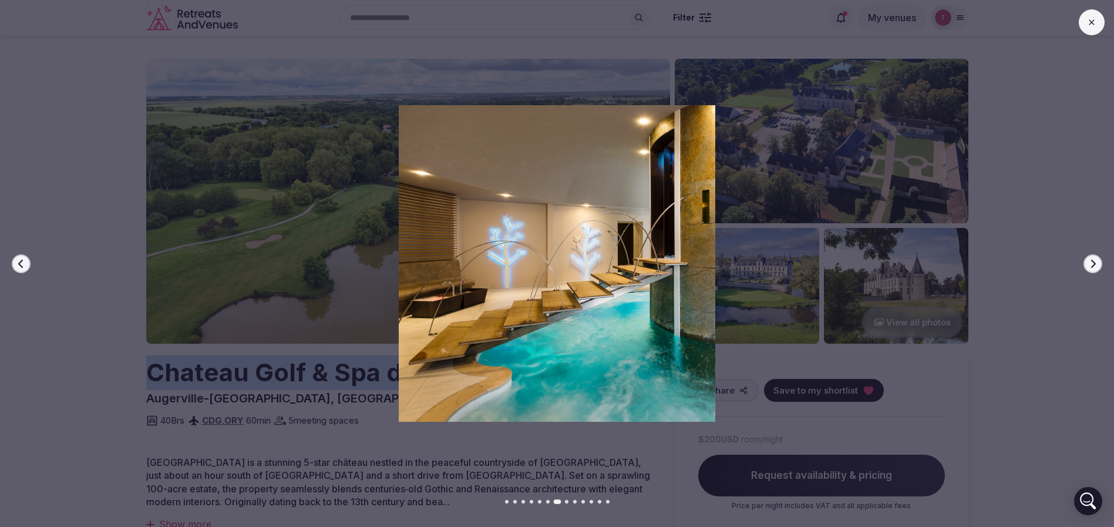
click at [1087, 264] on button "Next slide" at bounding box center [1092, 263] width 19 height 19
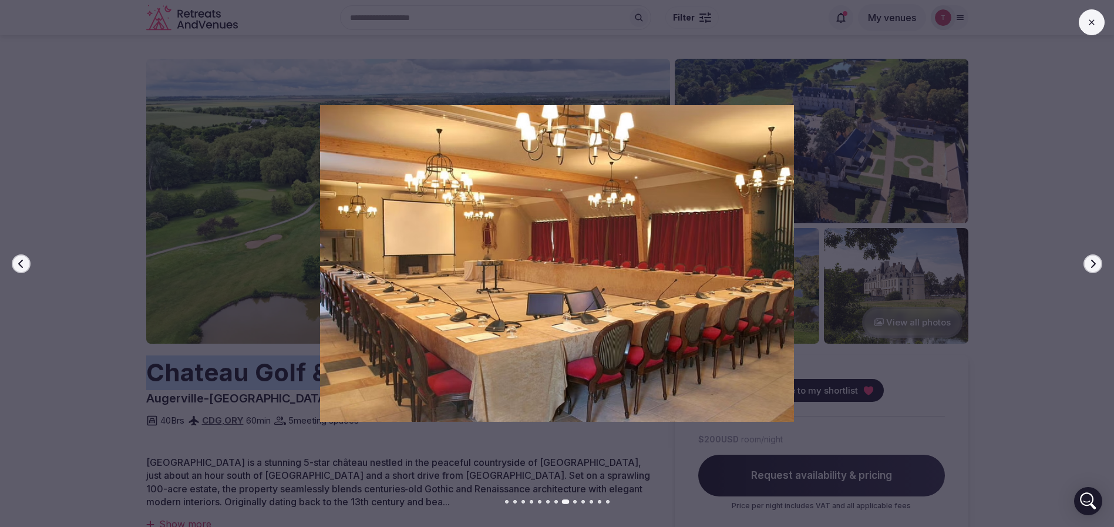
click at [1087, 264] on button "Next slide" at bounding box center [1092, 263] width 19 height 19
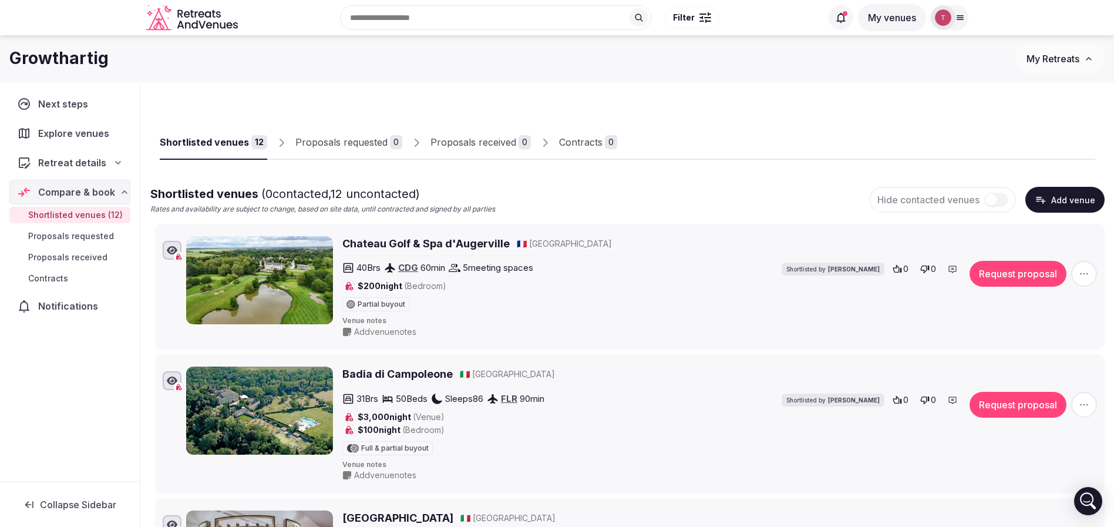
click at [105, 160] on div "Retreat details" at bounding box center [70, 163] width 106 height 14
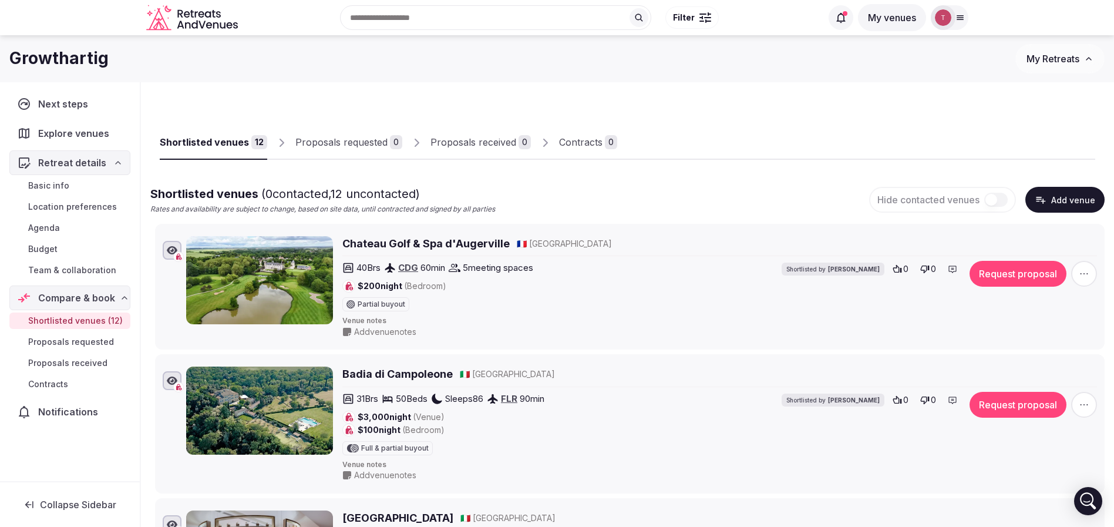
click at [82, 270] on span "Team & collaboration" at bounding box center [72, 270] width 88 height 12
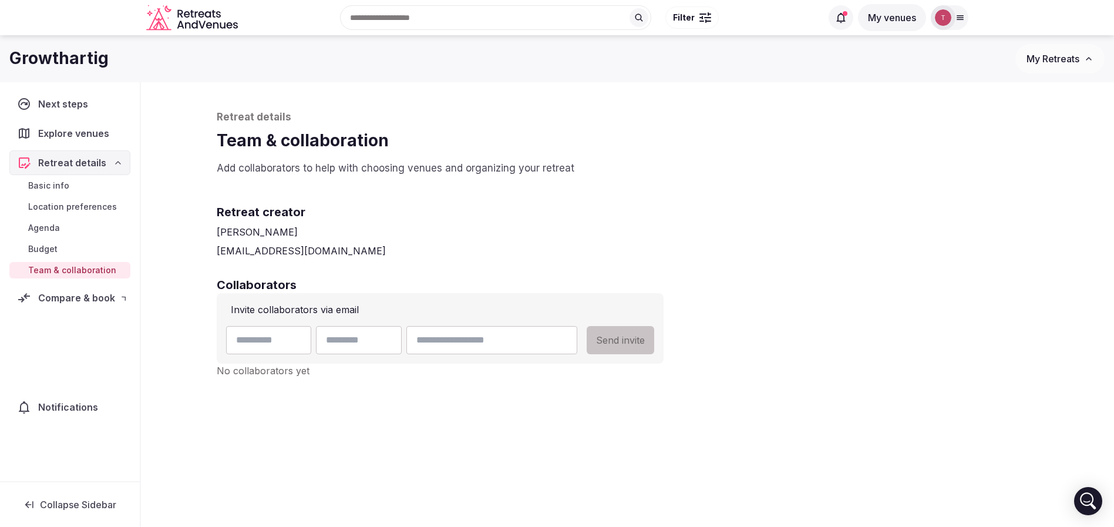
click at [68, 264] on span "Team & collaboration" at bounding box center [72, 270] width 88 height 12
click at [513, 337] on input "email" at bounding box center [491, 340] width 170 height 28
paste input "**********"
type input "**********"
click at [267, 343] on input "text" at bounding box center [269, 340] width 86 height 28
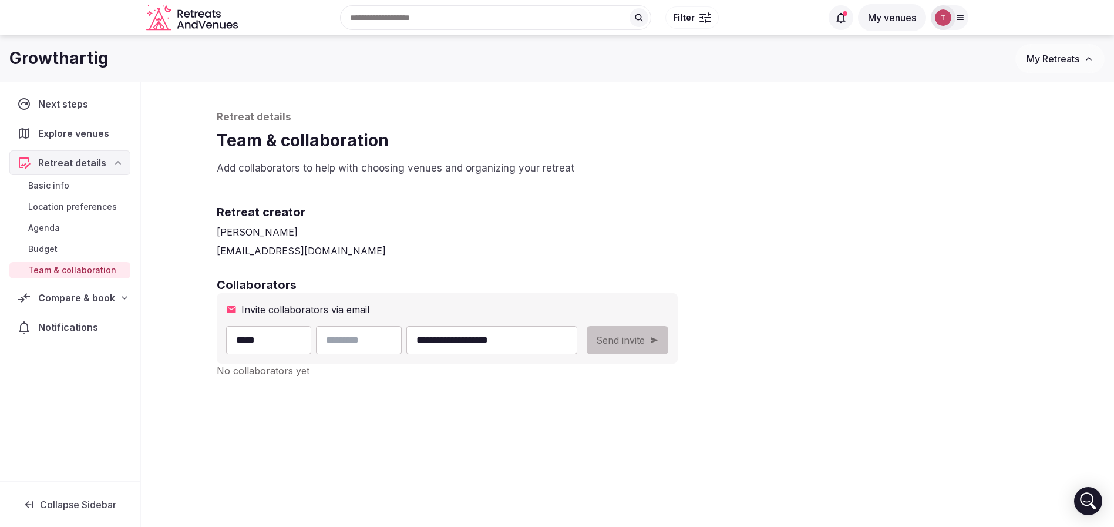
type input "*****"
click at [396, 329] on input "text" at bounding box center [359, 340] width 86 height 28
click at [400, 339] on input "text" at bounding box center [359, 340] width 86 height 28
paste input "********"
type input "********"
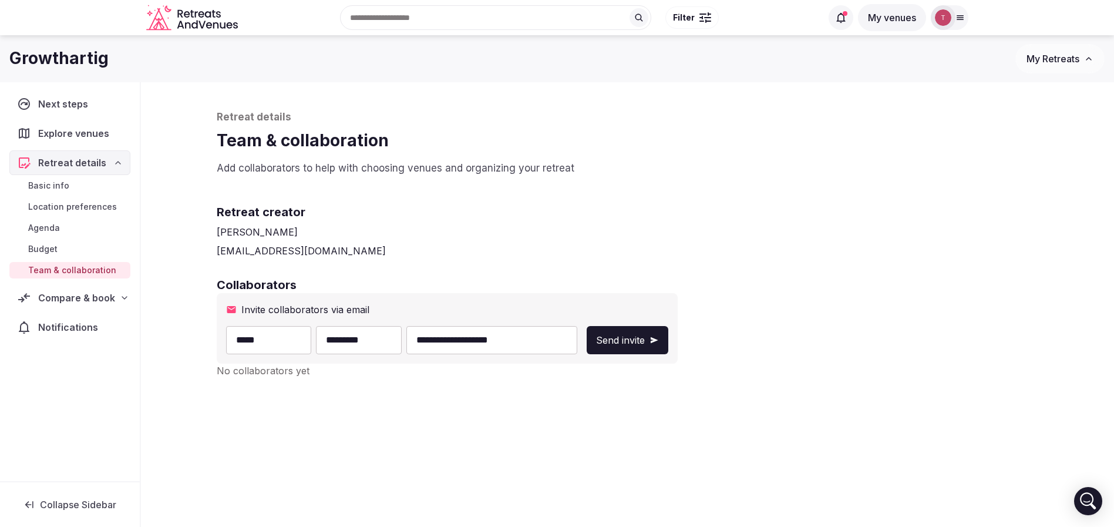
click at [620, 289] on h2 "Collaborators" at bounding box center [628, 285] width 822 height 16
click at [645, 343] on span "Send invite" at bounding box center [620, 340] width 49 height 14
click at [283, 339] on input "*****" at bounding box center [269, 340] width 86 height 28
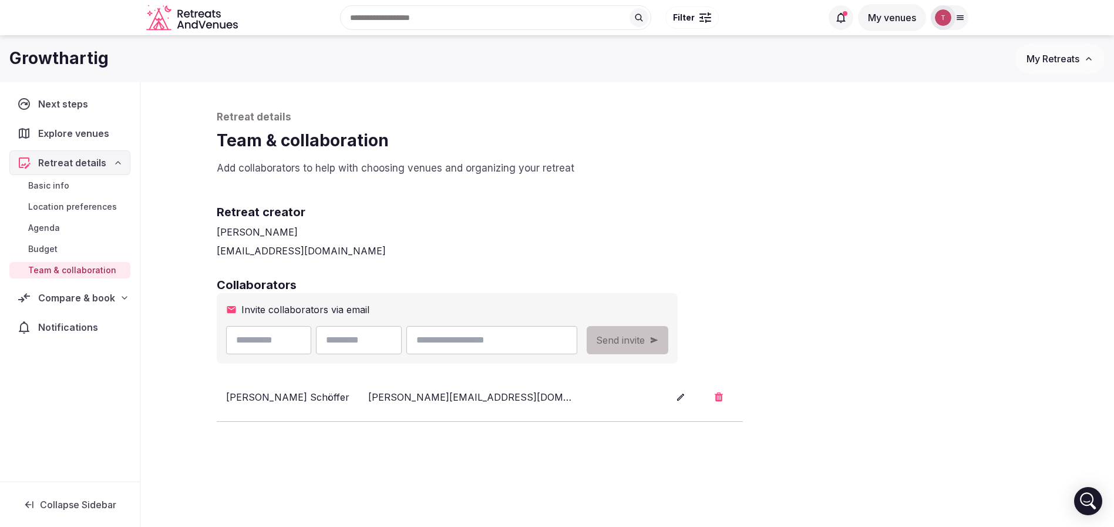
click at [311, 342] on input "text" at bounding box center [269, 340] width 86 height 28
type input "*****"
click at [390, 335] on input "text" at bounding box center [359, 340] width 86 height 28
type input "******"
click at [532, 340] on input "email" at bounding box center [491, 340] width 170 height 28
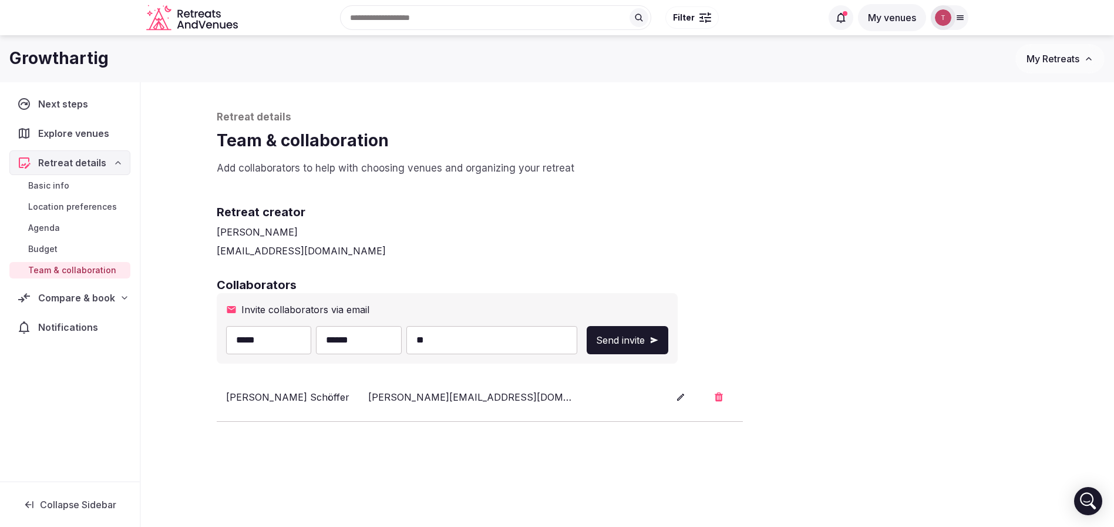
type input "**********"
click at [829, 384] on div "**********" at bounding box center [628, 349] width 822 height 145
click at [668, 347] on button "Send invite" at bounding box center [628, 340] width 82 height 28
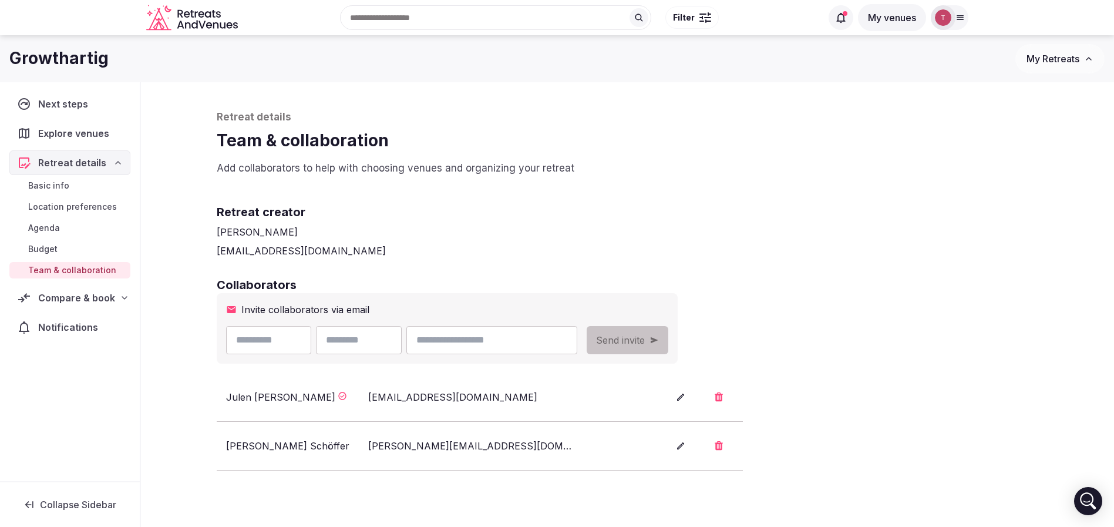
click at [907, 227] on div "[PERSON_NAME]" at bounding box center [628, 232] width 822 height 14
click at [669, 204] on h2 "Retreat creator" at bounding box center [628, 212] width 822 height 16
